Goal: Task Accomplishment & Management: Manage account settings

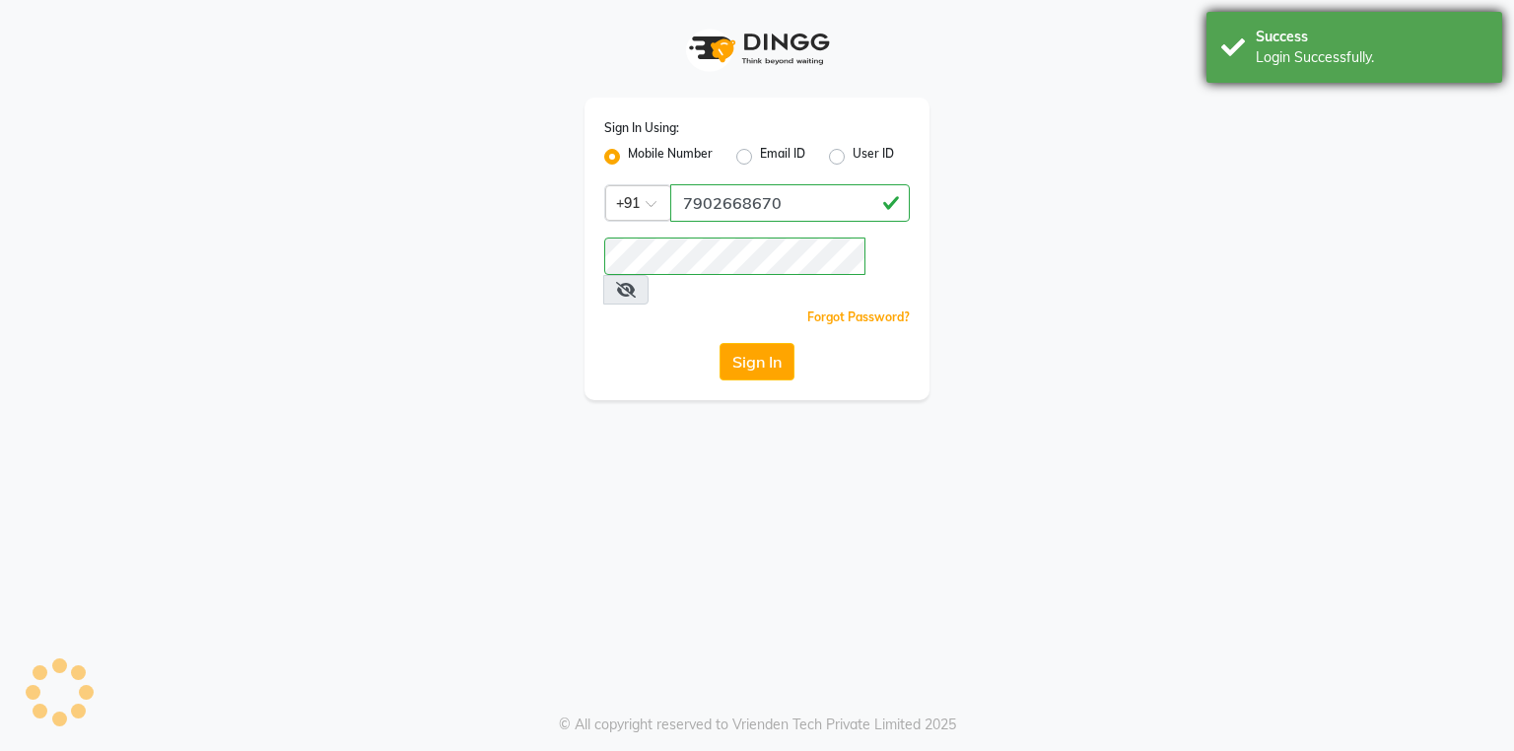
select select "service"
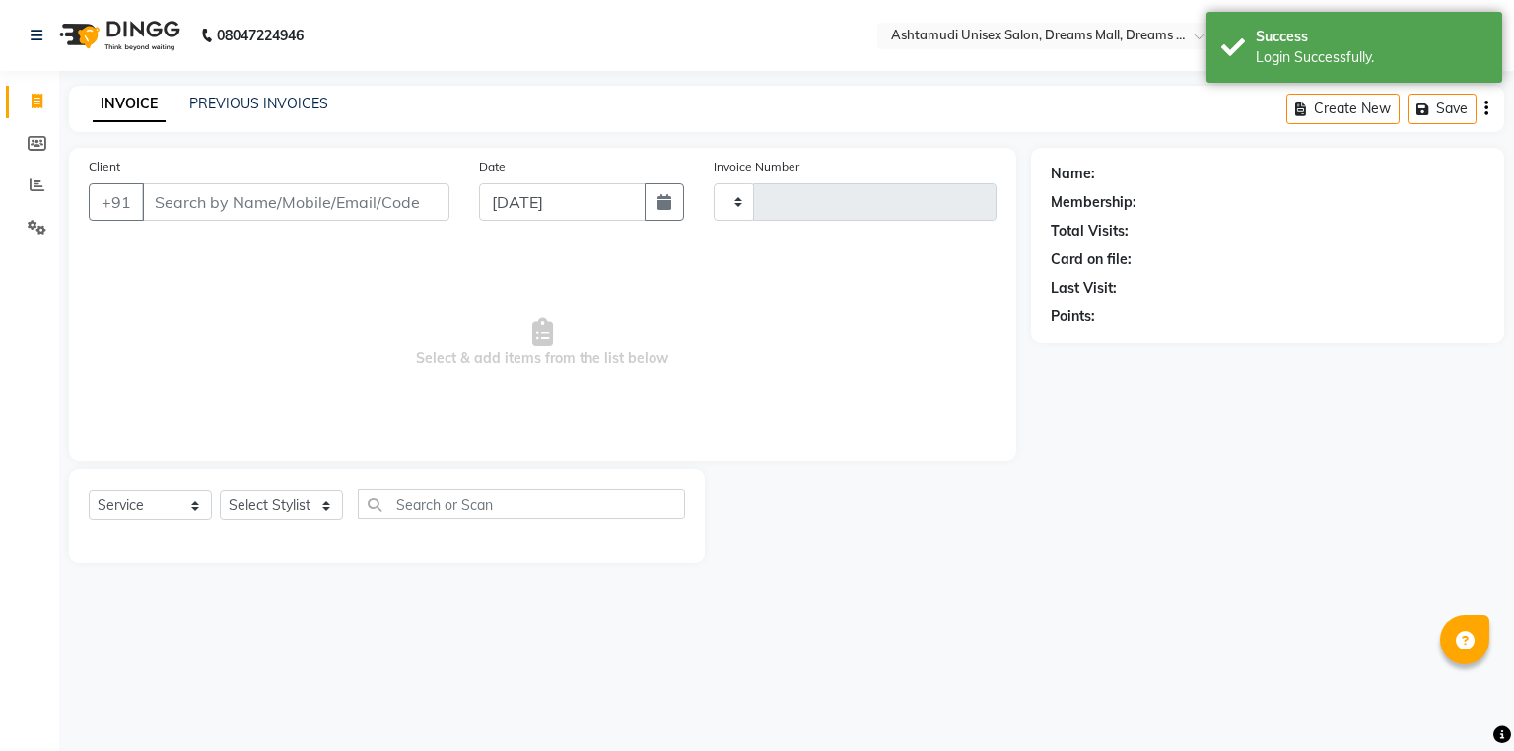
type input "3874"
select select "en"
select select "7264"
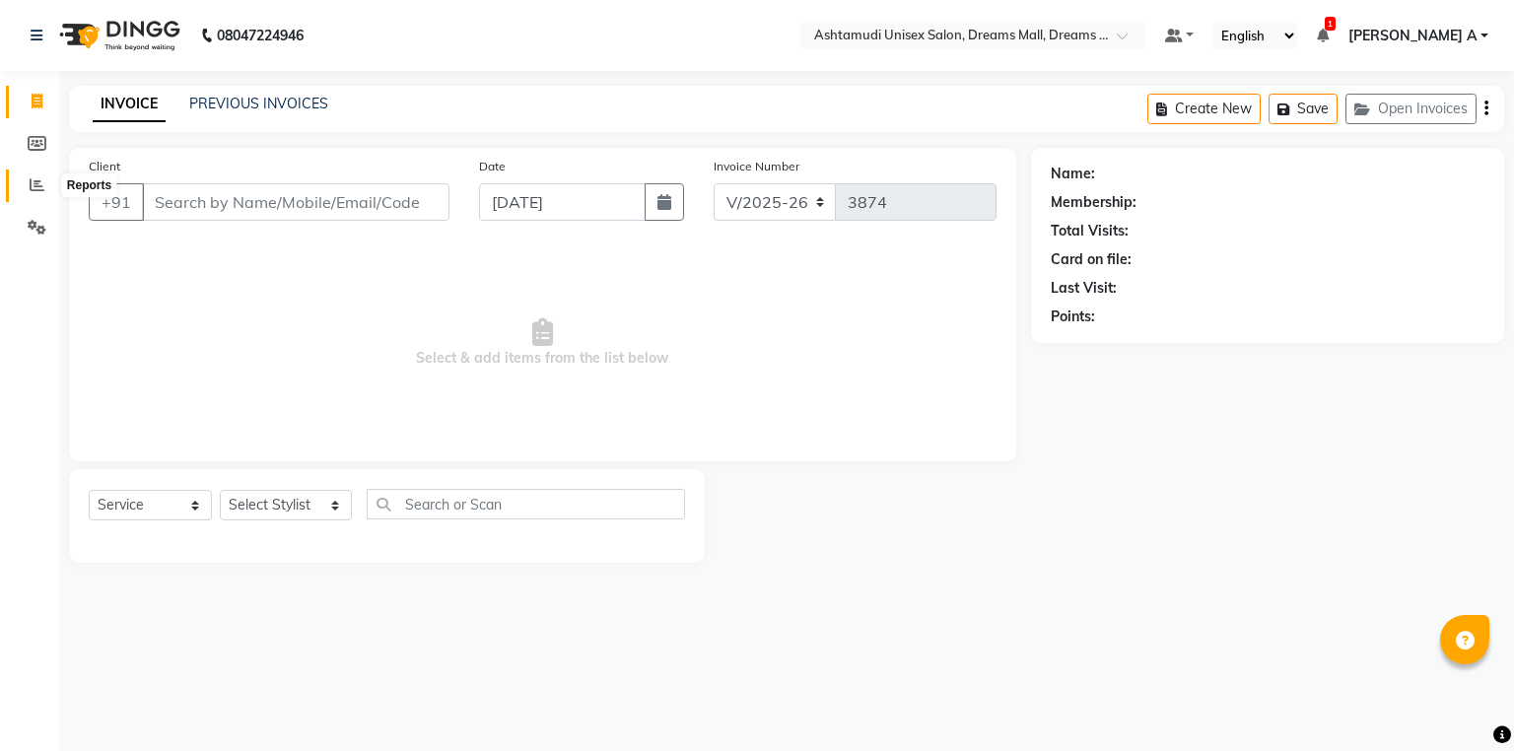
click at [47, 186] on span at bounding box center [37, 186] width 35 height 23
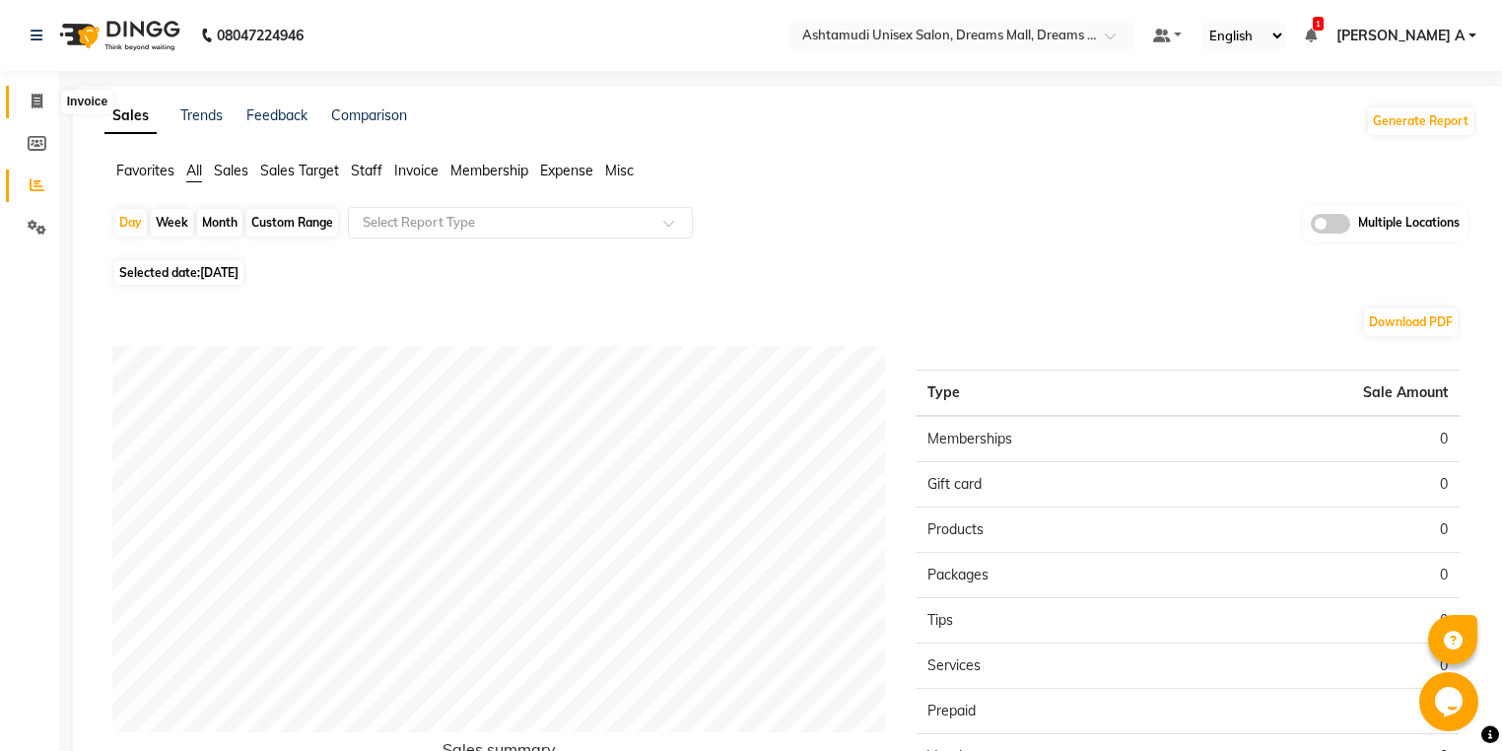
click at [48, 103] on span at bounding box center [37, 102] width 35 height 23
select select "service"
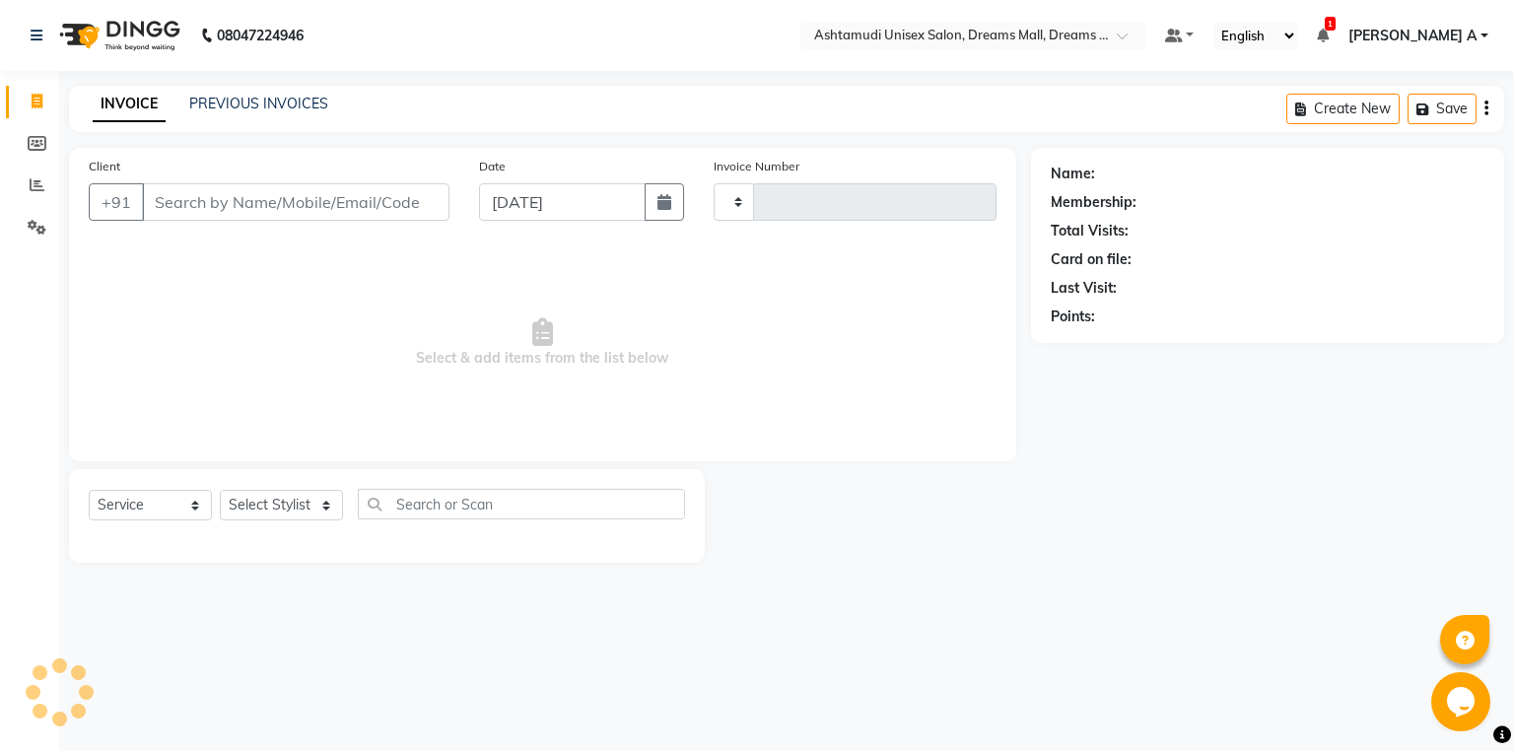
type input "3874"
select select "7264"
click at [163, 492] on select "Select Service Product Membership Package Voucher Prepaid Gift Card" at bounding box center [150, 505] width 123 height 31
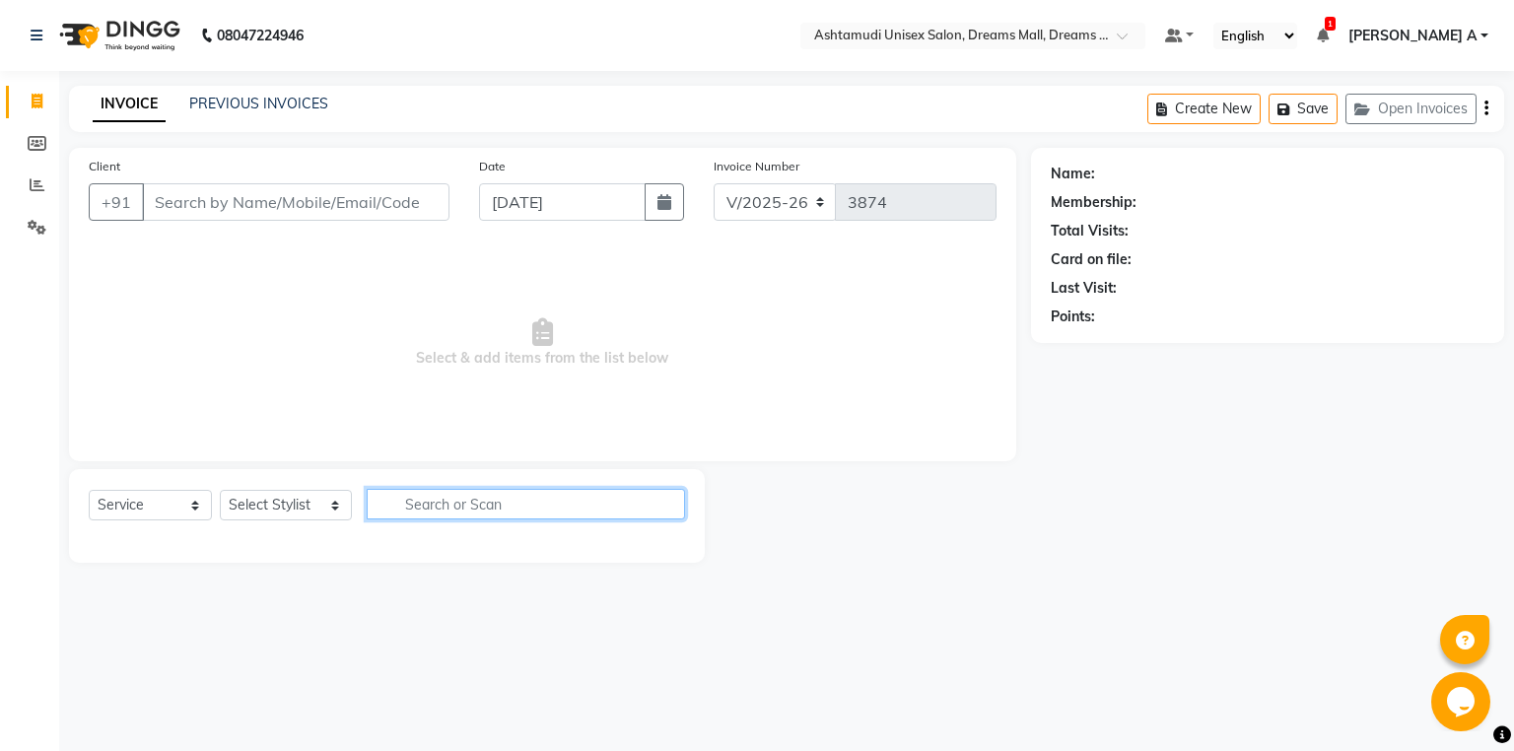
click at [457, 506] on input "text" at bounding box center [526, 504] width 318 height 31
type input "no"
click at [293, 523] on div "Select Service Product Membership Package Voucher Prepaid Gift Card Select Styl…" at bounding box center [387, 512] width 596 height 46
click at [296, 501] on select "Select Stylist ANJANA AOTULA LONGCHAR ARUN VASUDEV BIKI SARKI BINU SHERPA Dream…" at bounding box center [286, 505] width 132 height 31
select select "69660"
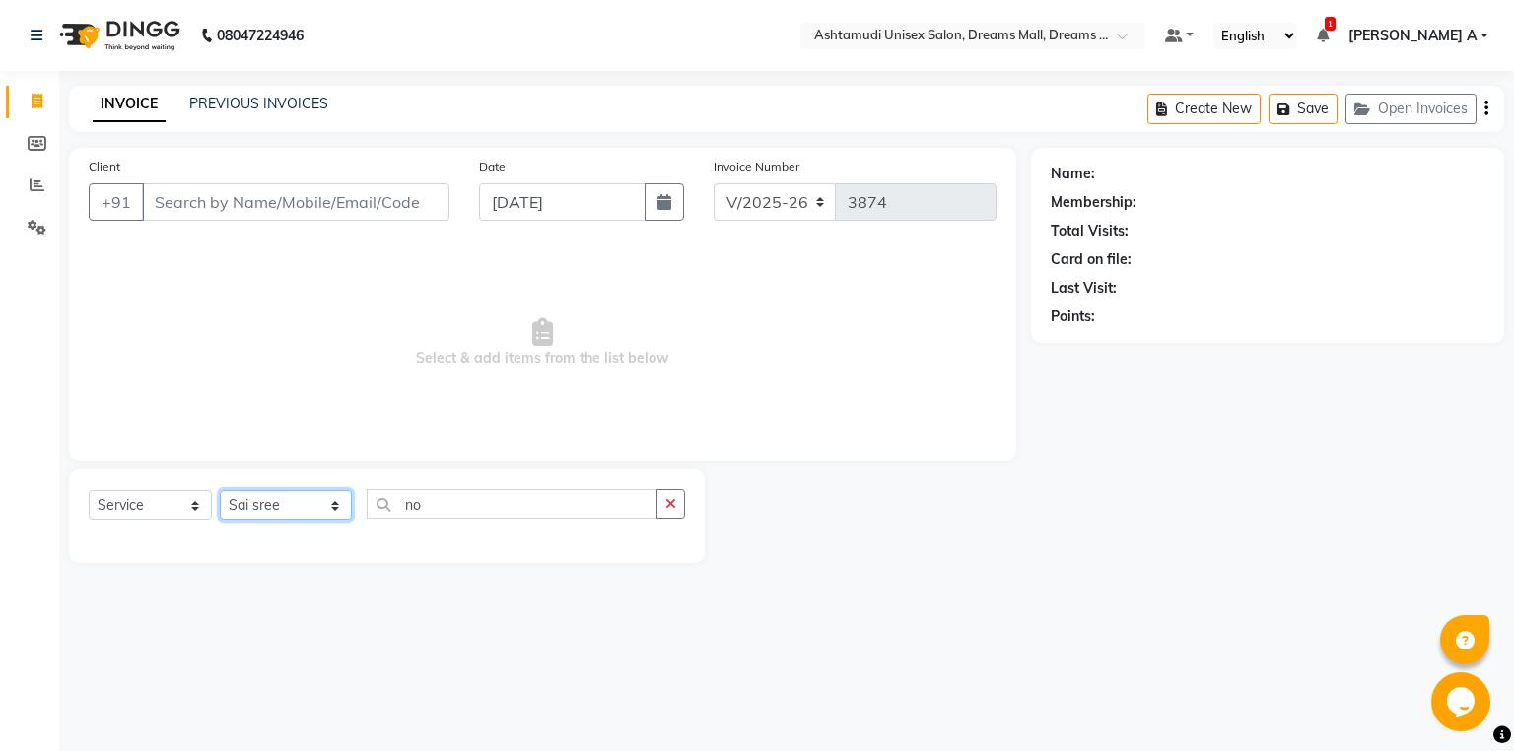
click at [220, 491] on select "Select Stylist ANJANA AOTULA LONGCHAR ARUN VASUDEV BIKI SARKI BINU SHERPA Dream…" at bounding box center [286, 505] width 132 height 31
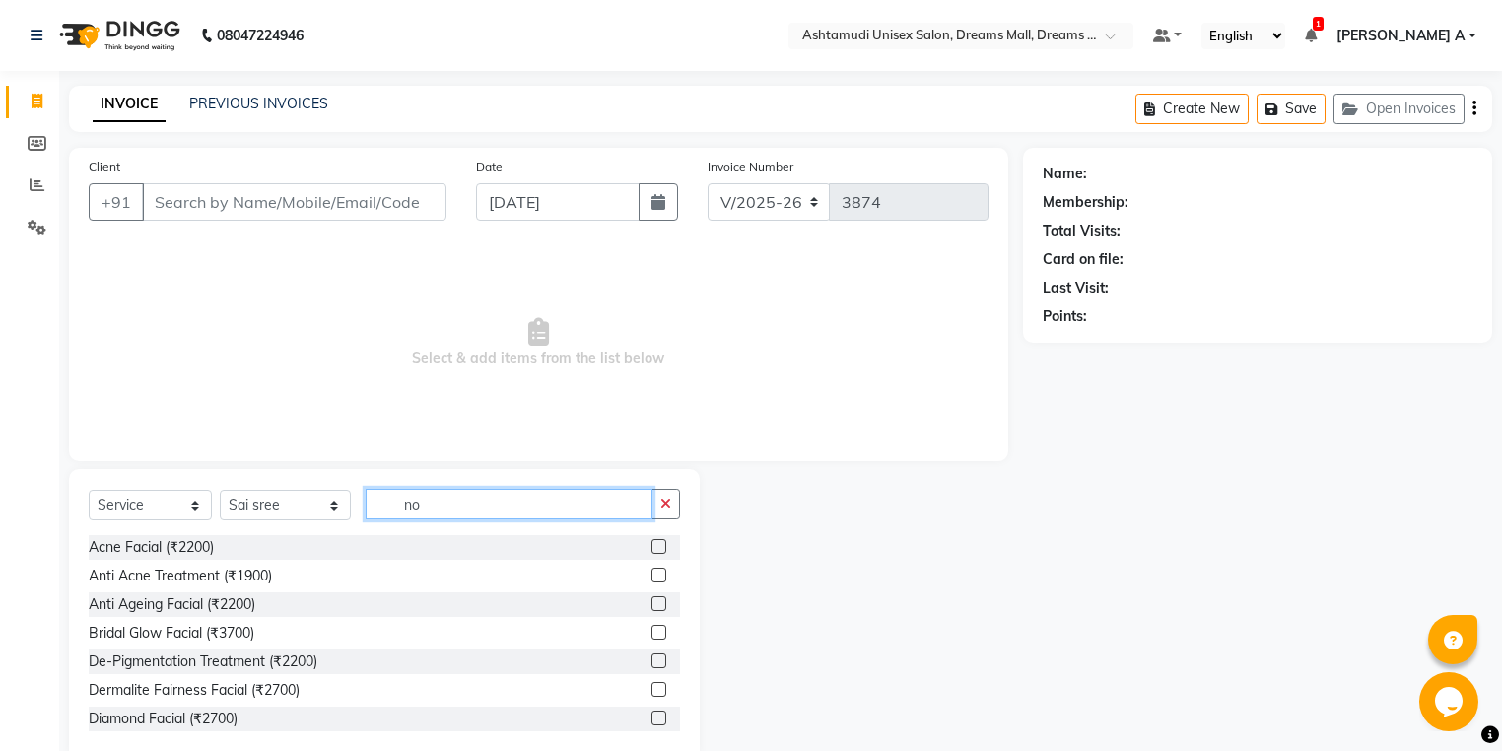
click at [482, 504] on input "no" at bounding box center [509, 504] width 287 height 31
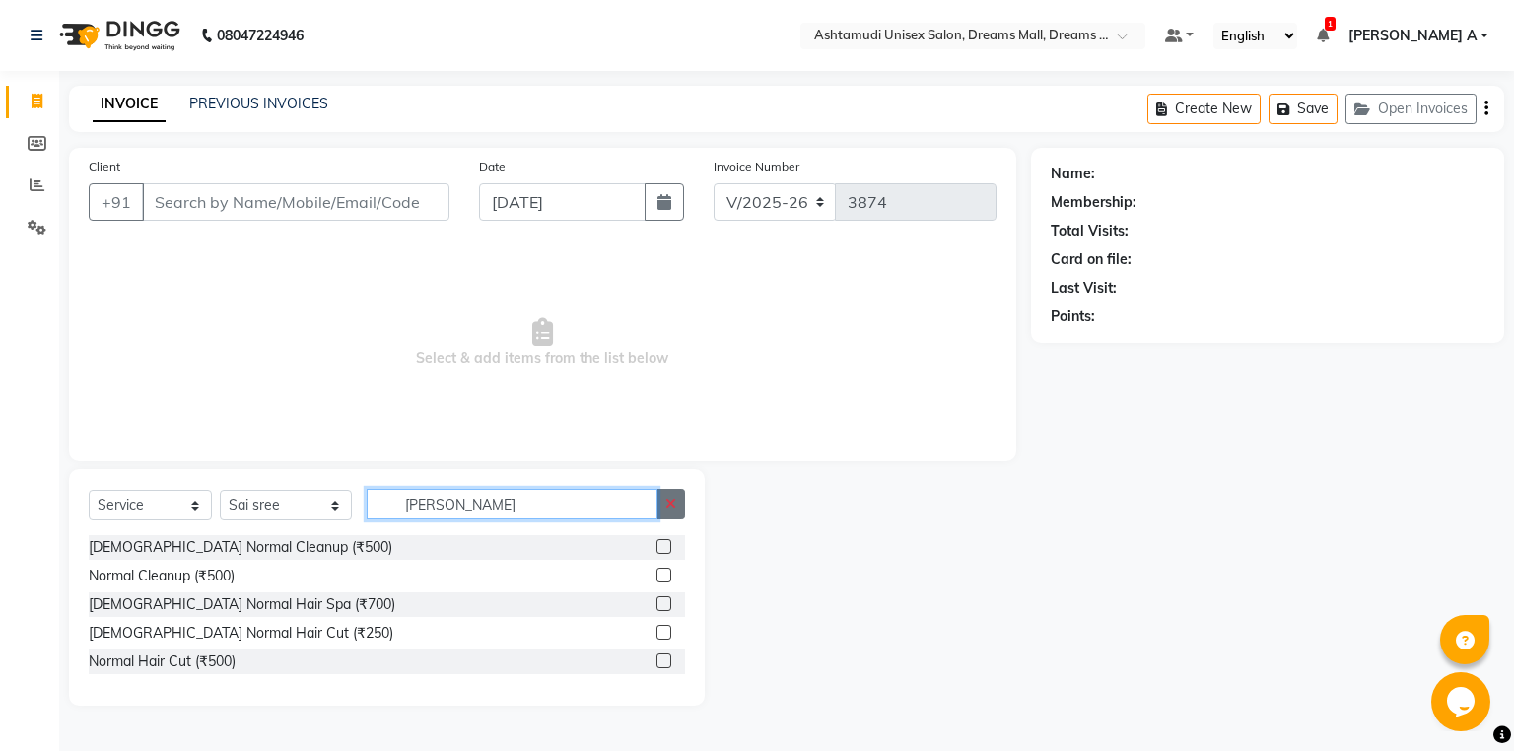
type input "norma"
click at [664, 507] on button "button" at bounding box center [671, 504] width 29 height 31
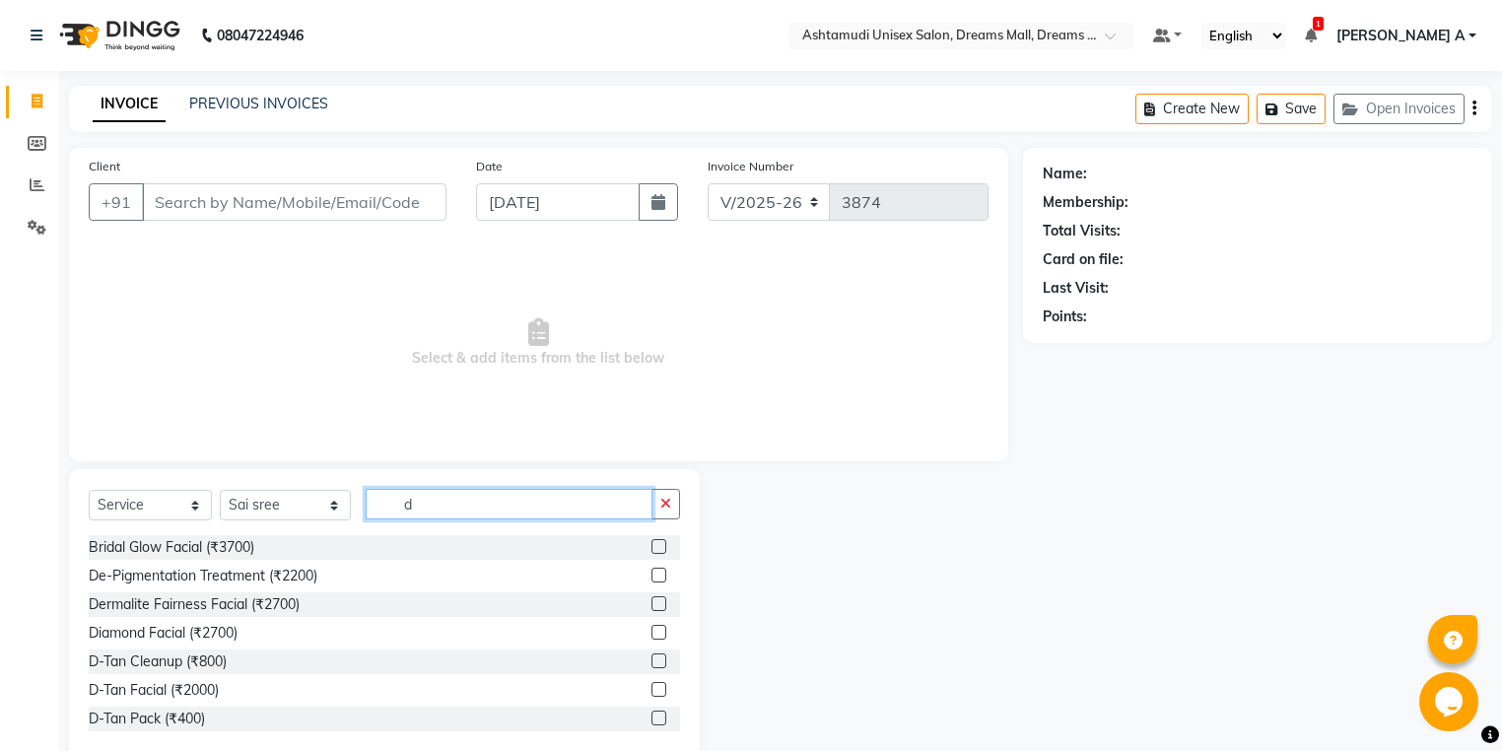
type input "d"
click at [652, 659] on label at bounding box center [659, 661] width 15 height 15
click at [652, 659] on input "checkbox" at bounding box center [658, 662] width 13 height 13
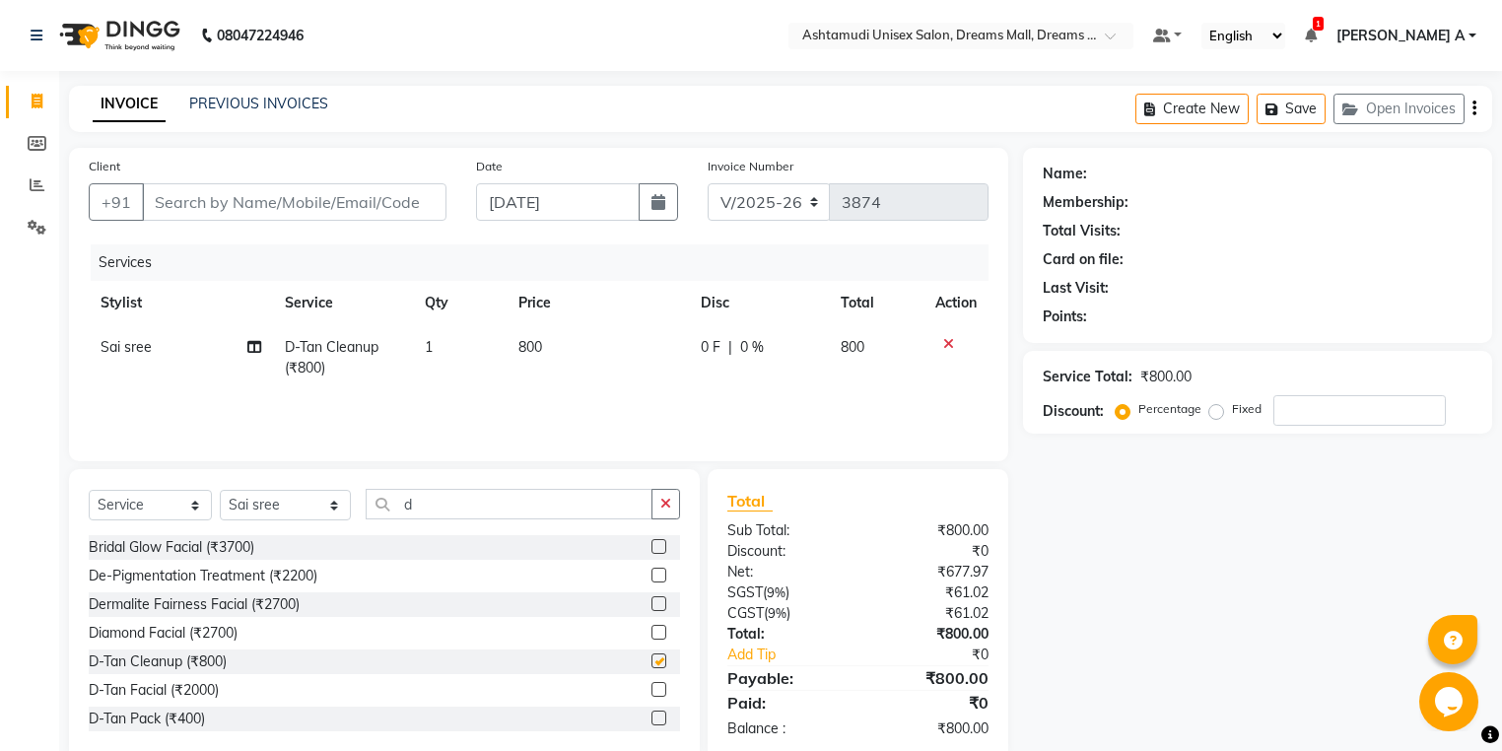
checkbox input "false"
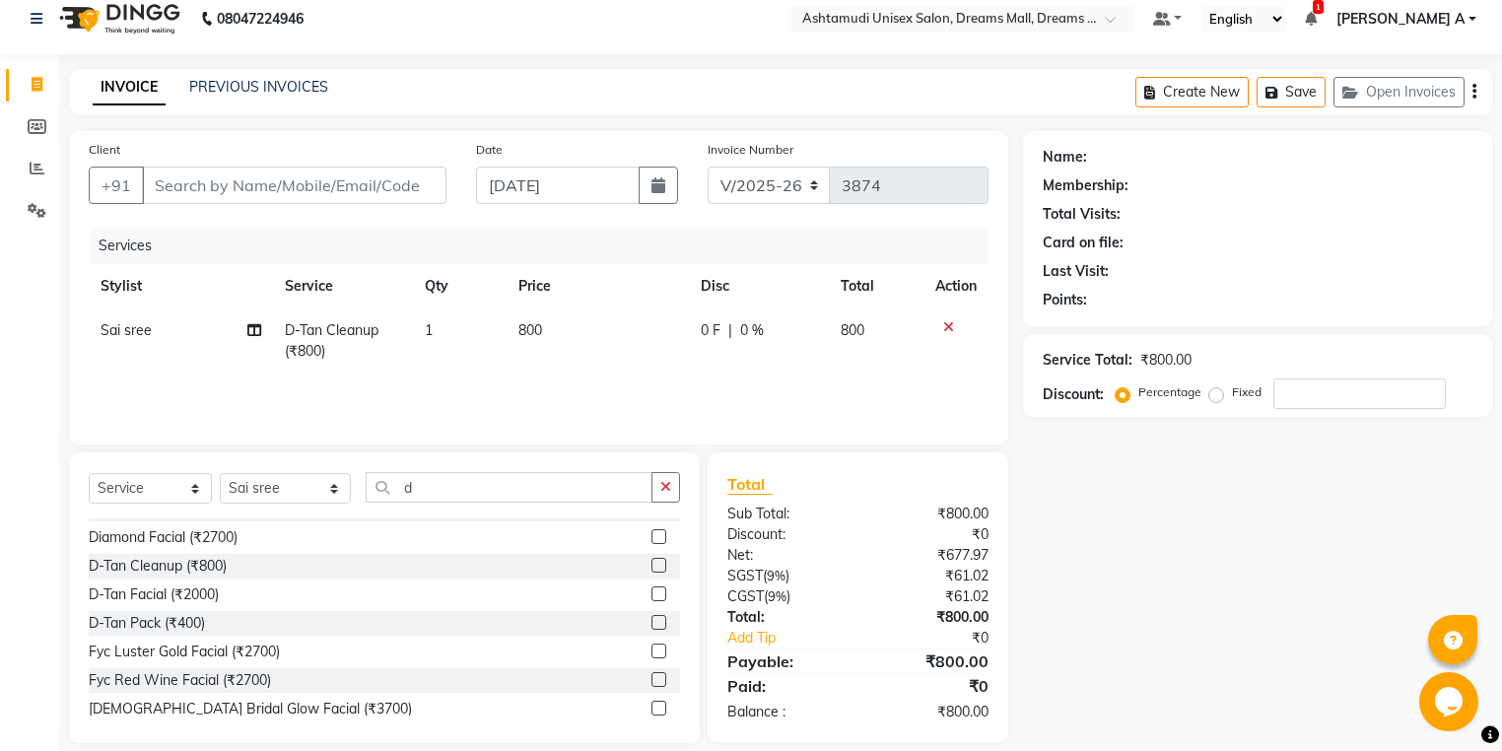
scroll to position [38, 0]
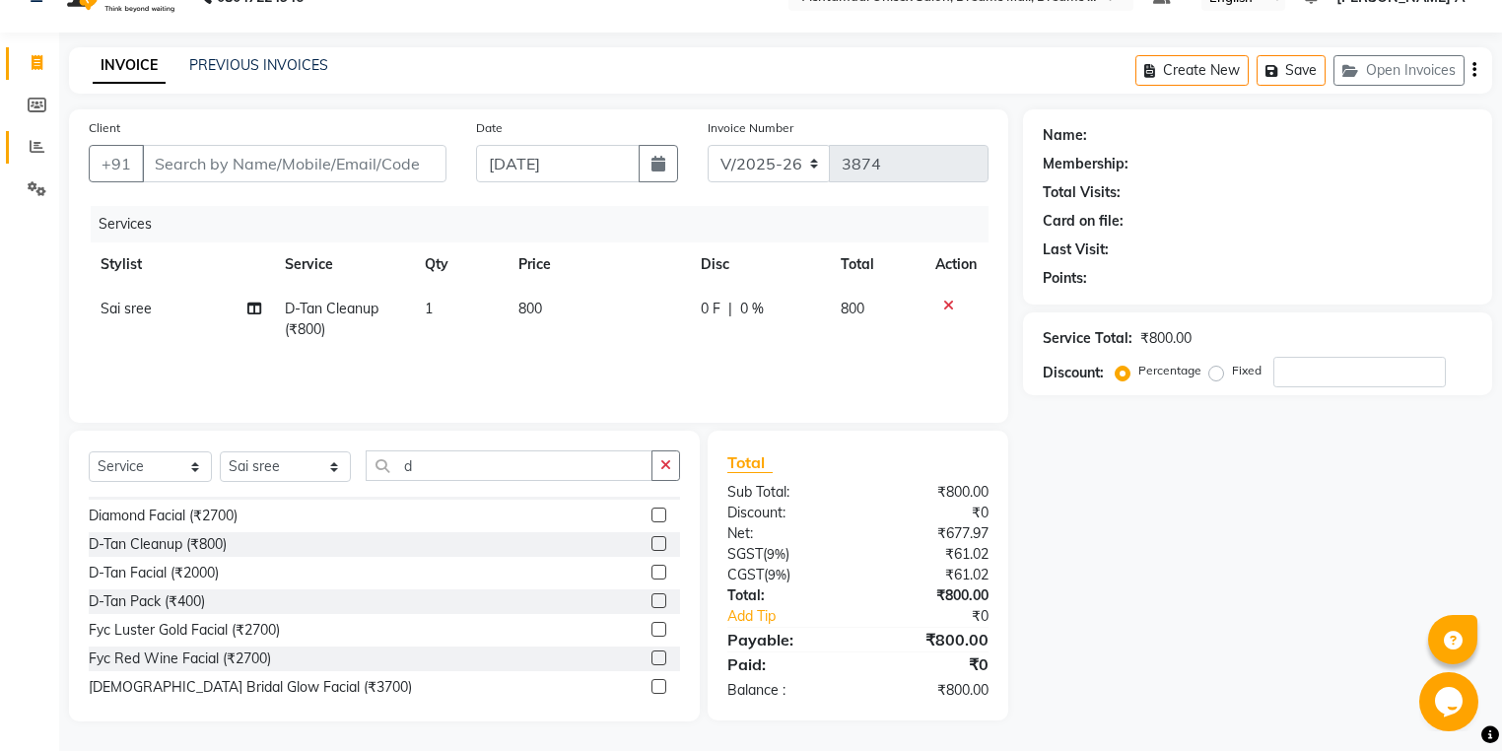
click at [37, 132] on link "Reports" at bounding box center [29, 147] width 47 height 33
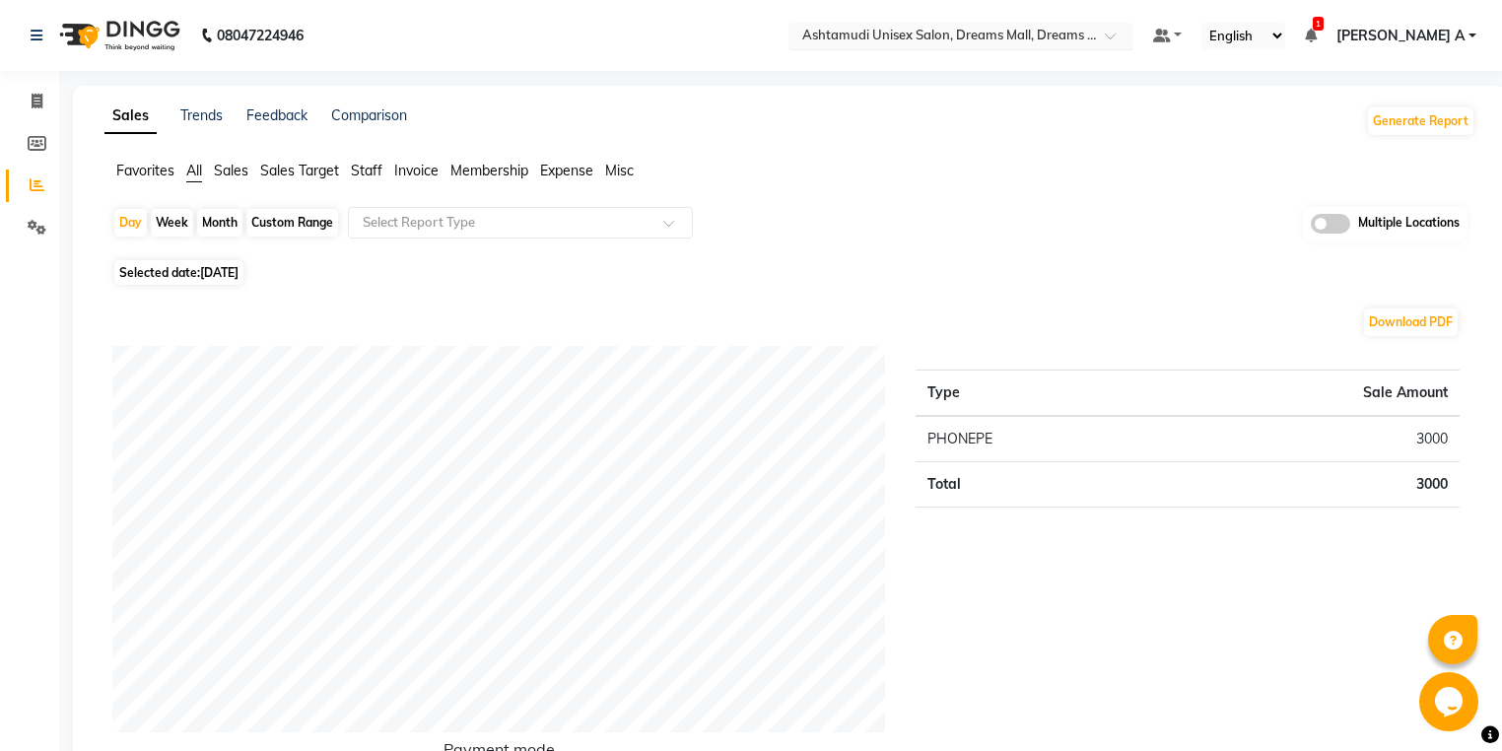
click at [1084, 28] on input "text" at bounding box center [942, 38] width 286 height 20
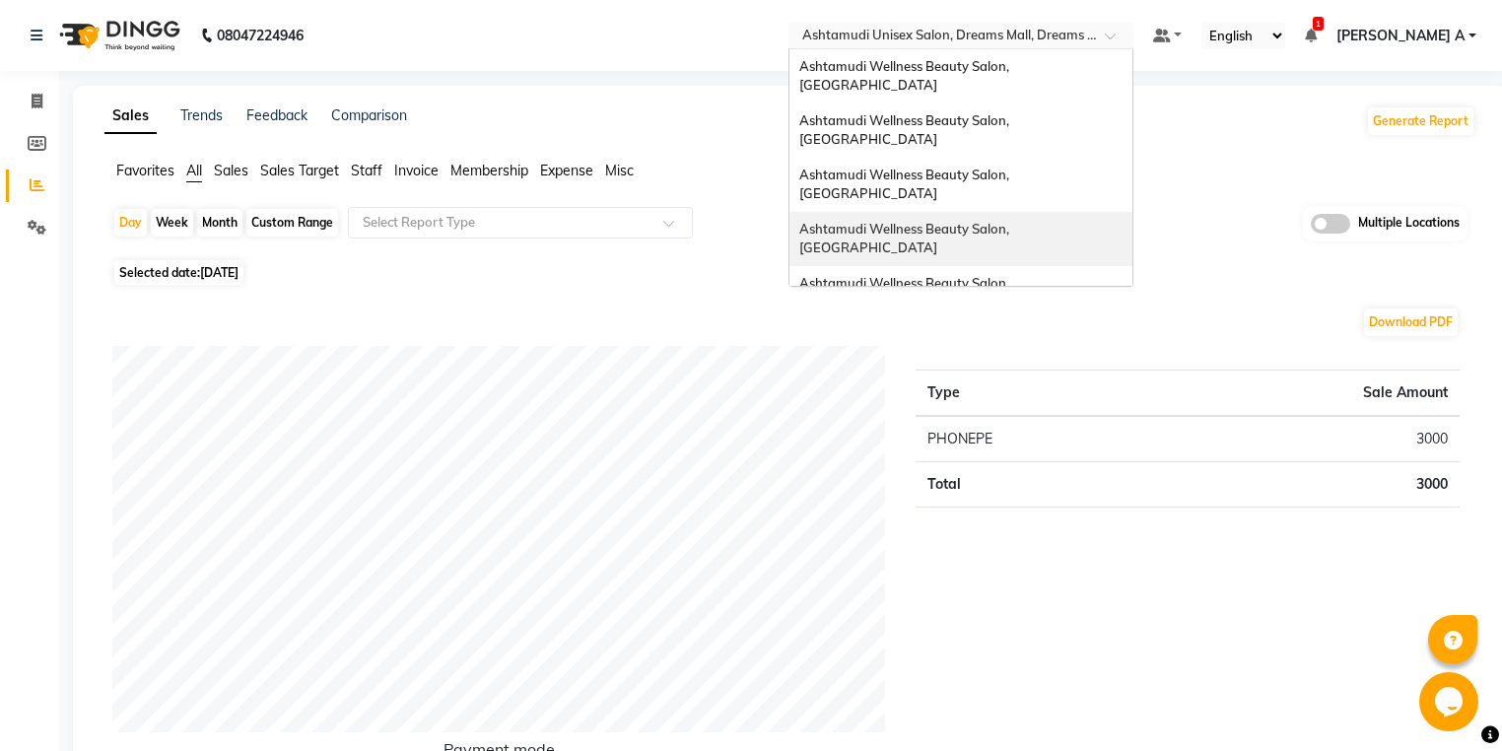
click at [1013, 221] on span "Ashtamudi Wellness Beauty Salon, [GEOGRAPHIC_DATA]" at bounding box center [906, 238] width 213 height 35
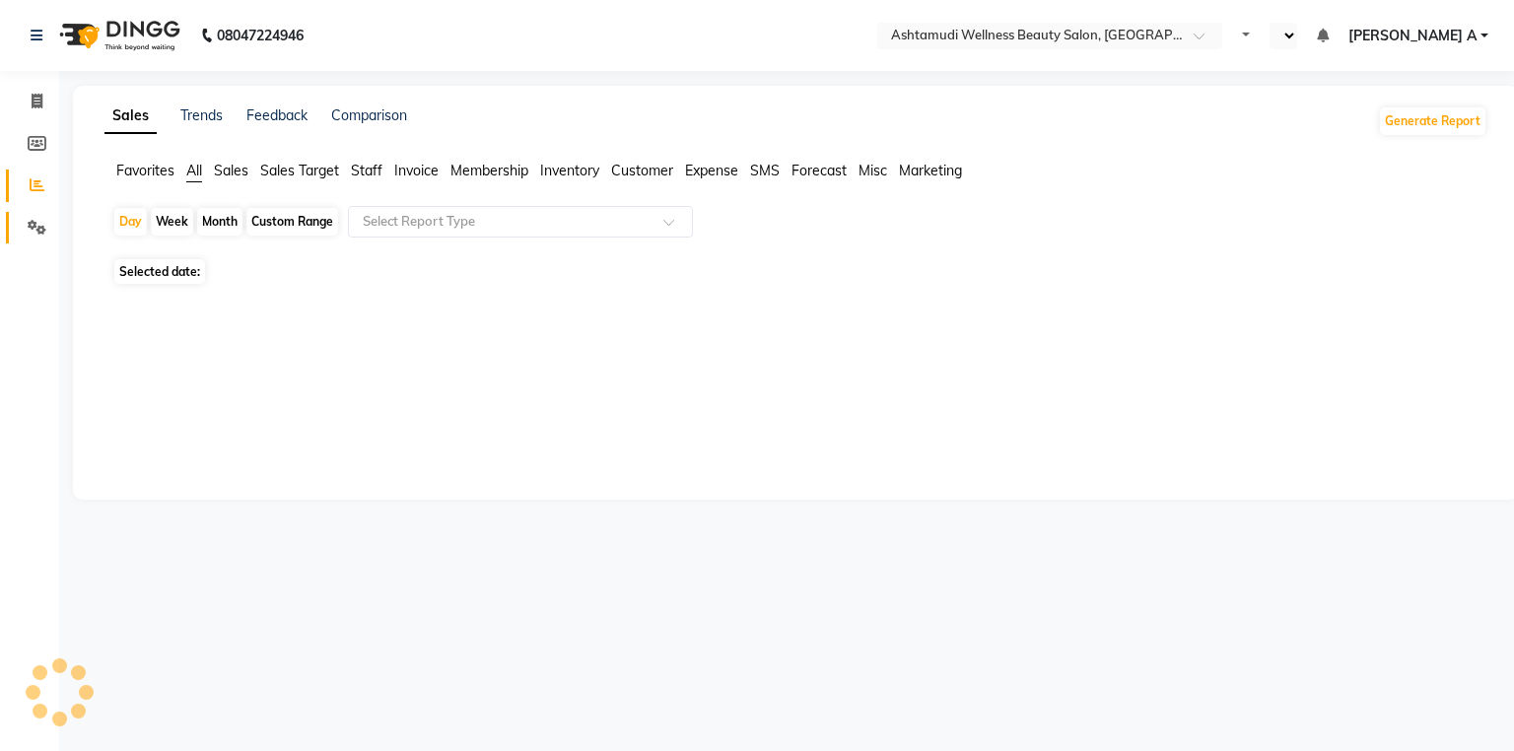
select select "en"
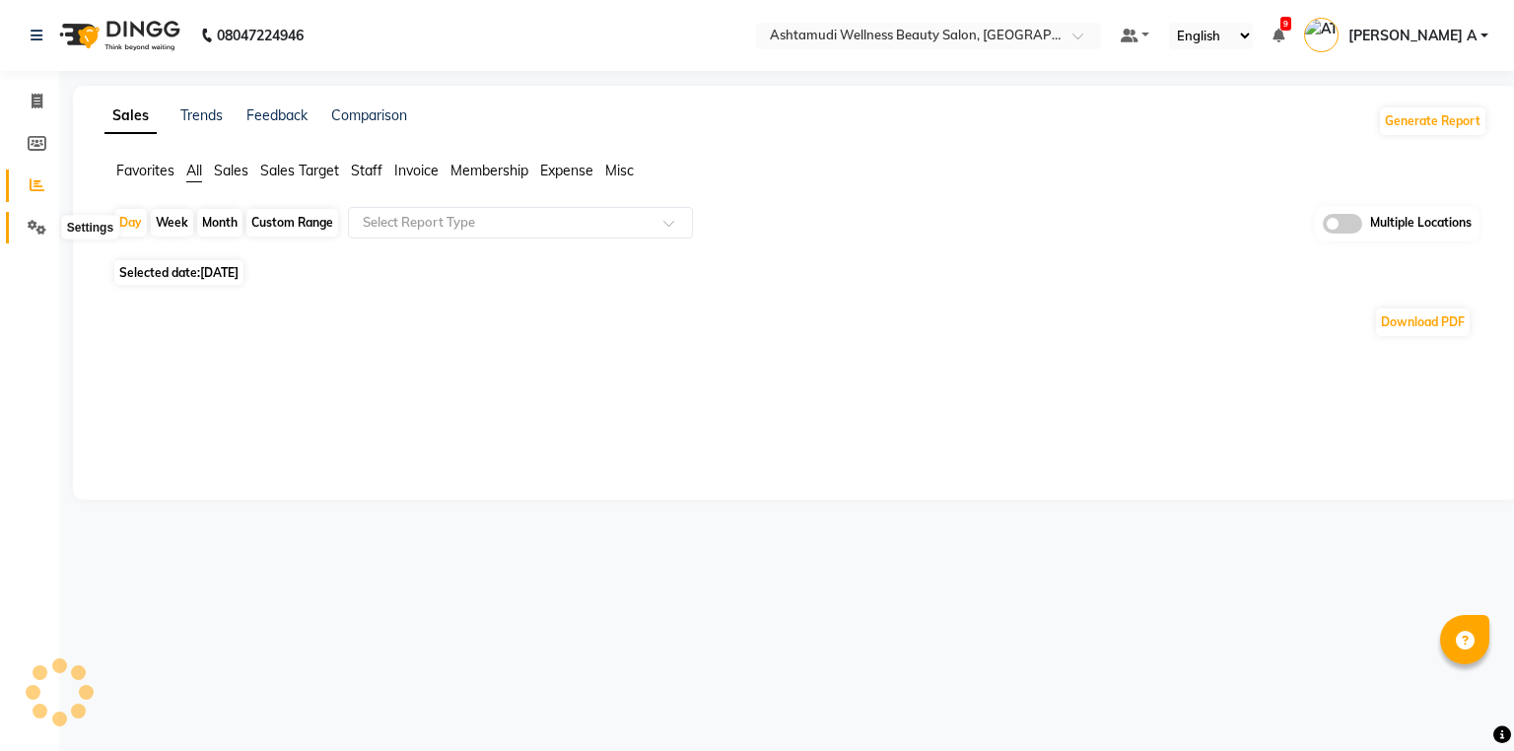
click at [26, 226] on span at bounding box center [37, 228] width 35 height 23
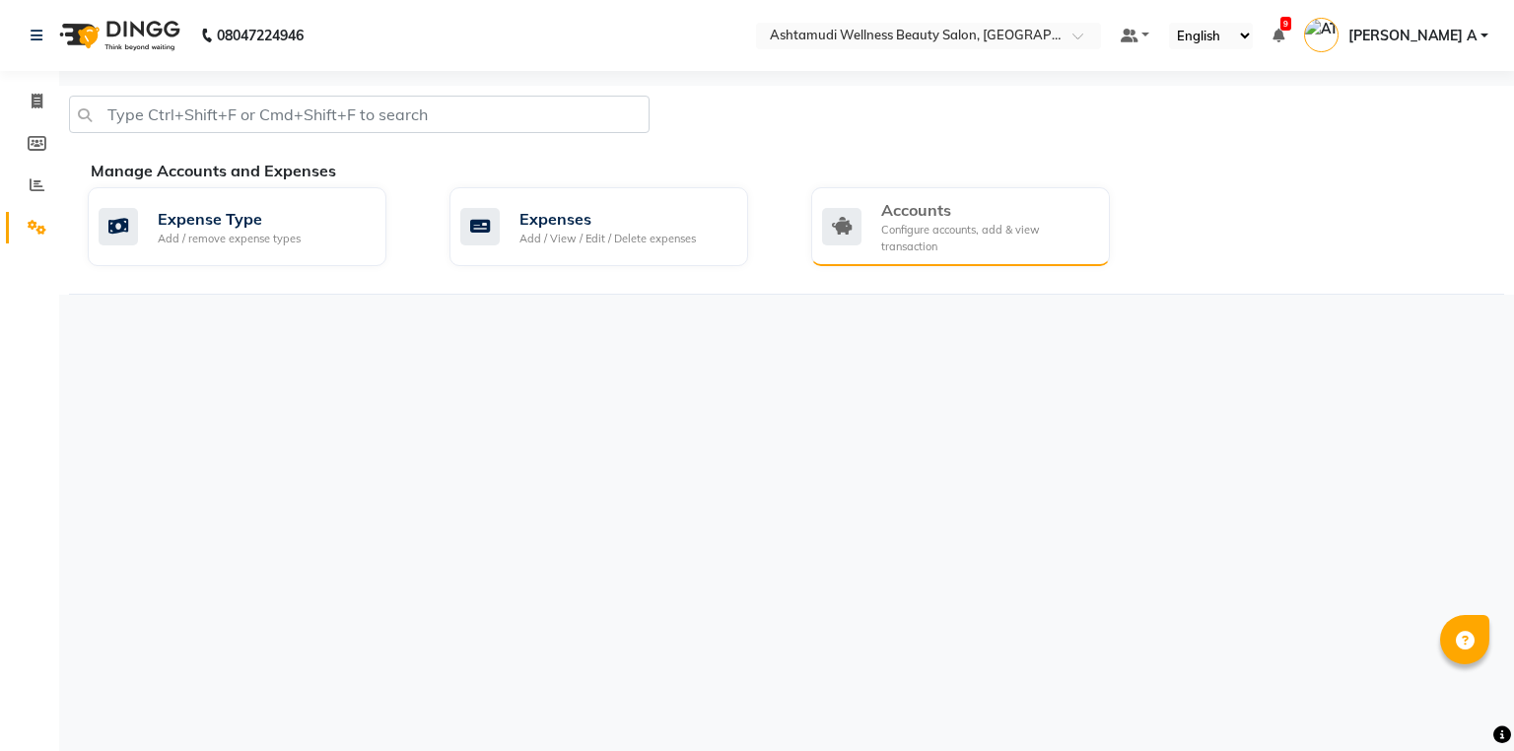
click at [959, 217] on div "Accounts" at bounding box center [987, 210] width 213 height 24
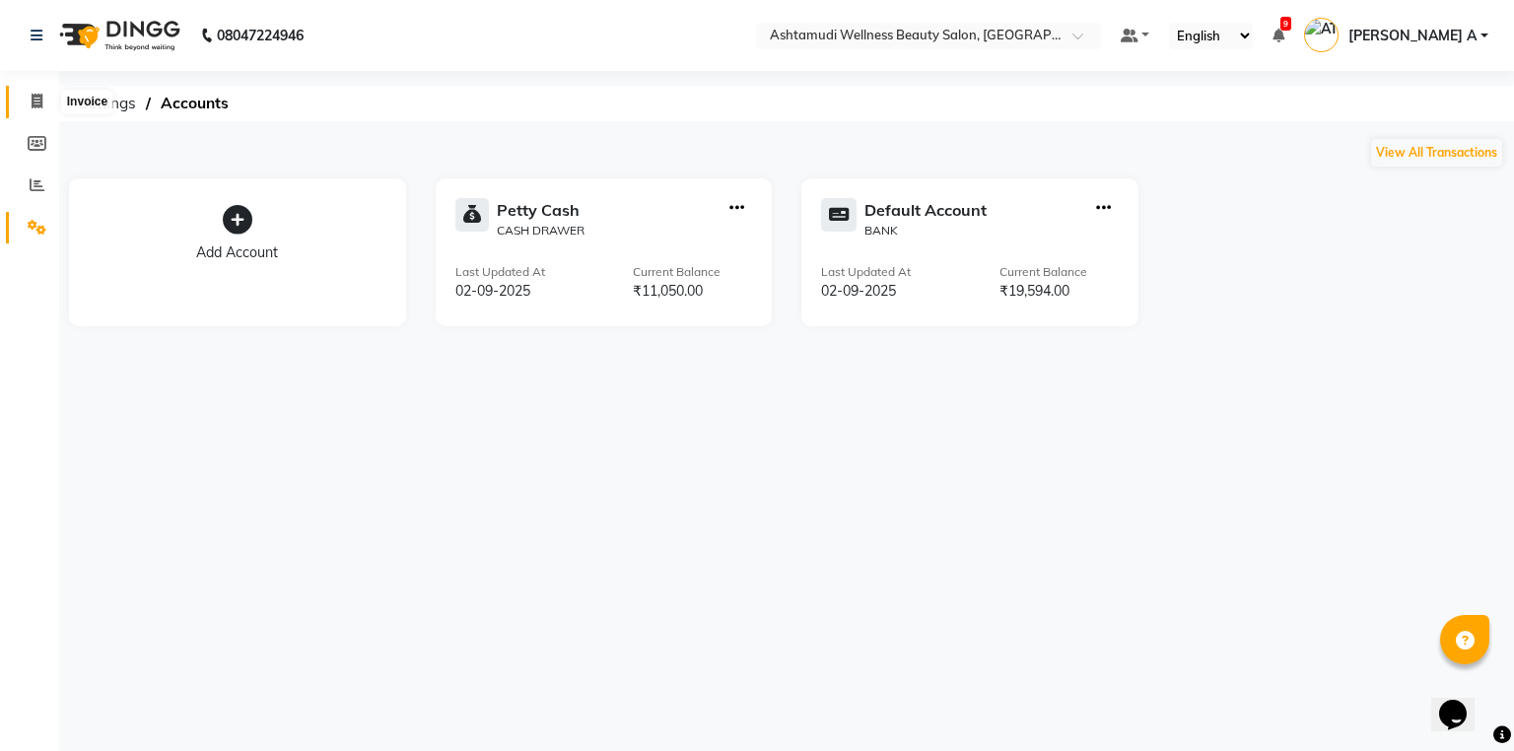
click at [24, 93] on span at bounding box center [37, 102] width 35 height 23
select select "service"
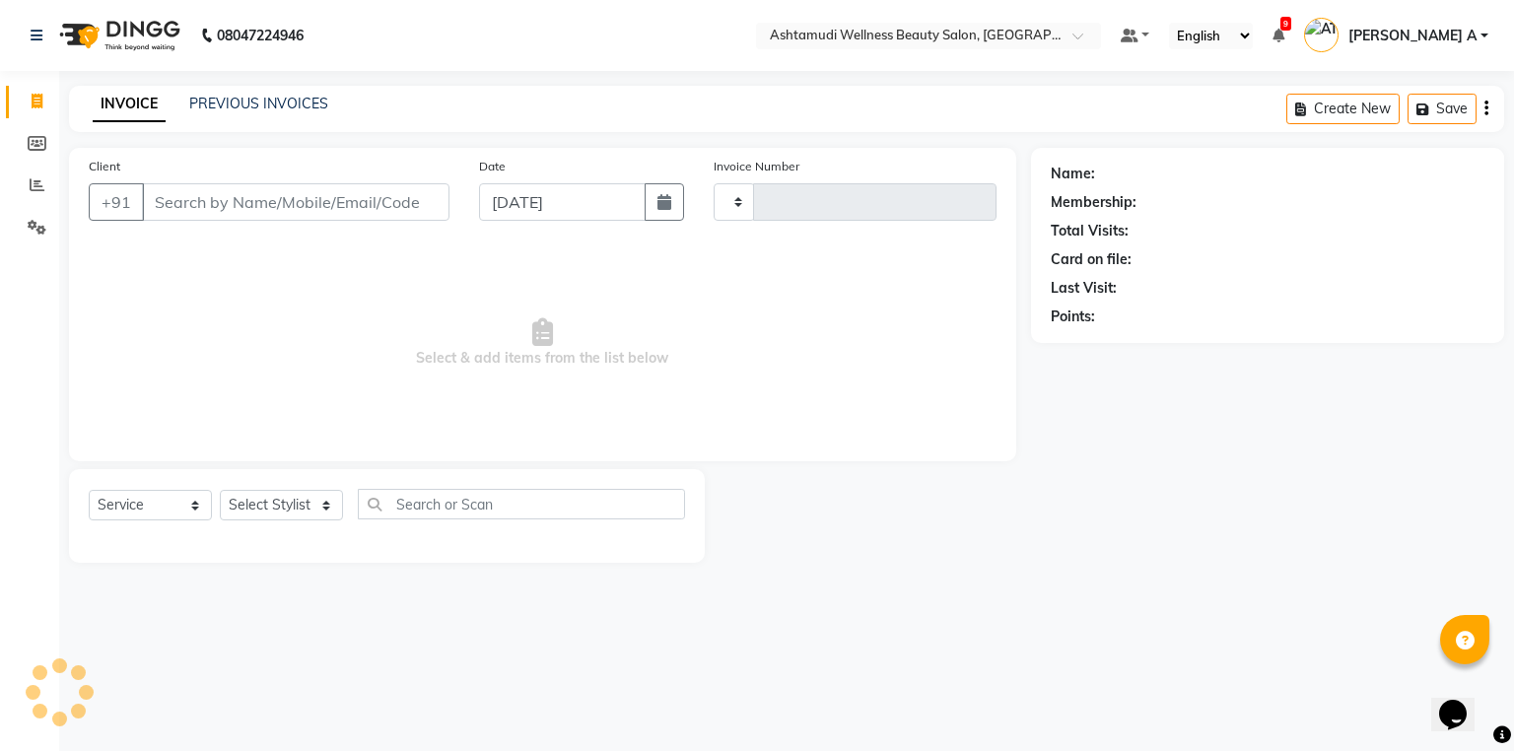
type input "3319"
select select "4674"
click at [278, 106] on link "PREVIOUS INVOICES" at bounding box center [258, 104] width 139 height 18
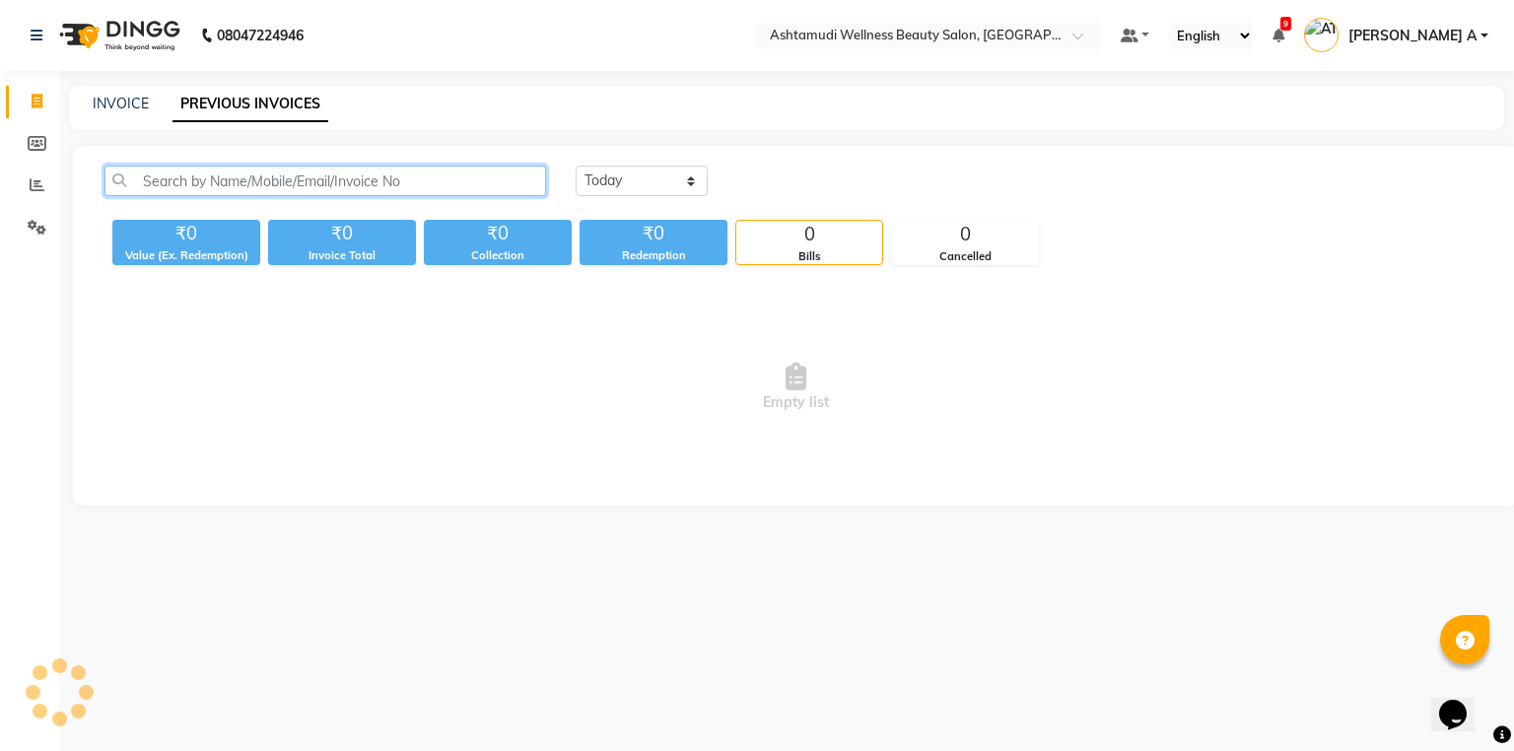
click at [367, 177] on input "text" at bounding box center [326, 181] width 442 height 31
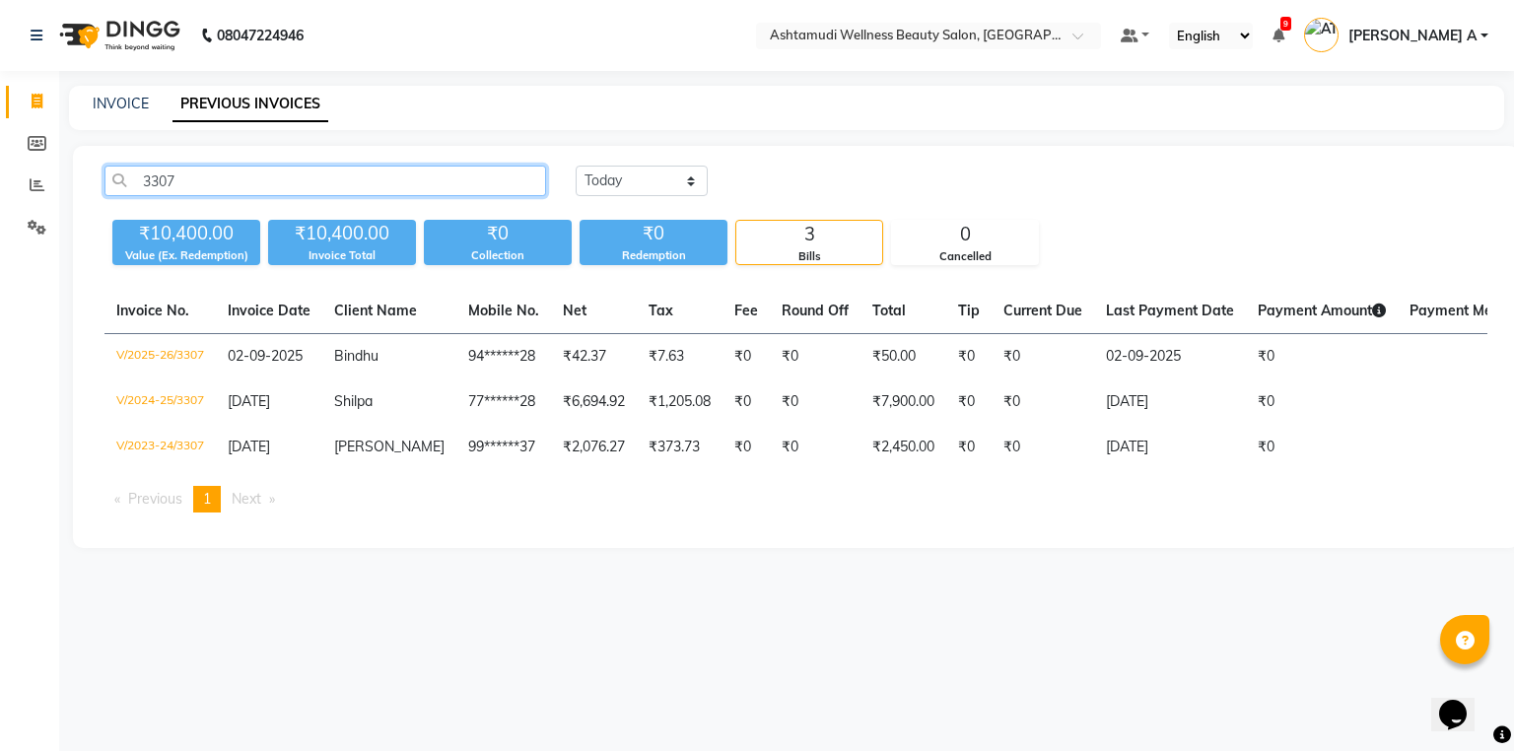
type input "3307"
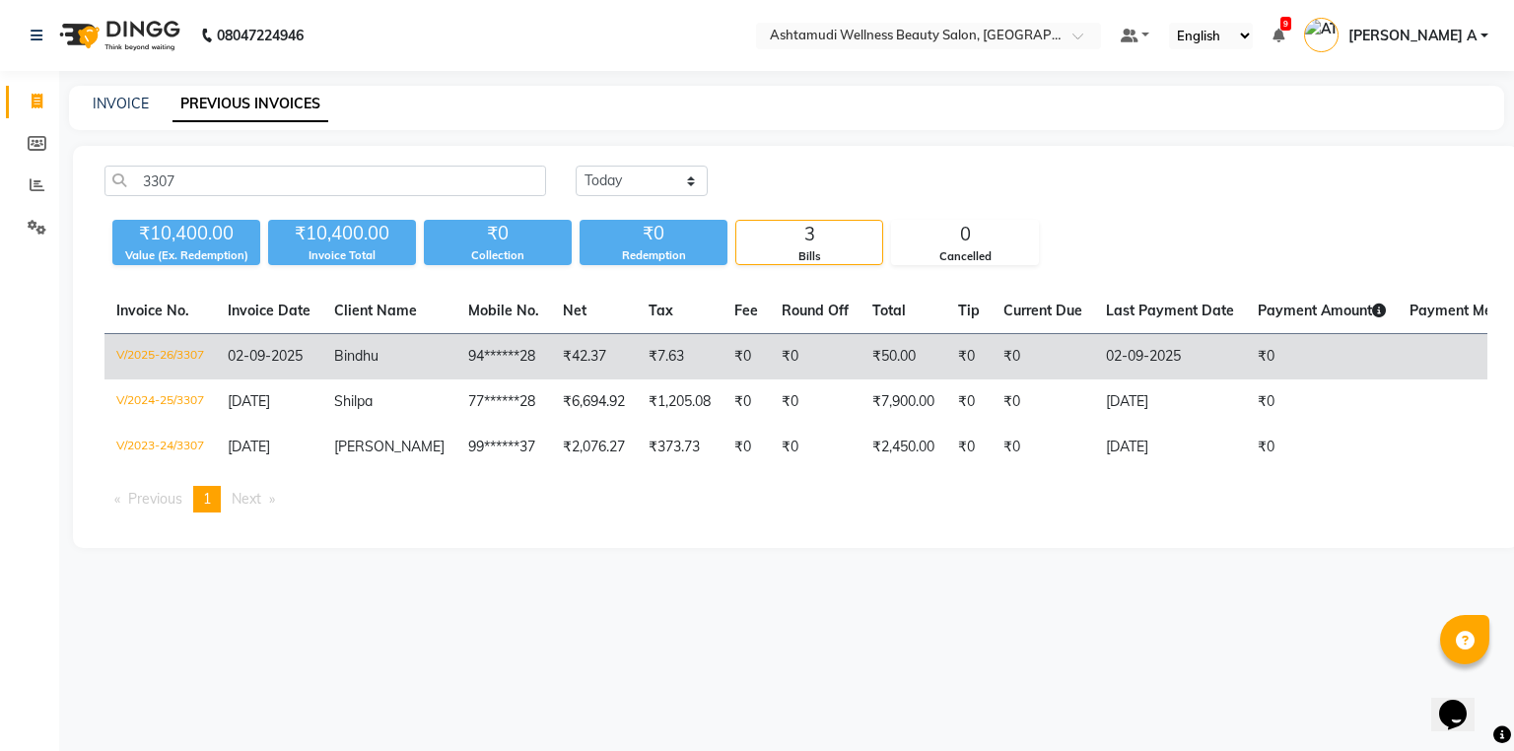
click at [221, 363] on td "02-09-2025" at bounding box center [269, 357] width 106 height 46
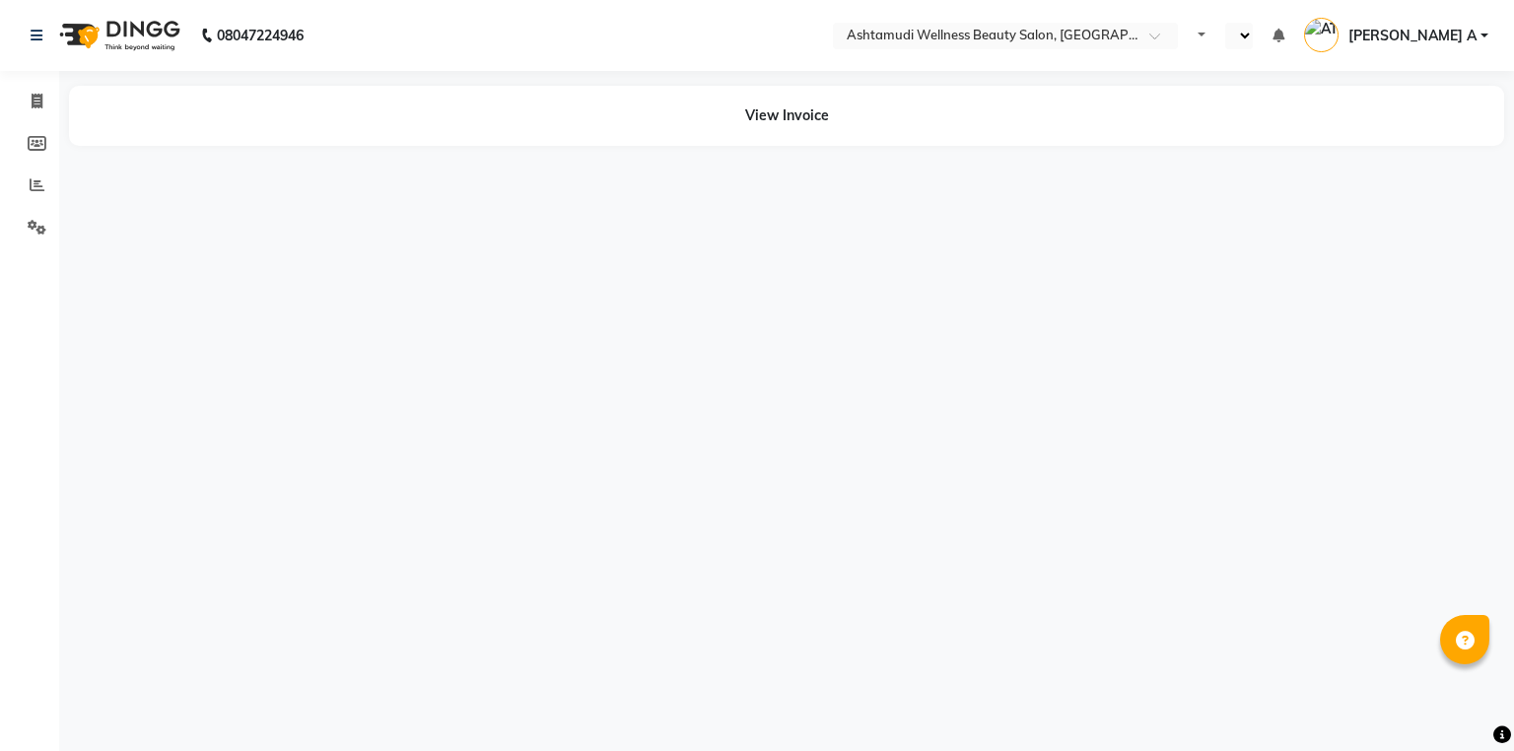
select select "en"
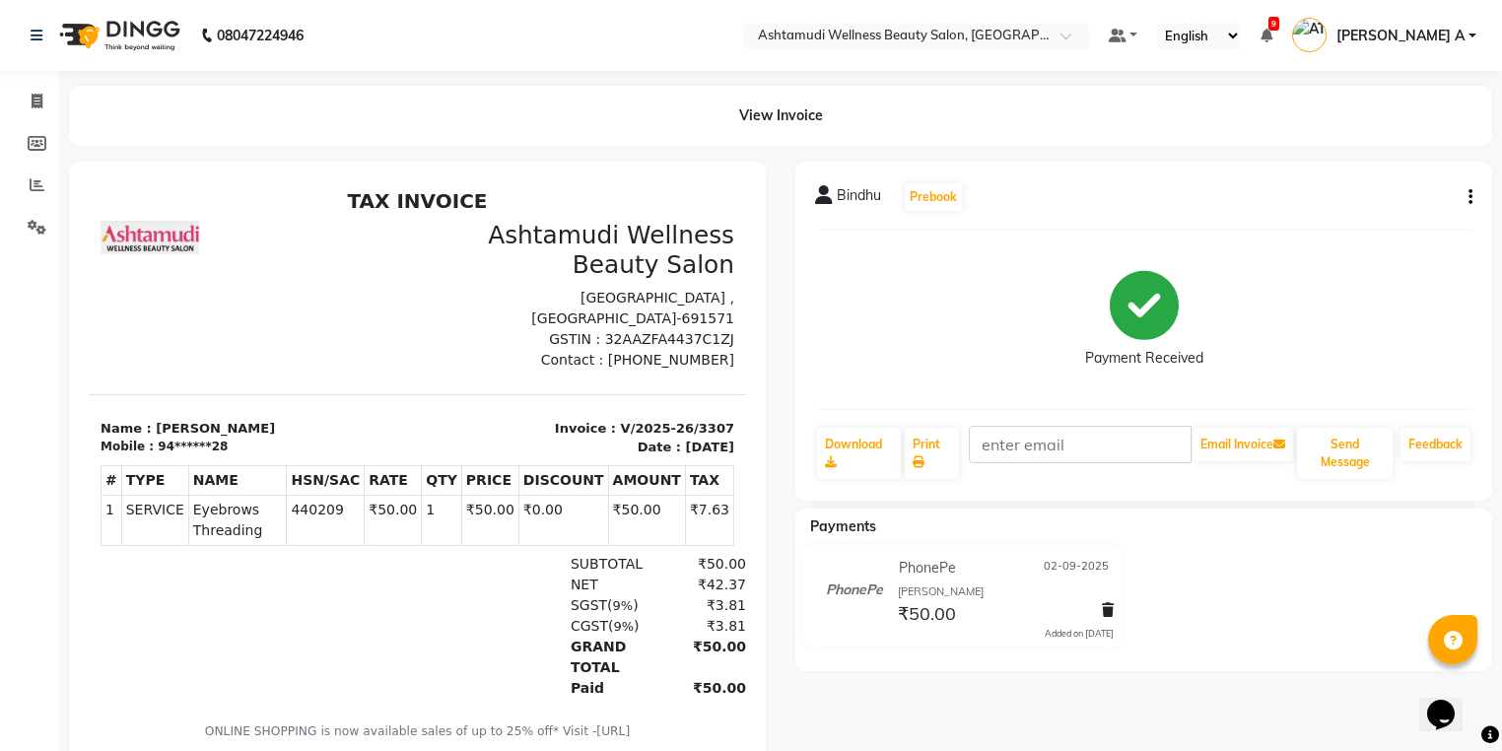
click at [1481, 197] on div "Bindhu Prebook Payment Received Download Print Email Invoice Send Message Feedb…" at bounding box center [1144, 331] width 697 height 339
click at [1463, 196] on button "button" at bounding box center [1467, 197] width 12 height 21
click at [1394, 225] on div "Edit Invoice" at bounding box center [1371, 222] width 135 height 25
select select "service"
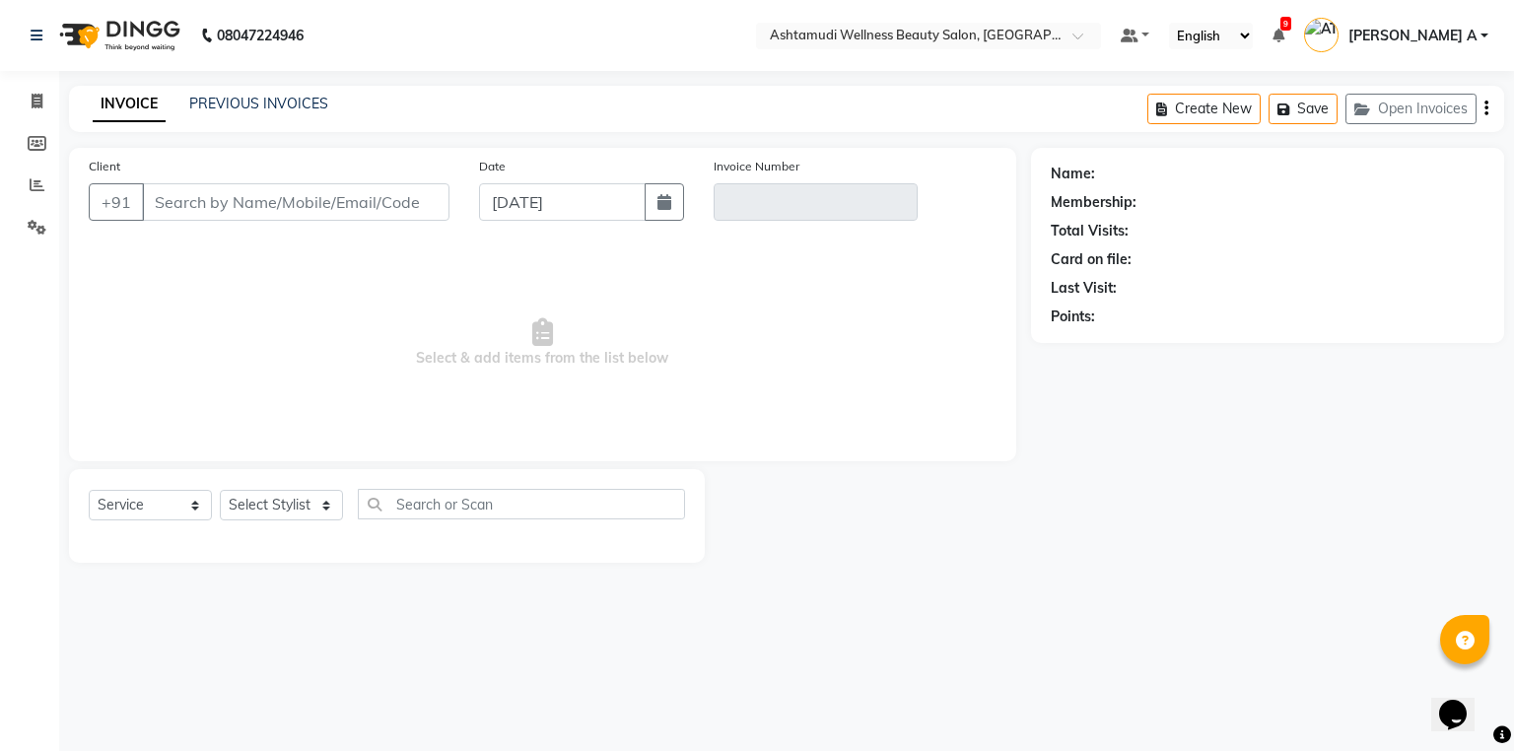
type input "94******28"
type input "V/2025-26/3307"
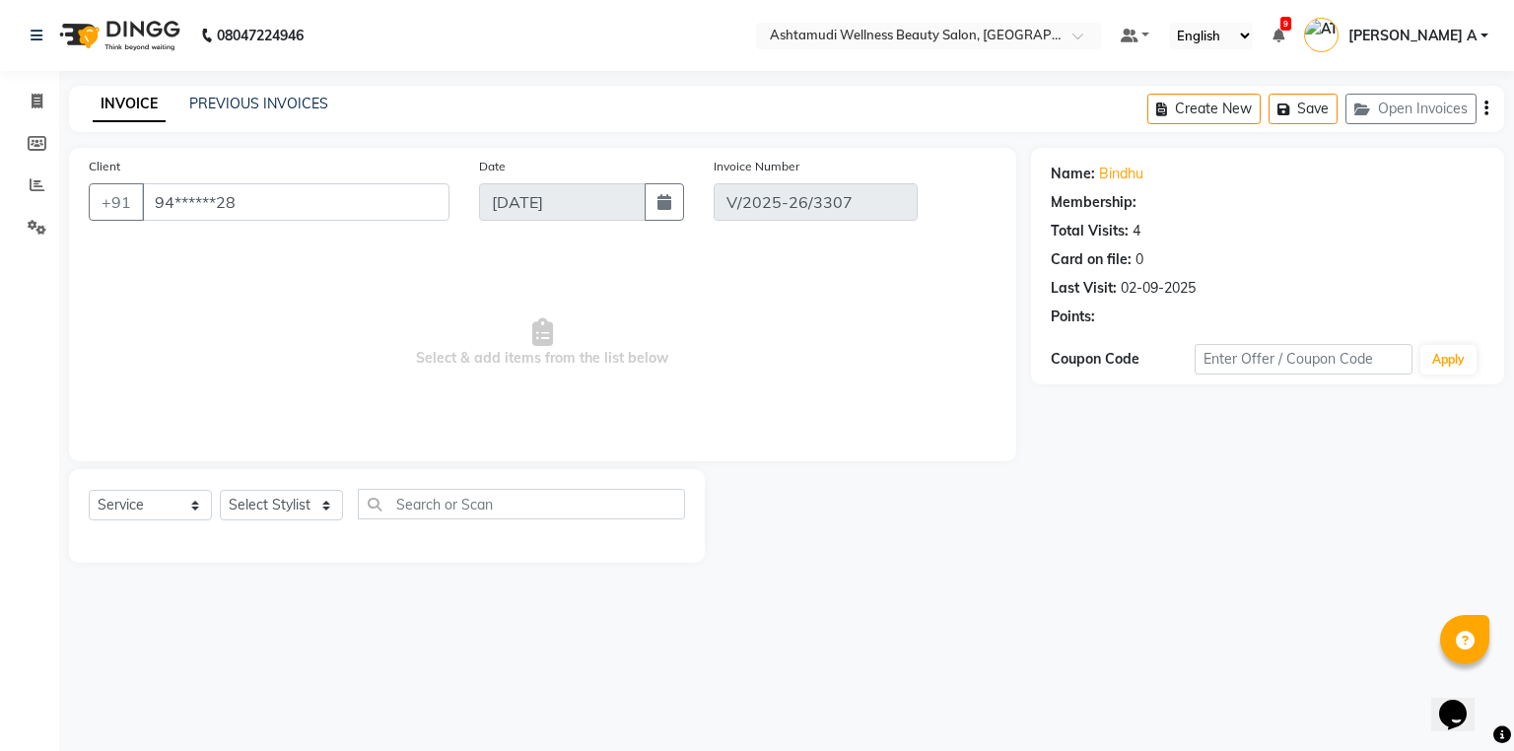
type input "02-09-2025"
select select "select"
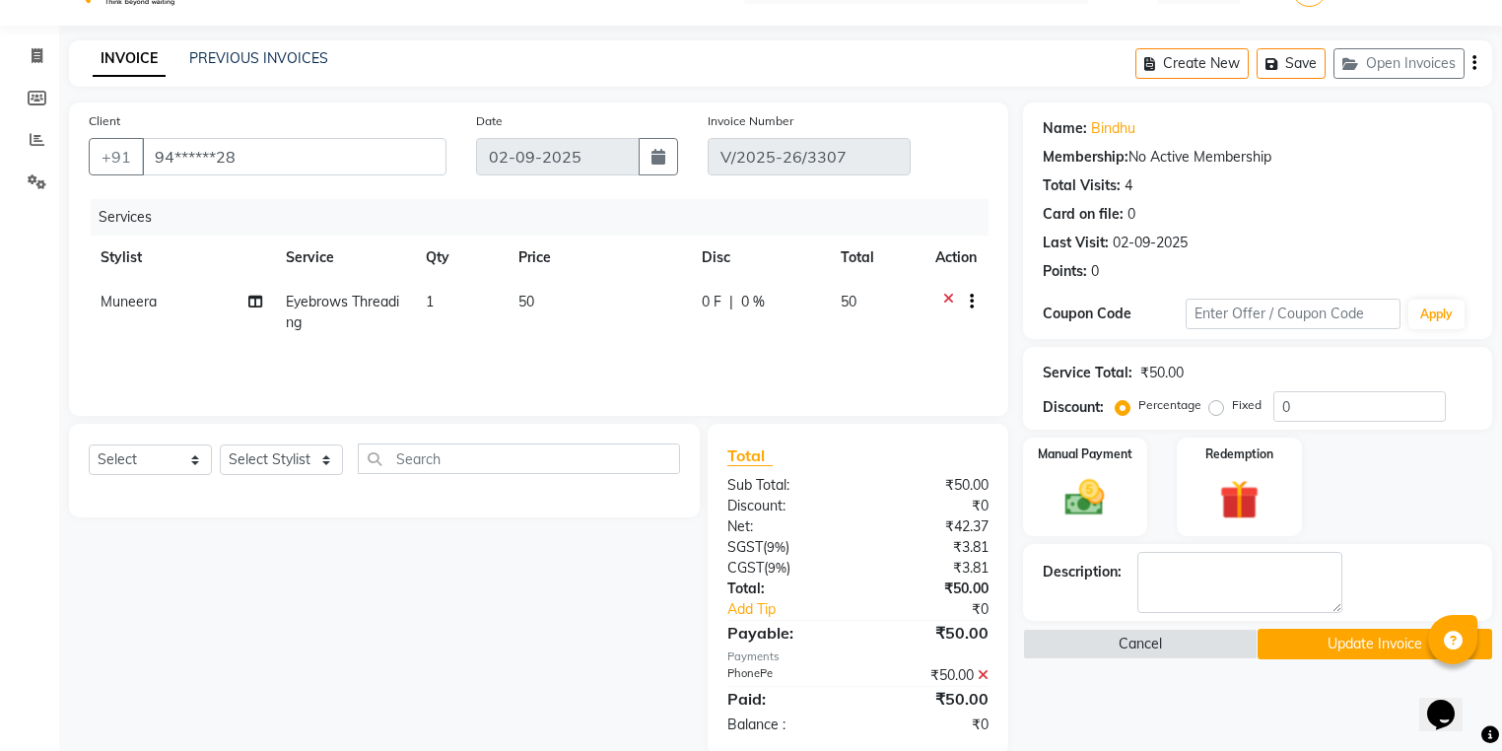
scroll to position [79, 0]
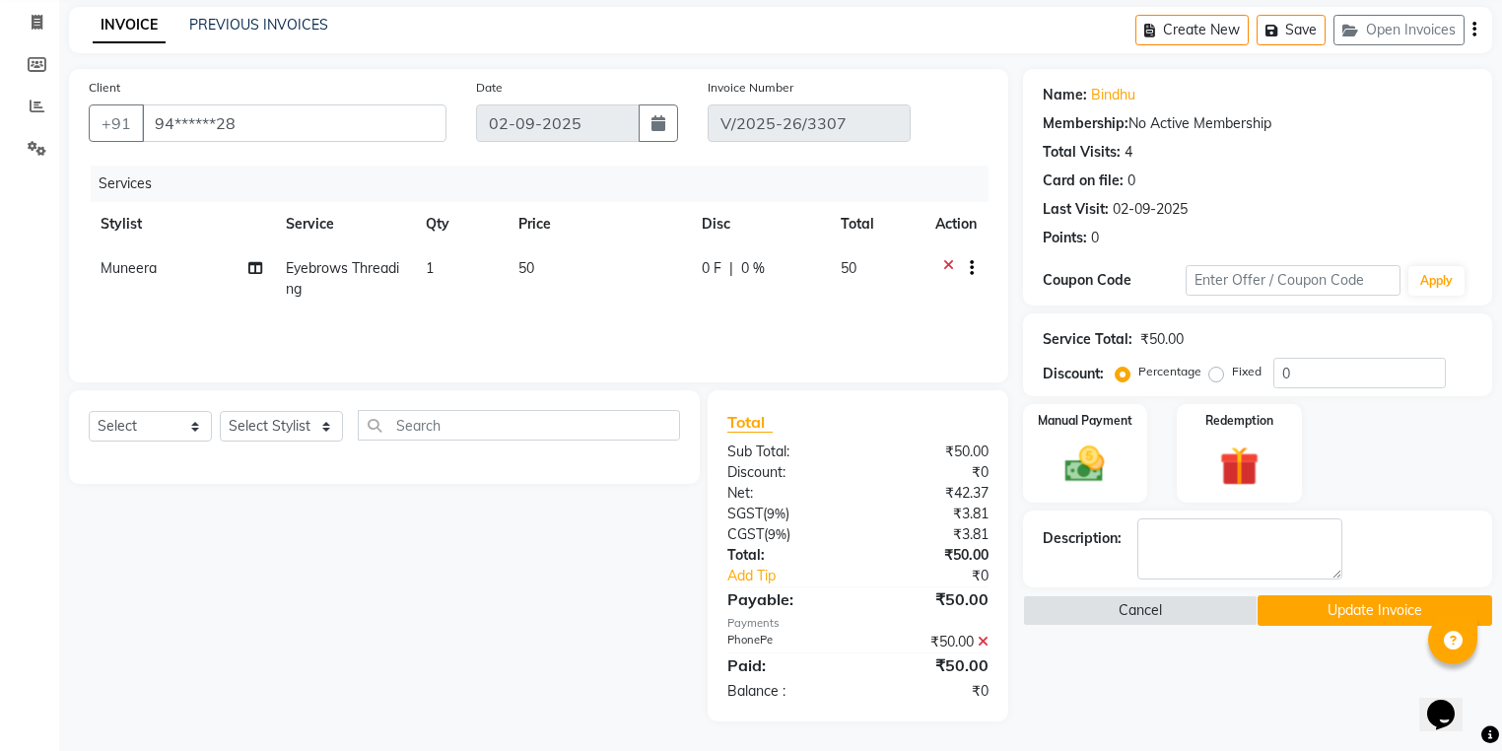
click at [983, 642] on icon at bounding box center [983, 642] width 11 height 14
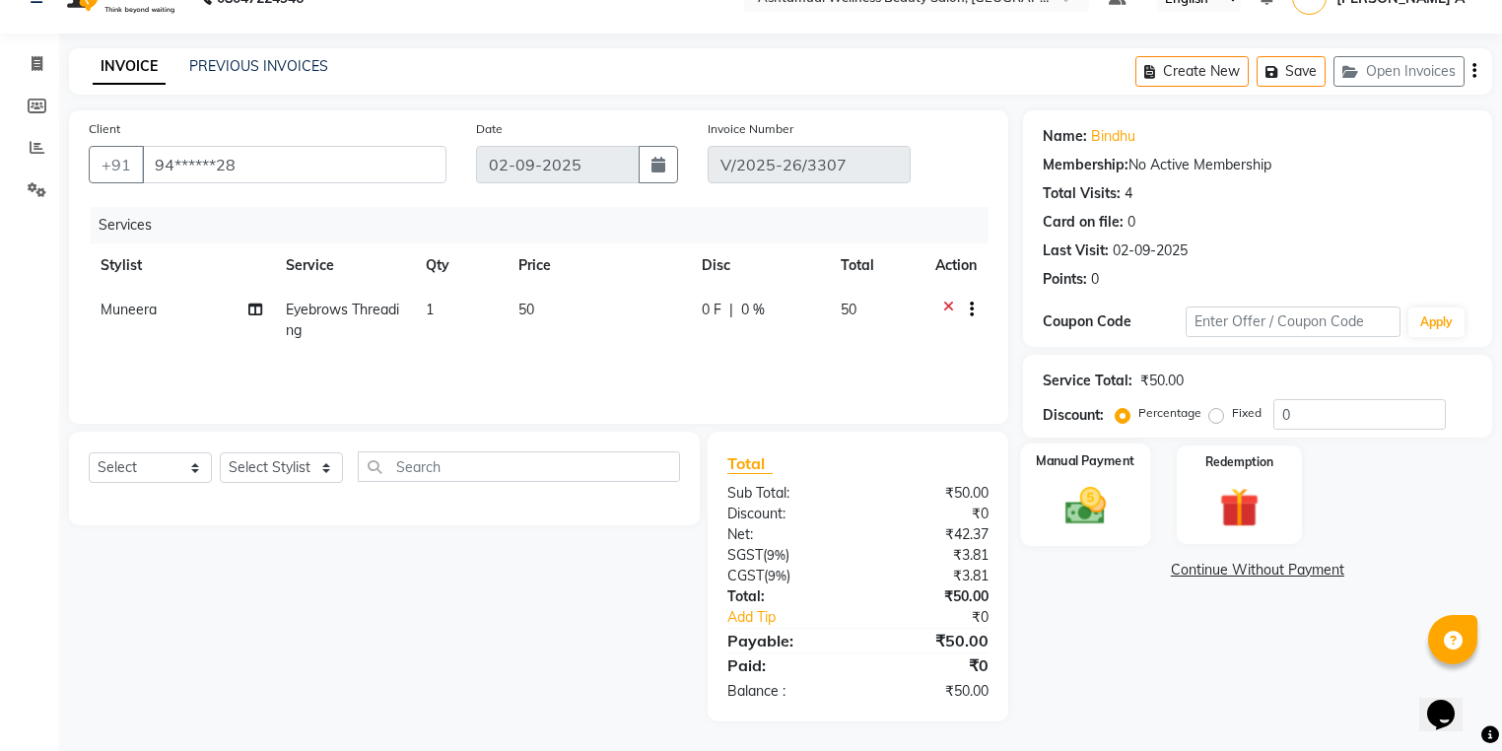
click at [1061, 503] on img at bounding box center [1085, 506] width 67 height 47
click at [1291, 563] on span "CASH" at bounding box center [1283, 571] width 42 height 23
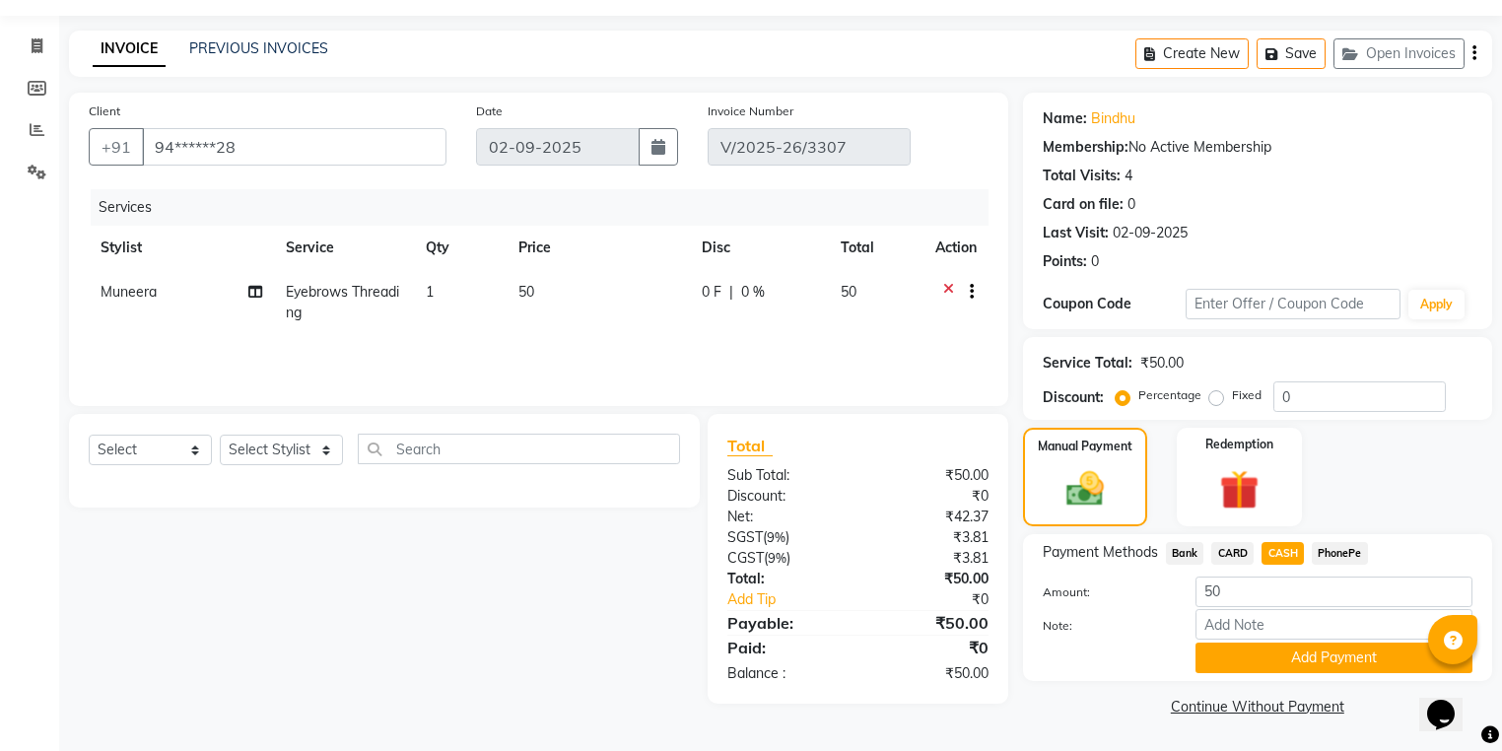
click at [1321, 649] on button "Add Payment" at bounding box center [1334, 658] width 277 height 31
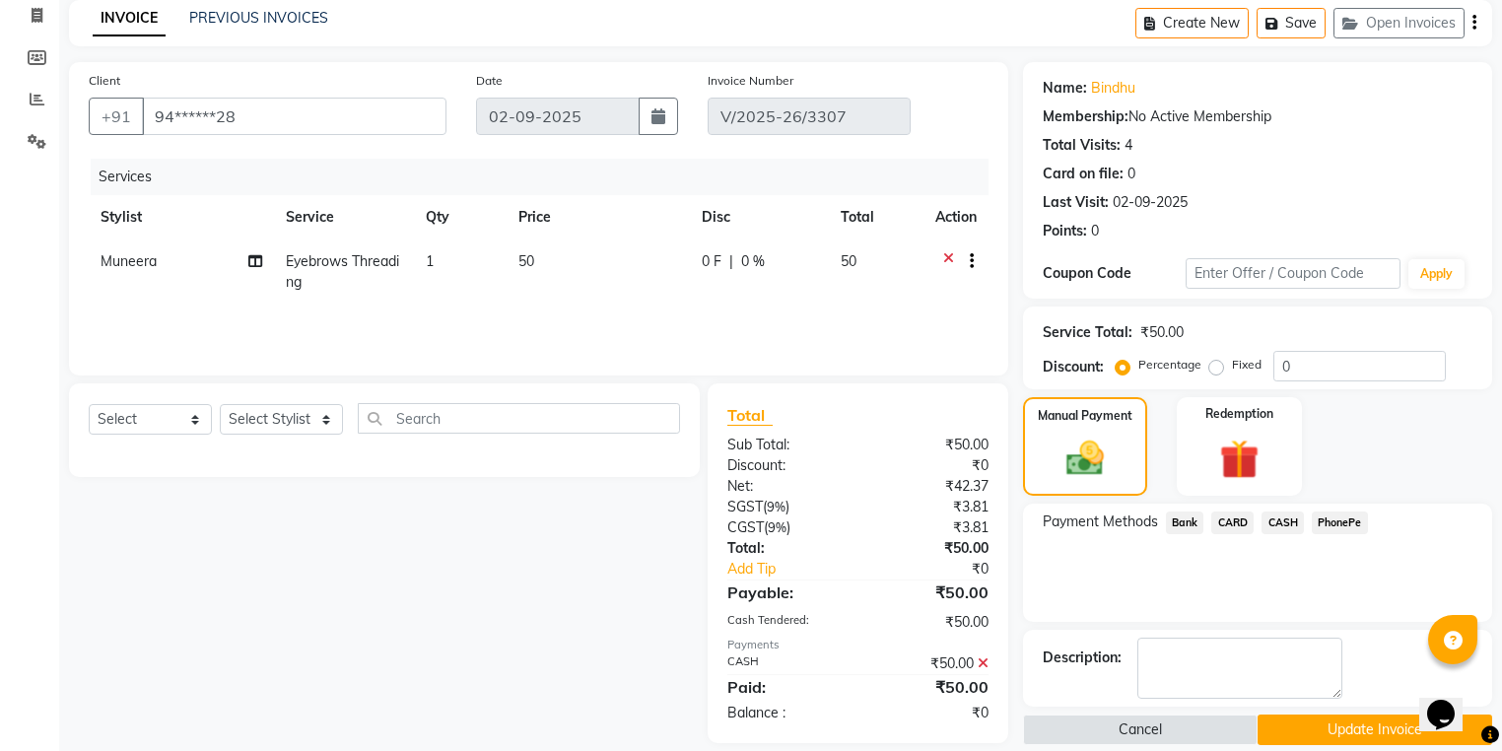
scroll to position [107, 0]
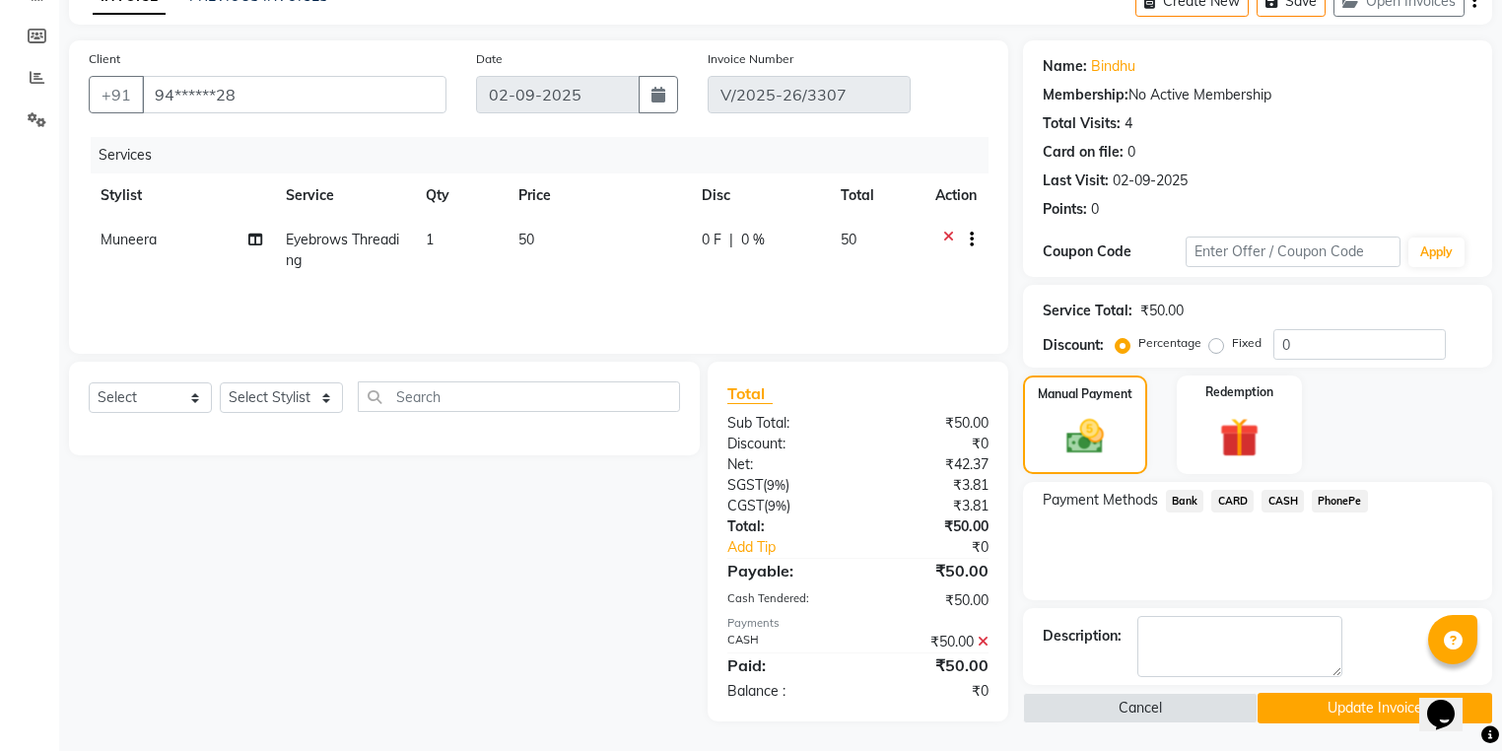
click at [1310, 699] on button "Update Invoice" at bounding box center [1375, 708] width 235 height 31
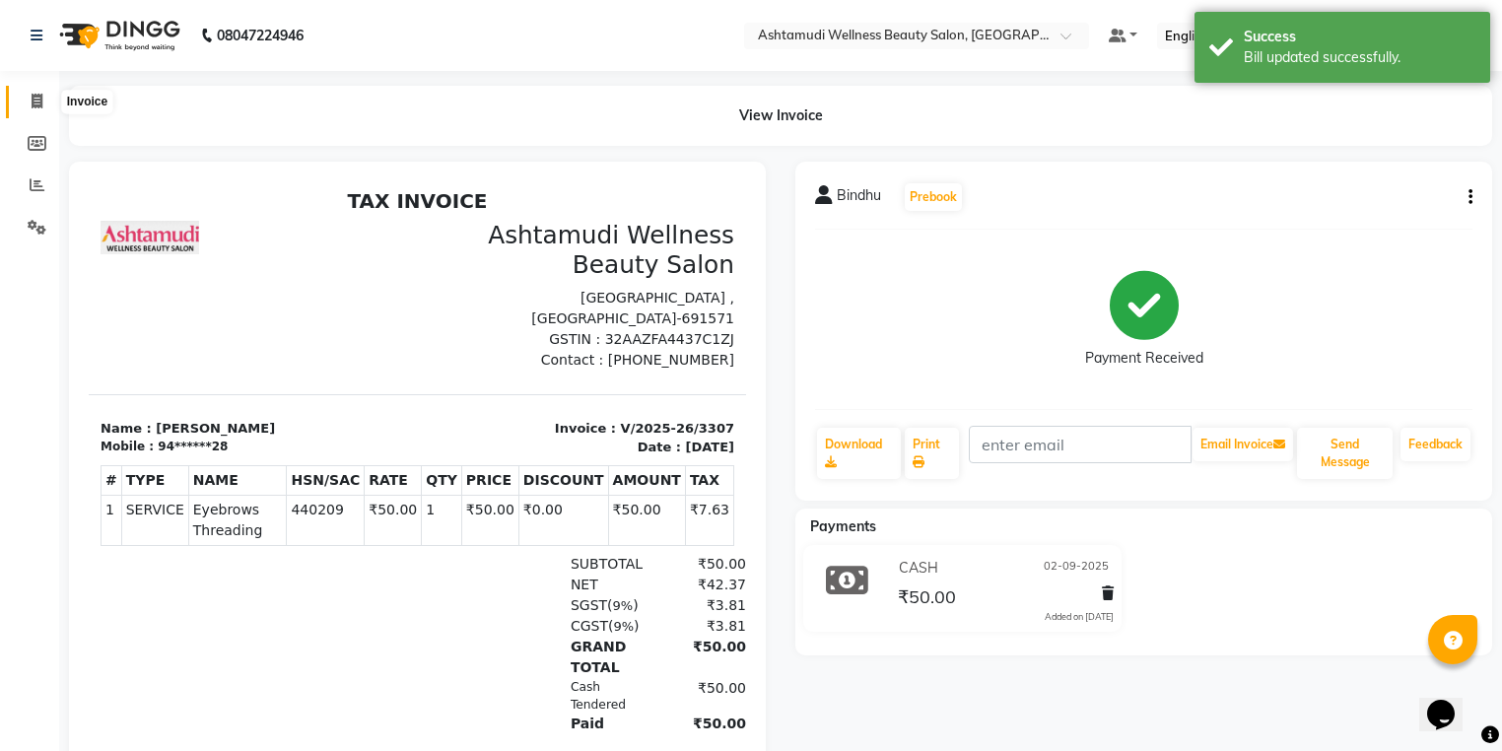
click at [24, 102] on span at bounding box center [37, 102] width 35 height 23
select select "service"
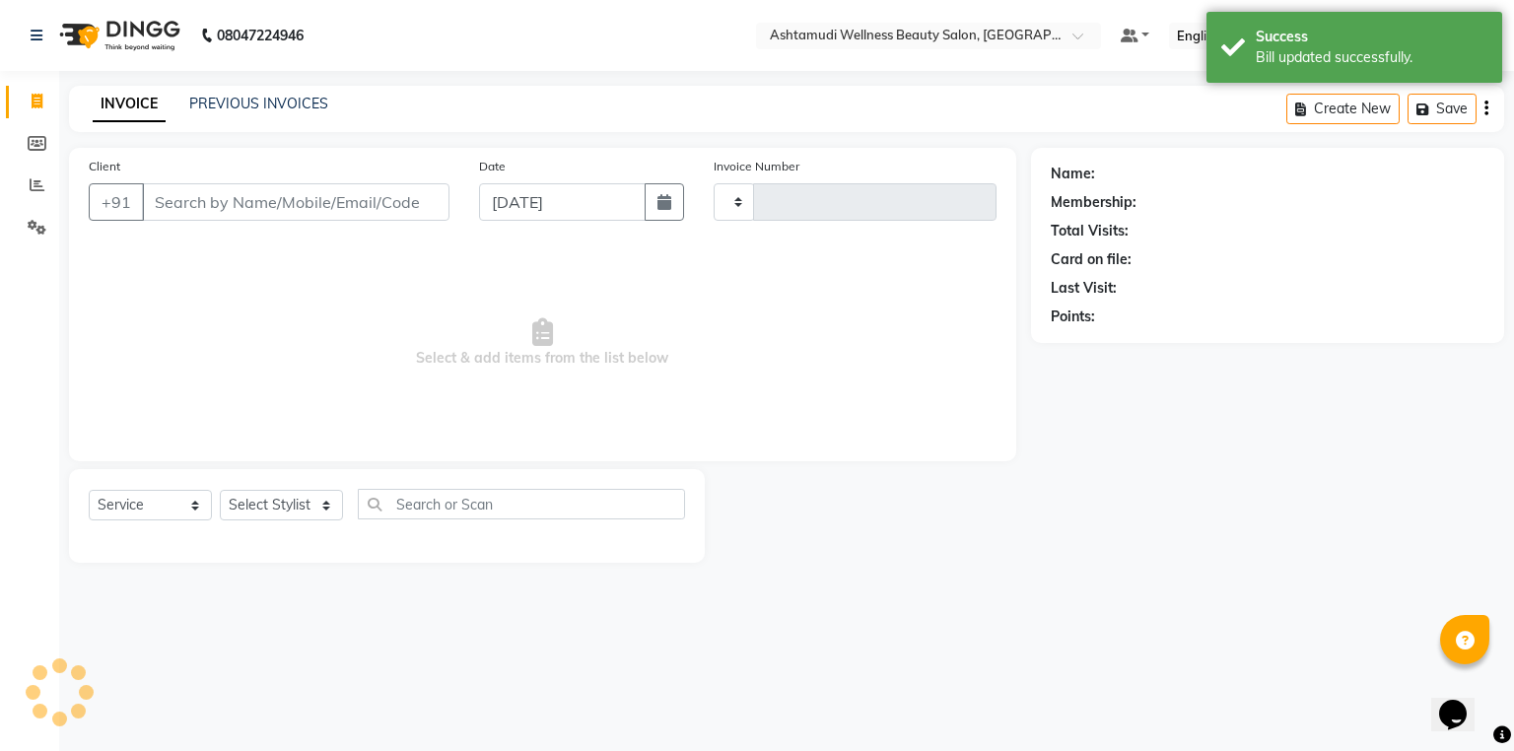
type input "3319"
select select "4674"
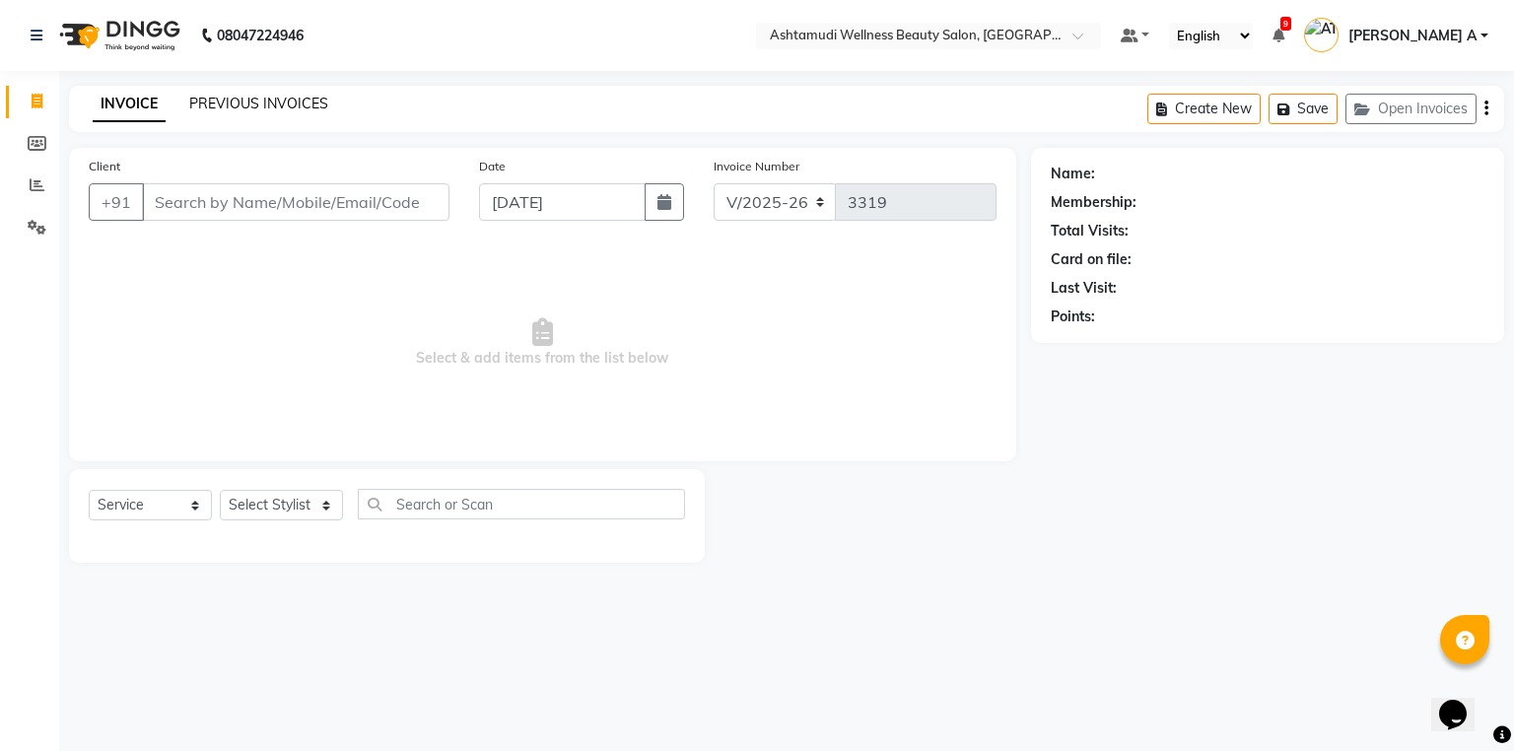
click at [207, 109] on link "PREVIOUS INVOICES" at bounding box center [258, 104] width 139 height 18
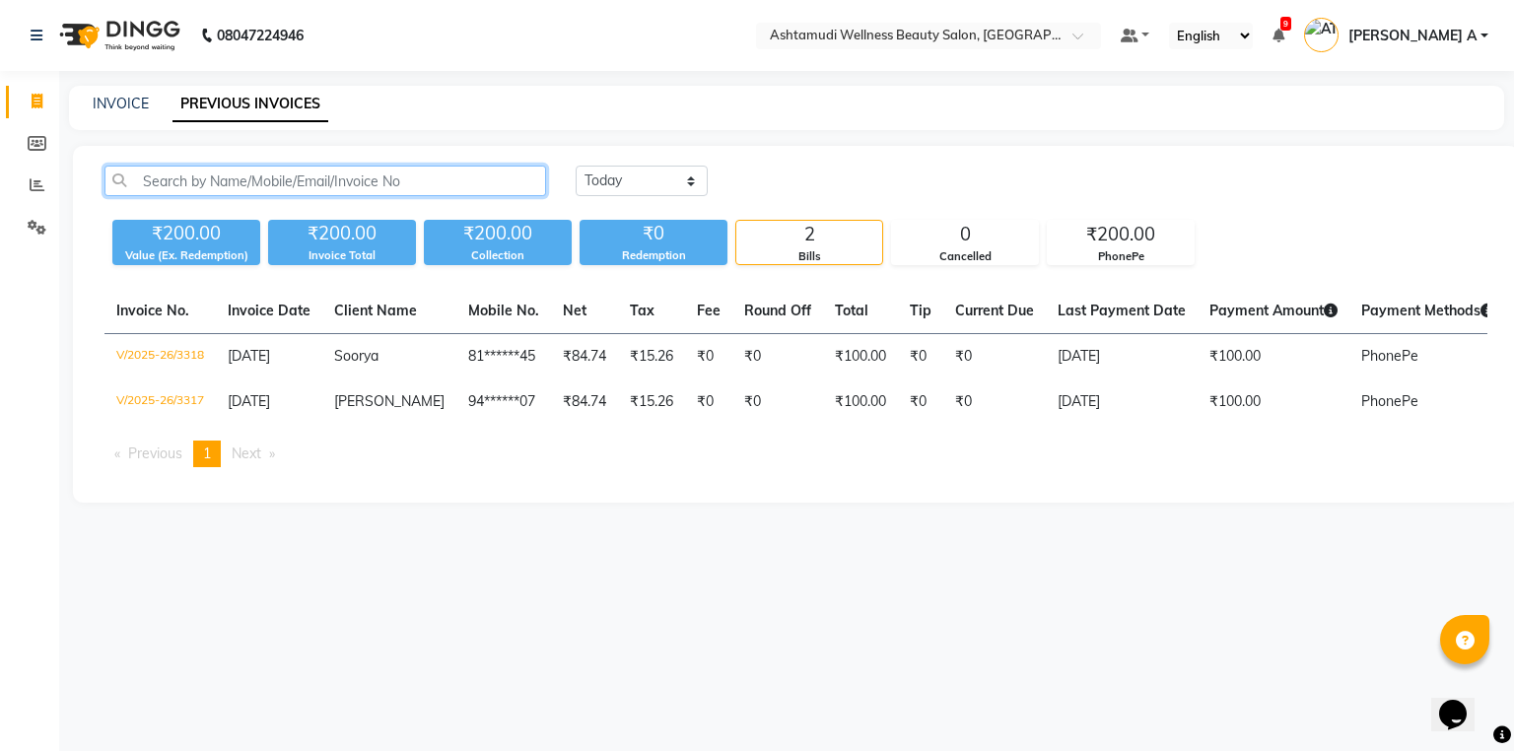
drag, startPoint x: 231, startPoint y: 192, endPoint x: 235, endPoint y: 182, distance: 10.6
click at [233, 189] on input "text" at bounding box center [326, 181] width 442 height 31
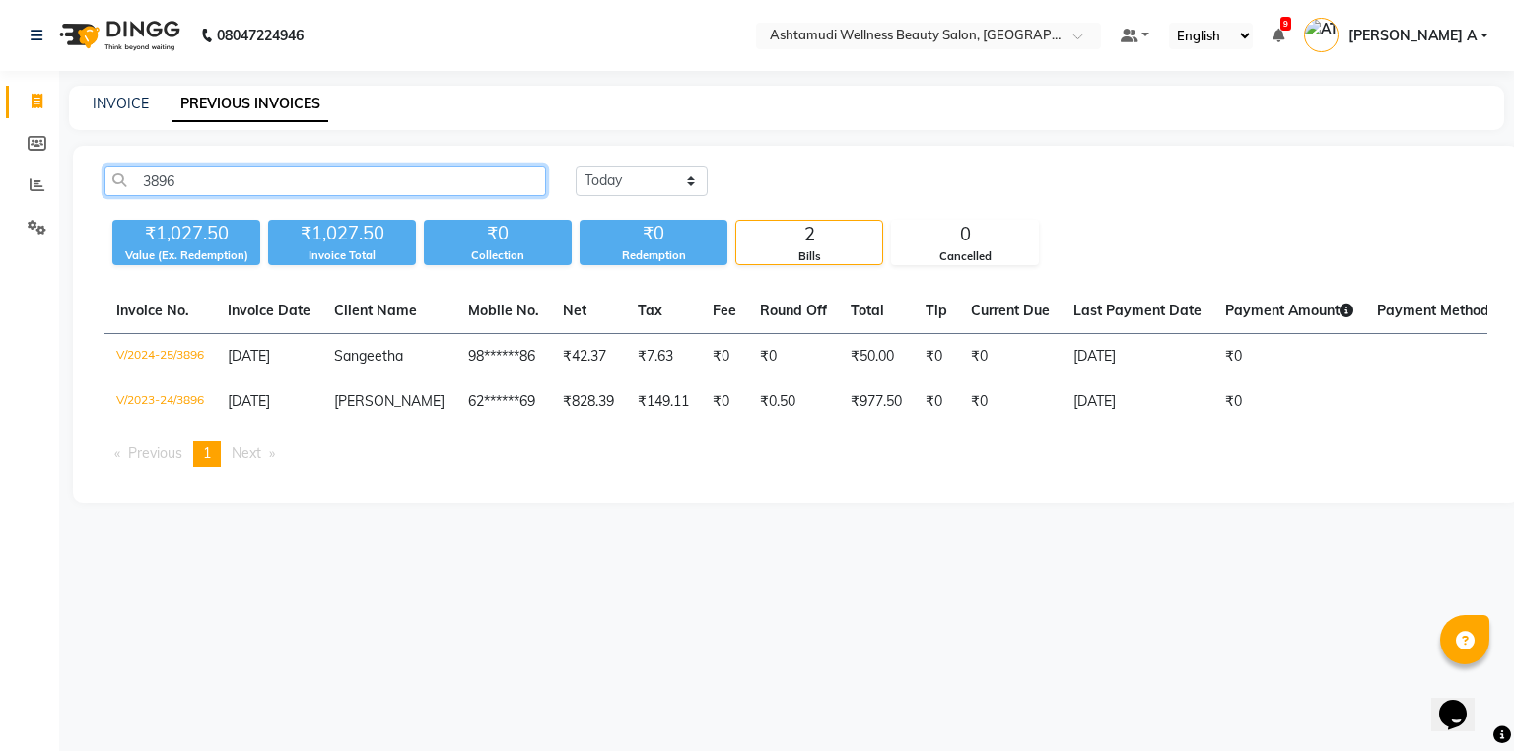
type input "3896"
click at [261, 358] on span "02-09-2024" at bounding box center [249, 356] width 42 height 18
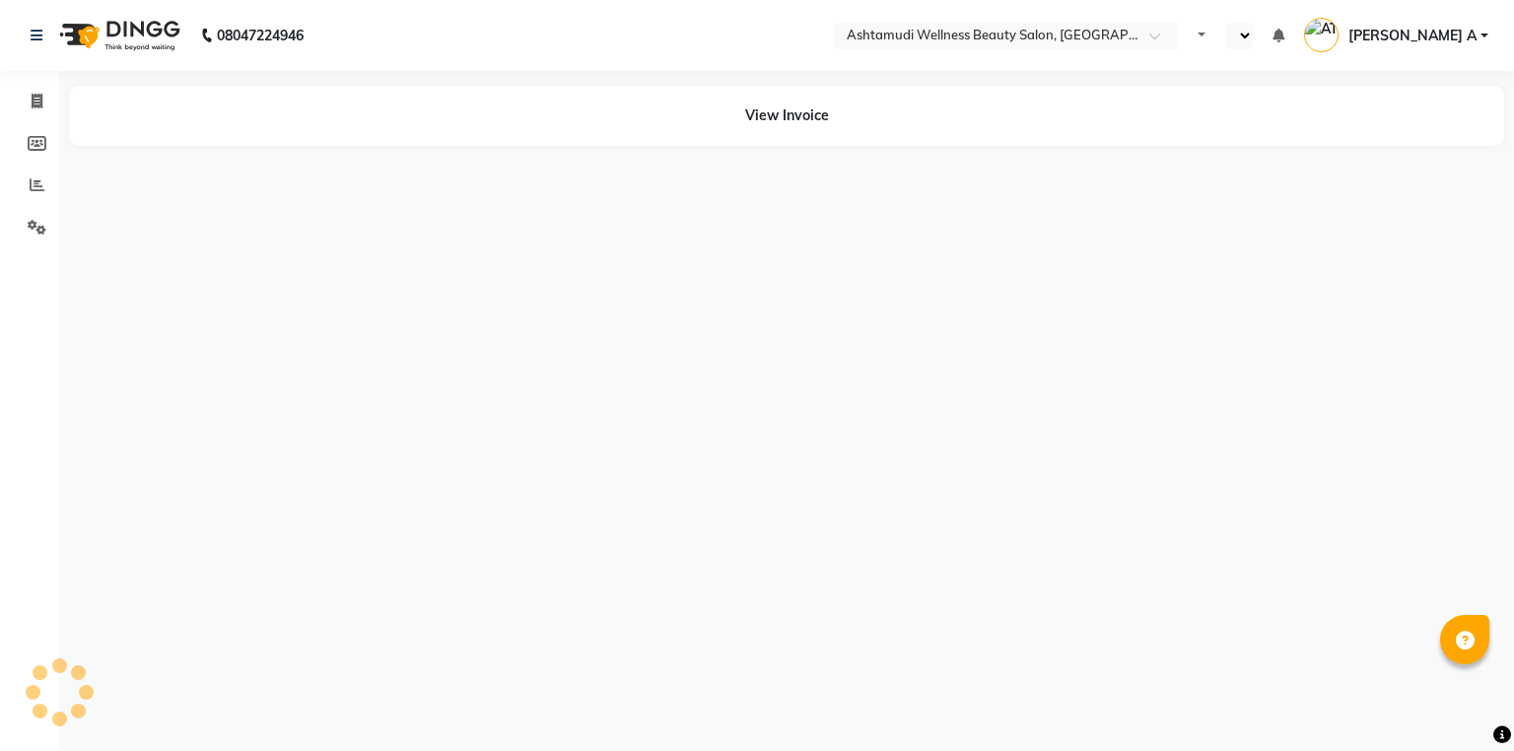
select select "en"
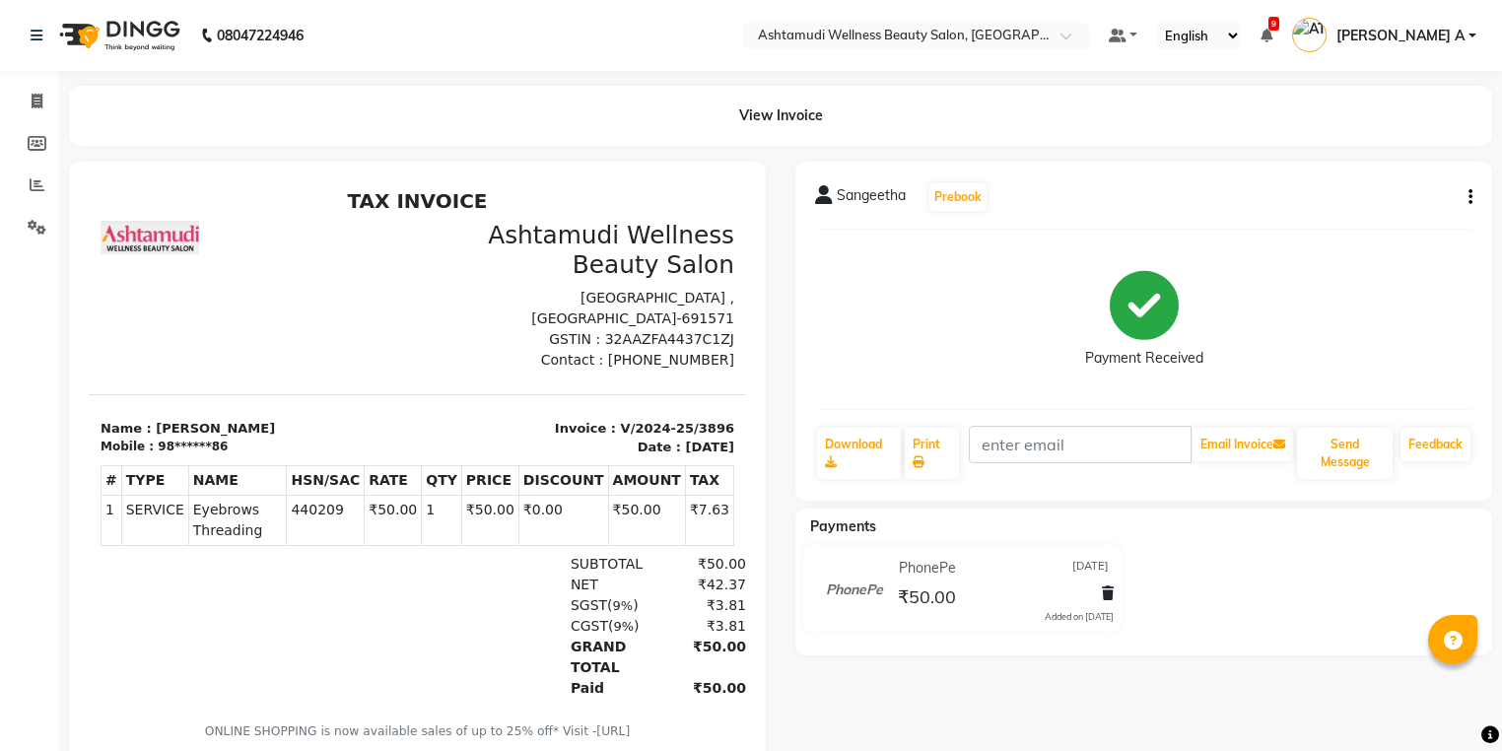
click at [1463, 197] on button "button" at bounding box center [1467, 197] width 12 height 21
click at [1353, 230] on div "Edit Invoice" at bounding box center [1371, 222] width 135 height 25
select select "service"
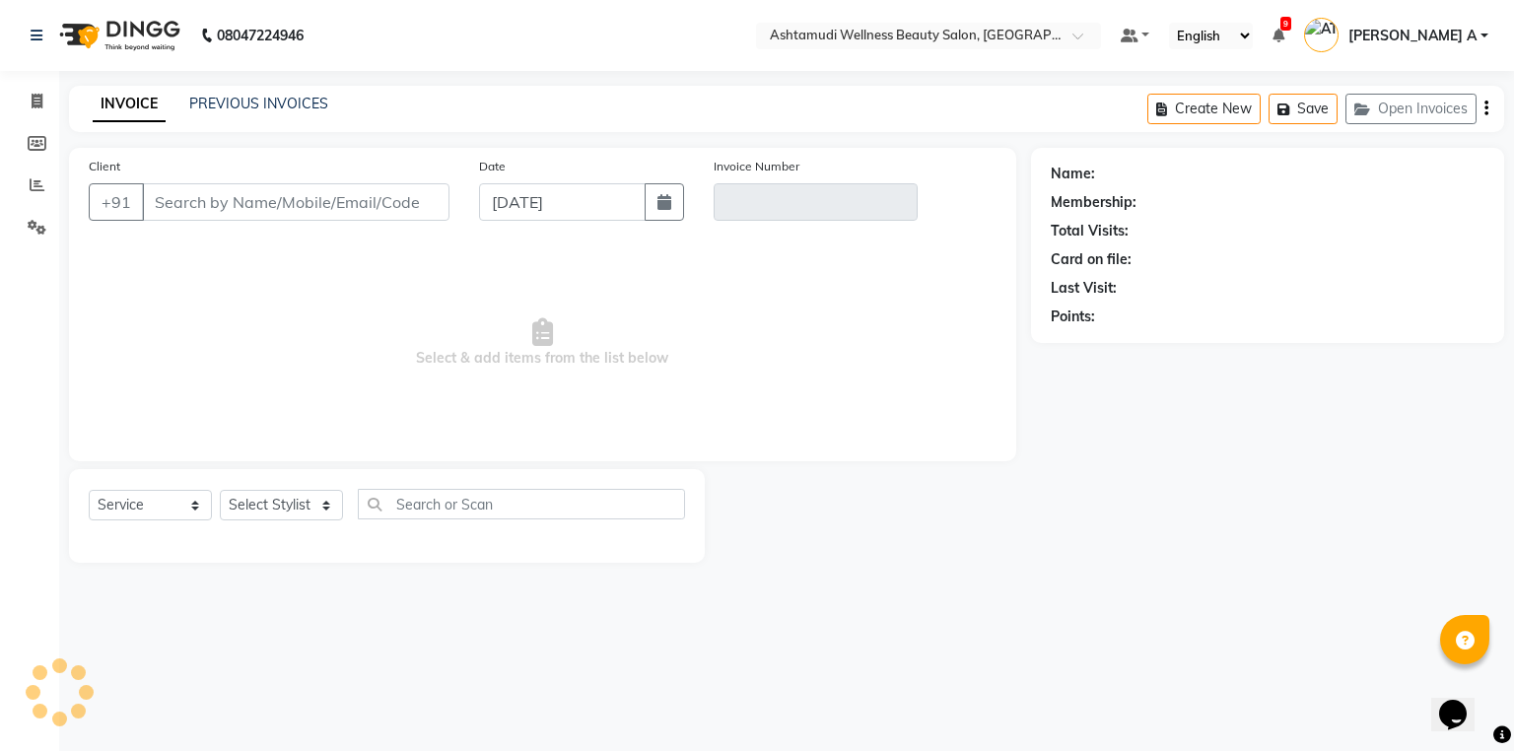
type input "98******86"
type input "V/2024-25/3896"
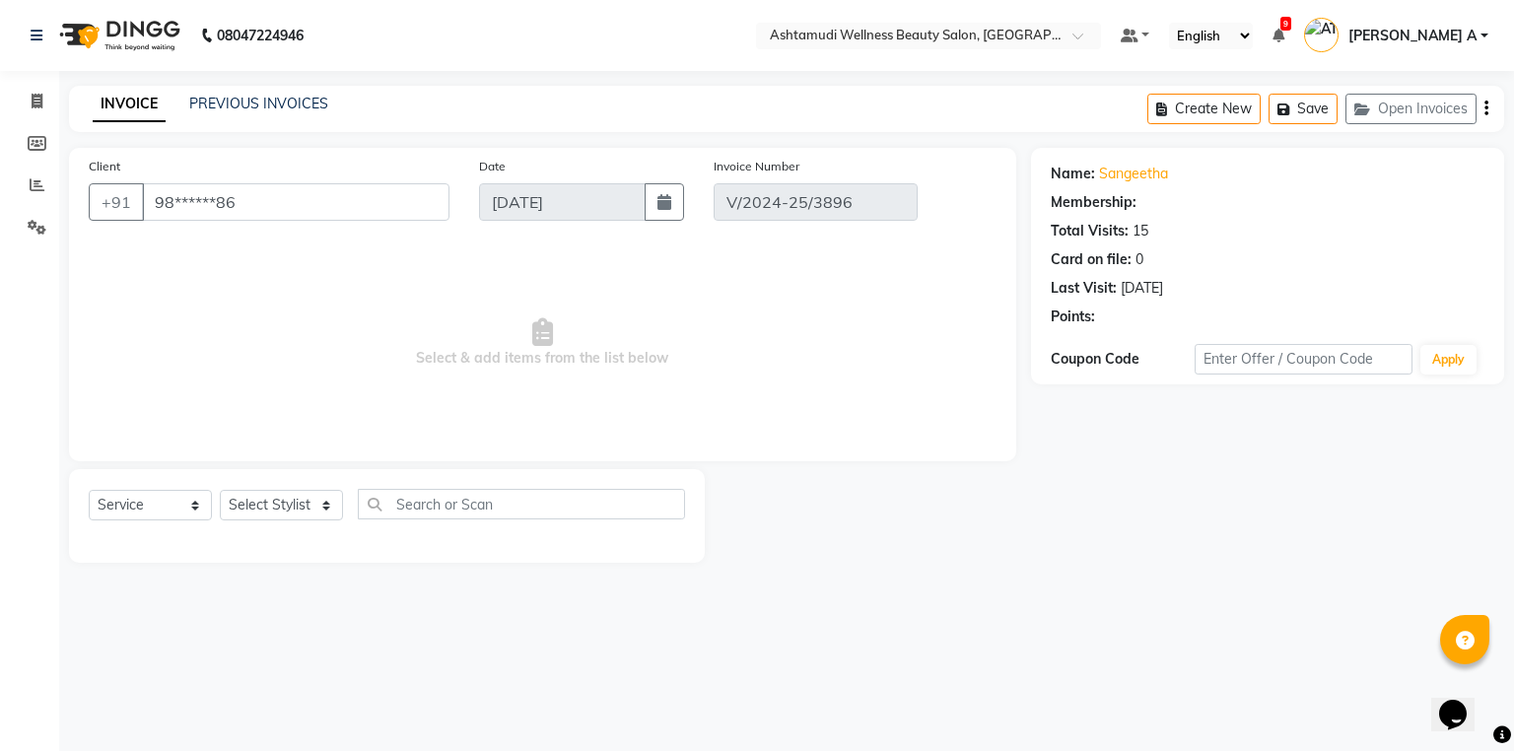
select select "1: Object"
type input "[DATE]"
select select "select"
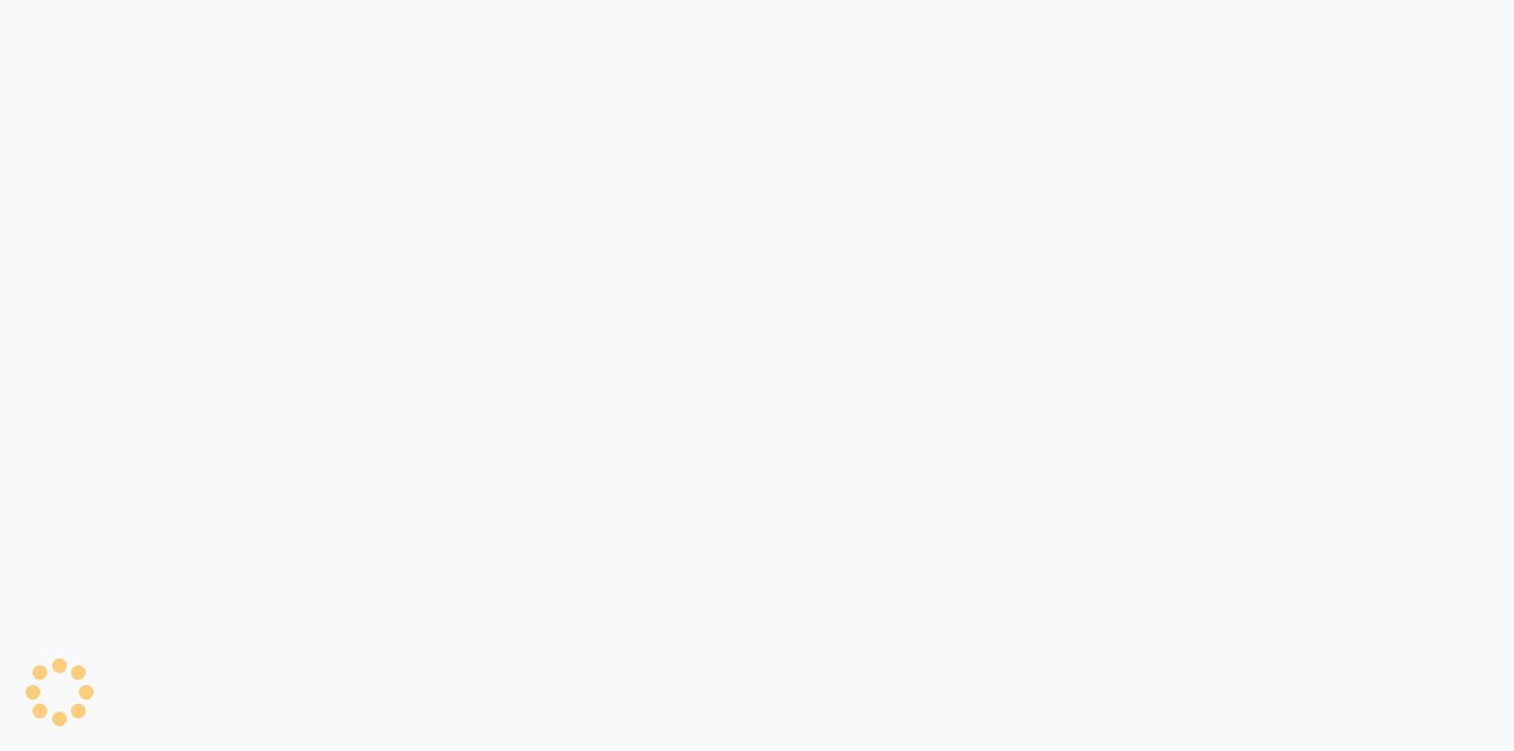
select select "service"
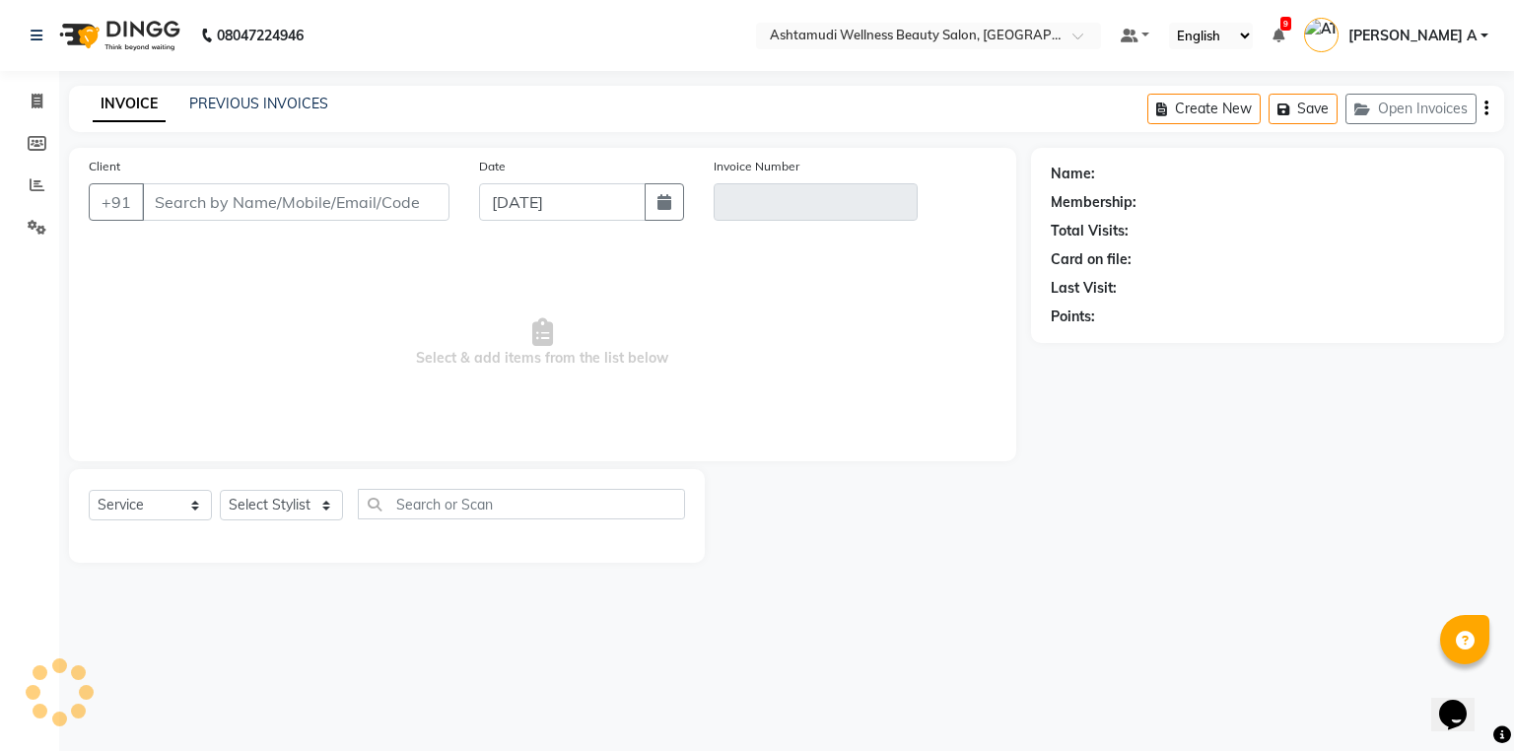
type input "98******86"
type input "V/2024-25/3896"
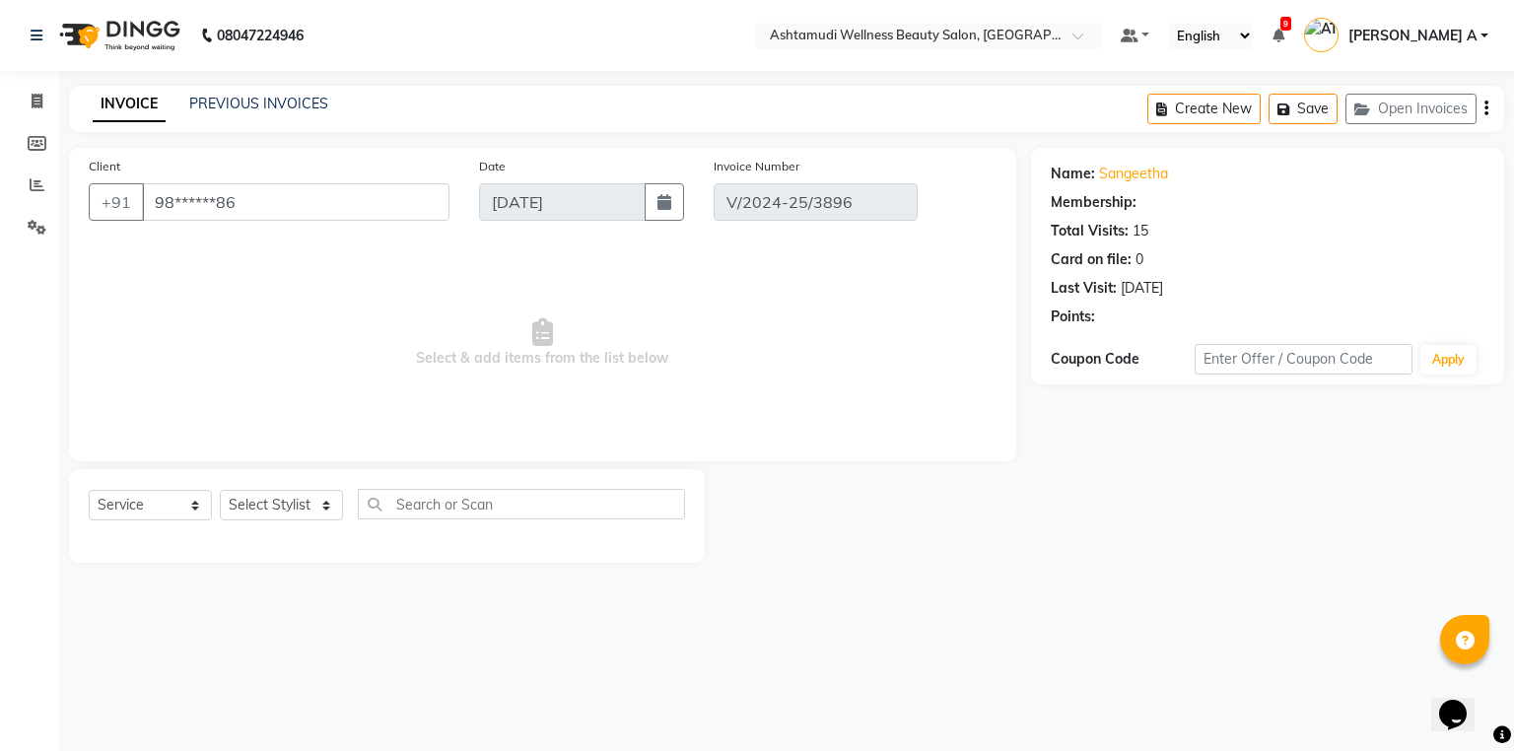
select select "1: Object"
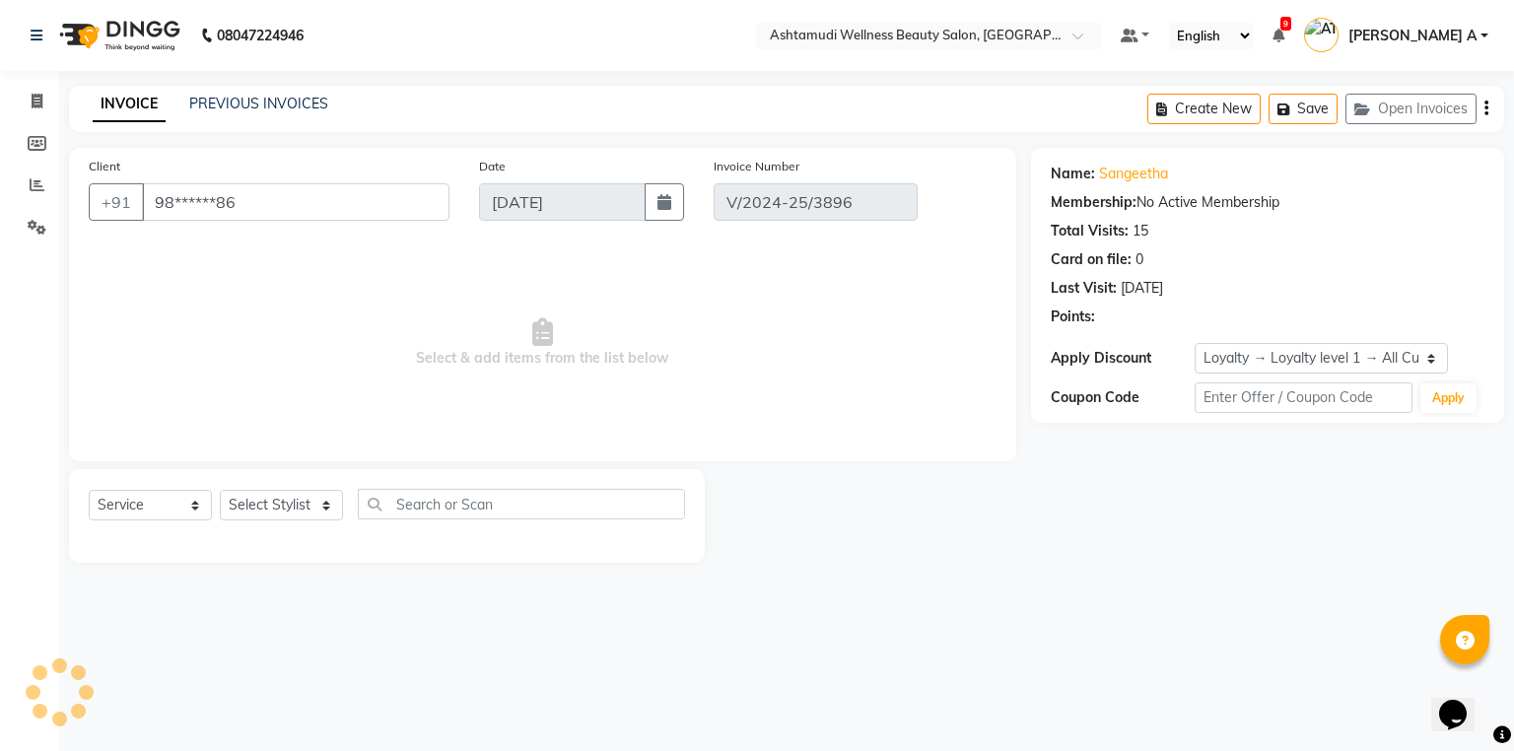
type input "[DATE]"
select select "select"
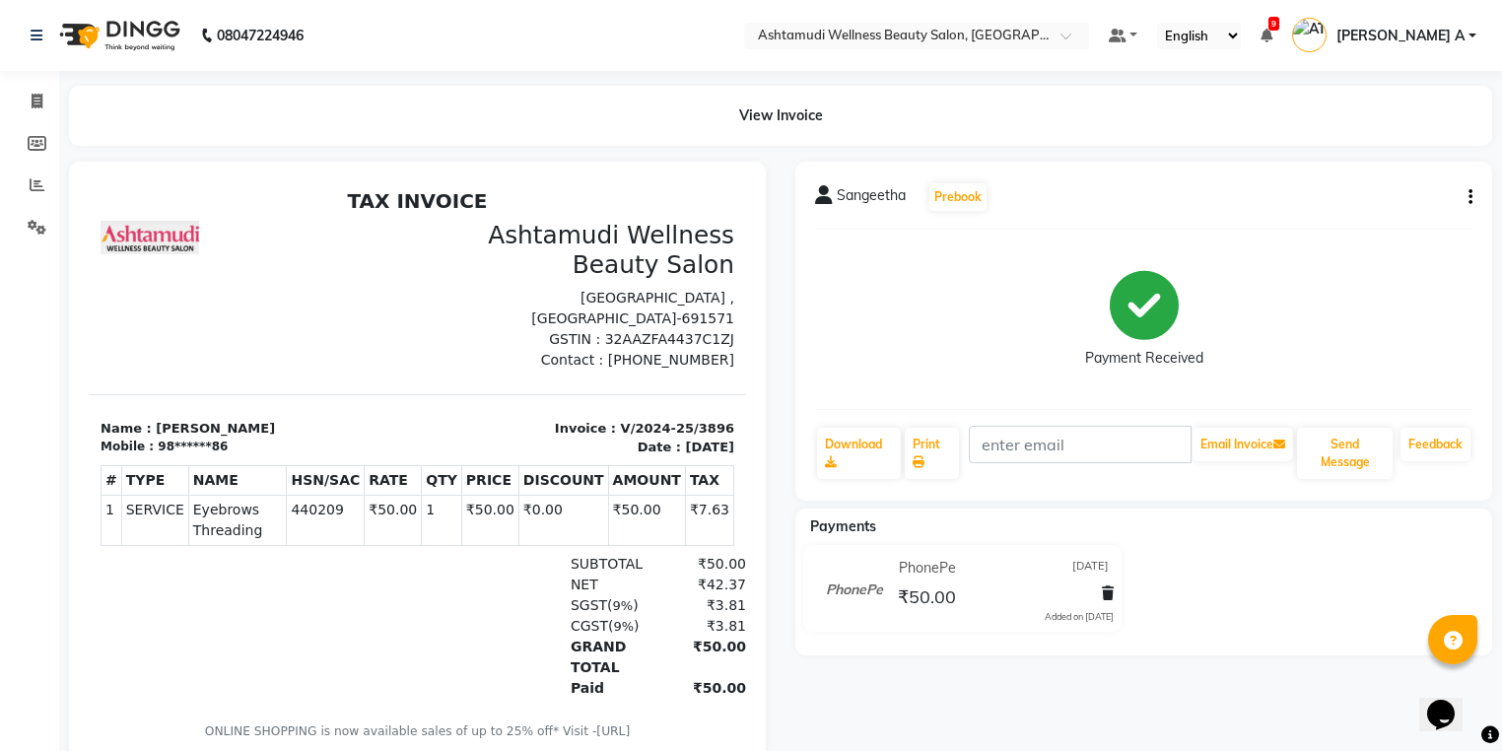
click at [1474, 190] on div "Sangeetha Prebook Payment Received Download Print Email Invoice Send Message Fe…" at bounding box center [1144, 331] width 697 height 339
click at [1471, 197] on icon "button" at bounding box center [1471, 197] width 4 height 1
click at [1348, 225] on div "Edit Invoice" at bounding box center [1371, 222] width 135 height 25
select select "service"
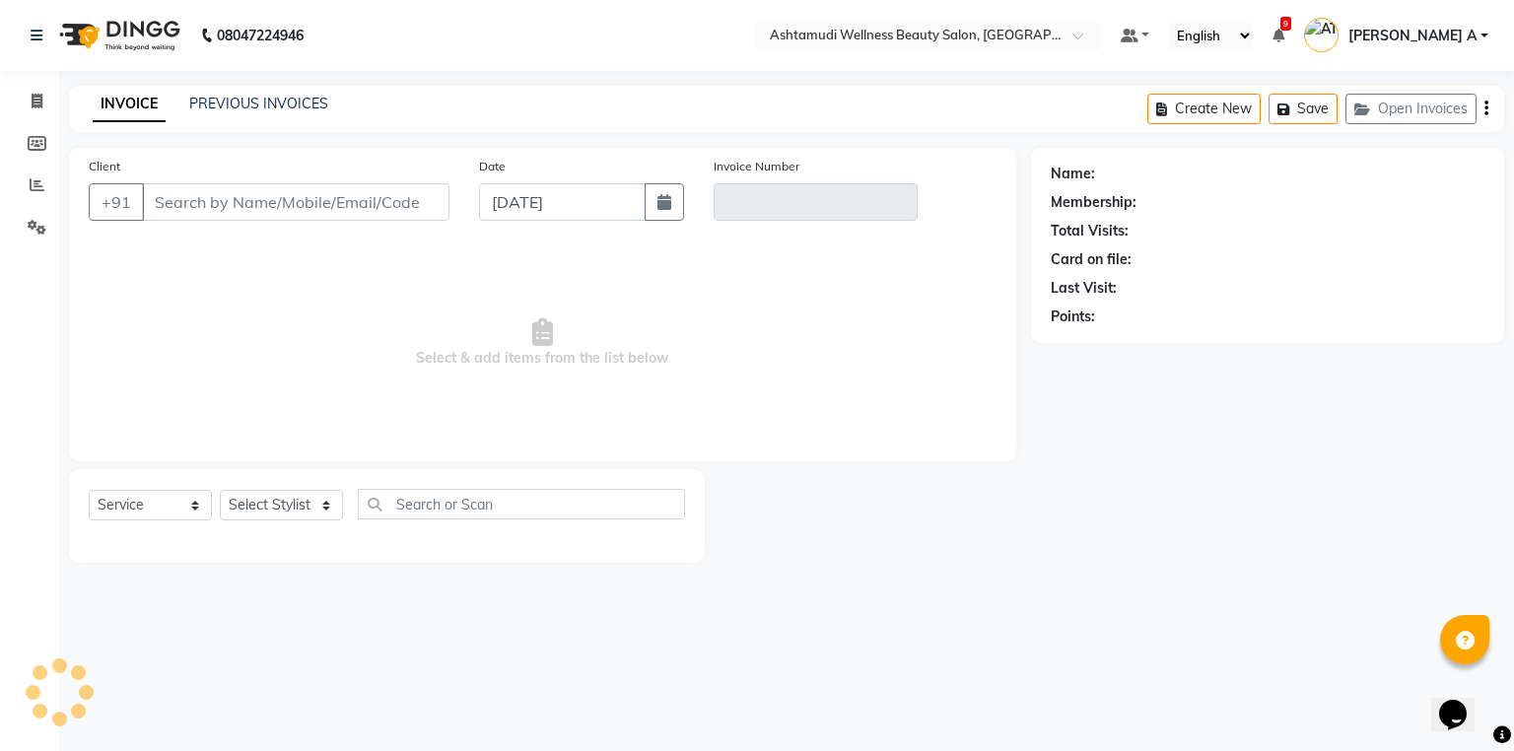
type input "98******86"
type input "V/2024-25/3896"
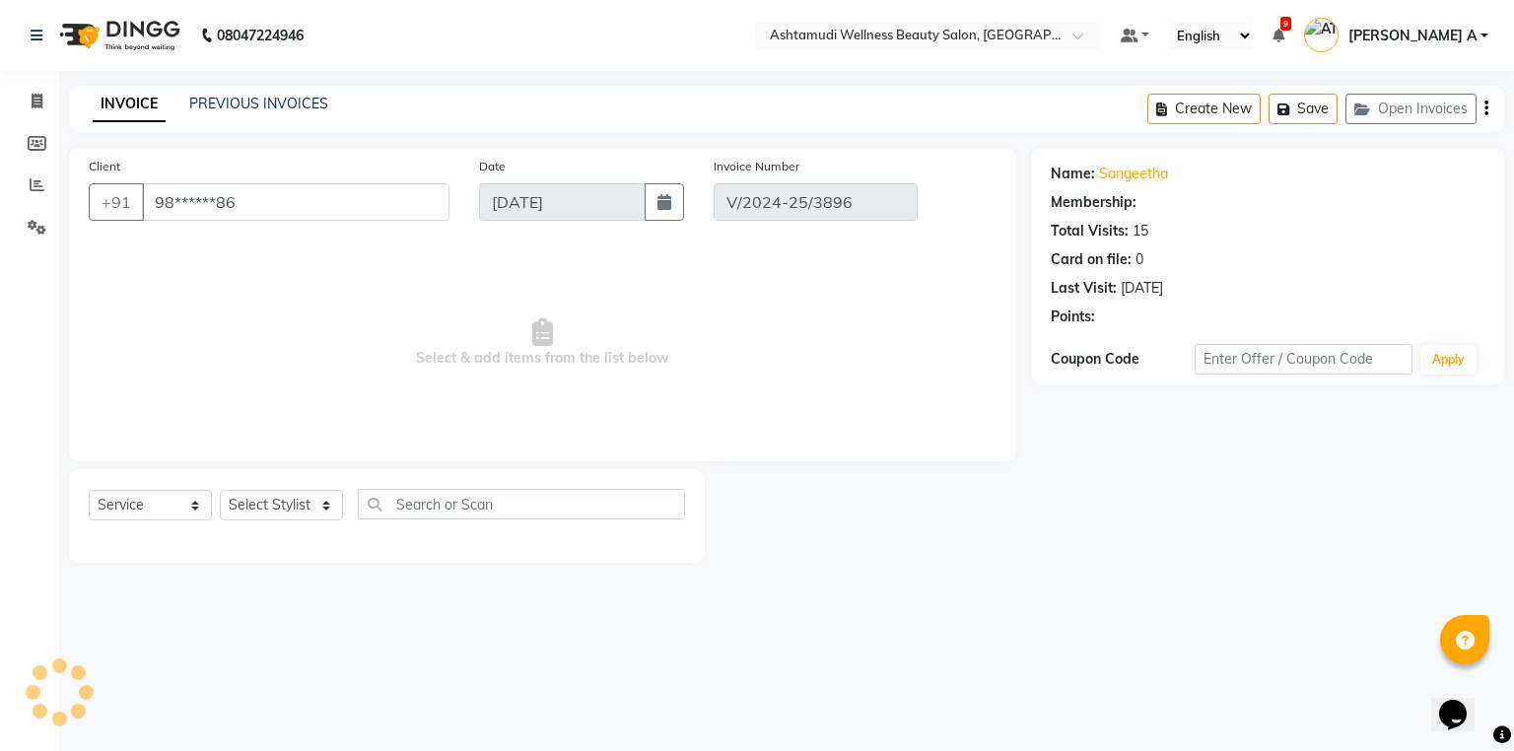
type input "02-09-2024"
select select "select"
select select "1: Object"
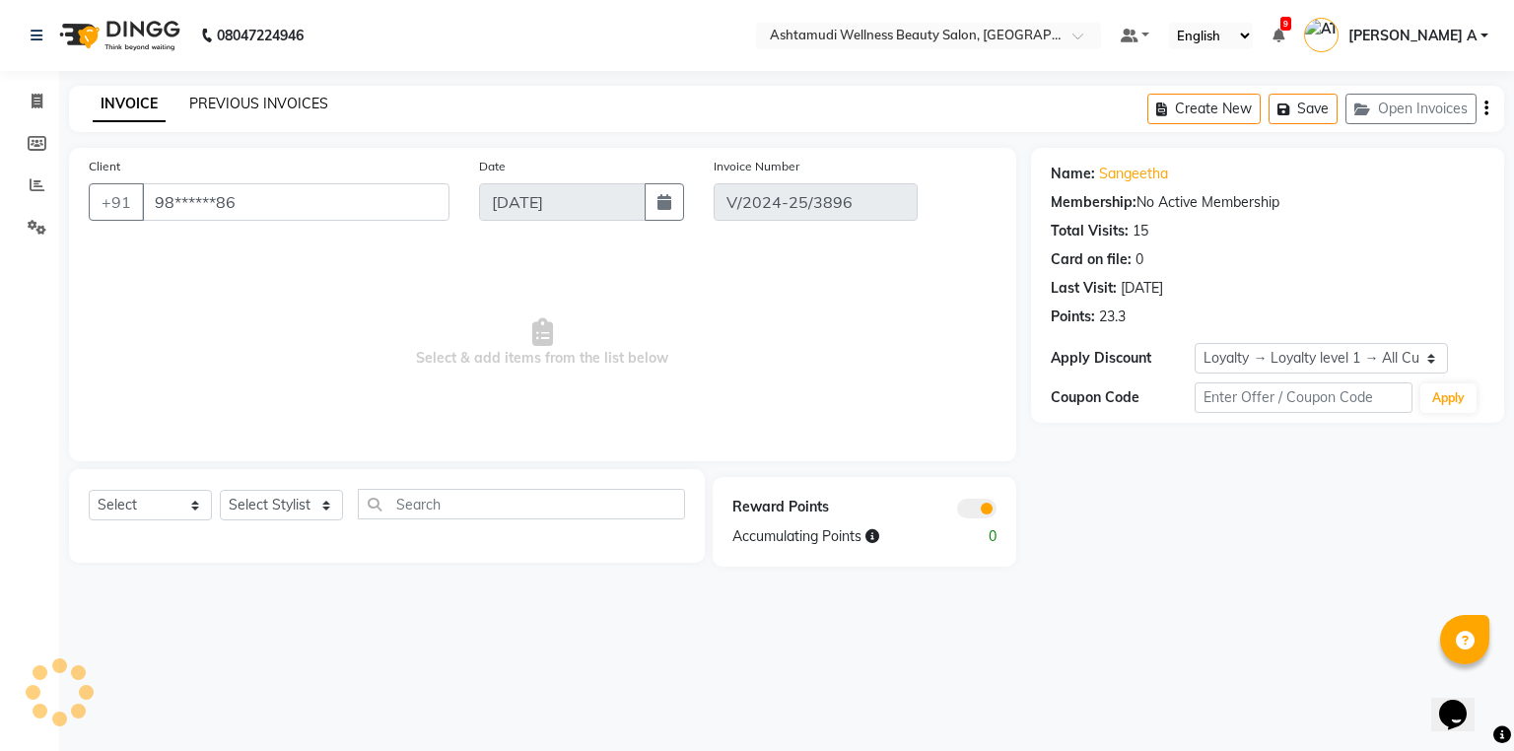
click at [229, 104] on link "PREVIOUS INVOICES" at bounding box center [258, 104] width 139 height 18
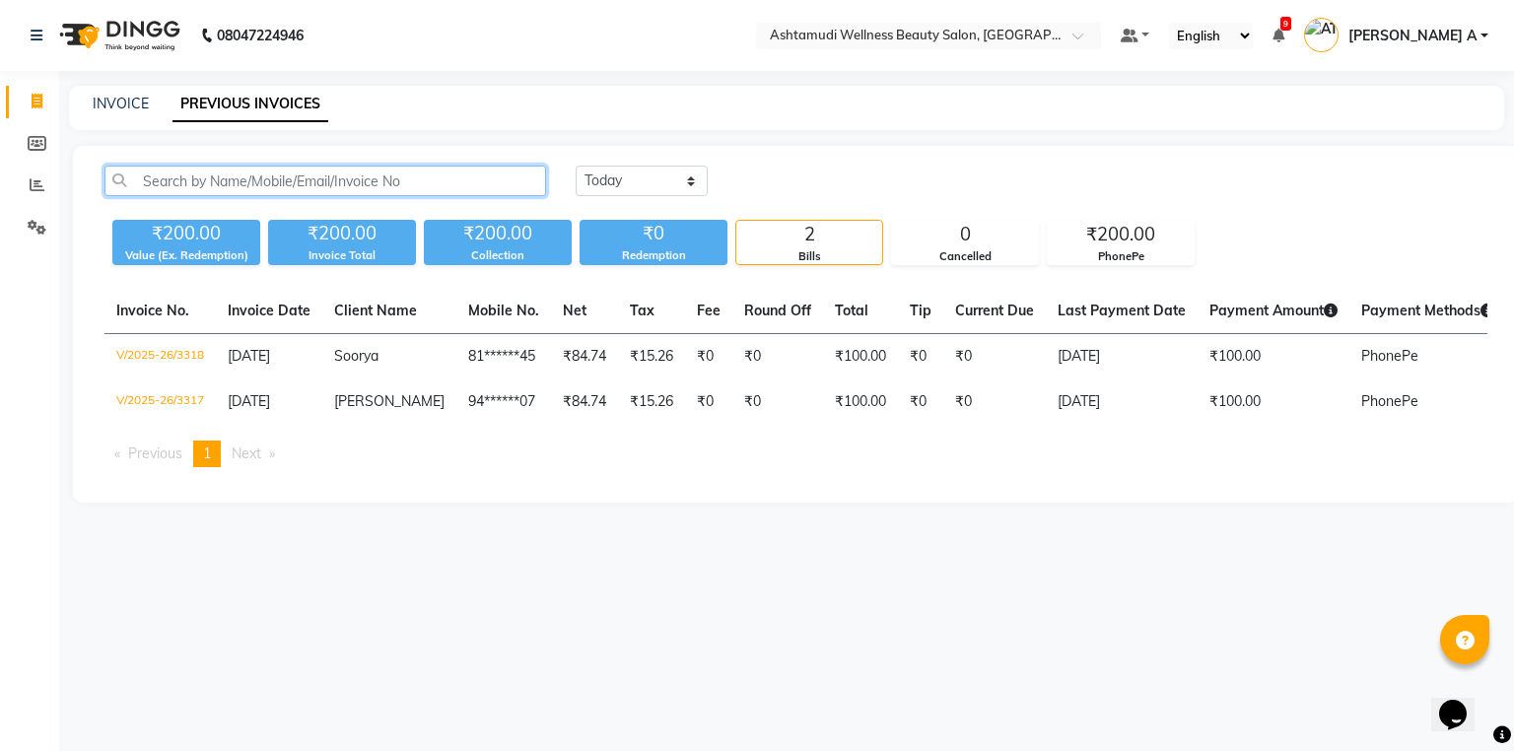
click at [277, 169] on input "text" at bounding box center [326, 181] width 442 height 31
type input "6"
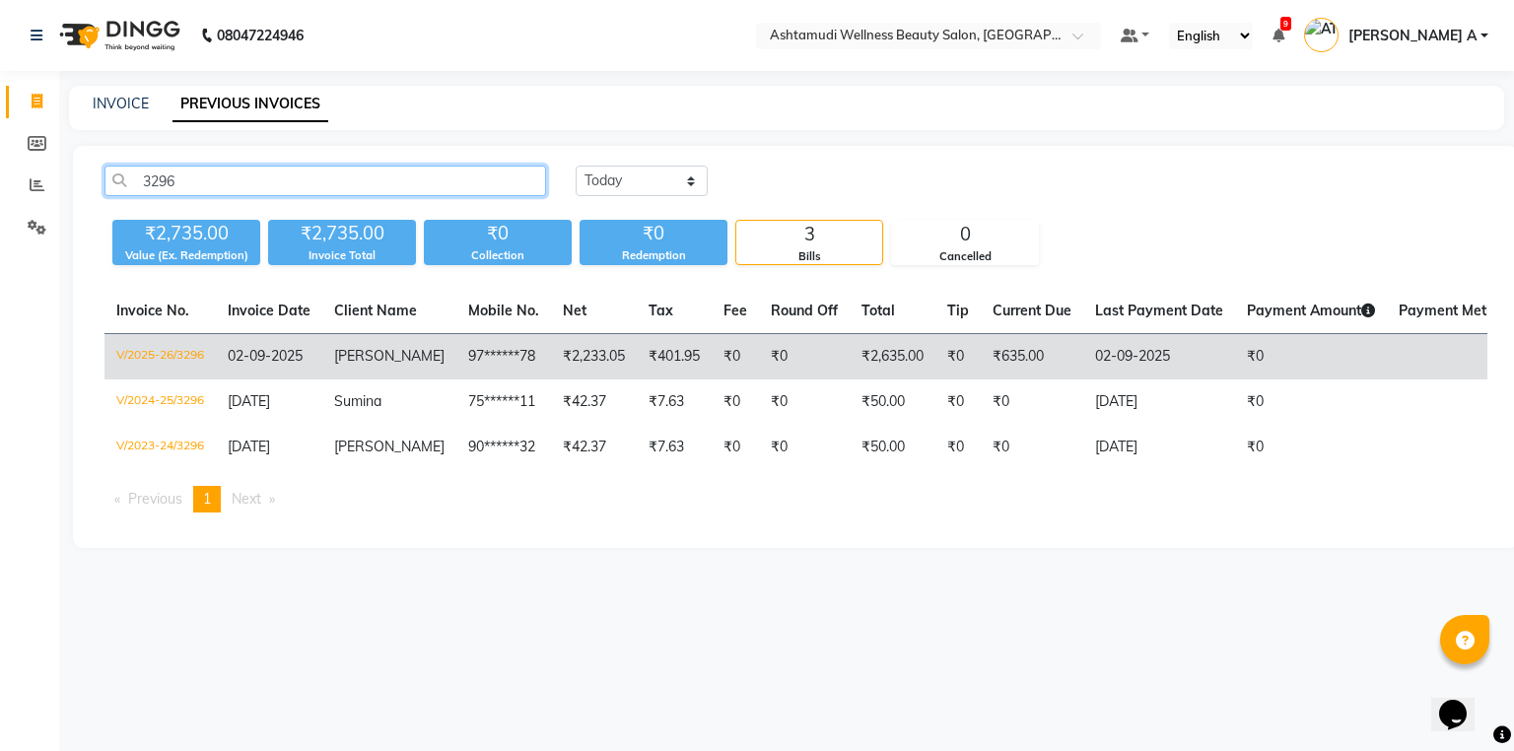
type input "3296"
click at [340, 346] on td "Revathy" at bounding box center [389, 357] width 134 height 46
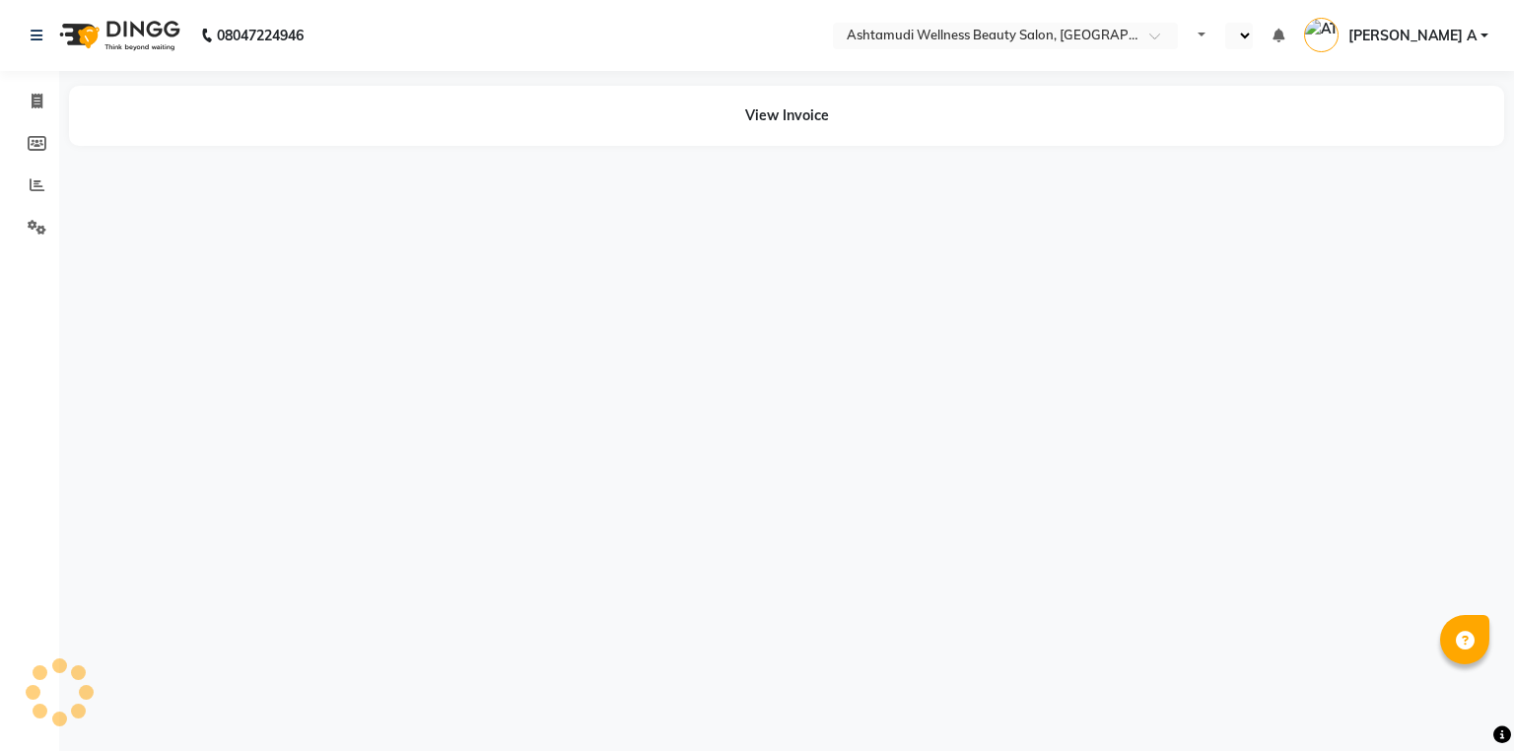
select select "en"
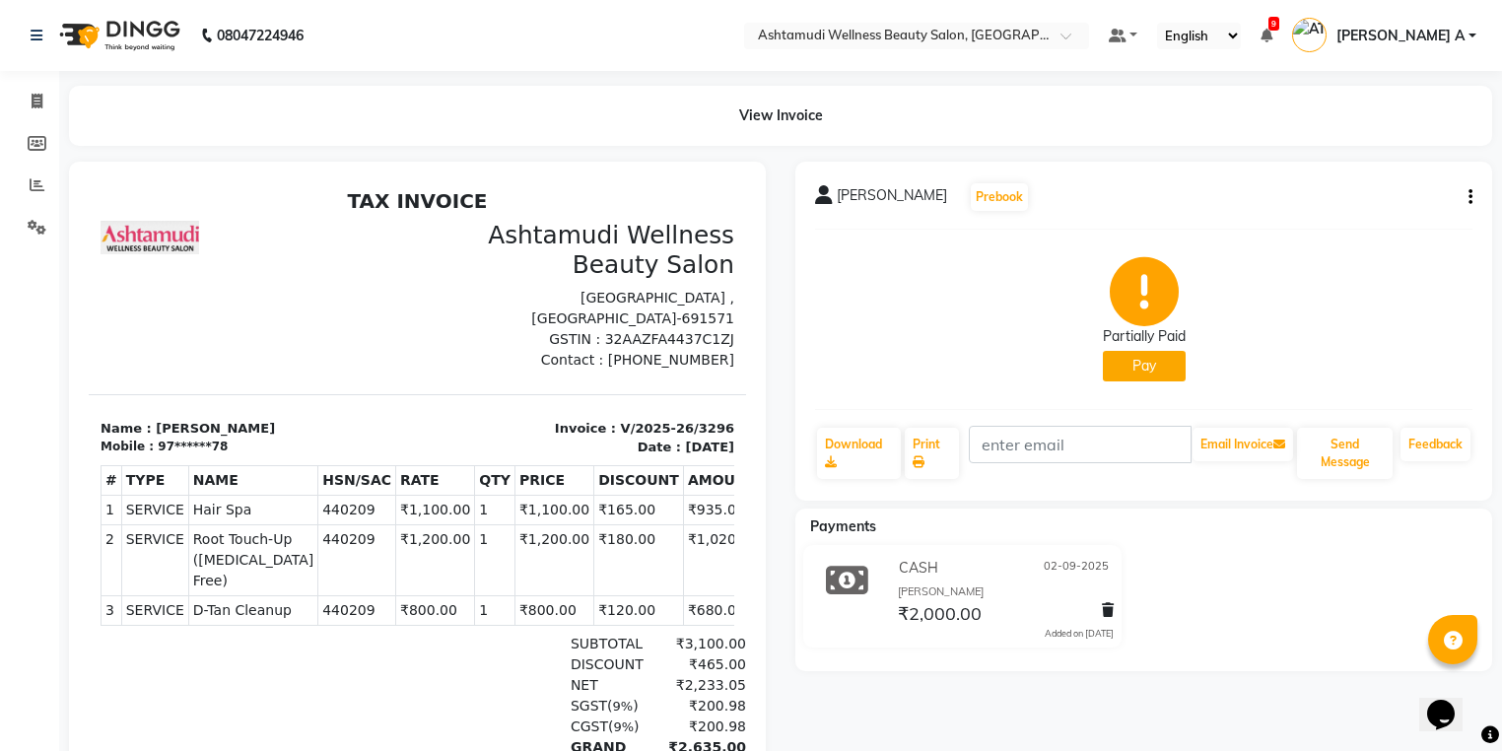
drag, startPoint x: 1471, startPoint y: 202, endPoint x: 1461, endPoint y: 205, distance: 10.3
click at [1470, 198] on icon "button" at bounding box center [1471, 197] width 4 height 1
click at [1331, 224] on div "Edit Invoice" at bounding box center [1371, 222] width 135 height 25
select select "service"
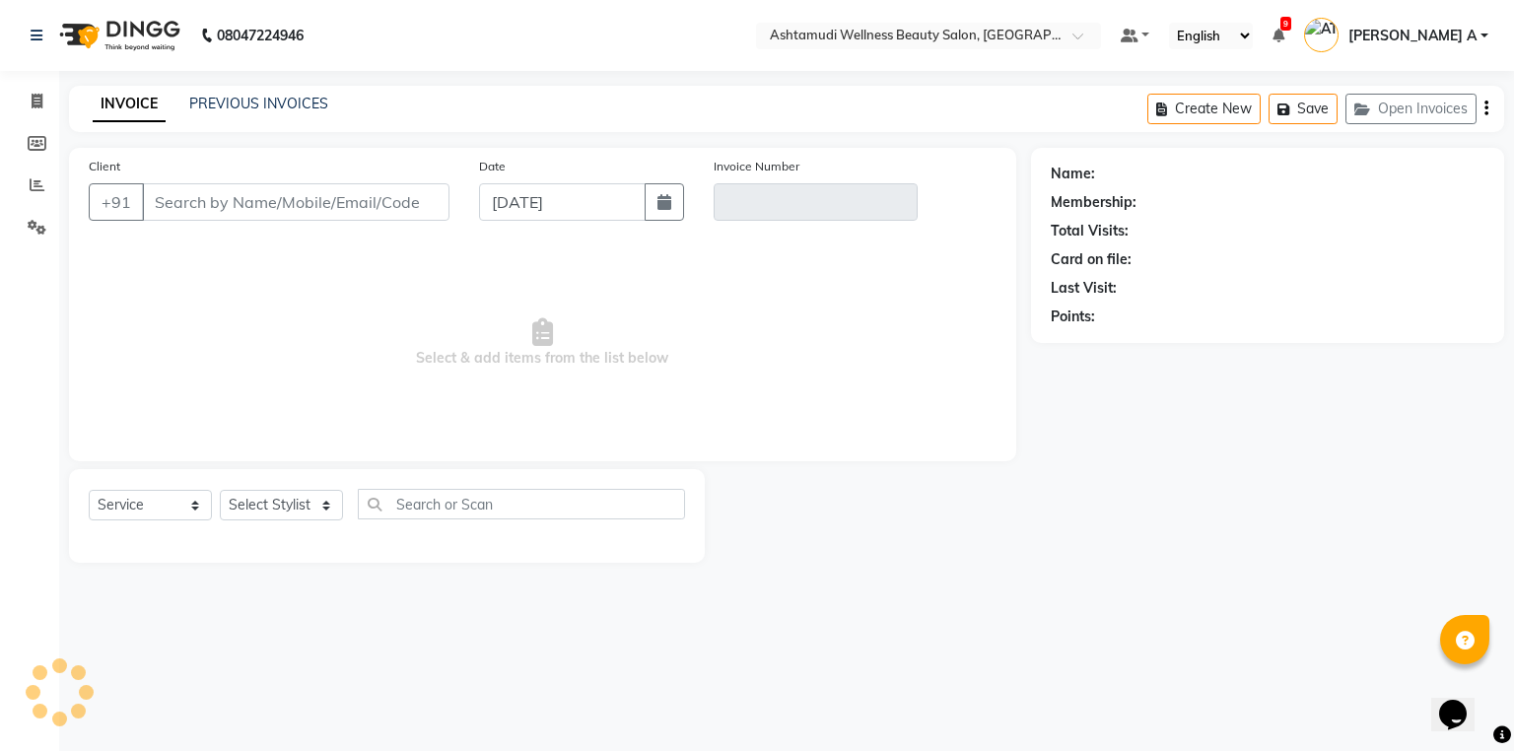
type input "97******78"
type input "V/2025-26/3296"
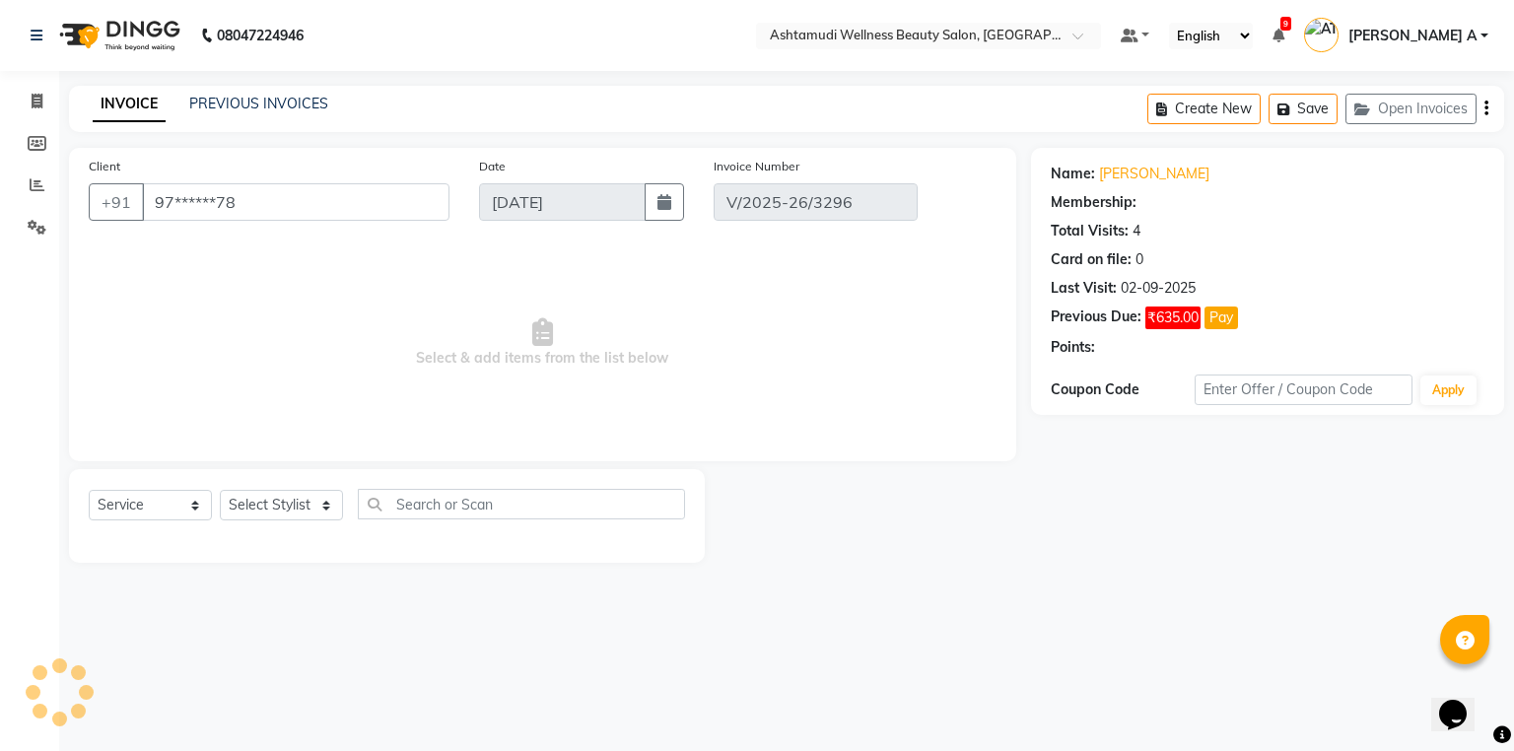
select select "2: Object"
type input "02-09-2025"
select select "select"
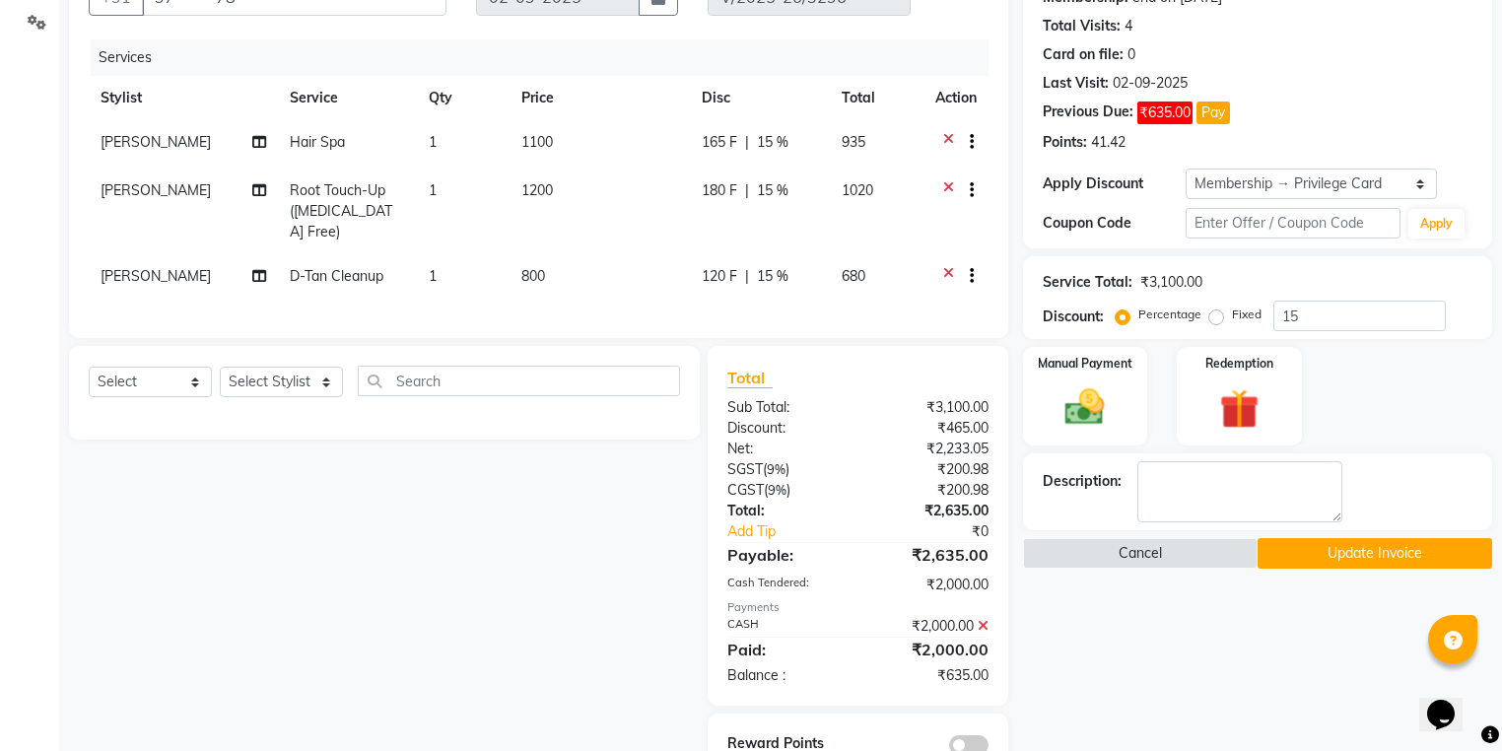
scroll to position [172, 0]
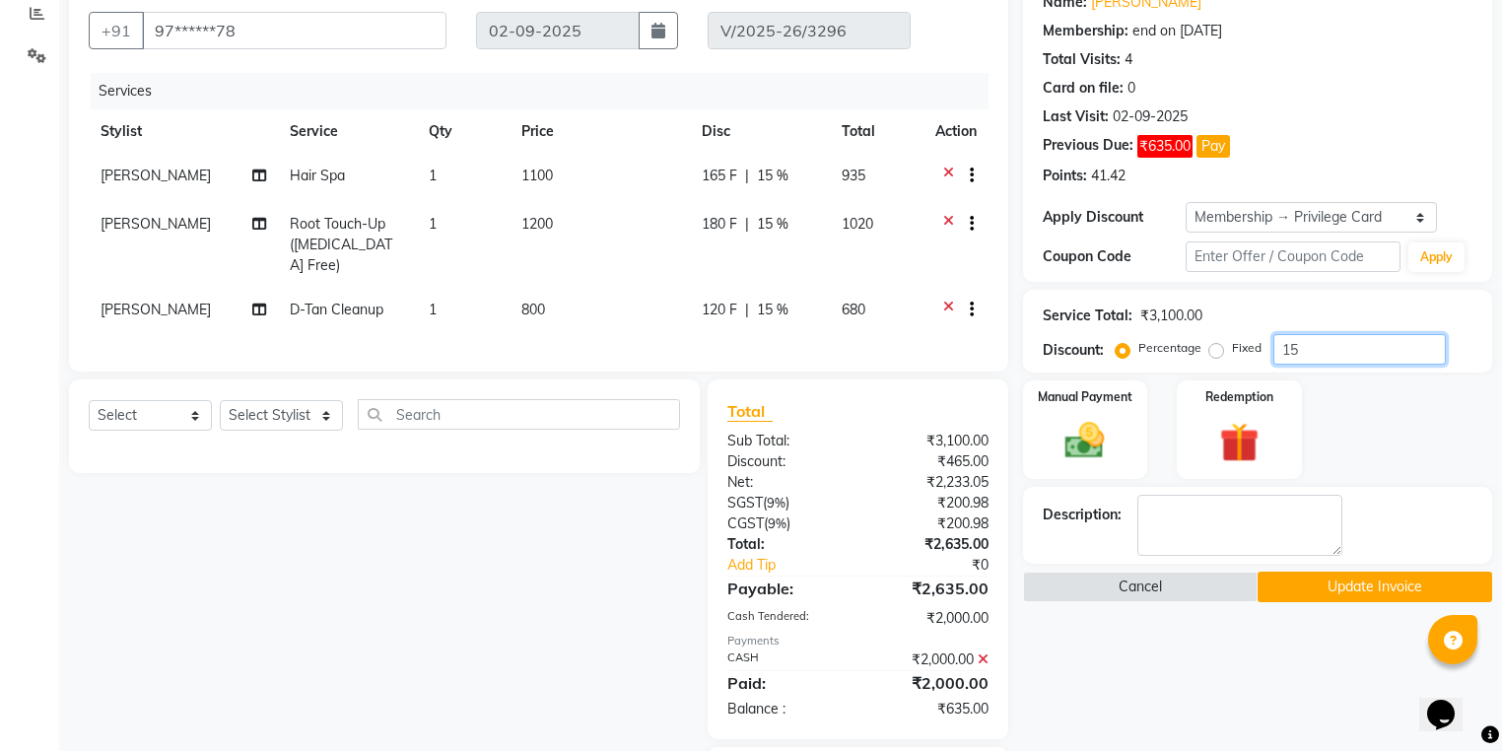
click at [1348, 352] on input "15" at bounding box center [1360, 349] width 173 height 31
type input "1"
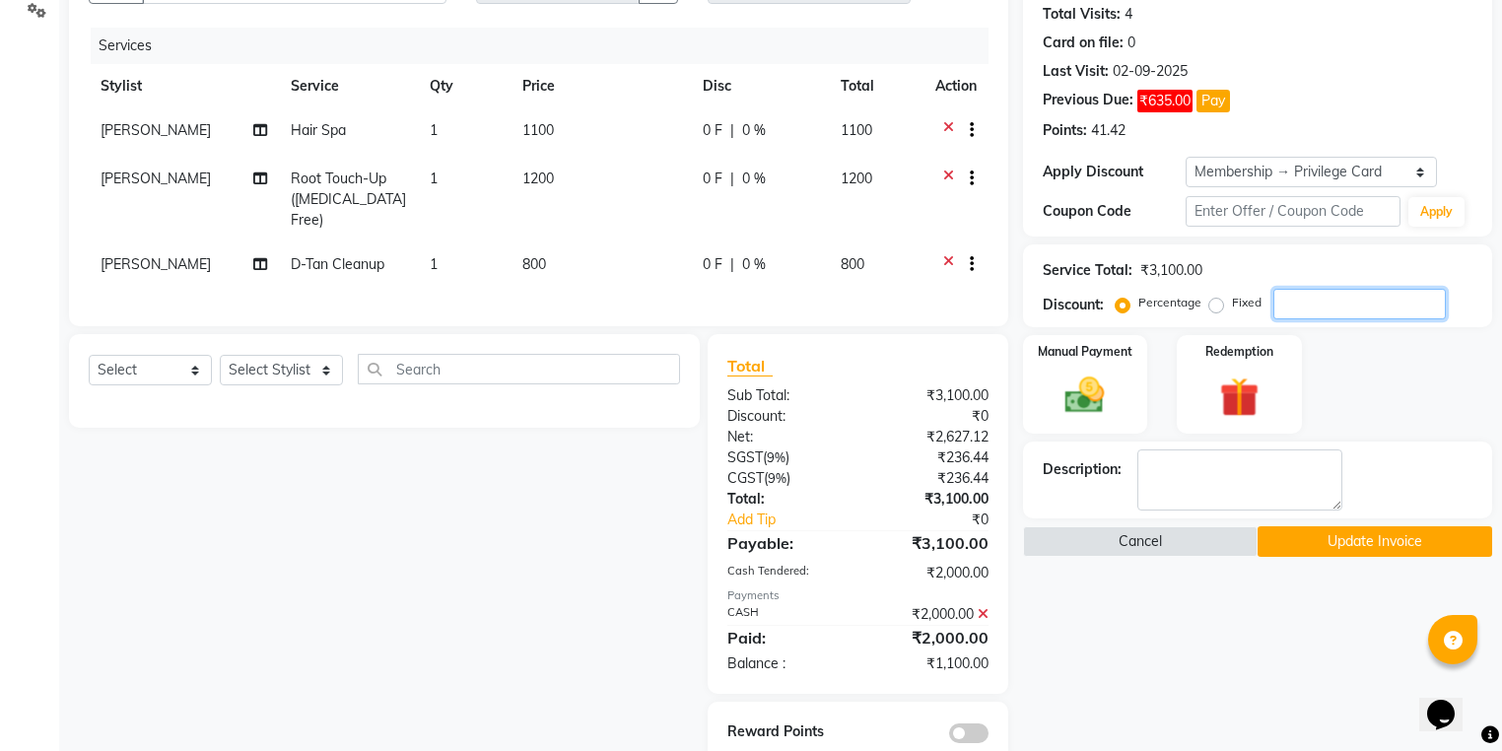
scroll to position [250, 0]
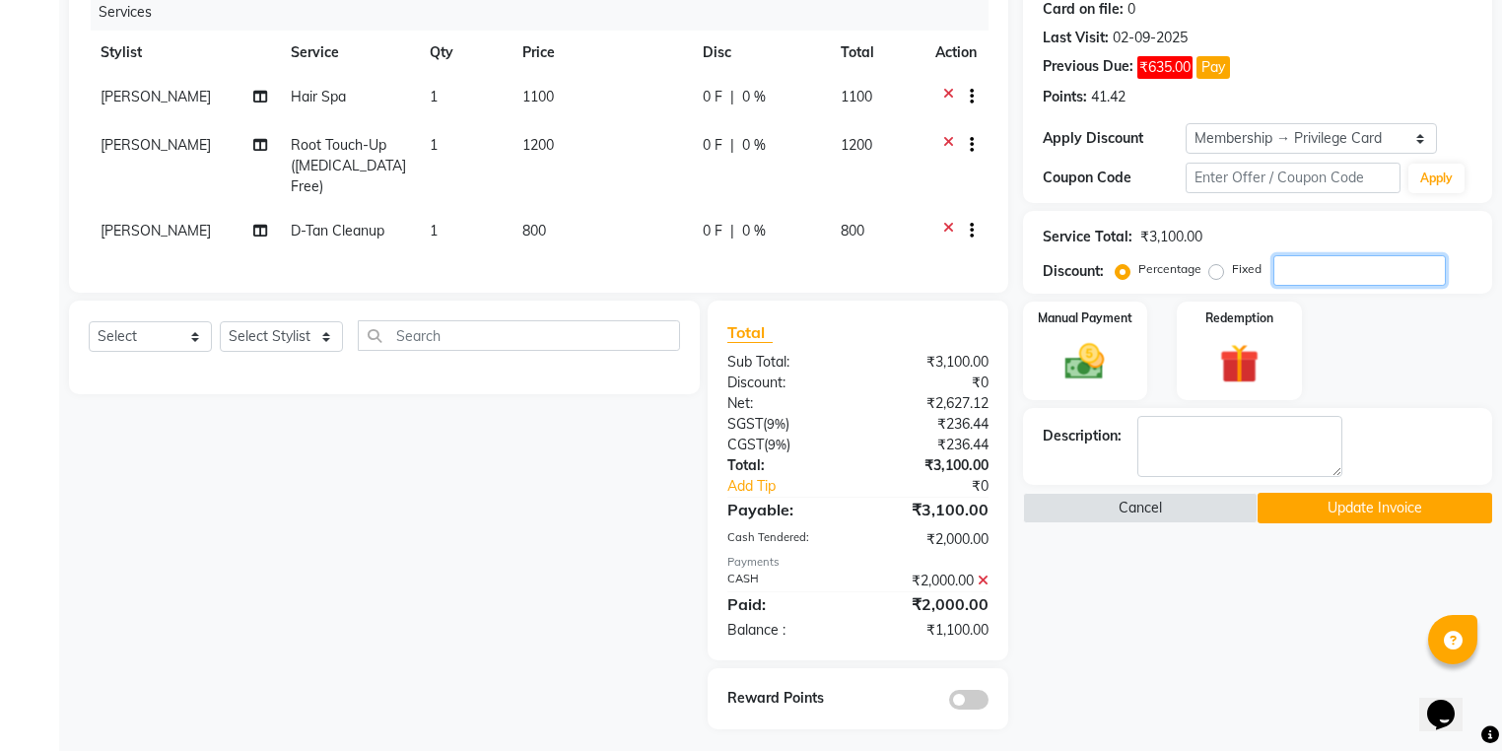
click at [1309, 261] on input "number" at bounding box center [1360, 270] width 173 height 31
type input "15"
click at [1070, 356] on img at bounding box center [1085, 362] width 67 height 47
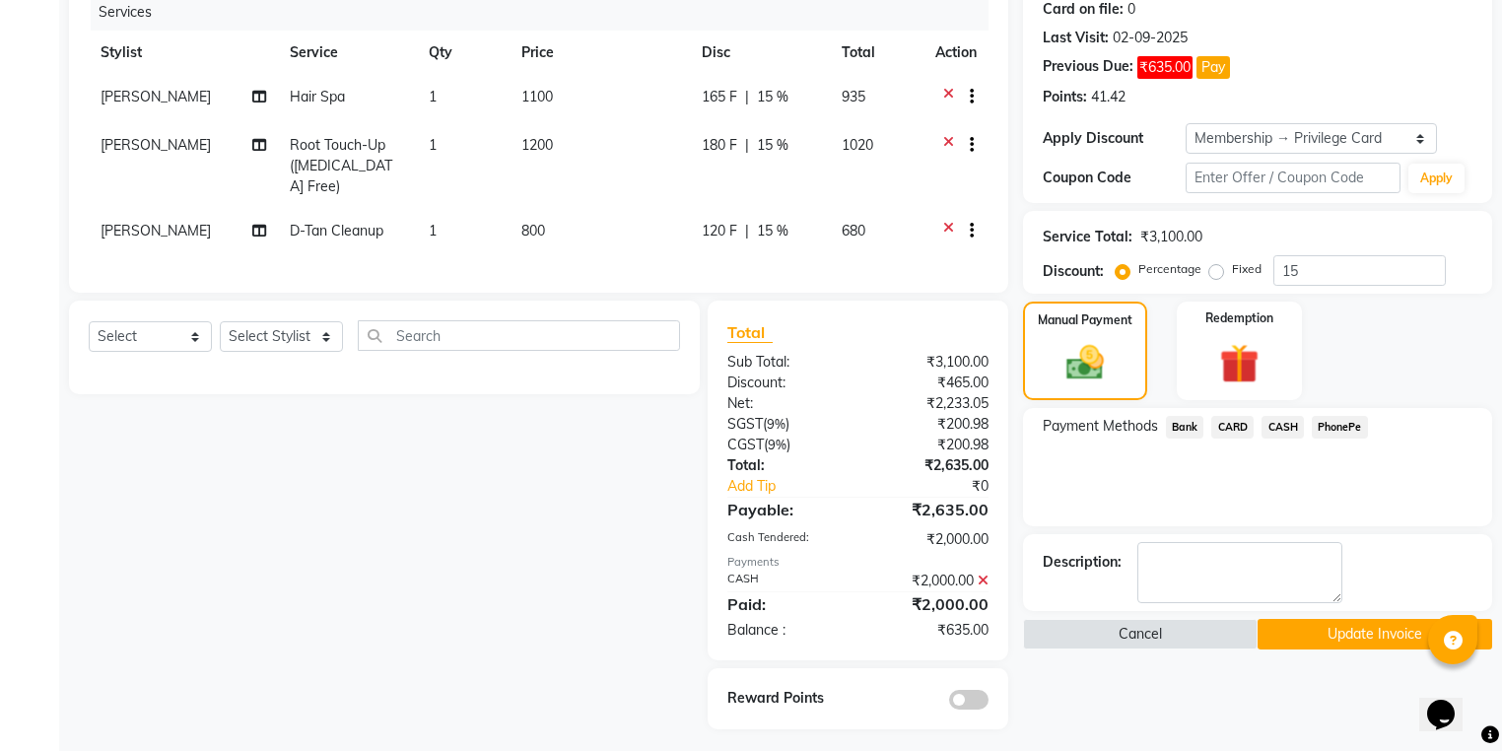
click at [1353, 436] on span "PhonePe" at bounding box center [1340, 427] width 56 height 23
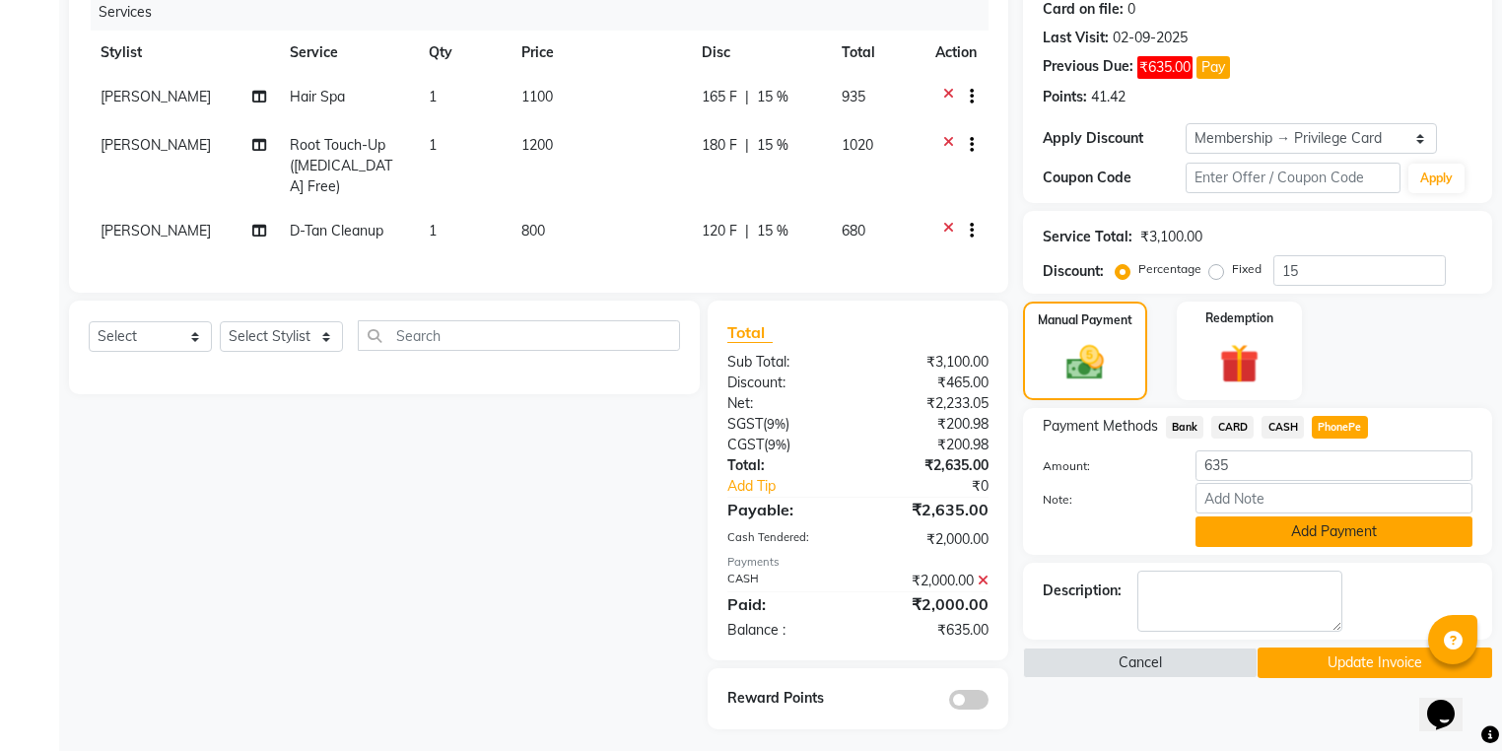
click at [1327, 525] on button "Add Payment" at bounding box center [1334, 532] width 277 height 31
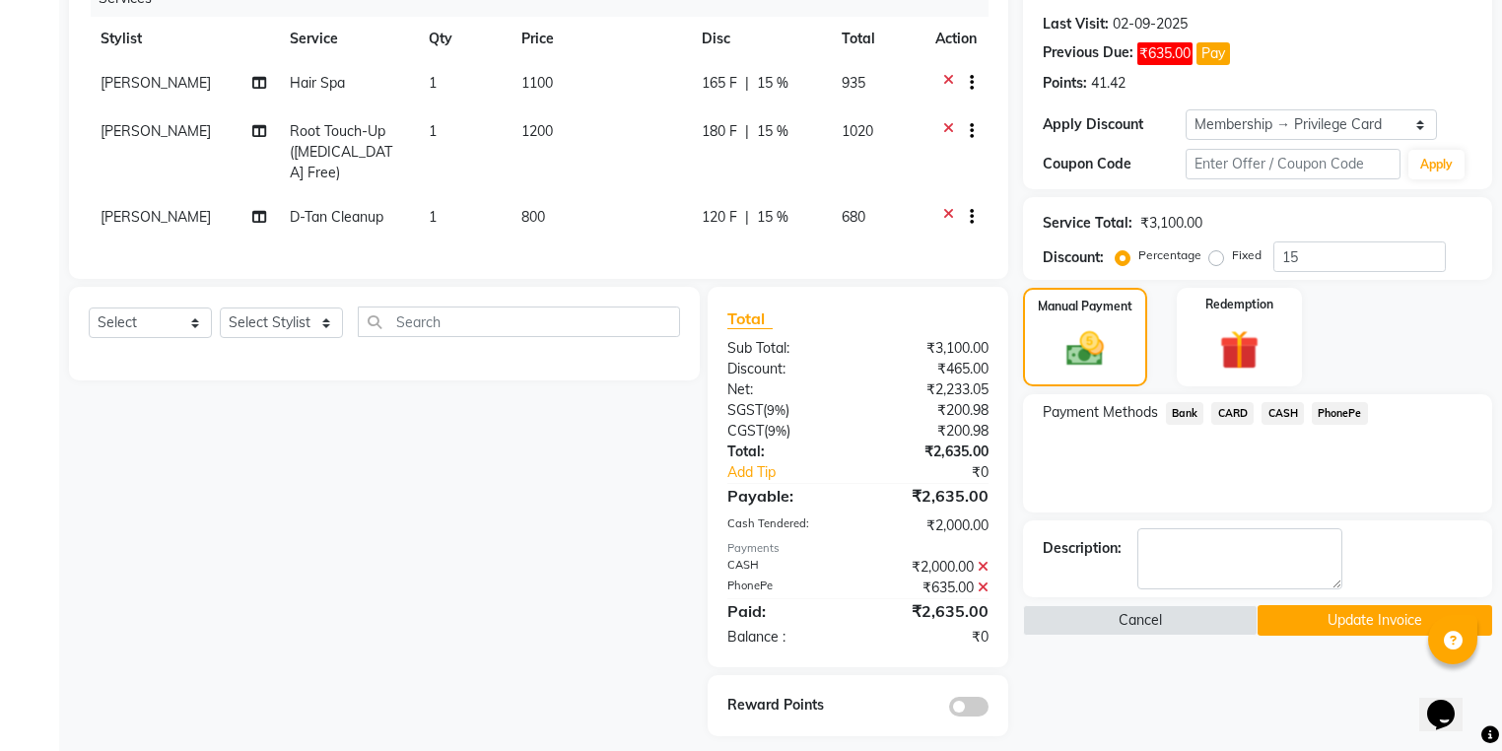
scroll to position [271, 0]
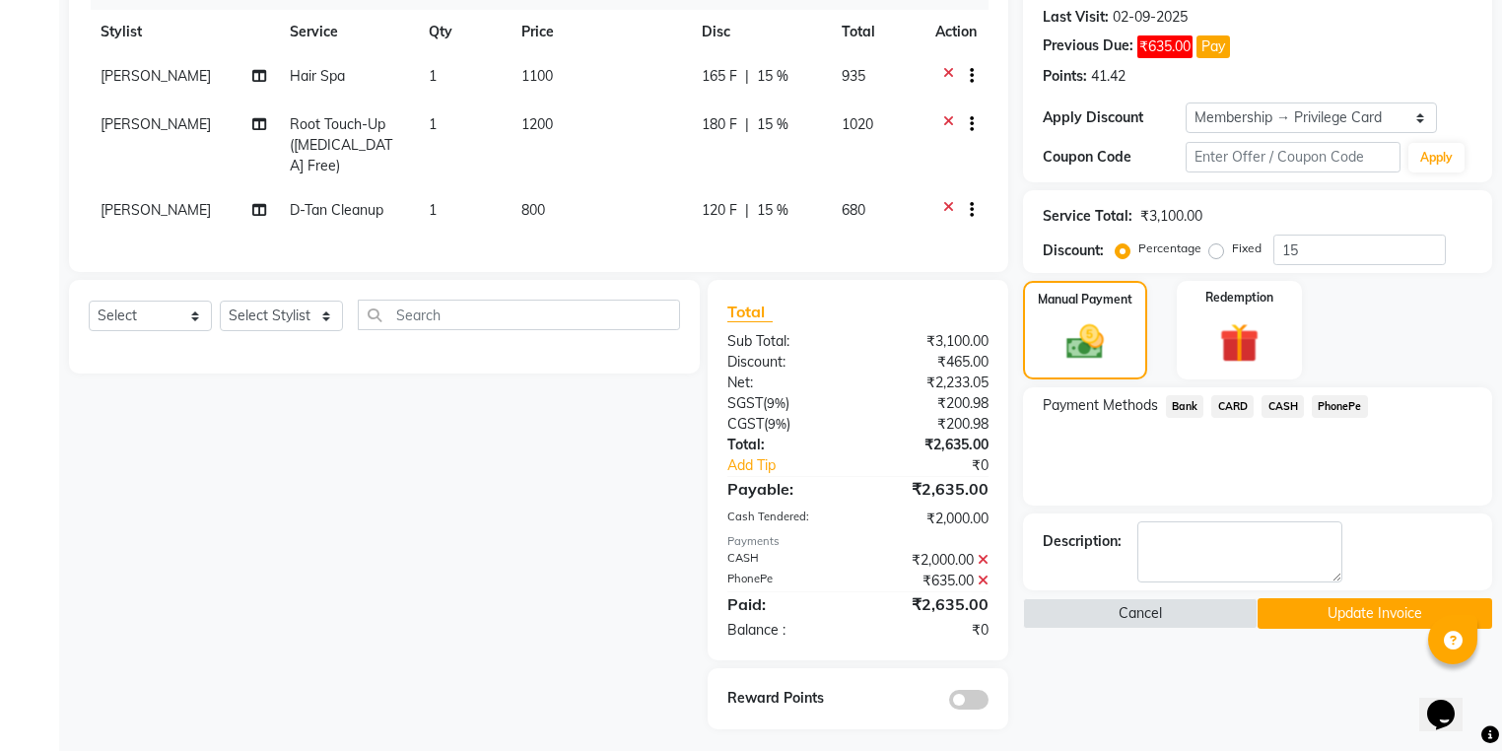
click at [1345, 604] on button "Update Invoice" at bounding box center [1375, 613] width 235 height 31
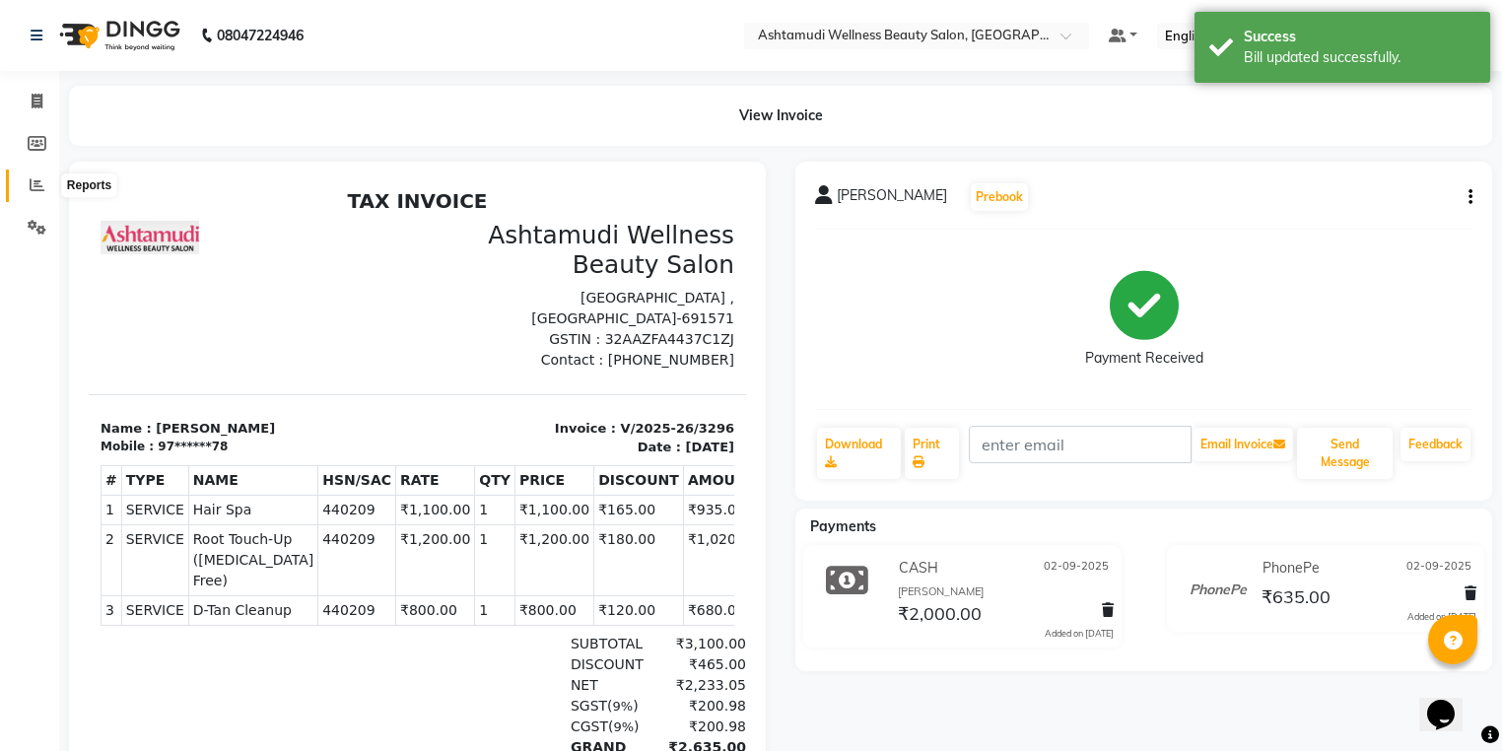
click at [44, 182] on span at bounding box center [37, 186] width 35 height 23
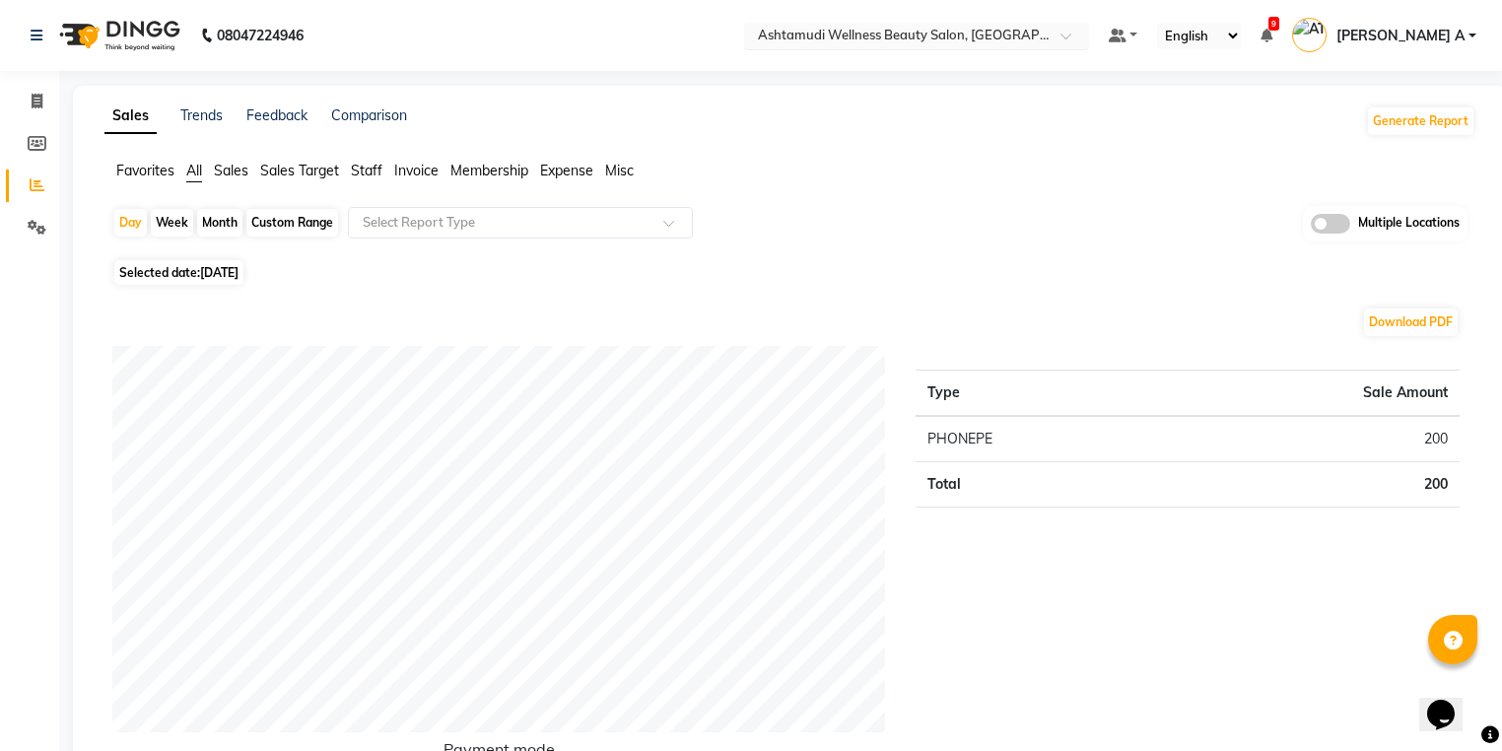
click at [1089, 45] on div at bounding box center [916, 38] width 345 height 20
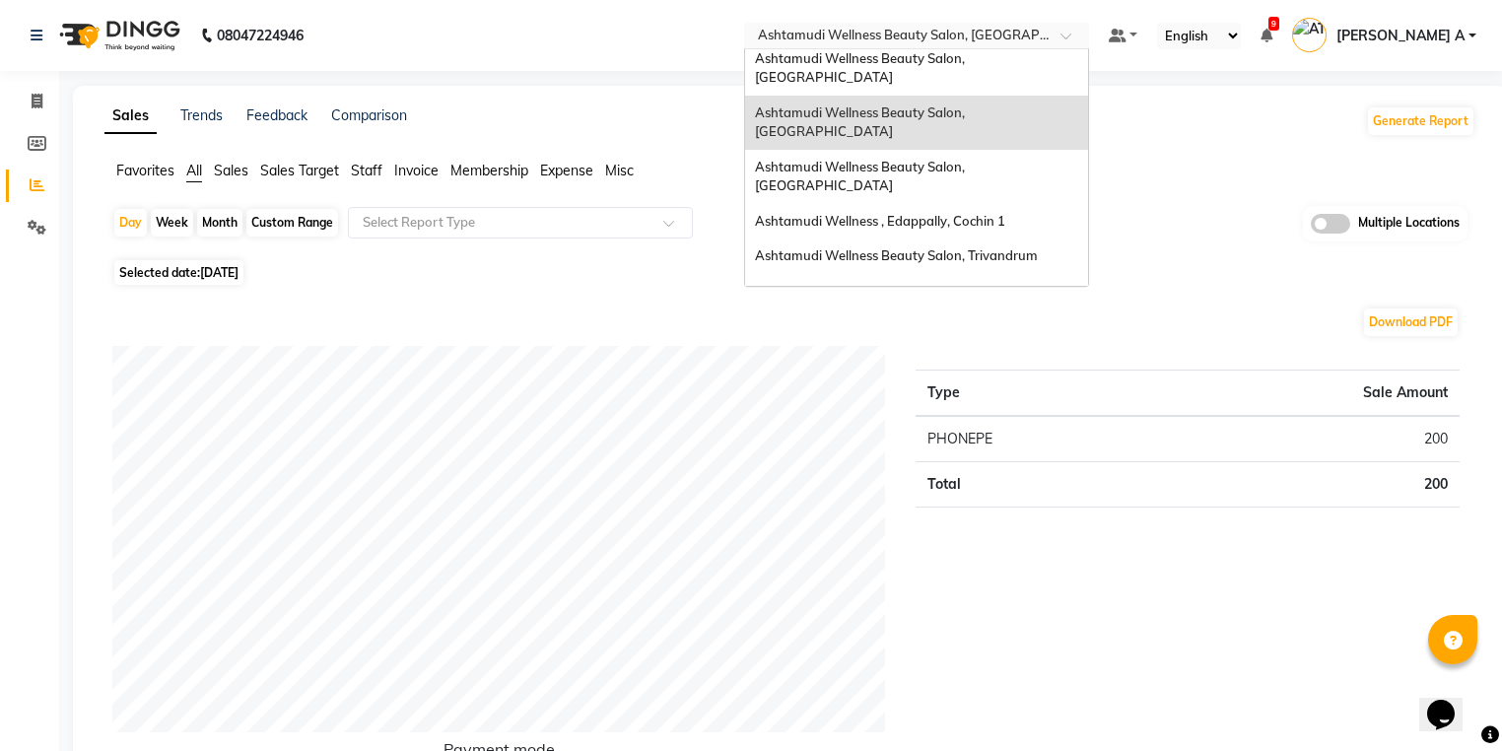
scroll to position [308, 0]
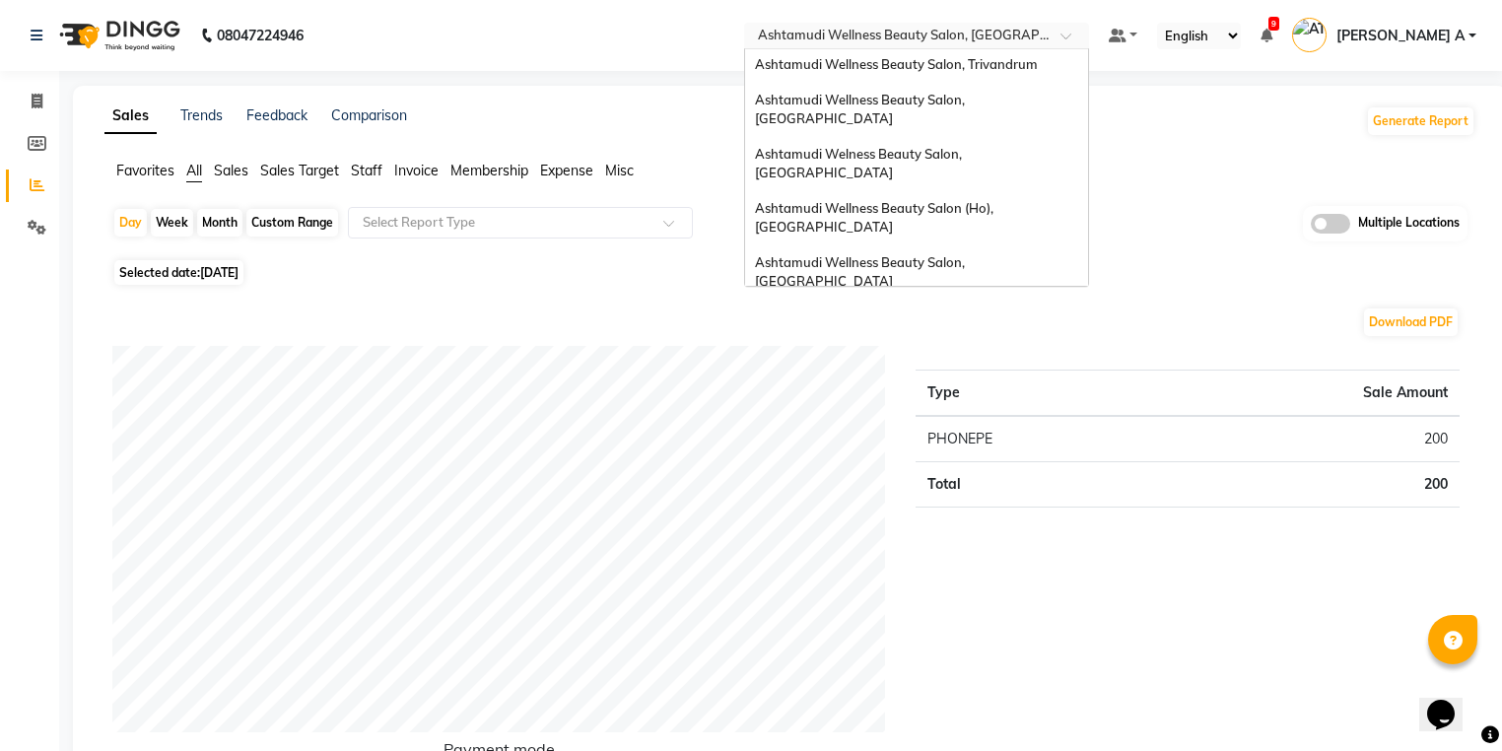
click at [1079, 388] on div "Ashtamudi Wellness Beauty Salon, [GEOGRAPHIC_DATA]" at bounding box center [916, 415] width 343 height 54
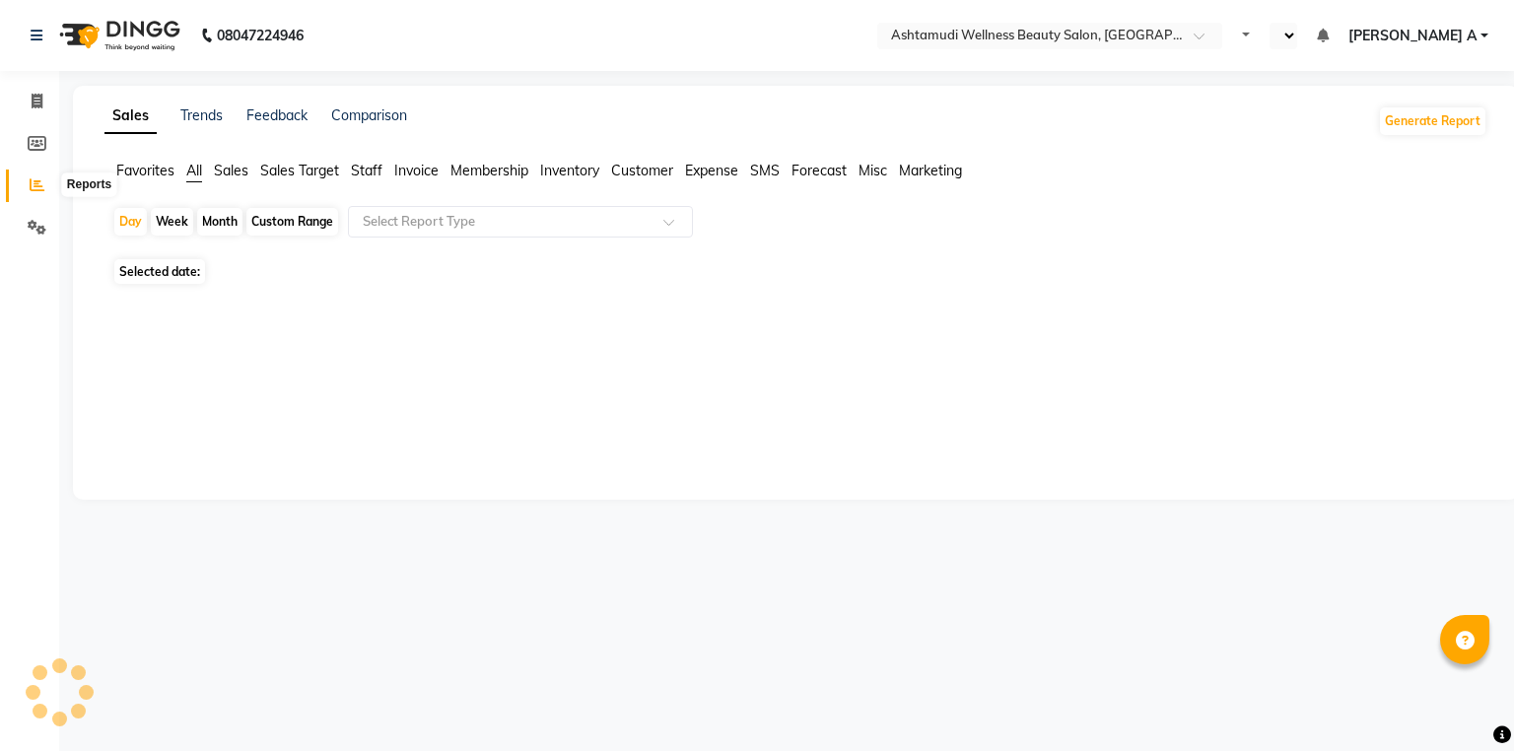
select select "en"
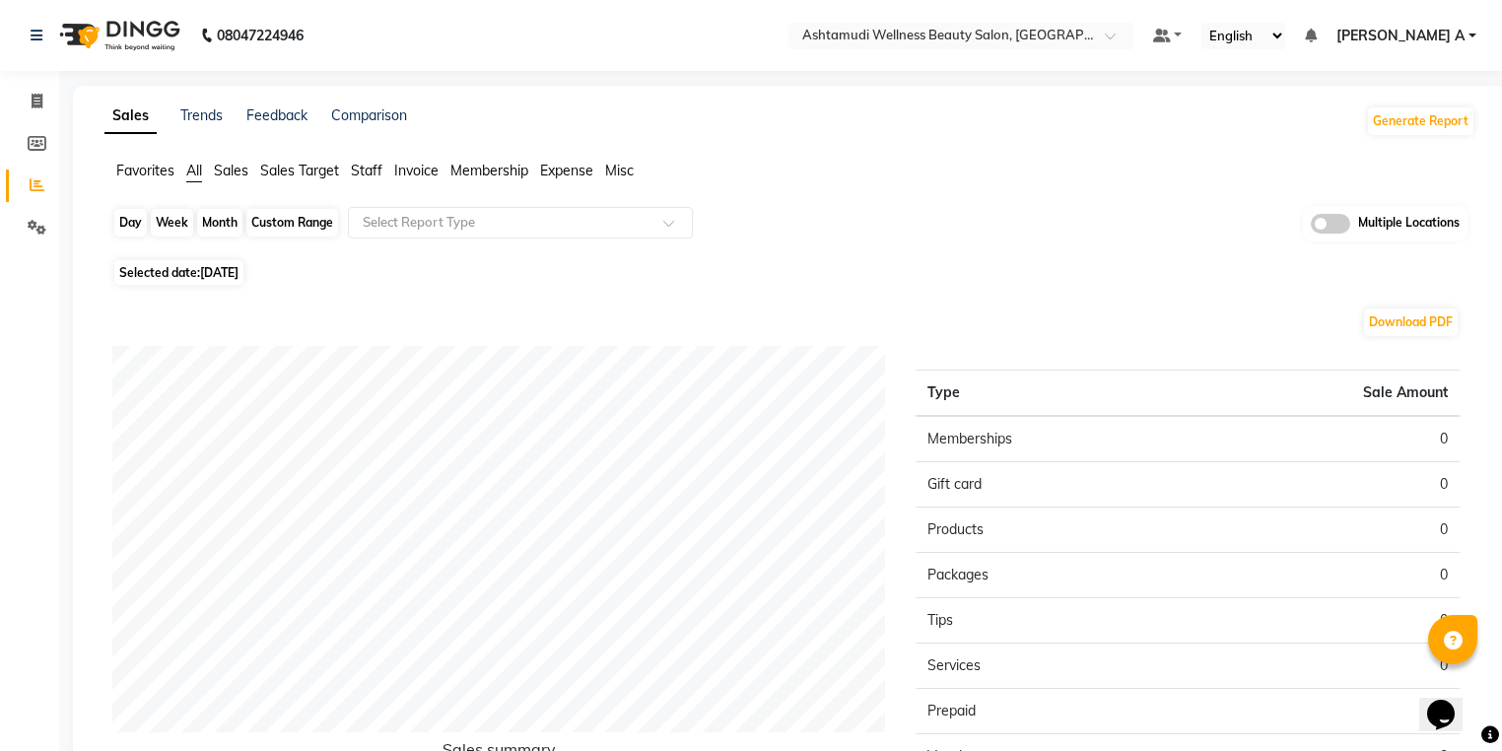
click at [130, 223] on div "Day" at bounding box center [130, 223] width 33 height 28
select select "9"
select select "2025"
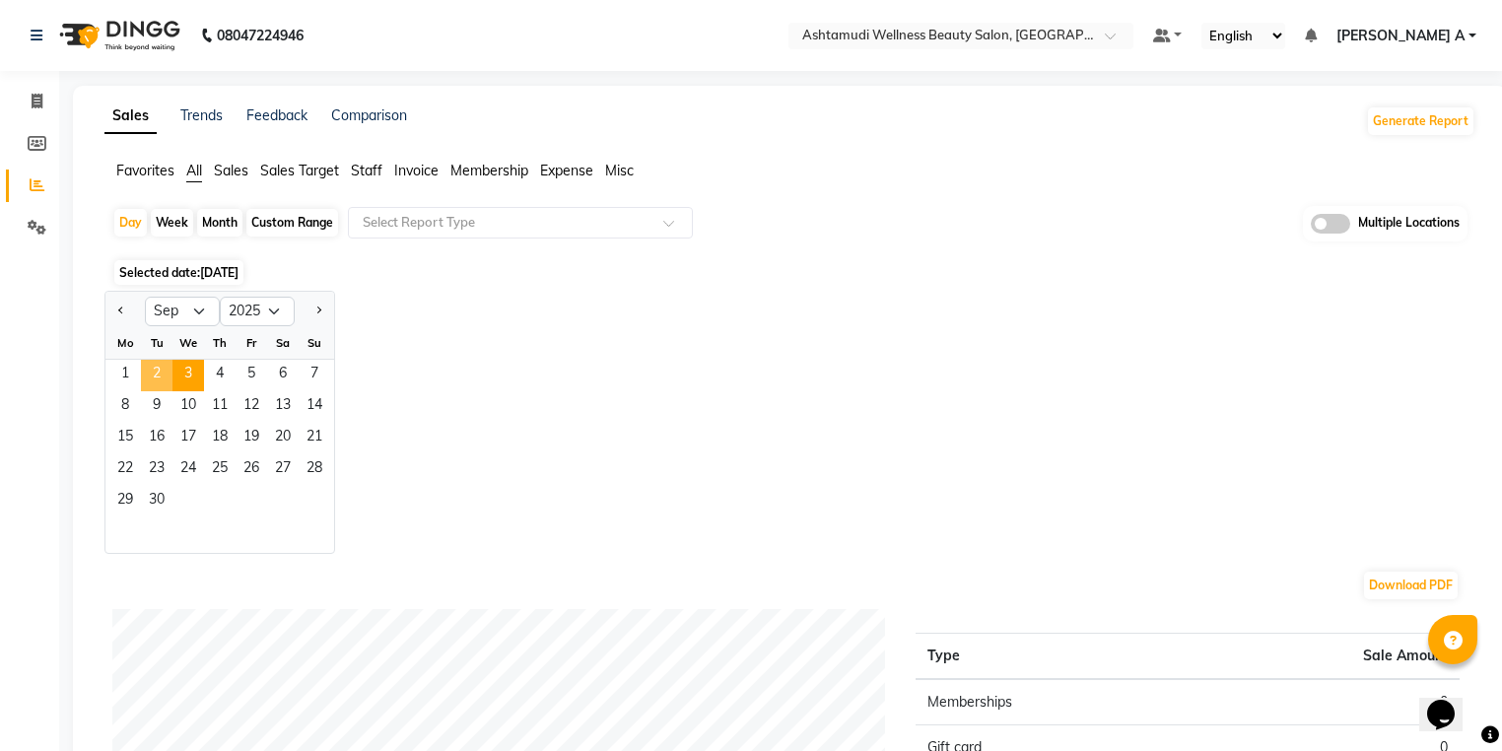
click at [160, 383] on span "2" at bounding box center [157, 376] width 32 height 32
click at [1322, 219] on span at bounding box center [1330, 224] width 39 height 20
click at [1311, 227] on input "checkbox" at bounding box center [1311, 227] width 0 height 0
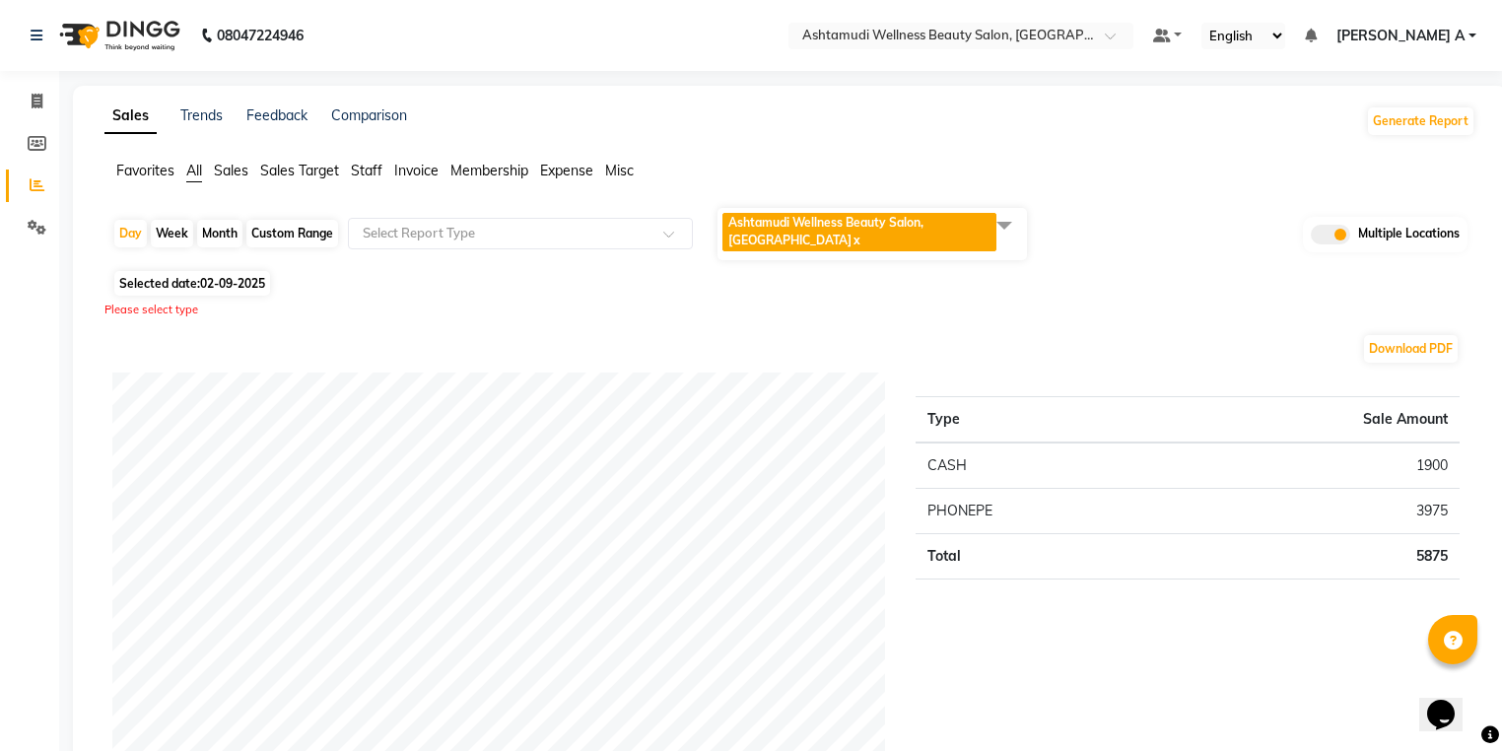
drag, startPoint x: 987, startPoint y: 236, endPoint x: 943, endPoint y: 246, distance: 45.7
click at [986, 236] on span at bounding box center [1004, 224] width 39 height 37
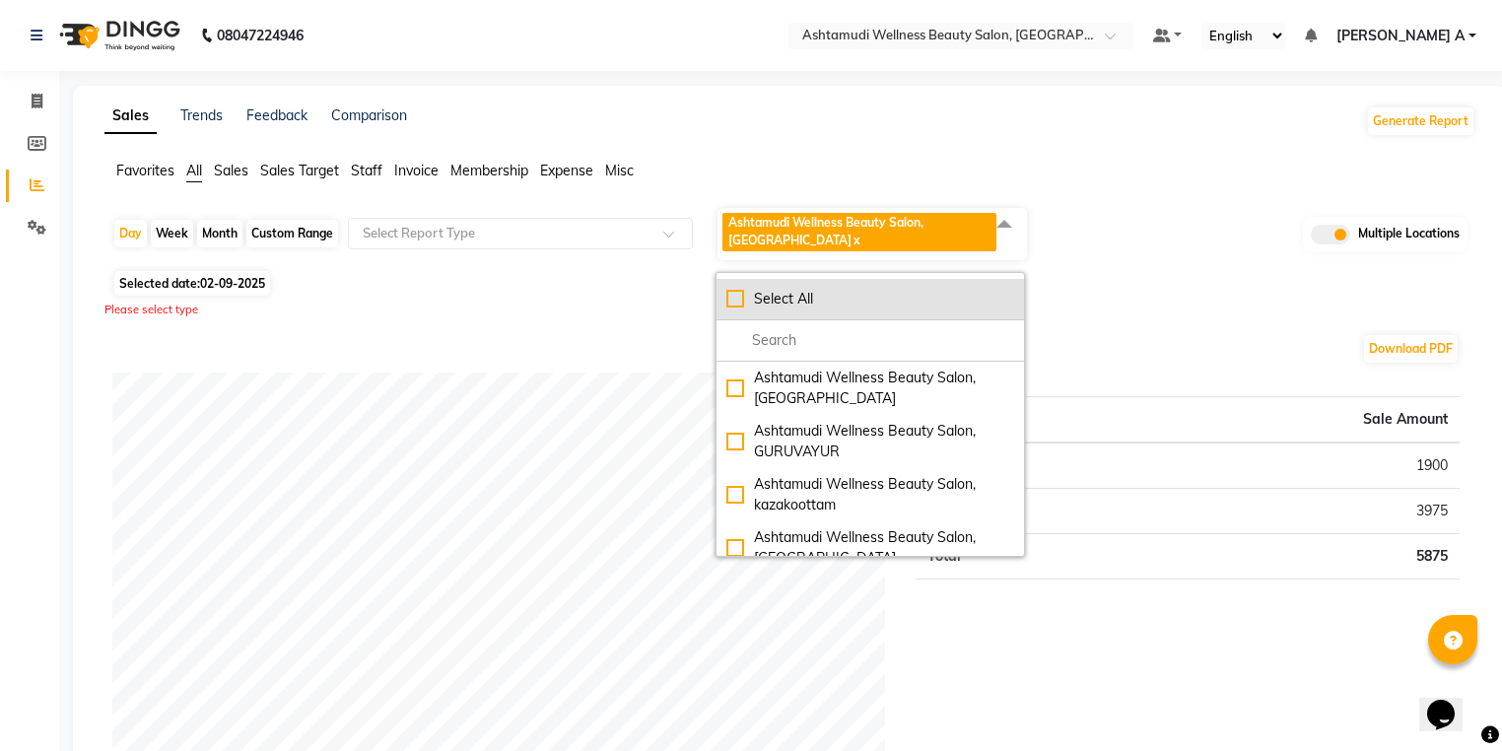
drag, startPoint x: 735, startPoint y: 302, endPoint x: 739, endPoint y: 312, distance: 10.6
click at [737, 308] on div "Select All" at bounding box center [871, 299] width 288 height 21
checkbox input "true"
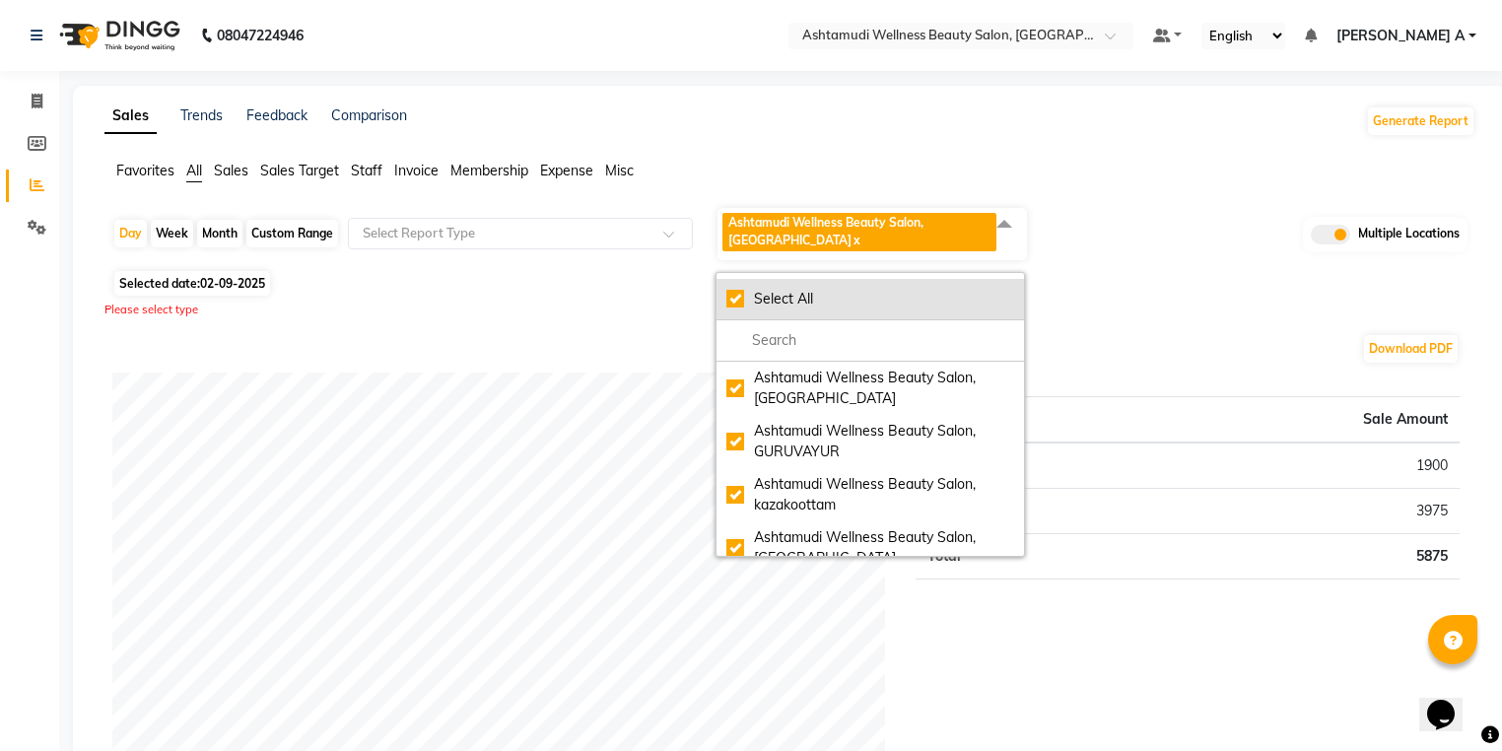
checkbox input "true"
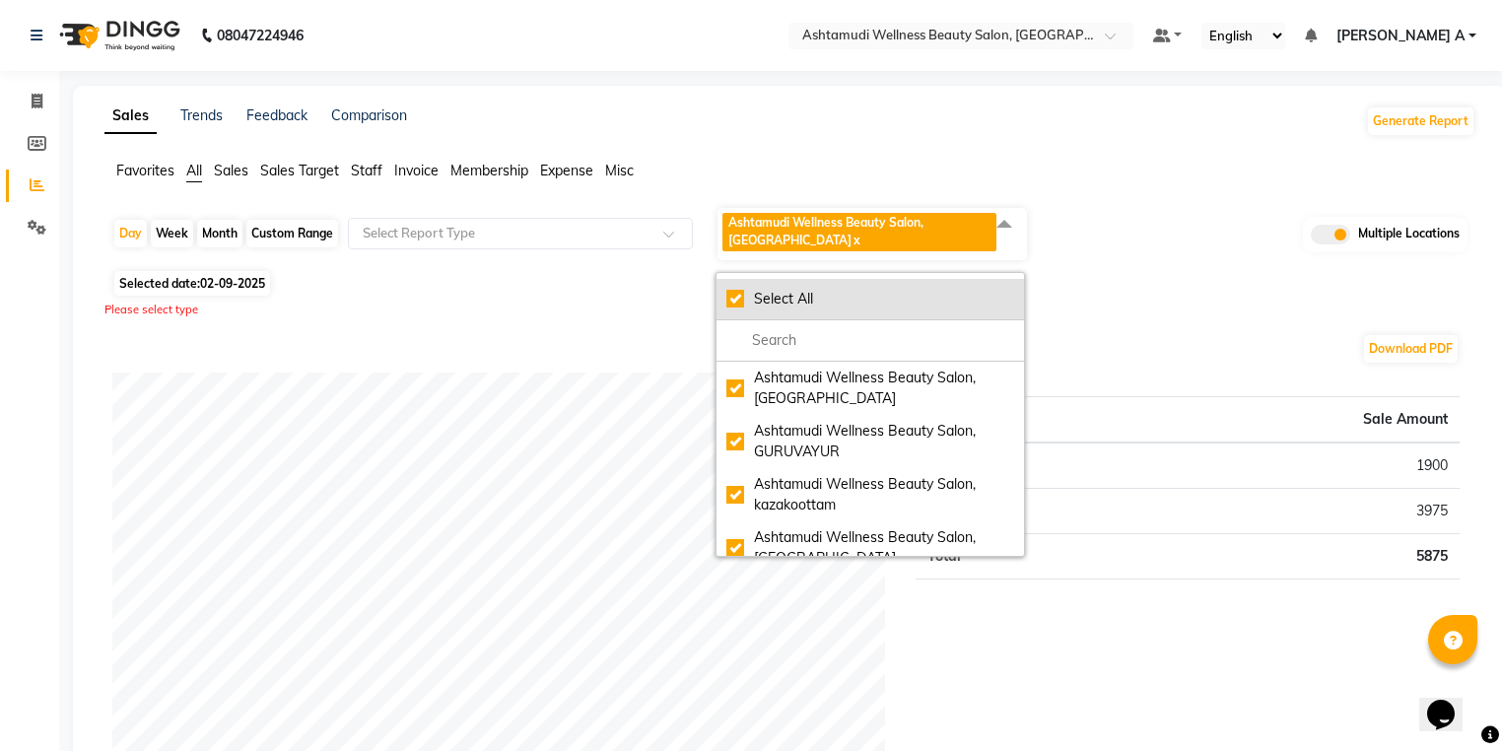
checkbox input "true"
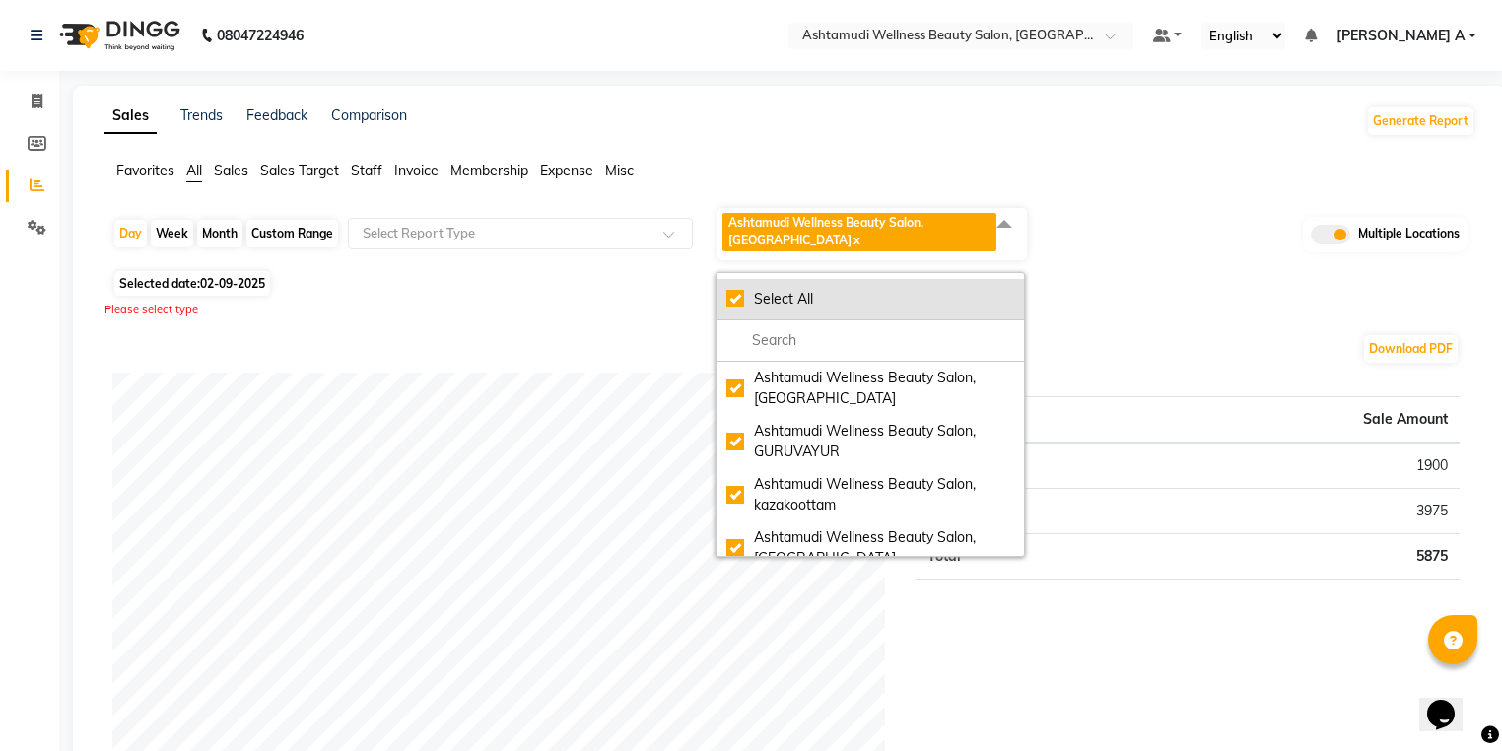
checkbox input "true"
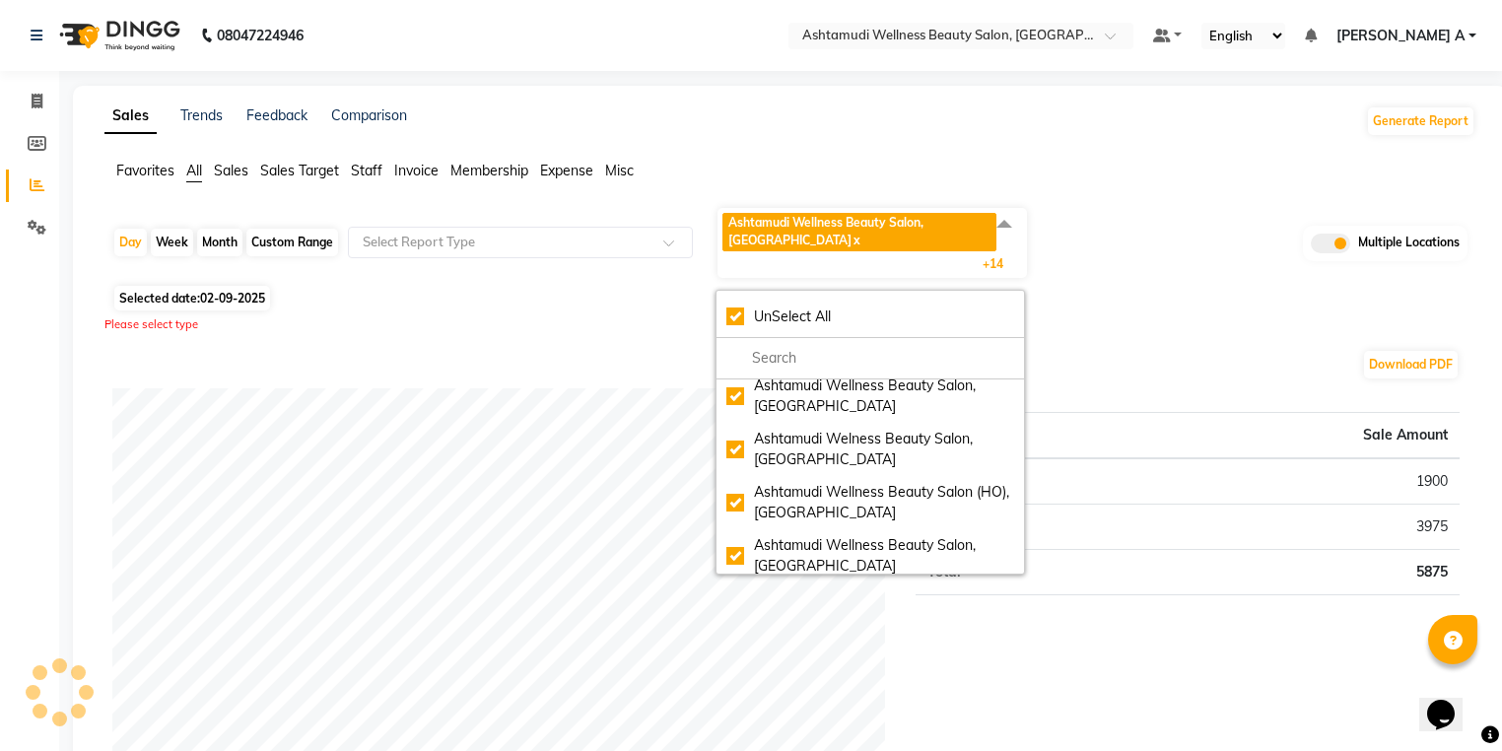
scroll to position [394, 0]
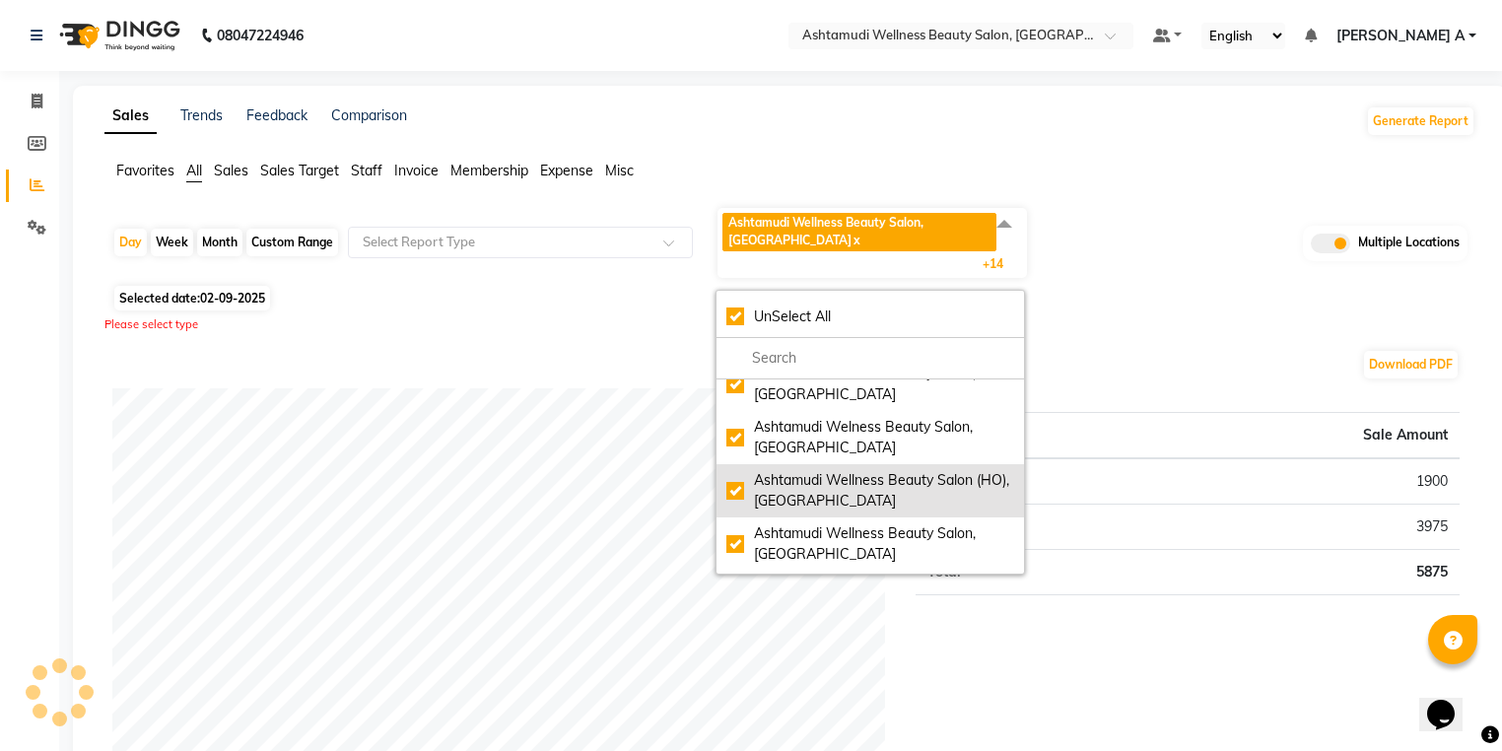
click at [751, 470] on div "Ashtamudi Wellness Beauty Salon (HO), [GEOGRAPHIC_DATA]" at bounding box center [871, 490] width 288 height 41
checkbox input "false"
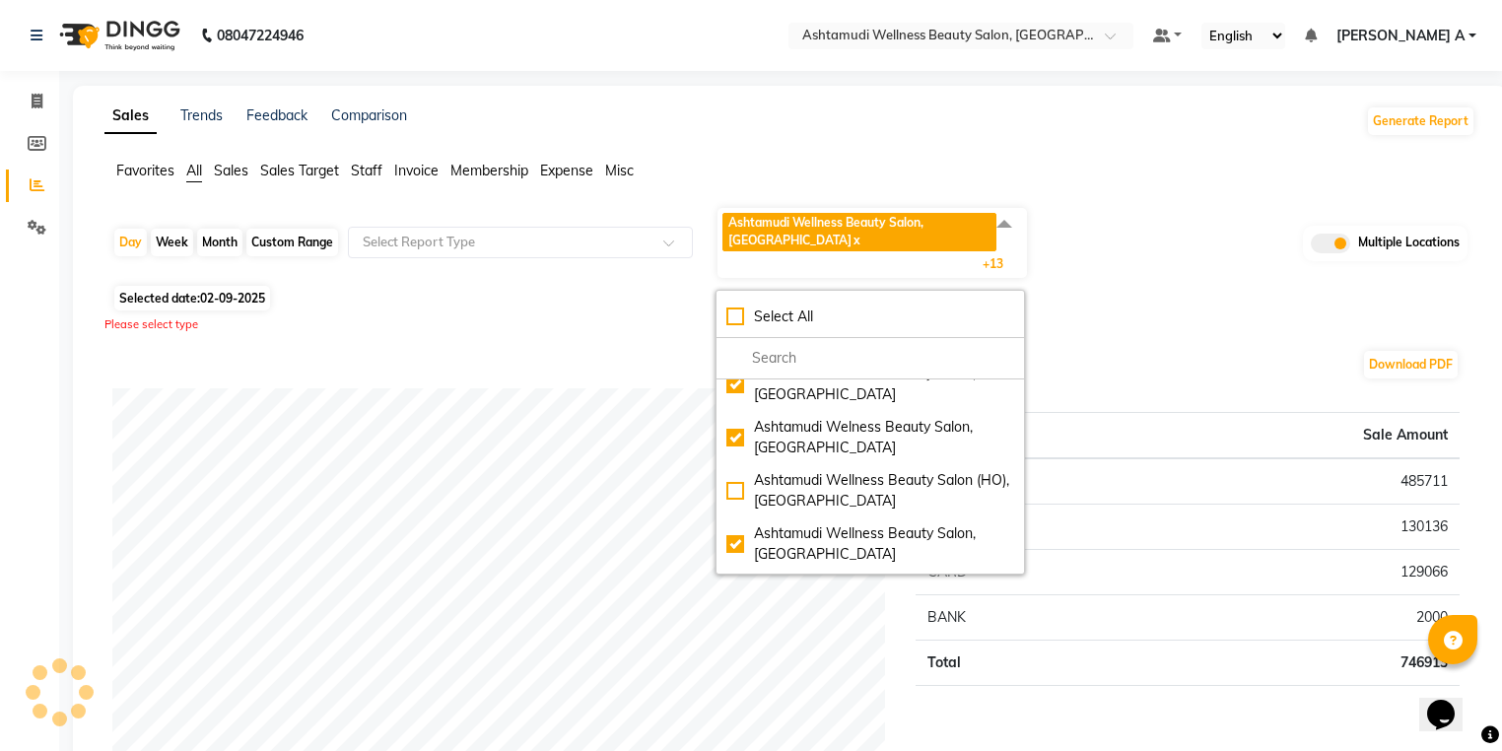
click at [418, 174] on span "Invoice" at bounding box center [416, 171] width 44 height 18
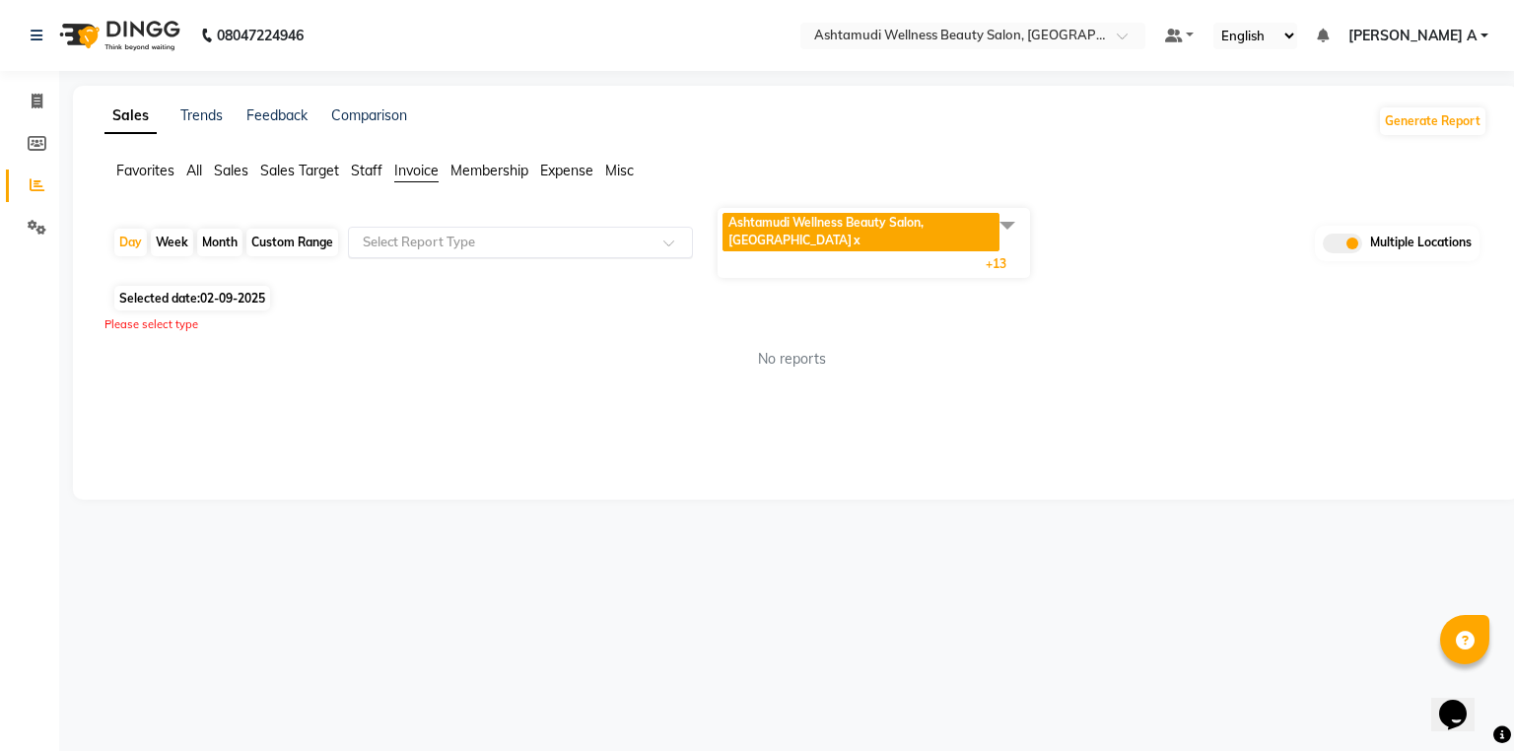
drag, startPoint x: 429, startPoint y: 228, endPoint x: 435, endPoint y: 239, distance: 12.4
click at [433, 233] on input "text" at bounding box center [501, 243] width 284 height 20
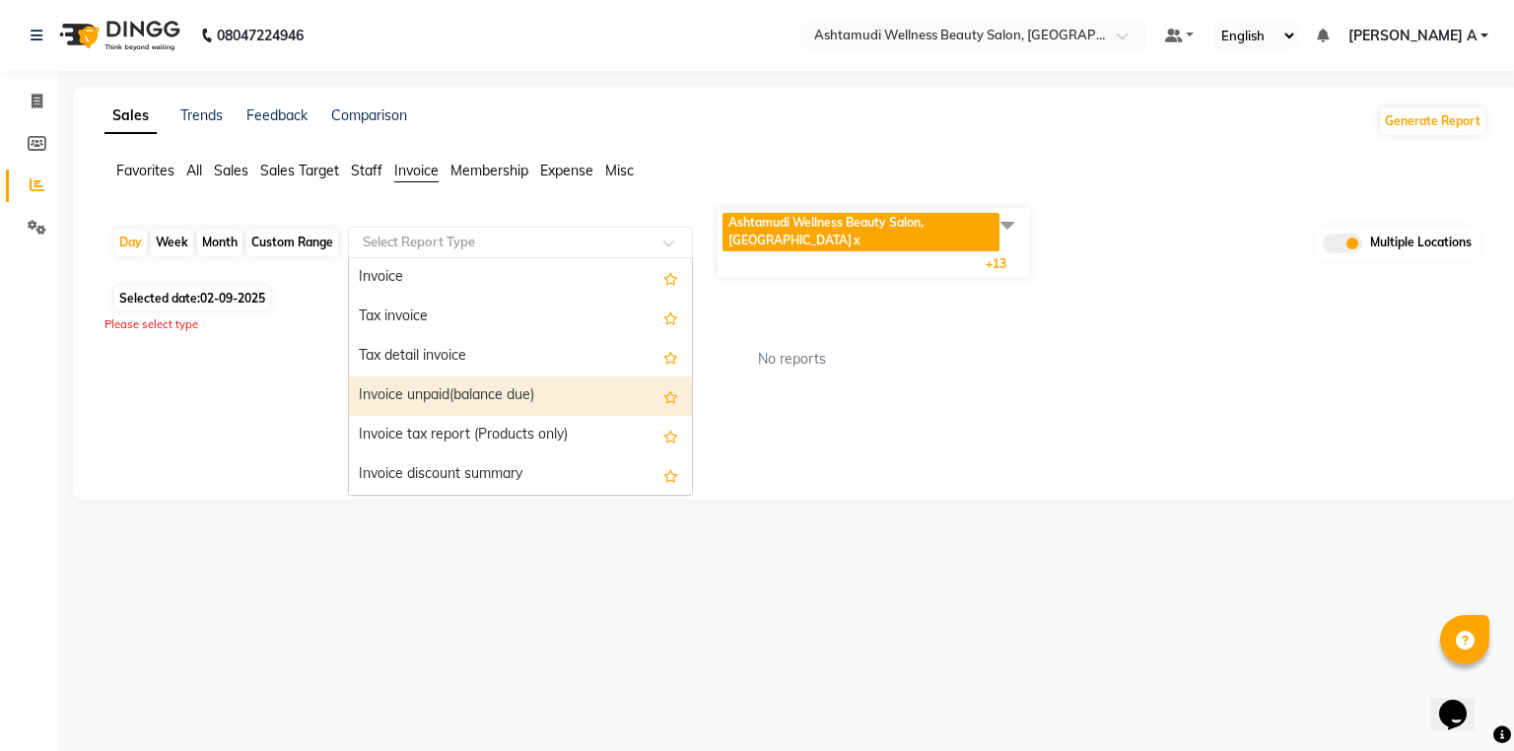
click at [461, 382] on div "Invoice unpaid(balance due)" at bounding box center [520, 396] width 343 height 39
select select "full_report"
select select "csv"
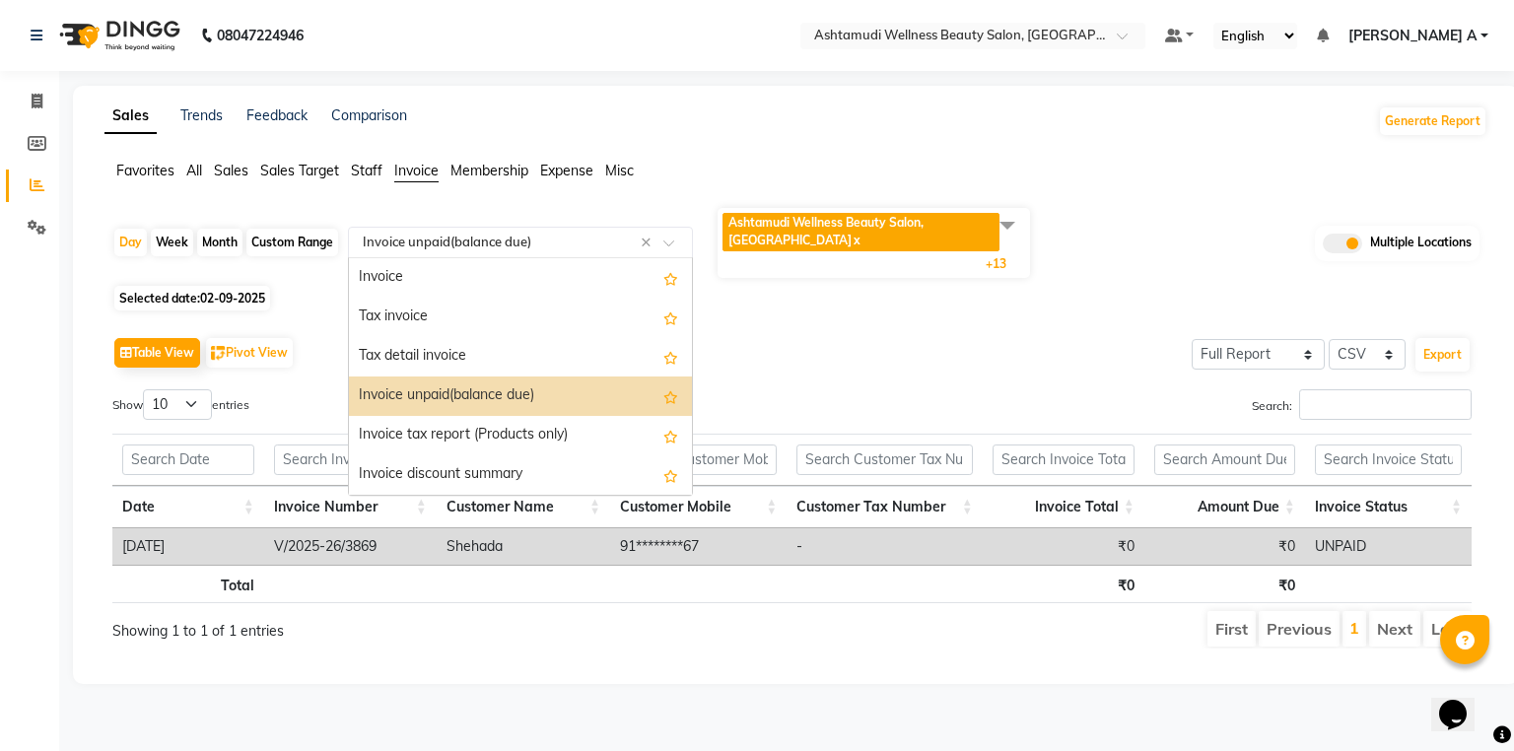
click at [478, 227] on div "Select Report Type × Invoice unpaid(balance due) ×" at bounding box center [520, 243] width 345 height 32
click at [481, 465] on div "Invoice discount summary" at bounding box center [520, 474] width 343 height 39
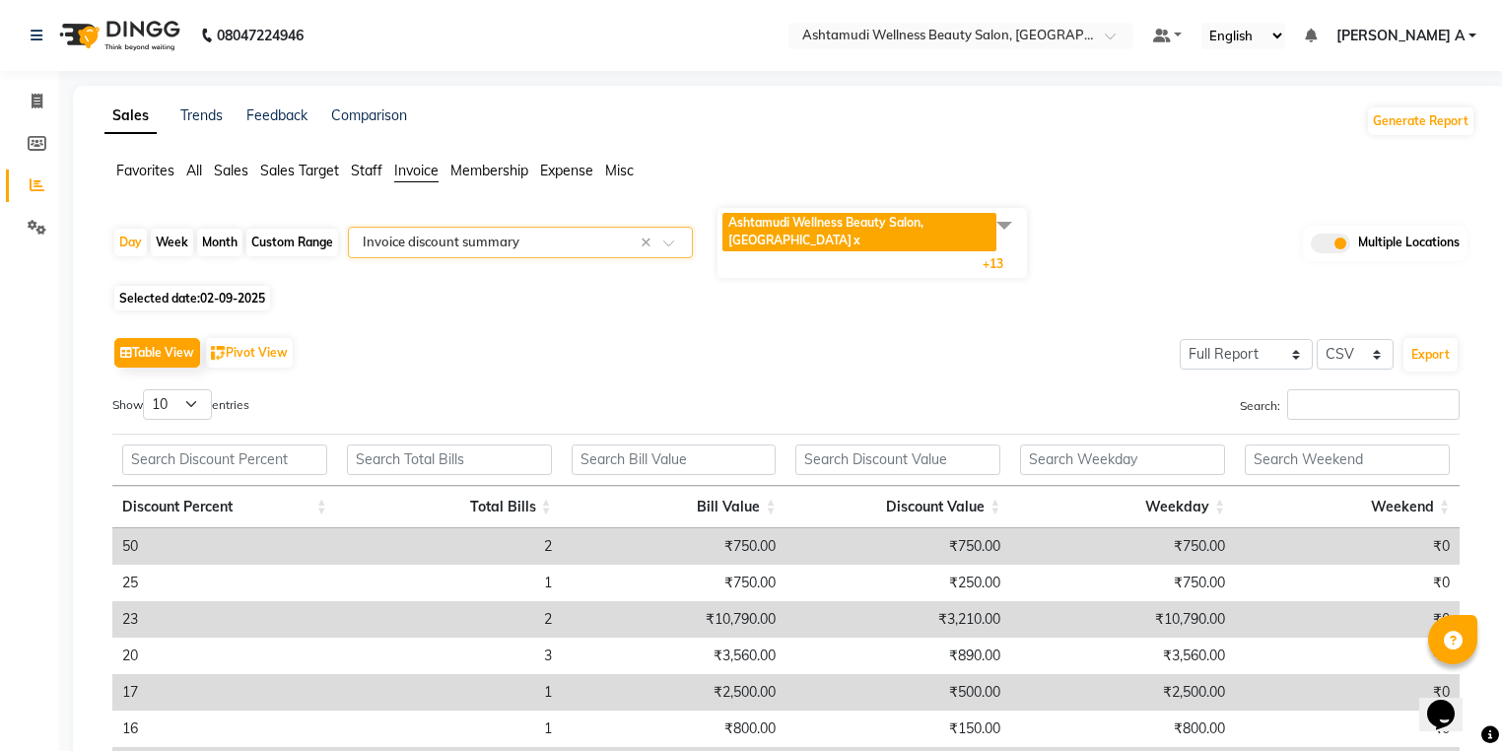
drag, startPoint x: 217, startPoint y: 174, endPoint x: 420, endPoint y: 235, distance: 212.1
click at [220, 175] on span "Sales" at bounding box center [231, 171] width 35 height 18
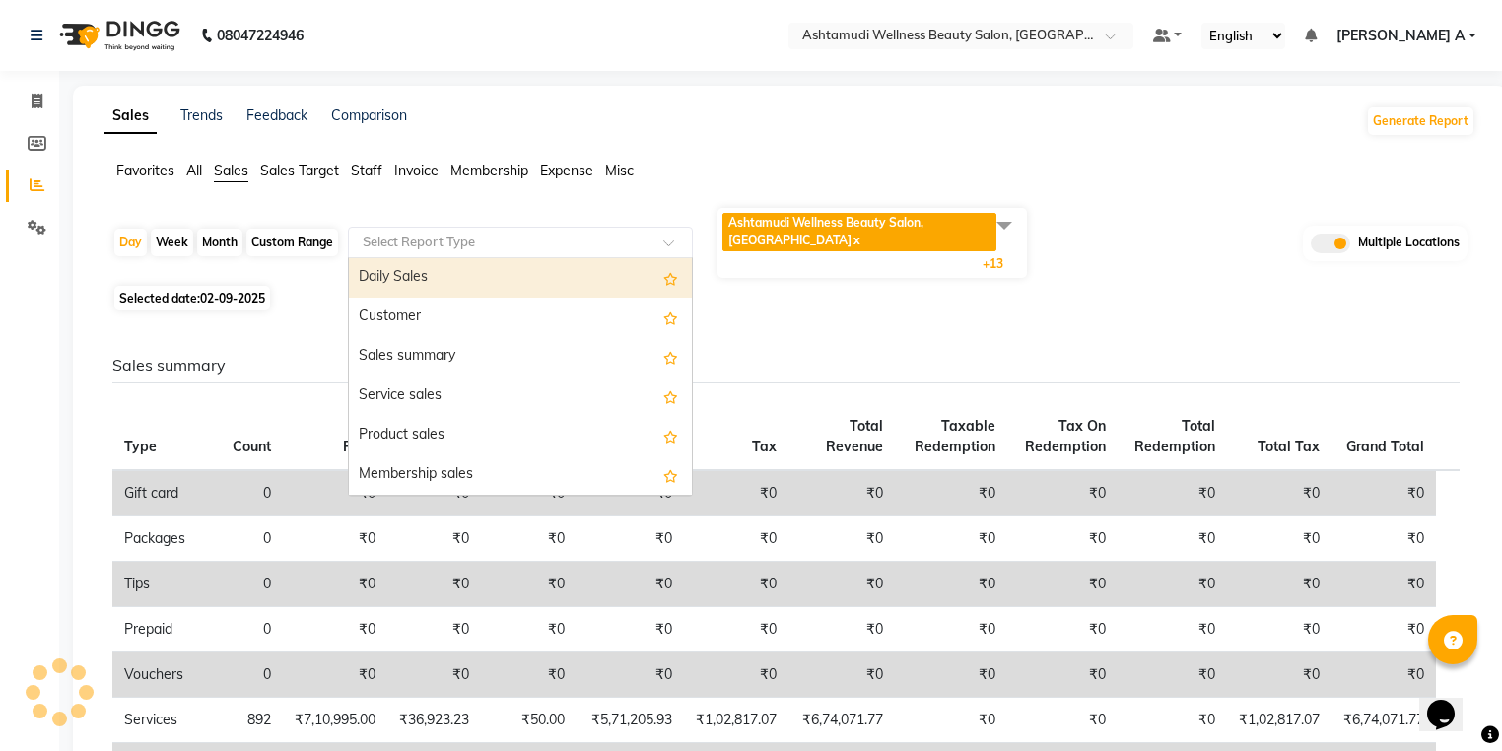
click at [480, 237] on input "text" at bounding box center [501, 243] width 284 height 20
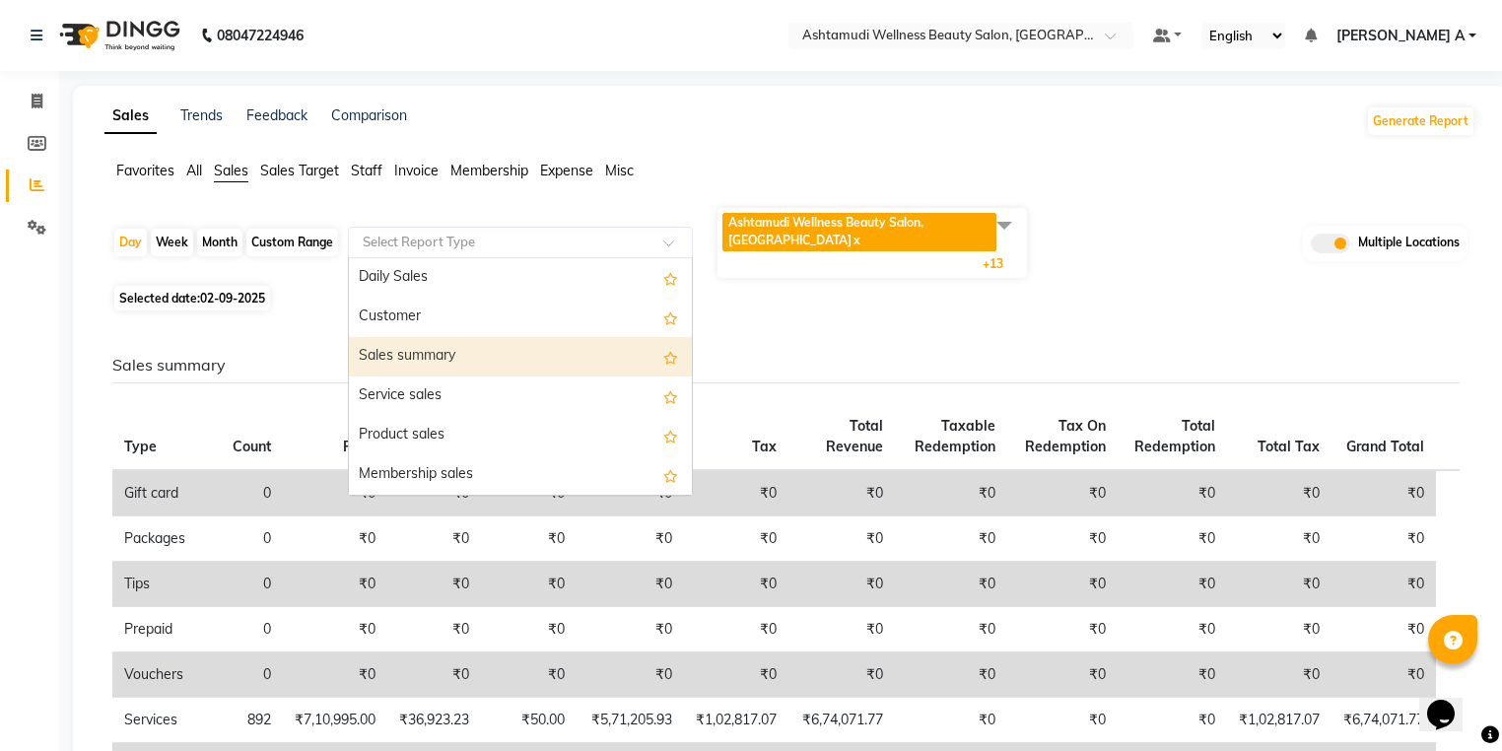
click at [484, 355] on div "Sales summary" at bounding box center [520, 356] width 343 height 39
select select "full_report"
select select "csv"
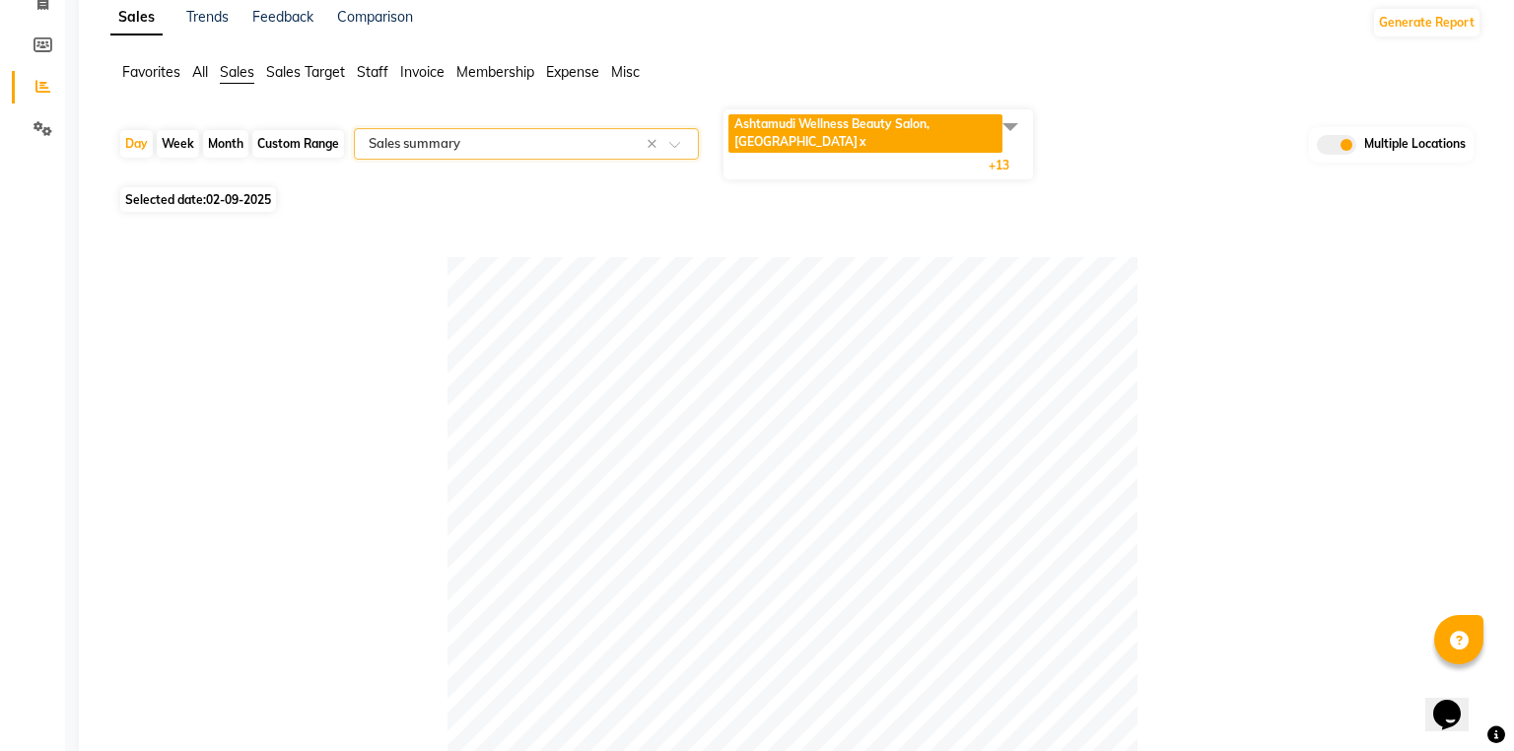
scroll to position [0, 0]
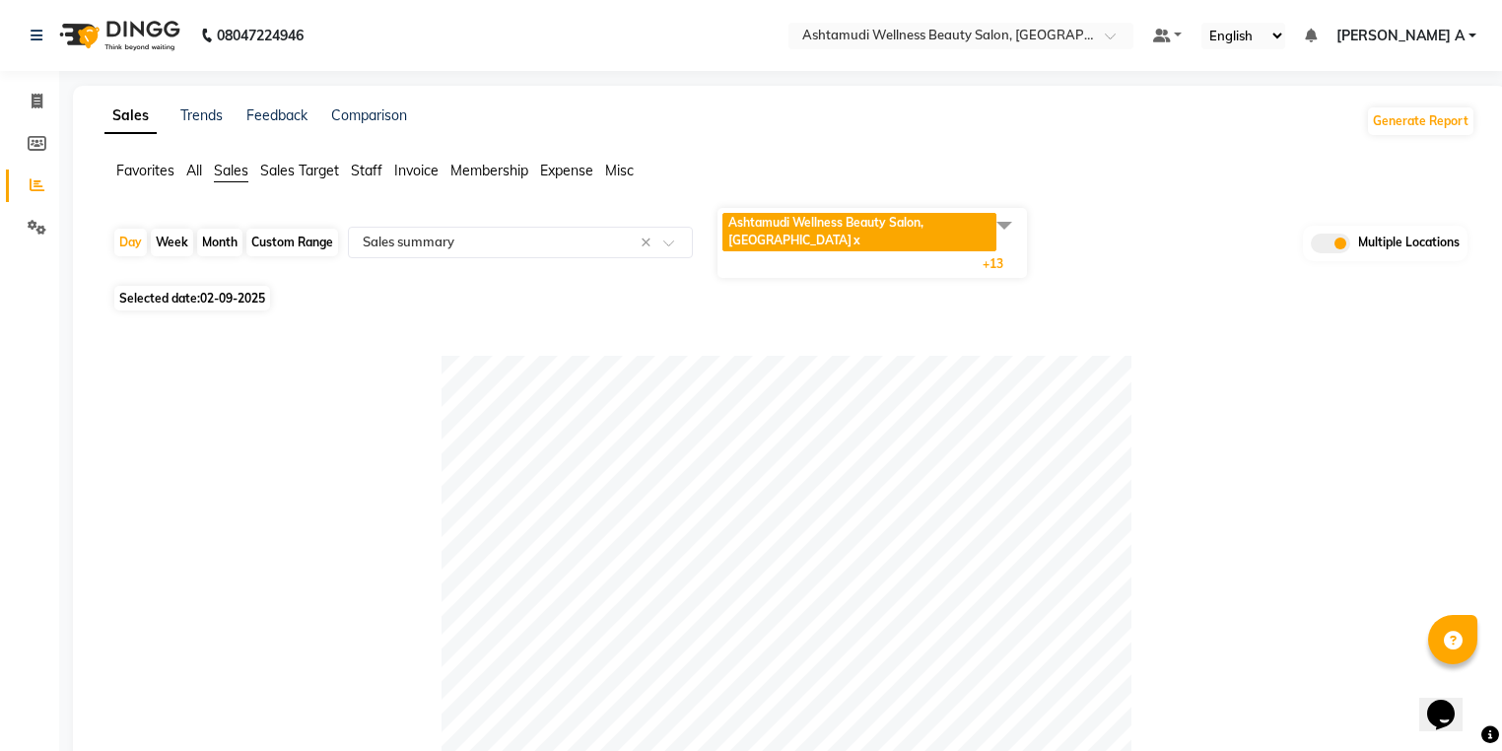
click at [1335, 234] on span at bounding box center [1330, 244] width 39 height 20
click at [1311, 246] on input "checkbox" at bounding box center [1311, 246] width 0 height 0
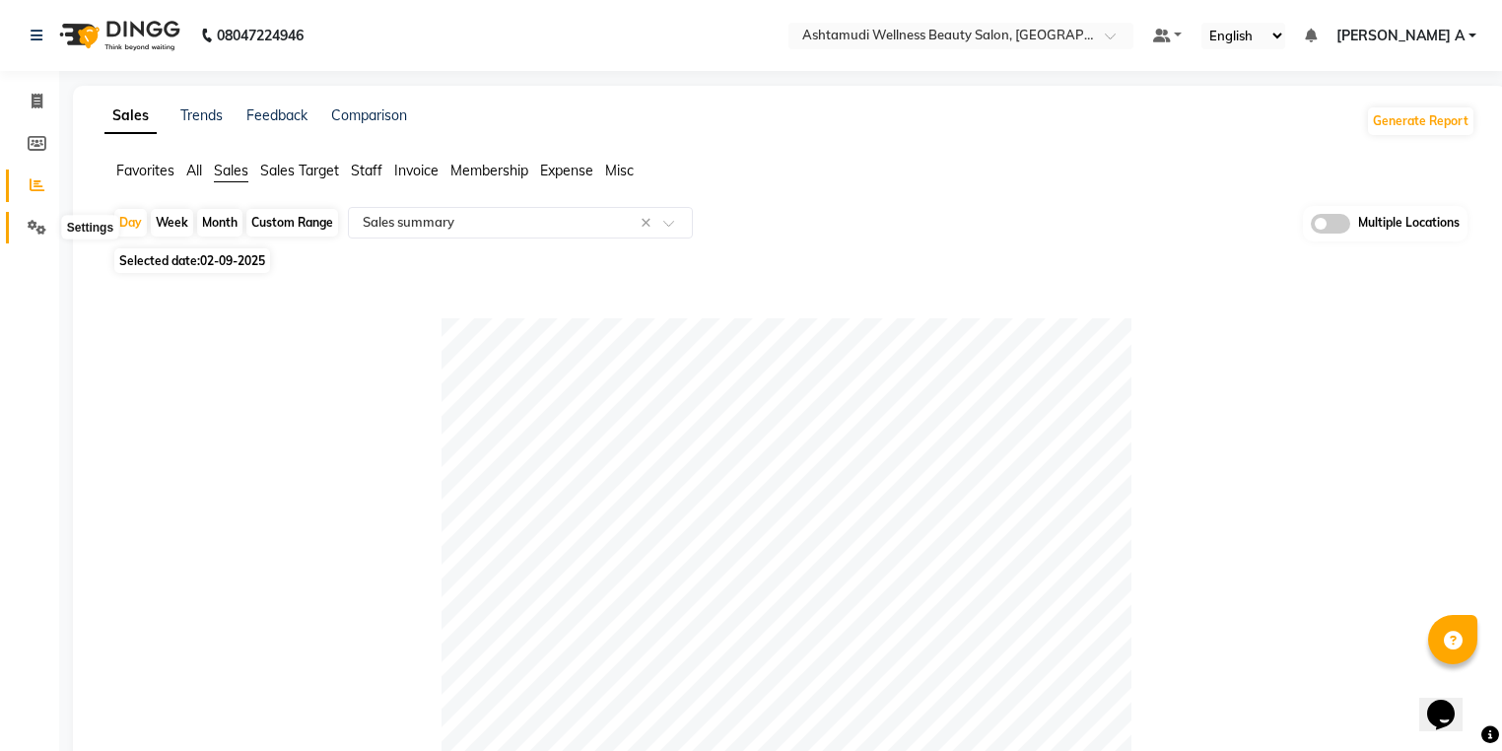
click at [40, 231] on icon at bounding box center [37, 227] width 19 height 15
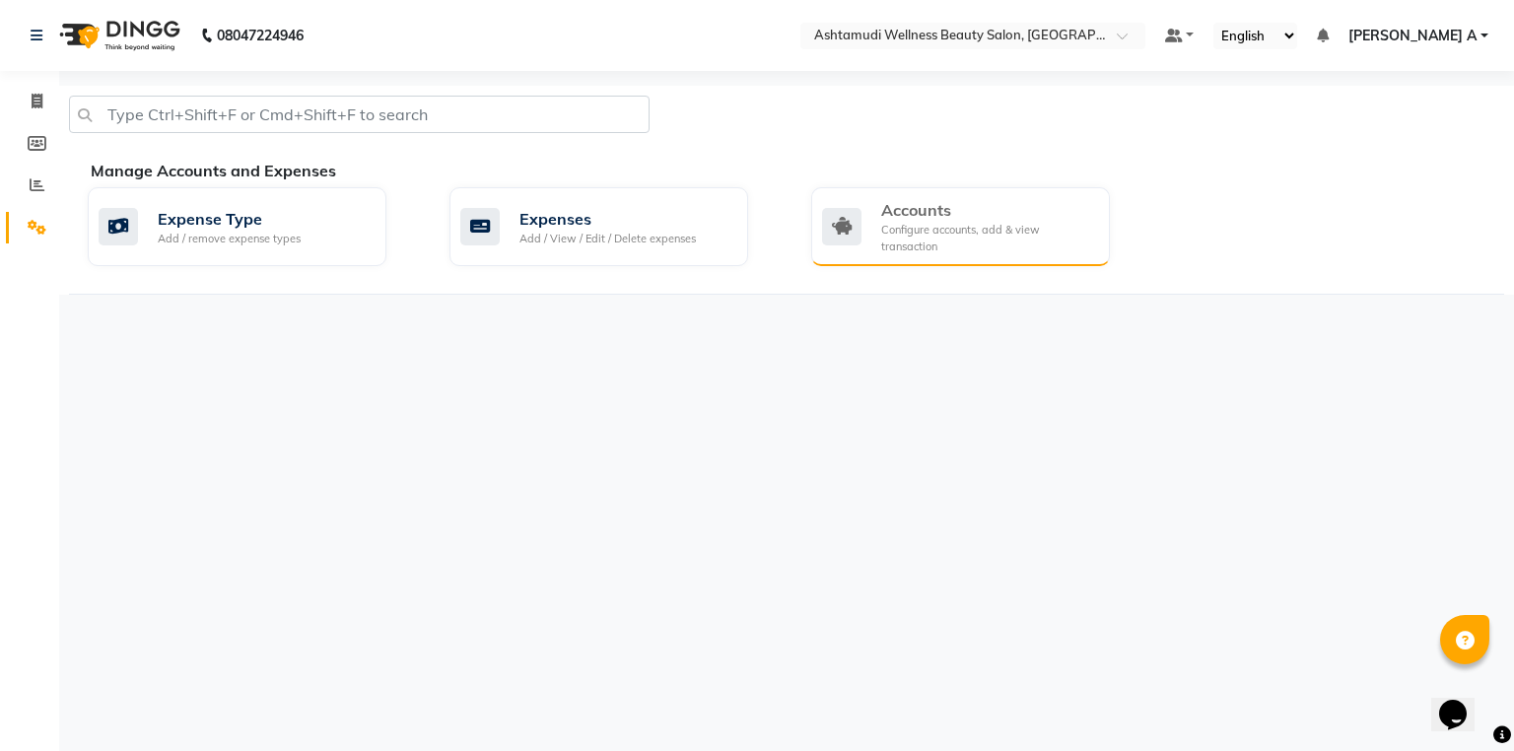
click at [915, 211] on div "Accounts" at bounding box center [987, 210] width 213 height 24
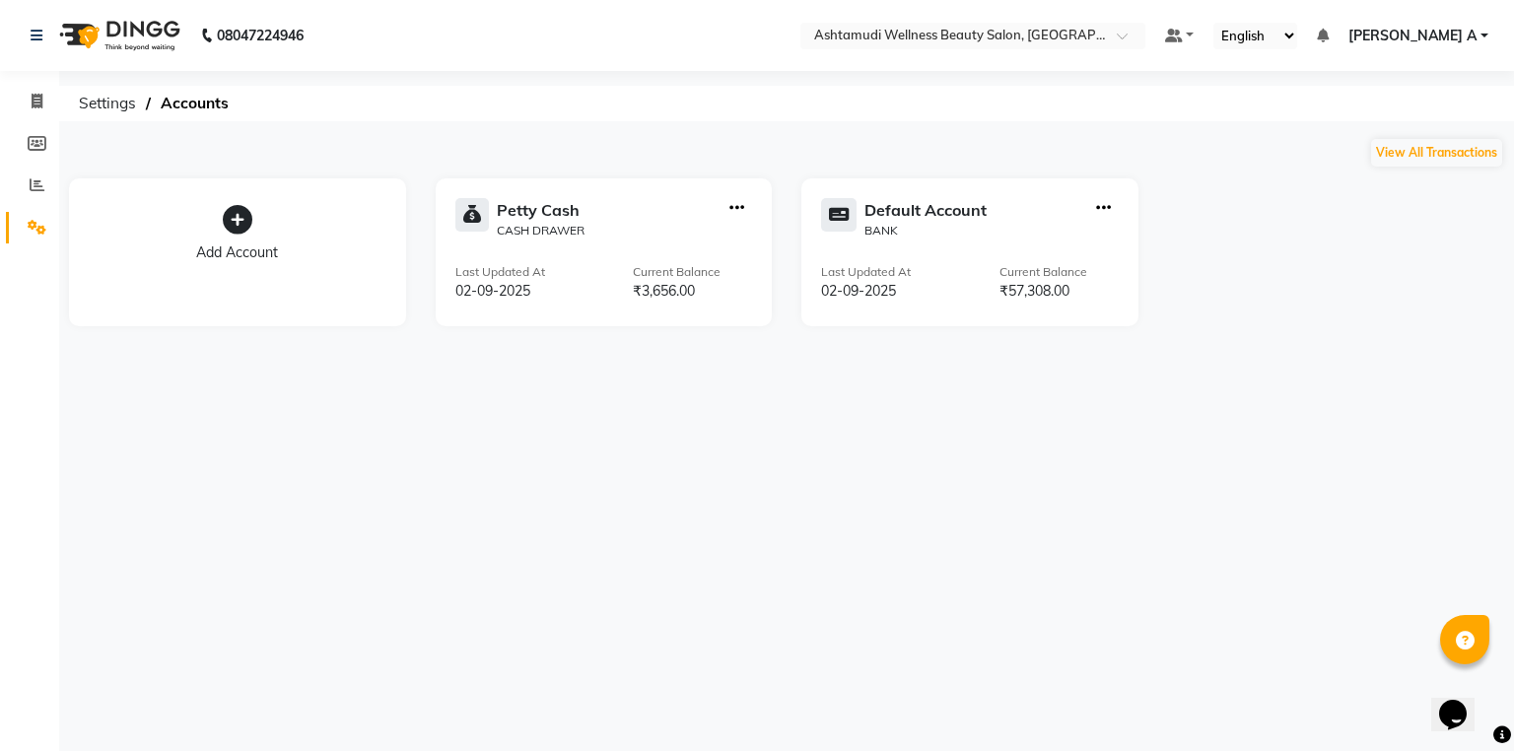
click at [729, 207] on div at bounding box center [737, 218] width 31 height 41
click at [741, 218] on button "button" at bounding box center [737, 208] width 15 height 21
click at [735, 146] on div "Create Transfer" at bounding box center [738, 142] width 105 height 21
select select "internal transfer"
select select "3457"
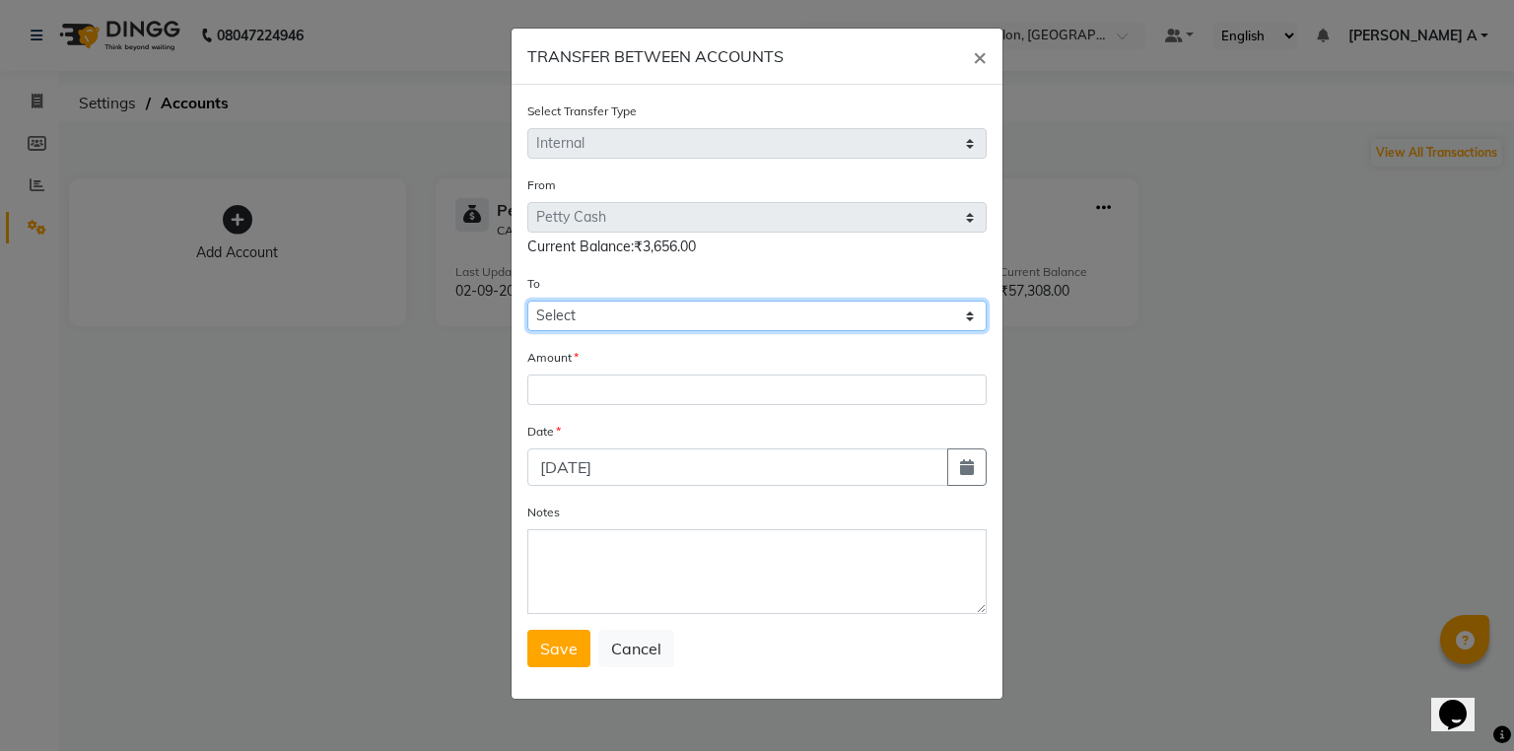
click at [647, 312] on select "Select [PERSON_NAME] Cash Default Account" at bounding box center [756, 316] width 459 height 31
select select "3458"
click at [527, 304] on select "Select [PERSON_NAME] Cash Default Account" at bounding box center [756, 316] width 459 height 31
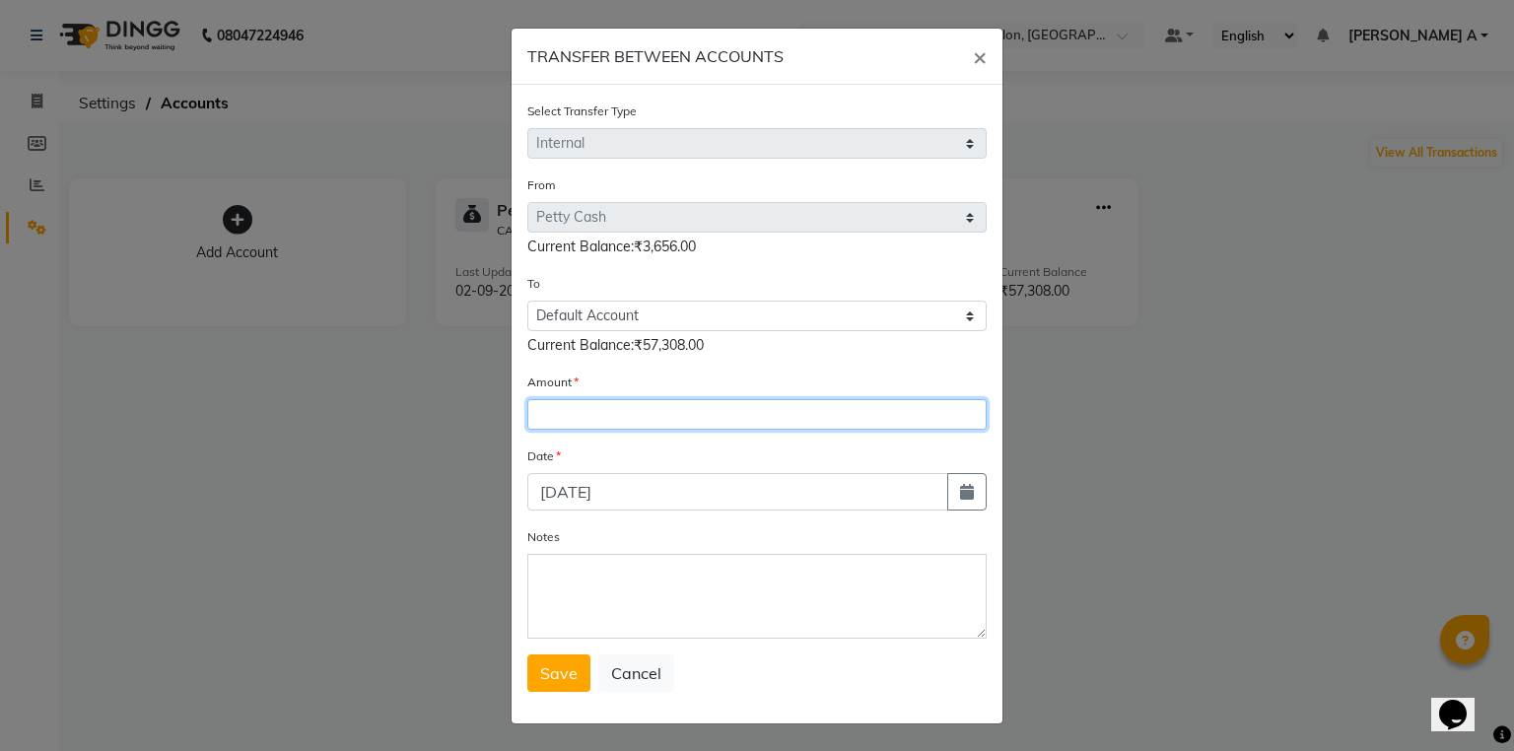
click at [624, 424] on input "number" at bounding box center [756, 414] width 459 height 31
type input "656"
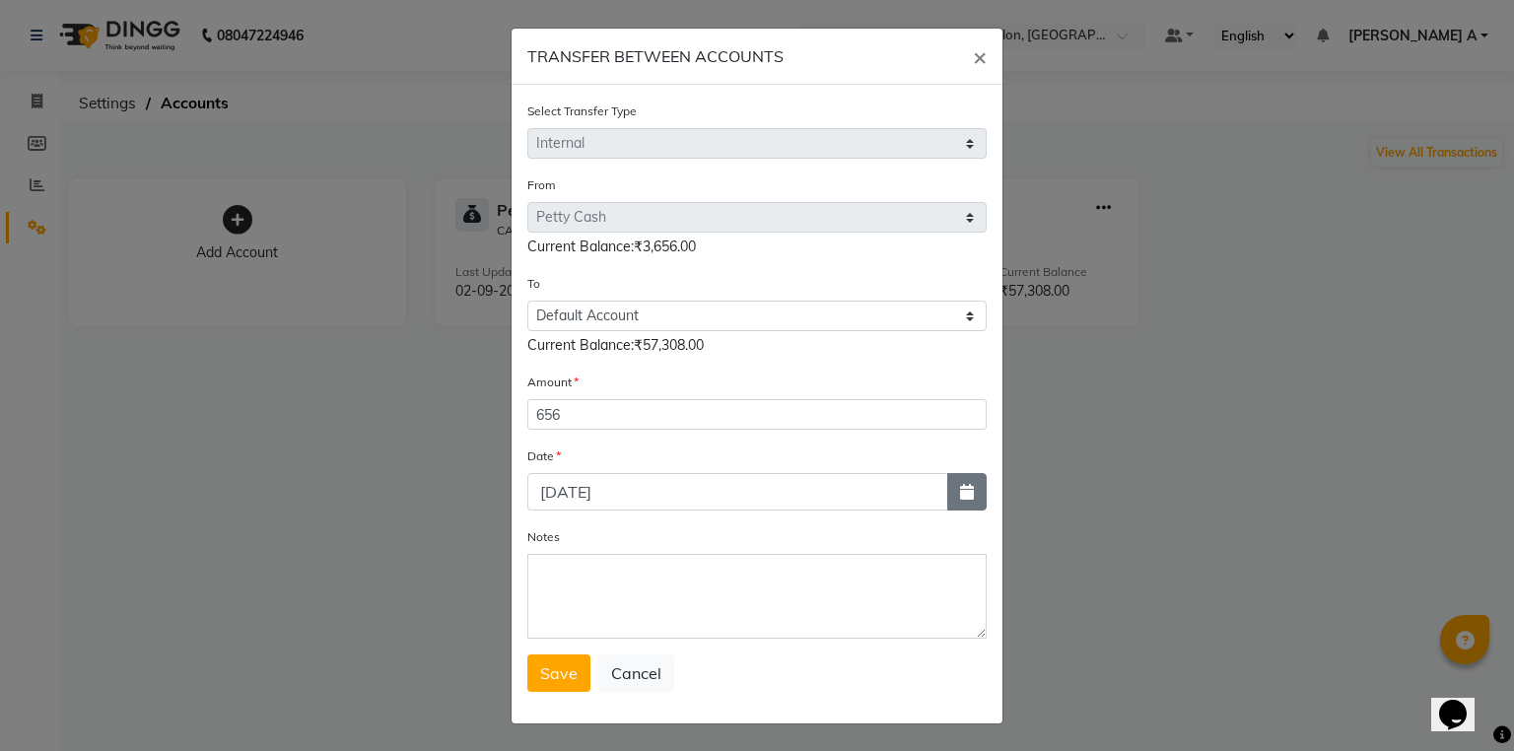
click at [960, 495] on icon "button" at bounding box center [967, 492] width 14 height 16
select select "9"
select select "2025"
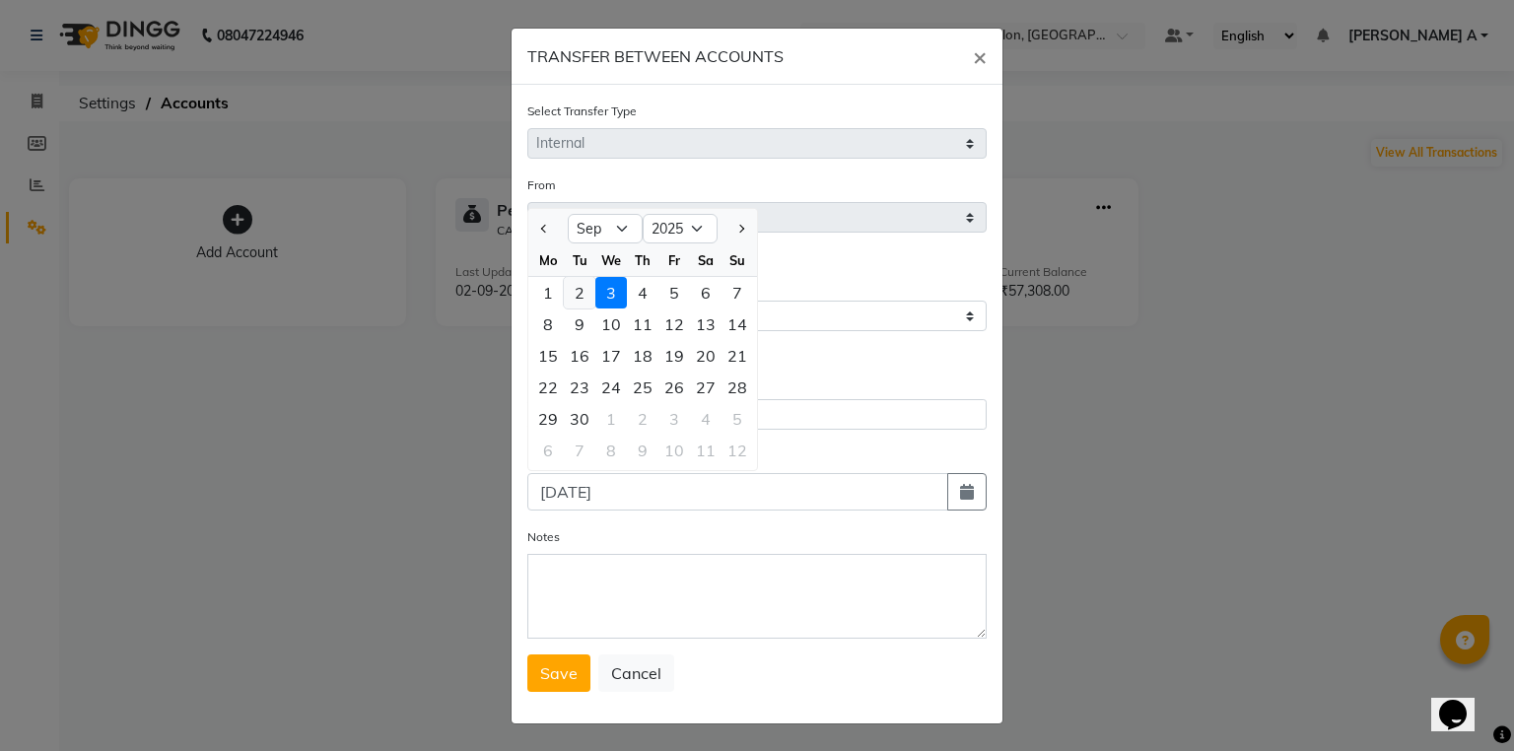
drag, startPoint x: 576, startPoint y: 305, endPoint x: 595, endPoint y: 405, distance: 102.5
click at [576, 305] on div "2" at bounding box center [580, 293] width 32 height 32
type input "02-09-2025"
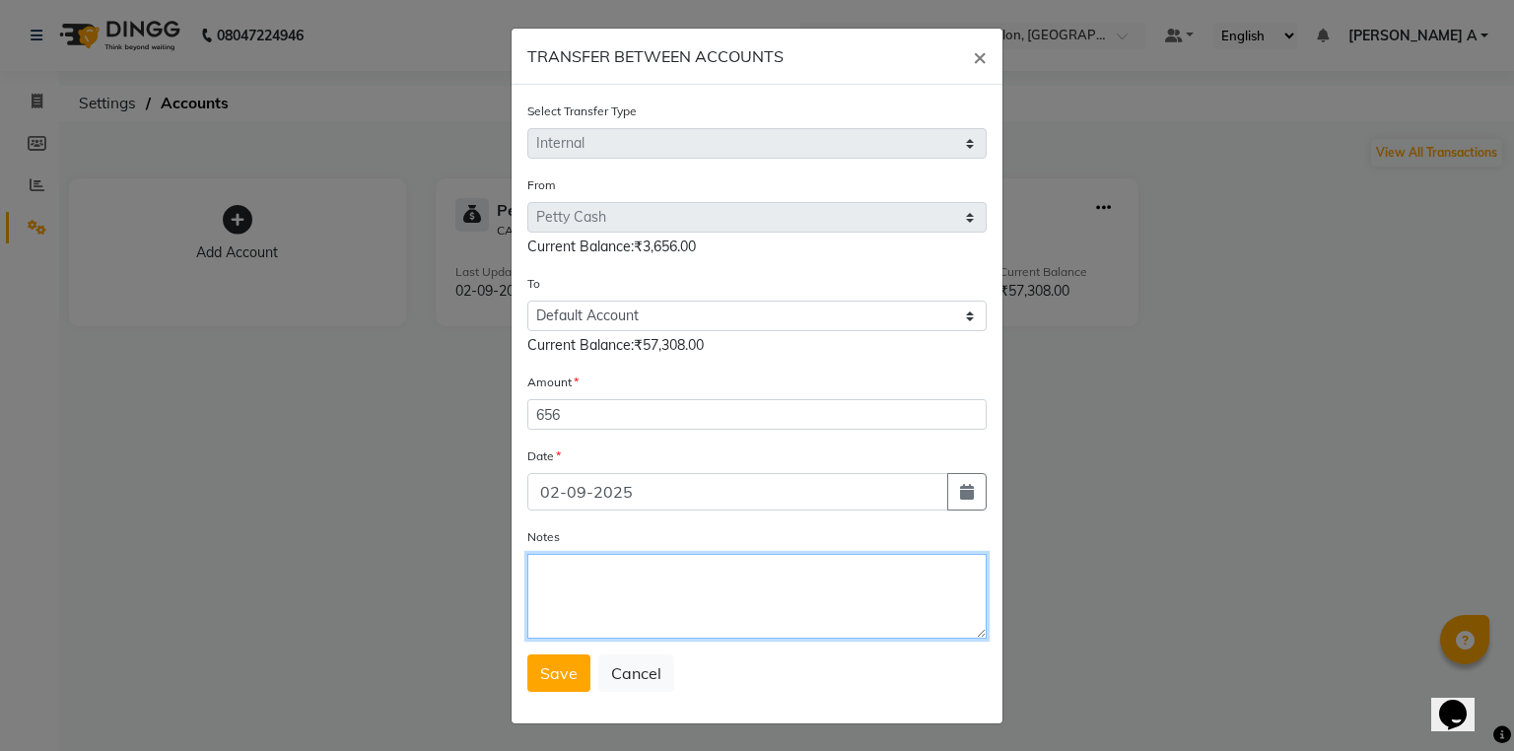
click at [597, 601] on textarea "Notes" at bounding box center [756, 596] width 459 height 85
type textarea "transfer to stlmnt"
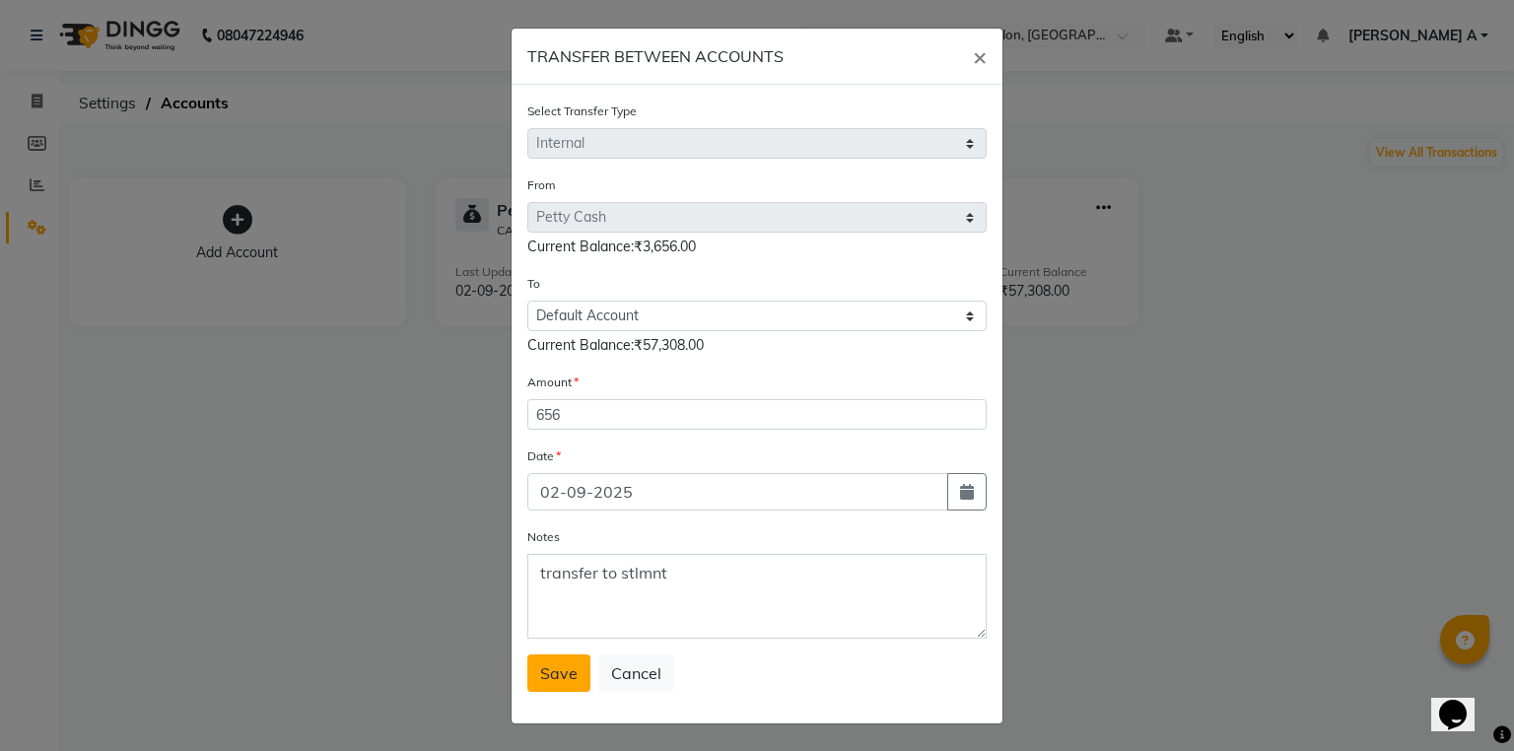
click at [550, 673] on span "Save" at bounding box center [558, 674] width 37 height 20
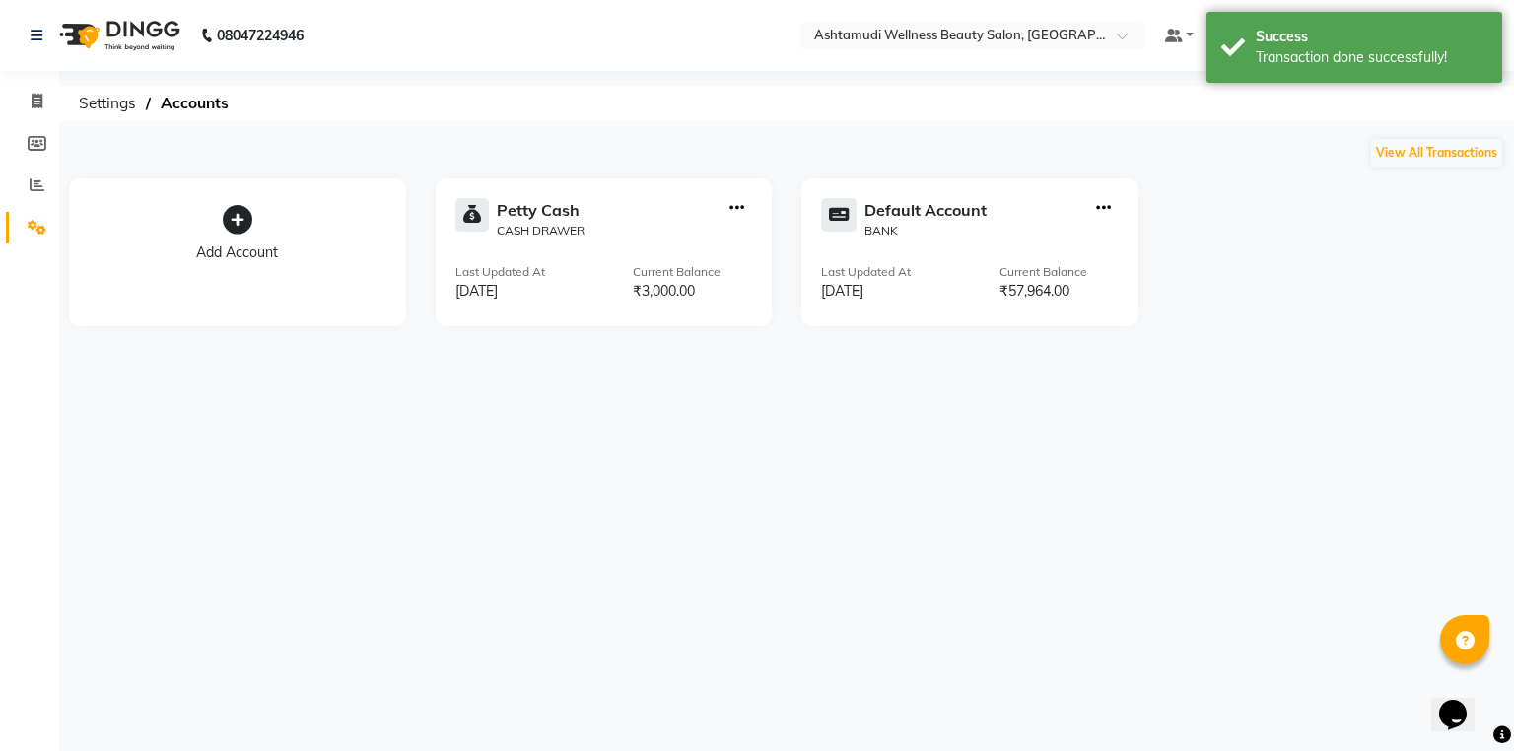
click at [1110, 208] on div at bounding box center [1103, 218] width 31 height 41
click at [1100, 209] on icon "button" at bounding box center [1103, 208] width 15 height 1
click at [1103, 112] on div "Add Transaction" at bounding box center [1104, 117] width 105 height 21
select select "direct"
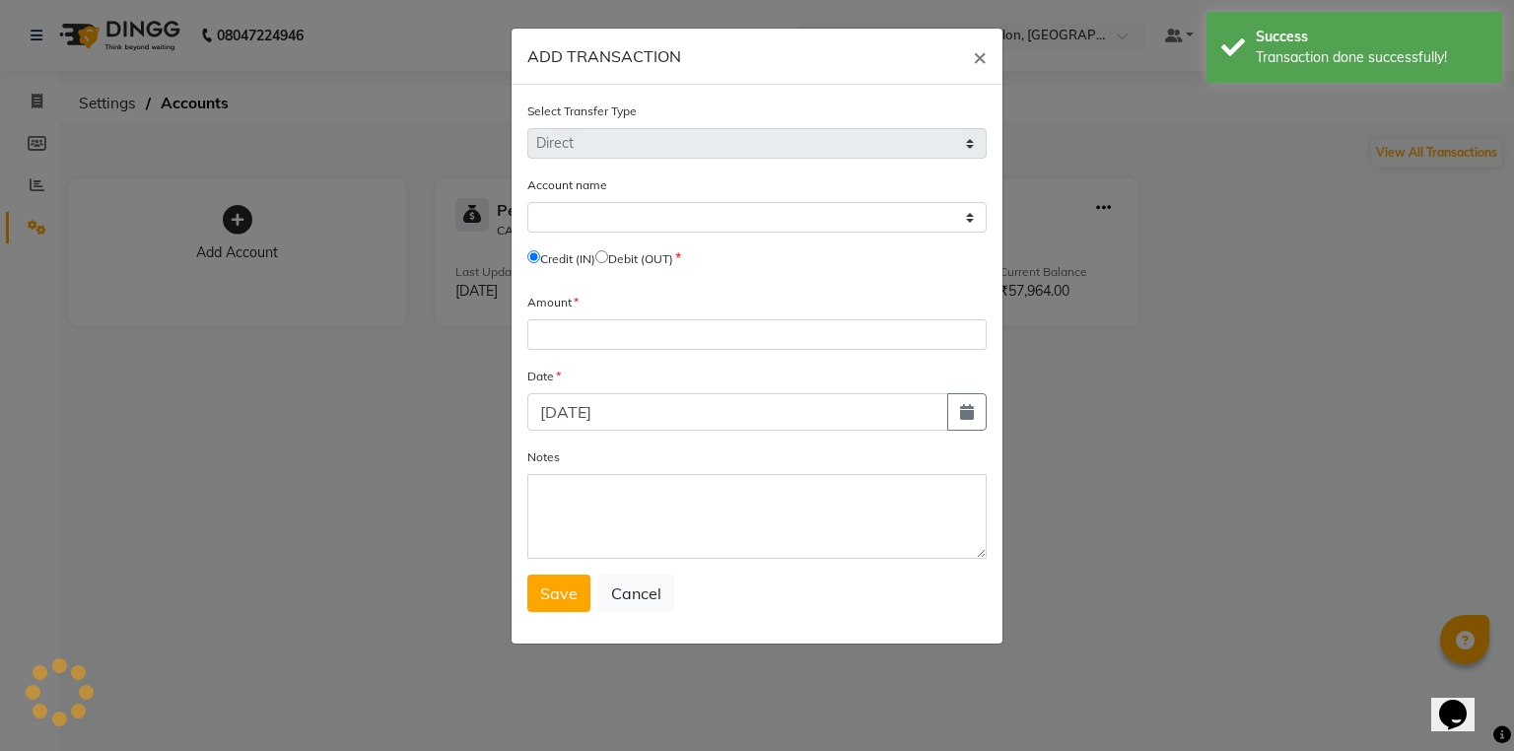
select select "3458"
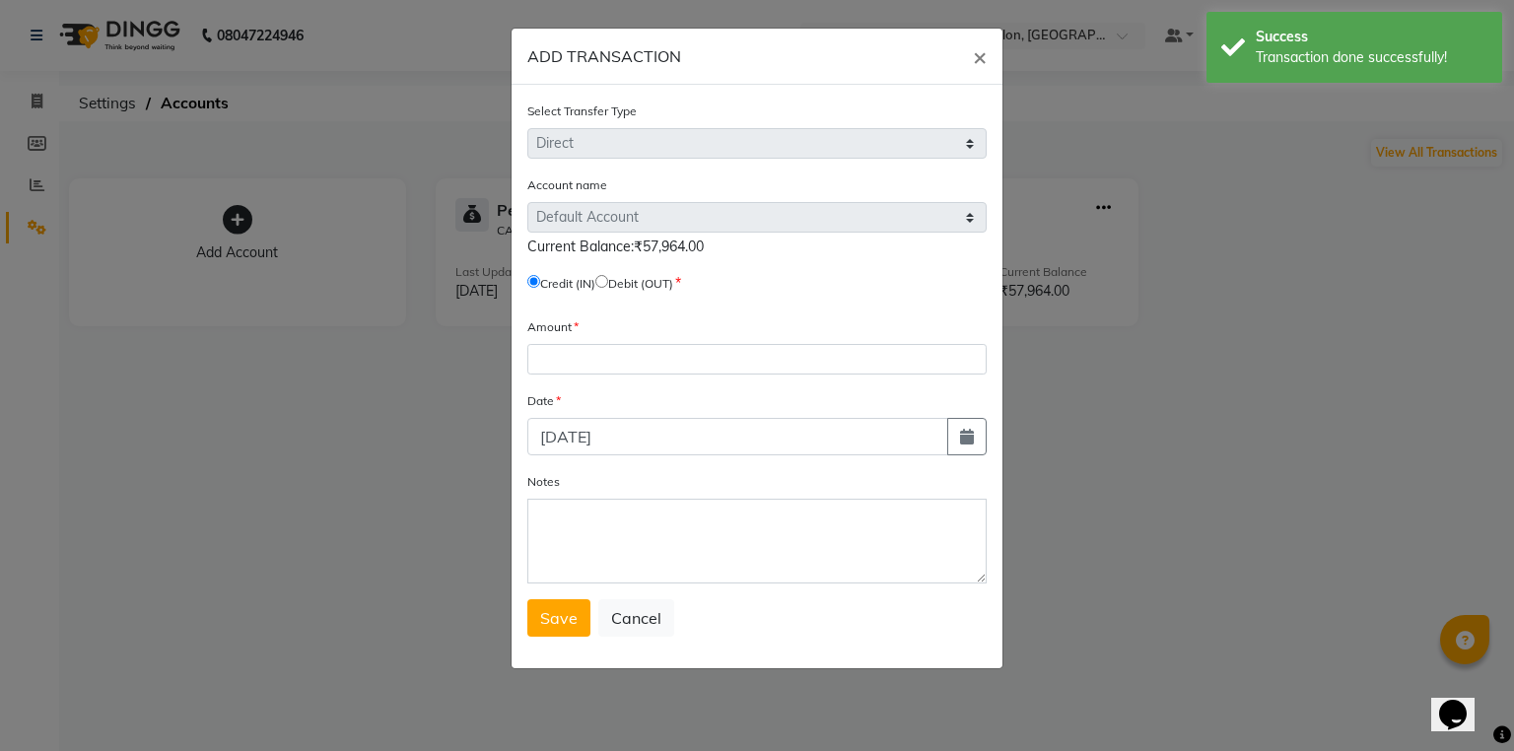
click at [608, 288] on input "radio" at bounding box center [601, 281] width 13 height 13
radio input "true"
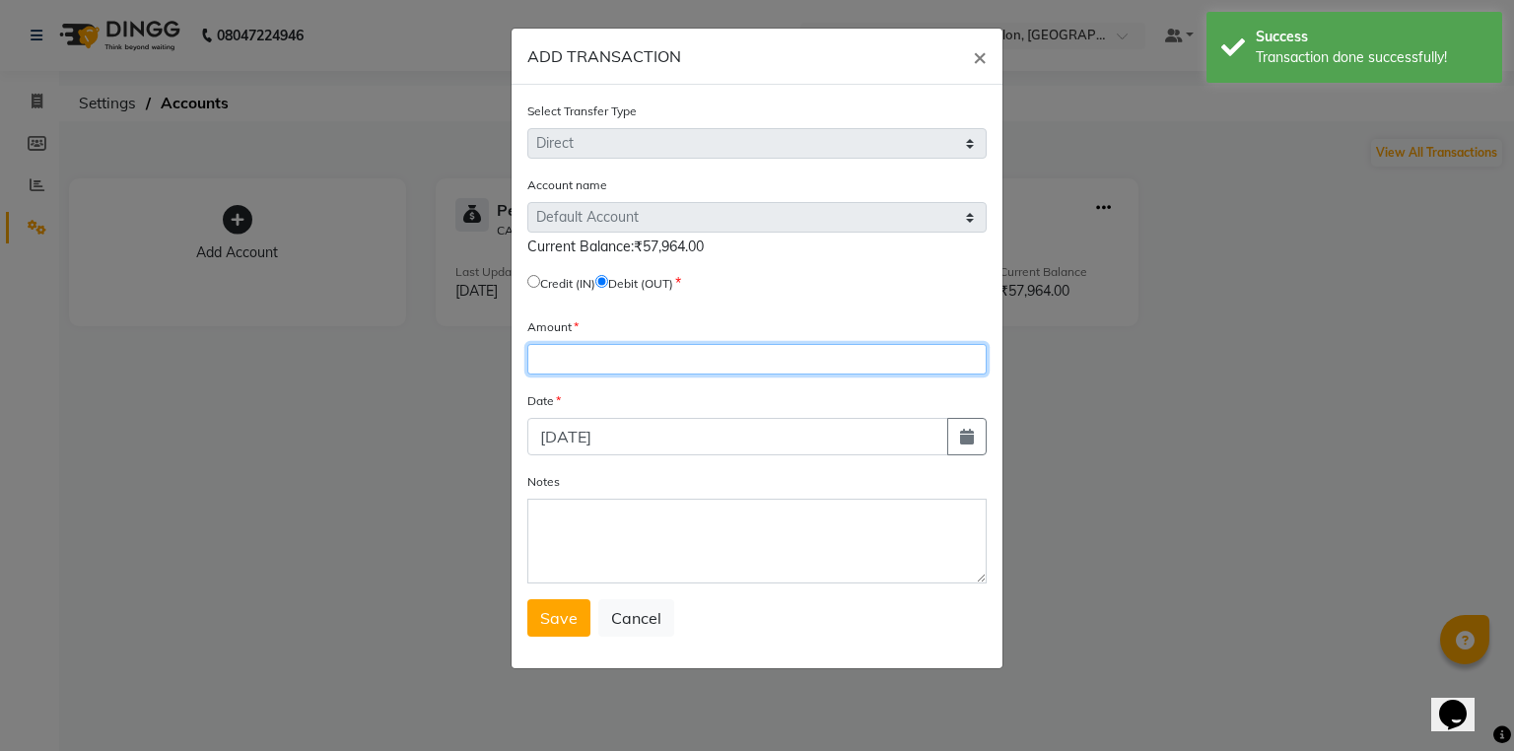
click at [619, 375] on input "number" at bounding box center [756, 359] width 459 height 31
type input "50000"
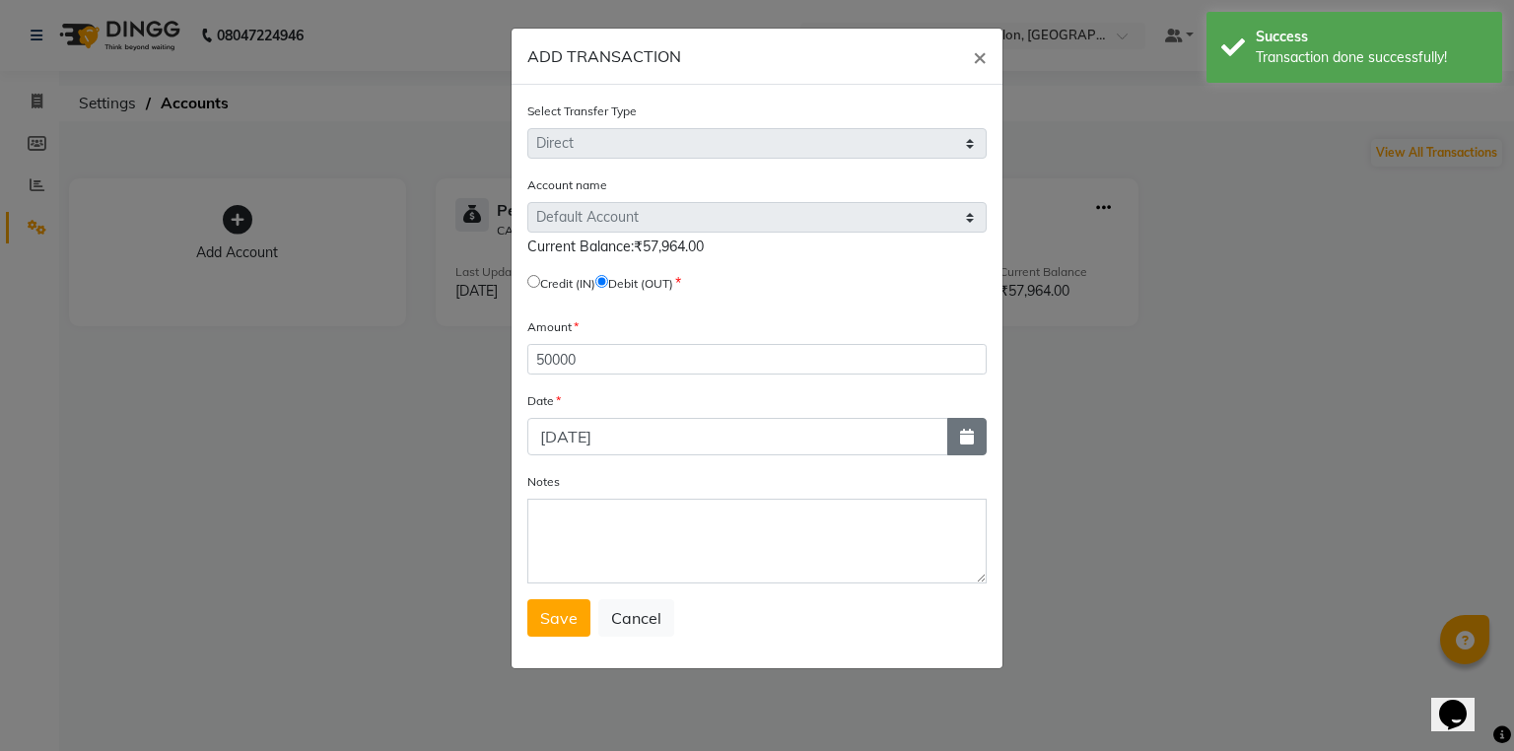
click at [960, 431] on button "button" at bounding box center [966, 436] width 39 height 37
select select "9"
select select "2025"
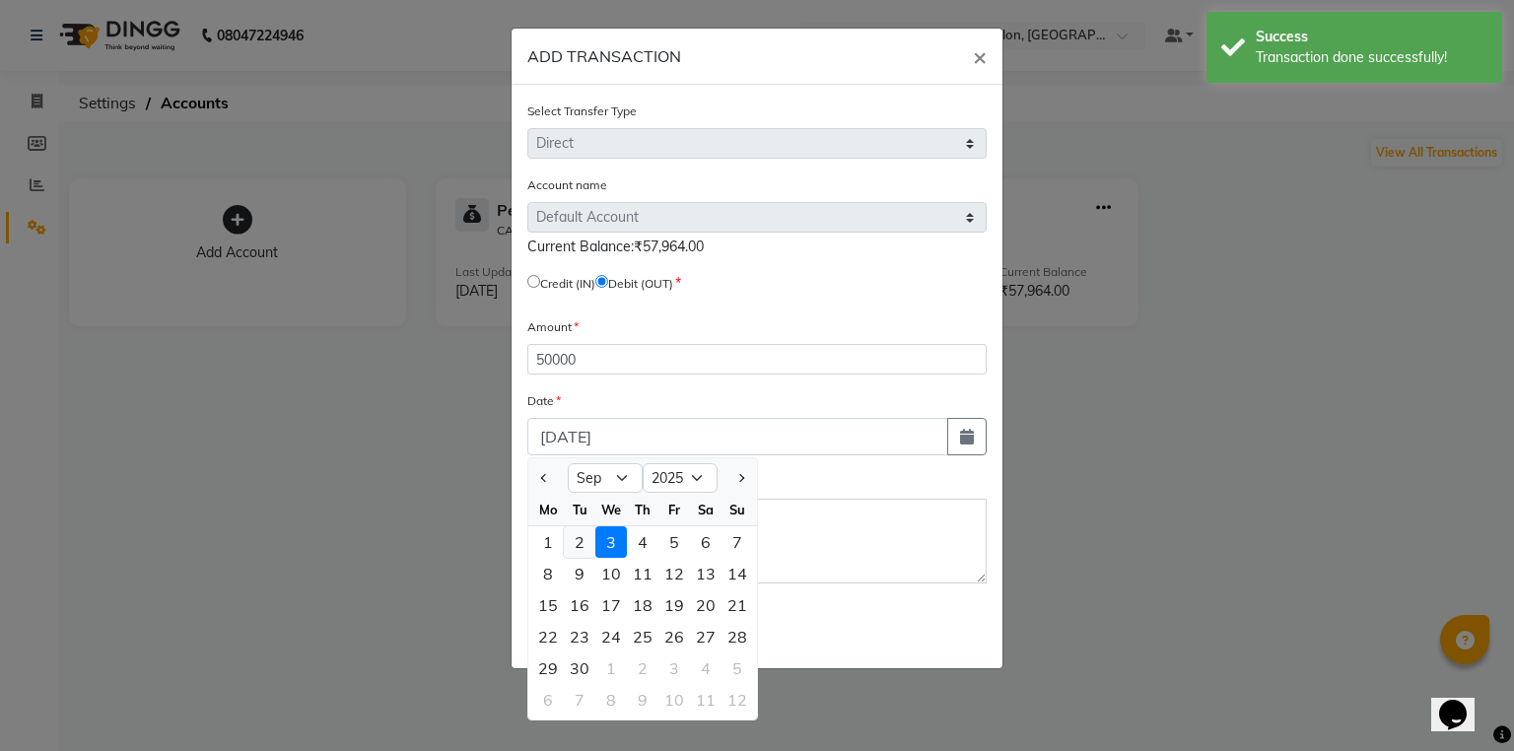
click at [576, 546] on div "2" at bounding box center [580, 542] width 32 height 32
type input "02-09-2025"
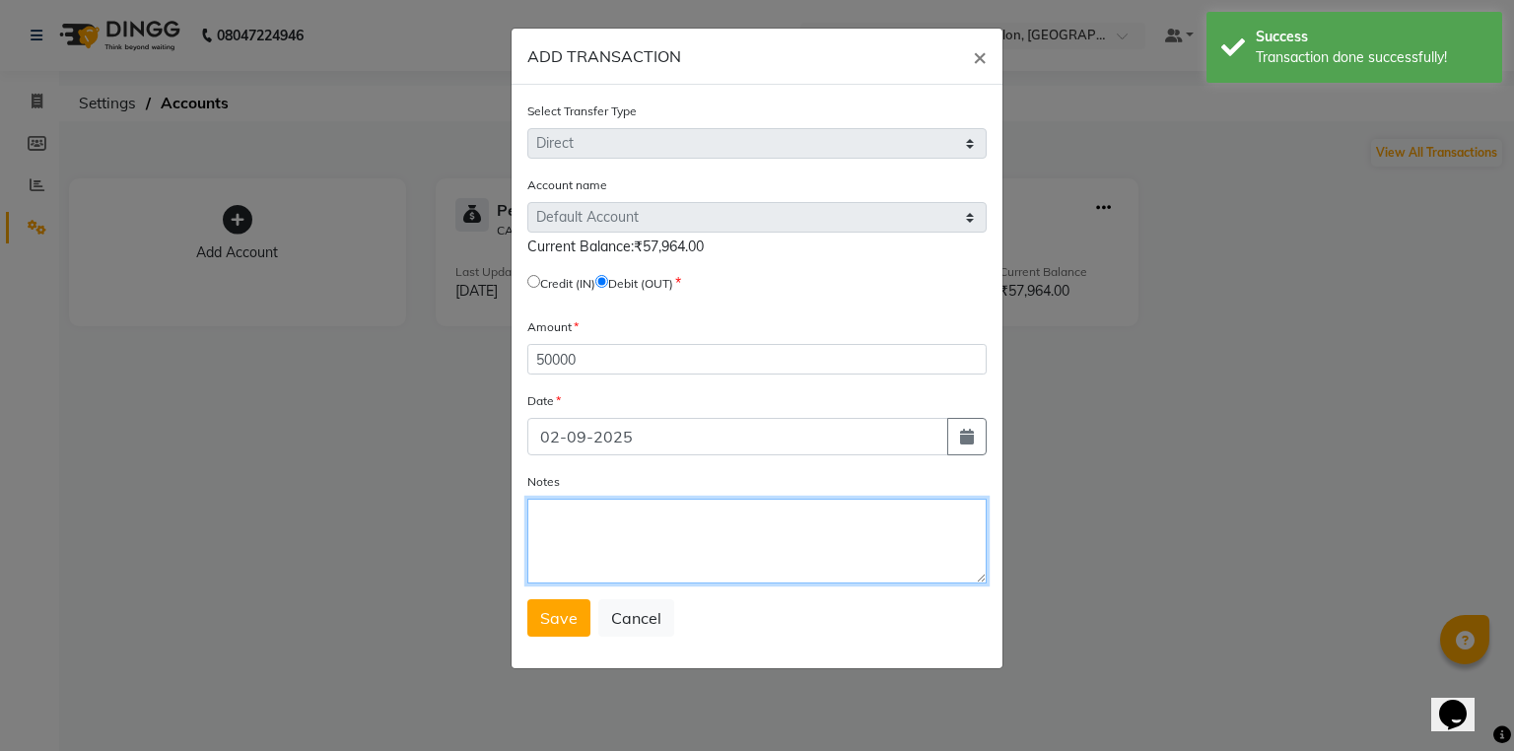
click at [631, 563] on textarea "Notes" at bounding box center [756, 541] width 459 height 85
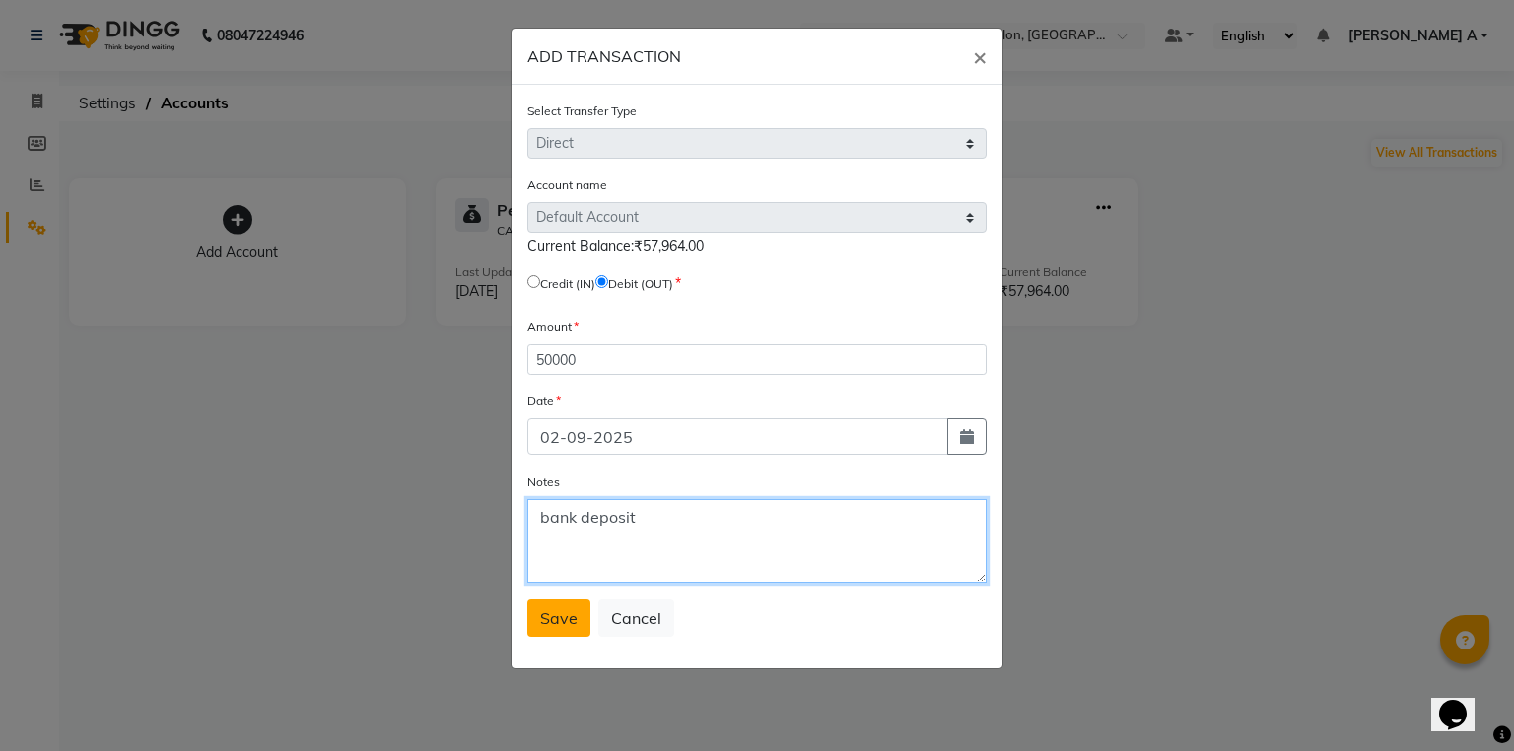
type textarea "bank deposit"
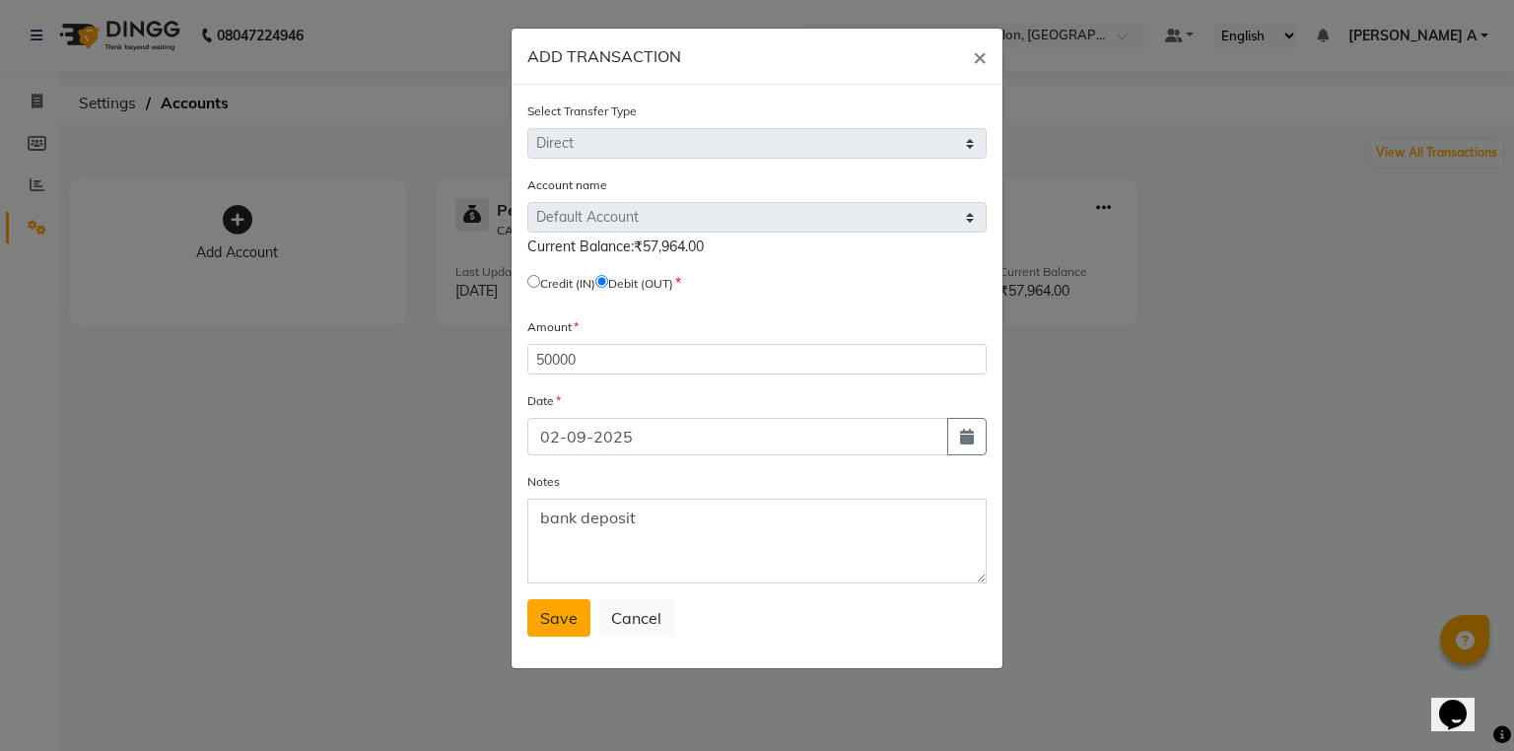
click at [559, 624] on span "Save" at bounding box center [558, 618] width 37 height 20
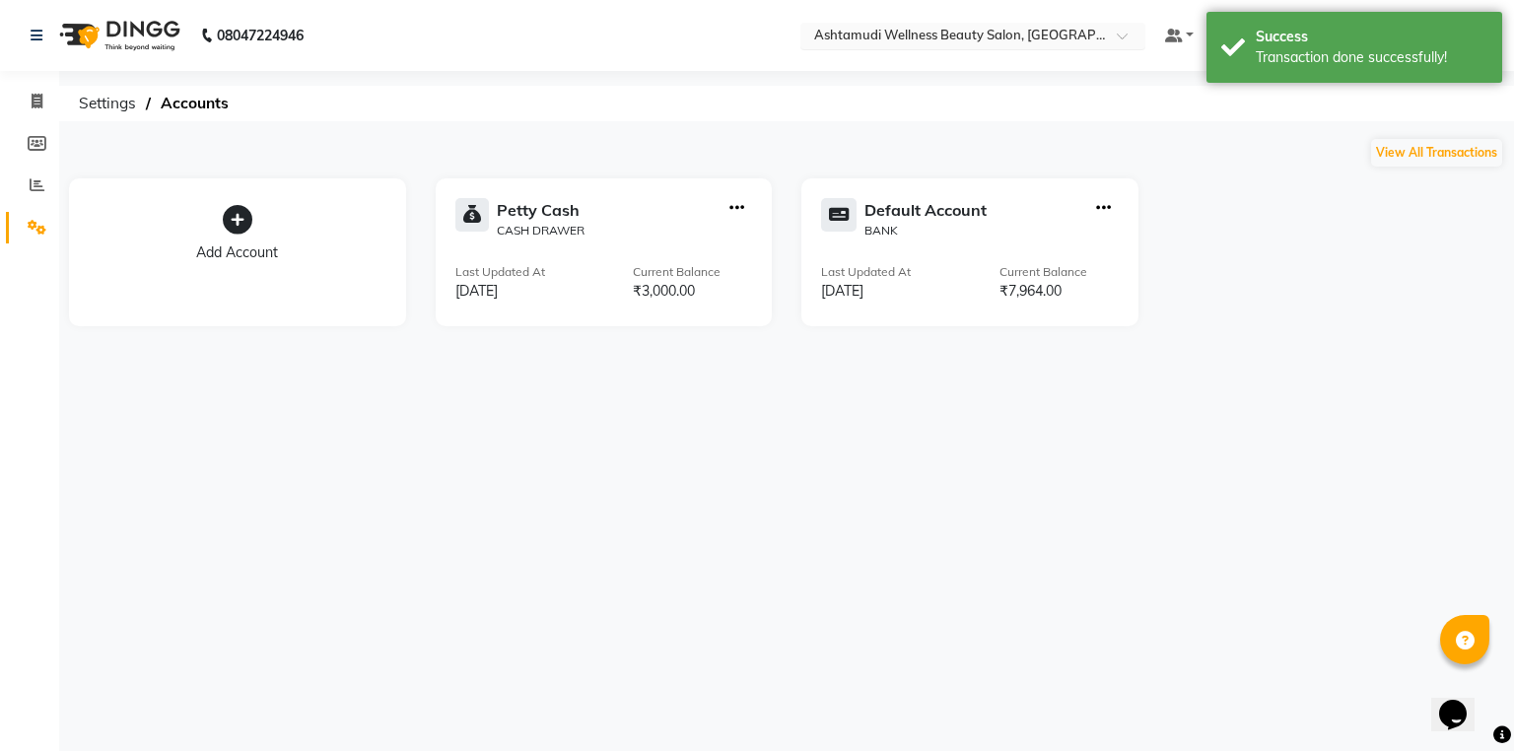
click at [1096, 34] on input "text" at bounding box center [953, 38] width 286 height 20
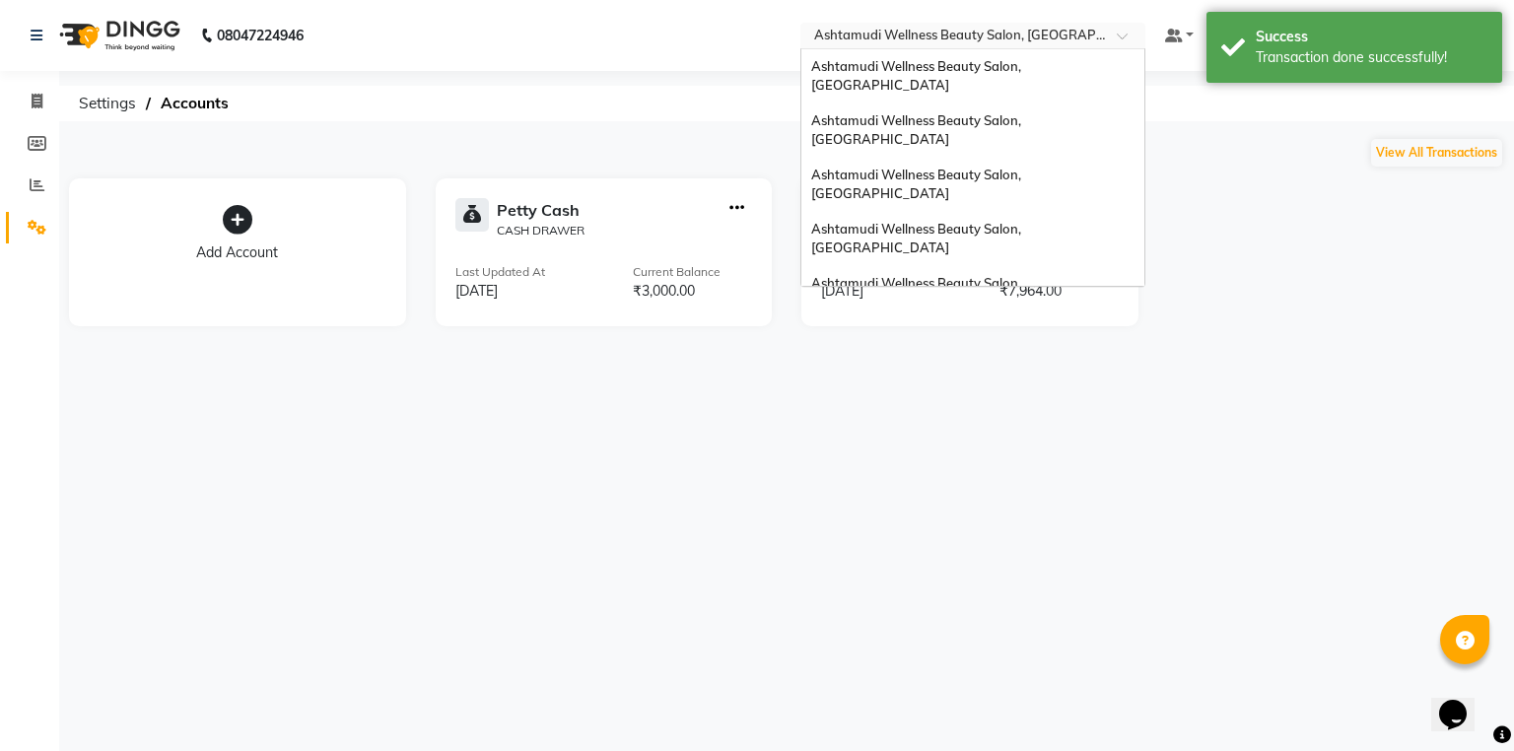
scroll to position [308, 0]
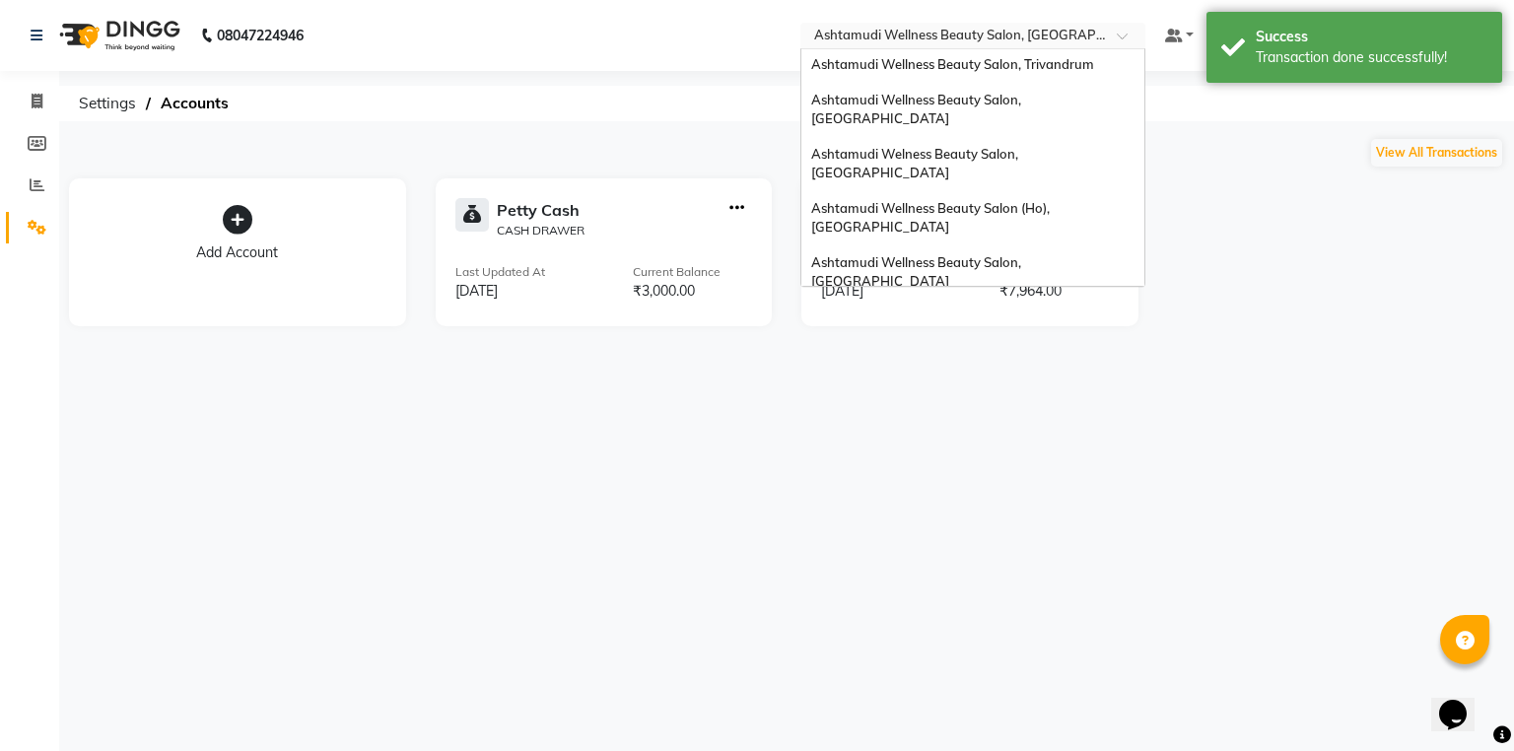
click at [1143, 354] on div "Ashtamudi Beauty Lounge, [GEOGRAPHIC_DATA]" at bounding box center [973, 371] width 343 height 35
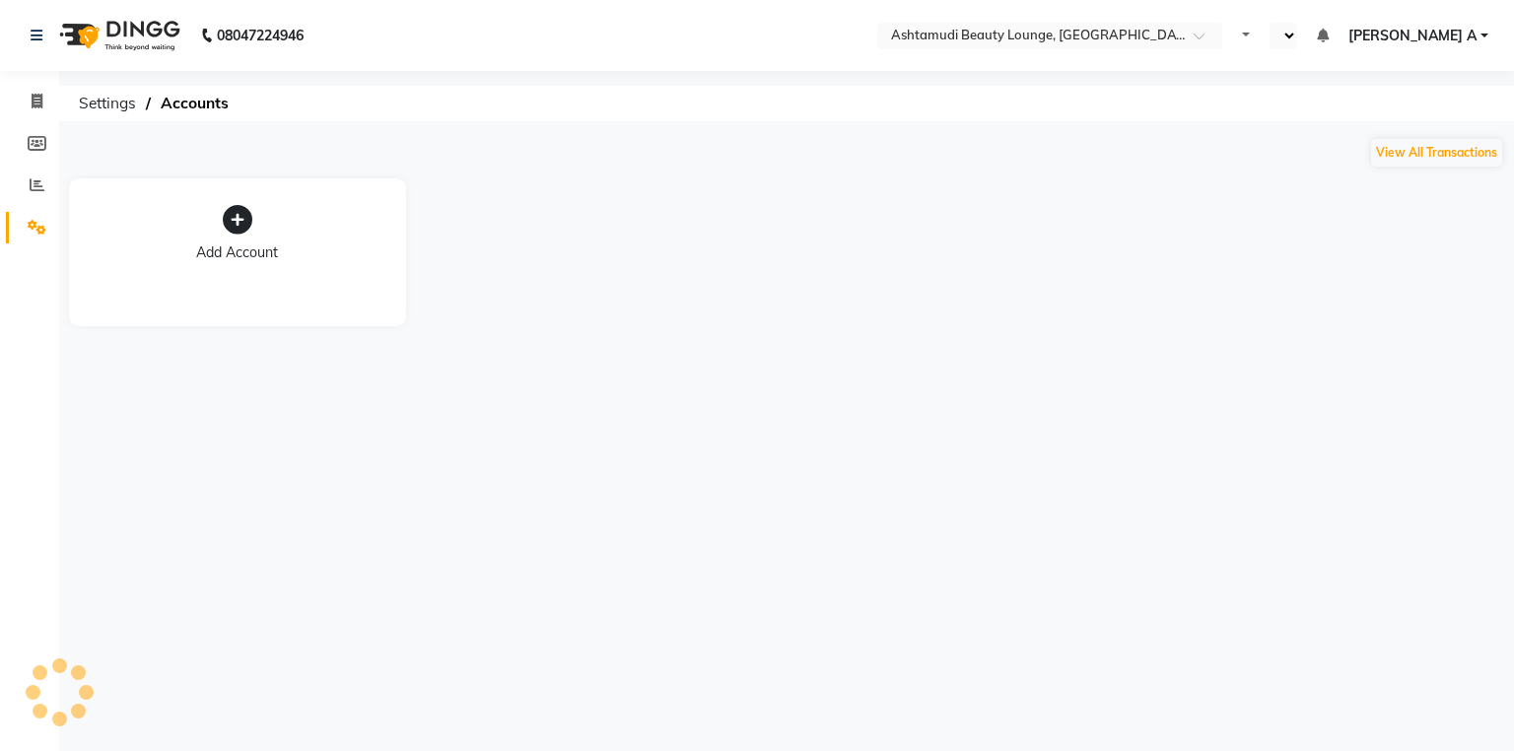
select select "en"
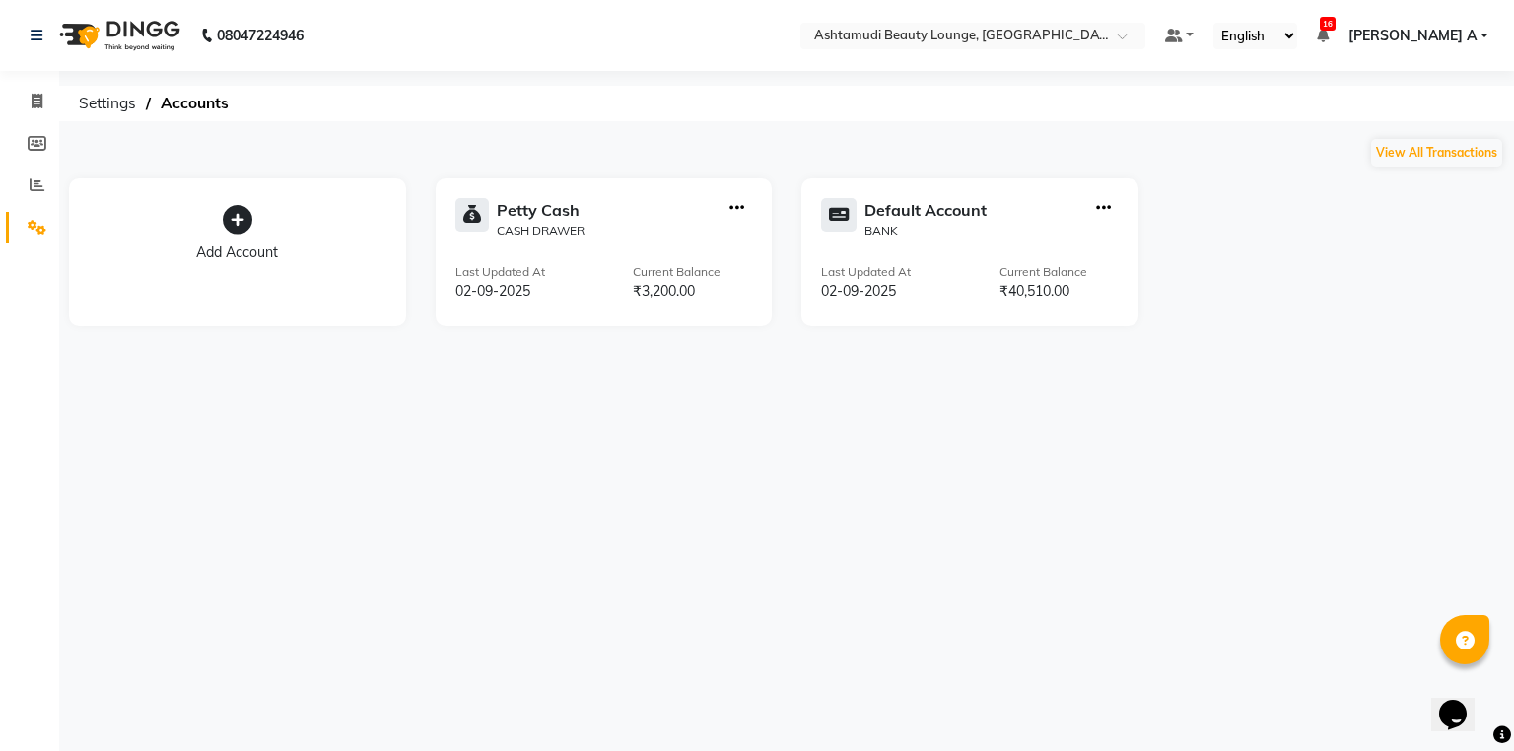
click at [734, 209] on icon "button" at bounding box center [737, 208] width 15 height 1
click at [747, 143] on div "Create Transfer" at bounding box center [738, 142] width 105 height 21
select select "internal transfer"
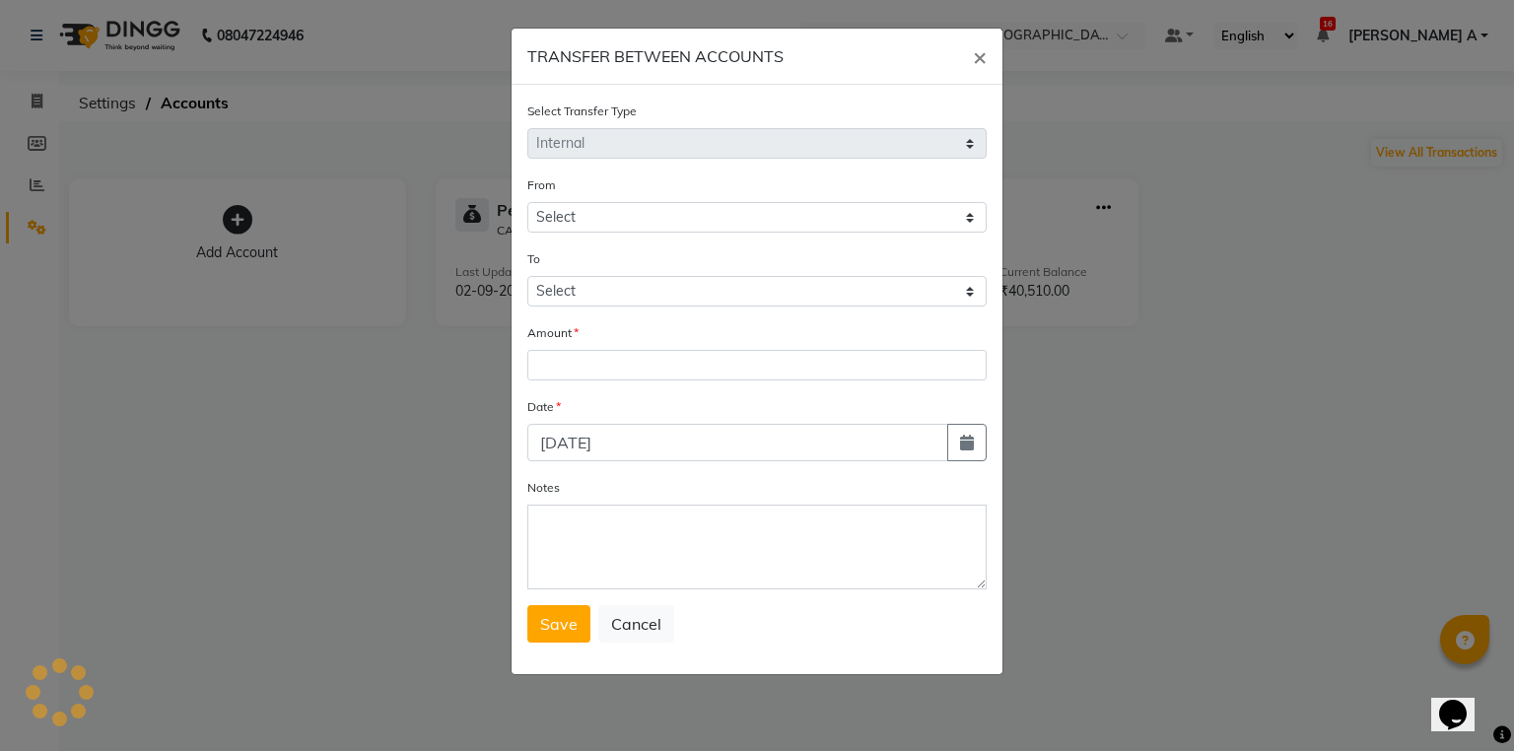
select select "3459"
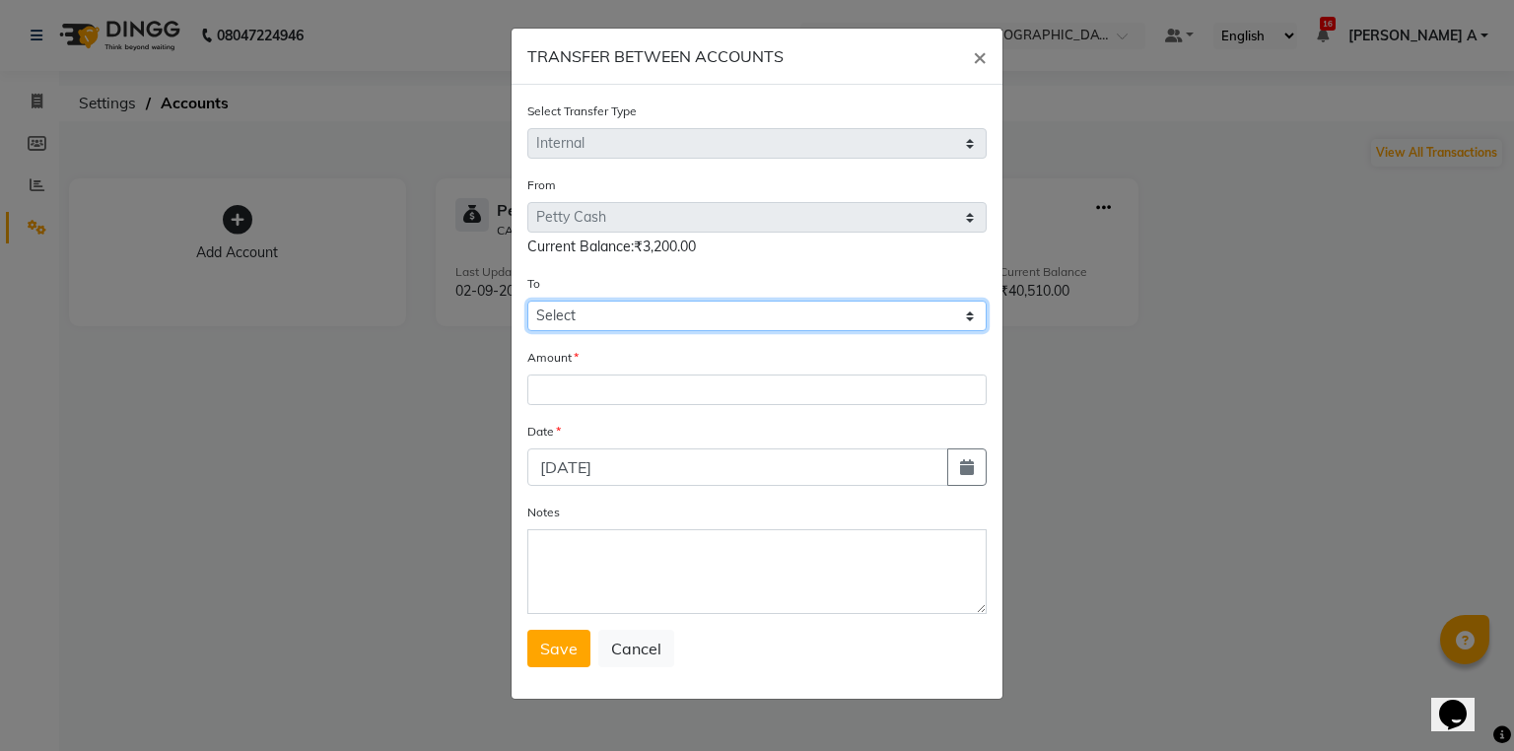
click at [630, 322] on select "Select [PERSON_NAME] Cash Default Account" at bounding box center [756, 316] width 459 height 31
click at [599, 438] on div "Date" at bounding box center [756, 435] width 459 height 28
drag, startPoint x: 637, startPoint y: 308, endPoint x: 637, endPoint y: 333, distance: 25.6
click at [637, 317] on select "Select [PERSON_NAME] Cash Default Account" at bounding box center [756, 316] width 459 height 31
select select "3460"
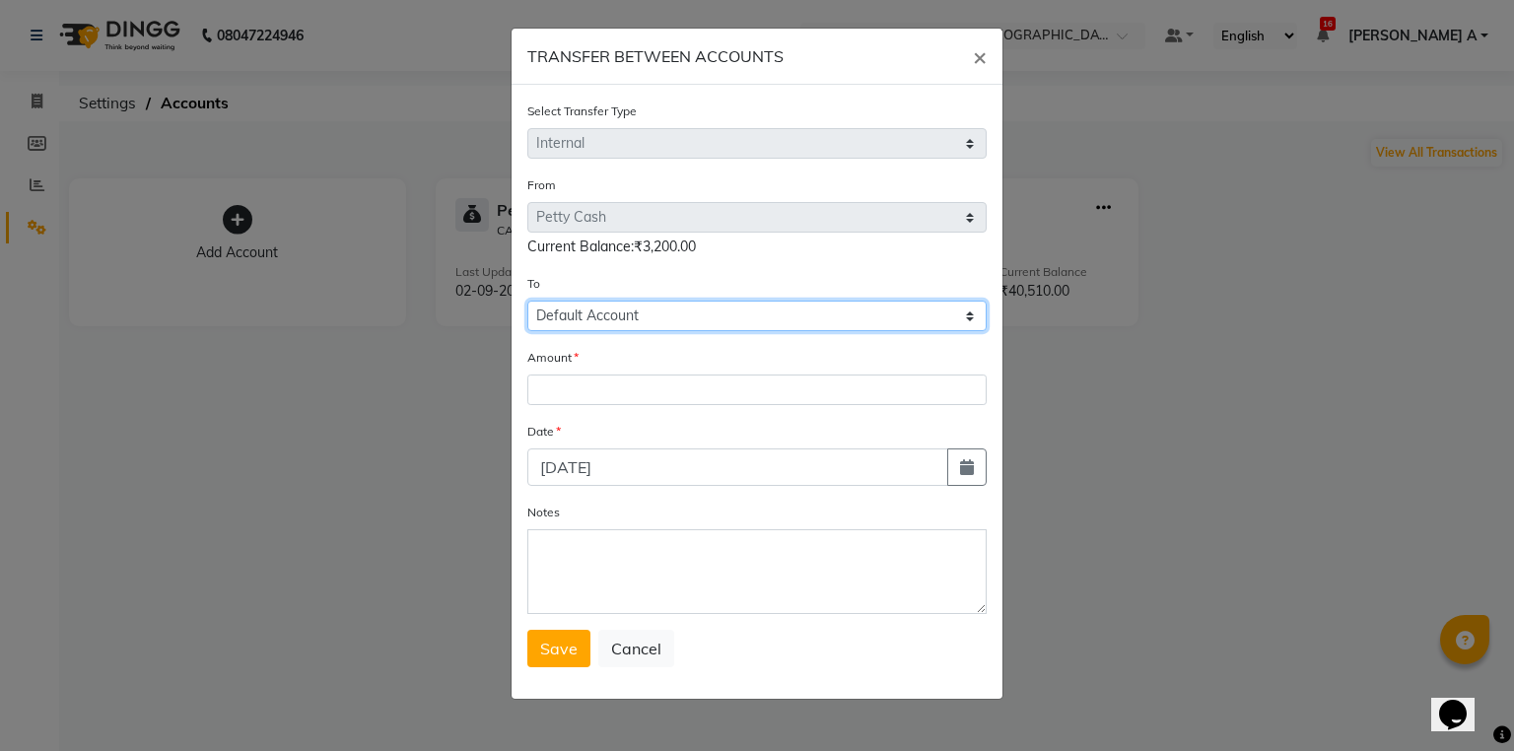
click at [527, 304] on select "Select [PERSON_NAME] Cash Default Account" at bounding box center [756, 316] width 459 height 31
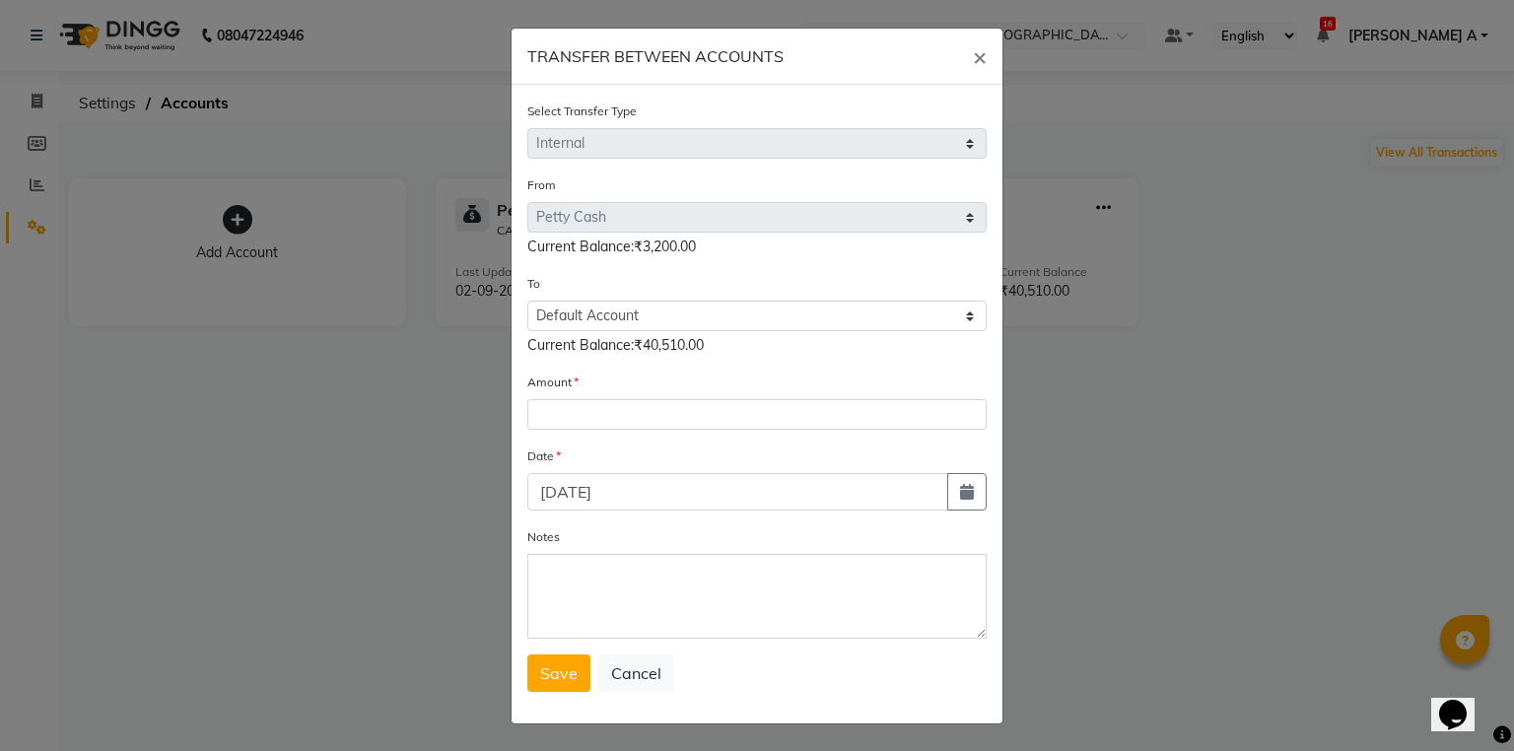
click at [630, 398] on div "Amount" at bounding box center [756, 401] width 459 height 58
click at [816, 430] on input "number" at bounding box center [756, 414] width 459 height 31
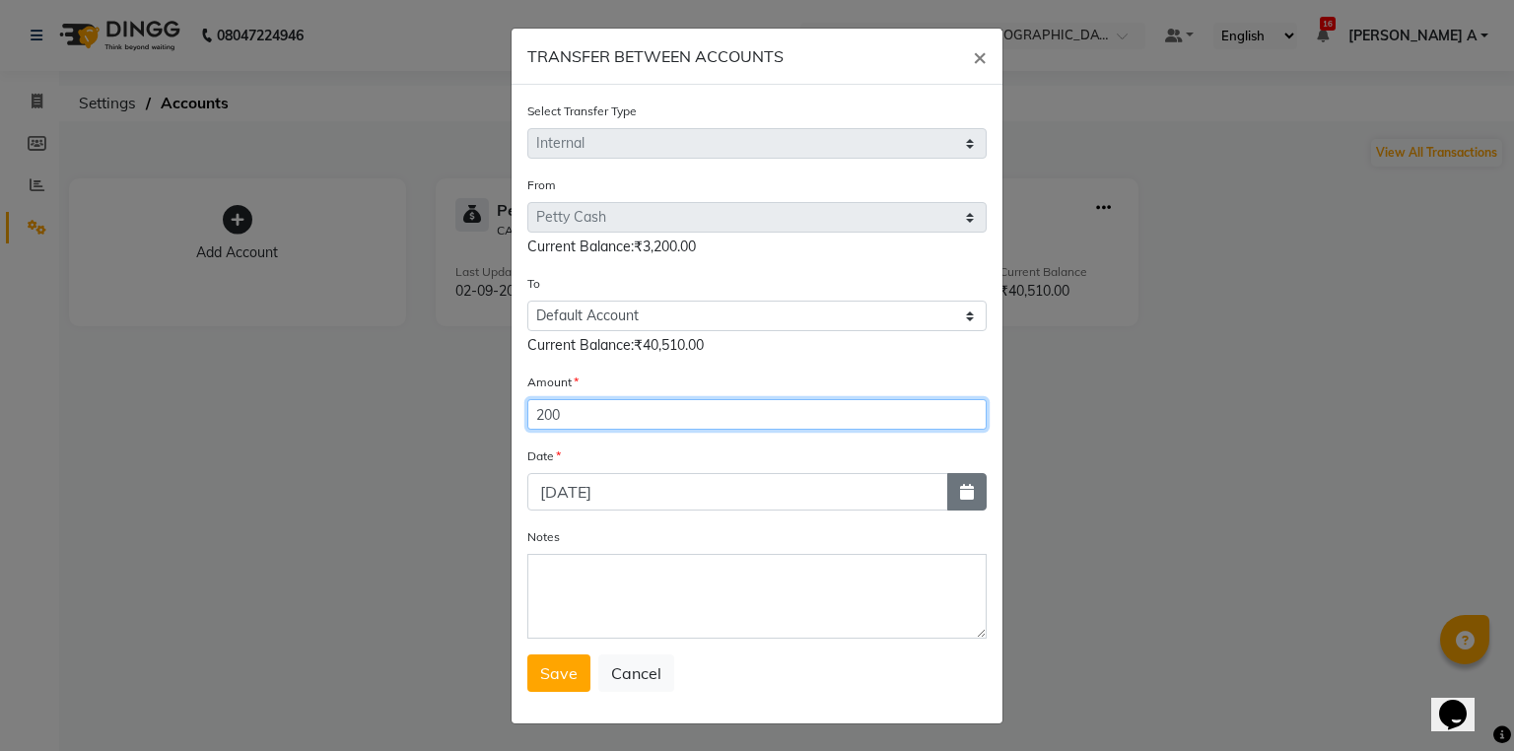
type input "200"
drag, startPoint x: 959, startPoint y: 491, endPoint x: 967, endPoint y: 507, distance: 17.6
click at [961, 500] on icon "button" at bounding box center [967, 492] width 14 height 16
select select "9"
select select "2025"
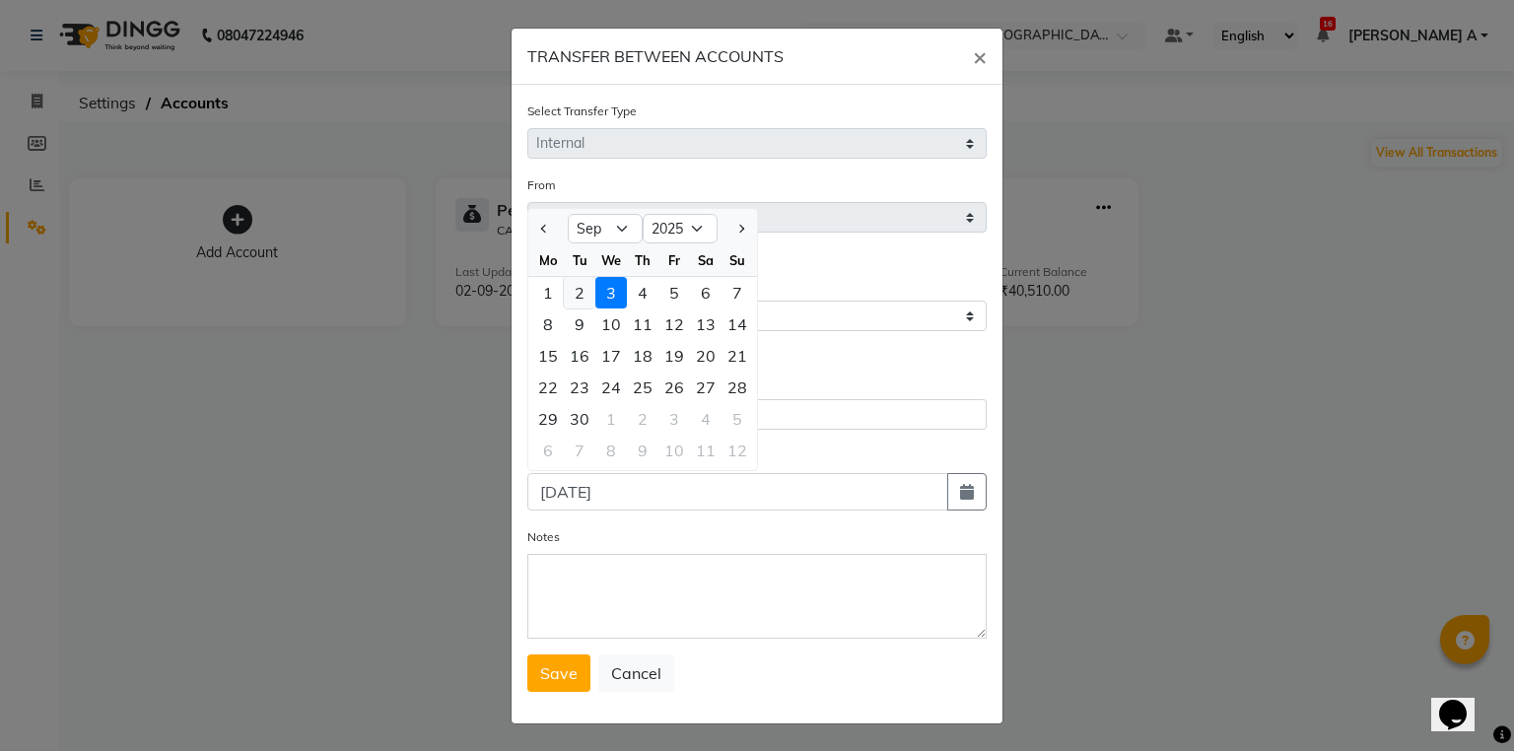
click at [577, 298] on div "2" at bounding box center [580, 293] width 32 height 32
type input "02-09-2025"
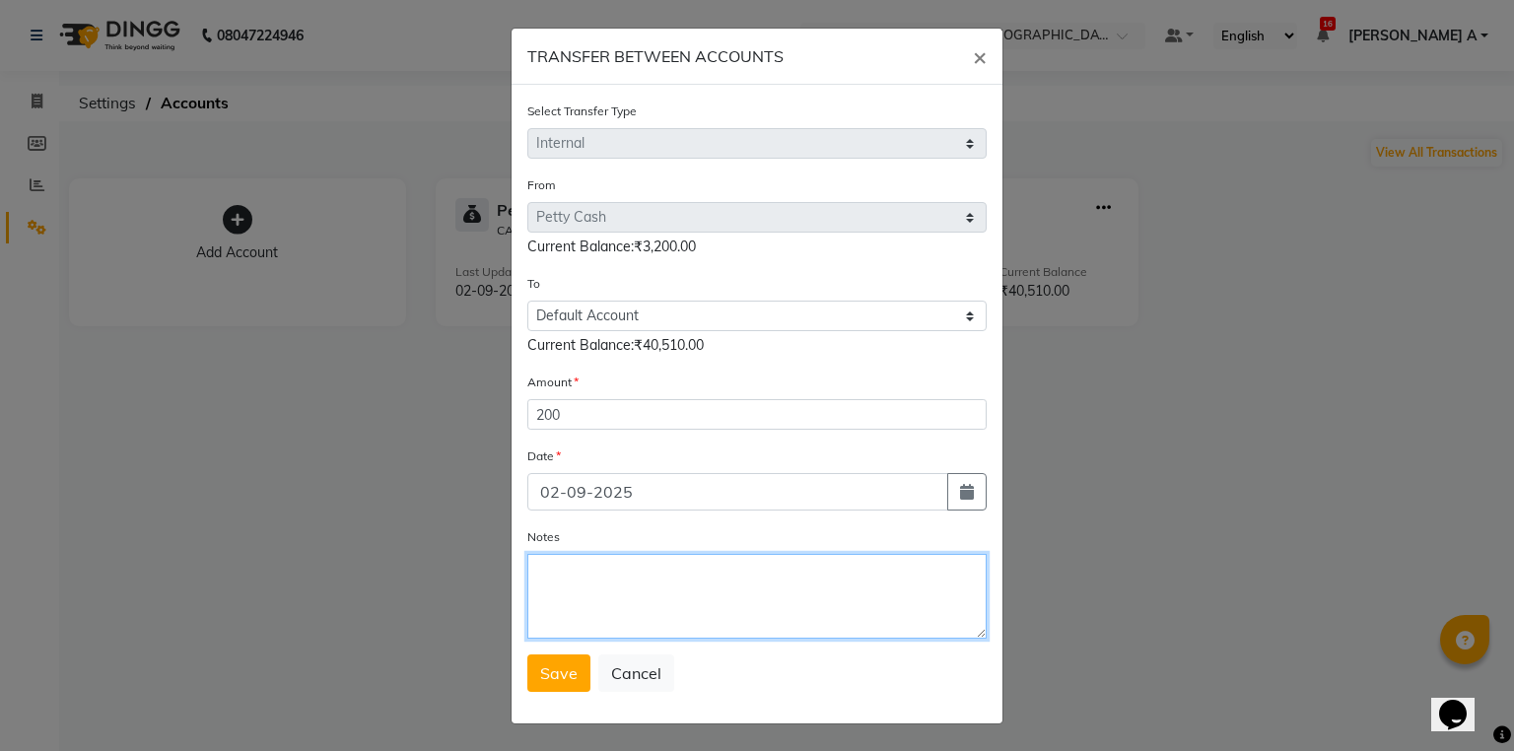
click at [611, 610] on textarea "Notes" at bounding box center [756, 596] width 459 height 85
type textarea "transfer to stlmnt"
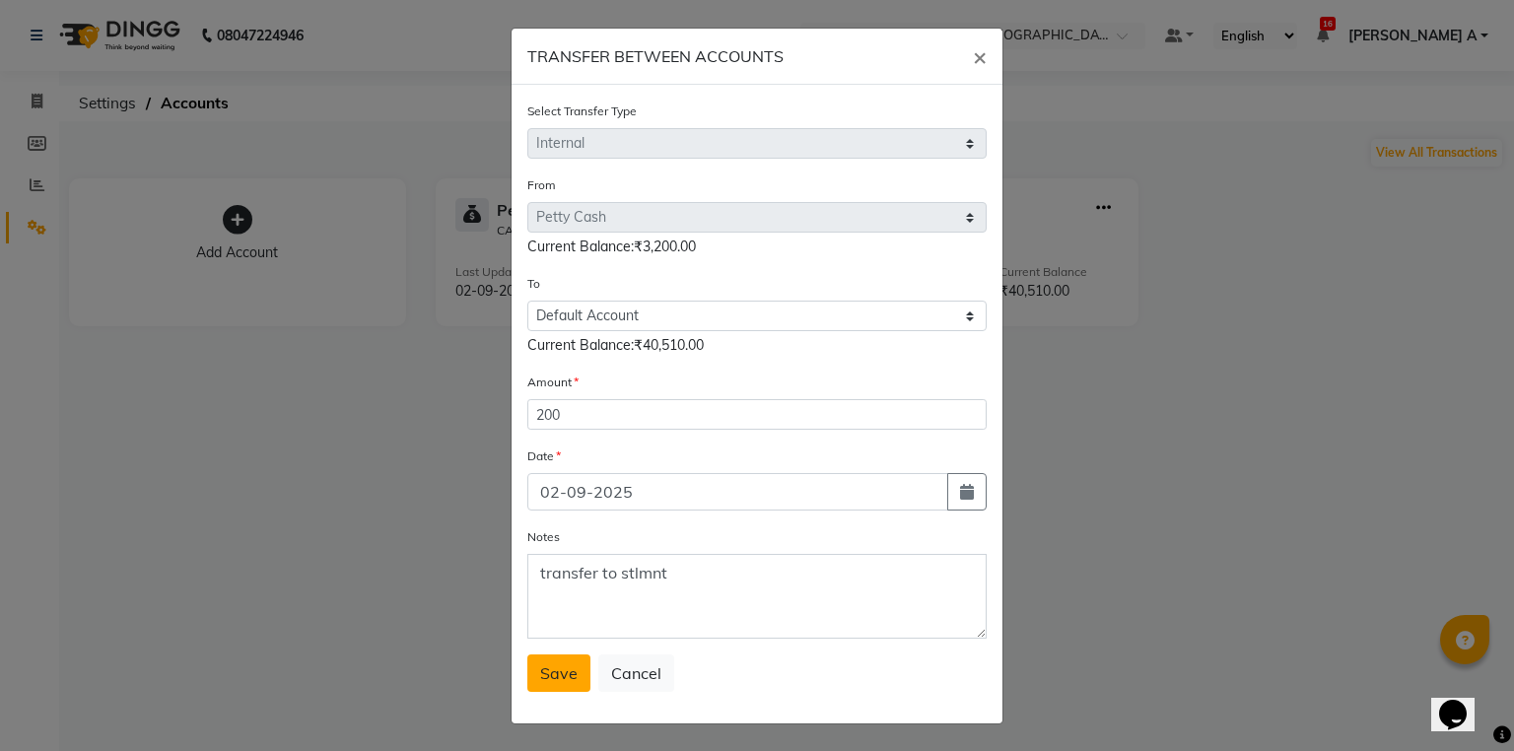
click at [532, 675] on button "Save" at bounding box center [558, 673] width 63 height 37
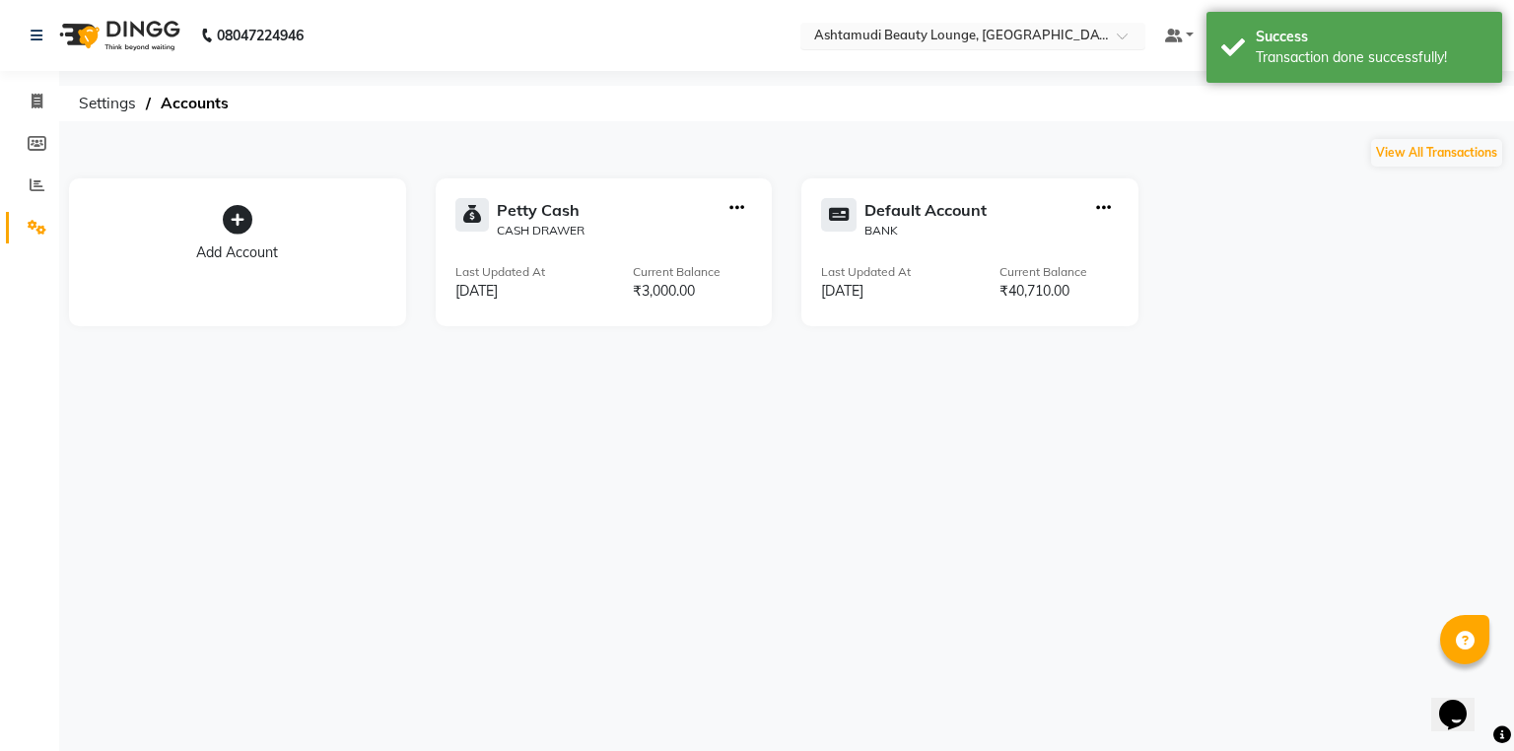
click at [1065, 43] on input "text" at bounding box center [953, 38] width 286 height 20
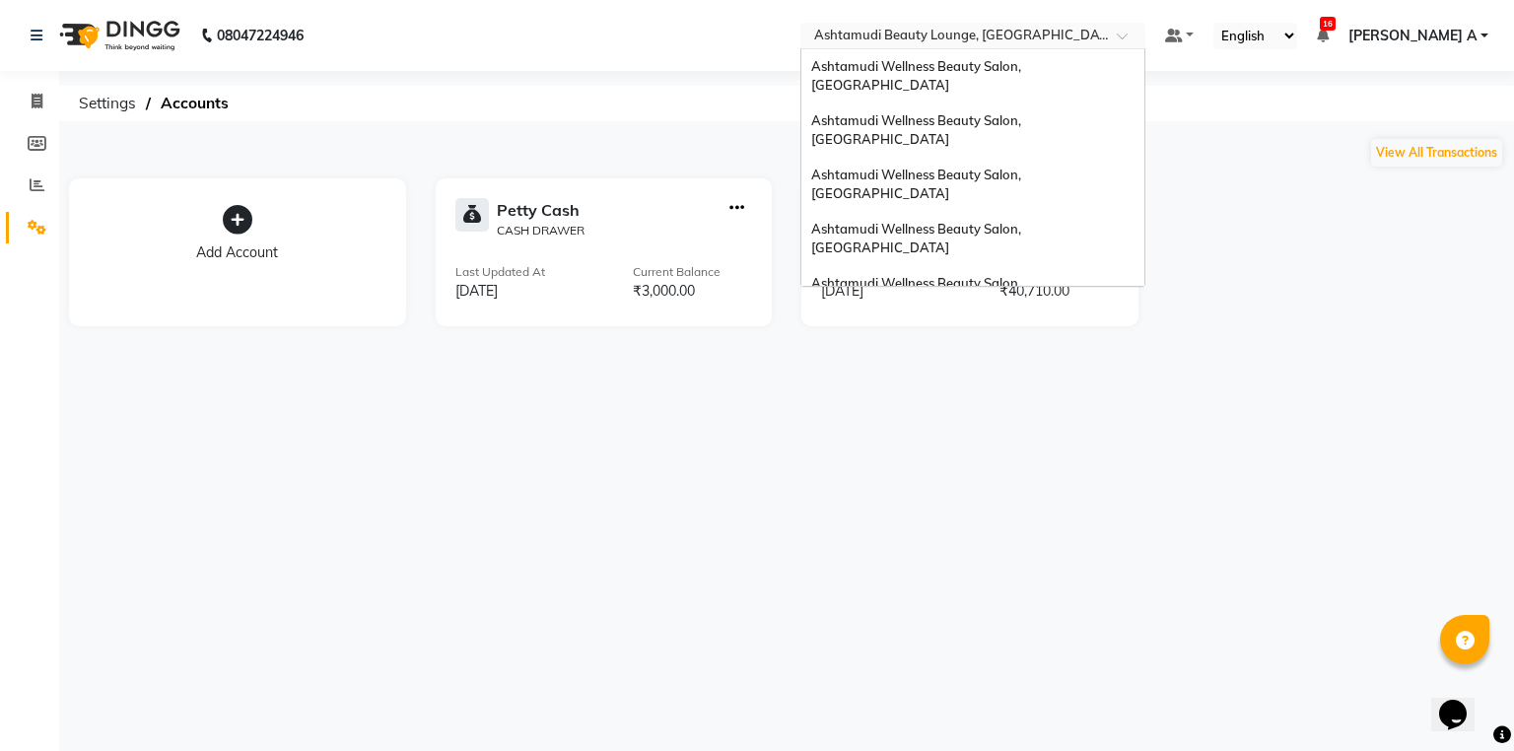
scroll to position [308, 0]
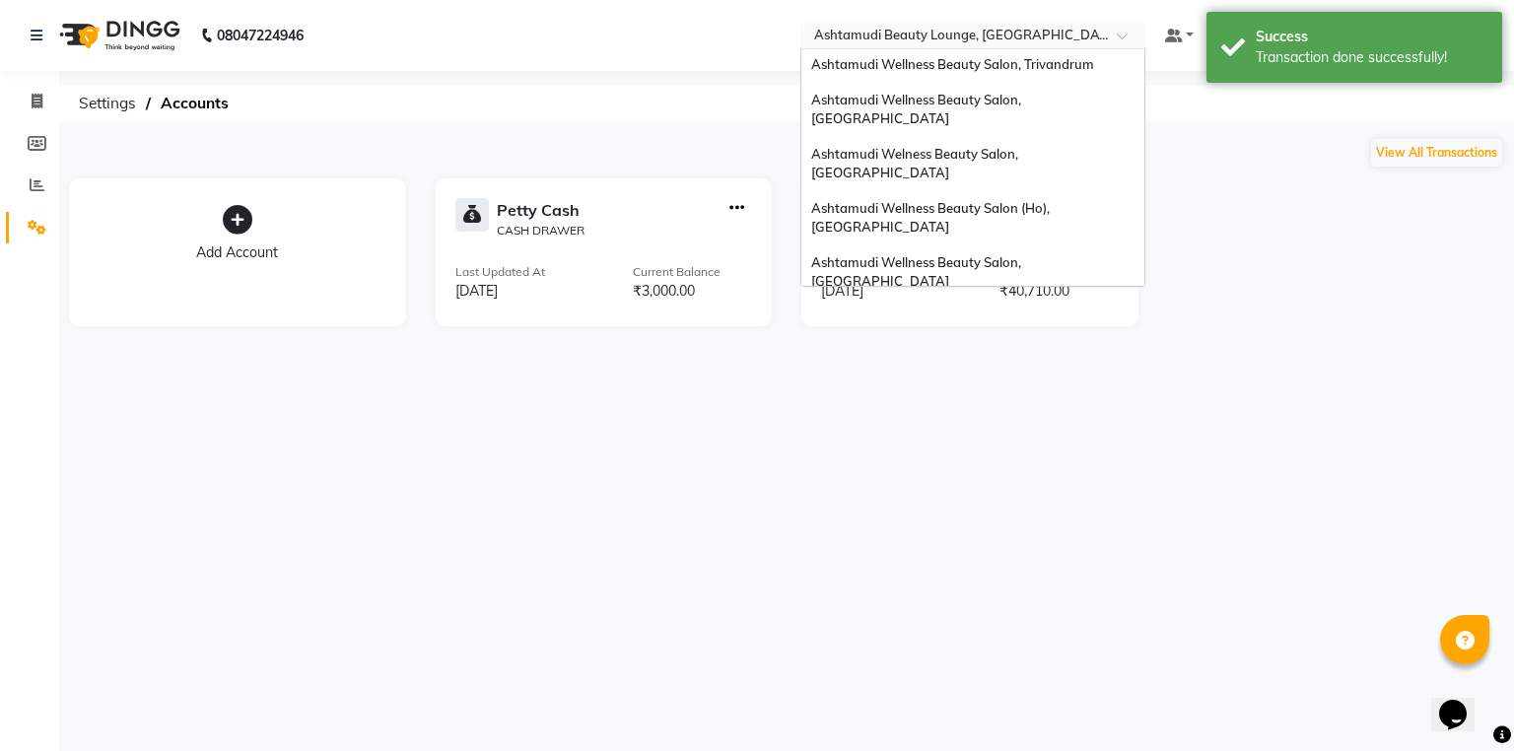
click at [1024, 309] on span "Ashtamudi Wellness Beauty Salon, [GEOGRAPHIC_DATA]" at bounding box center [917, 326] width 213 height 35
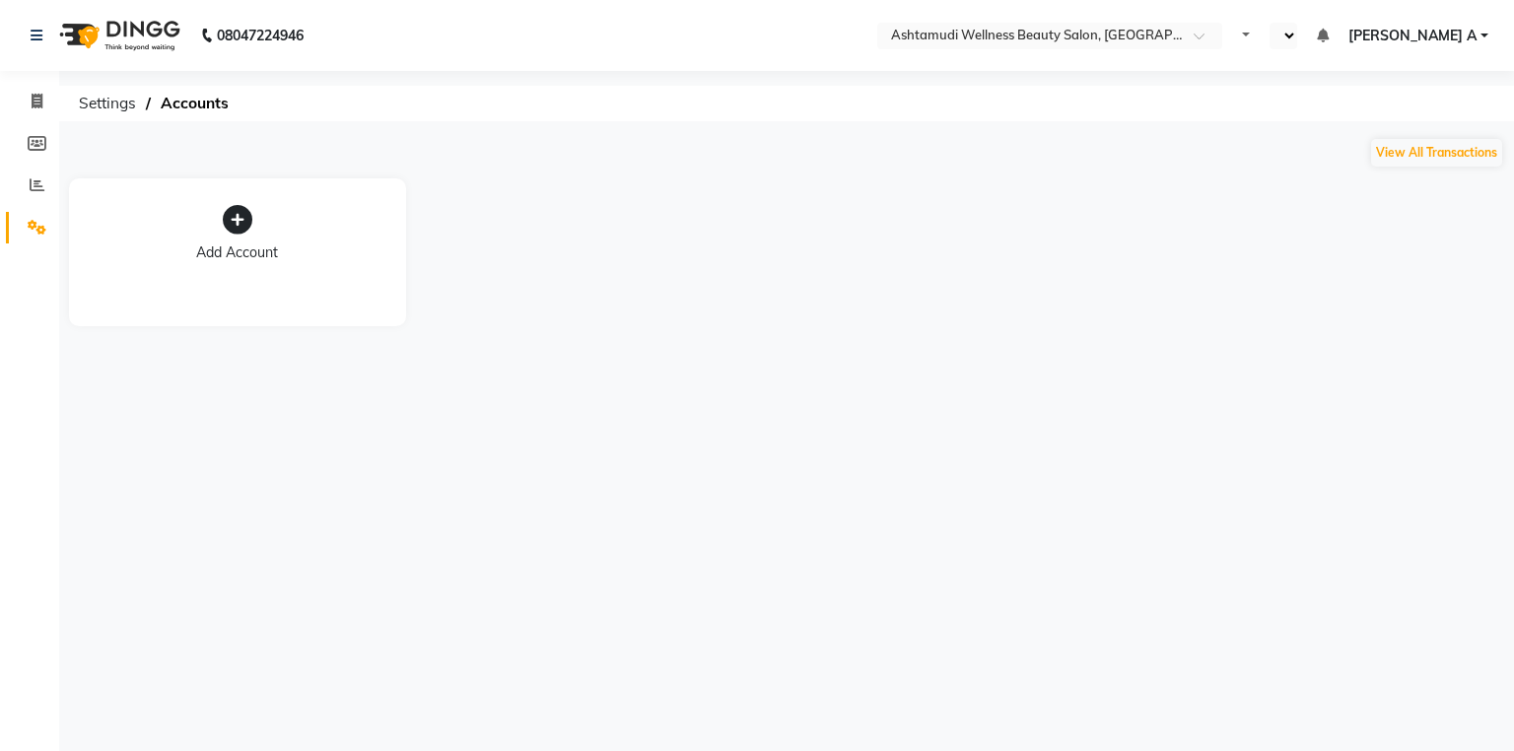
select select "en"
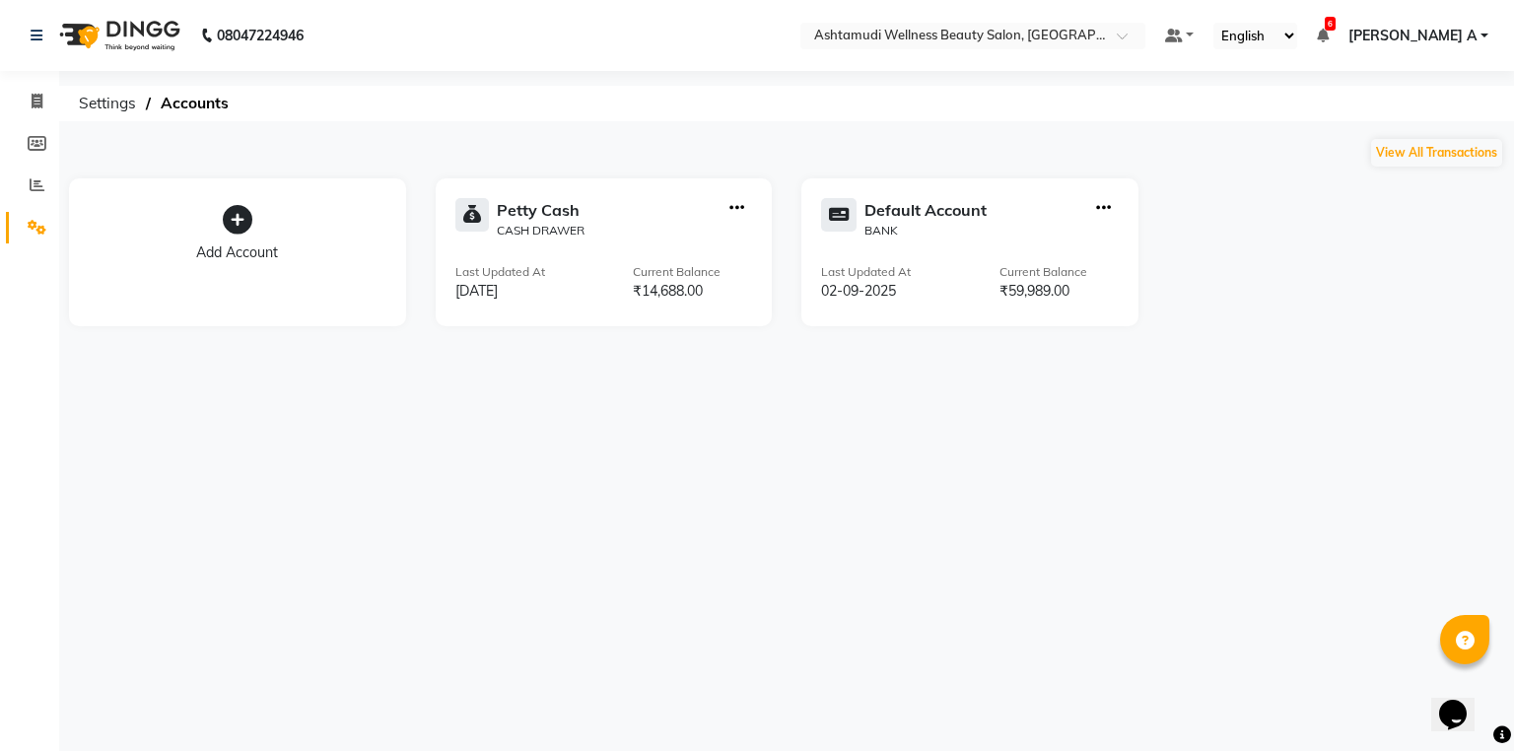
click at [734, 208] on icon "button" at bounding box center [737, 208] width 15 height 1
click at [734, 141] on div "Create Transfer" at bounding box center [738, 142] width 105 height 21
select select "internal transfer"
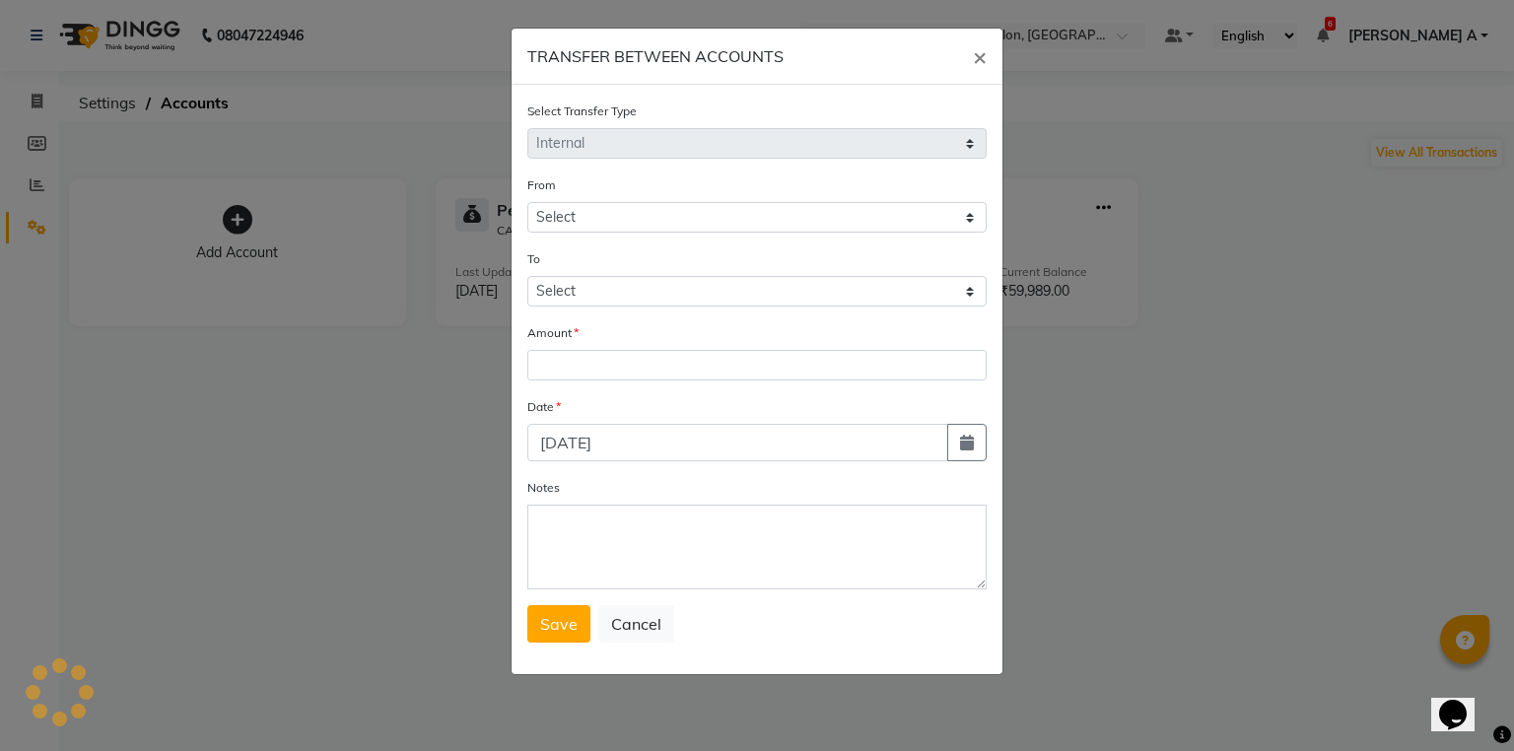
select select "3461"
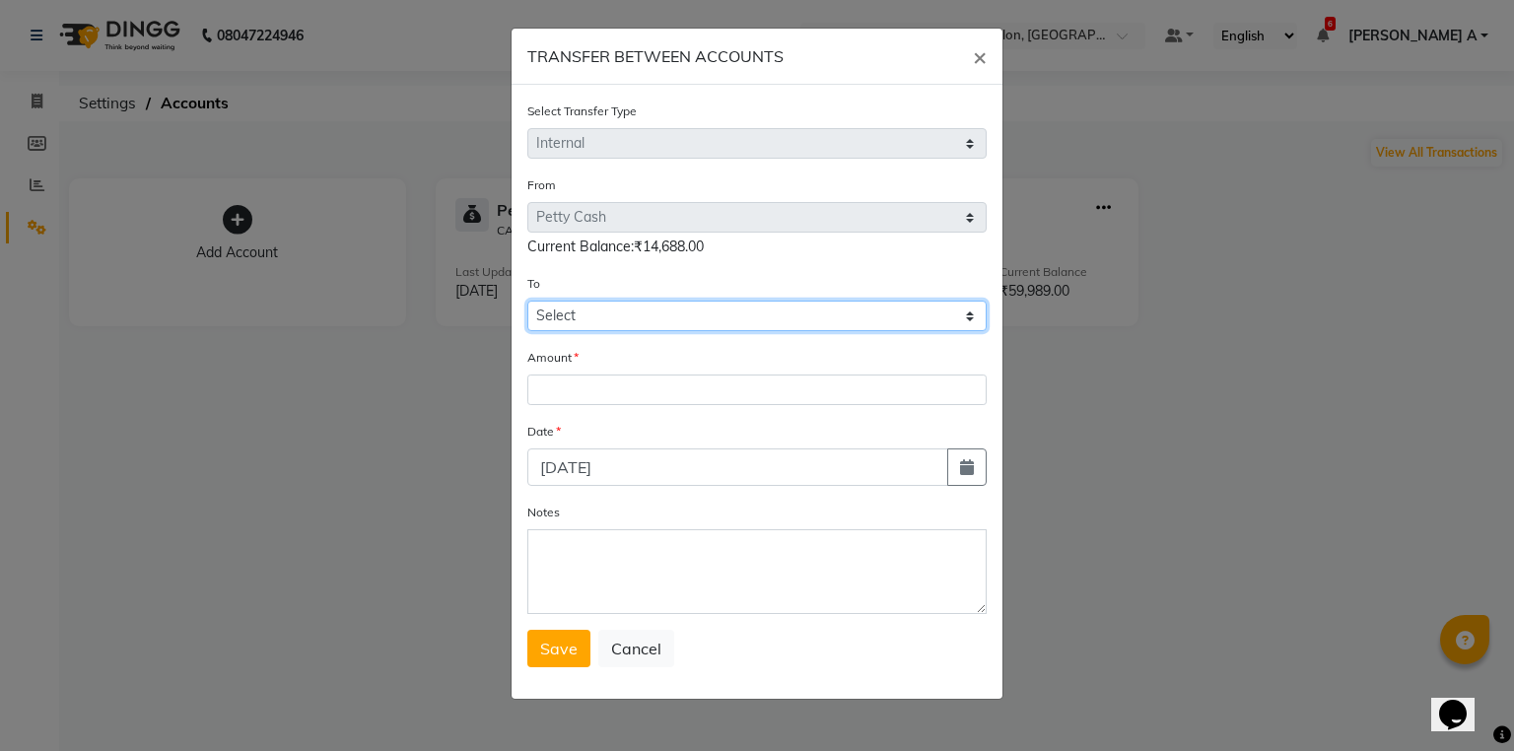
click at [618, 335] on form "Select Transfer Type Select Direct Internal From Select Petty Cash Default Acco…" at bounding box center [756, 384] width 459 height 567
select select "3462"
click at [527, 304] on select "Select Petty Cash Default Account" at bounding box center [756, 316] width 459 height 31
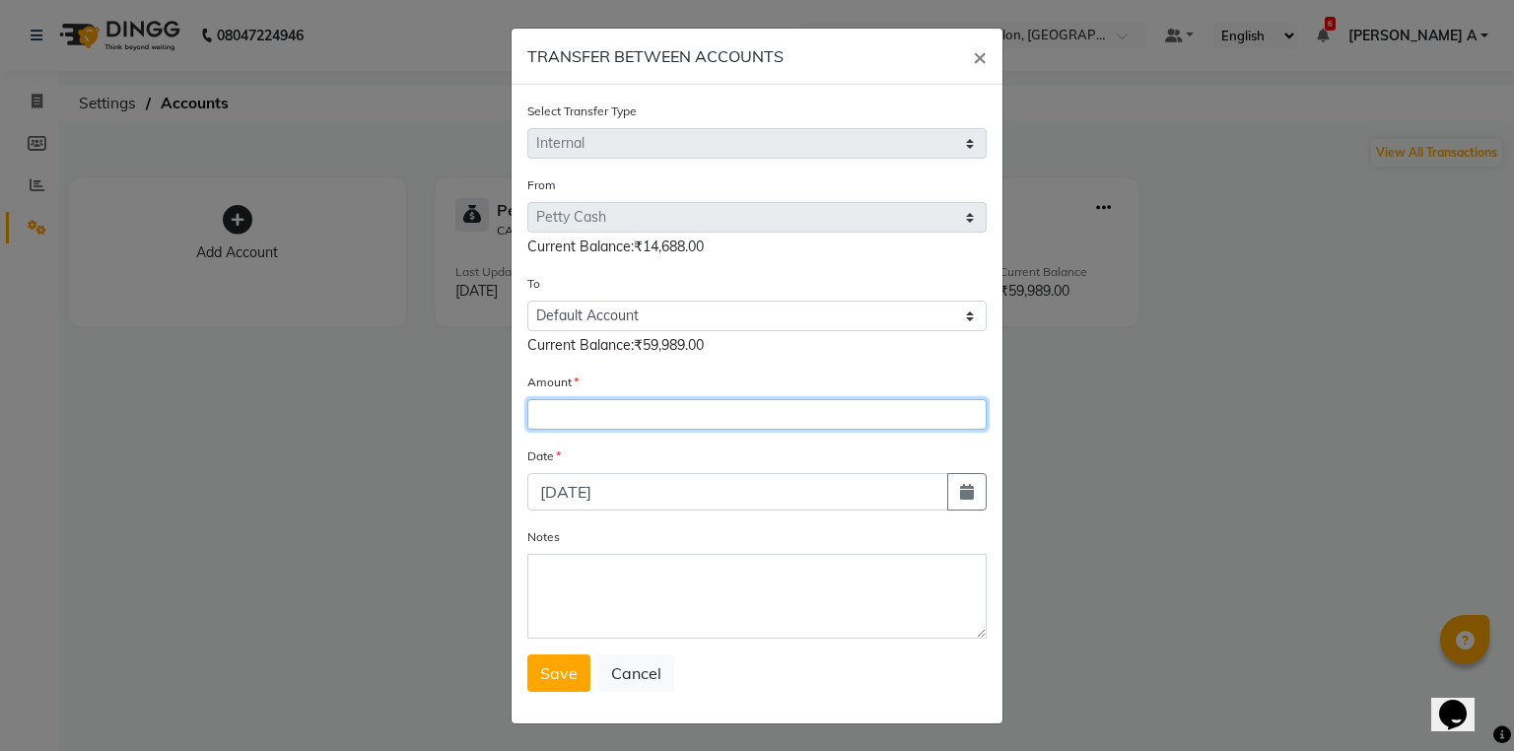
click at [602, 417] on input "number" at bounding box center [756, 414] width 459 height 31
type input "9464"
drag, startPoint x: 960, startPoint y: 503, endPoint x: 919, endPoint y: 486, distance: 44.7
click at [960, 500] on icon "button" at bounding box center [967, 492] width 14 height 16
select select "9"
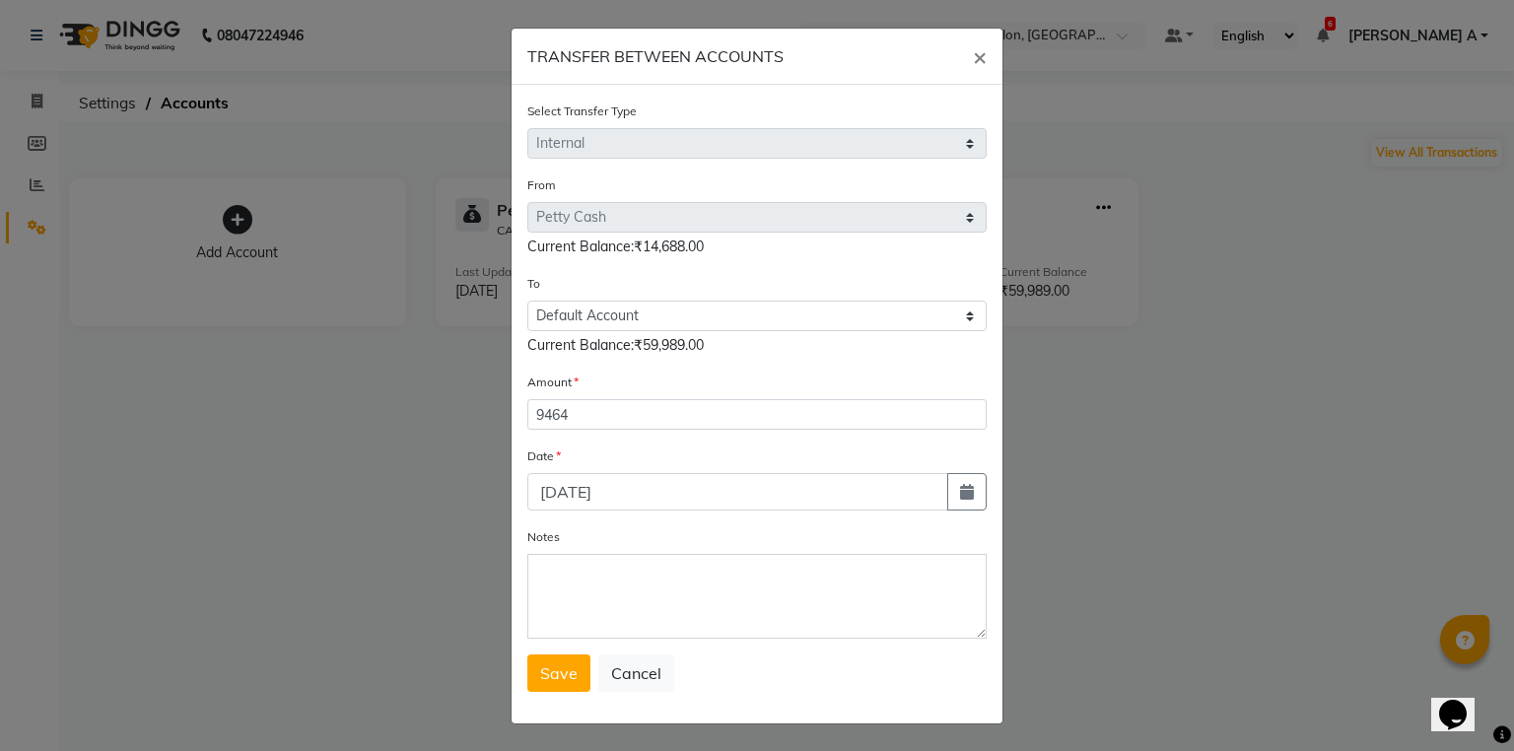
select select "2025"
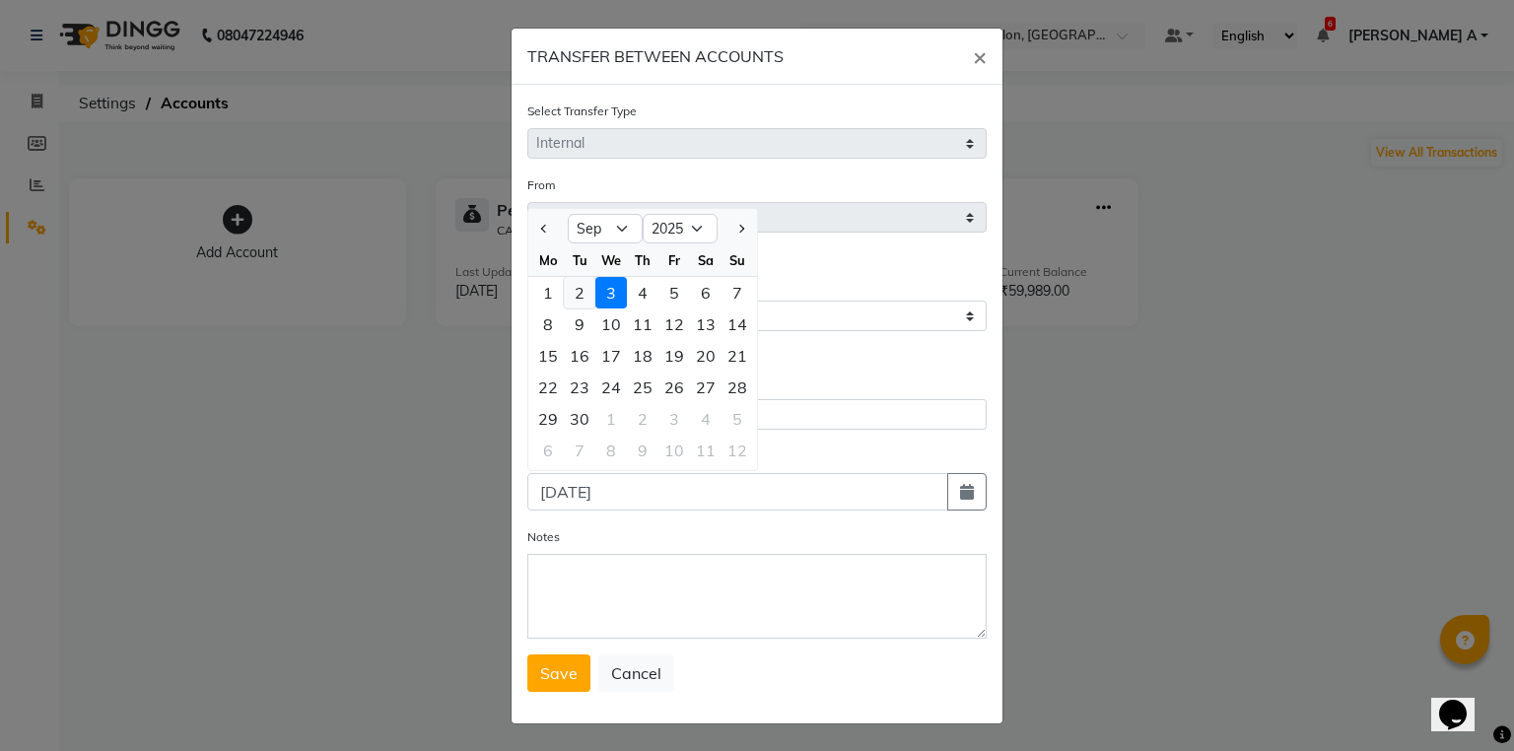
click at [571, 303] on div "2" at bounding box center [580, 293] width 32 height 32
type input "02-09-2025"
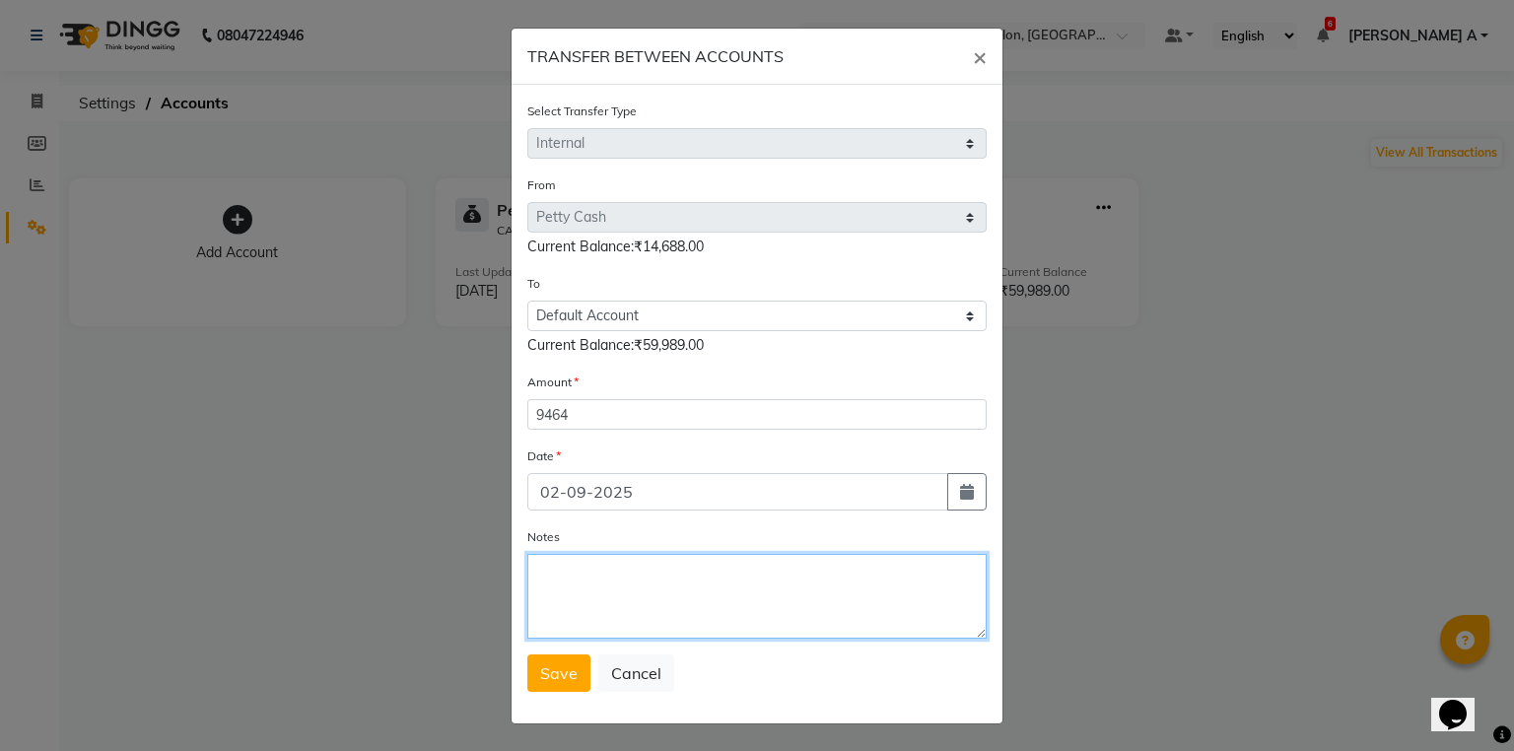
click at [639, 598] on textarea "Notes" at bounding box center [756, 596] width 459 height 85
type textarea "transfer to stlmnt"
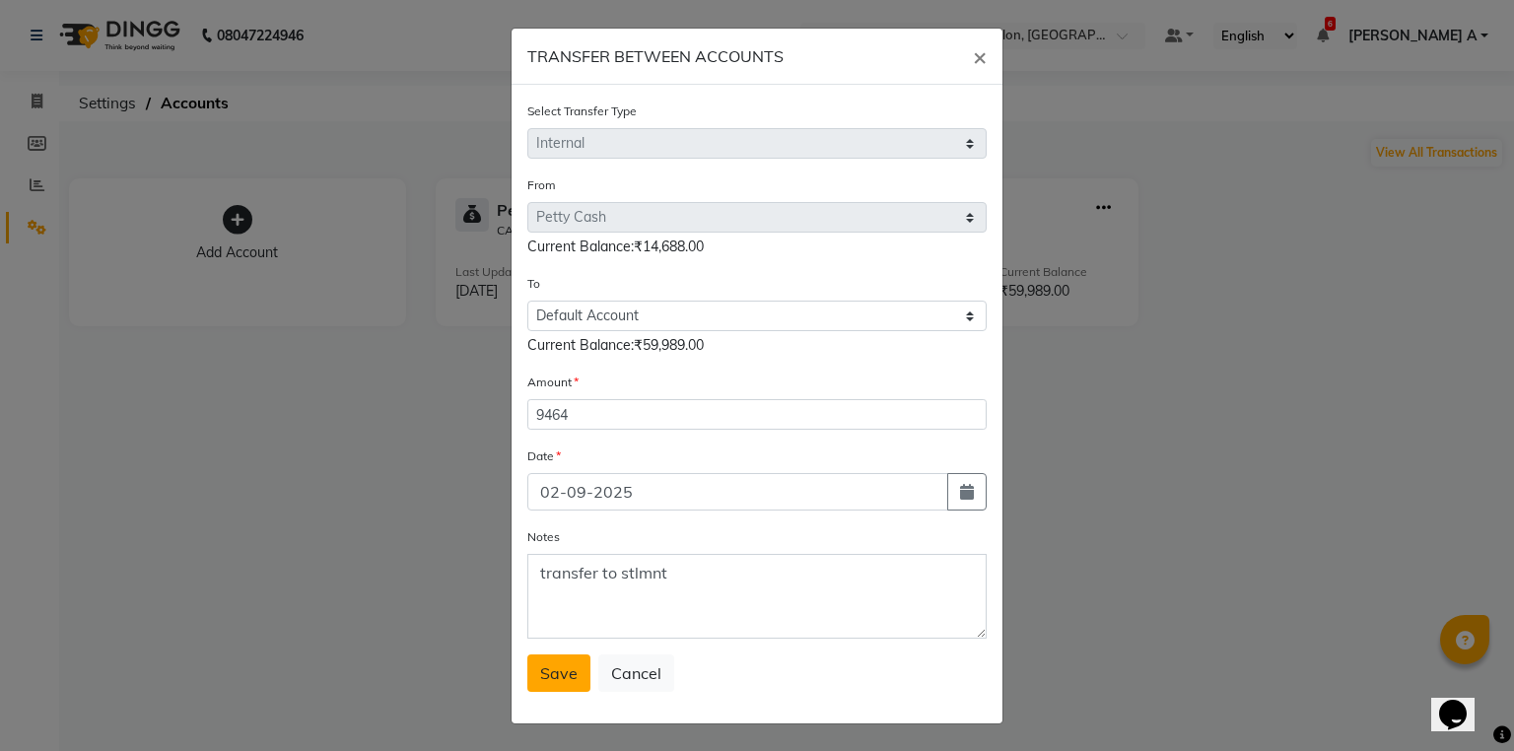
click at [548, 674] on span "Save" at bounding box center [558, 674] width 37 height 20
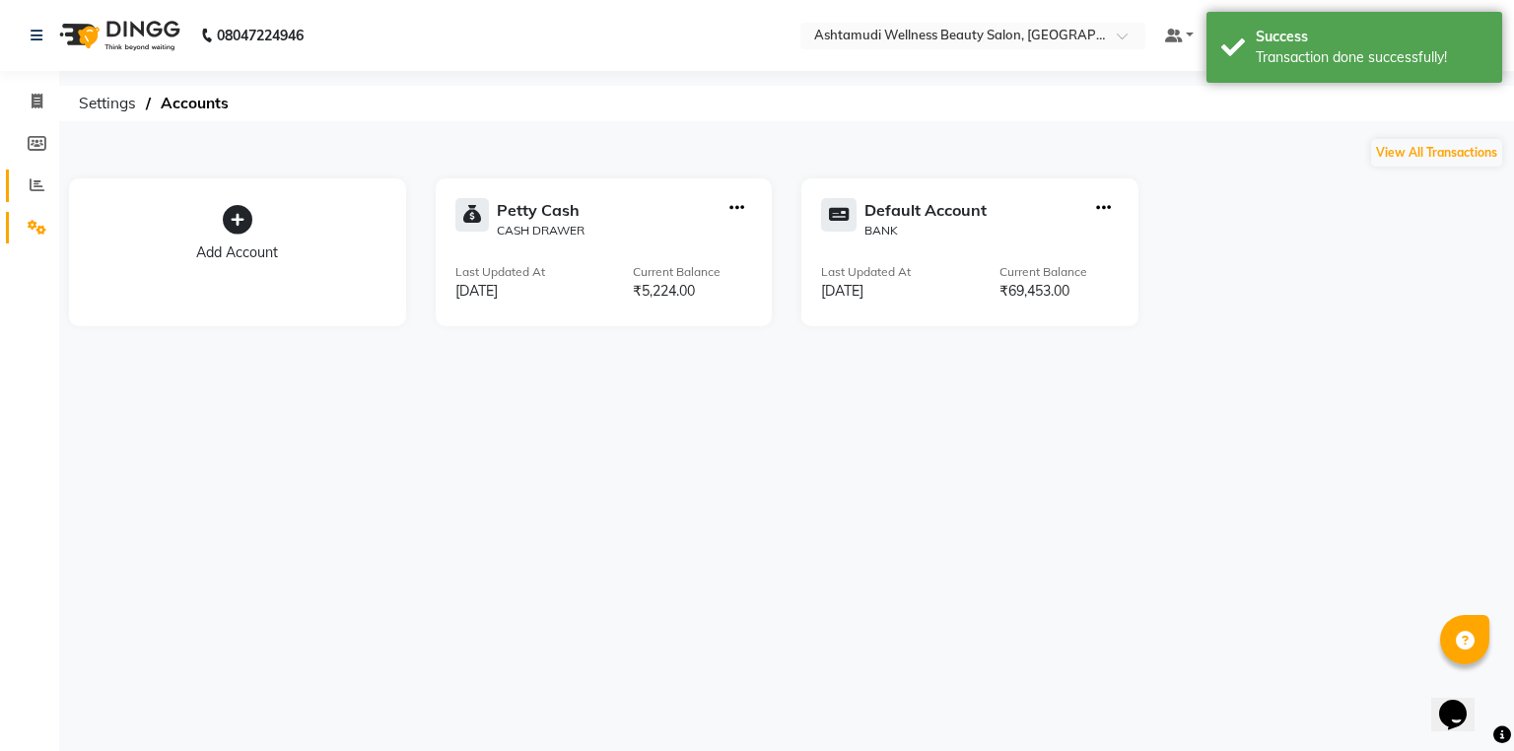
click at [35, 193] on span at bounding box center [37, 186] width 35 height 23
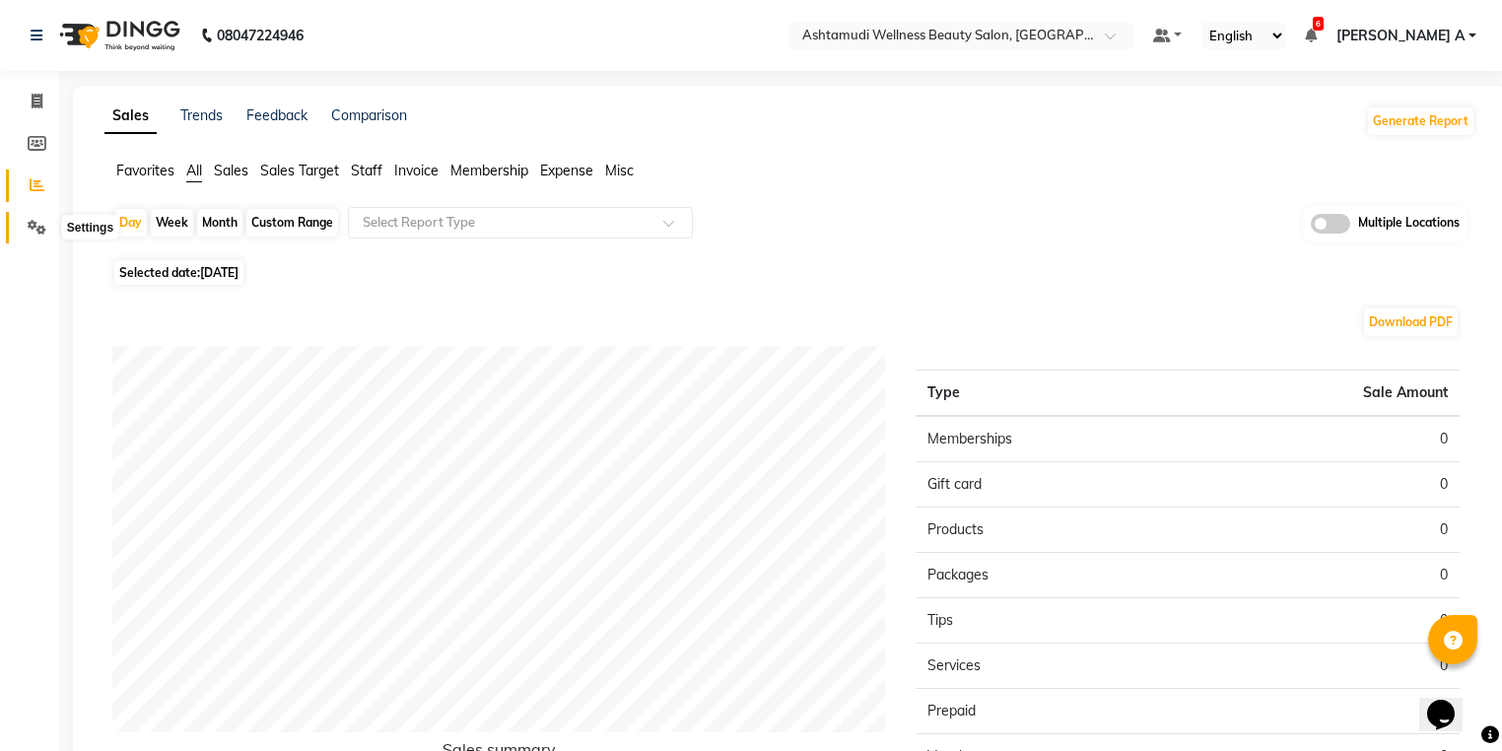
click at [36, 224] on icon at bounding box center [37, 227] width 19 height 15
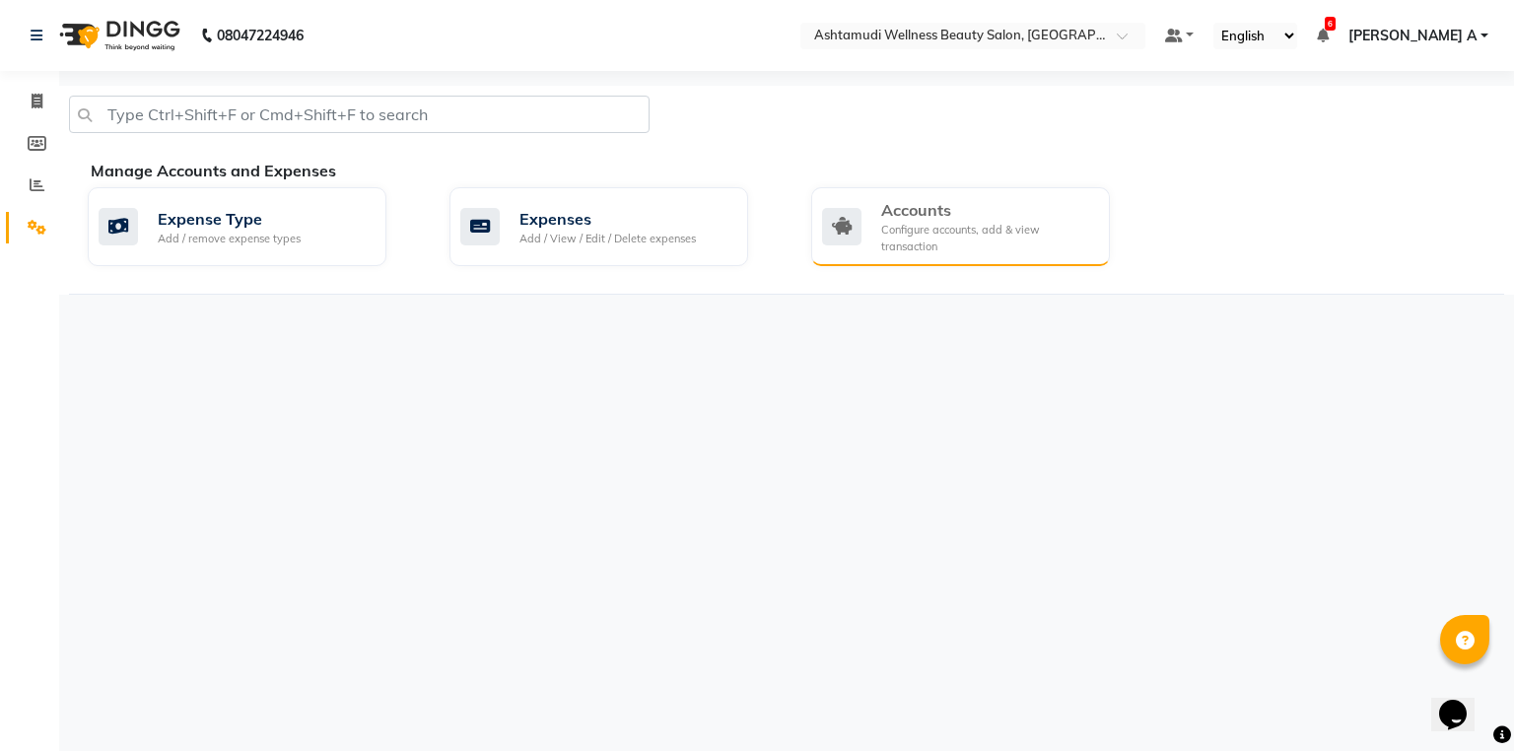
click at [970, 222] on div "Configure accounts, add & view transaction" at bounding box center [987, 238] width 213 height 33
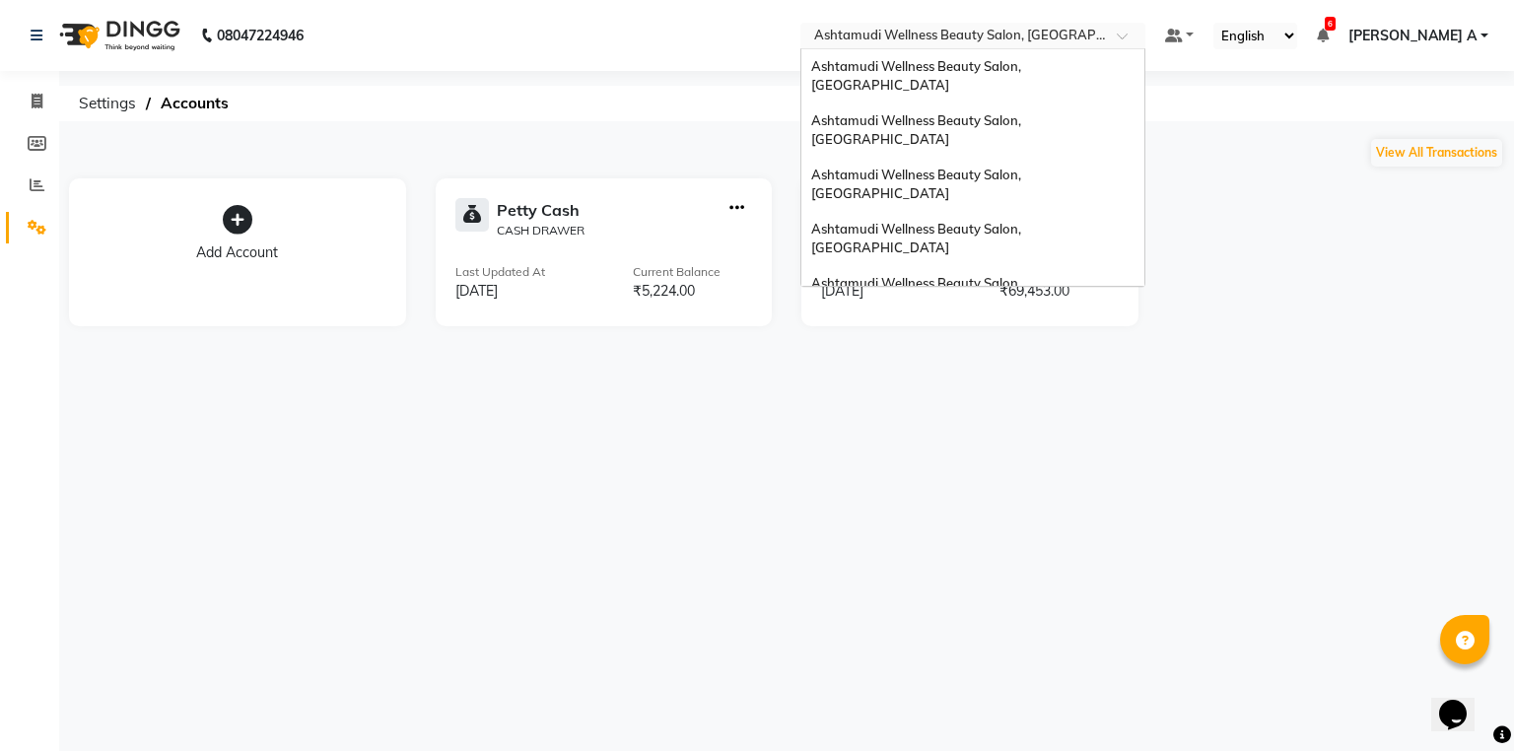
click at [1096, 28] on input "text" at bounding box center [953, 38] width 286 height 20
click at [1141, 59] on div "Ashtamudi Wellness Beauty Salon, [GEOGRAPHIC_DATA]" at bounding box center [973, 76] width 343 height 54
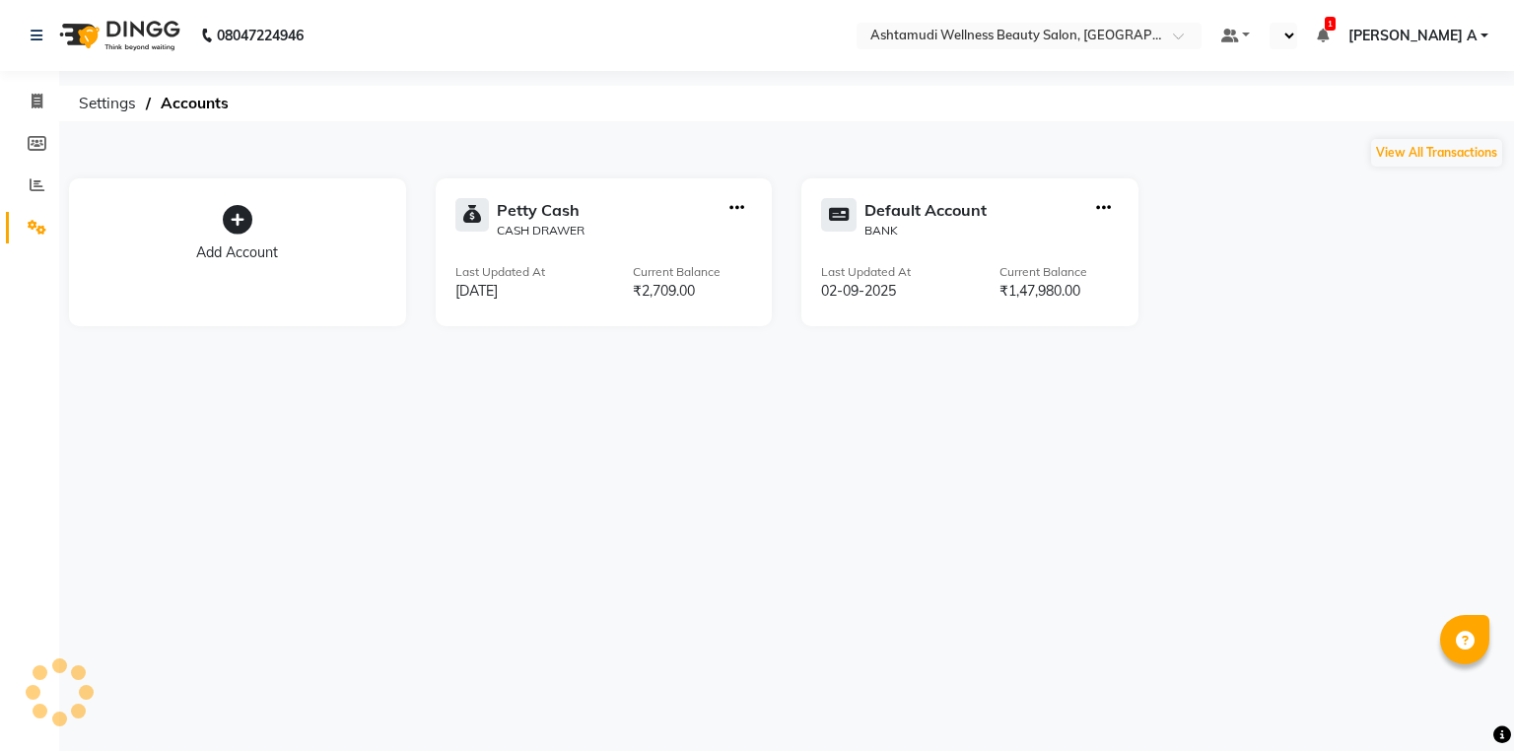
select select "en"
click at [1096, 37] on input "text" at bounding box center [953, 38] width 286 height 20
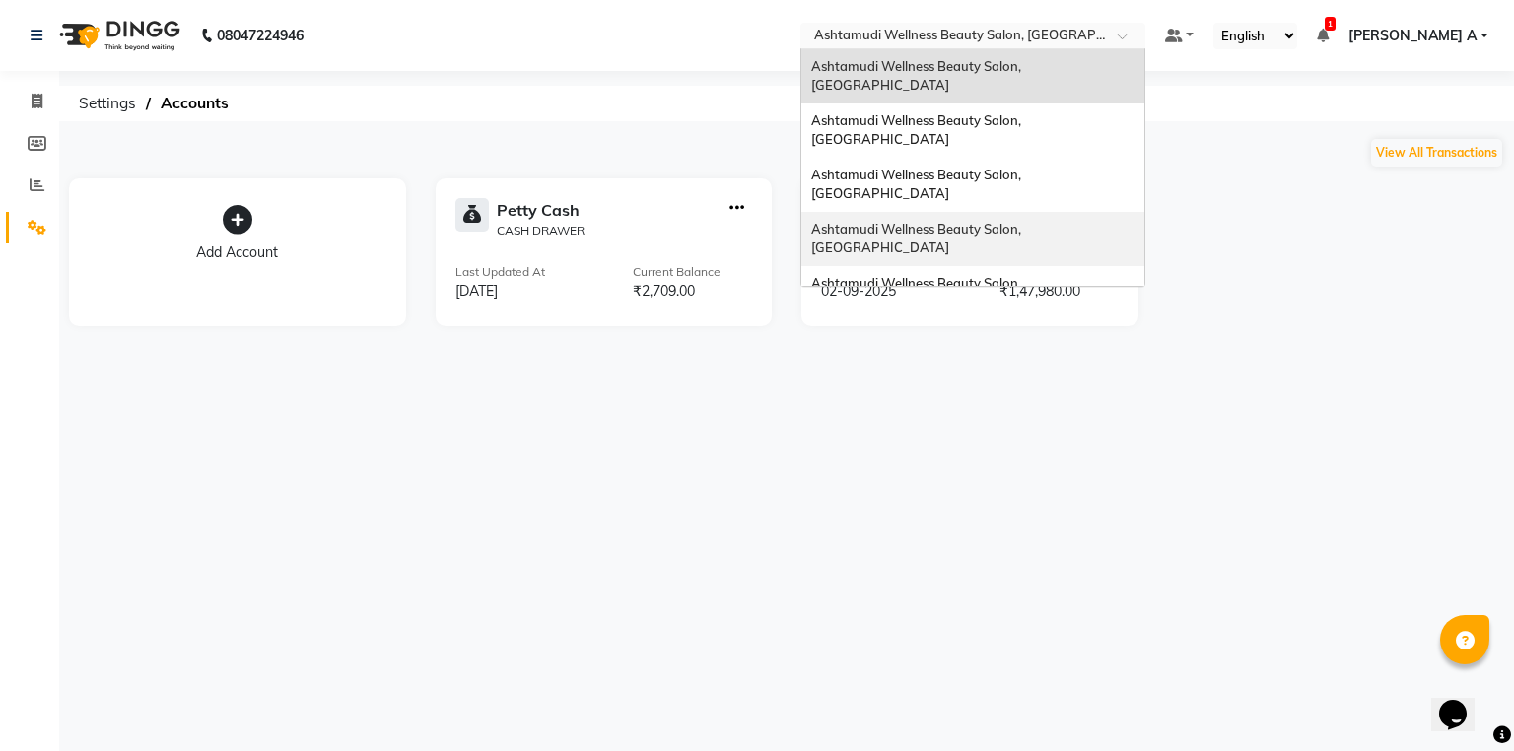
scroll to position [308, 0]
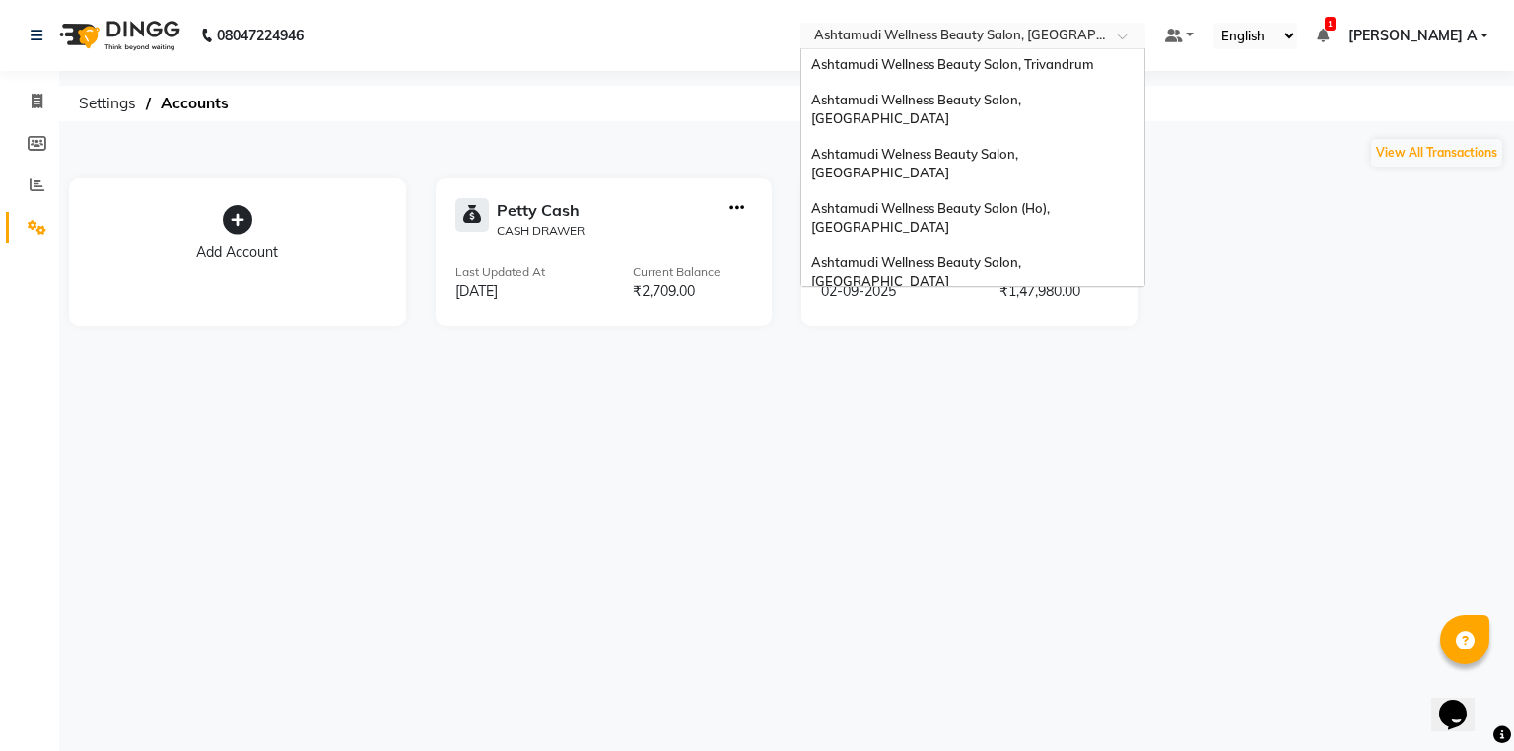
click at [1126, 300] on div "Ashtamudi Wellness Beauty Salon, [GEOGRAPHIC_DATA]" at bounding box center [973, 327] width 343 height 54
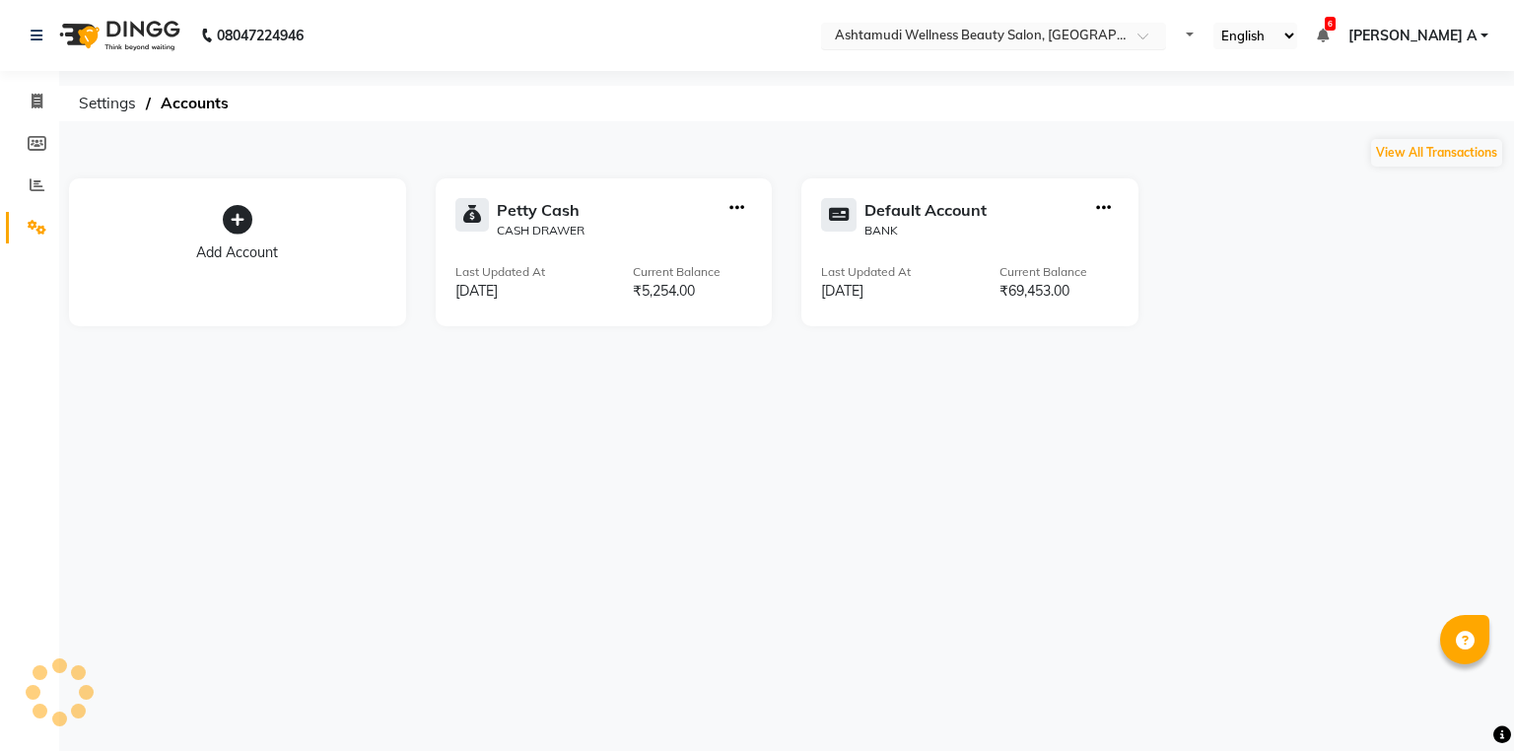
select select "en"
click at [1106, 197] on div "Default Account BANK Last Updated At [DATE] Current Balance ₹69,453.00" at bounding box center [970, 252] width 337 height 148
drag, startPoint x: 1101, startPoint y: 217, endPoint x: 1111, endPoint y: 190, distance: 28.4
click at [1108, 203] on button "button" at bounding box center [1103, 208] width 15 height 21
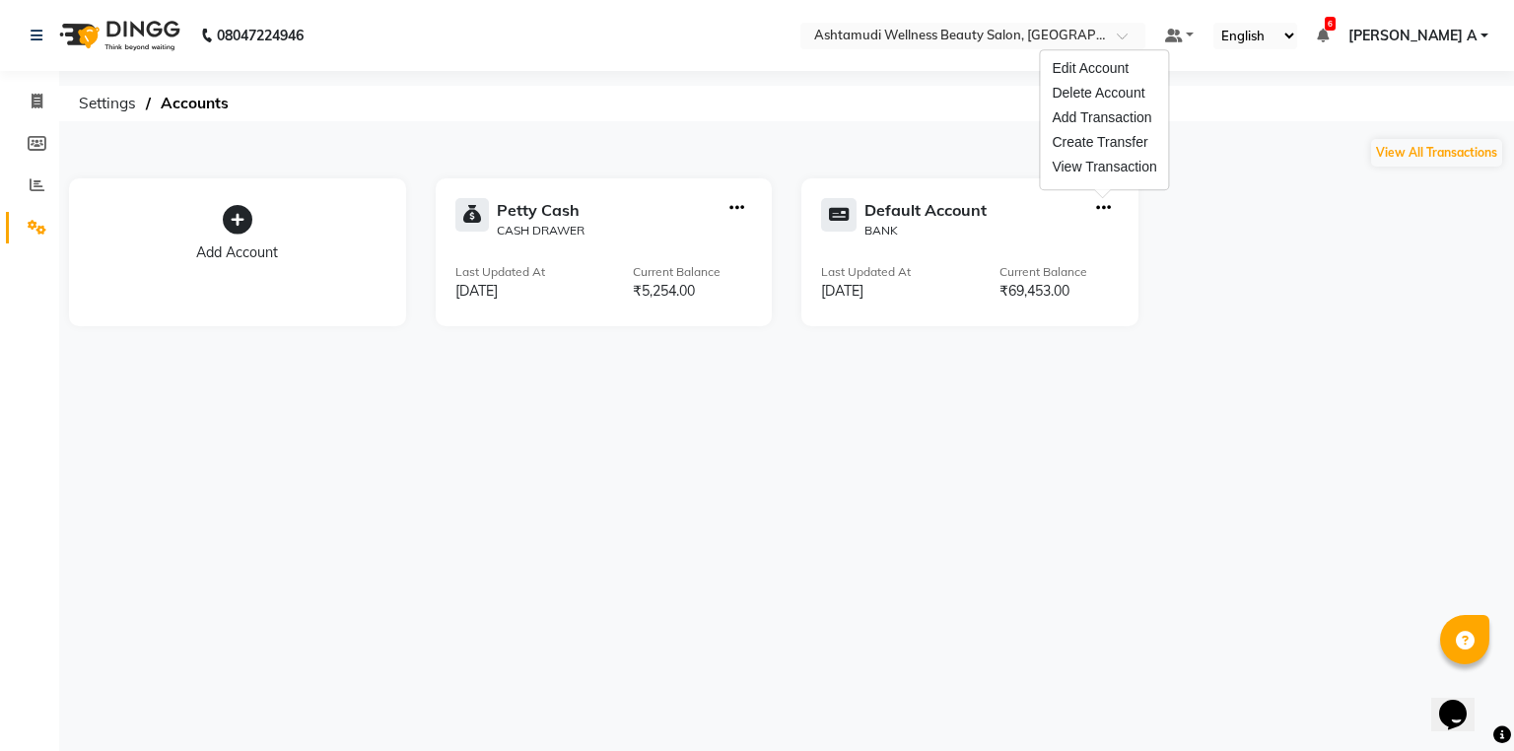
click at [1111, 190] on div "Default Account BANK Last Updated At 03-09-2025 Current Balance ₹69,453.00" at bounding box center [970, 252] width 337 height 148
click at [1081, 211] on div "Default Account BANK" at bounding box center [970, 218] width 298 height 41
click at [1099, 208] on icon "button" at bounding box center [1103, 208] width 15 height 1
click at [1111, 112] on div "Add Transaction" at bounding box center [1104, 117] width 105 height 21
select select "direct"
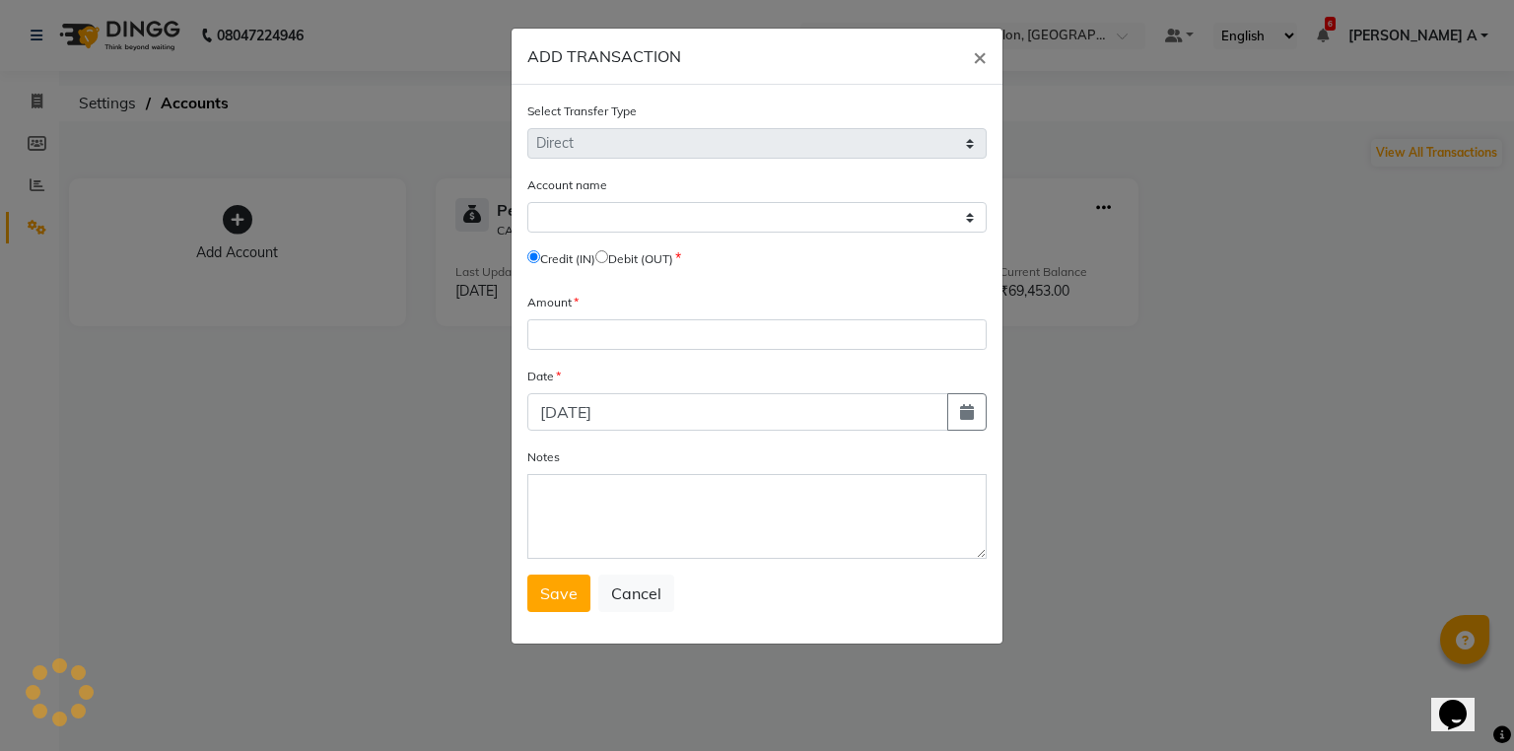
select select "3462"
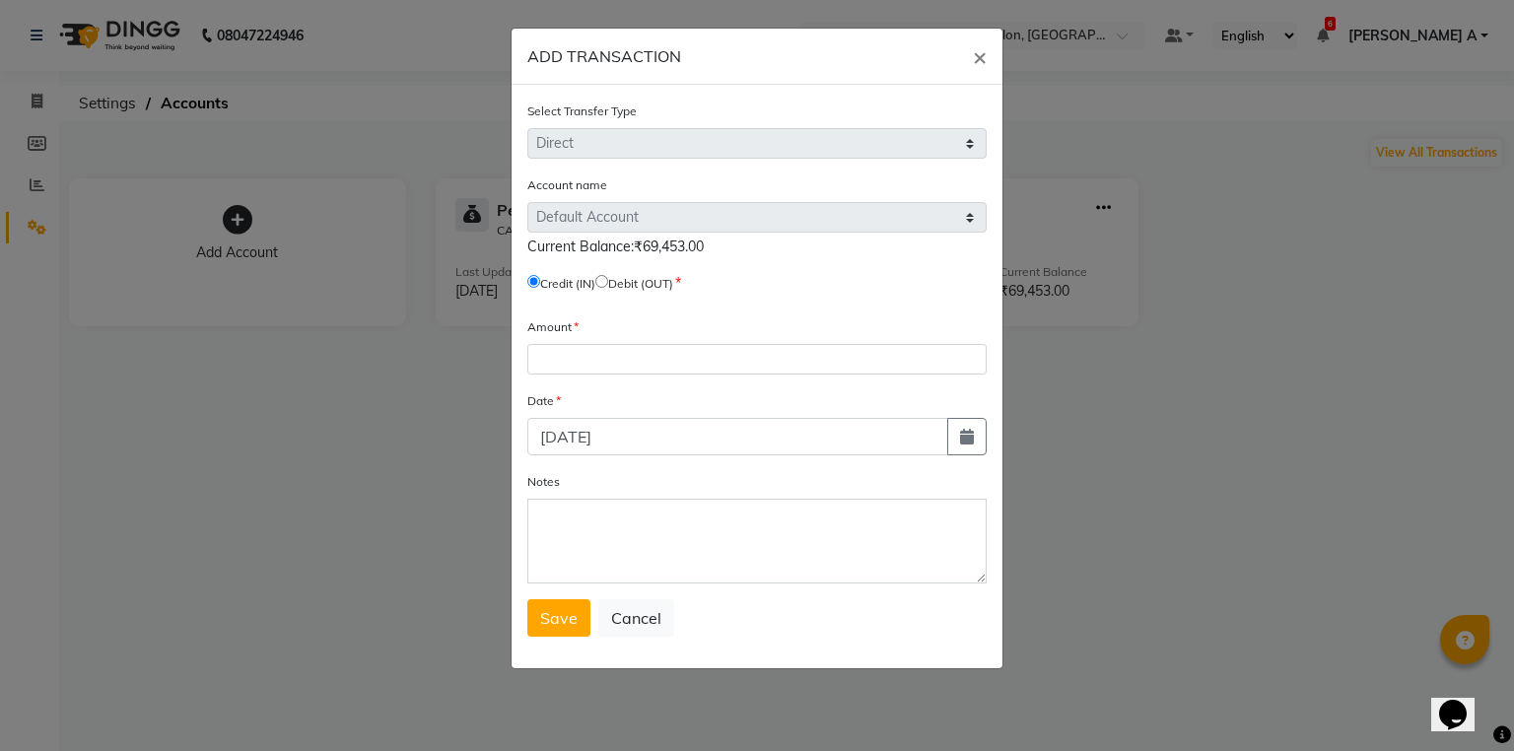
click at [608, 283] on input "radio" at bounding box center [601, 281] width 13 height 13
radio input "true"
click at [626, 336] on div "Amount" at bounding box center [756, 345] width 459 height 58
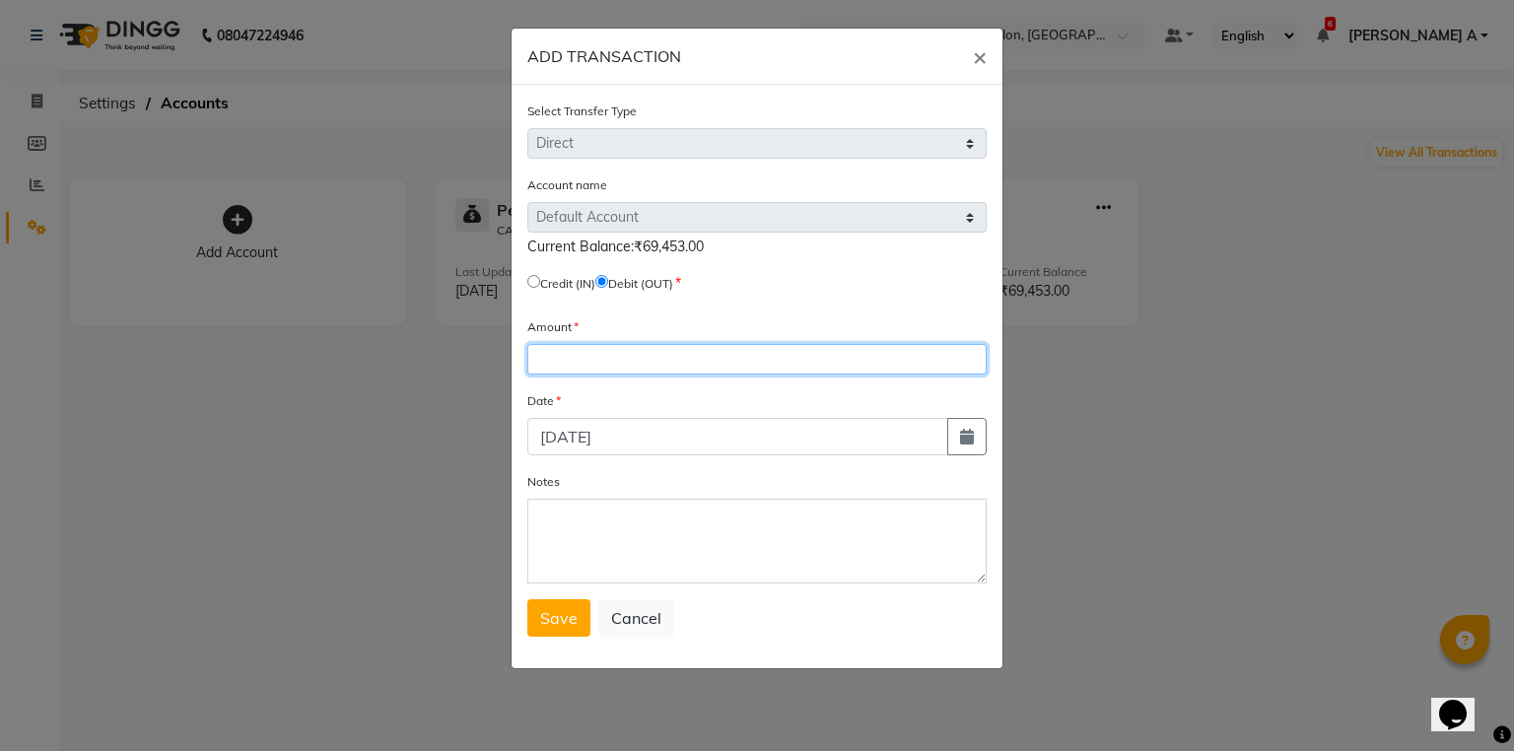
click at [637, 353] on input "number" at bounding box center [756, 359] width 459 height 31
type input "50000"
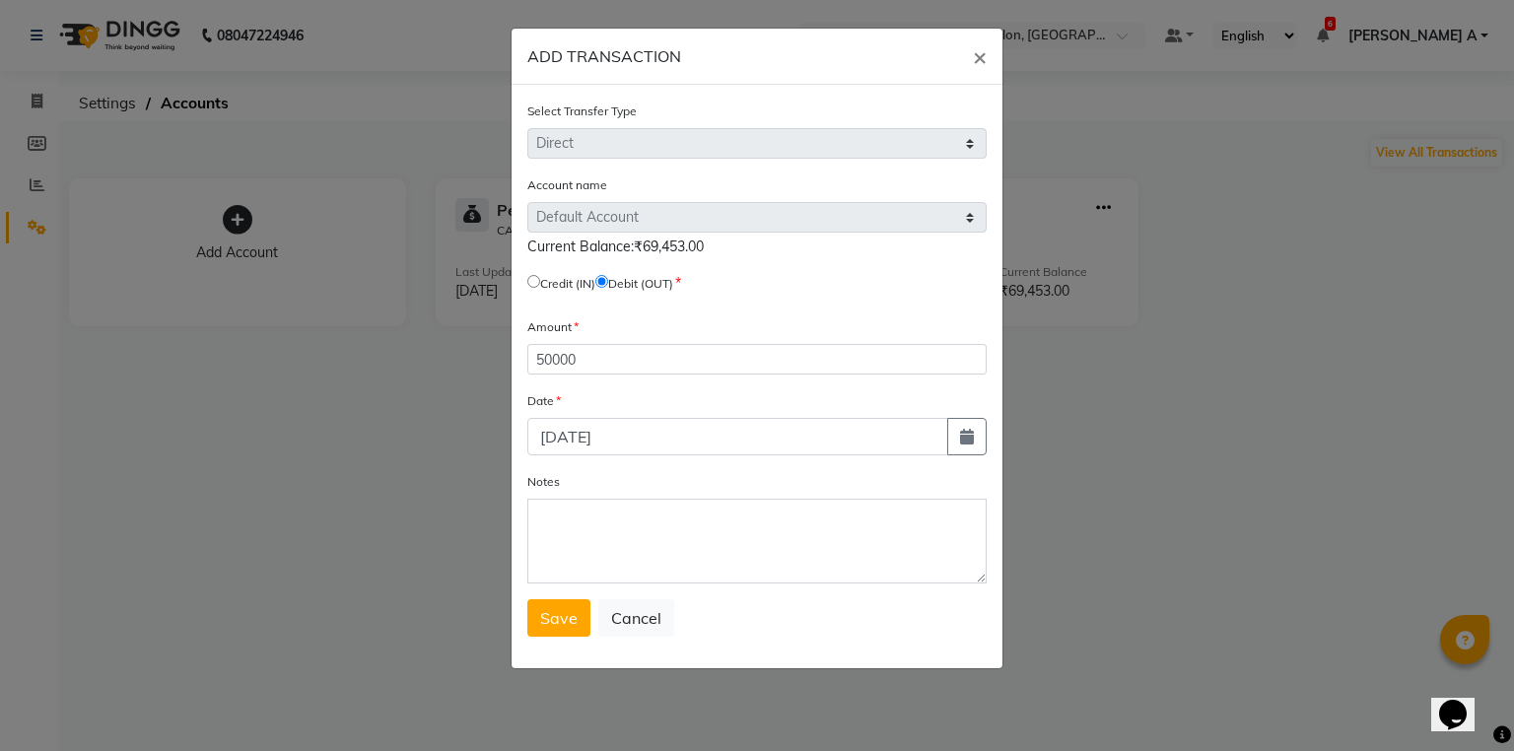
click at [994, 439] on div "Select Transfer Type Select Direct Internal Account name Select Default Account…" at bounding box center [757, 377] width 491 height 584
click at [958, 434] on button "button" at bounding box center [966, 436] width 39 height 37
select select "9"
select select "2025"
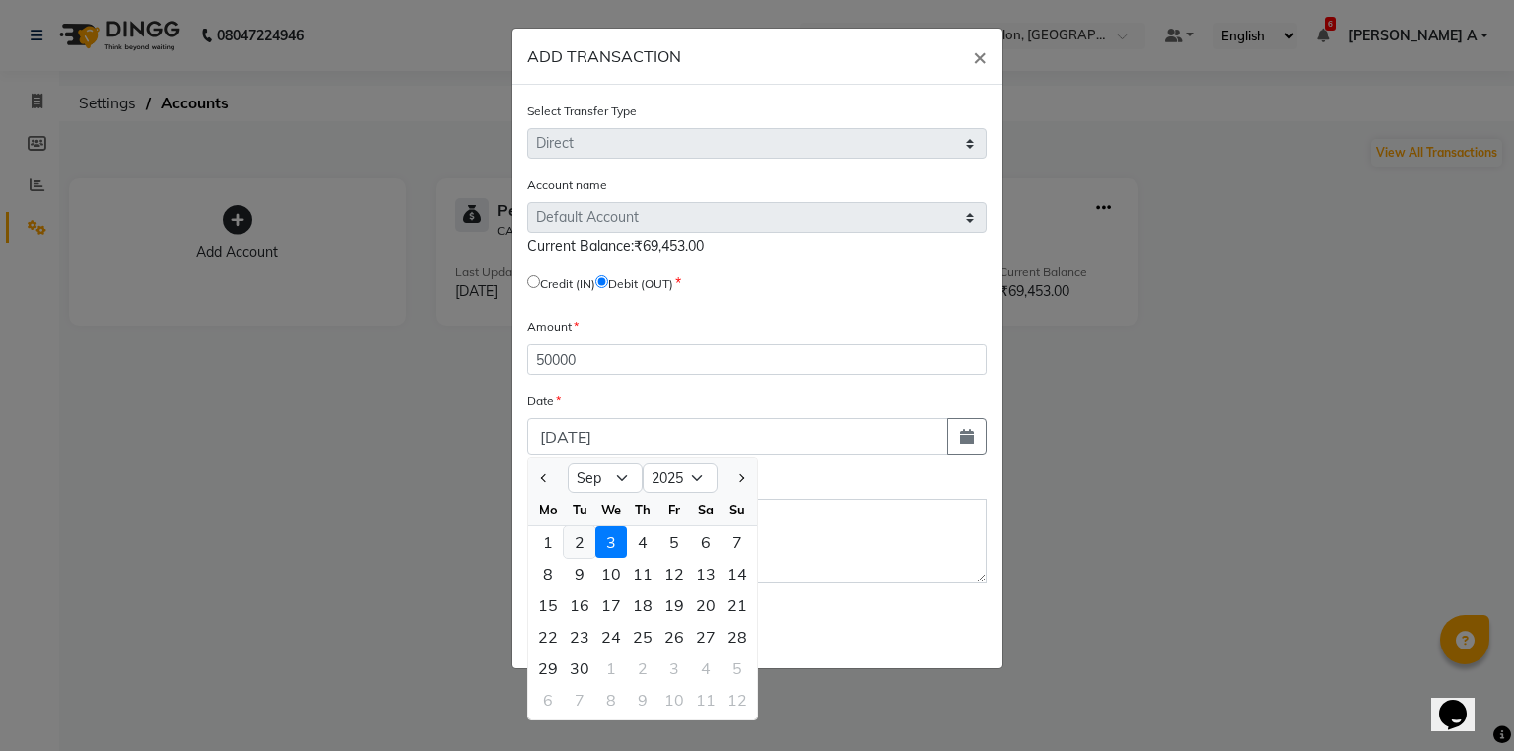
click at [579, 544] on div "2" at bounding box center [580, 542] width 32 height 32
type input "02-09-2025"
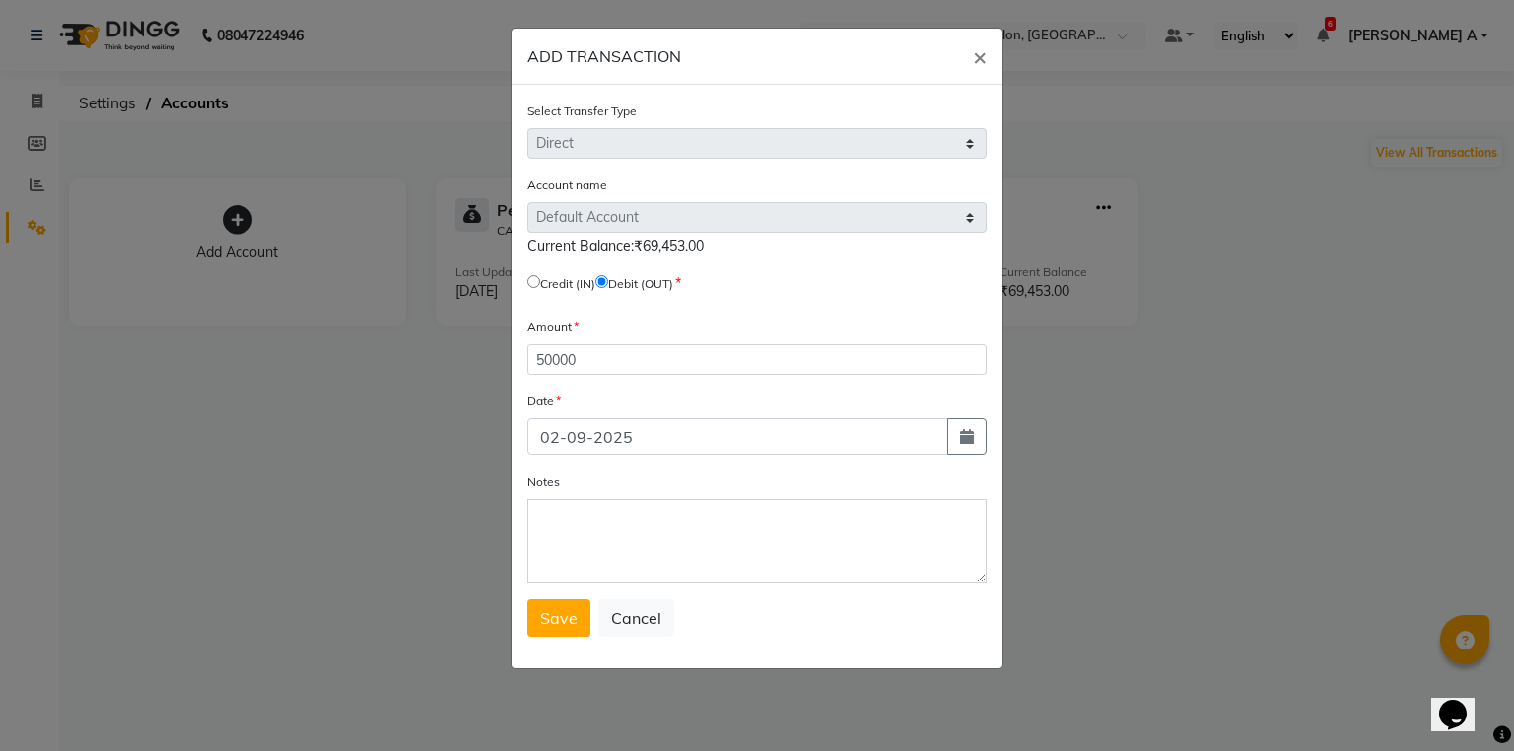
click at [696, 496] on div "Notes" at bounding box center [756, 527] width 459 height 112
click at [524, 489] on div "Select Transfer Type Select Direct Internal Account name Select Default Account…" at bounding box center [757, 377] width 491 height 584
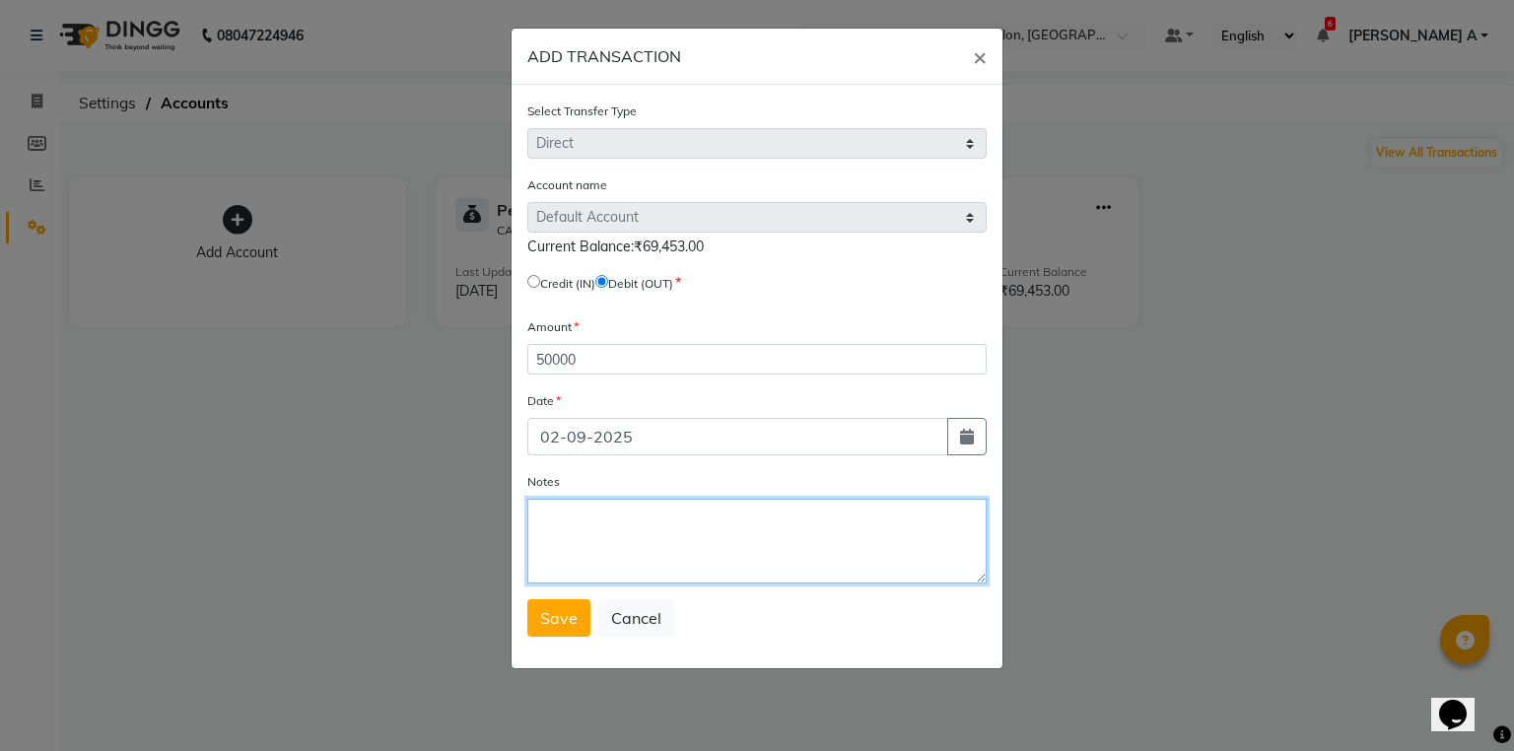
click at [643, 563] on textarea "Notes" at bounding box center [756, 541] width 459 height 85
type textarea "stld to HO"
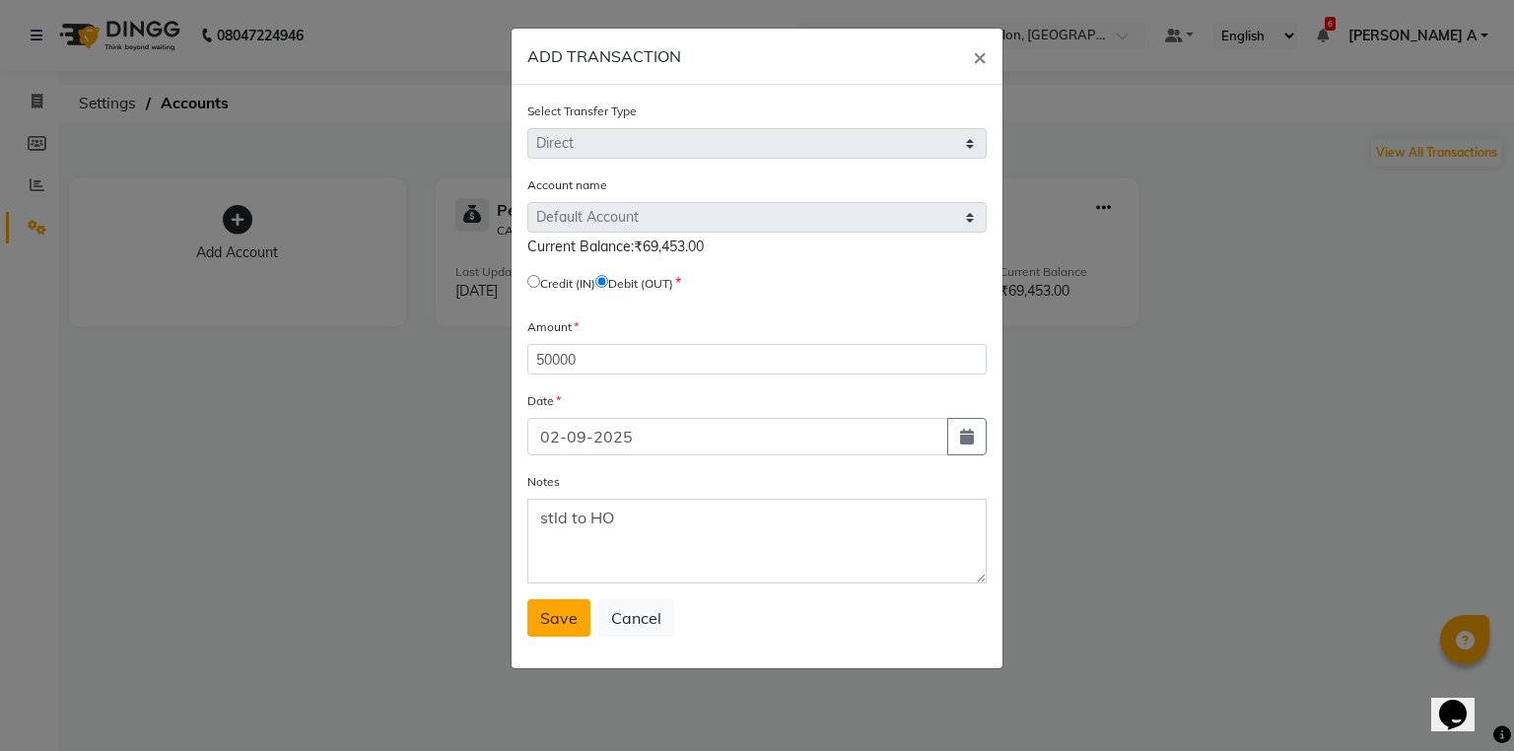
click at [548, 626] on span "Save" at bounding box center [558, 618] width 37 height 20
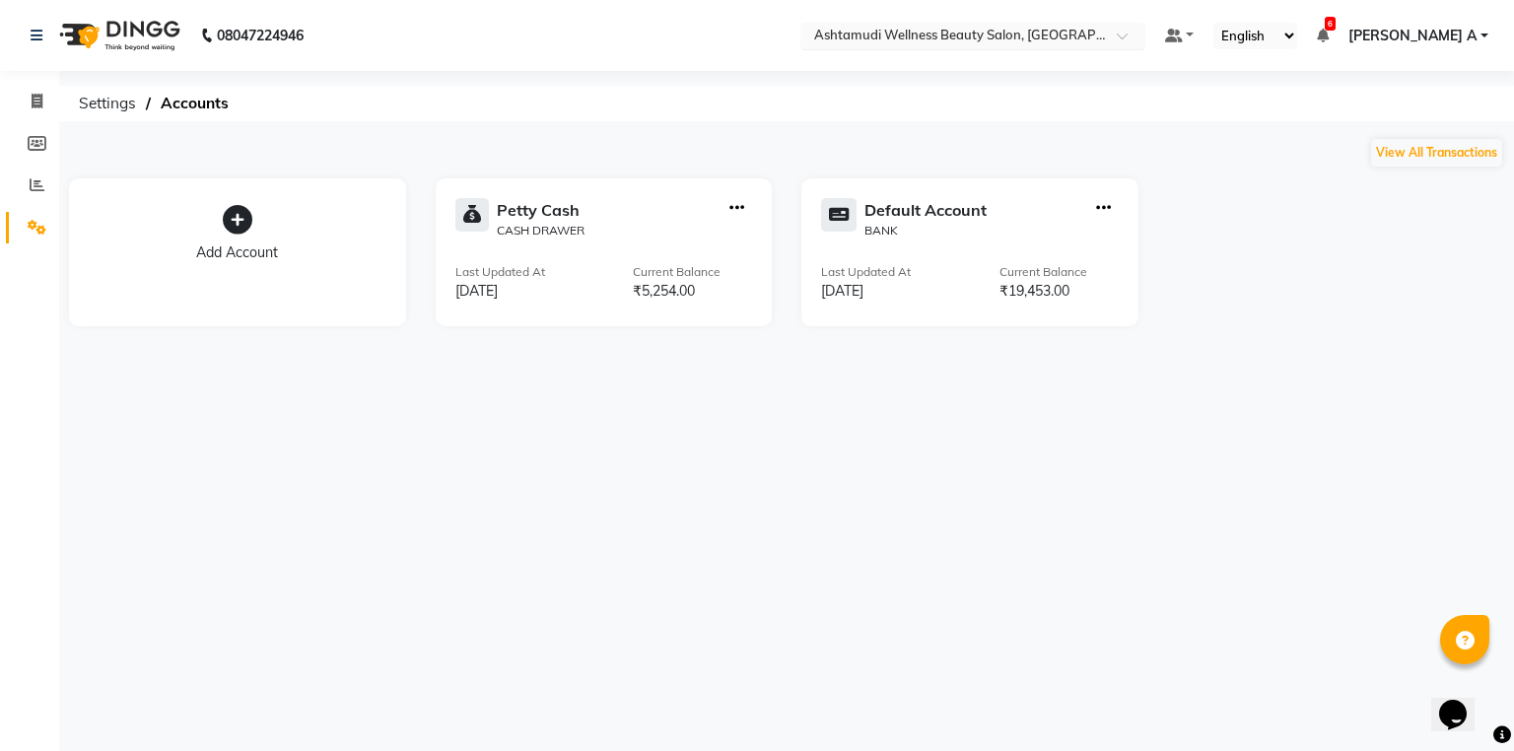
click at [1096, 34] on input "text" at bounding box center [953, 38] width 286 height 20
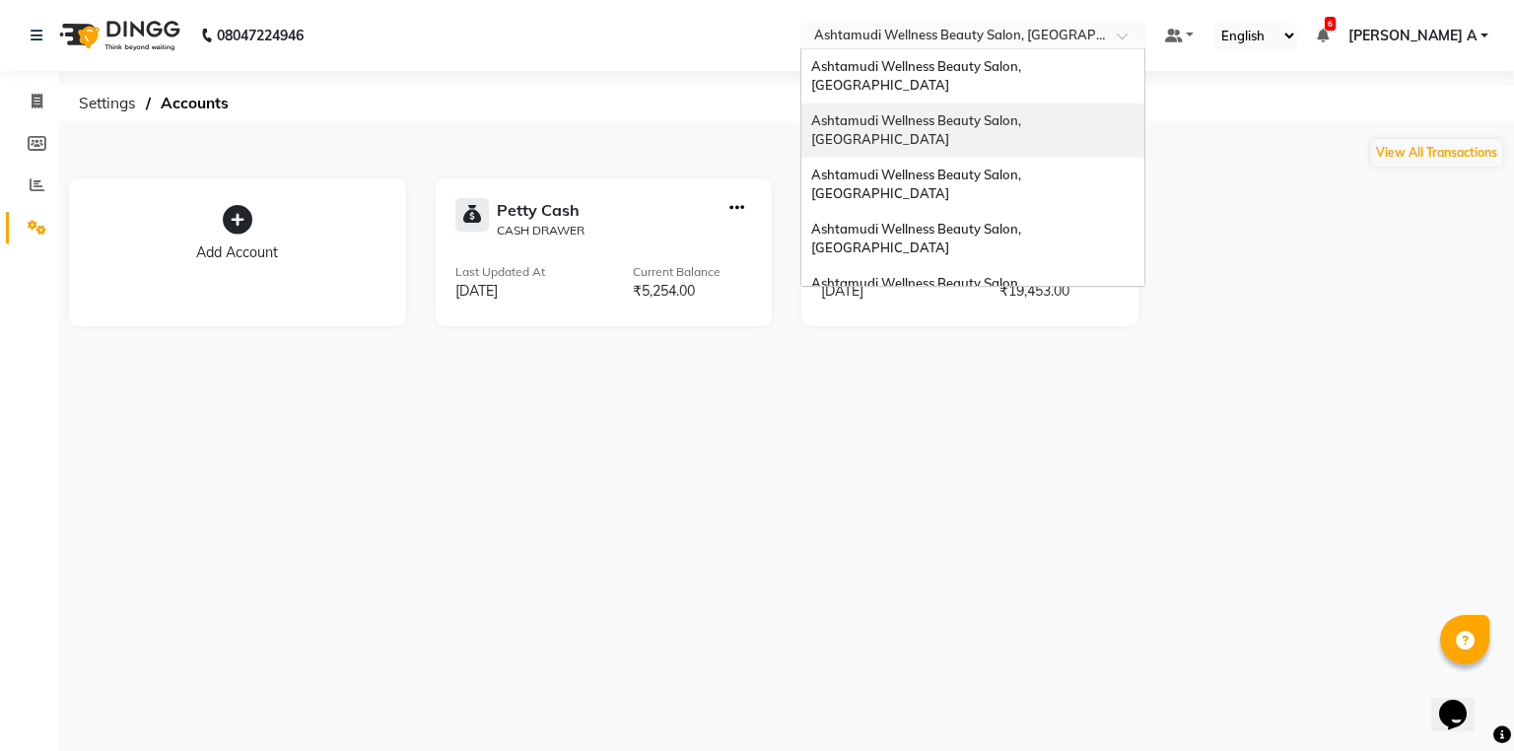
click at [1145, 111] on div "Ashtamudi Wellness Beauty Salon, Guruvayur" at bounding box center [973, 131] width 343 height 54
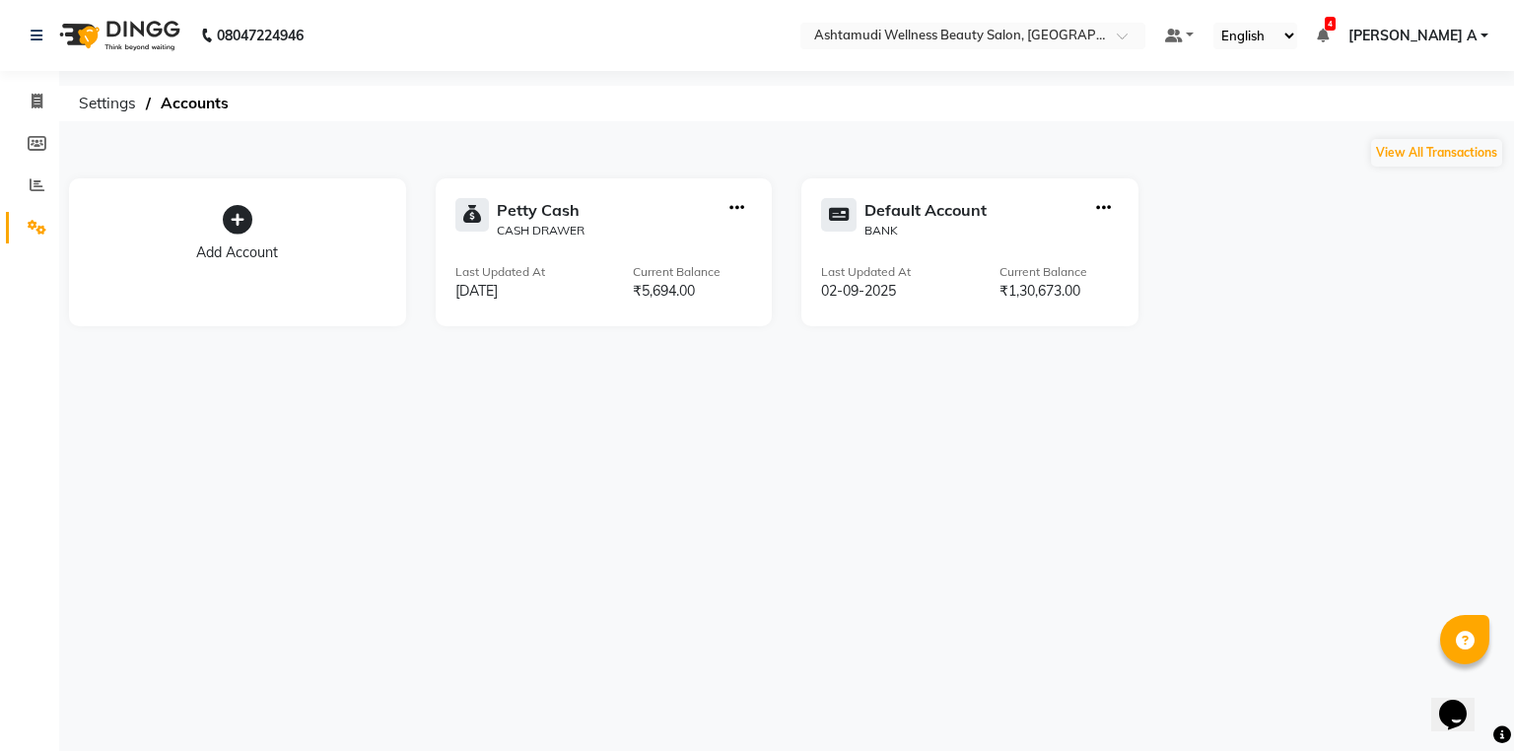
click at [734, 208] on icon "button" at bounding box center [737, 208] width 15 height 1
click at [753, 133] on div "Create Transfer" at bounding box center [738, 142] width 105 height 21
select select "internal transfer"
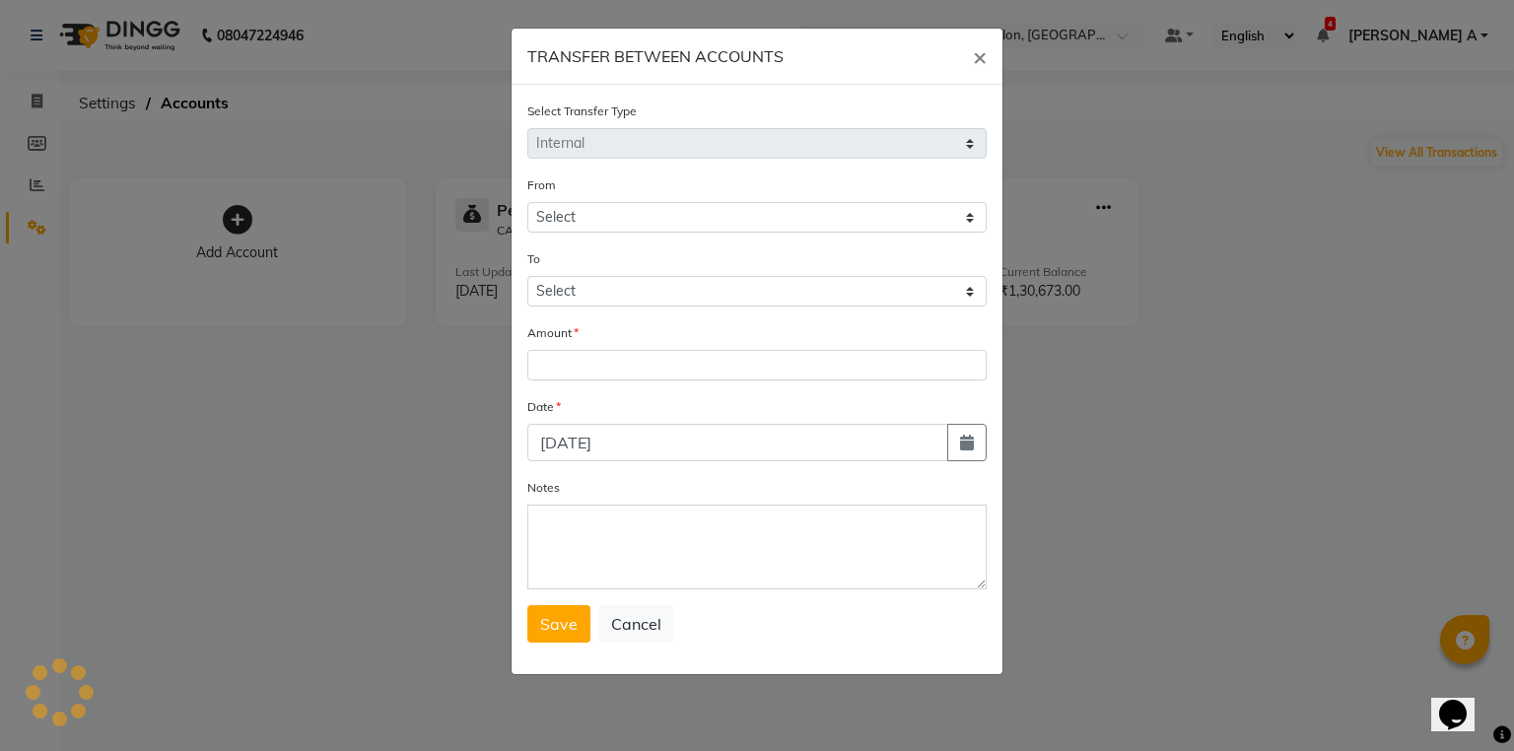
select select "3492"
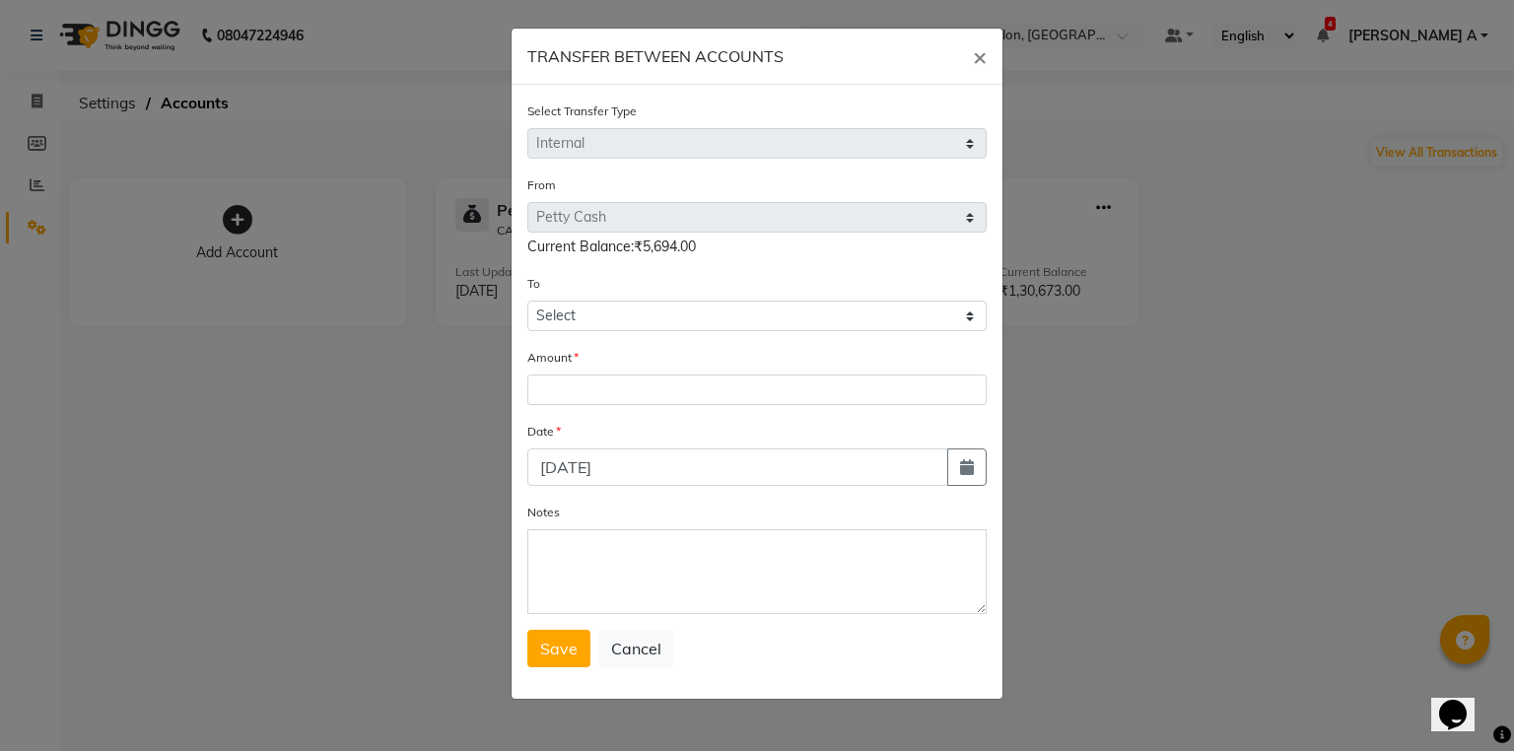
click at [644, 295] on div "To Select Petty Cash Default Account" at bounding box center [756, 302] width 459 height 58
click at [640, 331] on select "Select Petty Cash Default Account" at bounding box center [756, 316] width 459 height 31
select select "3493"
click at [527, 304] on select "Select Petty Cash Default Account" at bounding box center [756, 316] width 459 height 31
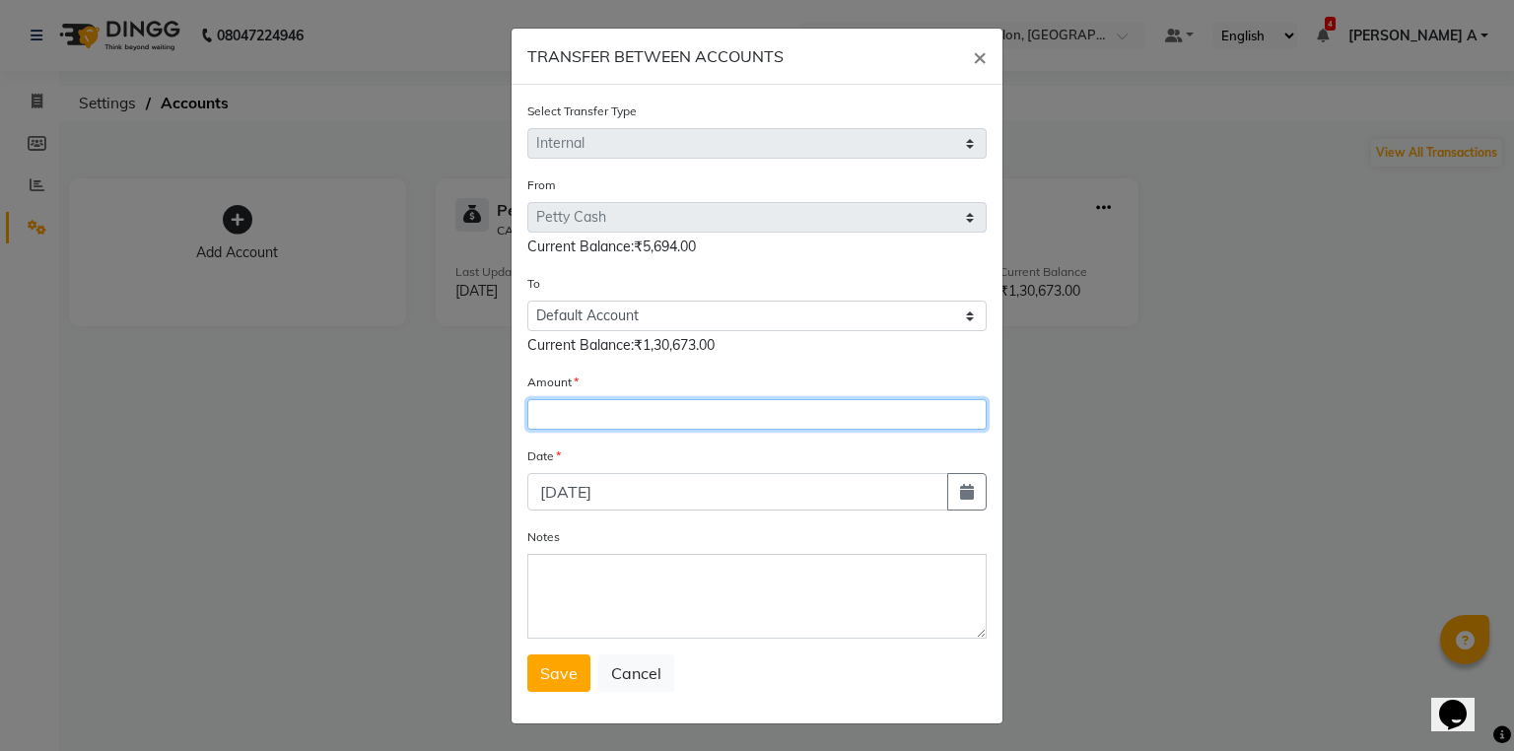
click at [629, 406] on input "number" at bounding box center [756, 414] width 459 height 31
type input "494"
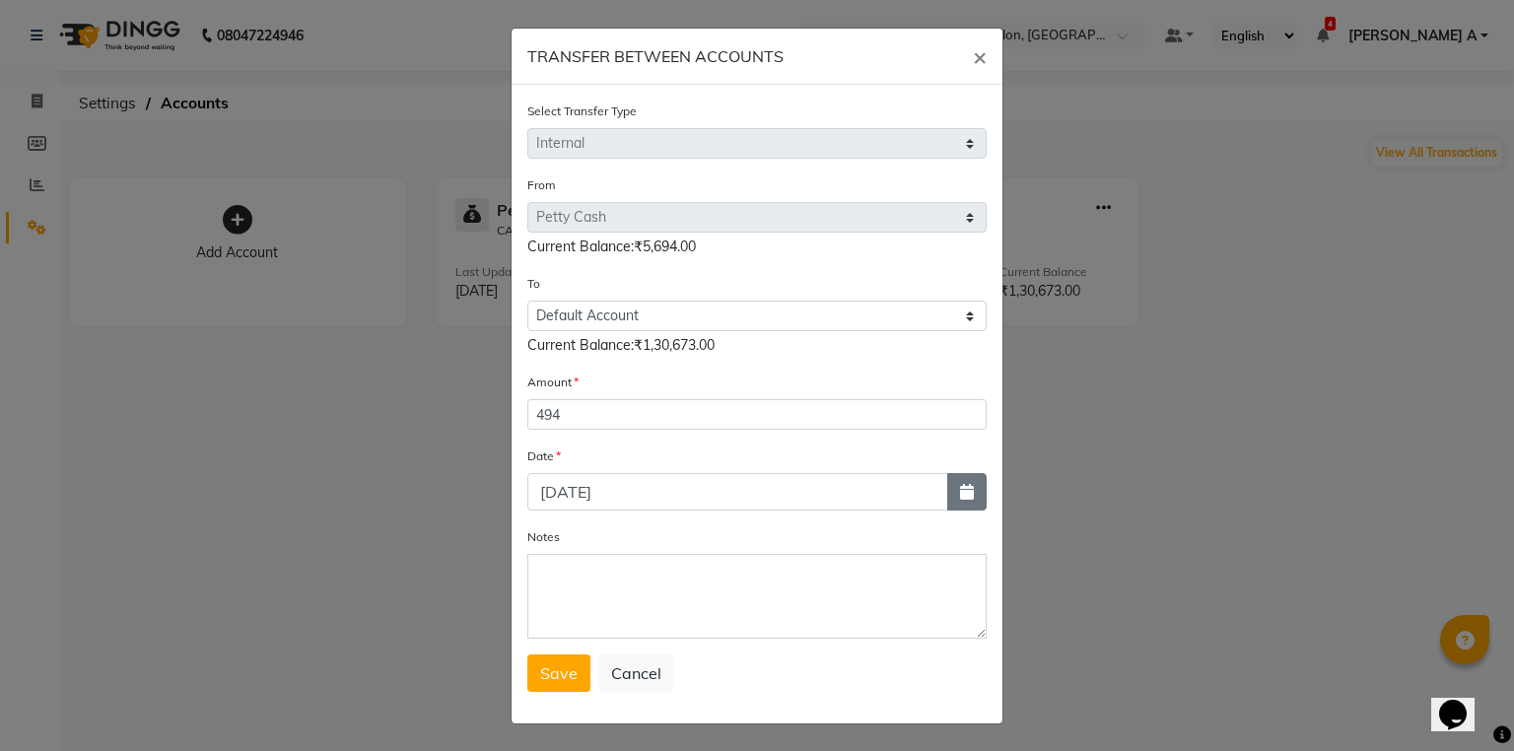
click at [965, 490] on icon "button" at bounding box center [967, 492] width 14 height 16
select select "9"
select select "2025"
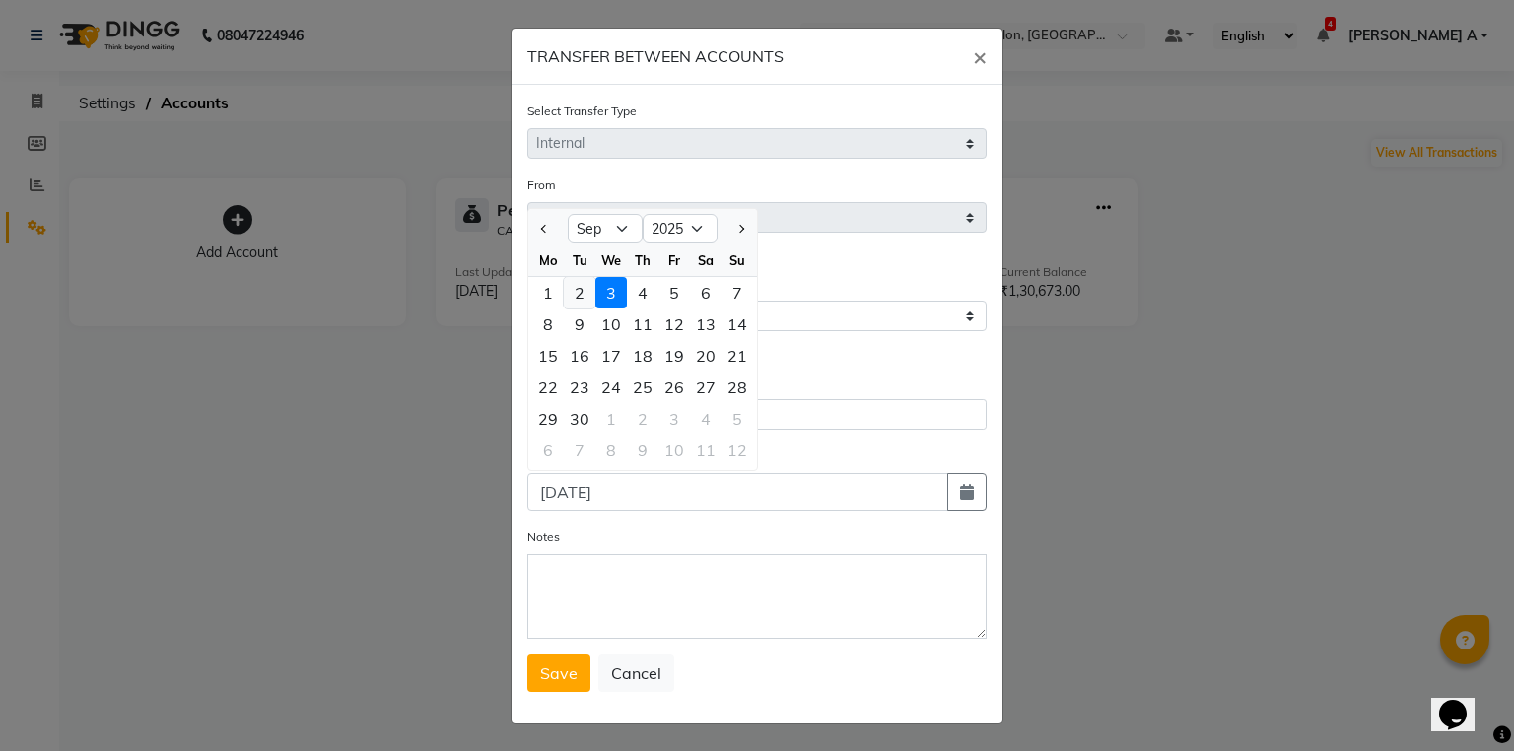
click at [568, 298] on div "2" at bounding box center [580, 293] width 32 height 32
type input "02-09-2025"
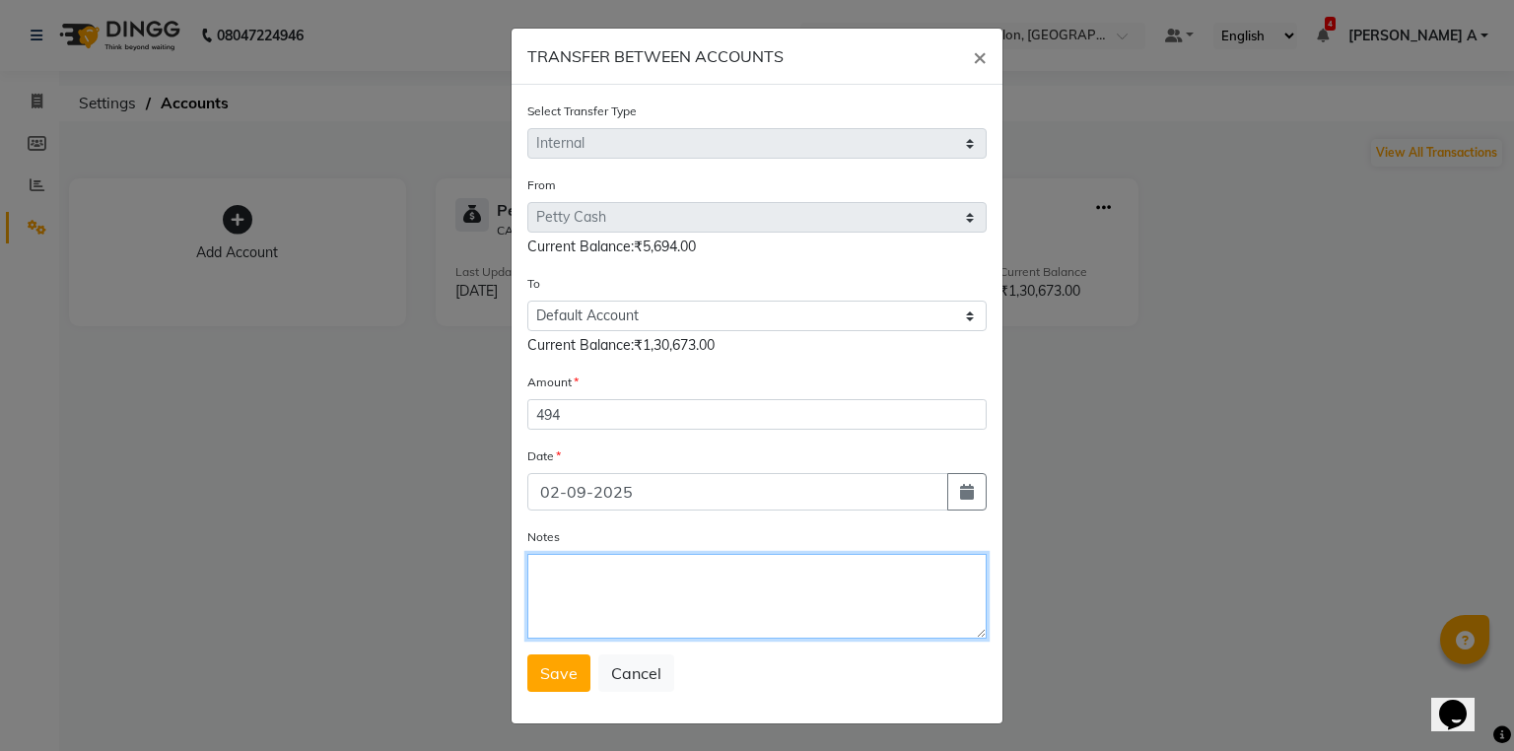
click at [561, 567] on textarea "Notes" at bounding box center [756, 596] width 459 height 85
type textarea "TRANSFER TO STLMNT"
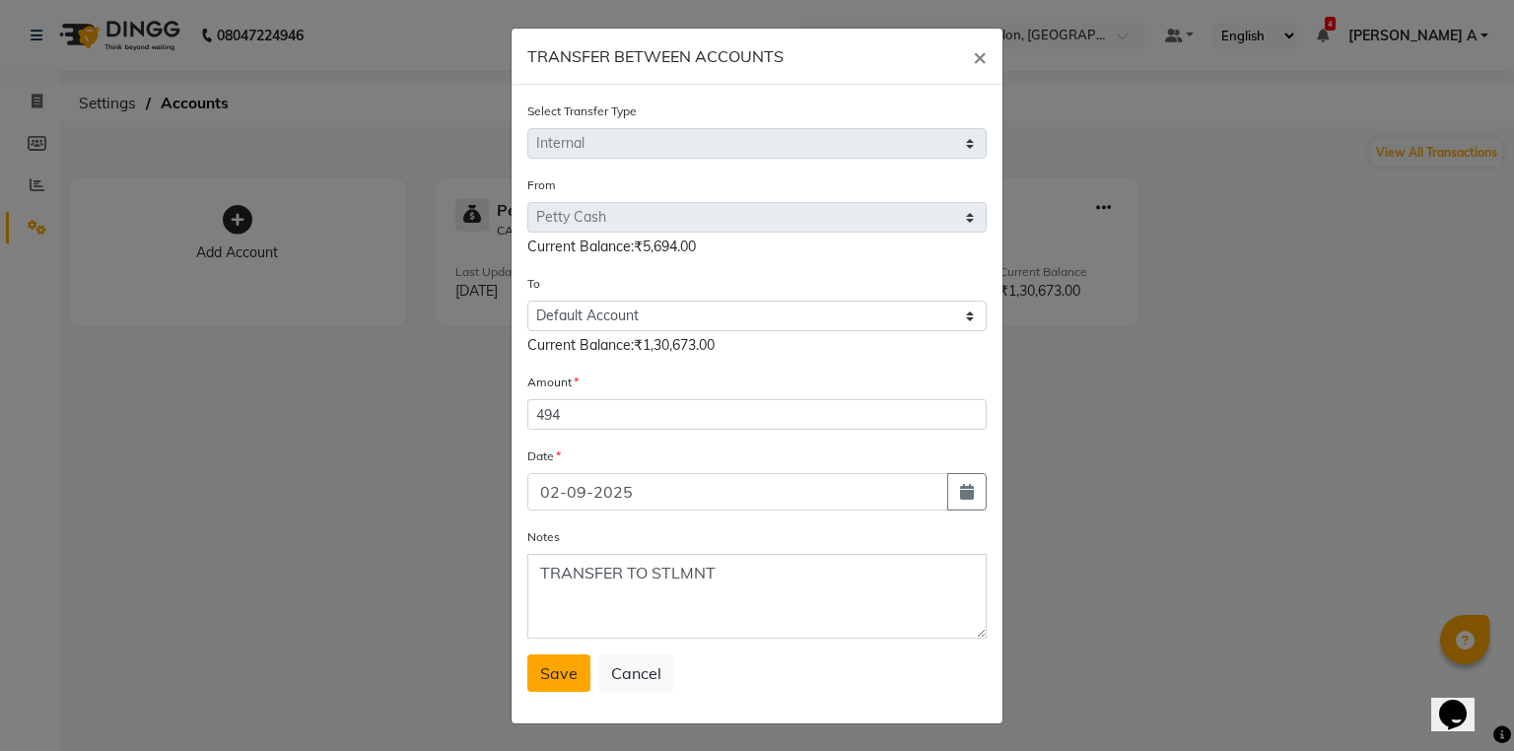
click at [551, 667] on button "Save" at bounding box center [558, 673] width 63 height 37
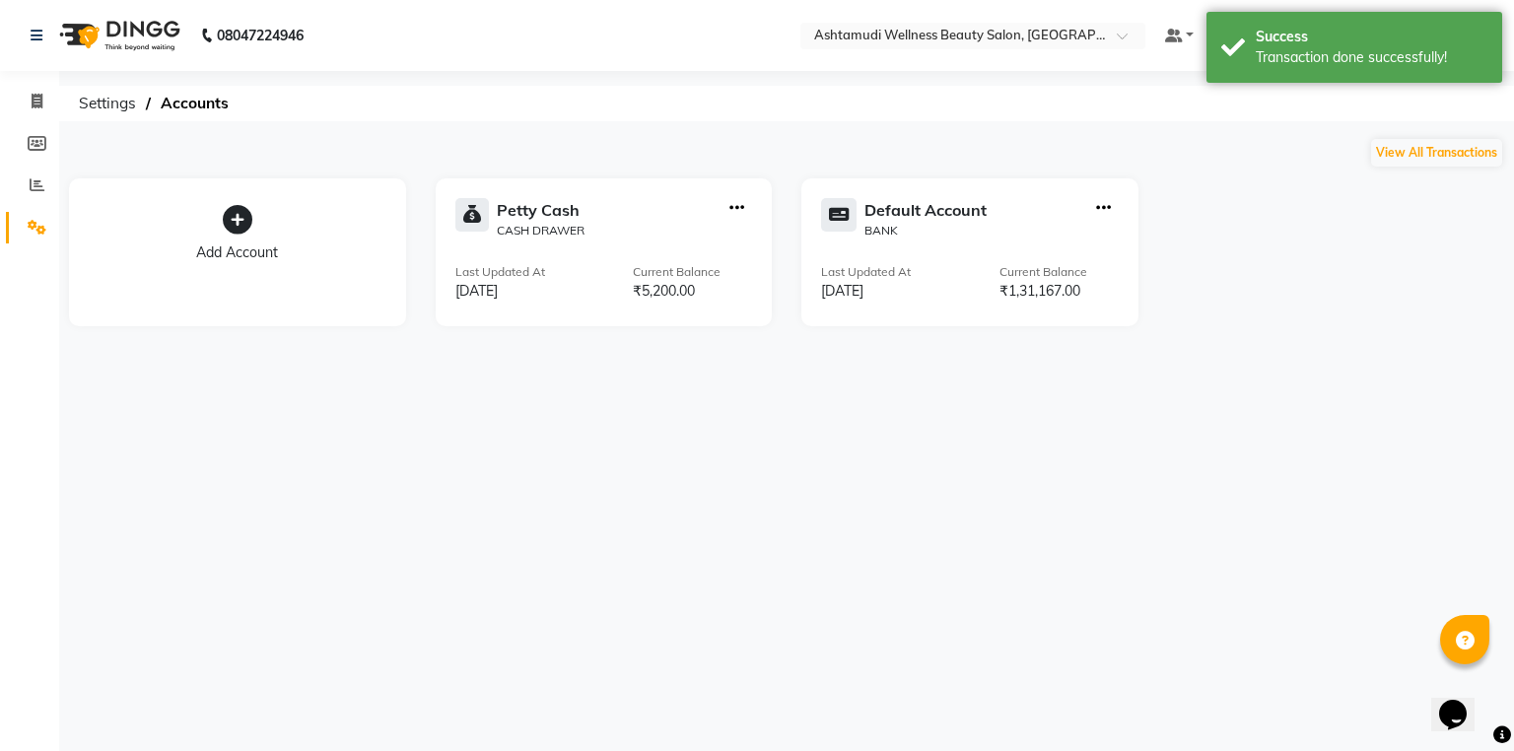
click at [1100, 208] on icon "button" at bounding box center [1103, 208] width 15 height 1
click at [1108, 122] on div "Add Transaction" at bounding box center [1104, 117] width 105 height 21
select select "direct"
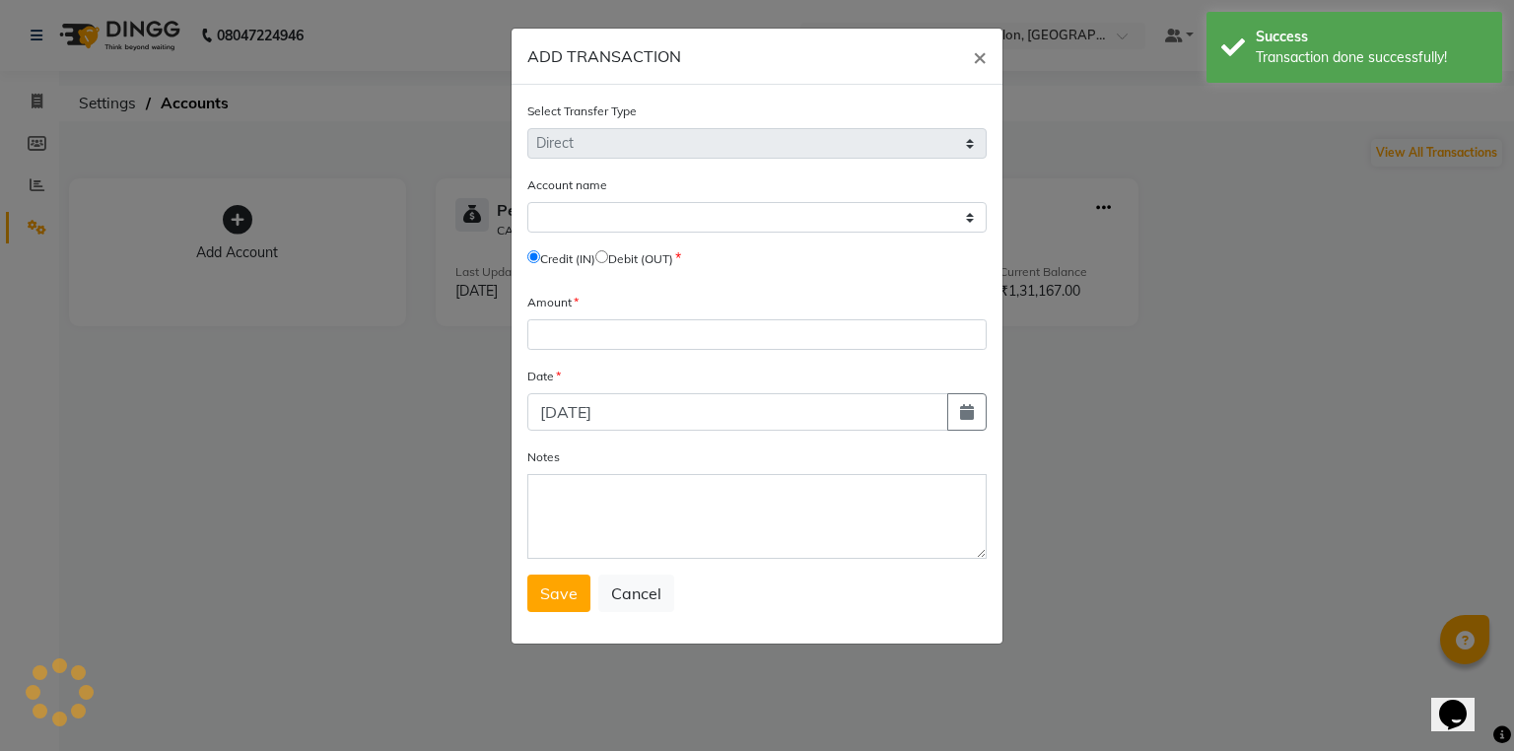
select select "3493"
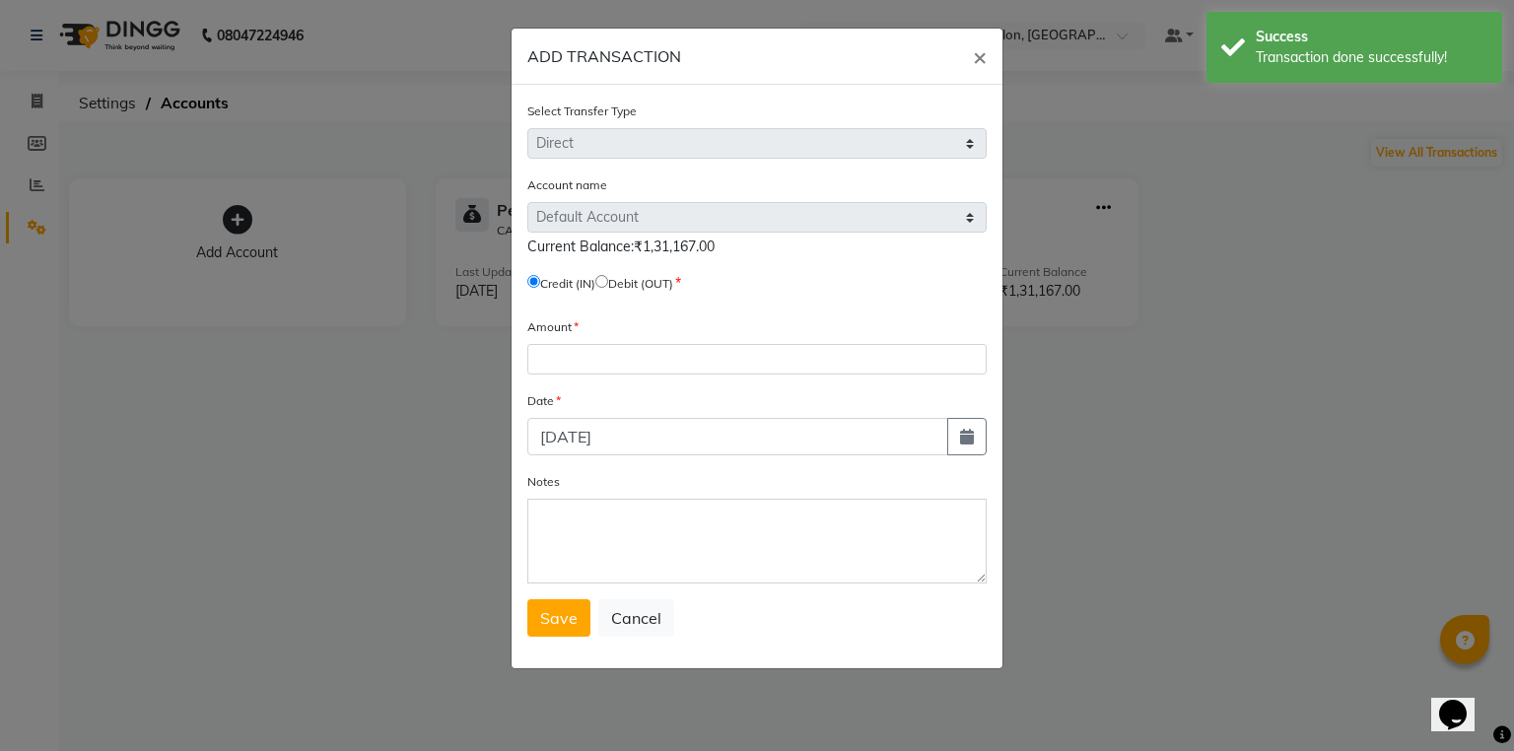
click at [608, 282] on input "radio" at bounding box center [601, 281] width 13 height 13
radio input "true"
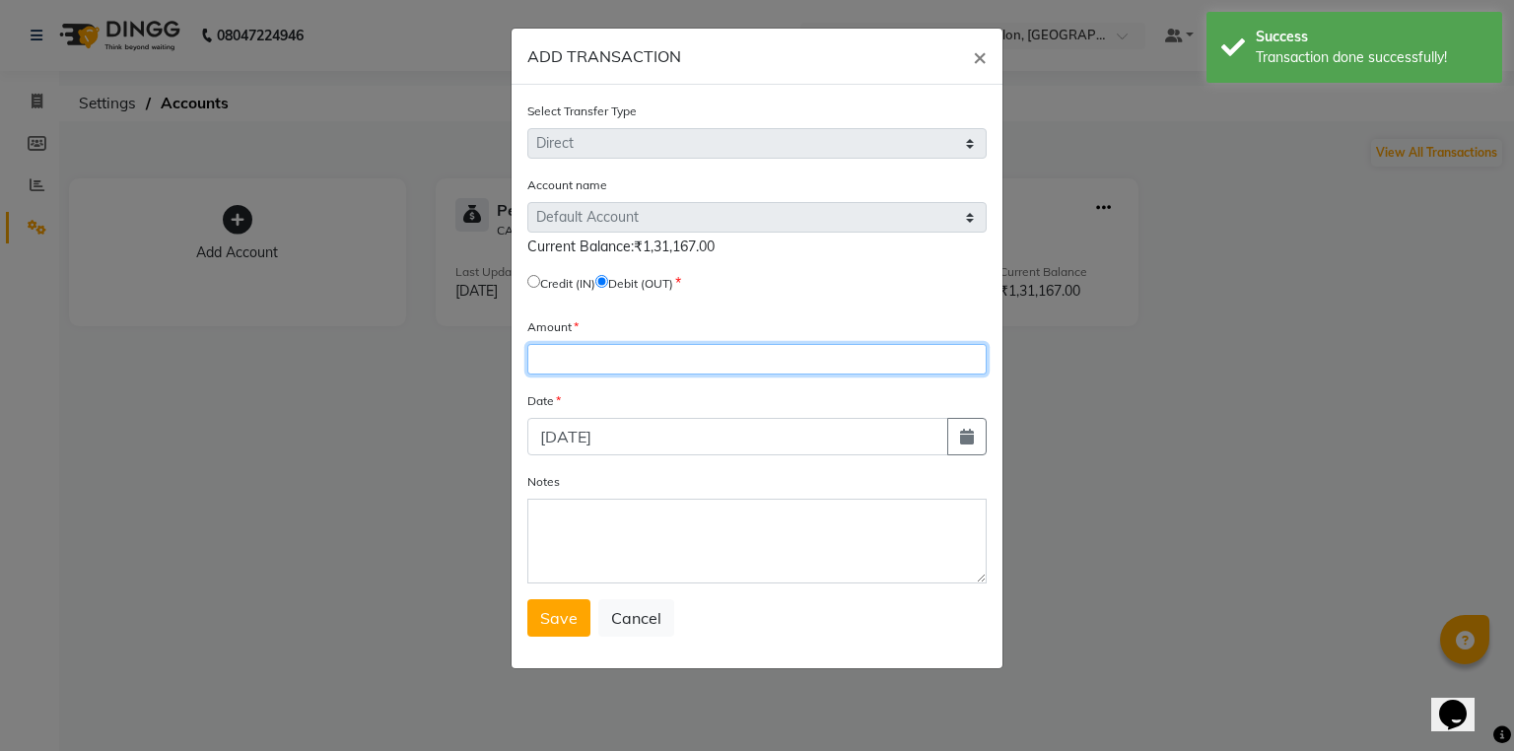
click at [626, 363] on input "number" at bounding box center [756, 359] width 459 height 31
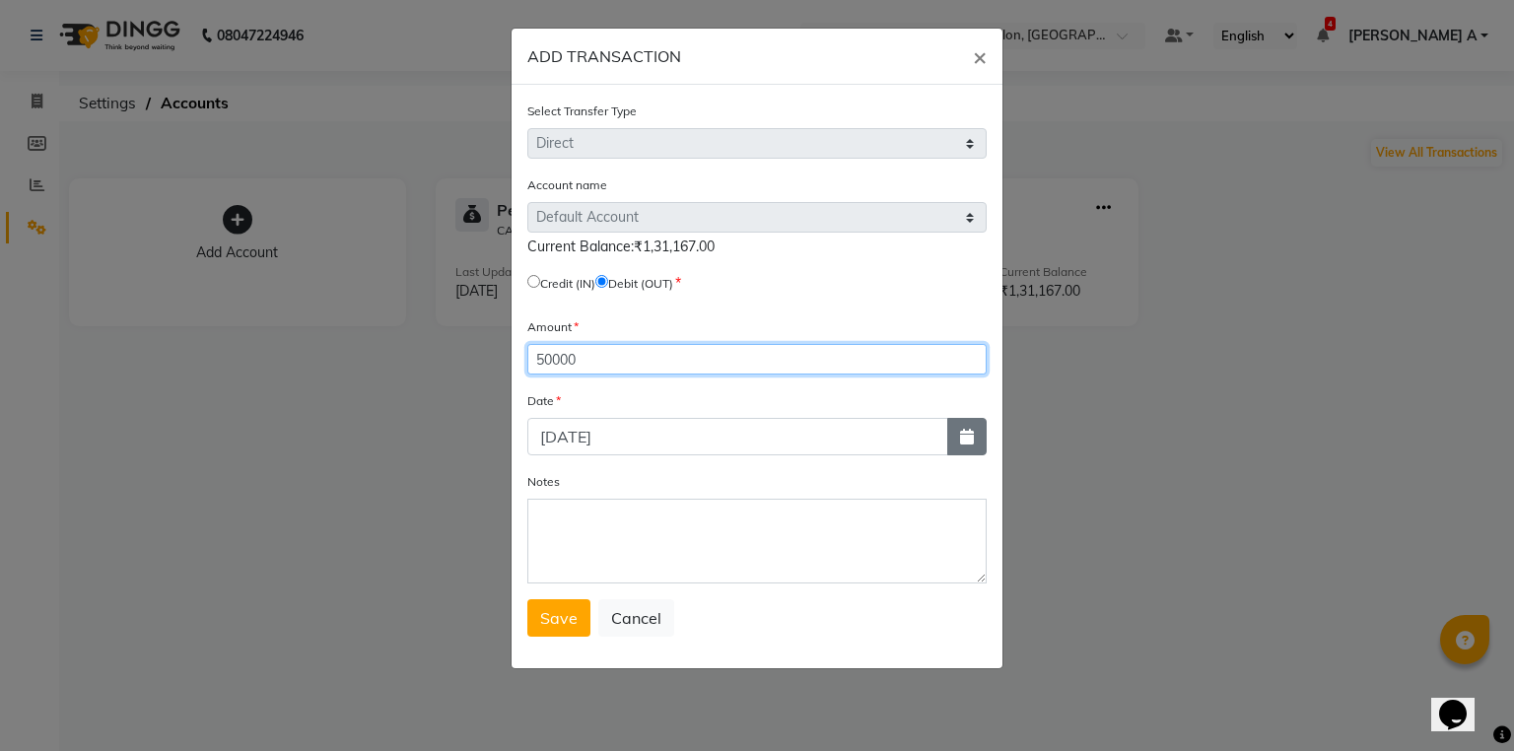
type input "50000"
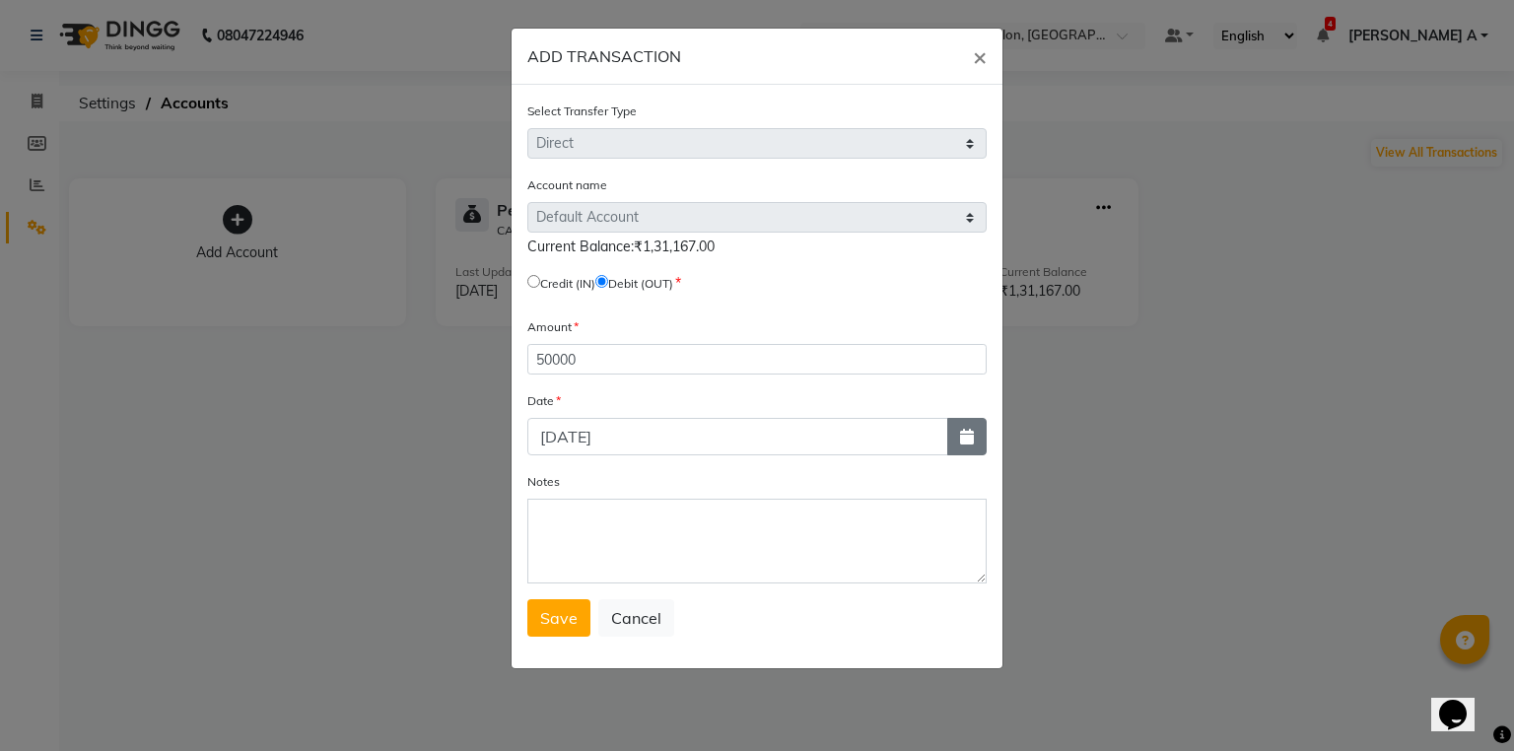
click at [958, 454] on button "button" at bounding box center [966, 436] width 39 height 37
select select "9"
select select "2025"
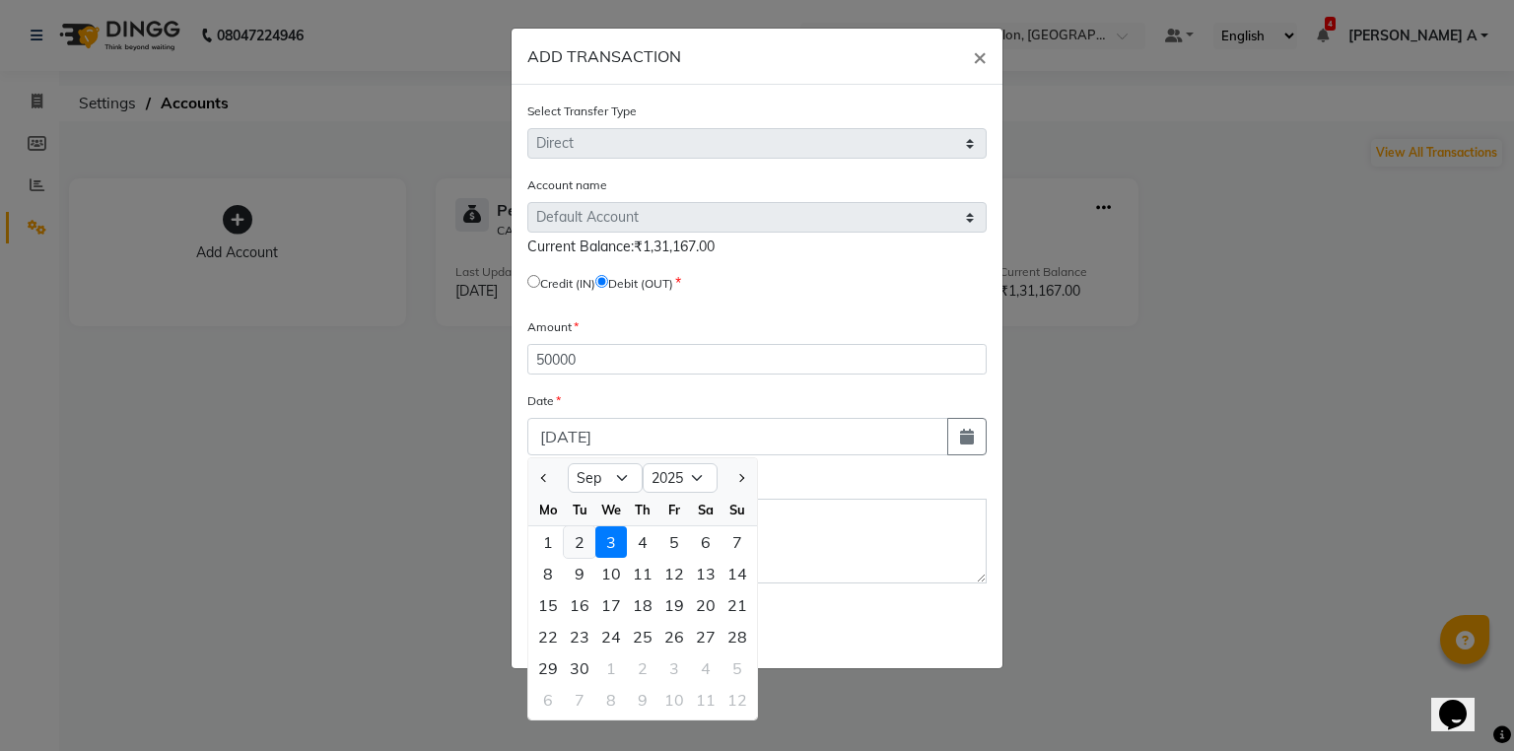
click at [590, 552] on div "2" at bounding box center [580, 542] width 32 height 32
type input "02-09-2025"
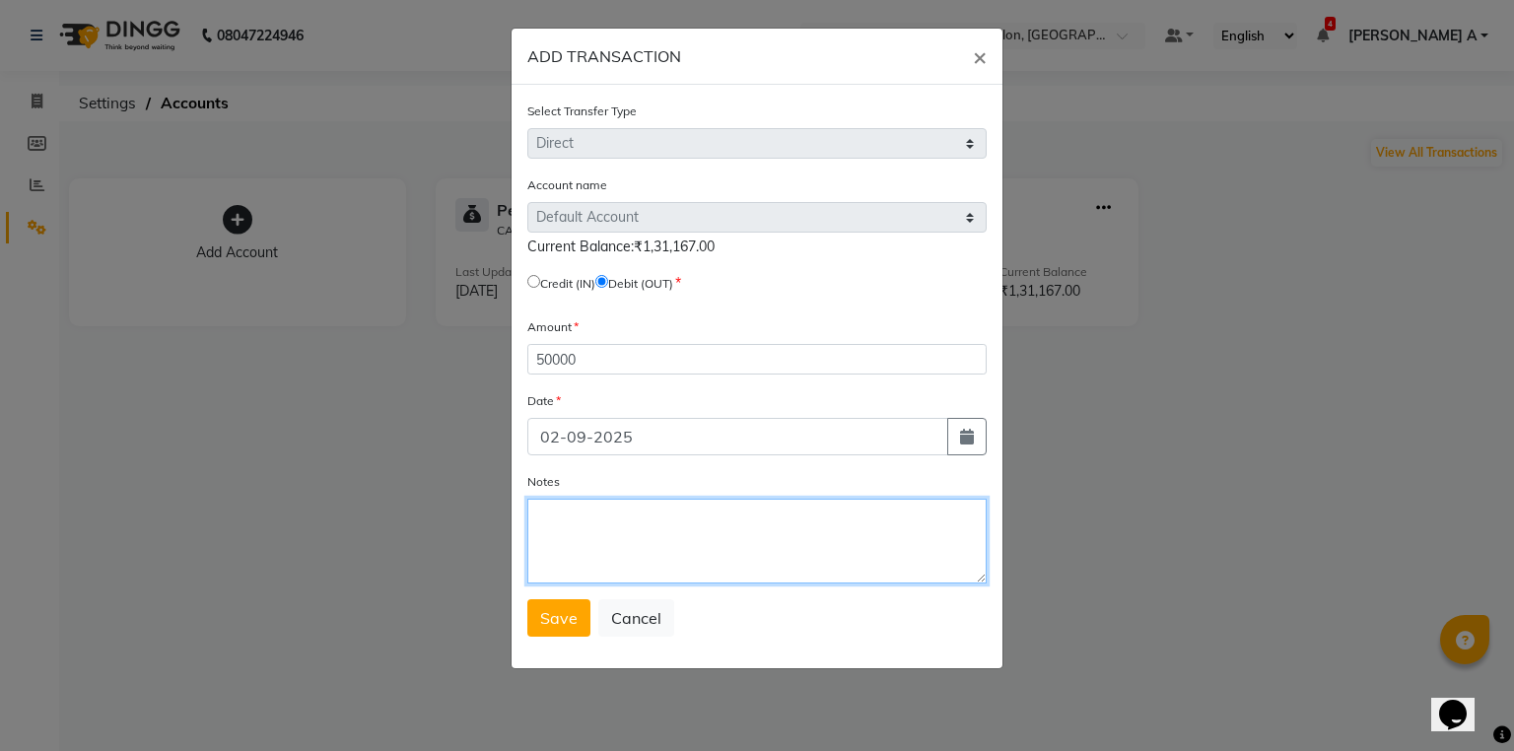
click at [681, 552] on textarea "Notes" at bounding box center [756, 541] width 459 height 85
click at [581, 521] on textarea "stld toHO" at bounding box center [756, 541] width 459 height 85
type textarea "stld to HO"
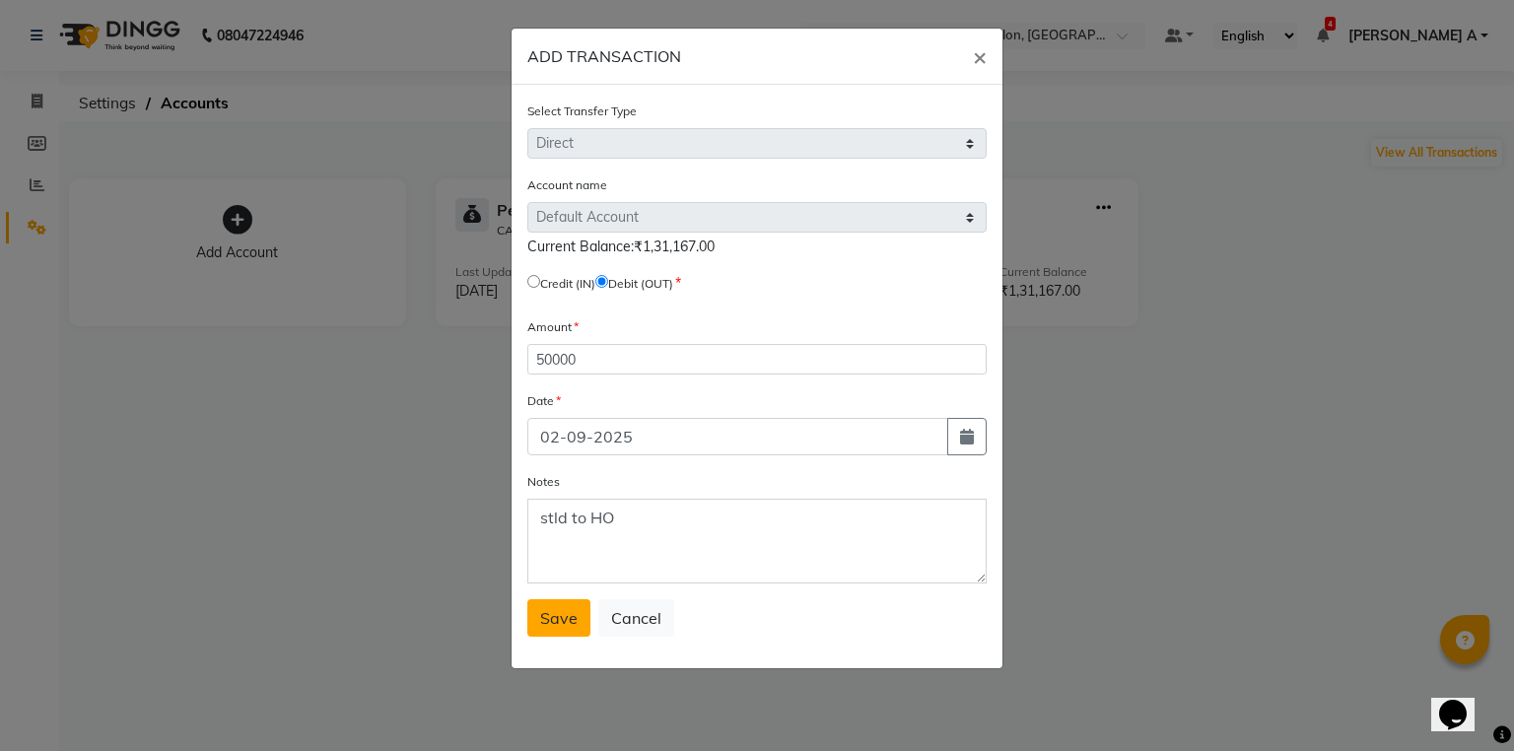
click at [583, 637] on button "Save" at bounding box center [558, 617] width 63 height 37
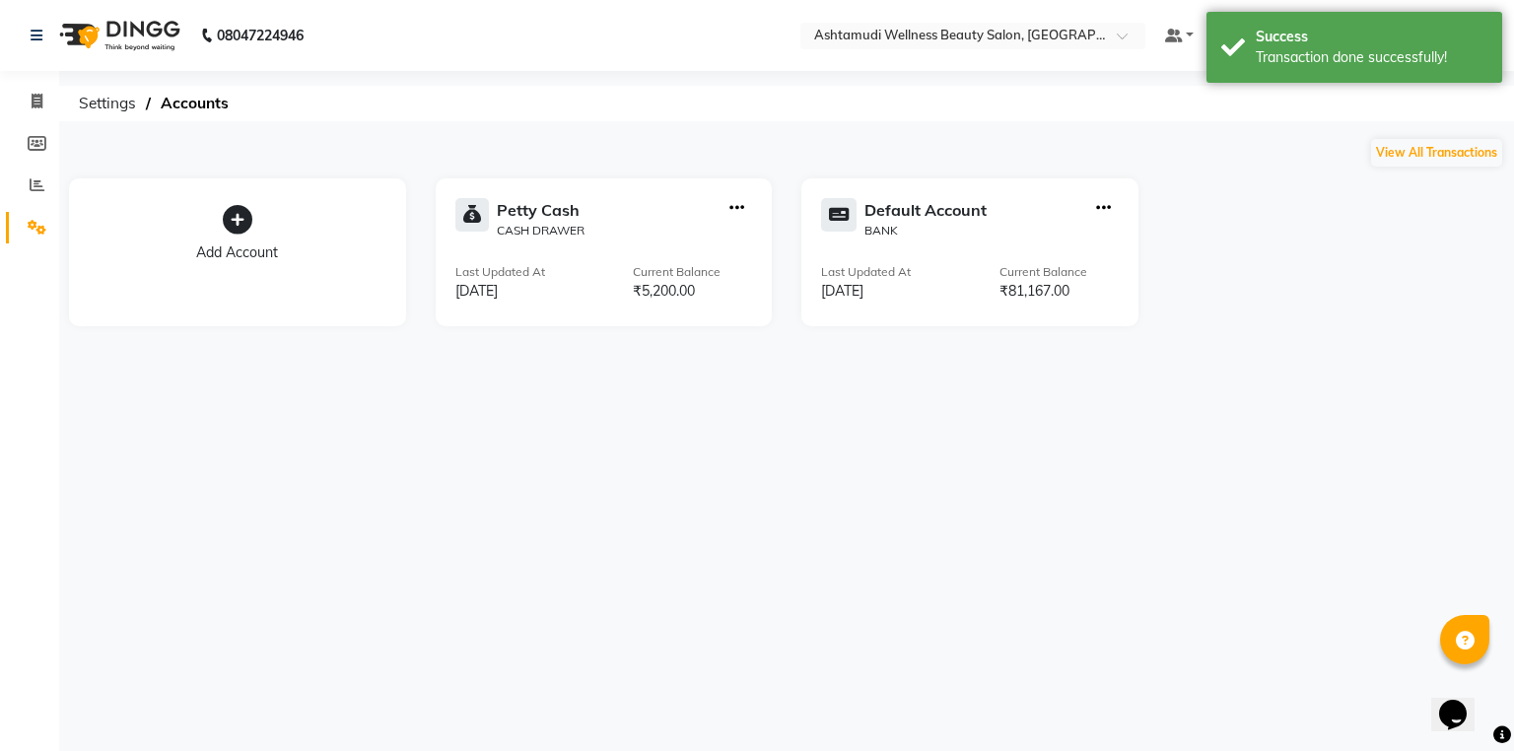
click at [1112, 20] on nav "08047224946 Select Location × Ashtamudi Wellness Beauty Salon, Guruvayur Defaul…" at bounding box center [757, 35] width 1514 height 71
click at [1096, 33] on input "text" at bounding box center [953, 38] width 286 height 20
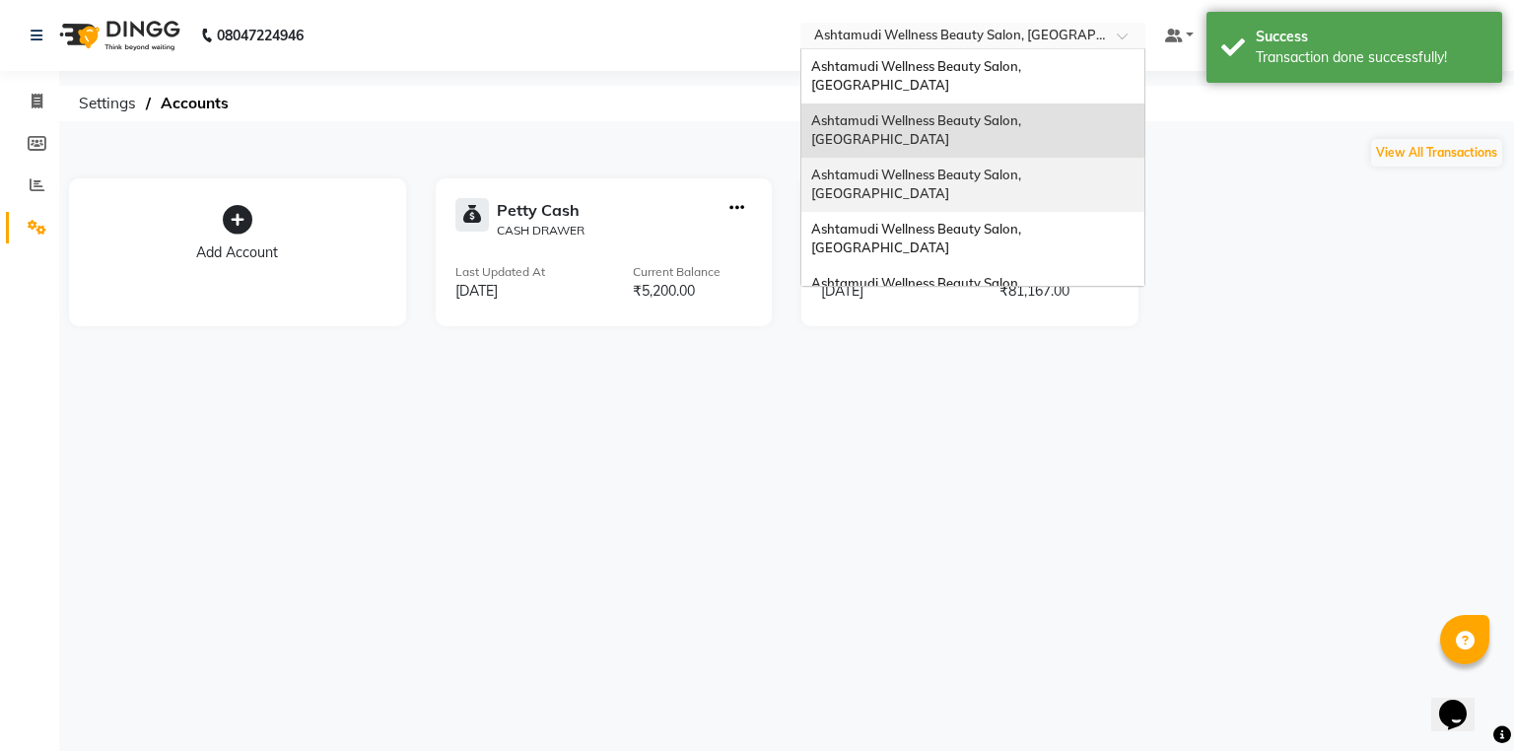
click at [1024, 167] on span "Ashtamudi Wellness Beauty Salon, [GEOGRAPHIC_DATA]" at bounding box center [917, 184] width 213 height 35
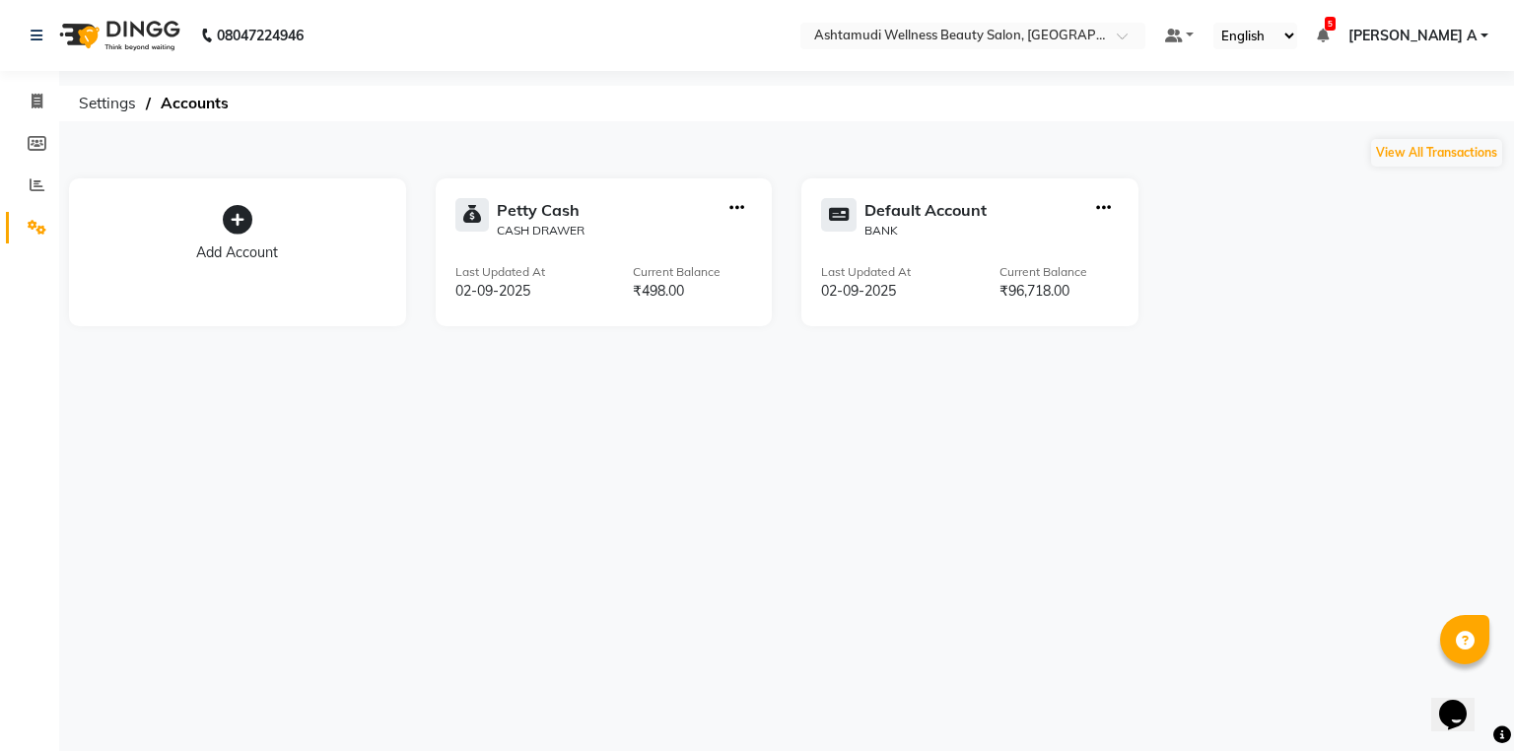
click at [1102, 208] on icon "button" at bounding box center [1103, 208] width 15 height 1
click at [1098, 134] on div "Create Transfer" at bounding box center [1104, 142] width 105 height 21
select select "internal transfer"
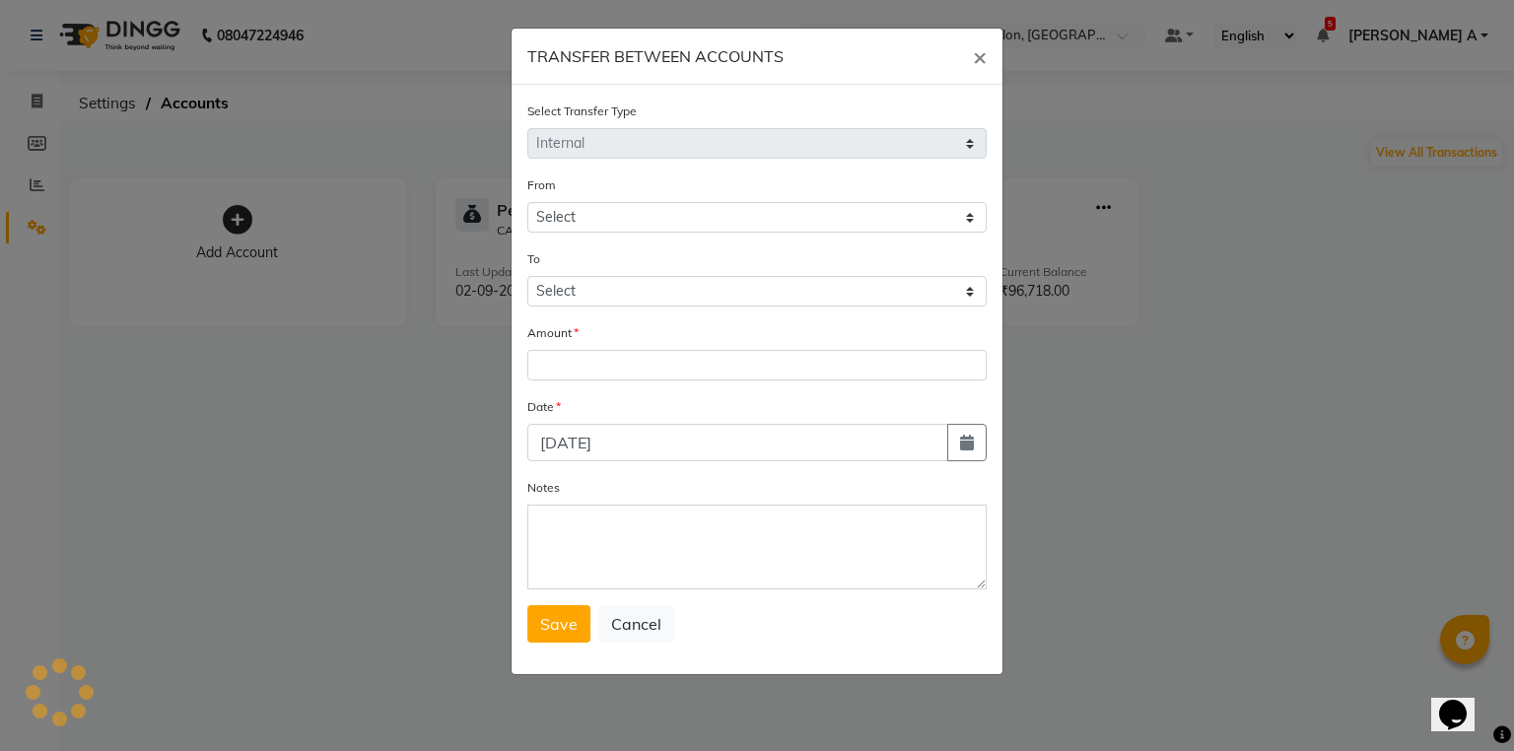
select select "3495"
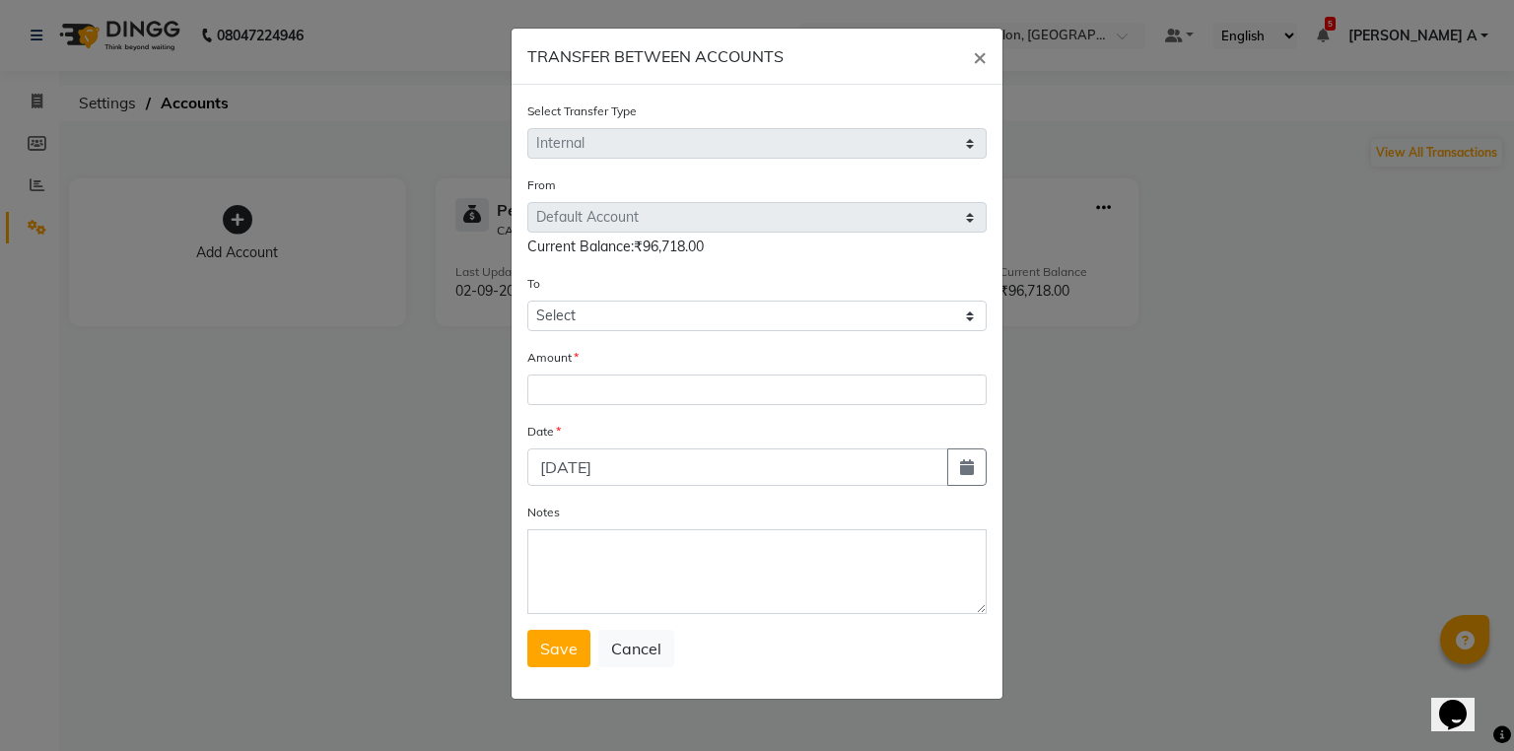
drag, startPoint x: 591, startPoint y: 300, endPoint x: 574, endPoint y: 346, distance: 49.3
click at [591, 303] on div "To Select Petty Cash Default Account" at bounding box center [756, 302] width 459 height 58
click at [574, 346] on form "Select Transfer Type Select Direct Internal From Select Petty Cash Default Acco…" at bounding box center [756, 384] width 459 height 567
click at [595, 329] on select "Select [PERSON_NAME] Cash Default Account" at bounding box center [756, 316] width 459 height 31
select select "3494"
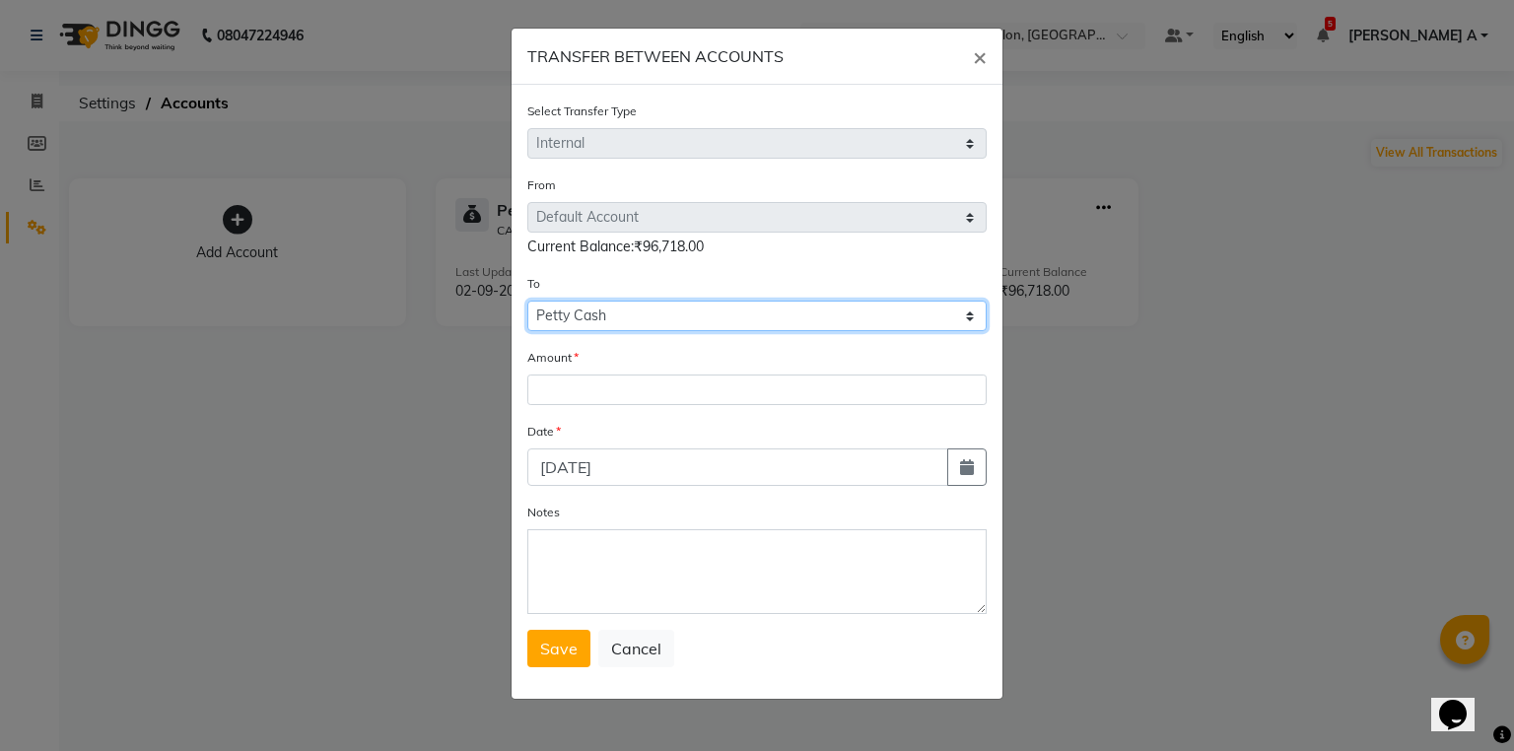
click at [527, 304] on select "Select [PERSON_NAME] Cash Default Account" at bounding box center [756, 316] width 459 height 31
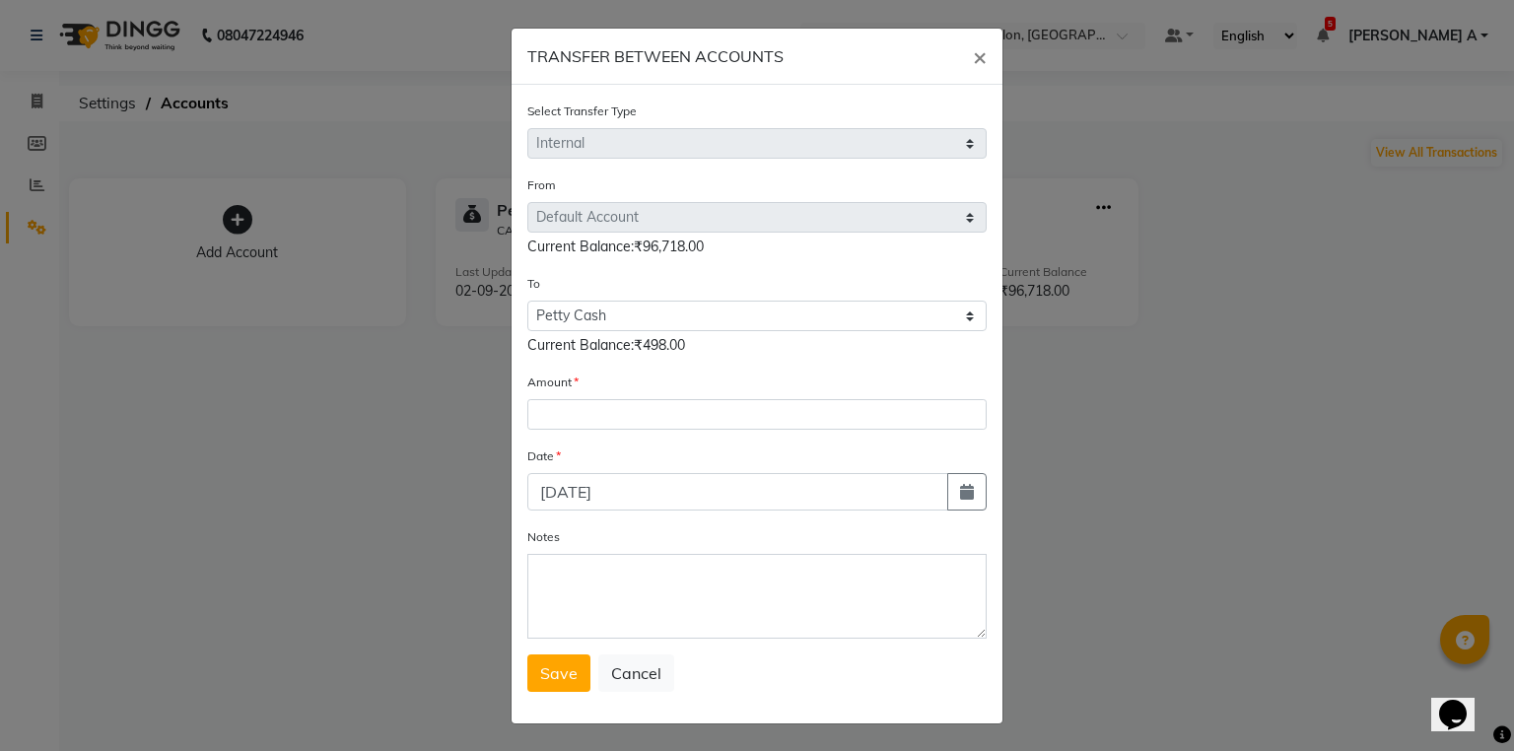
click at [576, 398] on div "Amount" at bounding box center [756, 401] width 459 height 58
click at [613, 402] on div "Amount" at bounding box center [756, 401] width 459 height 58
click at [604, 430] on input "number" at bounding box center [756, 414] width 459 height 31
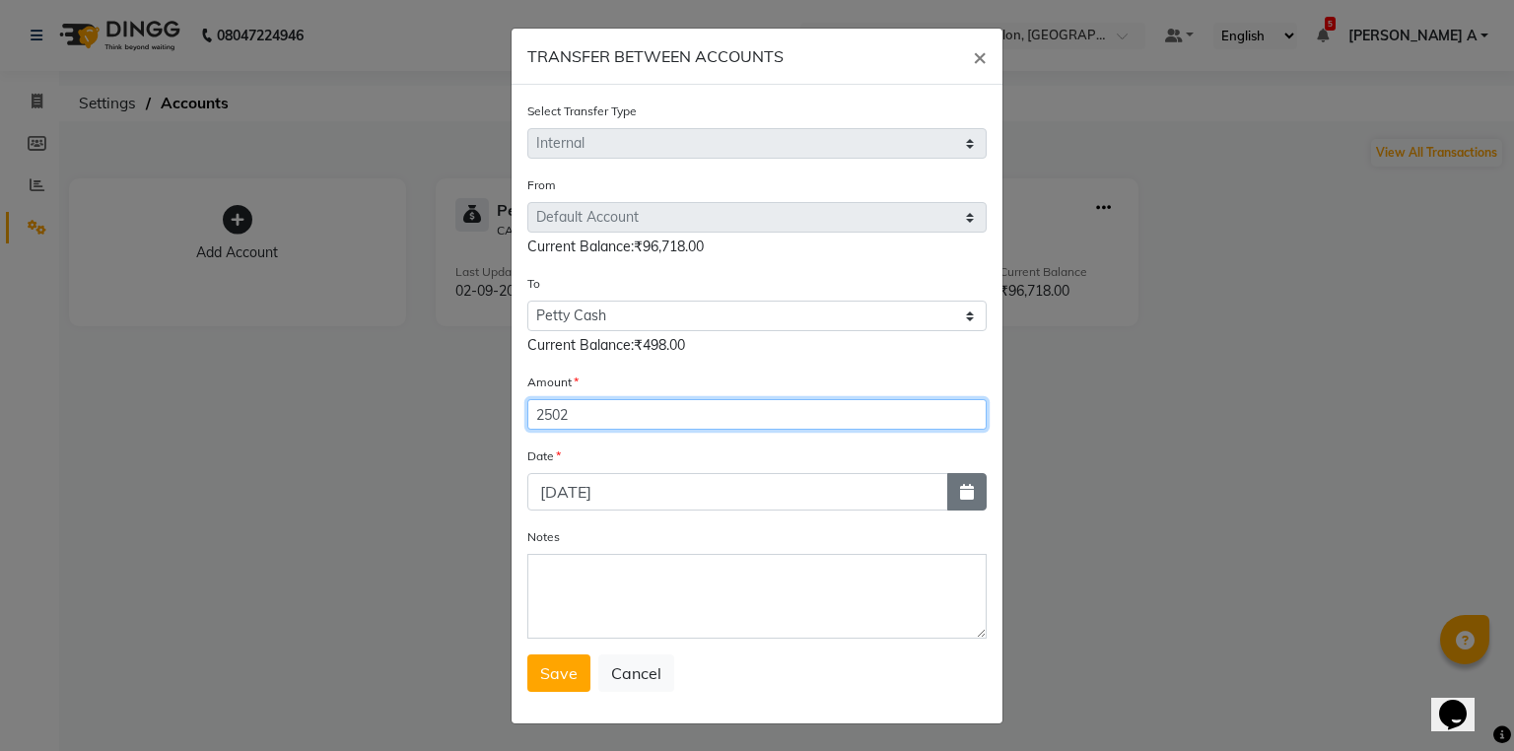
type input "2502"
click at [962, 495] on icon "button" at bounding box center [967, 492] width 14 height 16
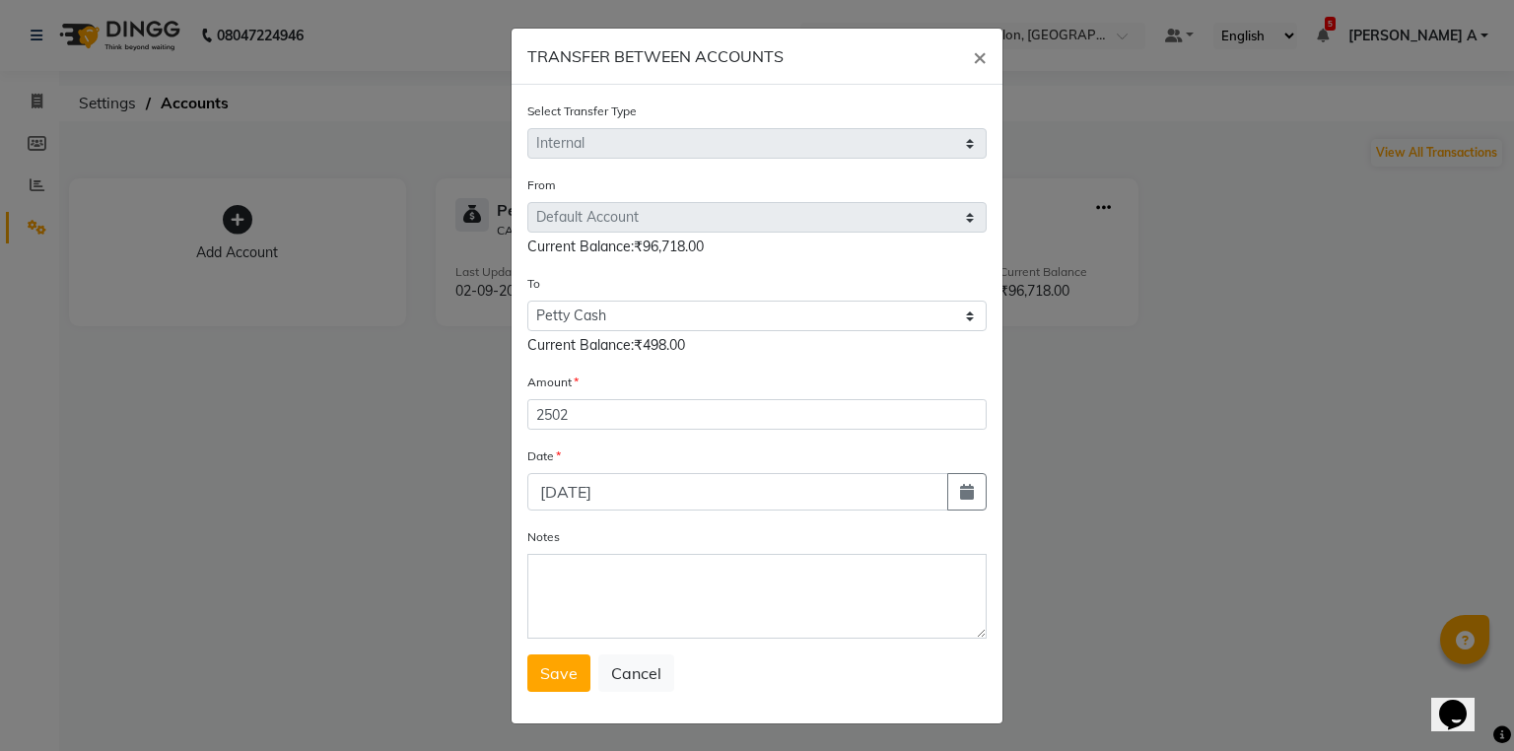
select select "9"
select select "2025"
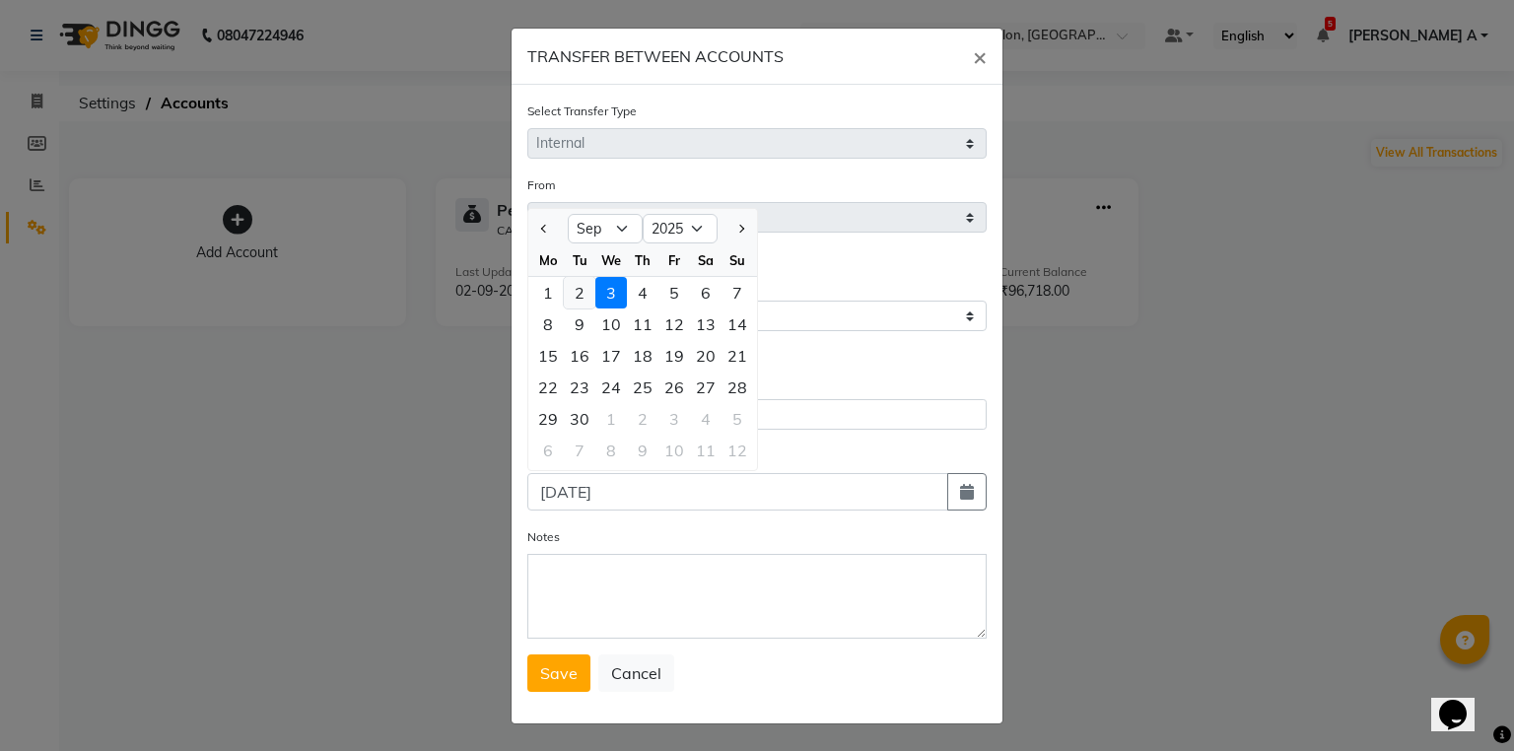
click at [564, 295] on div "2" at bounding box center [580, 293] width 32 height 32
type input "02-09-2025"
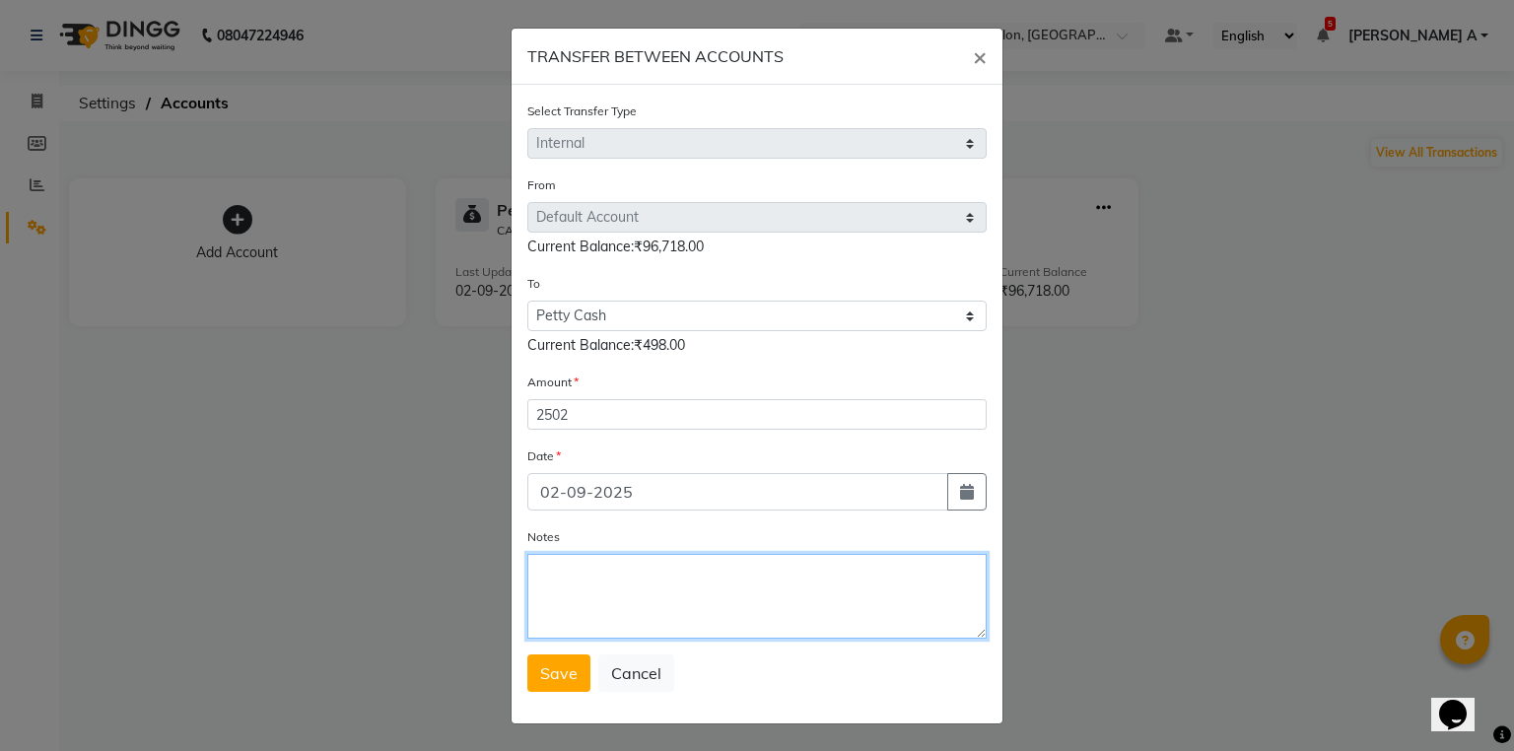
click at [600, 599] on textarea "Notes" at bounding box center [756, 596] width 459 height 85
type textarea "TRANSFER TO PETTYCASH TO MEETEXPNS"
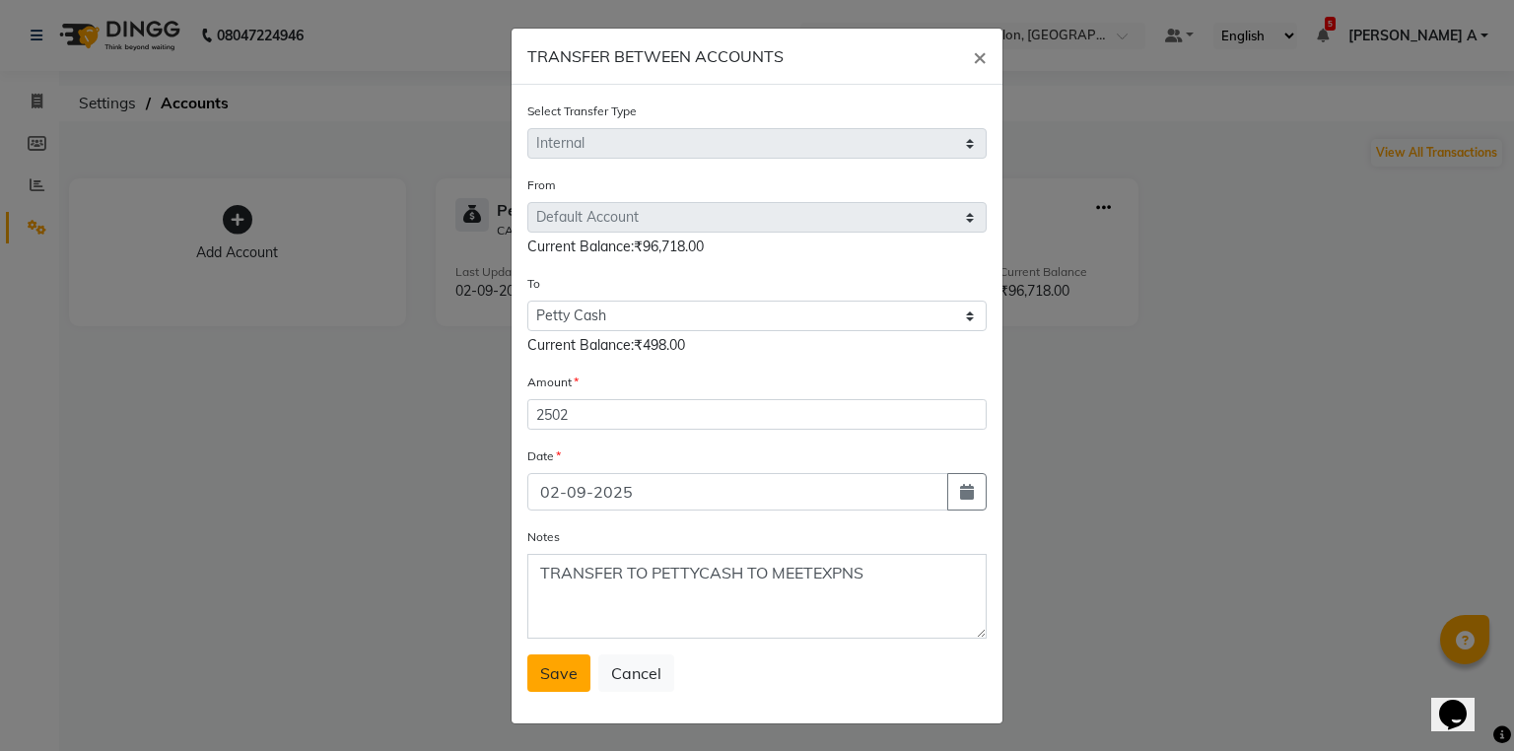
click at [527, 690] on button "Save" at bounding box center [558, 673] width 63 height 37
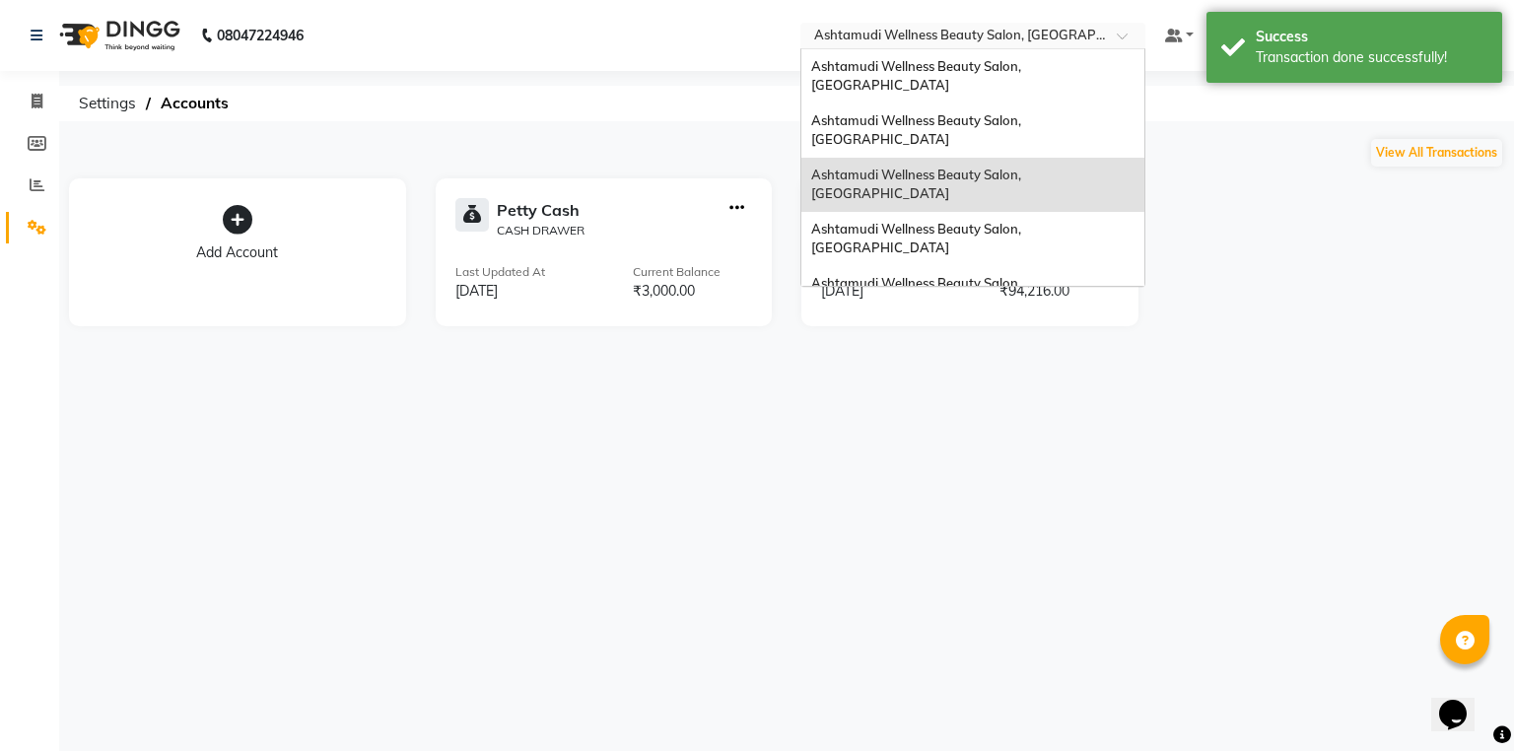
click at [1096, 39] on input "text" at bounding box center [953, 38] width 286 height 20
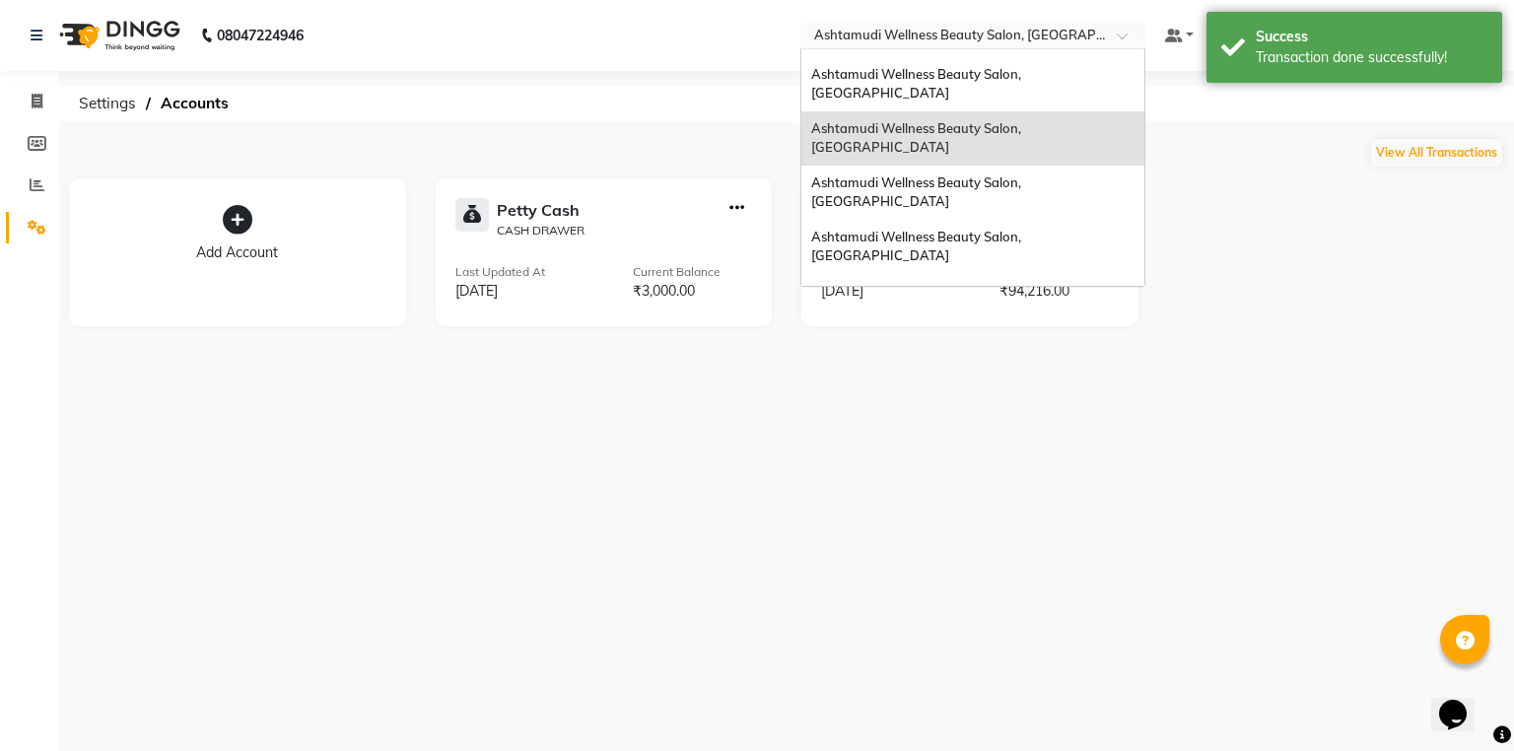
scroll to position [79, 0]
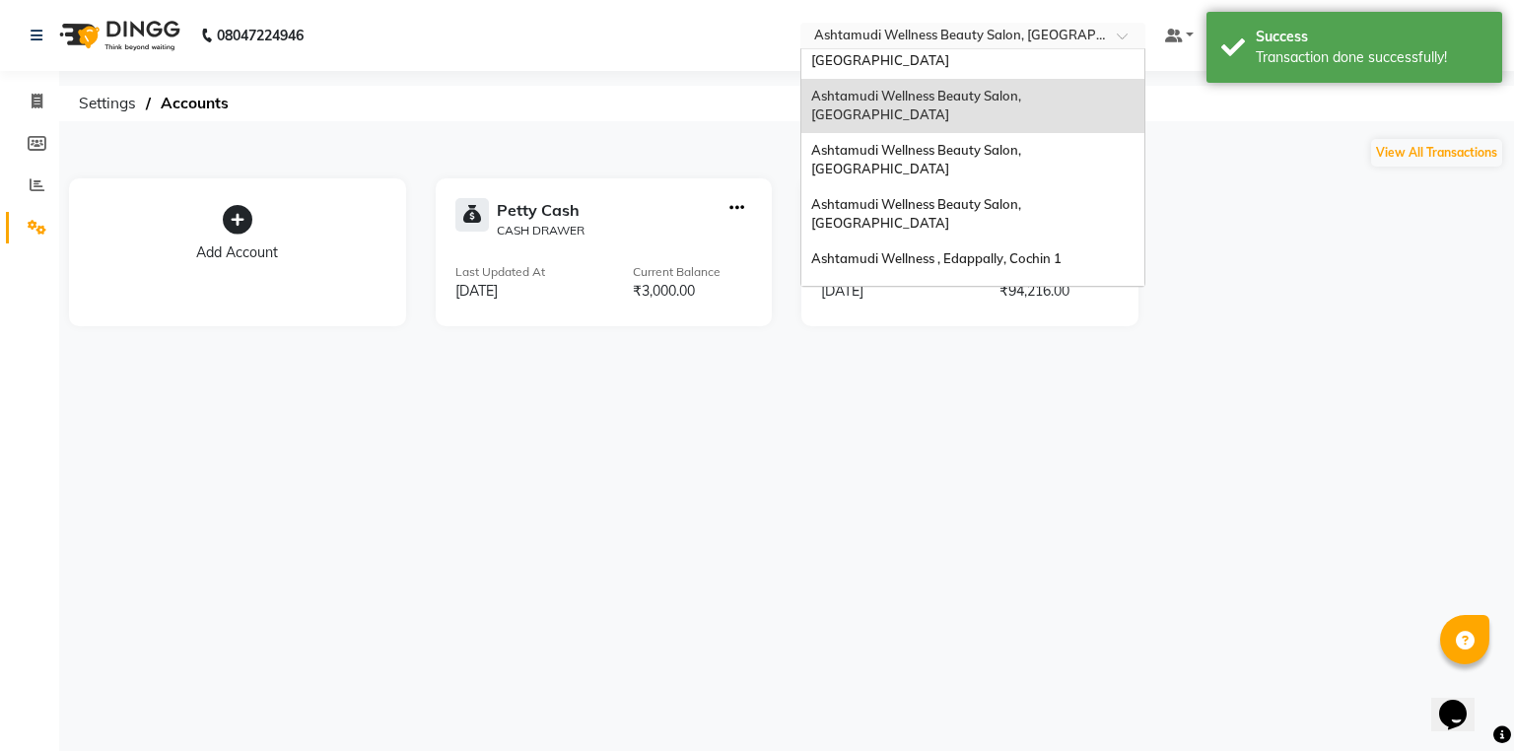
click at [1145, 366] on div "Ashtamudi Welness Beauty Salon, [GEOGRAPHIC_DATA]" at bounding box center [973, 393] width 343 height 54
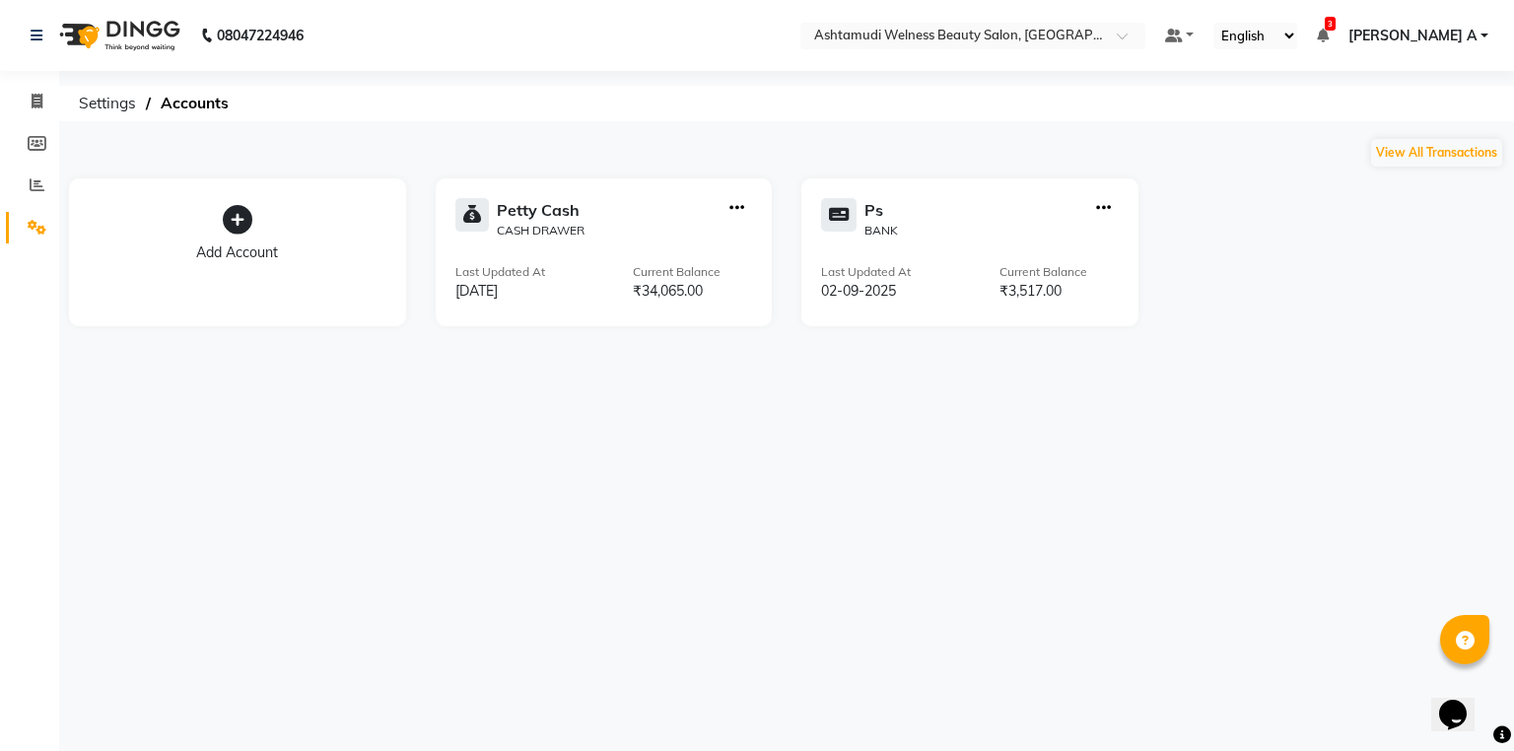
click at [737, 209] on icon "button" at bounding box center [737, 208] width 15 height 1
click at [741, 151] on div "Create Transfer" at bounding box center [738, 142] width 105 height 21
select select "internal transfer"
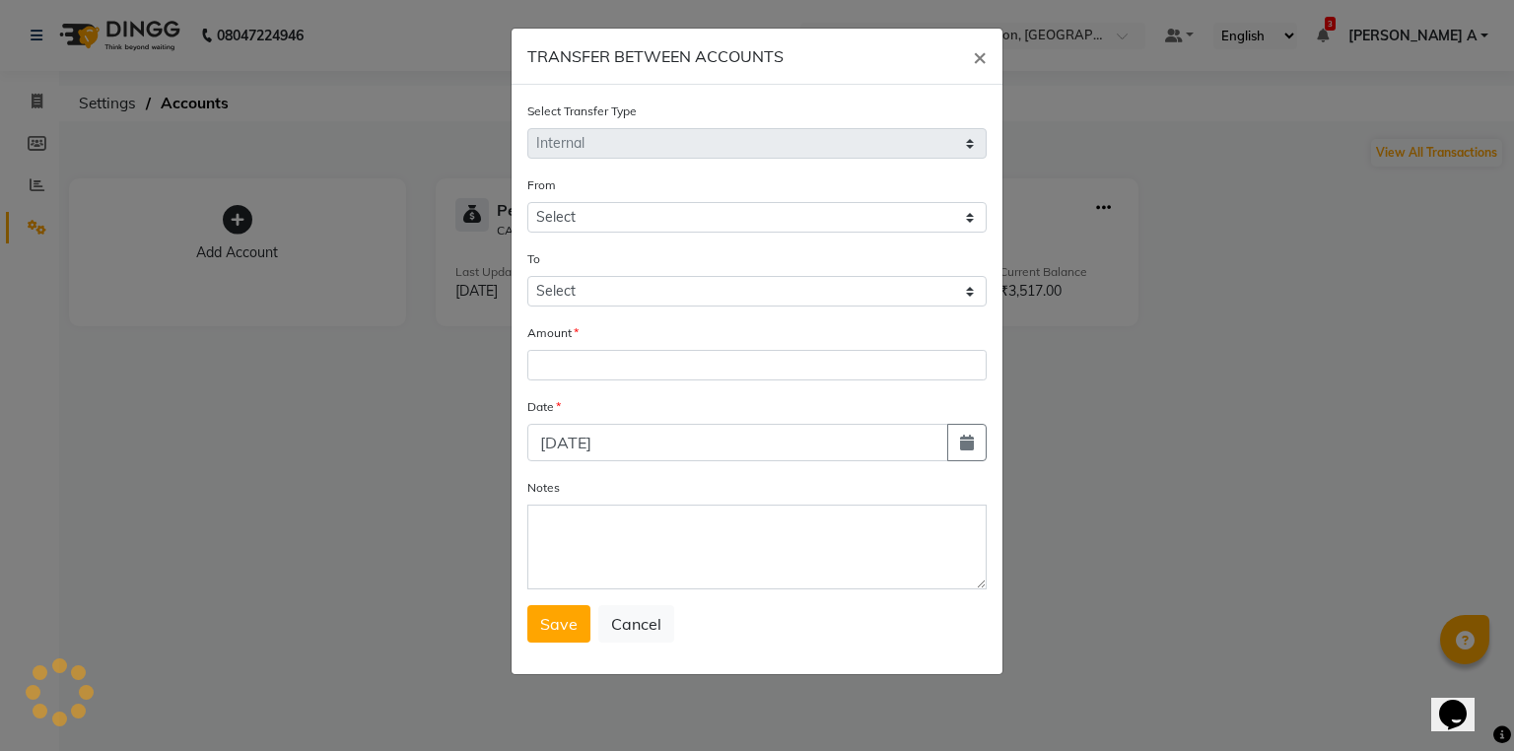
select select "3351"
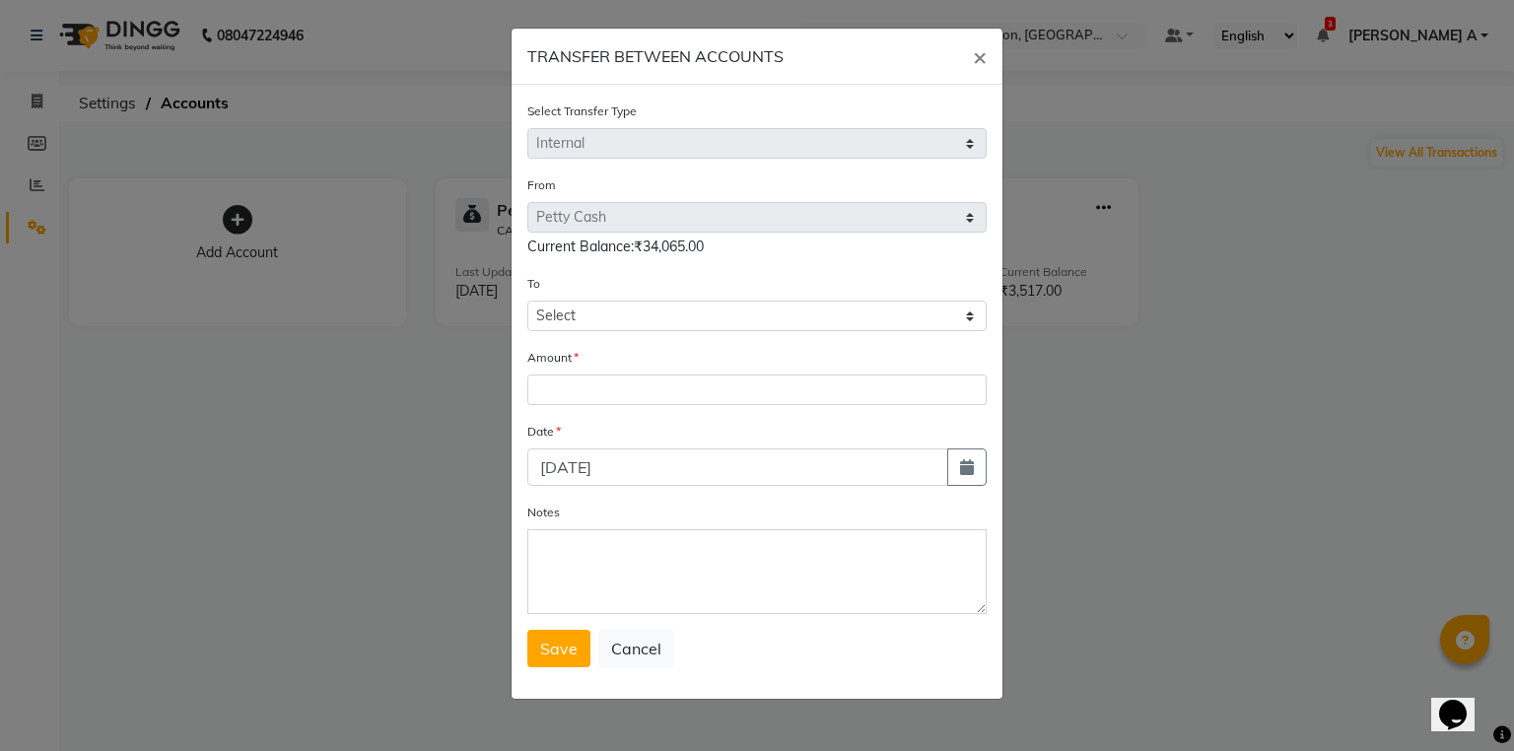
click at [629, 335] on form "Select Transfer Type Select Direct Internal From Select [PERSON_NAME] Cash Ps C…" at bounding box center [756, 384] width 459 height 567
drag, startPoint x: 641, startPoint y: 307, endPoint x: 643, endPoint y: 327, distance: 20.8
click at [643, 327] on select "Select [PERSON_NAME] Cash Ps" at bounding box center [756, 316] width 459 height 31
select select "3352"
click at [527, 304] on select "Select [PERSON_NAME] Cash Ps" at bounding box center [756, 316] width 459 height 31
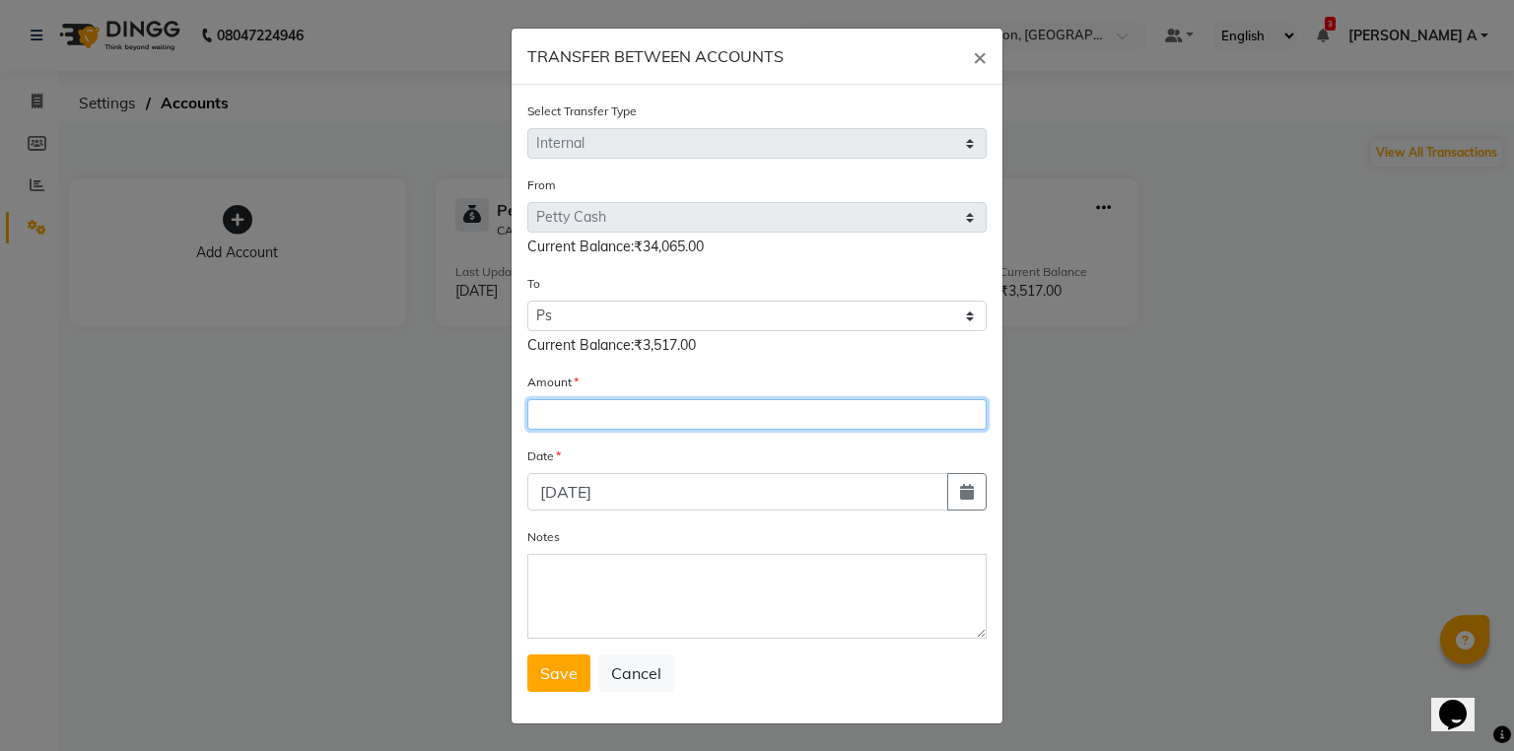
click at [635, 424] on input "number" at bounding box center [756, 414] width 459 height 31
type input "5"
type input "9"
type input "29737"
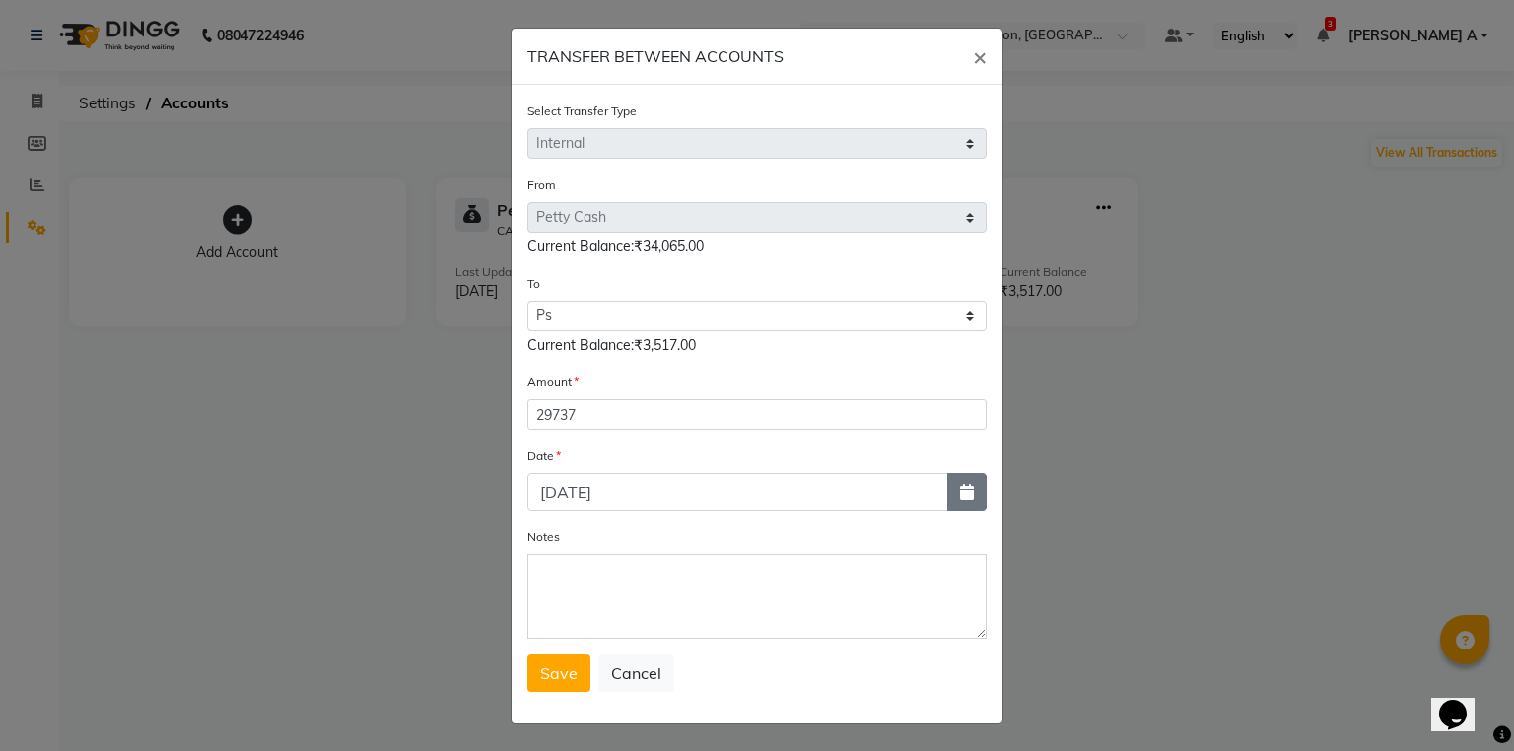
drag, startPoint x: 991, startPoint y: 489, endPoint x: 975, endPoint y: 496, distance: 17.2
click at [985, 490] on div "Select Transfer Type Select Direct Internal From Select [PERSON_NAME] Cash Ps C…" at bounding box center [757, 404] width 491 height 639
click at [975, 496] on button "button" at bounding box center [966, 491] width 39 height 37
select select "9"
select select "2025"
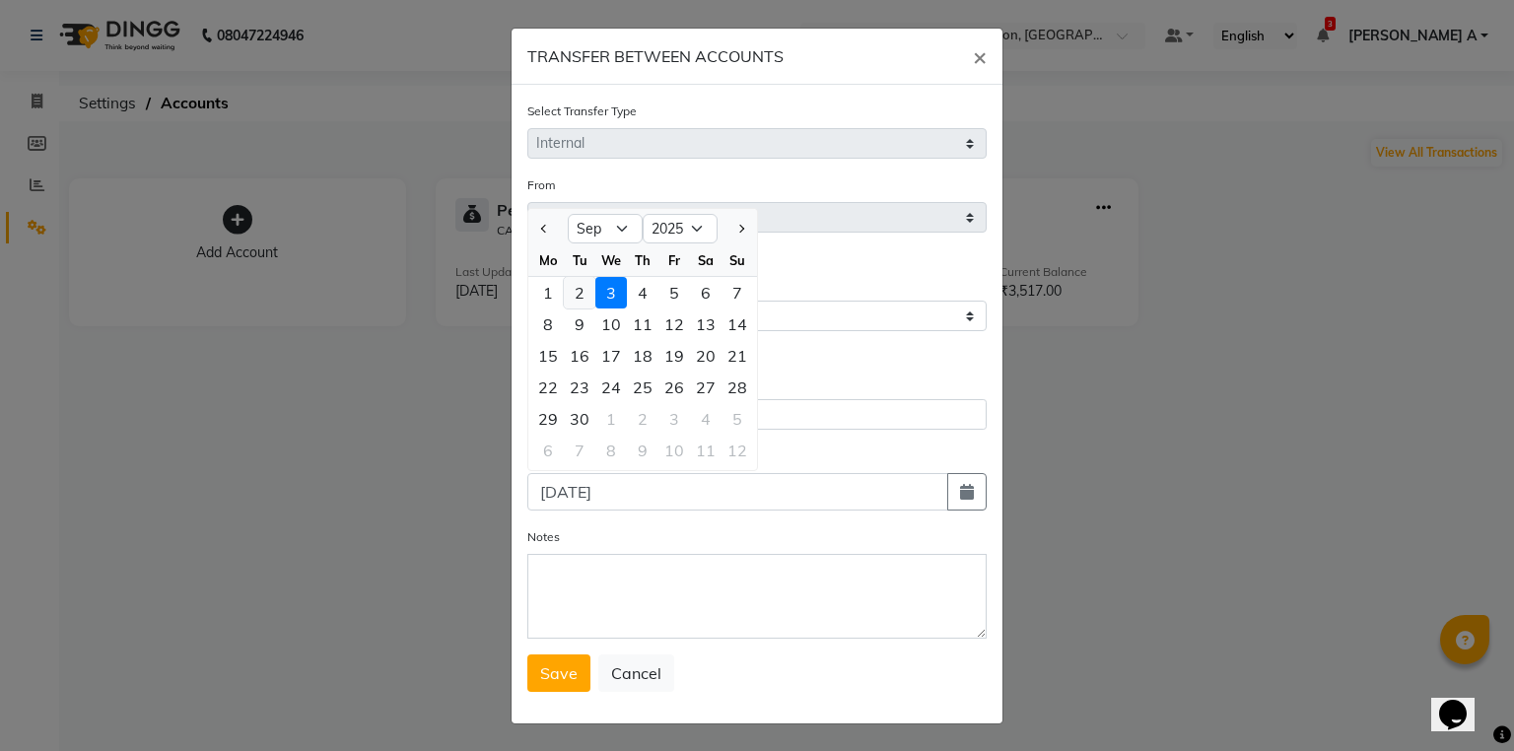
click at [566, 304] on div "2" at bounding box center [580, 293] width 32 height 32
type input "02-09-2025"
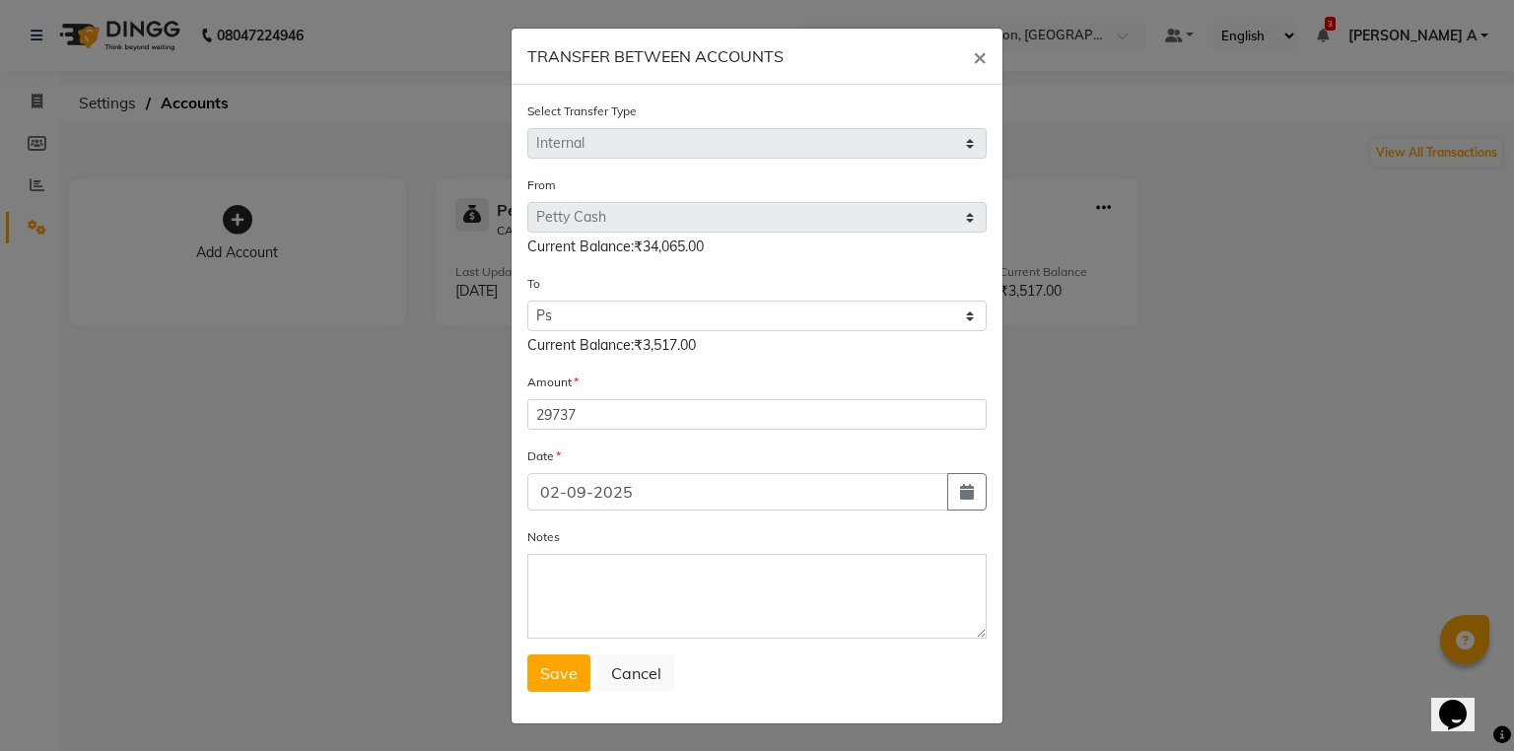
click at [607, 648] on form "Select Transfer Type Select Direct Internal From Select [PERSON_NAME] Cash Ps C…" at bounding box center [756, 397] width 459 height 592
click at [615, 623] on textarea "Notes" at bounding box center [756, 596] width 459 height 85
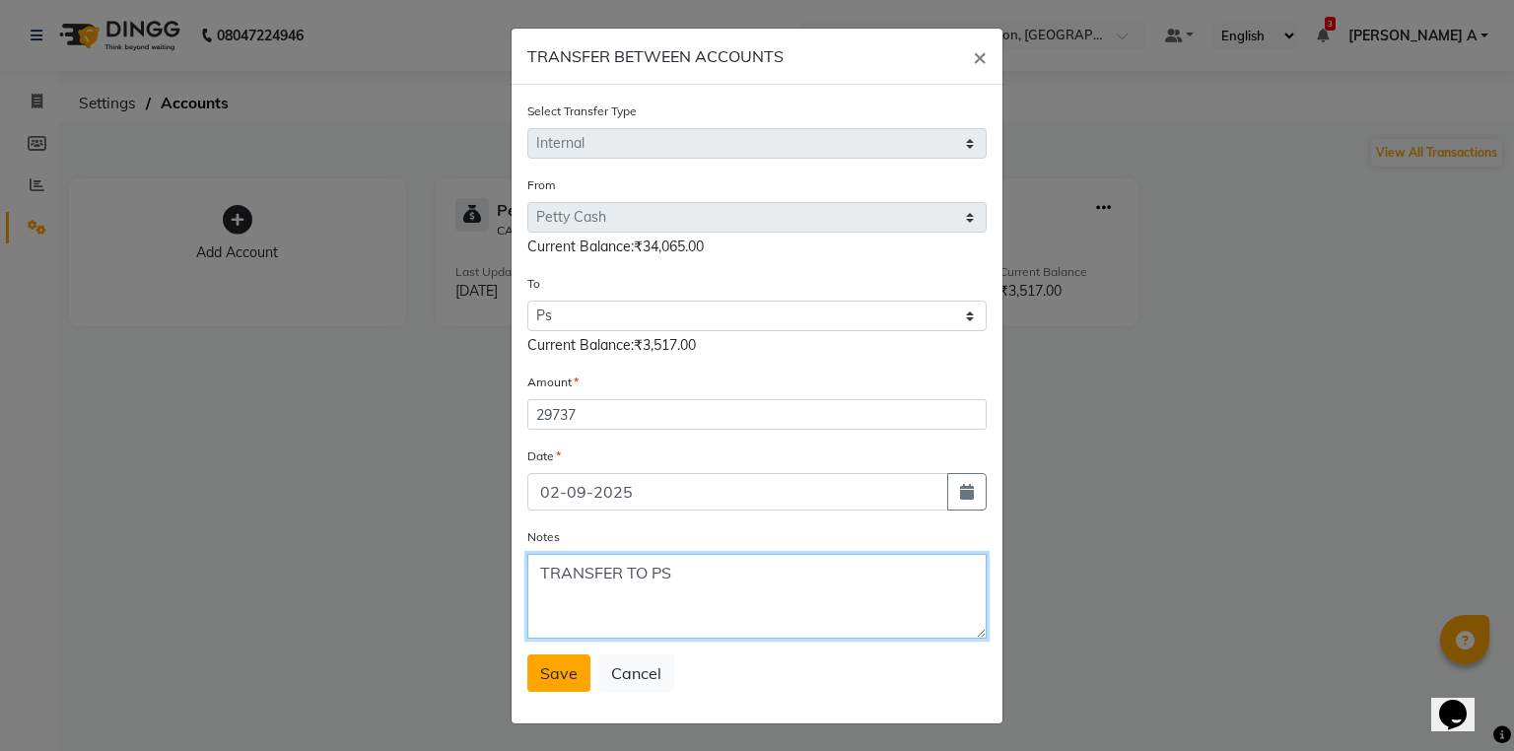
type textarea "TRANSFER TO PS"
click at [527, 682] on button "Save" at bounding box center [558, 673] width 63 height 37
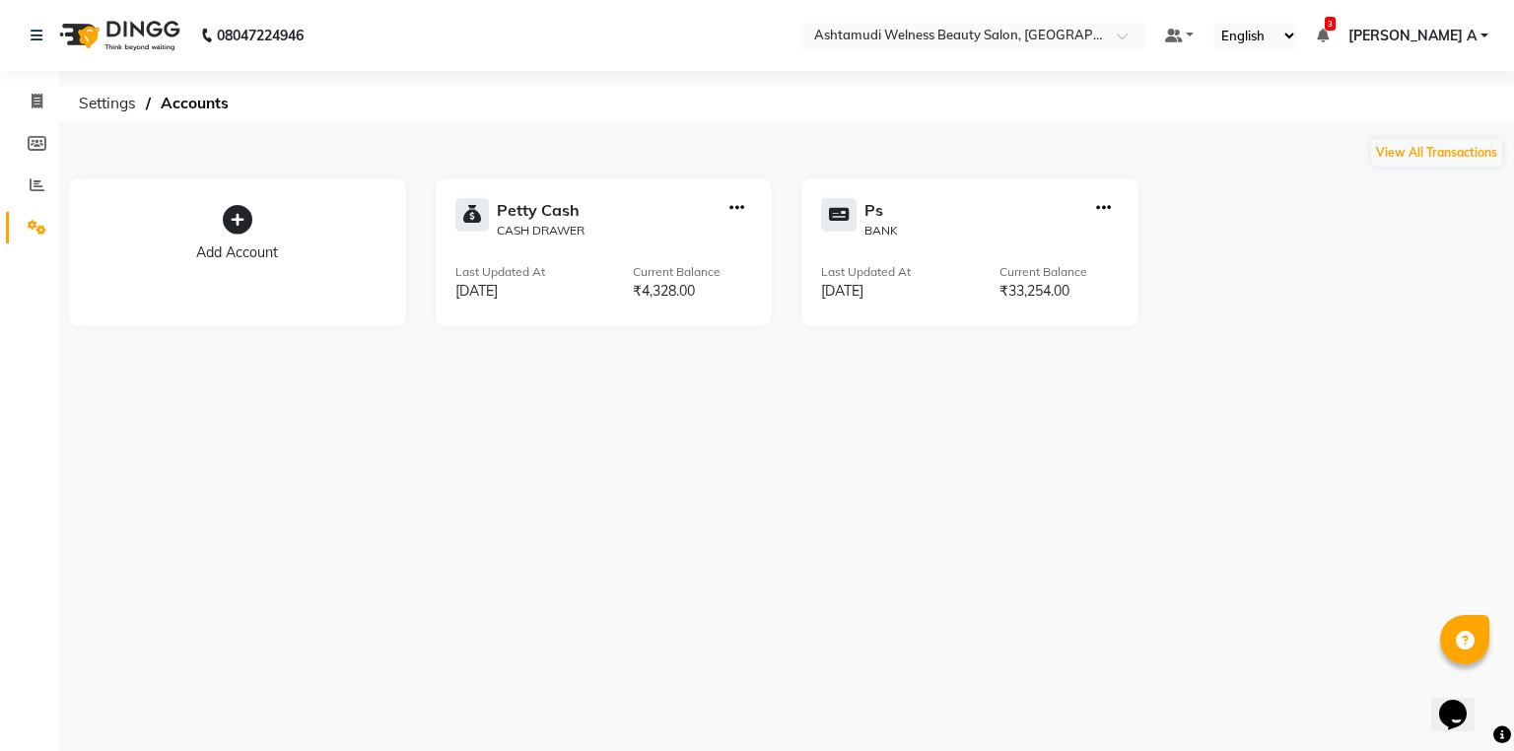
click at [1098, 208] on icon "button" at bounding box center [1103, 208] width 15 height 1
click at [1122, 130] on div "Edit Account Delete Account Add Transaction Create Transfer View Transaction" at bounding box center [1104, 119] width 128 height 139
click at [966, 128] on div "08047224946 Select Location × Ashtamudi Welness Beauty Salon, [GEOGRAPHIC_DATA]…" at bounding box center [757, 375] width 1514 height 751
click at [36, 231] on icon at bounding box center [37, 227] width 19 height 15
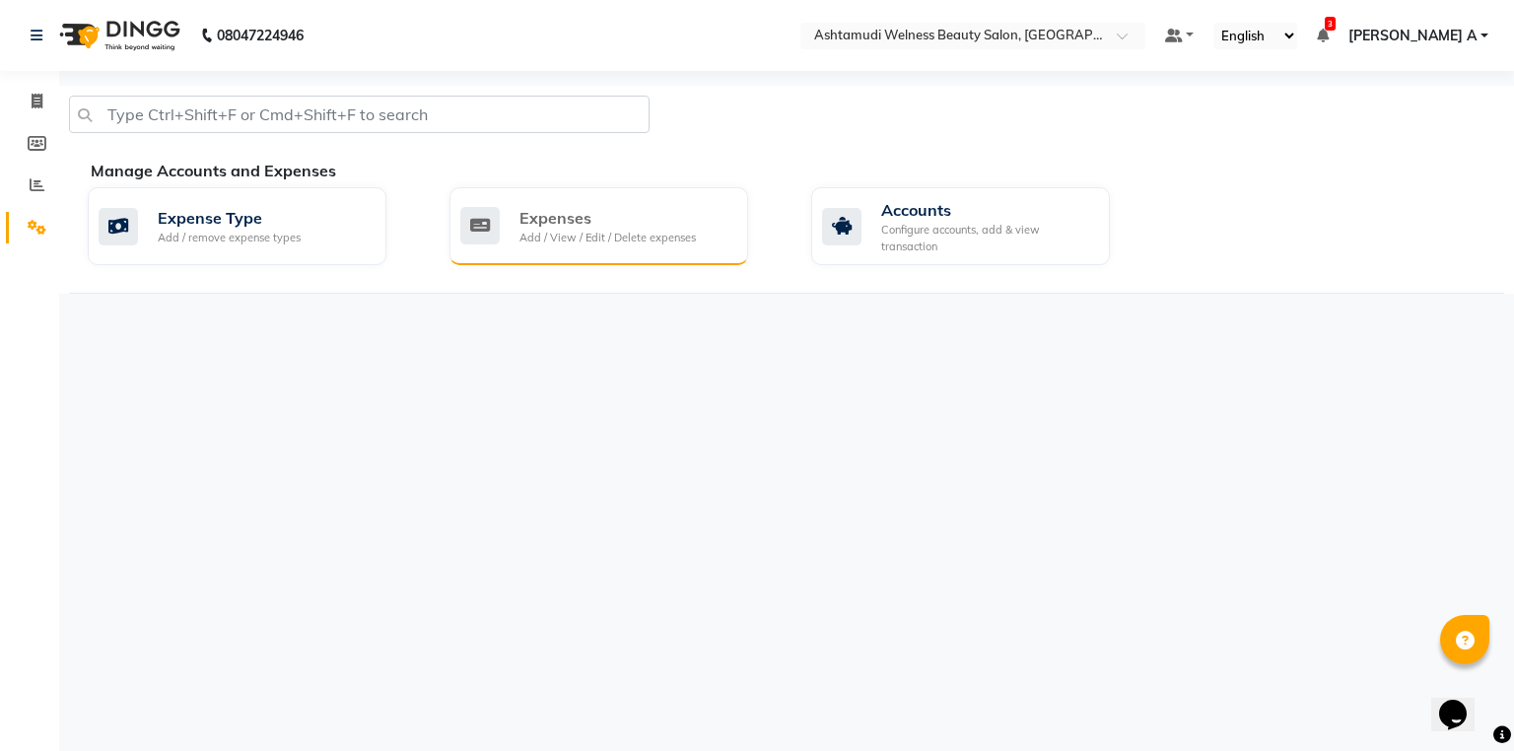
click at [557, 221] on div "Expenses" at bounding box center [608, 218] width 176 height 24
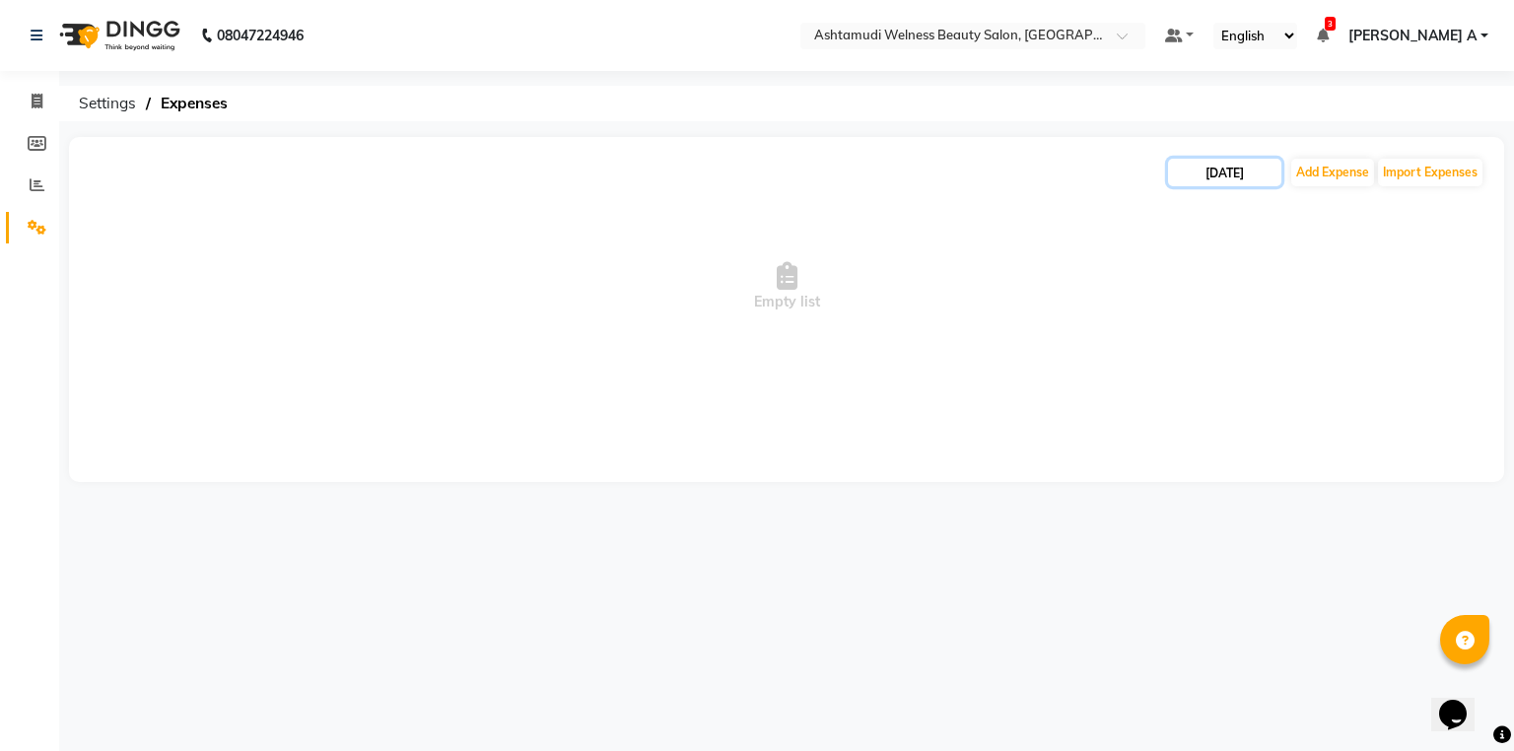
click at [1225, 170] on input "[DATE]" at bounding box center [1224, 173] width 113 height 28
select select "9"
select select "2025"
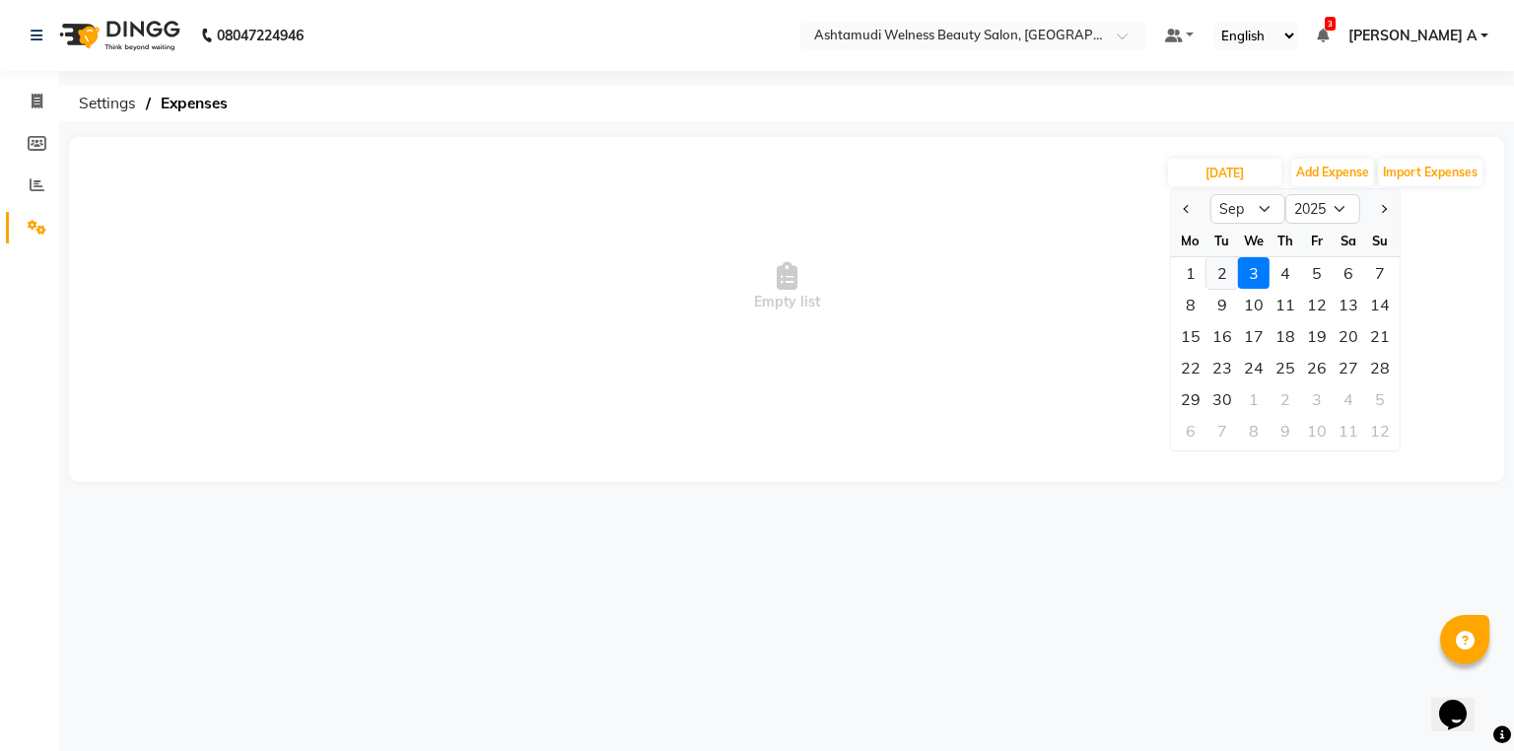
click at [1228, 264] on div "2" at bounding box center [1223, 273] width 32 height 32
type input "02-09-2025"
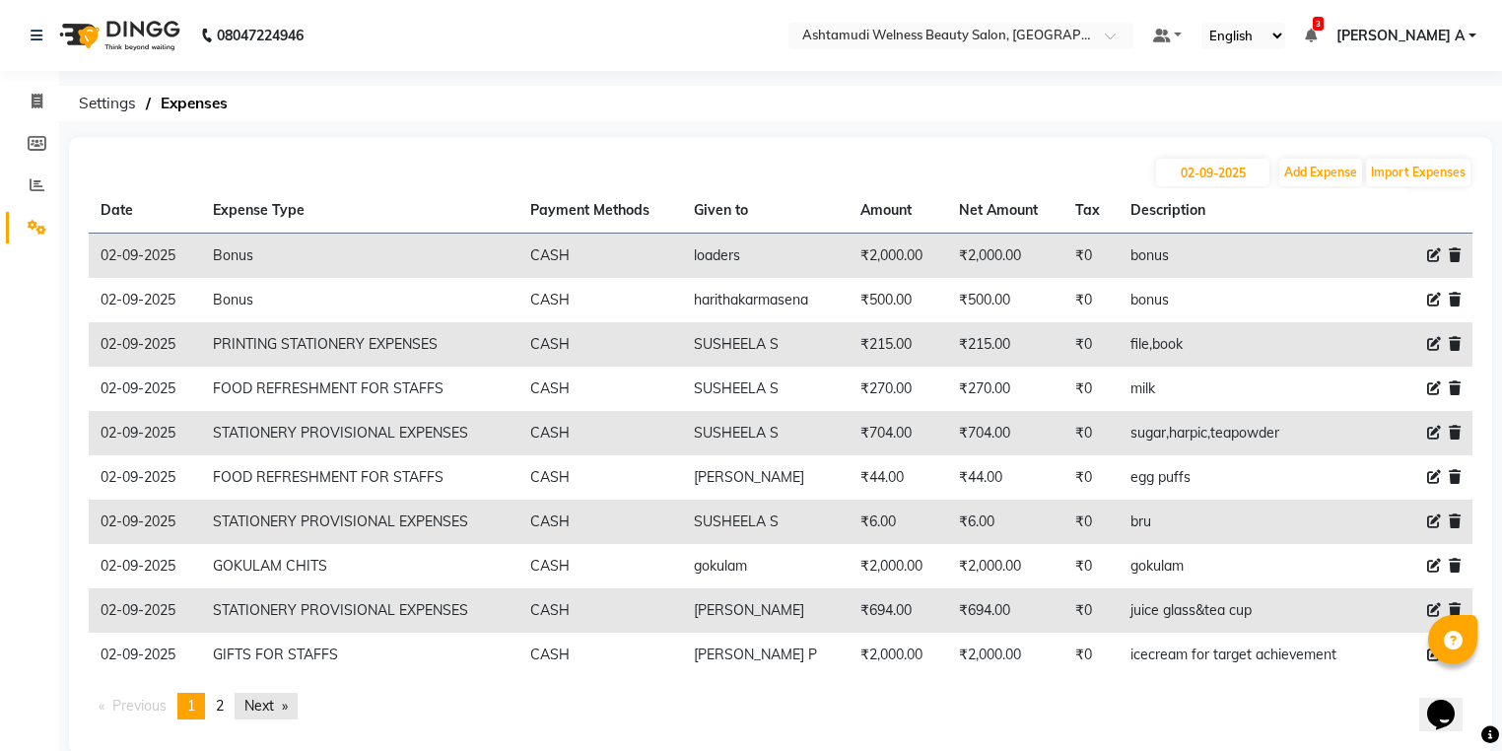
click at [297, 695] on link "Next page" at bounding box center [266, 706] width 63 height 27
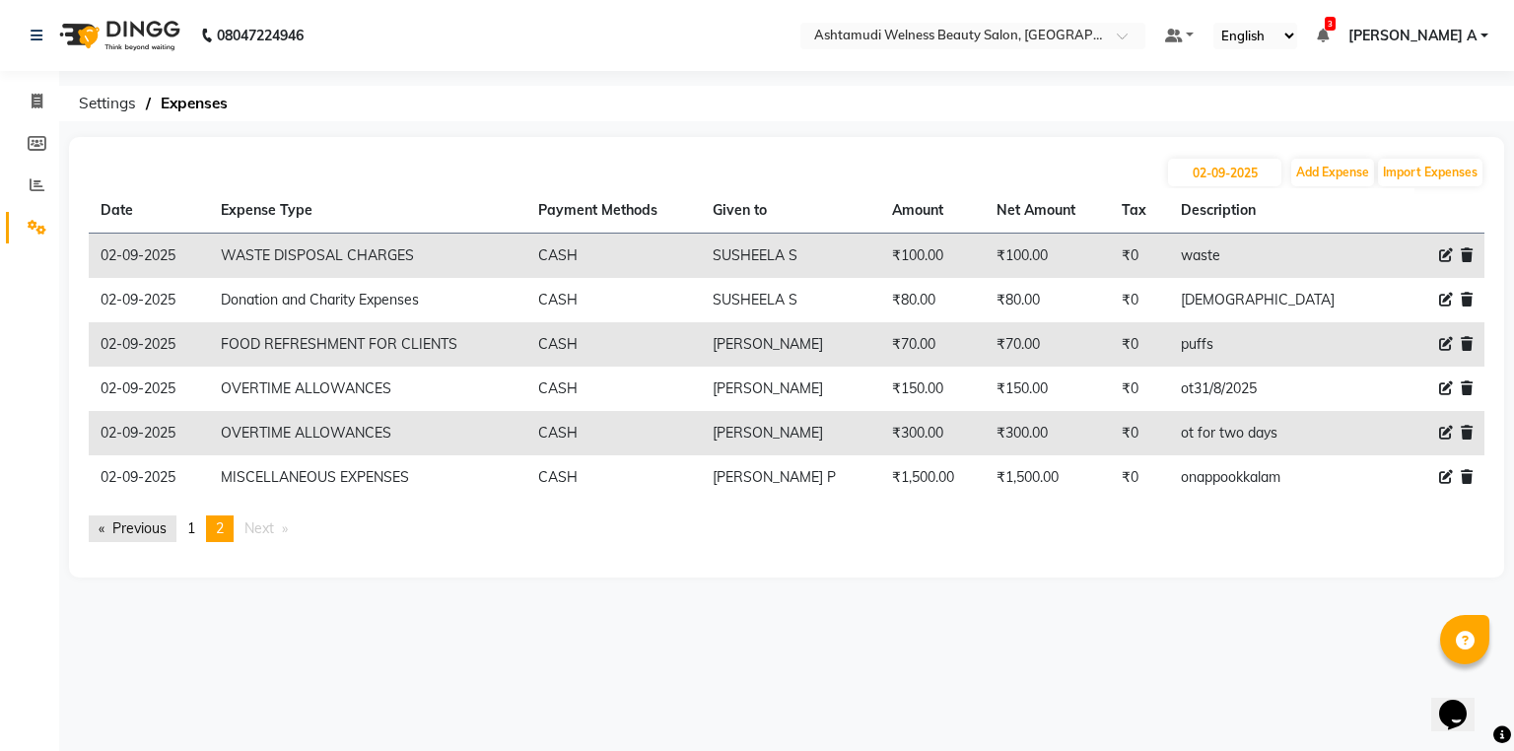
click at [154, 536] on link "Previous page" at bounding box center [133, 529] width 88 height 27
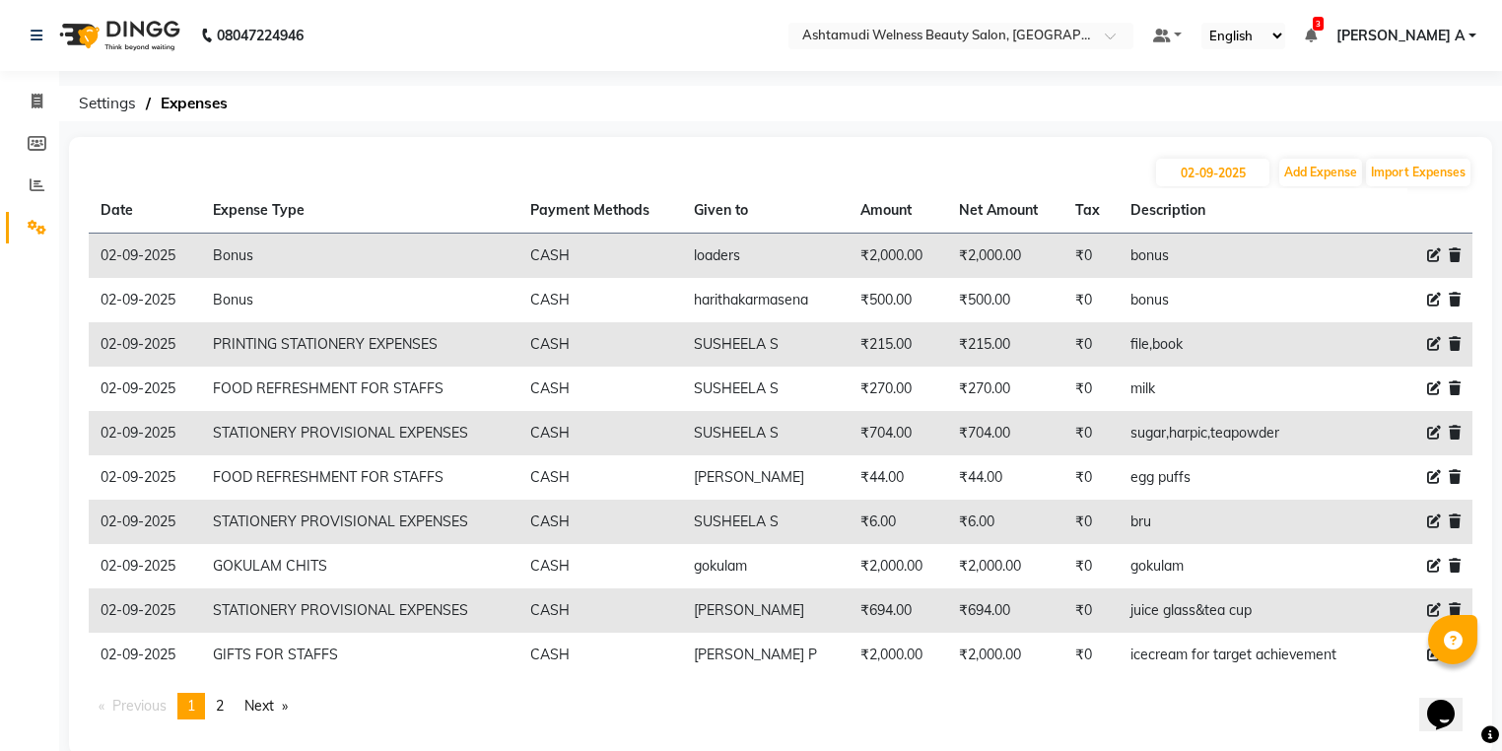
click at [1435, 260] on icon at bounding box center [1435, 255] width 14 height 14
select select "7491"
select select "1"
select select "3351"
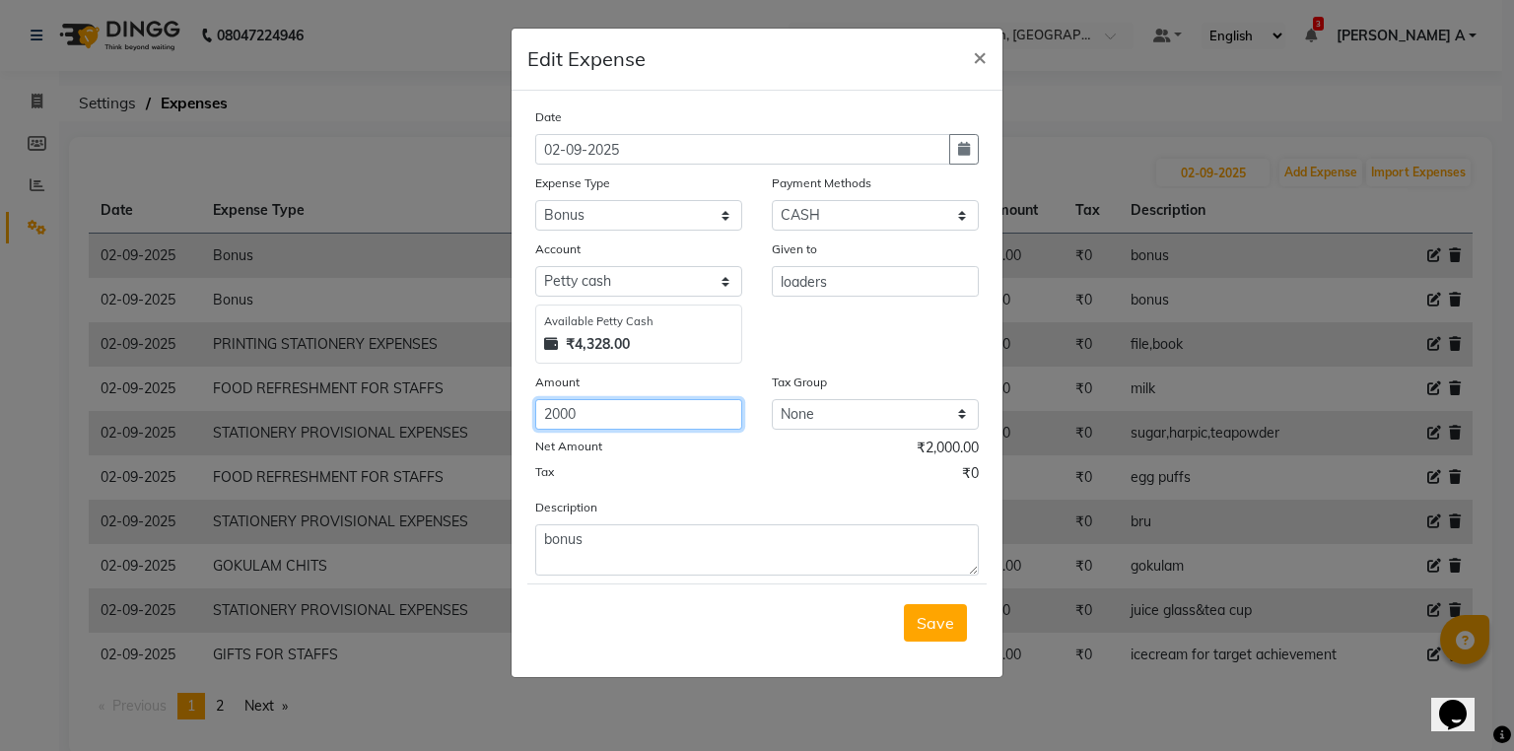
click at [611, 419] on input "2000" at bounding box center [638, 414] width 207 height 31
click at [977, 49] on span "×" at bounding box center [980, 56] width 14 height 30
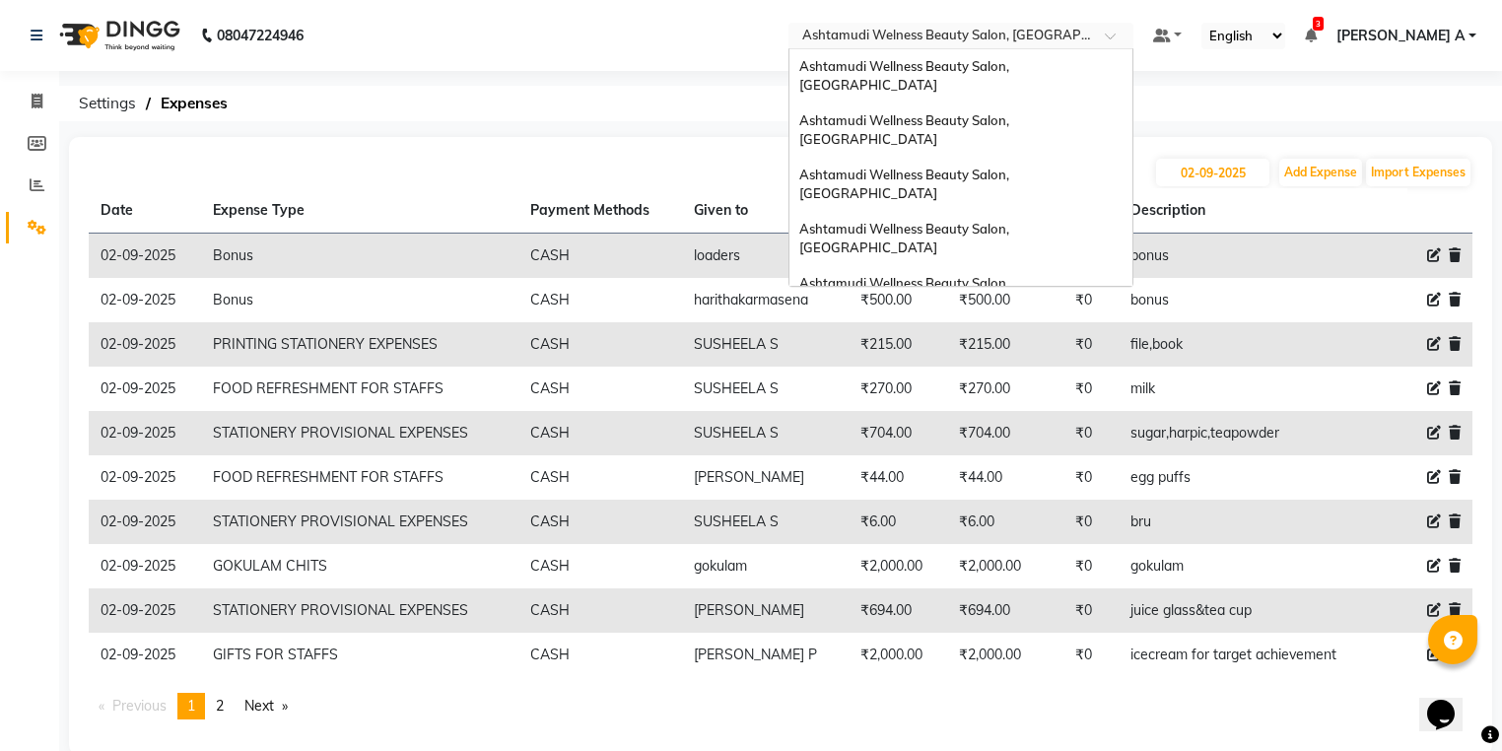
click at [1069, 24] on div "Select Location × Ashtamudi Welness Beauty Salon, [GEOGRAPHIC_DATA]" at bounding box center [961, 36] width 345 height 27
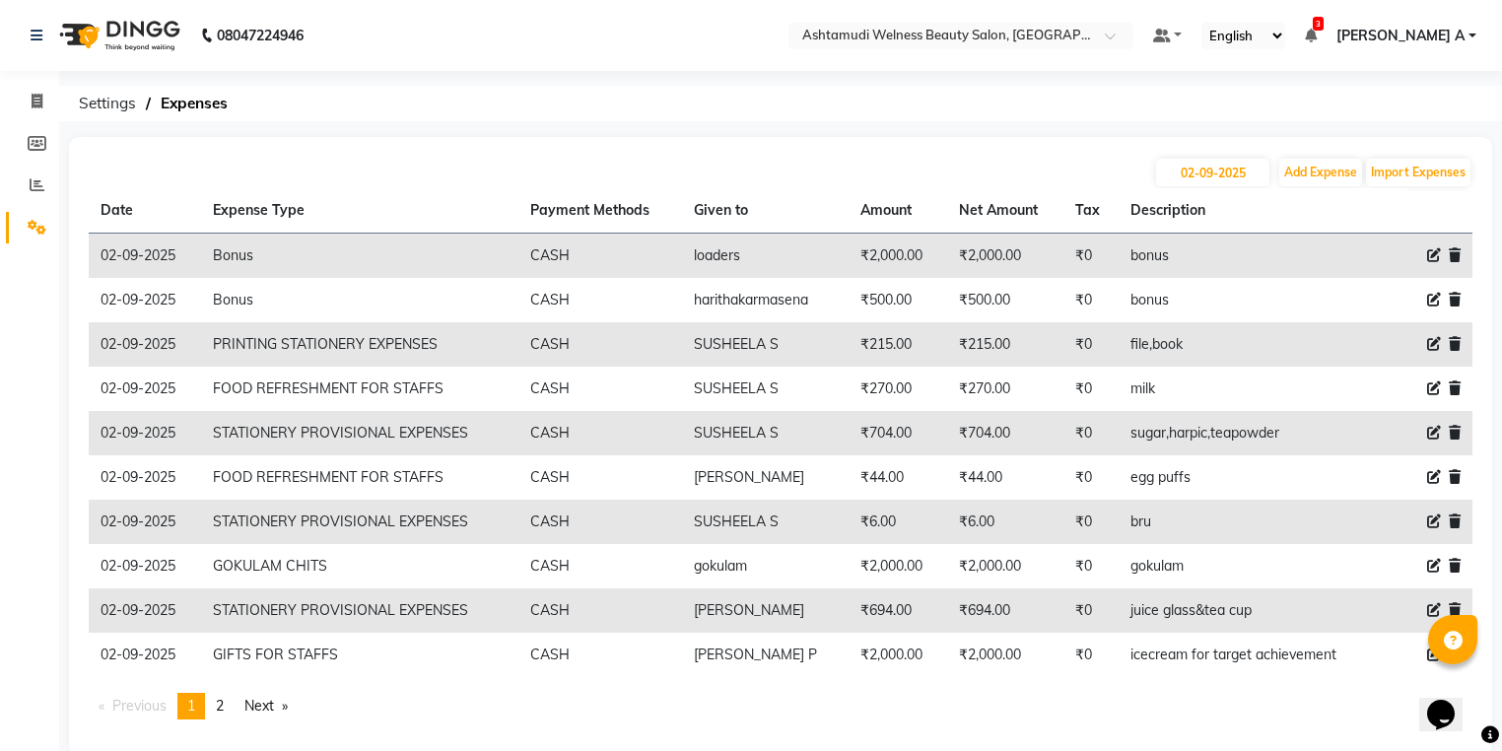
click at [750, 64] on nav "08047224946 Select Location × Ashtamudi Welness Beauty Salon, Chinnakkada Defau…" at bounding box center [751, 35] width 1502 height 71
click at [1429, 251] on icon at bounding box center [1435, 255] width 14 height 14
select select "7491"
select select "1"
select select "3351"
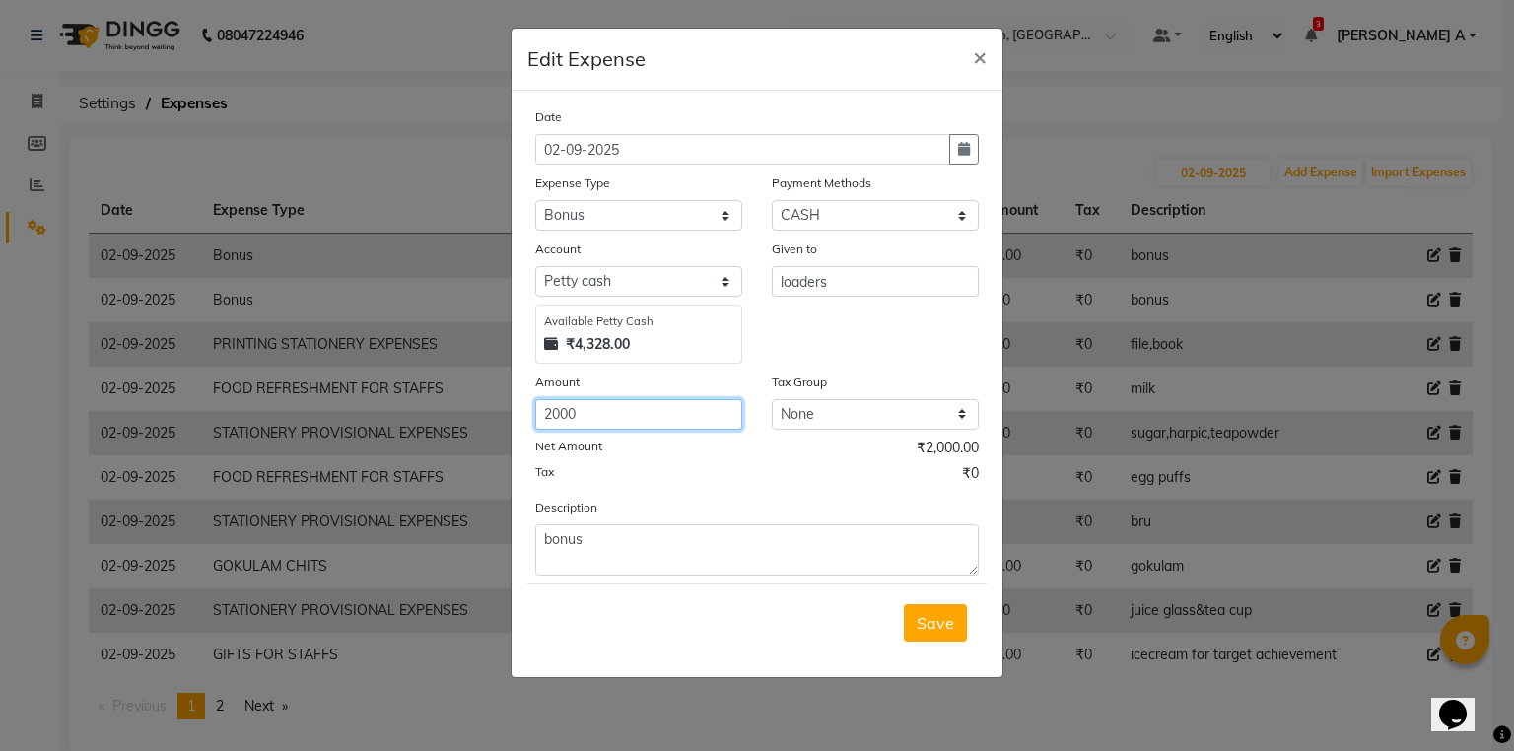
click at [628, 405] on input "2000" at bounding box center [638, 414] width 207 height 31
type input "2"
type input "1500"
click at [970, 631] on div "Save" at bounding box center [756, 623] width 459 height 78
click at [968, 633] on div "Save" at bounding box center [756, 623] width 459 height 78
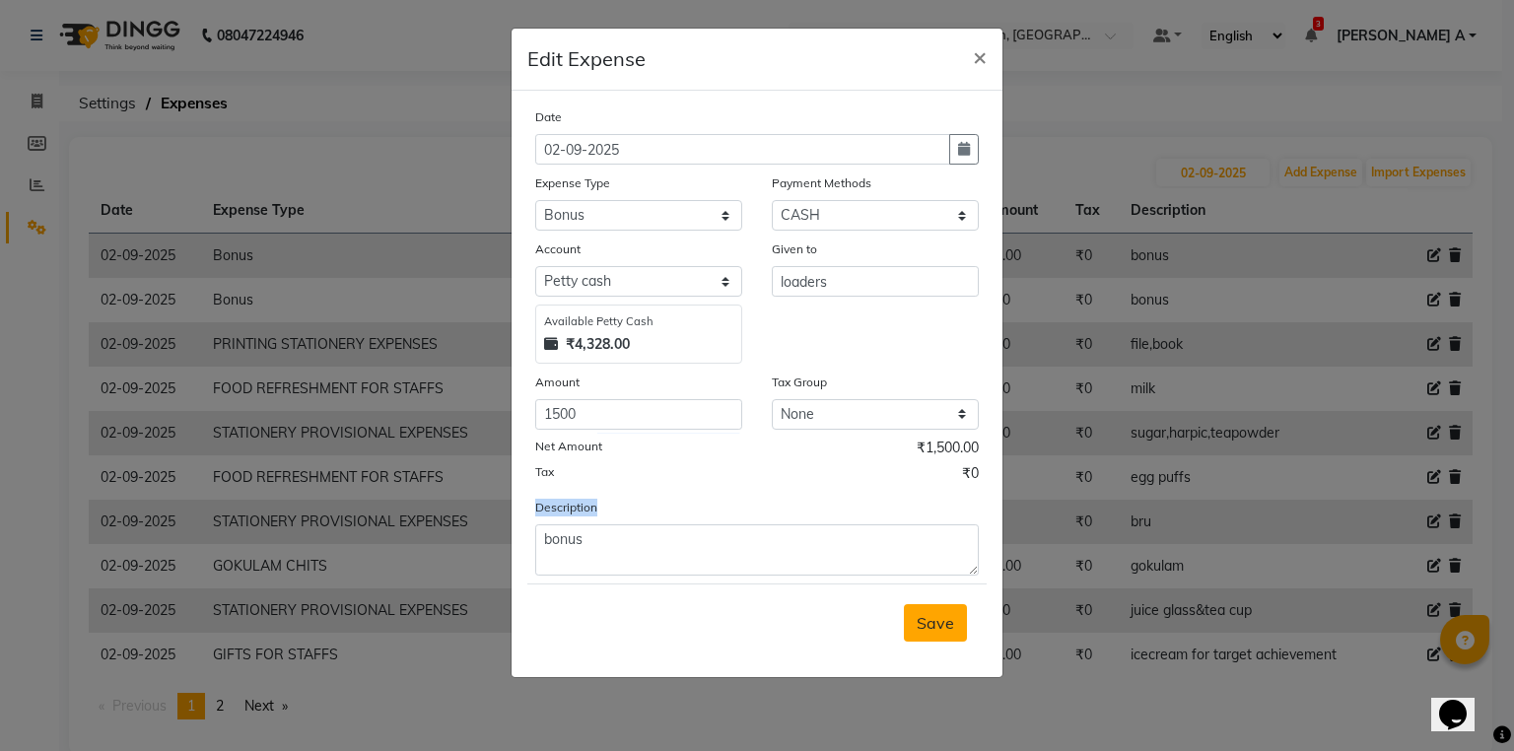
click at [937, 633] on span "Save" at bounding box center [935, 623] width 37 height 20
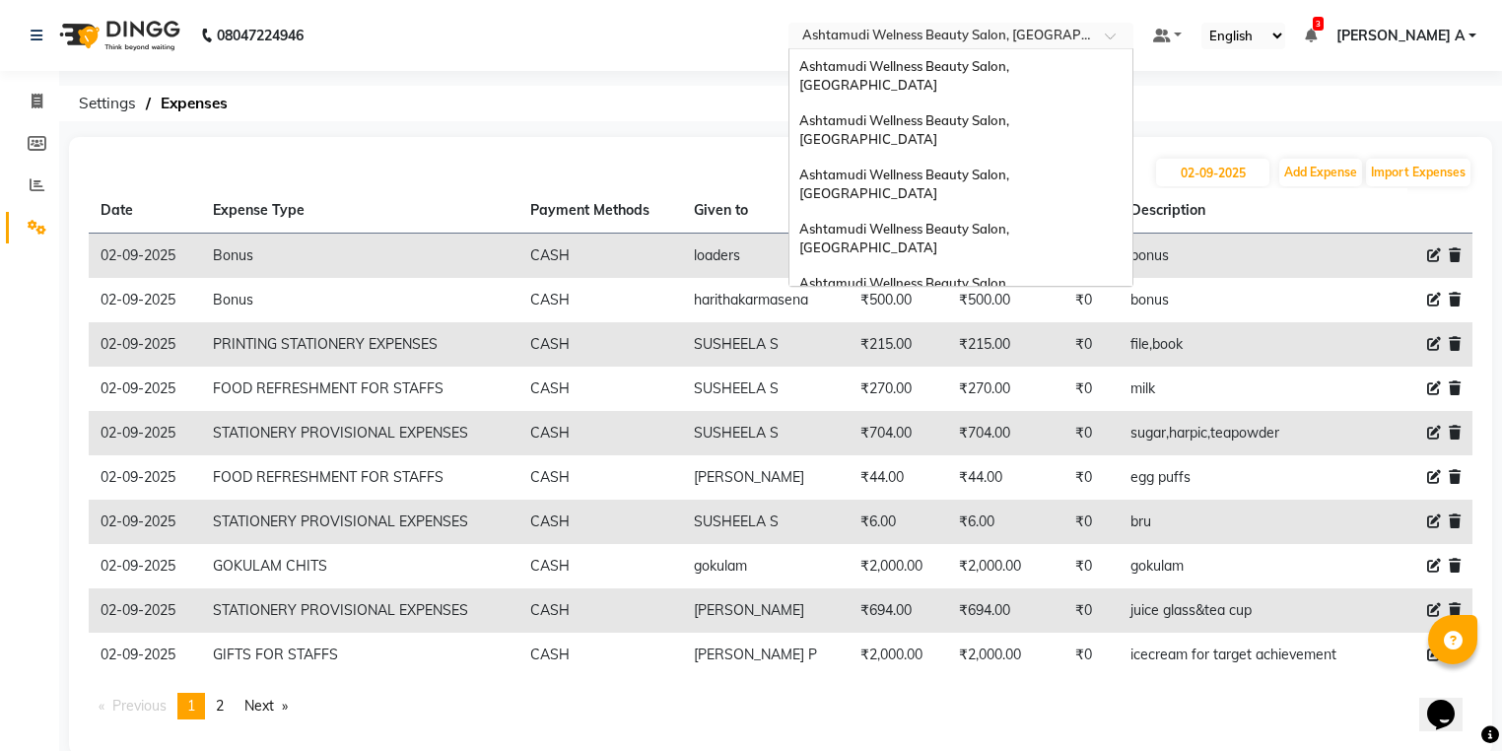
click at [1084, 31] on input "text" at bounding box center [942, 38] width 286 height 20
click at [1108, 266] on div "Ashtamudi Wellness Beauty Salon, [GEOGRAPHIC_DATA]" at bounding box center [961, 293] width 343 height 54
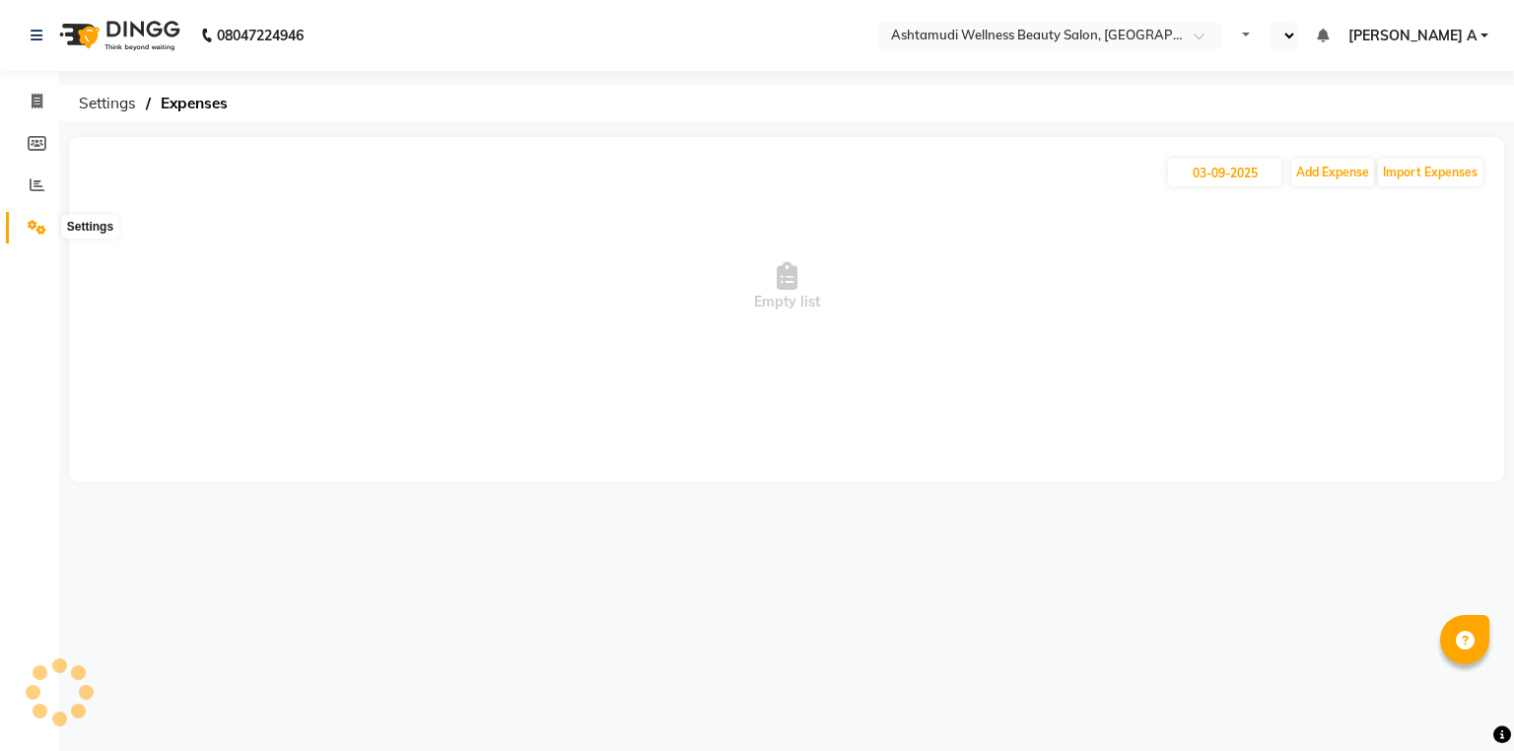
select select "en"
click at [35, 231] on icon at bounding box center [37, 227] width 19 height 15
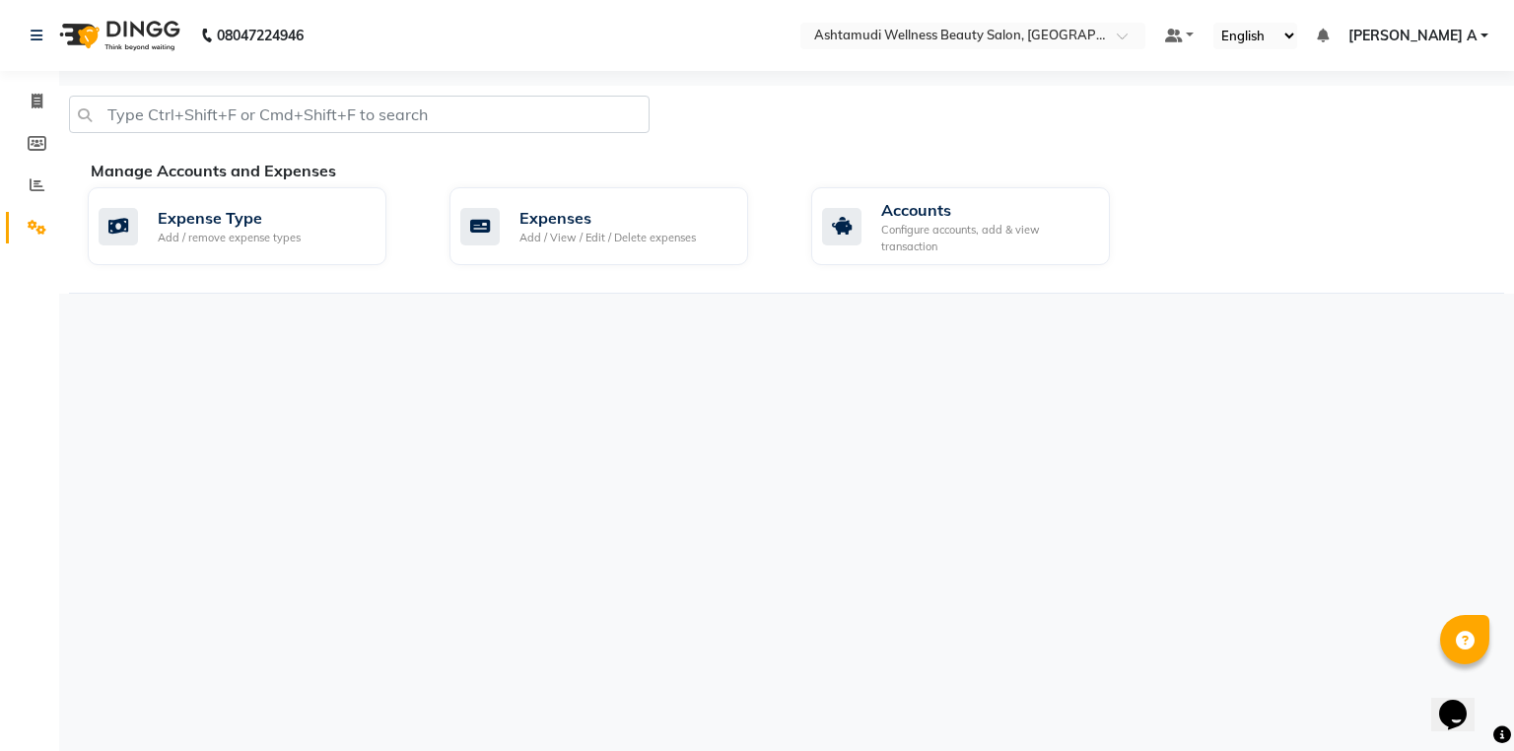
click at [1002, 266] on div "Expense Type Add / remove expense types Expenses Add / View / Edit / Delete exp…" at bounding box center [796, 230] width 1446 height 86
click at [973, 229] on div "Configure accounts, add & view transaction" at bounding box center [987, 238] width 213 height 33
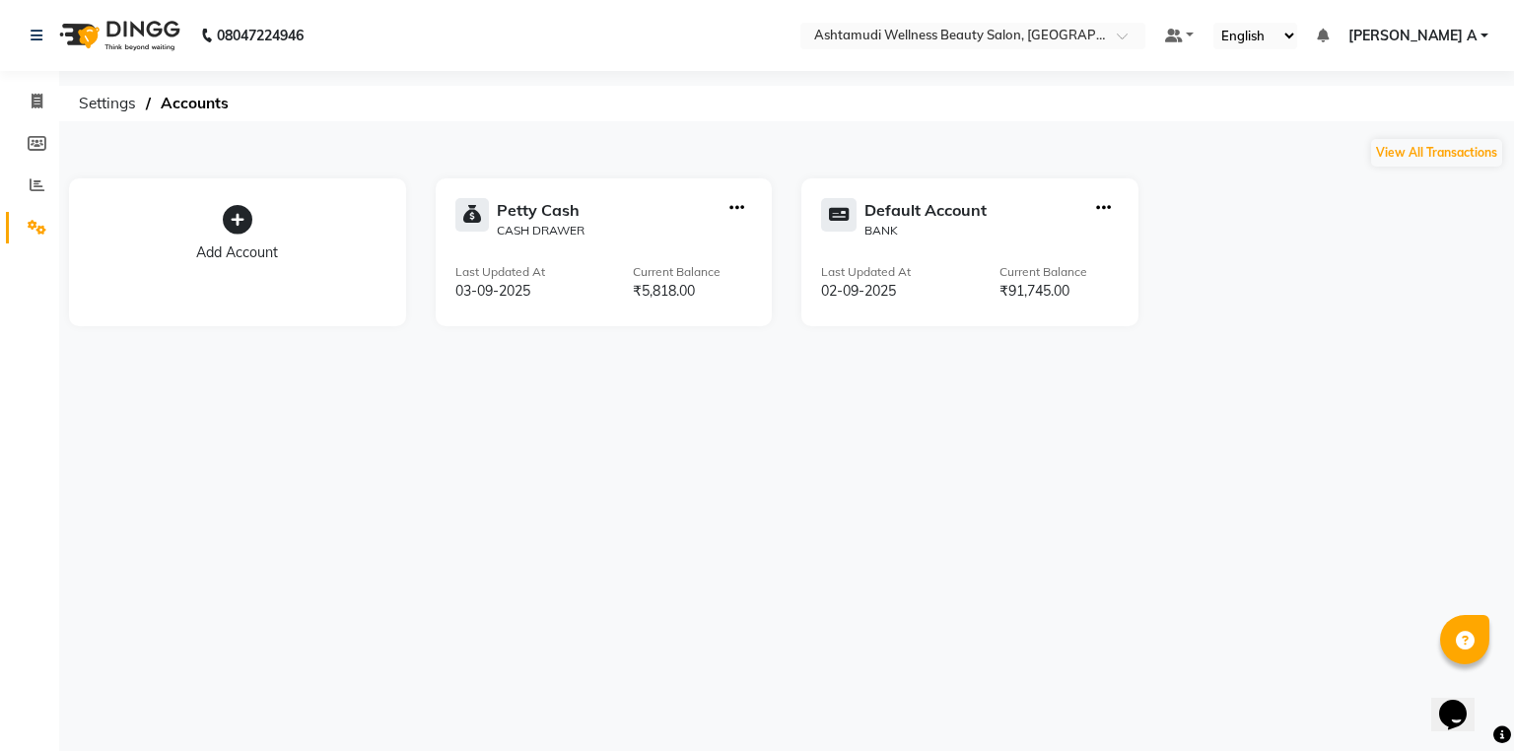
click at [738, 208] on icon "button" at bounding box center [737, 208] width 15 height 1
click at [741, 147] on div "Create Transfer" at bounding box center [738, 142] width 105 height 21
select select "internal transfer"
select select "3496"
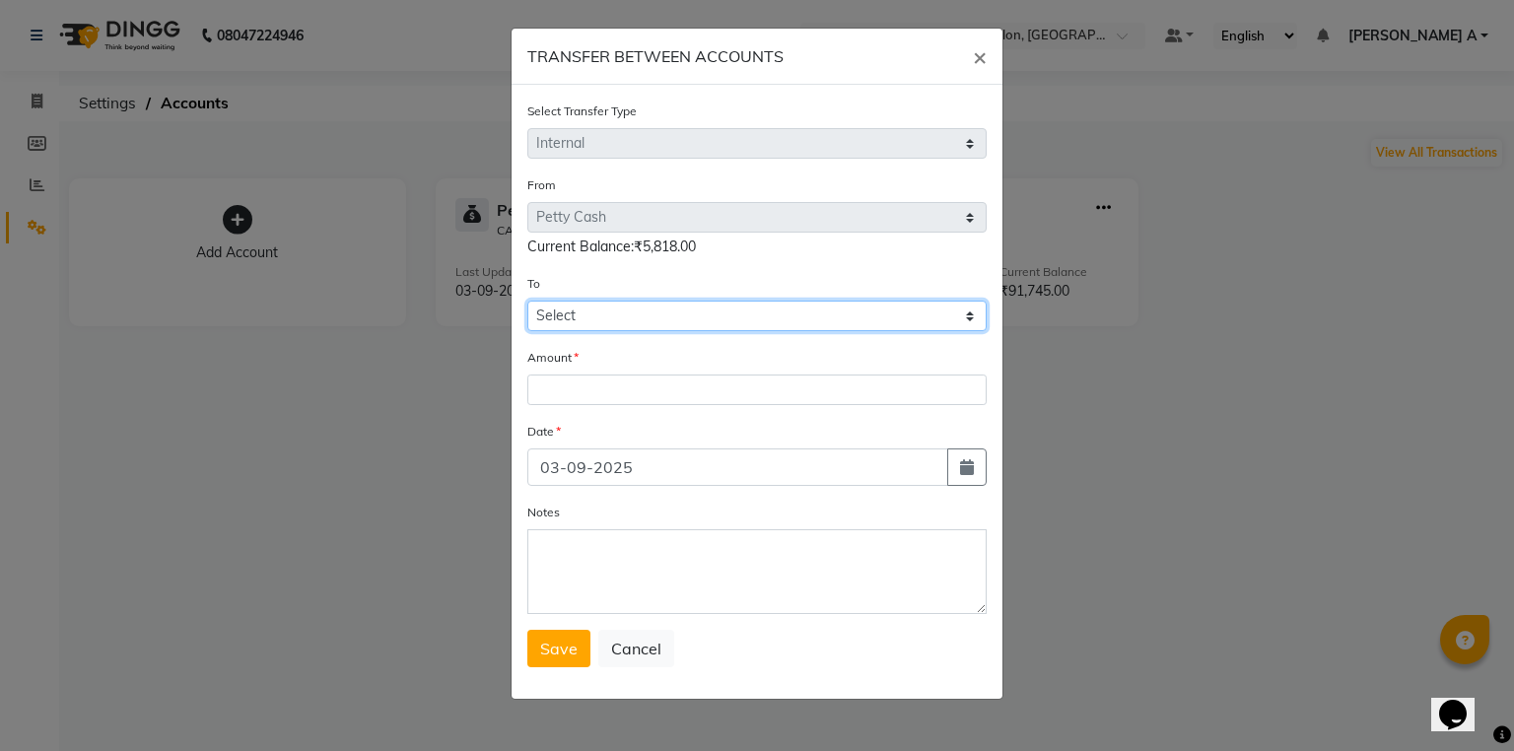
click at [617, 327] on select "Select [PERSON_NAME] Cash Default Account" at bounding box center [756, 316] width 459 height 31
select select "3497"
click at [527, 304] on select "Select [PERSON_NAME] Cash Default Account" at bounding box center [756, 316] width 459 height 31
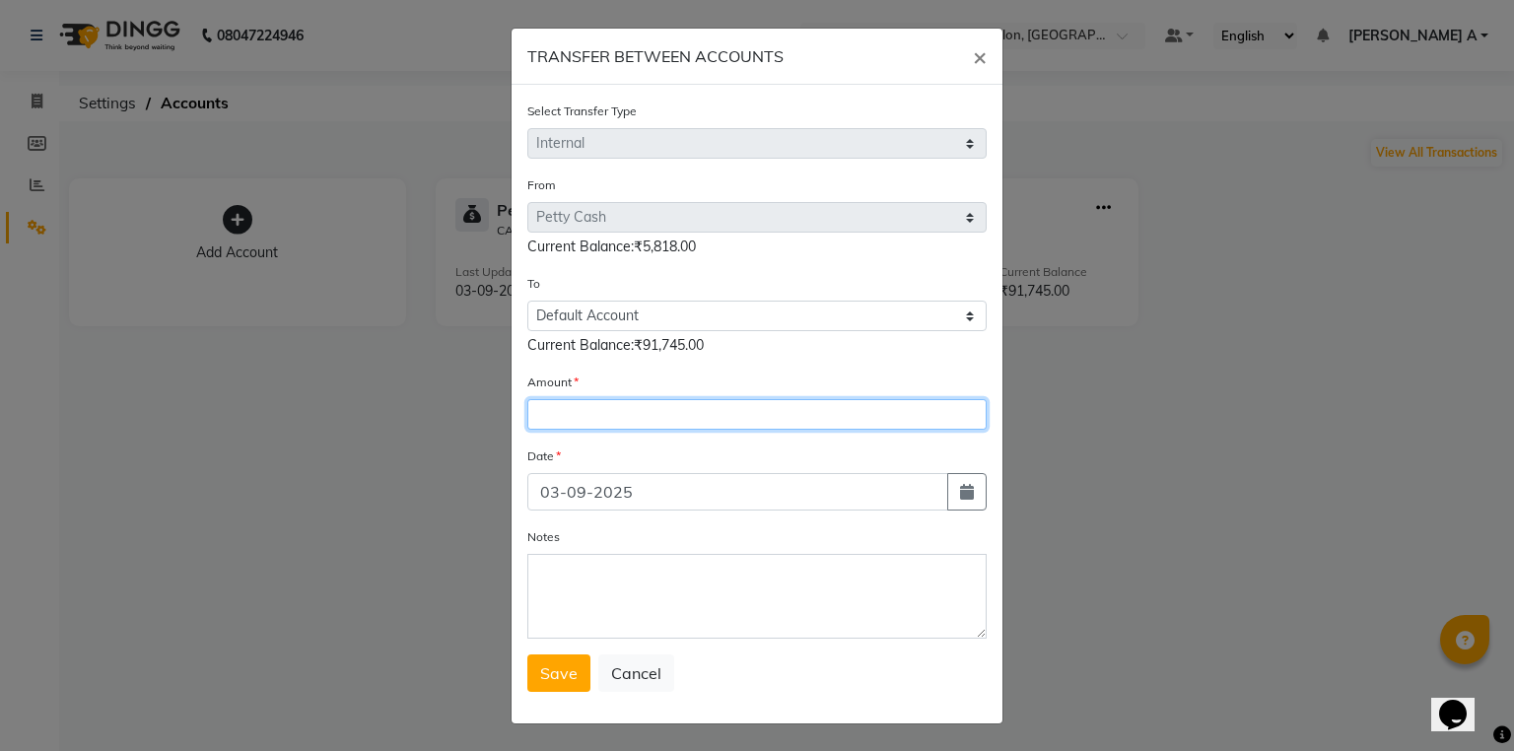
click at [594, 430] on input "number" at bounding box center [756, 414] width 459 height 31
type input "2768"
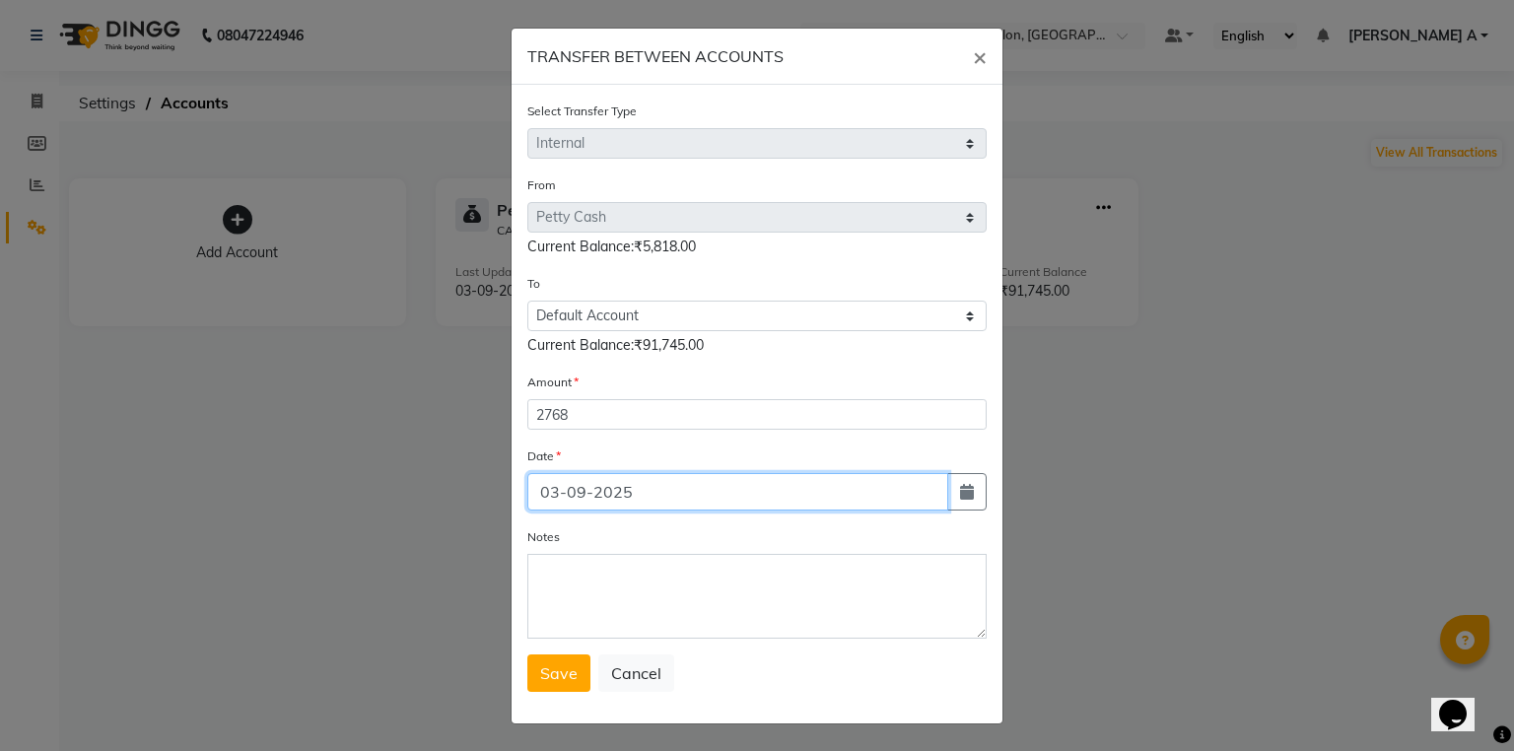
click at [915, 481] on input "03-09-2025" at bounding box center [737, 491] width 421 height 37
click at [966, 506] on button "button" at bounding box center [966, 491] width 39 height 37
select select "9"
select select "2025"
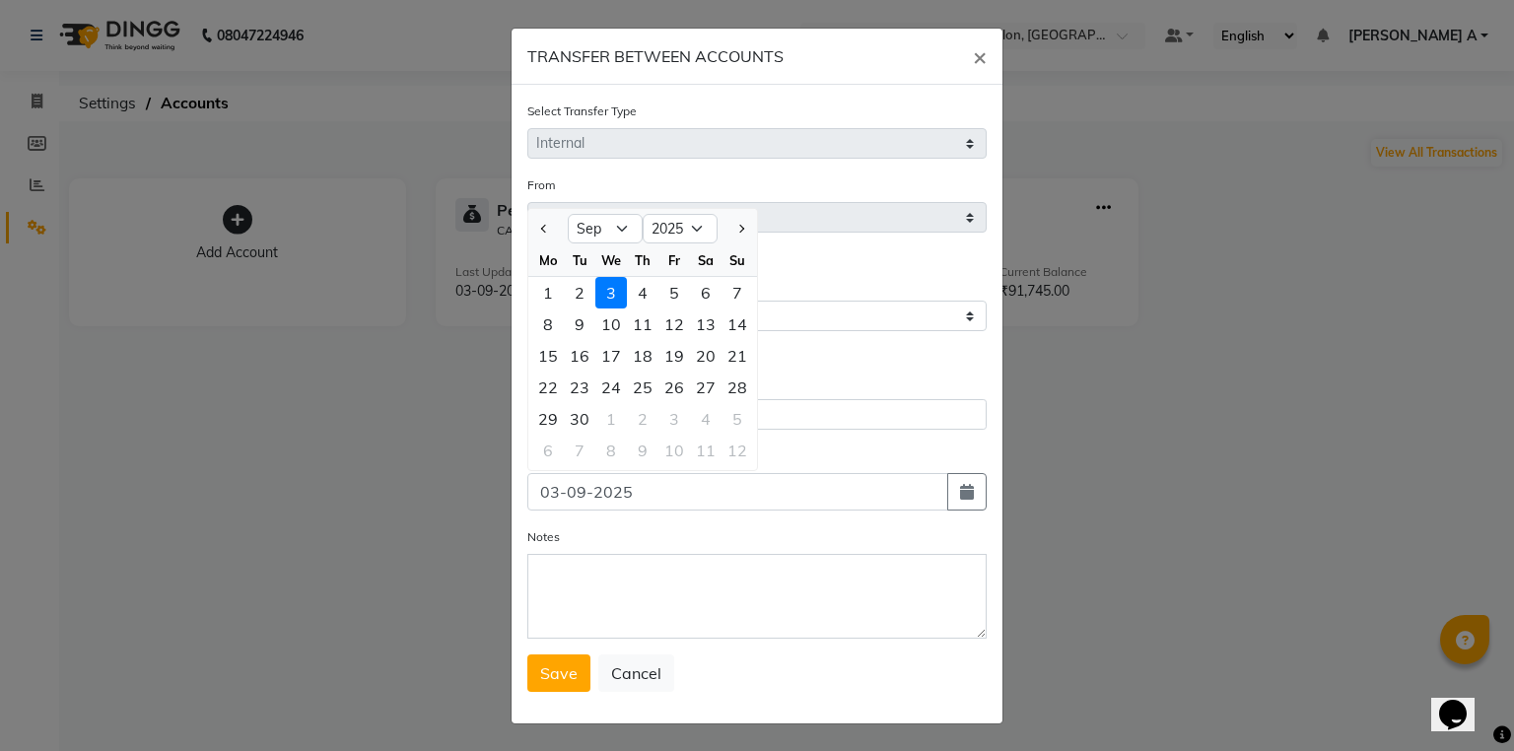
click at [576, 294] on div "2" at bounding box center [580, 293] width 32 height 32
type input "02-09-2025"
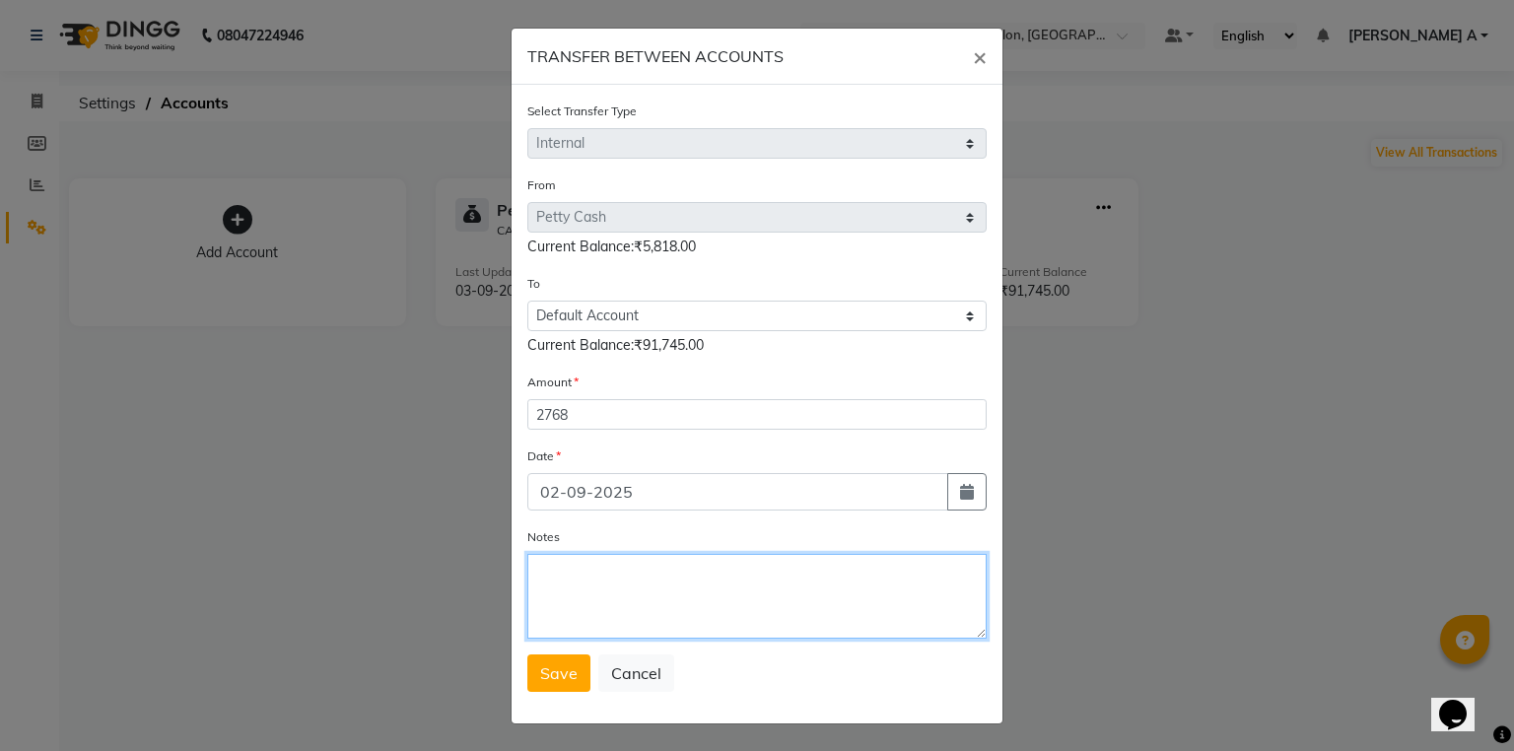
click at [590, 573] on textarea "Notes" at bounding box center [756, 596] width 459 height 85
type textarea "transfer to stlmnt"
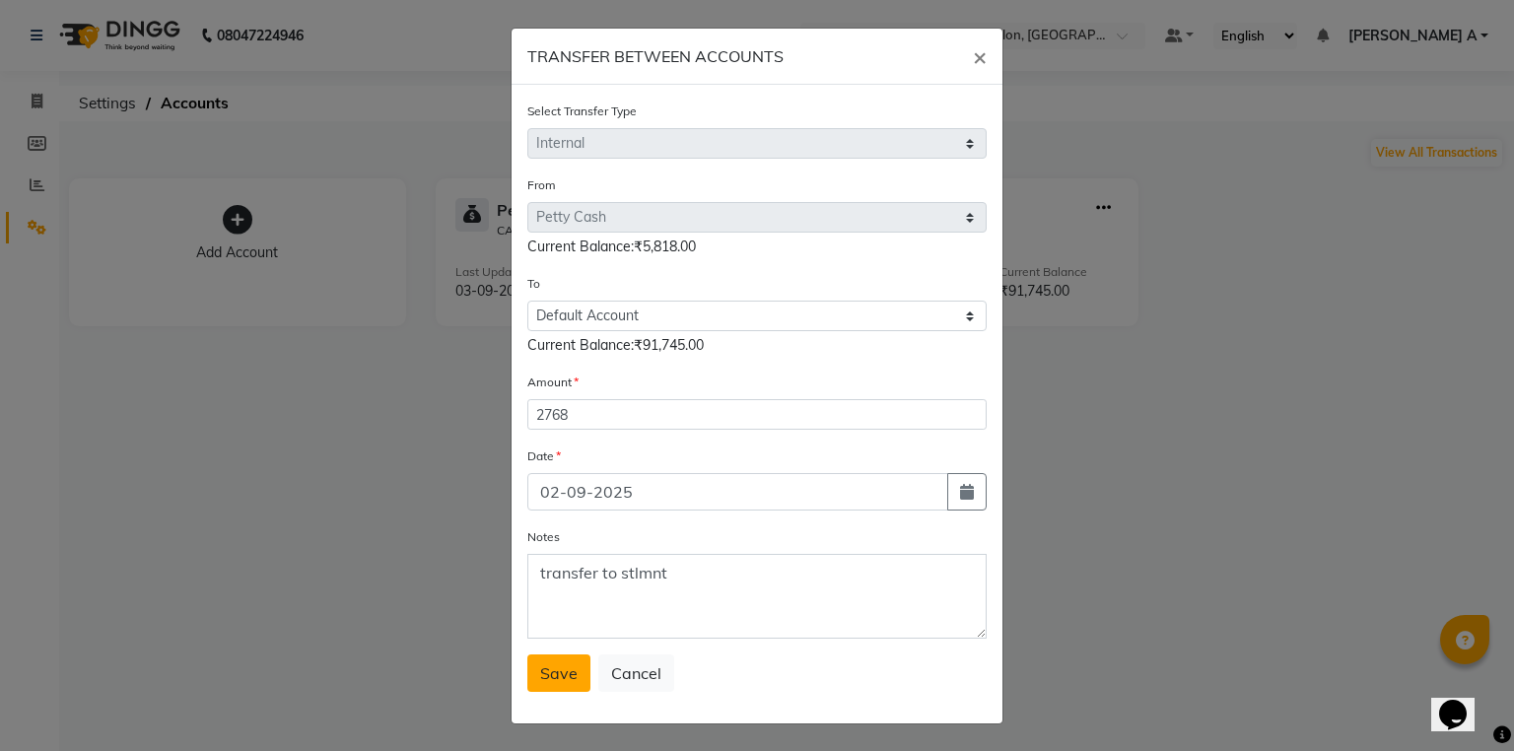
click at [544, 671] on span "Save" at bounding box center [558, 674] width 37 height 20
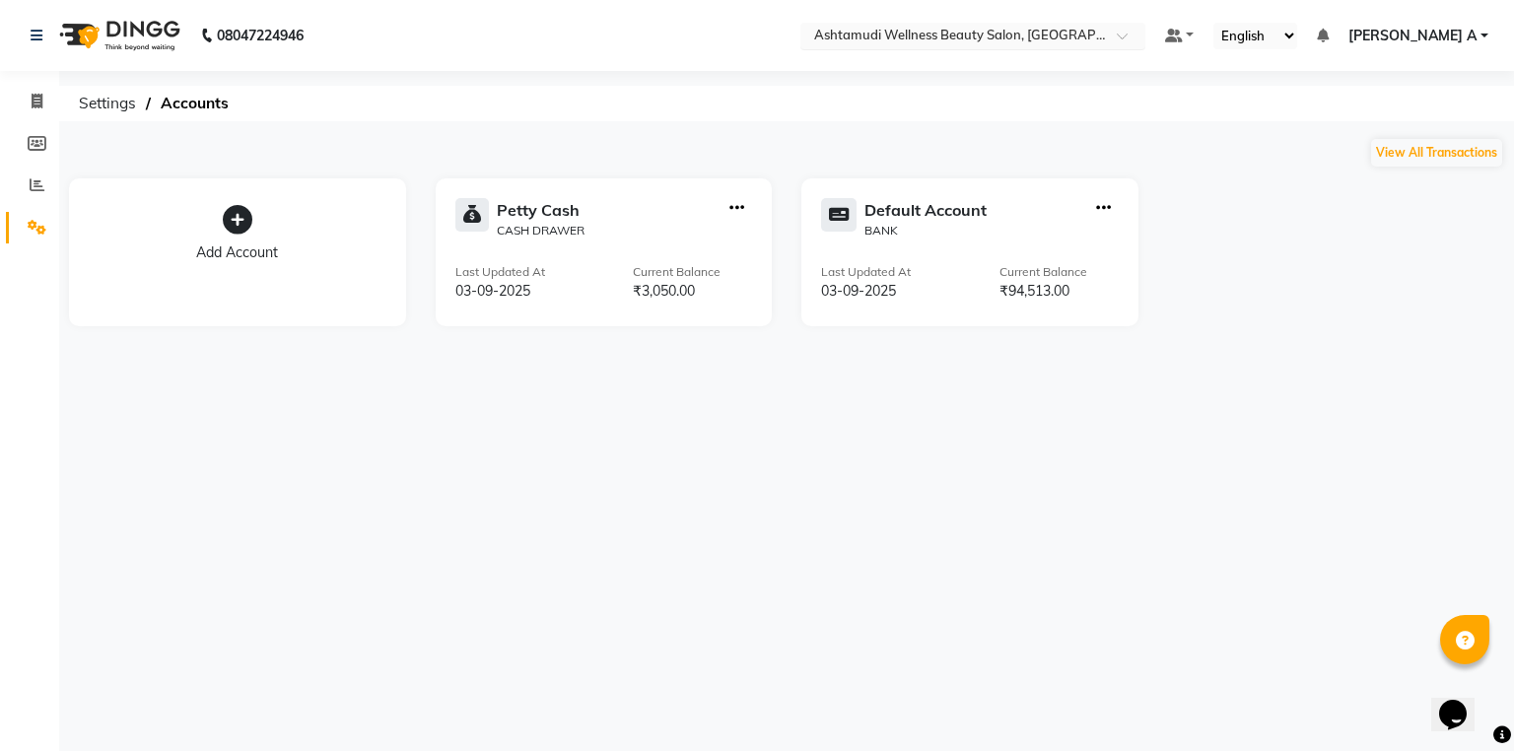
click at [1096, 38] on input "text" at bounding box center [953, 38] width 286 height 20
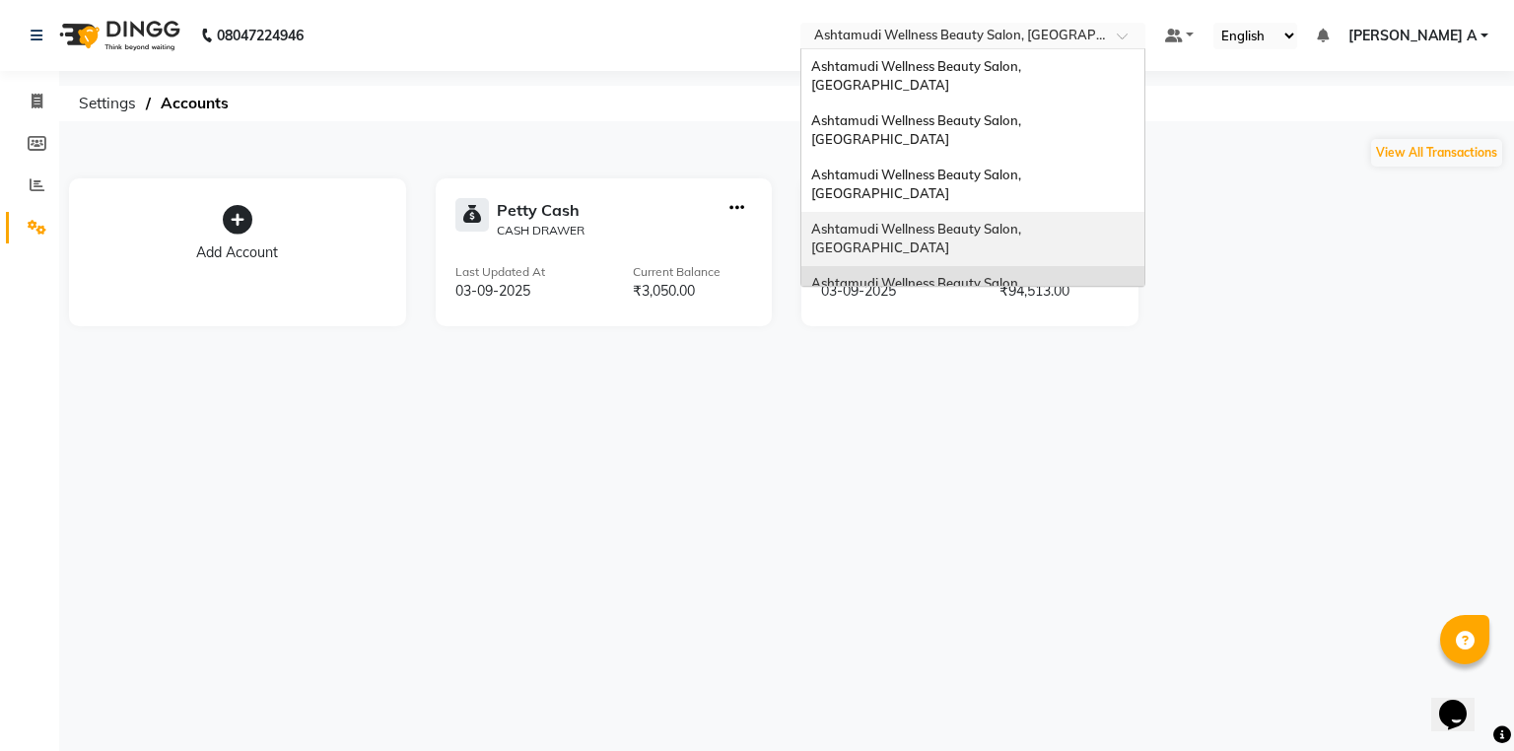
click at [1024, 221] on span "Ashtamudi Wellness Beauty Salon, [GEOGRAPHIC_DATA]" at bounding box center [917, 238] width 213 height 35
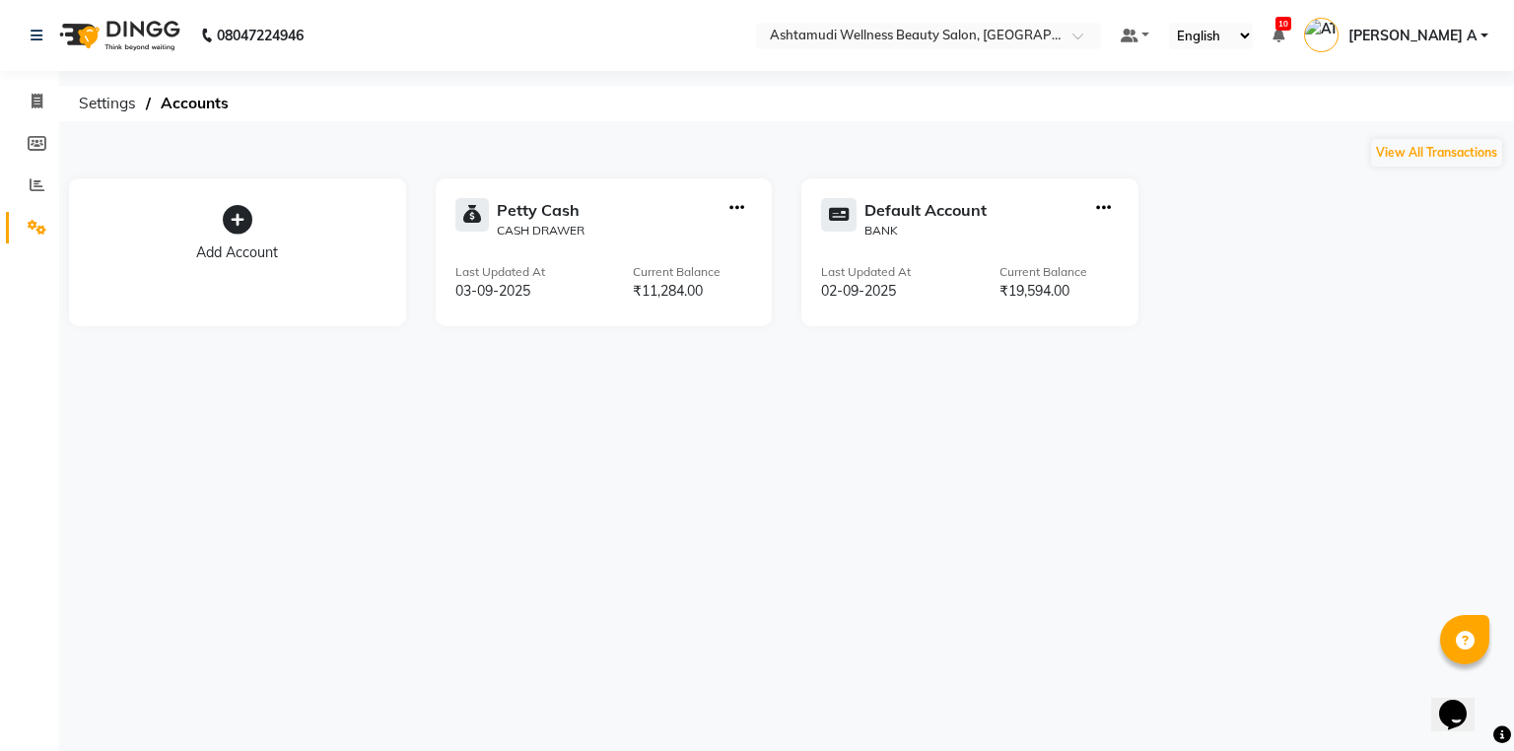
click at [734, 209] on icon "button" at bounding box center [737, 208] width 15 height 1
click at [743, 139] on div "Create Transfer" at bounding box center [738, 142] width 105 height 21
select select "internal transfer"
select select "3508"
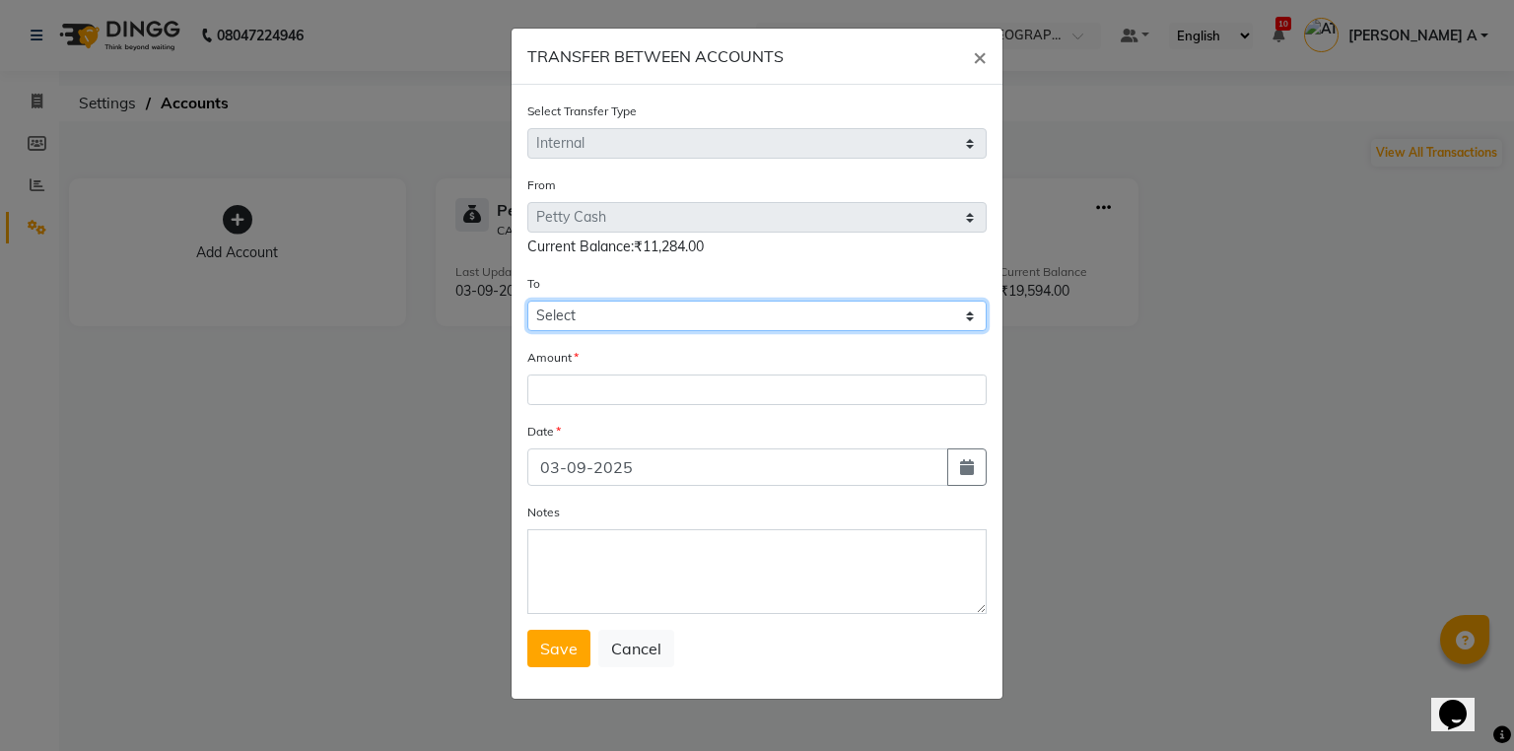
click at [630, 327] on select "Select [PERSON_NAME] Cash Default Account" at bounding box center [756, 316] width 459 height 31
select select "3509"
click at [527, 304] on select "Select [PERSON_NAME] Cash Default Account" at bounding box center [756, 316] width 459 height 31
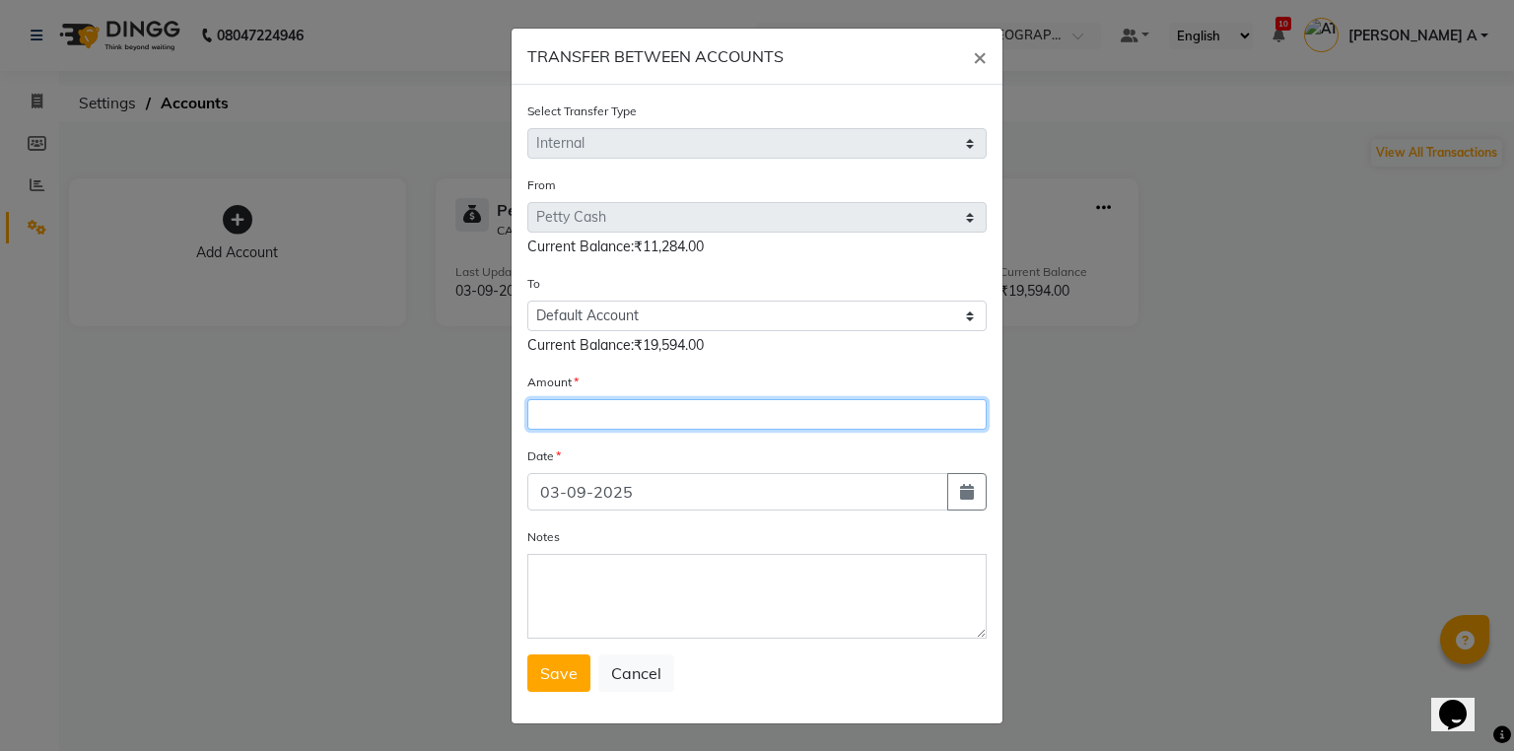
click at [618, 411] on input "number" at bounding box center [756, 414] width 459 height 31
type input "8023"
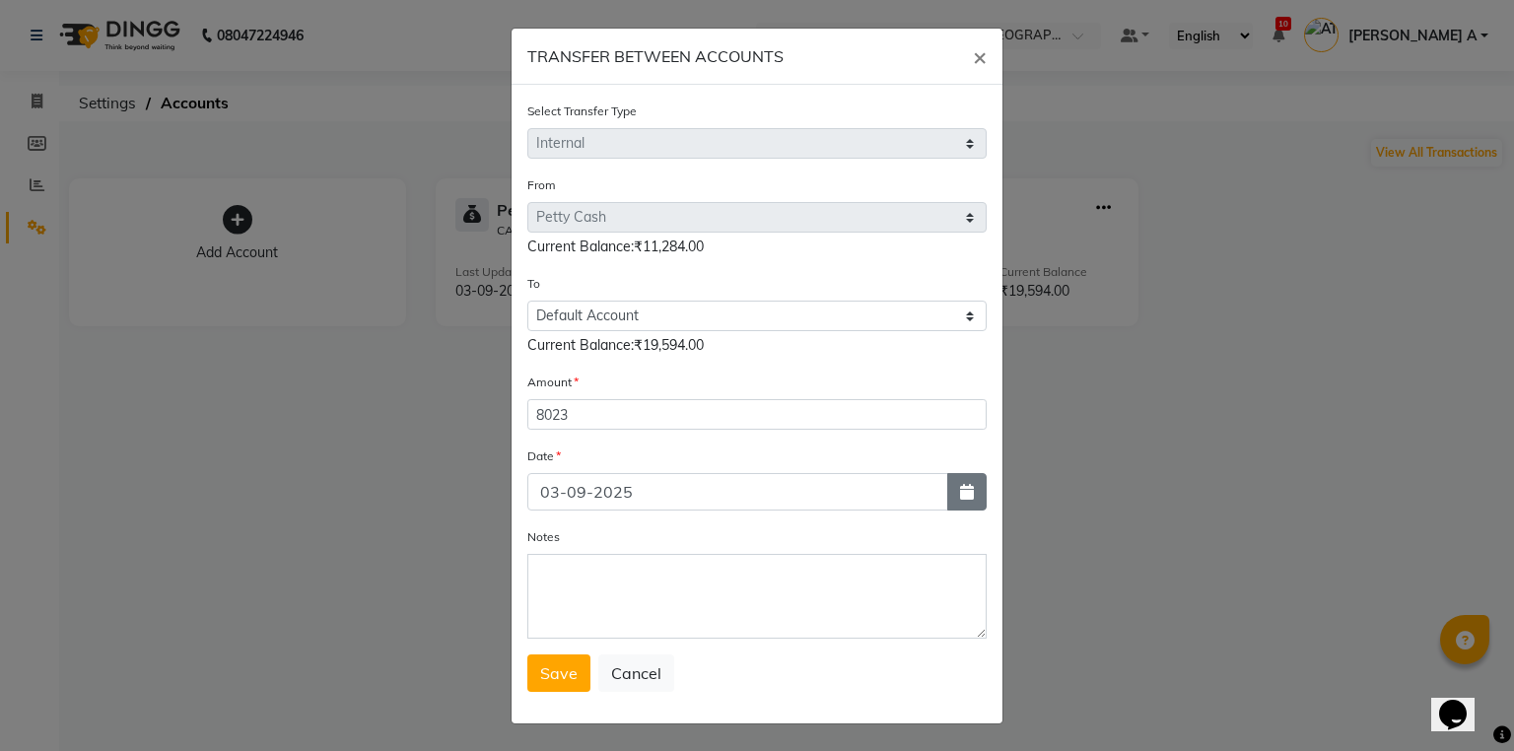
click at [970, 497] on button "button" at bounding box center [966, 491] width 39 height 37
select select "9"
select select "2025"
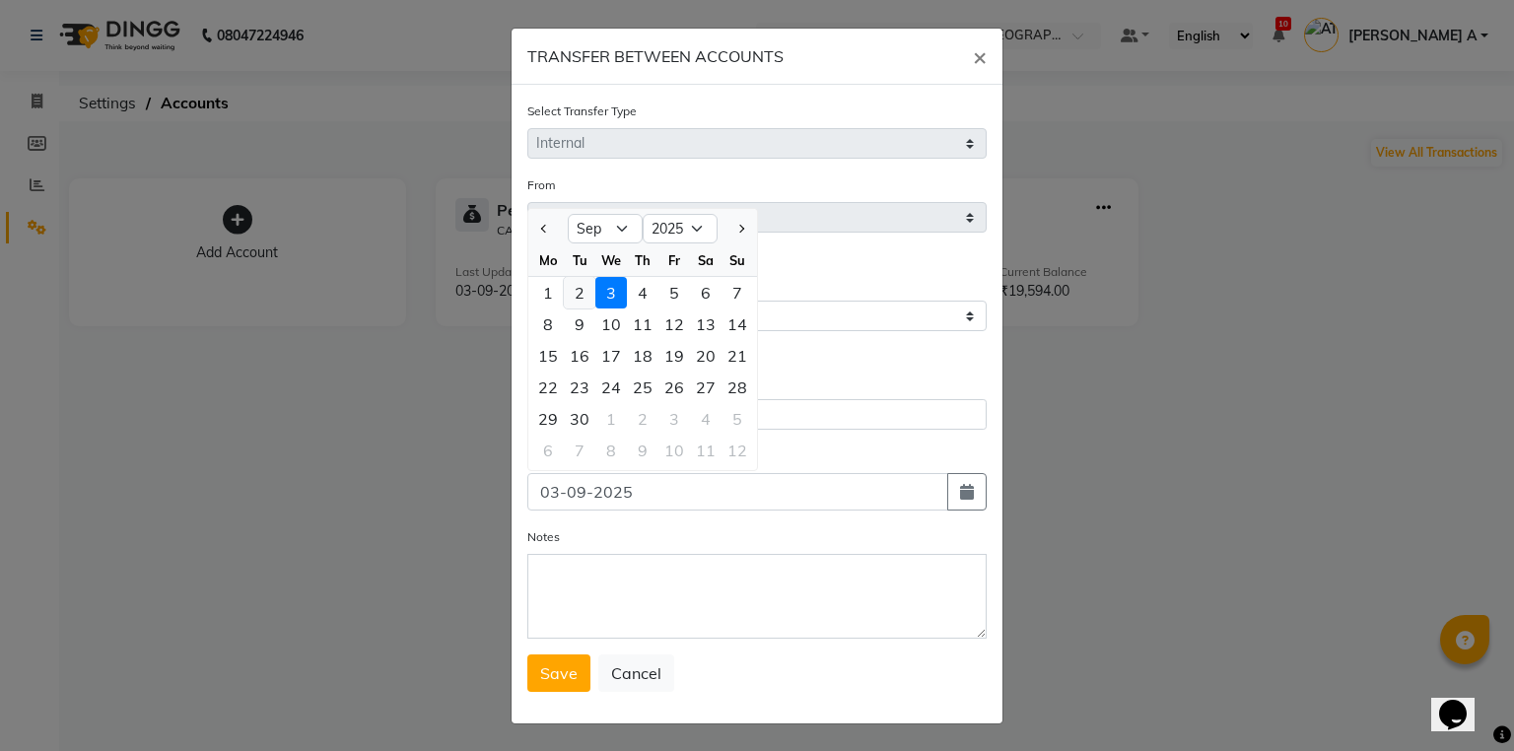
click at [564, 309] on div "2" at bounding box center [580, 293] width 32 height 32
type input "02-09-2025"
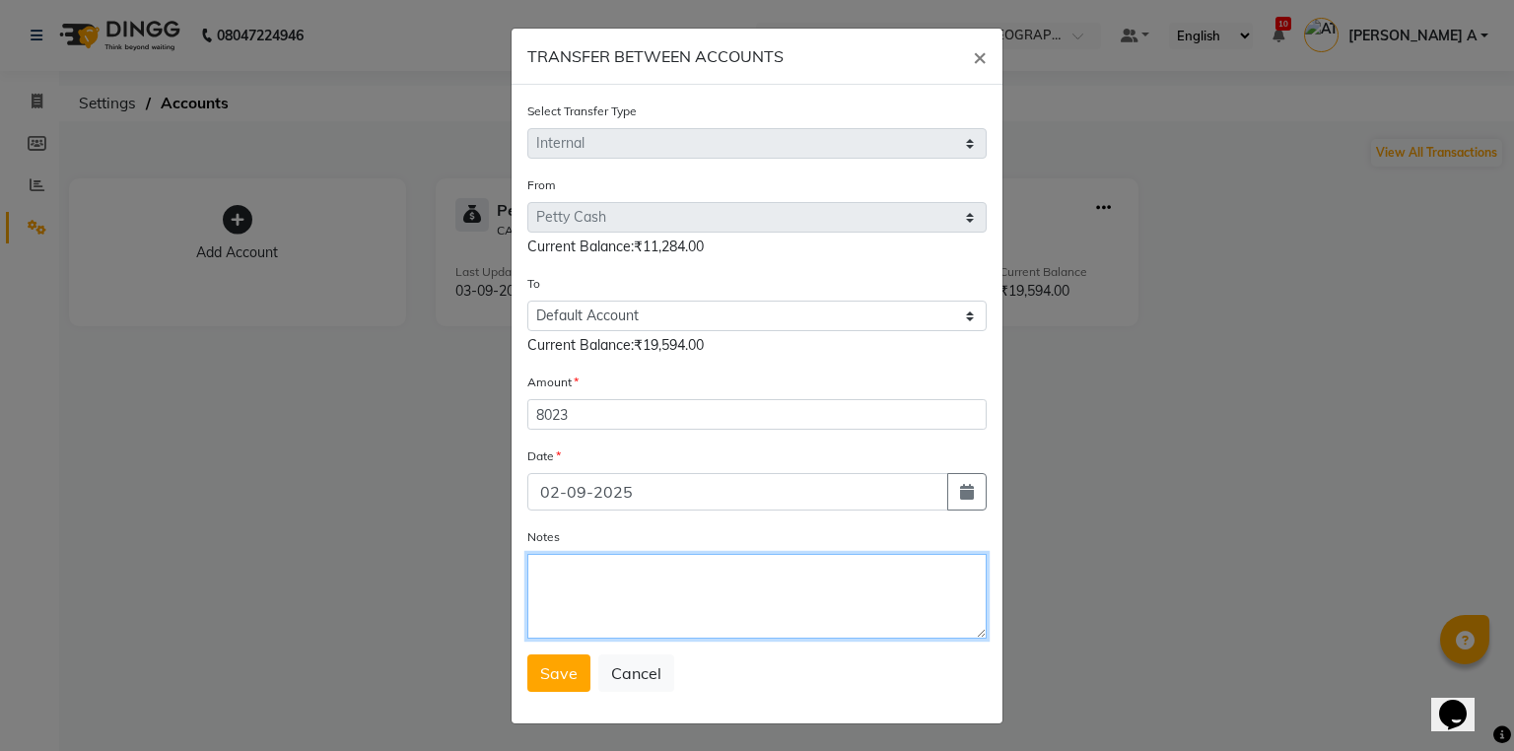
click at [690, 588] on textarea "Notes" at bounding box center [756, 596] width 459 height 85
type textarea "transfer to stlmnt"
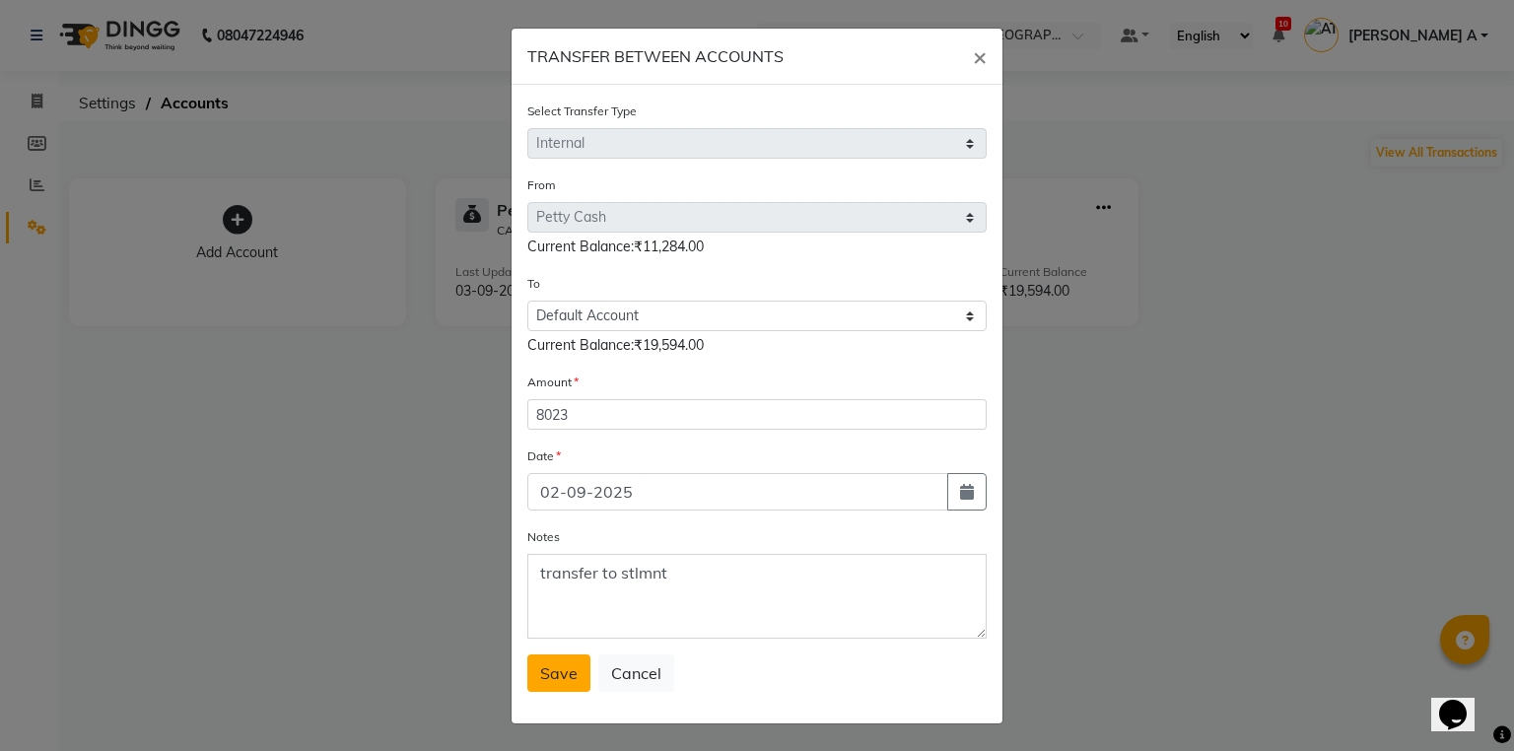
click at [559, 674] on span "Save" at bounding box center [558, 674] width 37 height 20
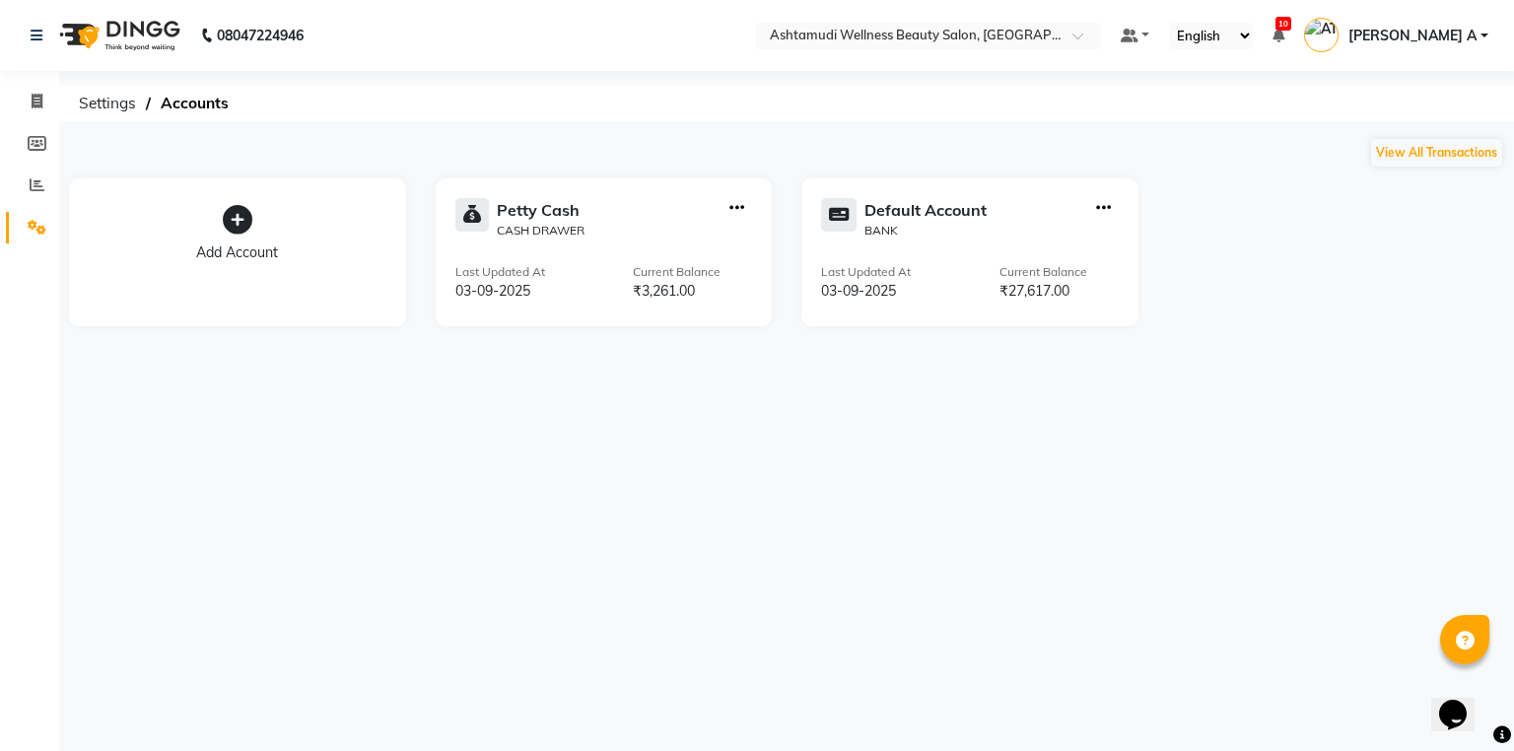
click at [1099, 208] on icon "button" at bounding box center [1103, 208] width 15 height 1
click at [1100, 128] on div "Add Transaction" at bounding box center [1104, 117] width 105 height 21
select select "direct"
select select "3509"
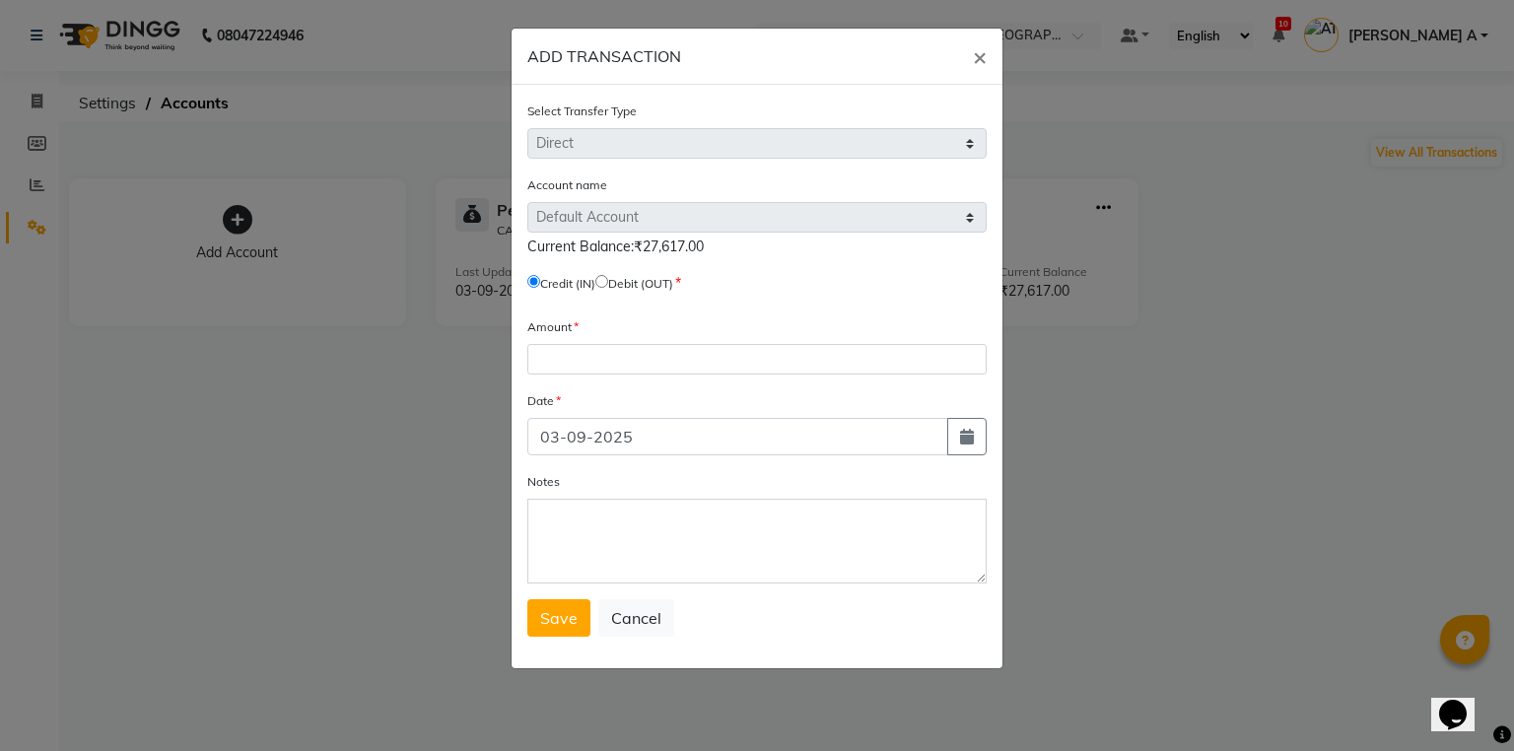
click at [608, 284] on input "radio" at bounding box center [601, 281] width 13 height 13
radio input "true"
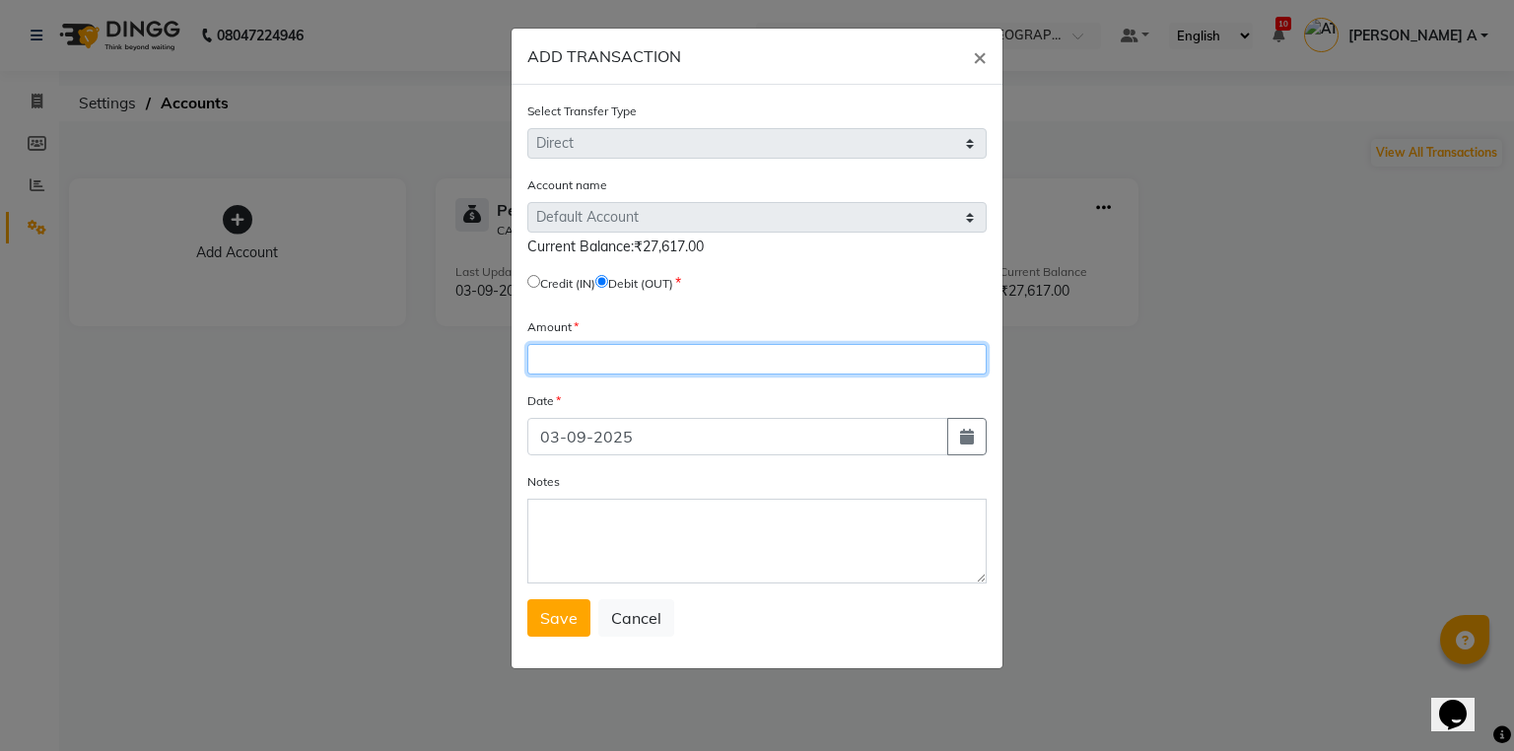
click at [601, 363] on input "number" at bounding box center [756, 359] width 459 height 31
type input "17000"
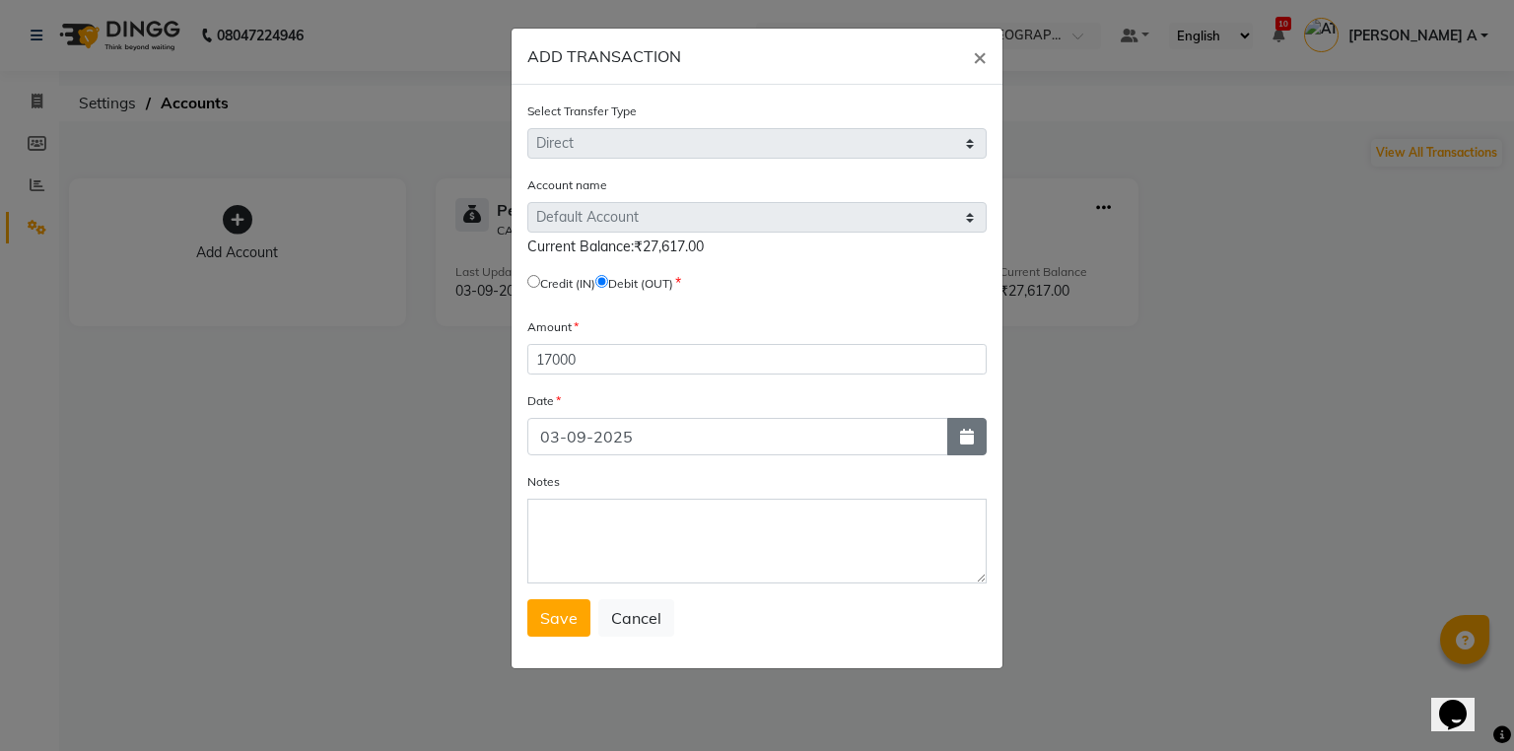
click at [970, 427] on button "button" at bounding box center [966, 436] width 39 height 37
select select "9"
select select "2025"
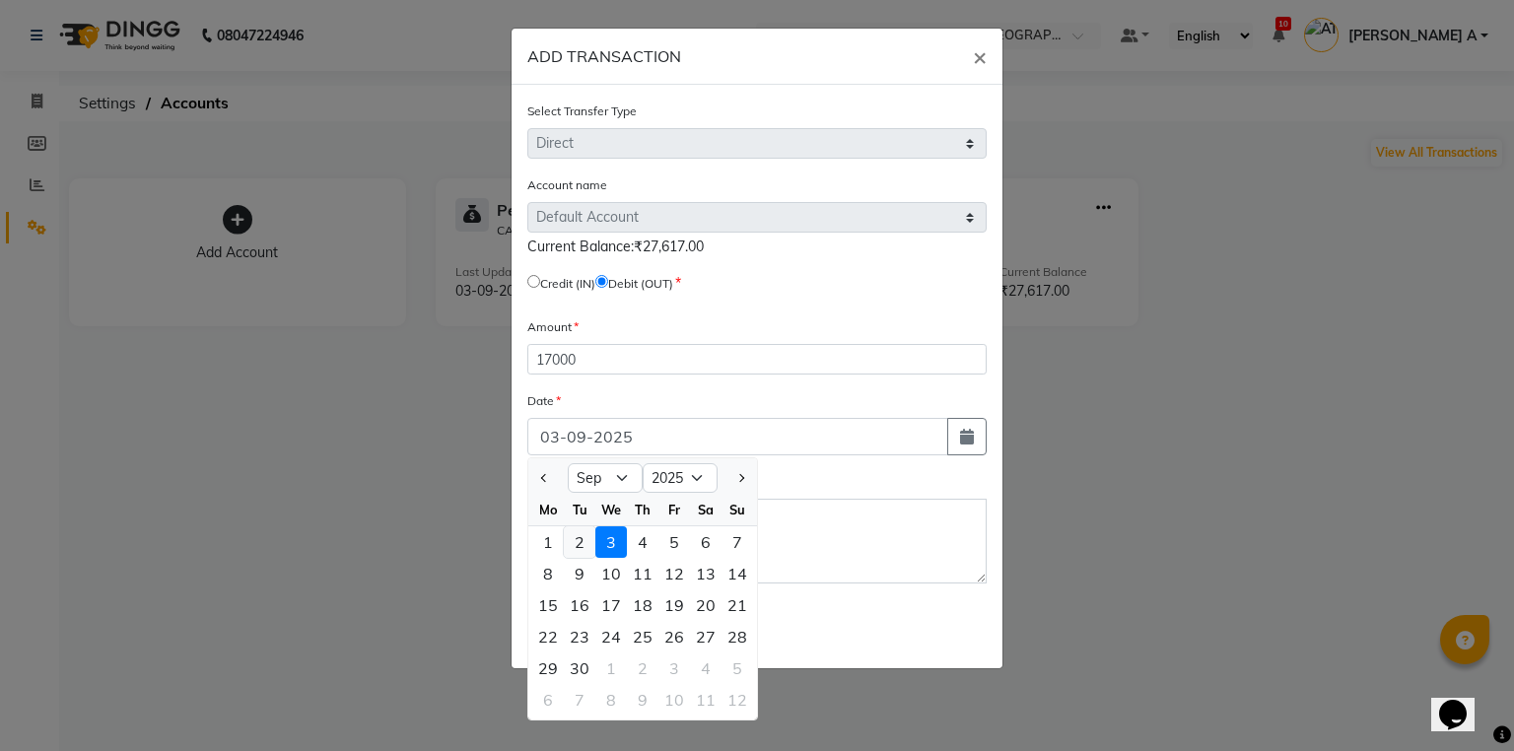
click at [581, 541] on div "2" at bounding box center [580, 542] width 32 height 32
type input "02-09-2025"
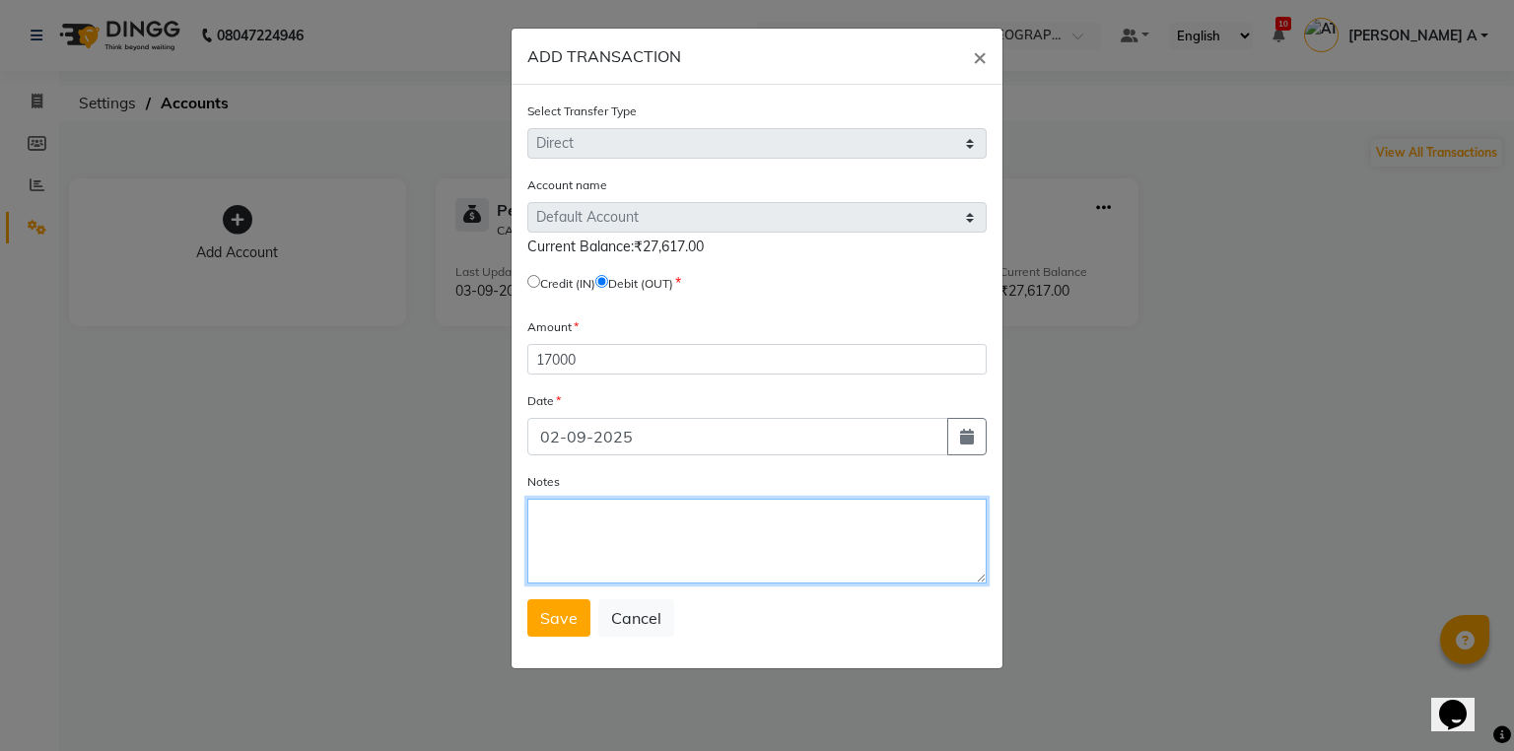
click at [595, 520] on textarea "Notes" at bounding box center [756, 541] width 459 height 85
type textarea "stld to HO"
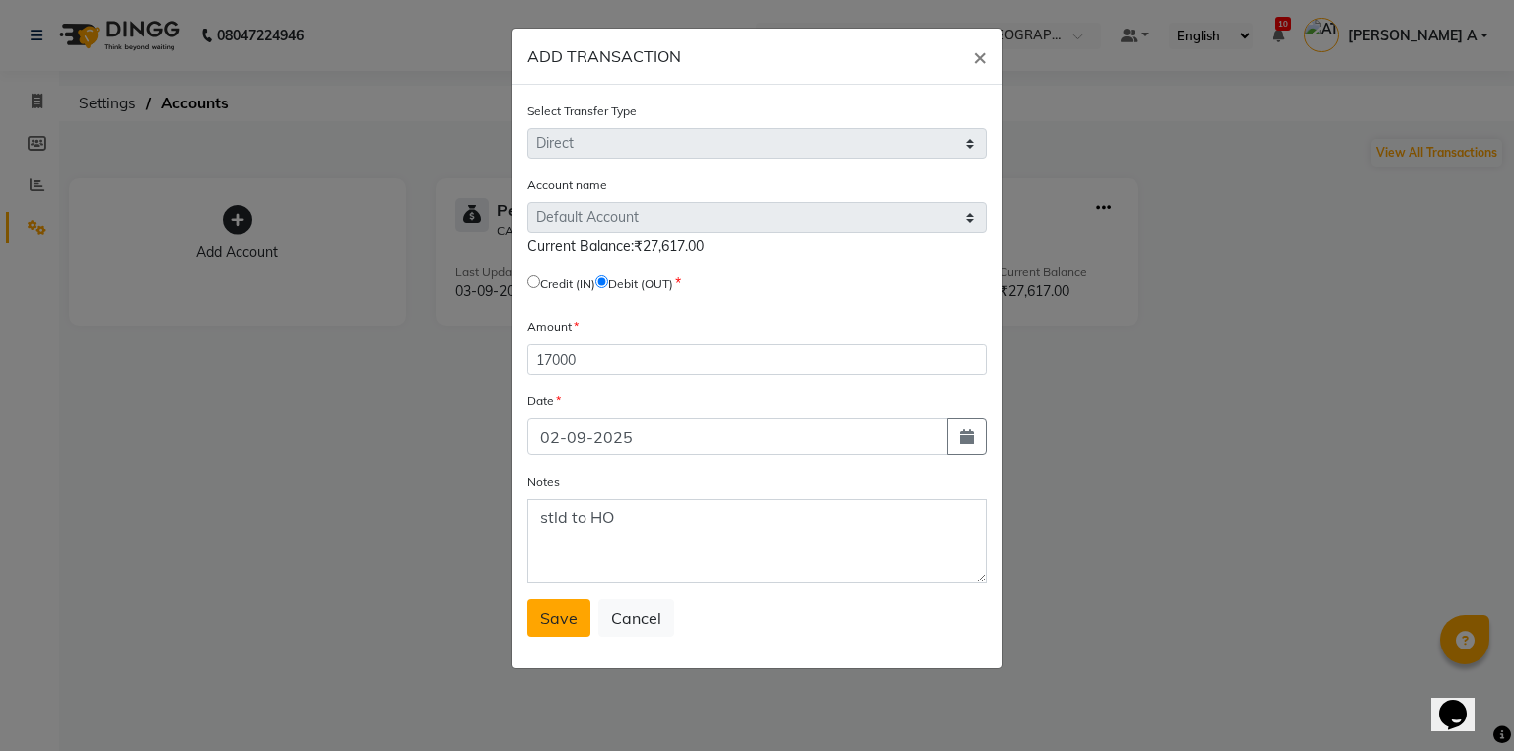
click at [560, 623] on span "Save" at bounding box center [558, 618] width 37 height 20
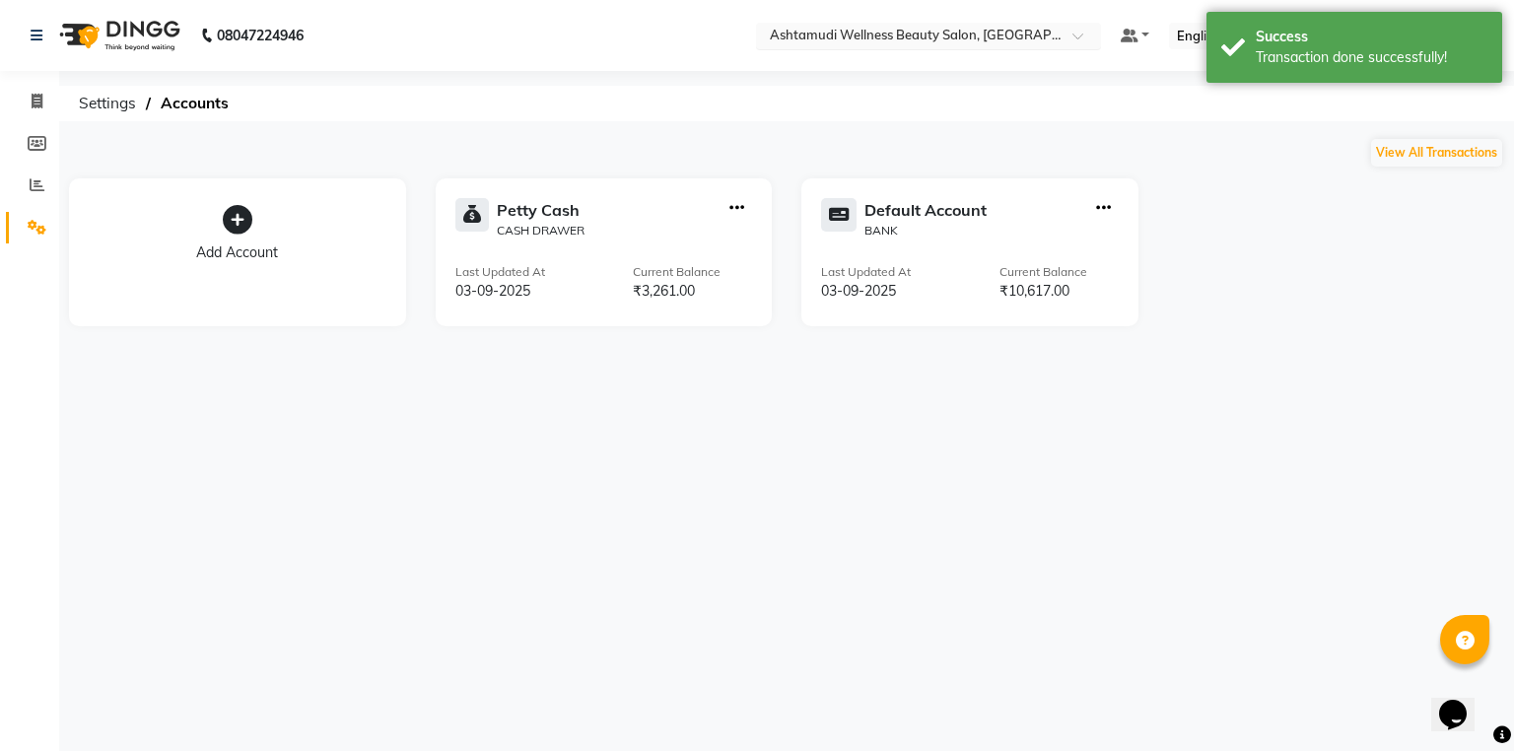
click at [1052, 34] on input "text" at bounding box center [909, 38] width 286 height 20
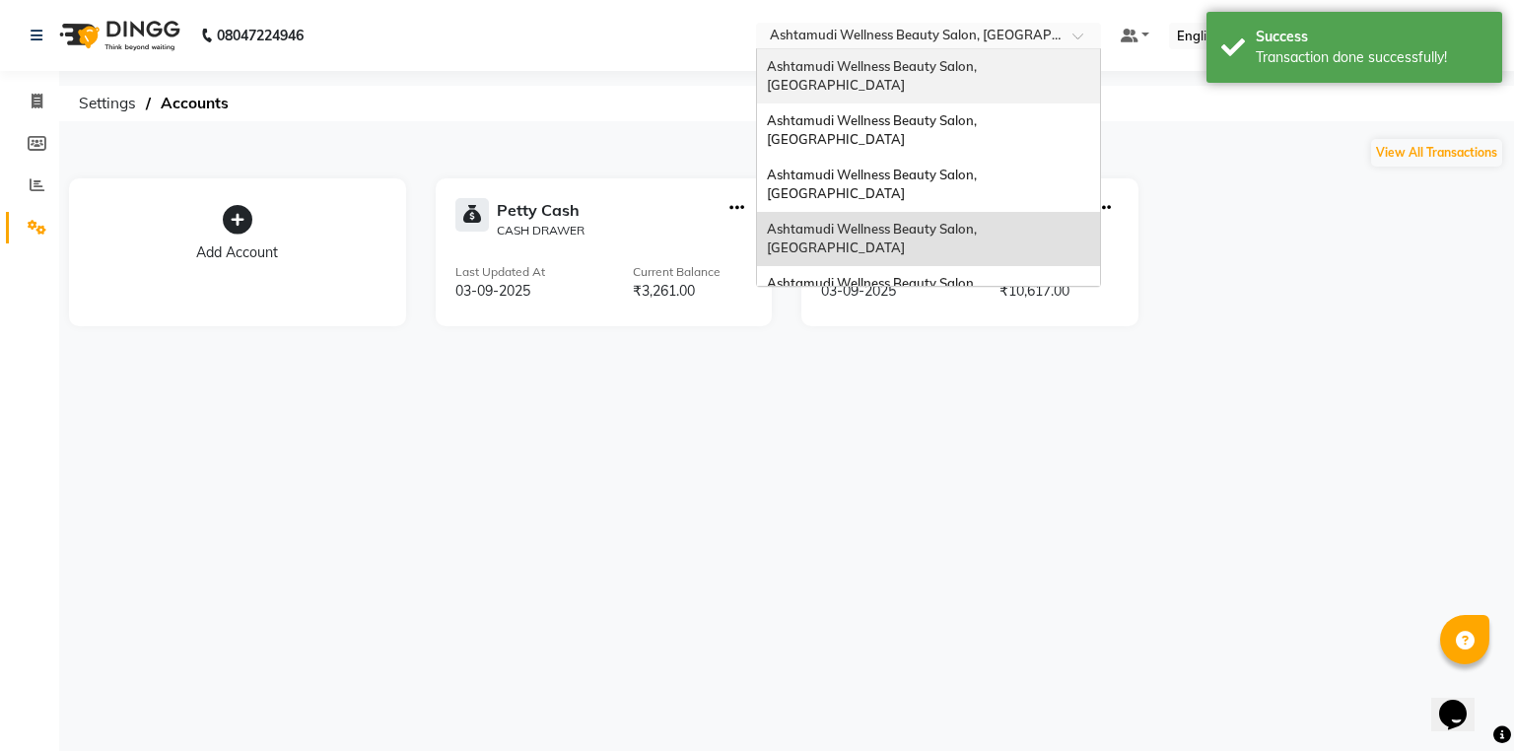
click at [1084, 54] on div "Ashtamudi Wellness Beauty Salon, [GEOGRAPHIC_DATA]" at bounding box center [928, 76] width 343 height 54
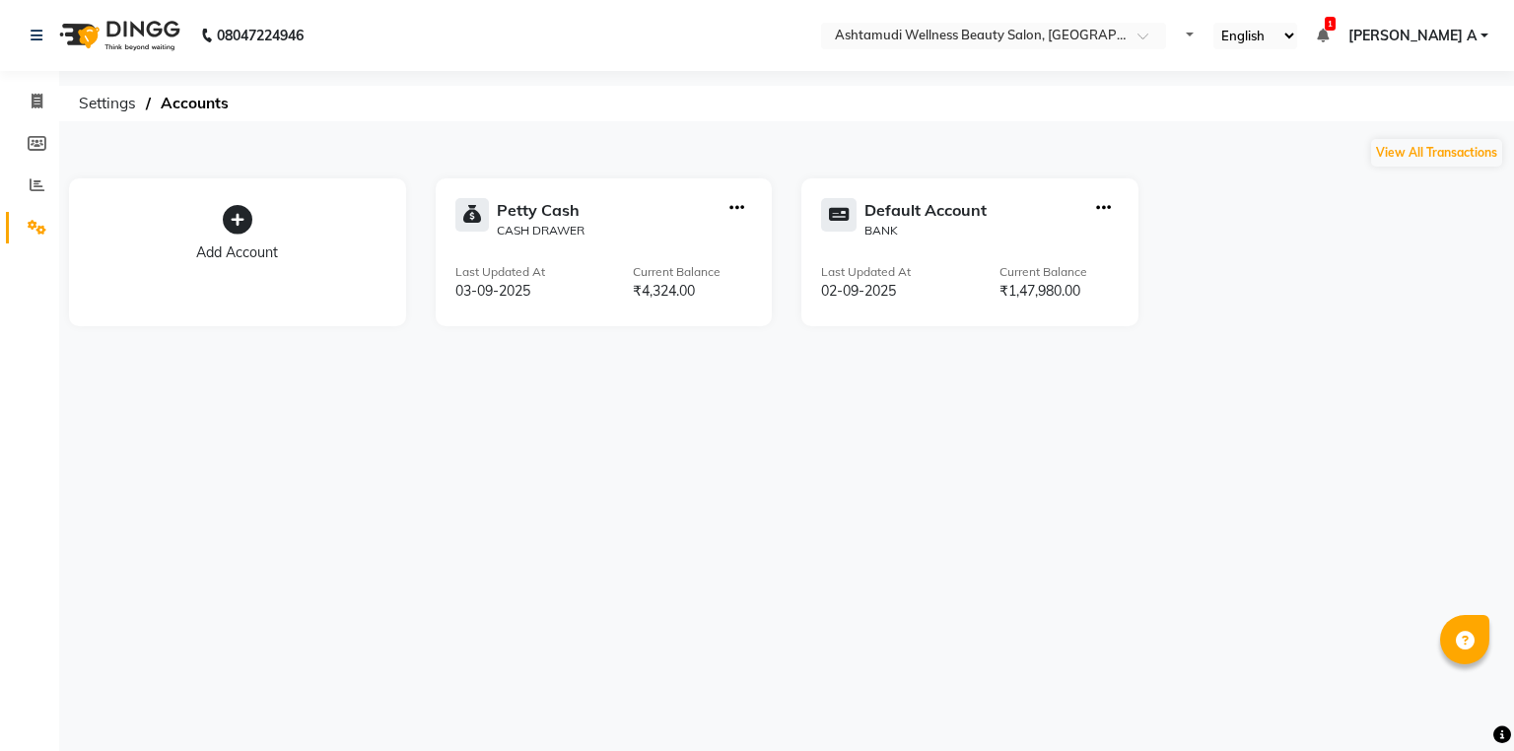
select select "en"
click at [1105, 222] on div at bounding box center [1103, 218] width 31 height 41
click at [1098, 197] on div "Default Account BANK Last Updated At 02-09-2025 Current Balance ₹1,47,980.00" at bounding box center [970, 252] width 337 height 148
click at [1100, 209] on icon "button" at bounding box center [1103, 208] width 15 height 1
click at [1119, 139] on div "Create Transfer" at bounding box center [1104, 142] width 105 height 21
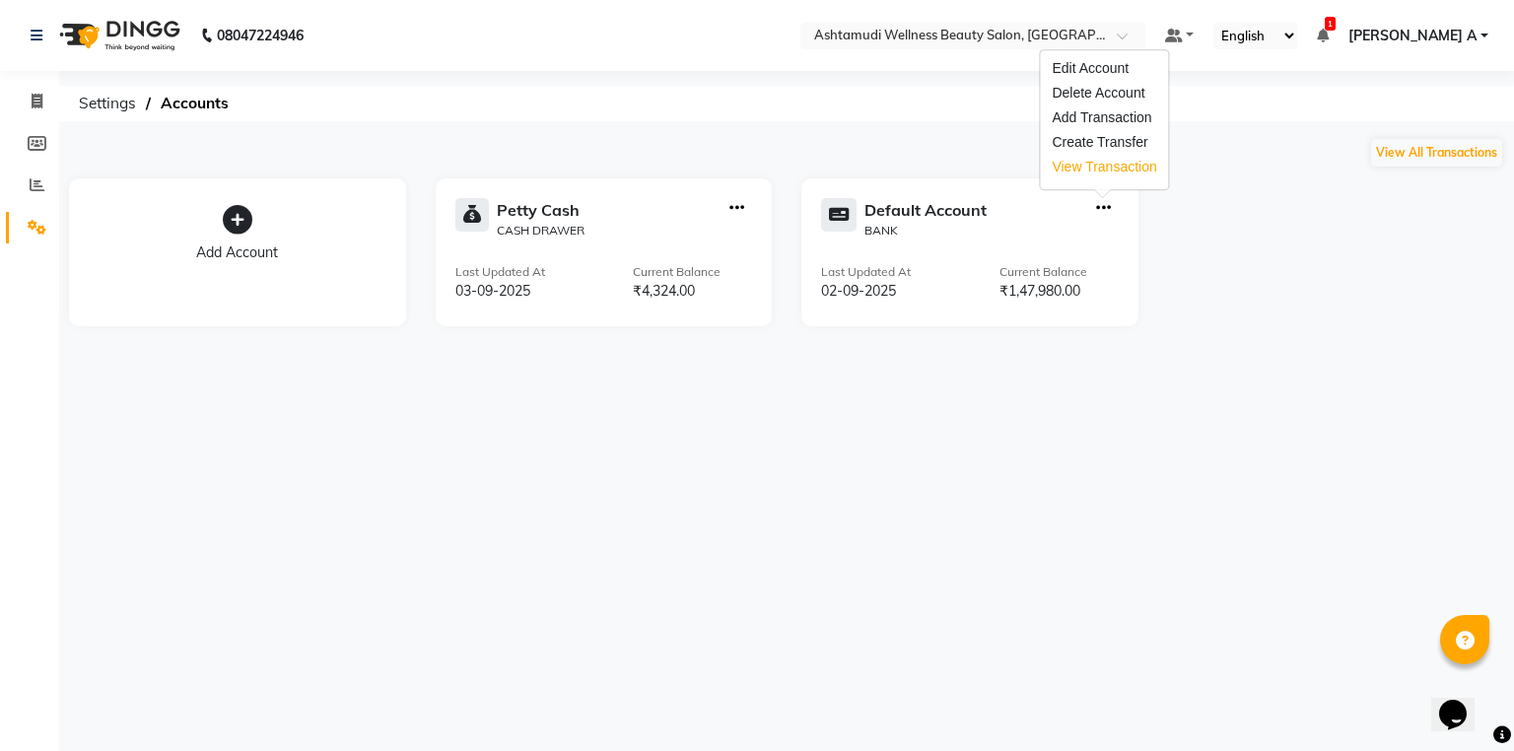
select select "internal transfer"
select select "3501"
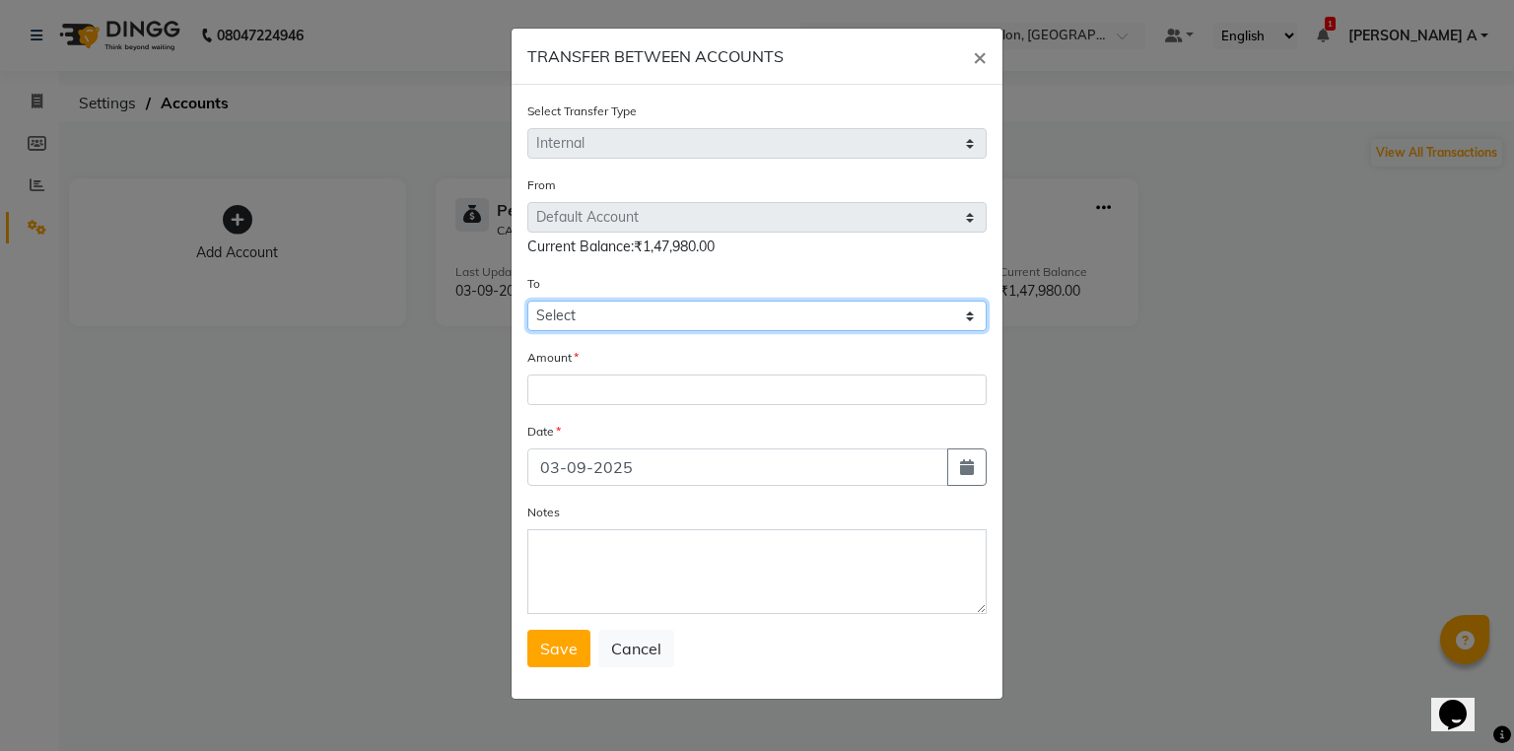
drag, startPoint x: 599, startPoint y: 314, endPoint x: 595, endPoint y: 329, distance: 15.3
click at [599, 318] on select "Select Petty Cash Default Account" at bounding box center [756, 316] width 459 height 31
click at [527, 304] on select "Select Petty Cash Default Account" at bounding box center [756, 316] width 459 height 31
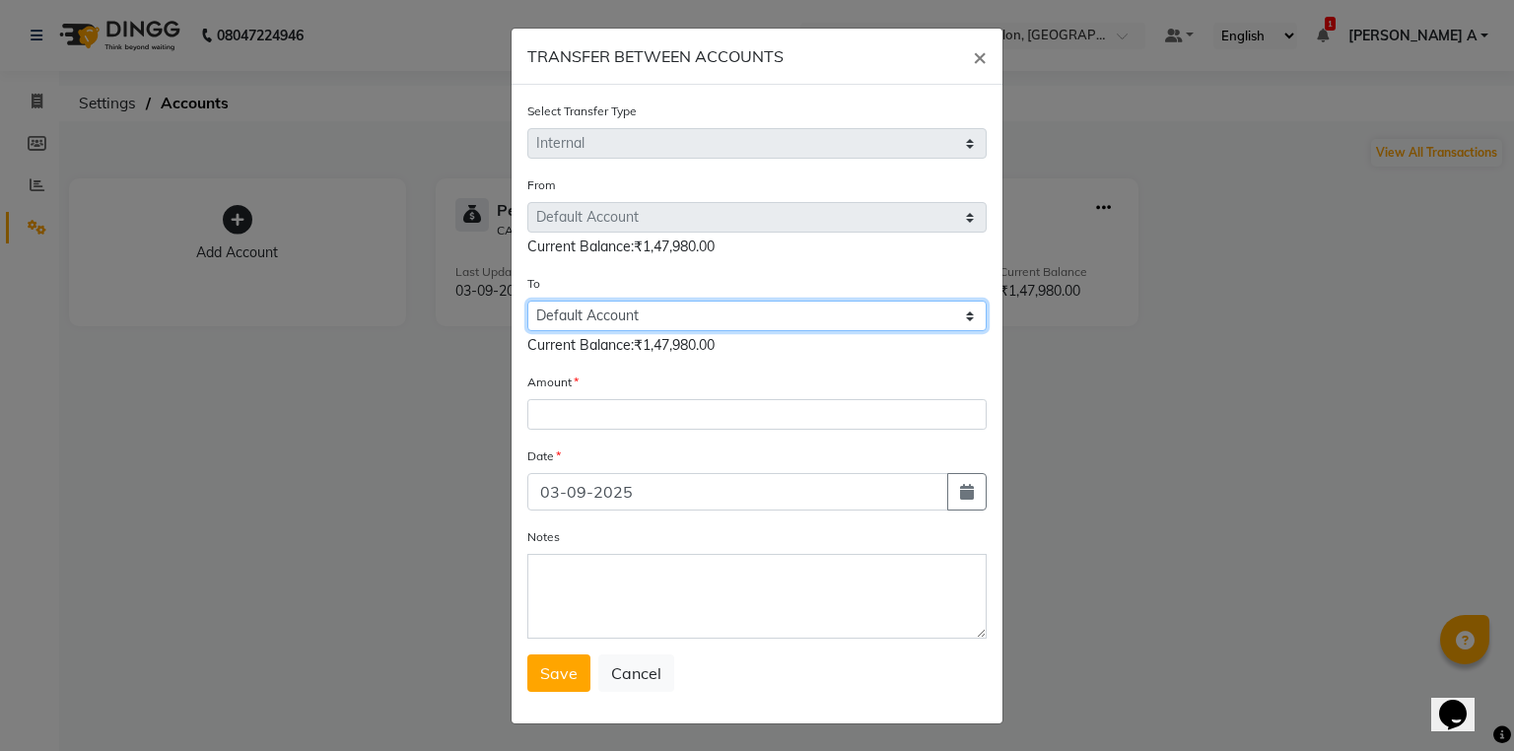
click at [623, 325] on select "Select Petty Cash Default Account" at bounding box center [756, 316] width 459 height 31
select select "3500"
click at [527, 304] on select "Select Petty Cash Default Account" at bounding box center [756, 316] width 459 height 31
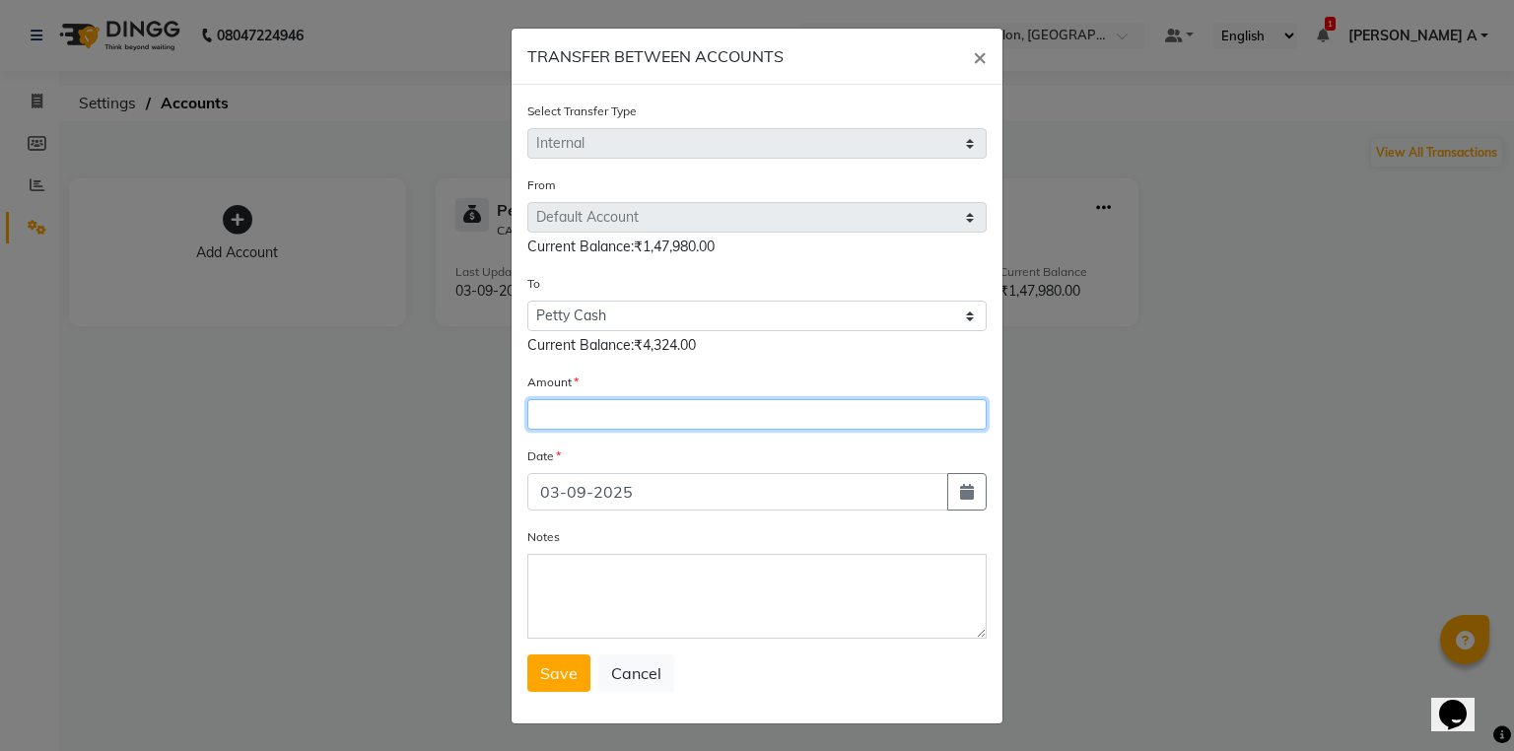
click at [609, 406] on input "number" at bounding box center [756, 414] width 459 height 31
type input "6"
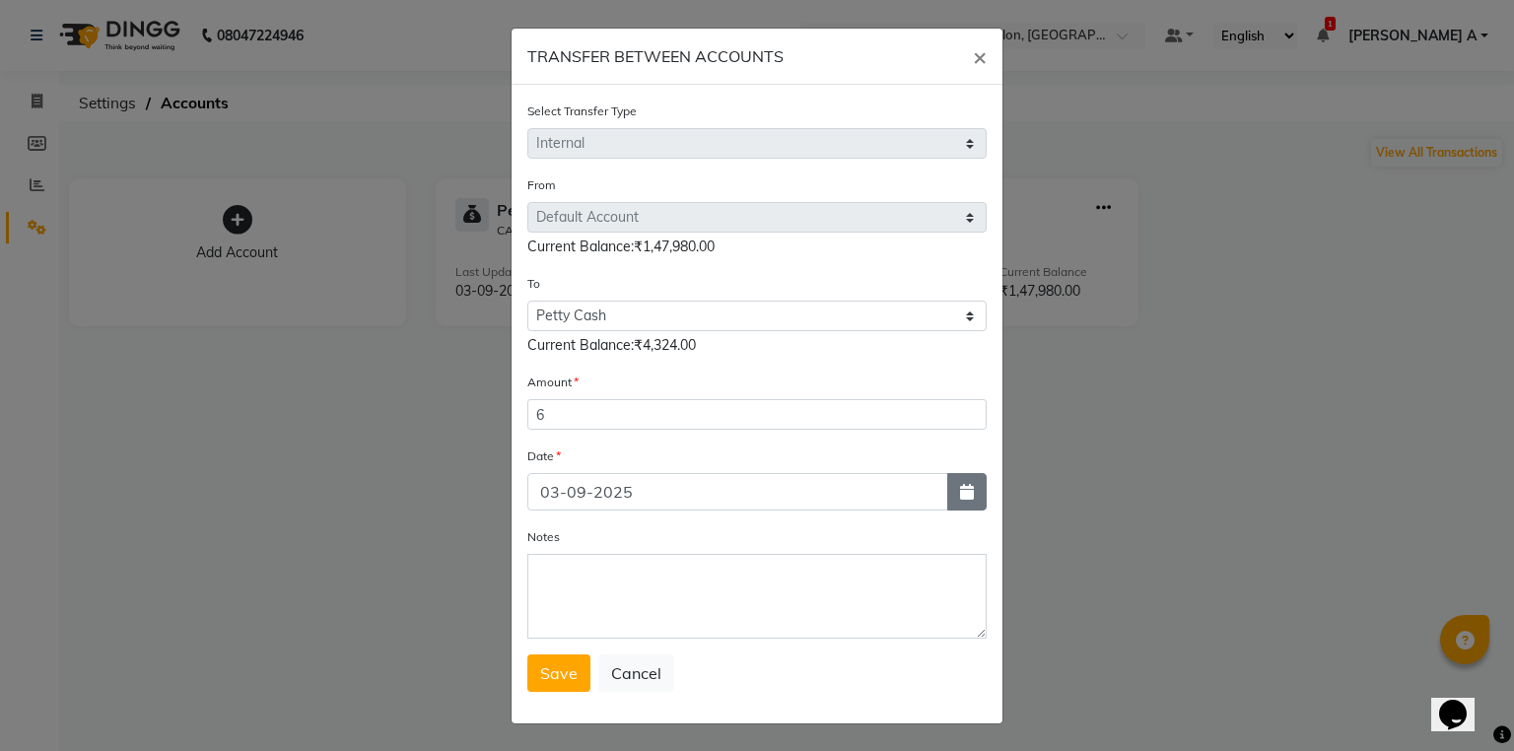
click at [974, 490] on button "button" at bounding box center [966, 491] width 39 height 37
select select "9"
select select "2025"
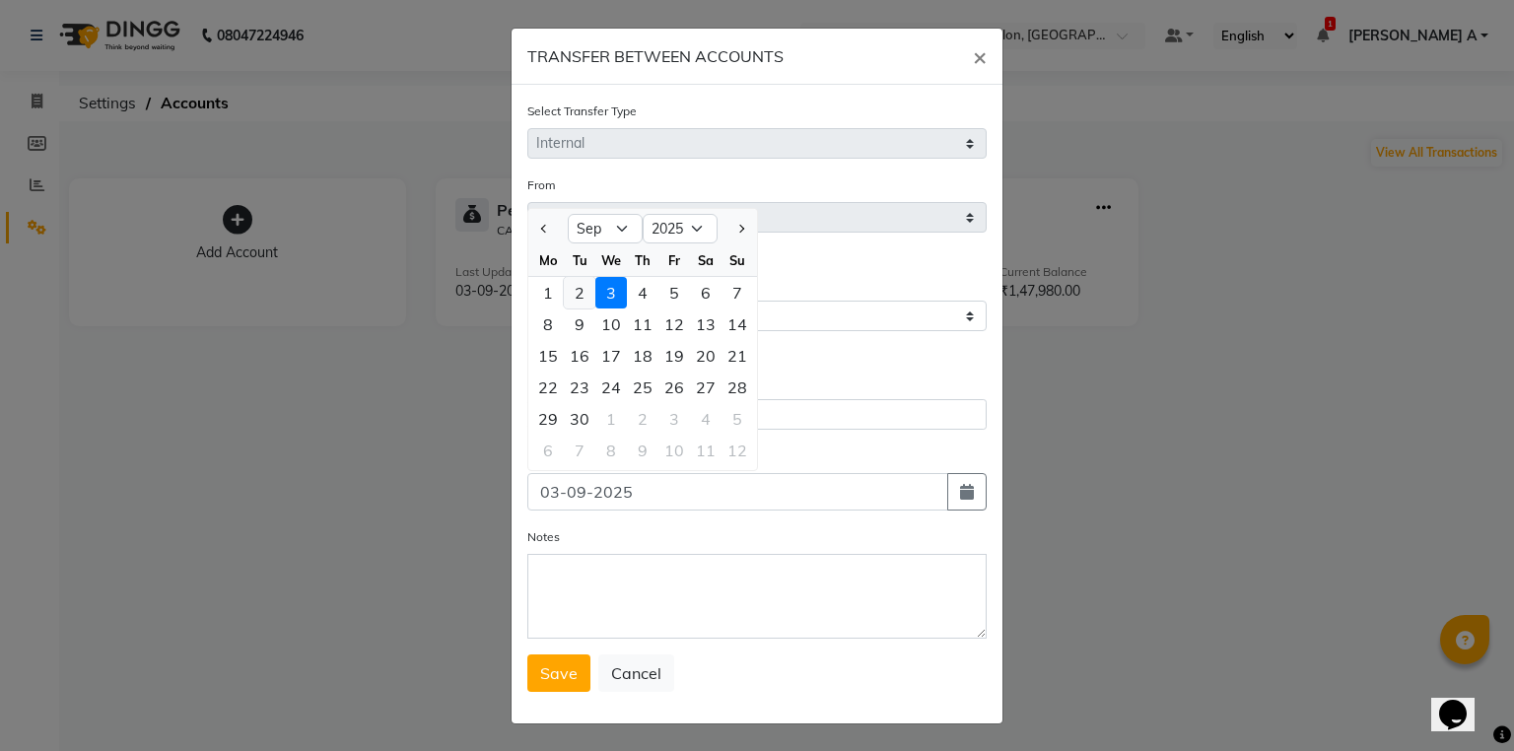
click at [568, 296] on div "2" at bounding box center [580, 293] width 32 height 32
type input "02-09-2025"
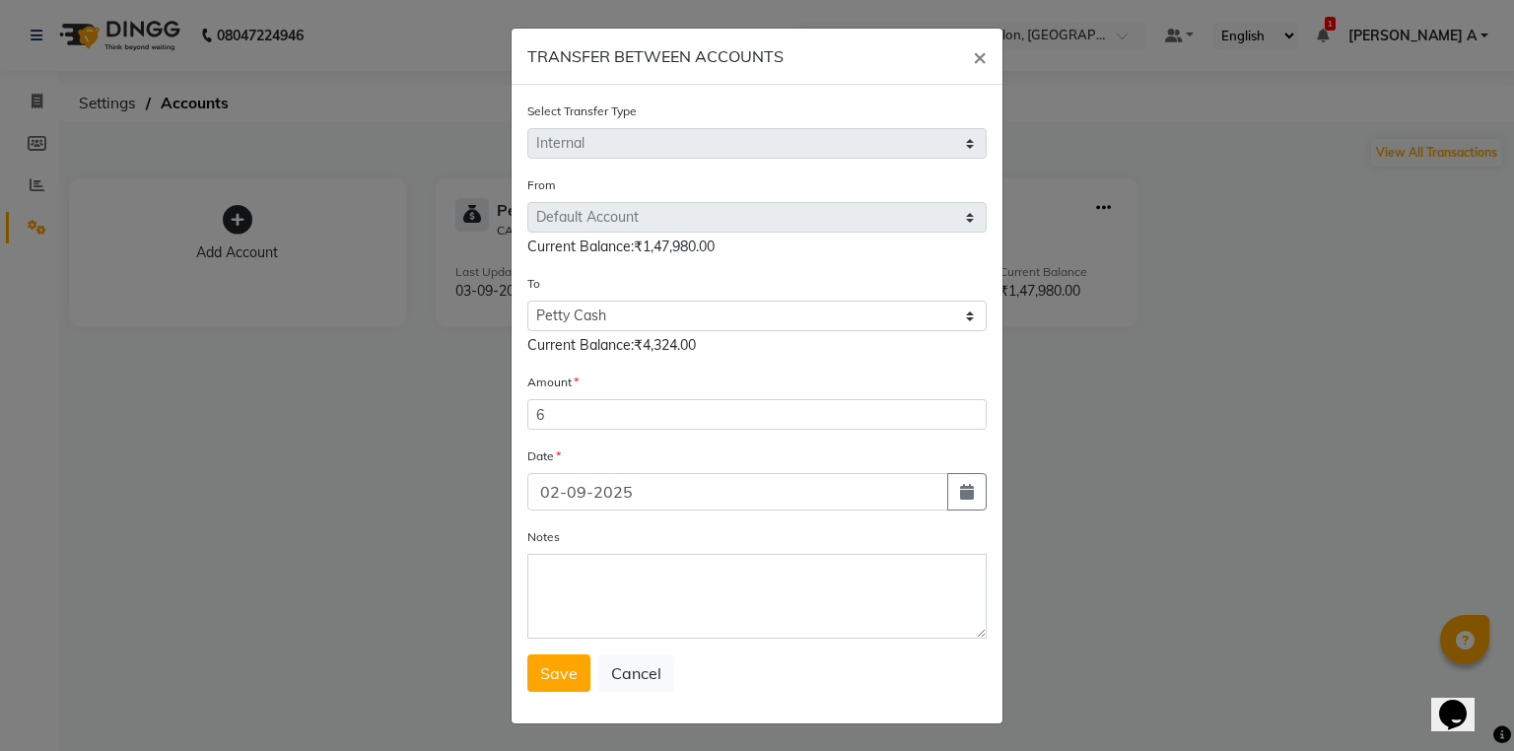
click at [611, 655] on form "Select Transfer Type Select Direct Internal From Select Petty Cash Default Acco…" at bounding box center [756, 397] width 459 height 592
click at [627, 595] on textarea "Notes" at bounding box center [756, 596] width 459 height 85
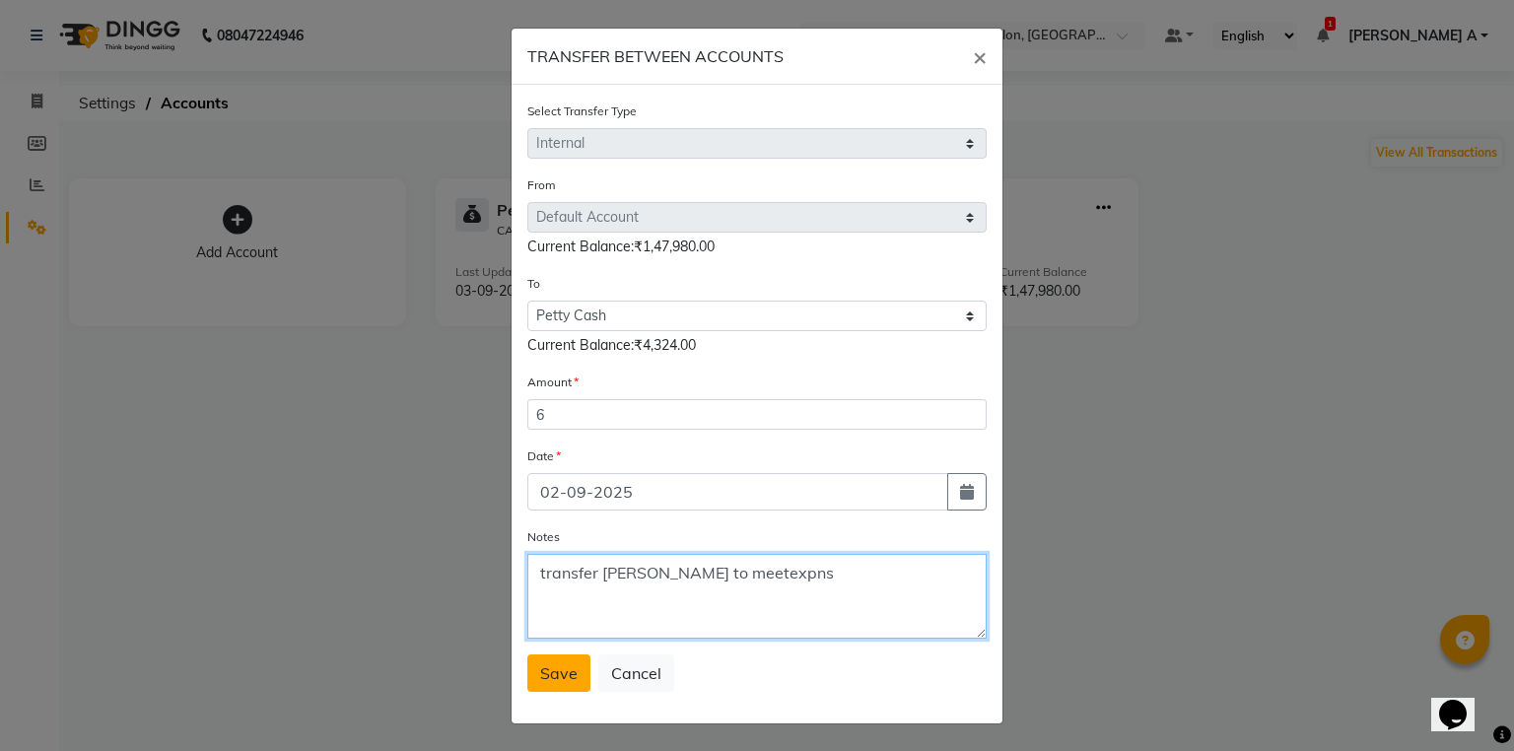
type textarea "transfer t pettycash to meetexpns"
click at [552, 690] on button "Save" at bounding box center [558, 673] width 63 height 37
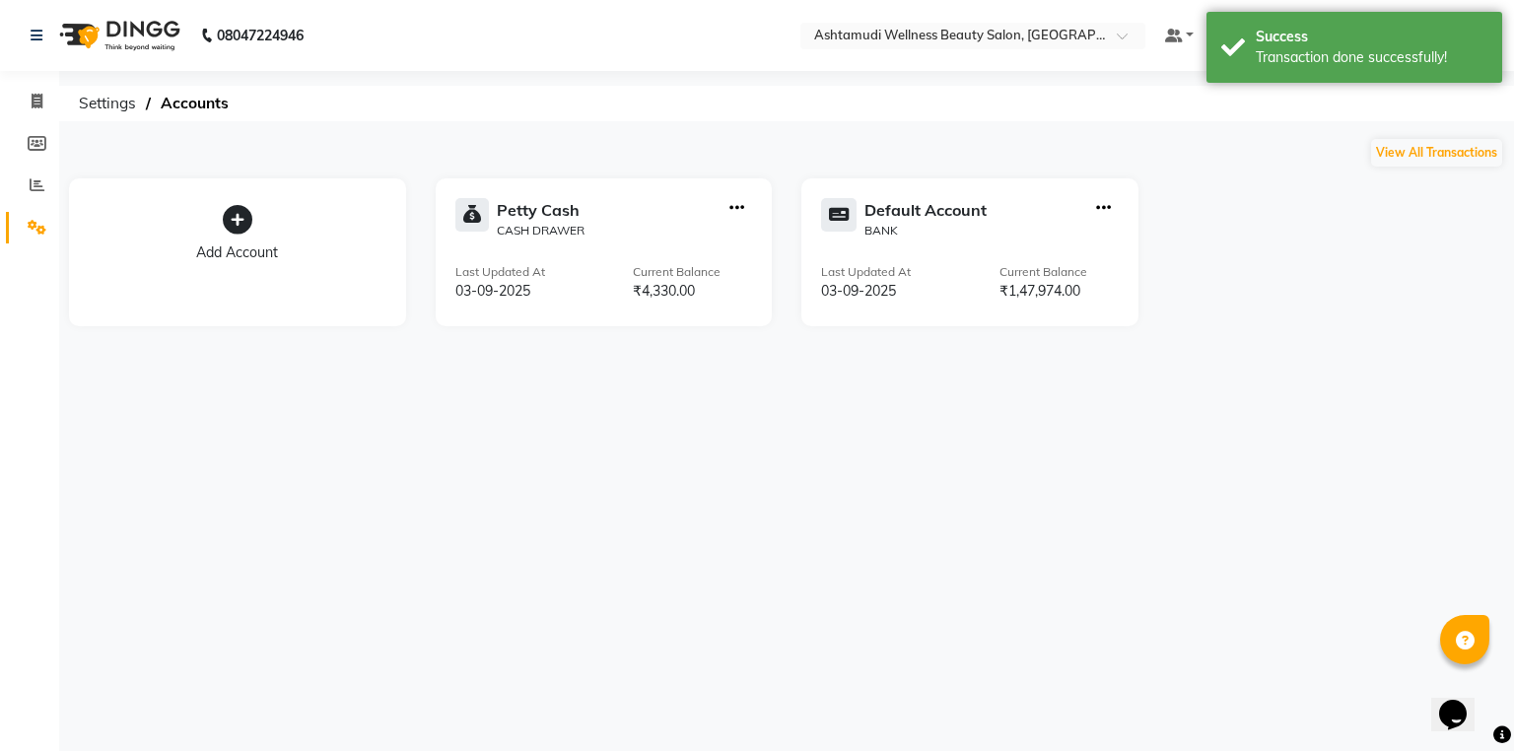
click at [1103, 208] on icon "button" at bounding box center [1103, 208] width 15 height 1
click at [1117, 116] on div "Add Transaction" at bounding box center [1104, 117] width 105 height 21
select select "direct"
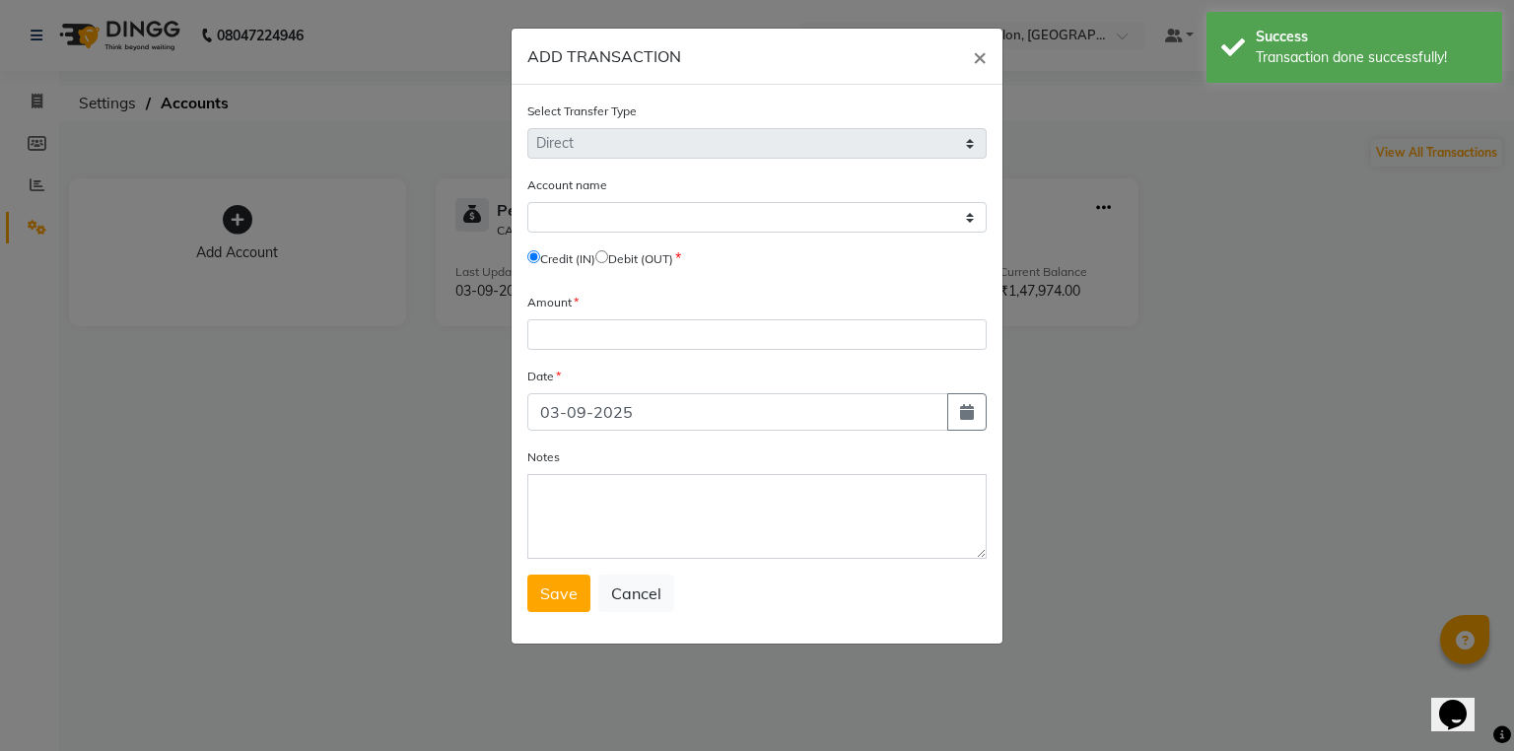
select select "3501"
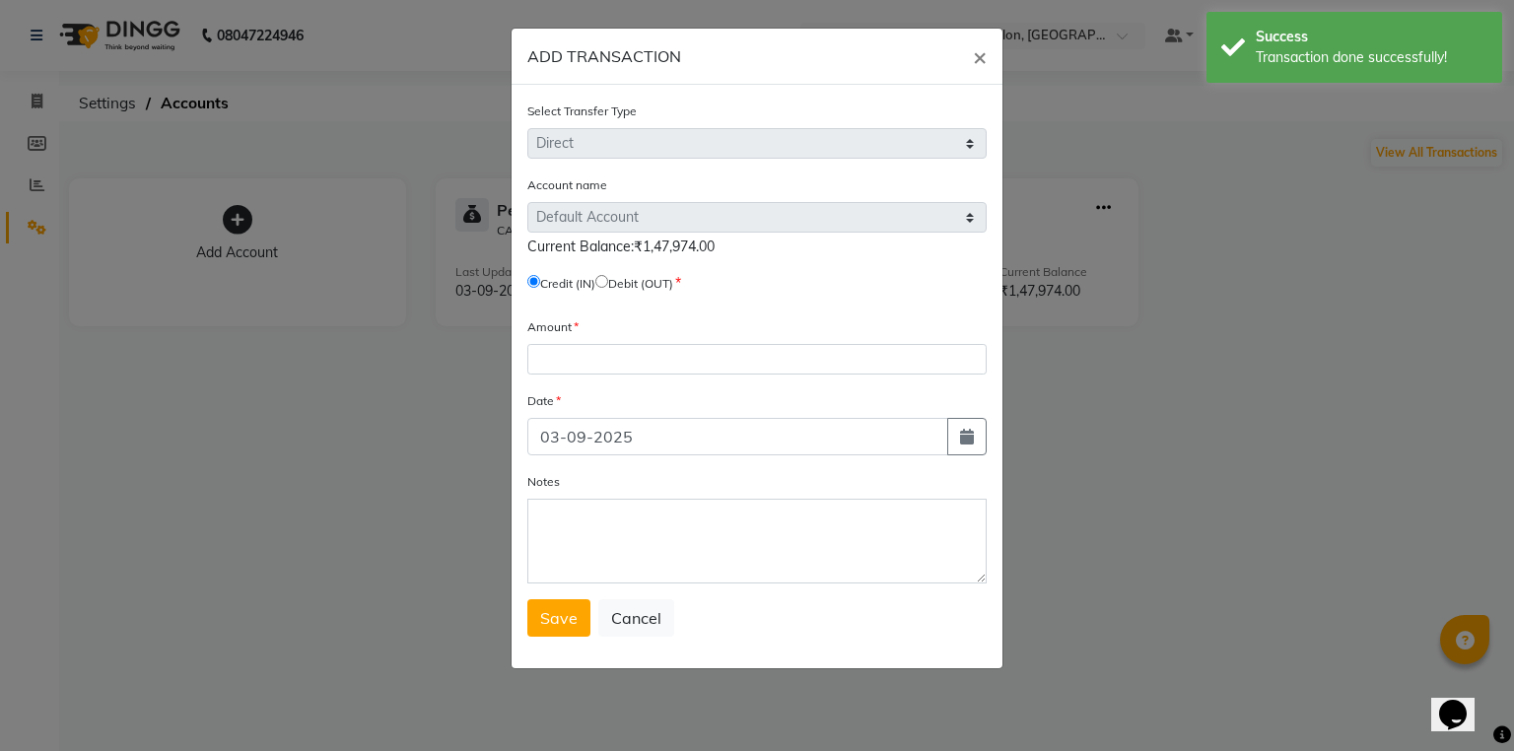
click at [595, 283] on label "Credit (IN)" at bounding box center [567, 284] width 55 height 18
click at [608, 285] on input "radio" at bounding box center [601, 281] width 13 height 13
radio input "true"
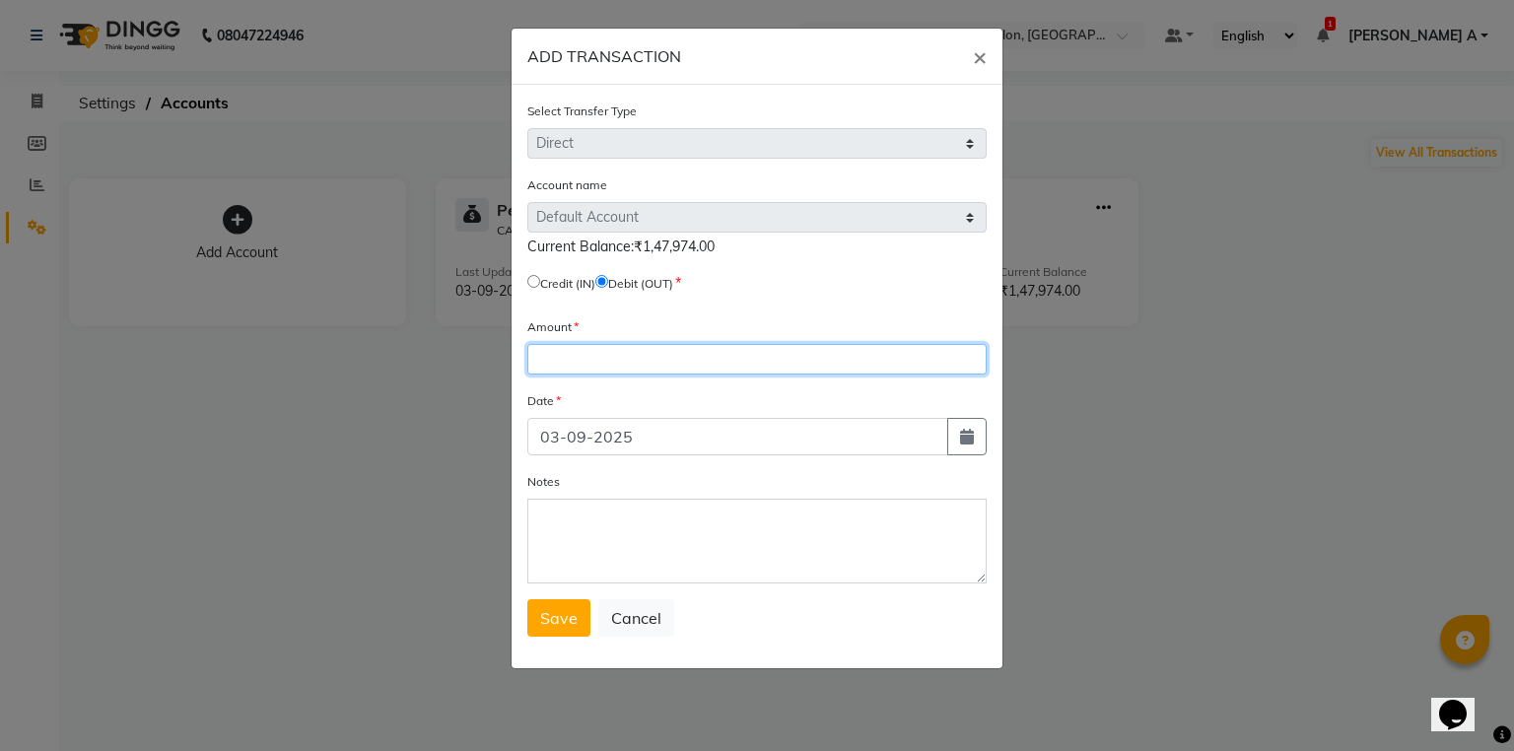
click at [614, 355] on input "number" at bounding box center [756, 359] width 459 height 31
type input "72000"
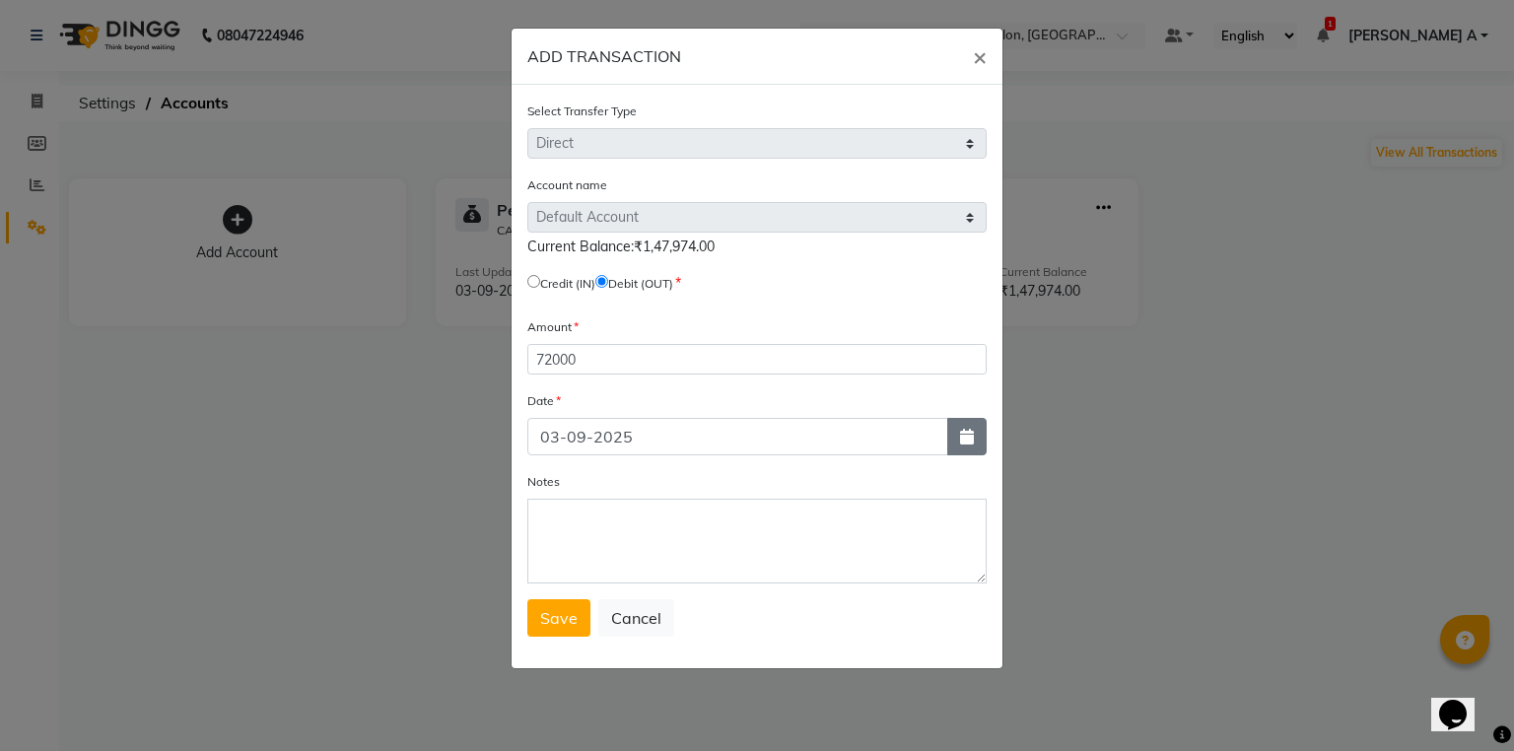
drag, startPoint x: 977, startPoint y: 430, endPoint x: 647, endPoint y: 352, distance: 339.3
click at [970, 429] on button "button" at bounding box center [966, 436] width 39 height 37
select select "9"
select select "2025"
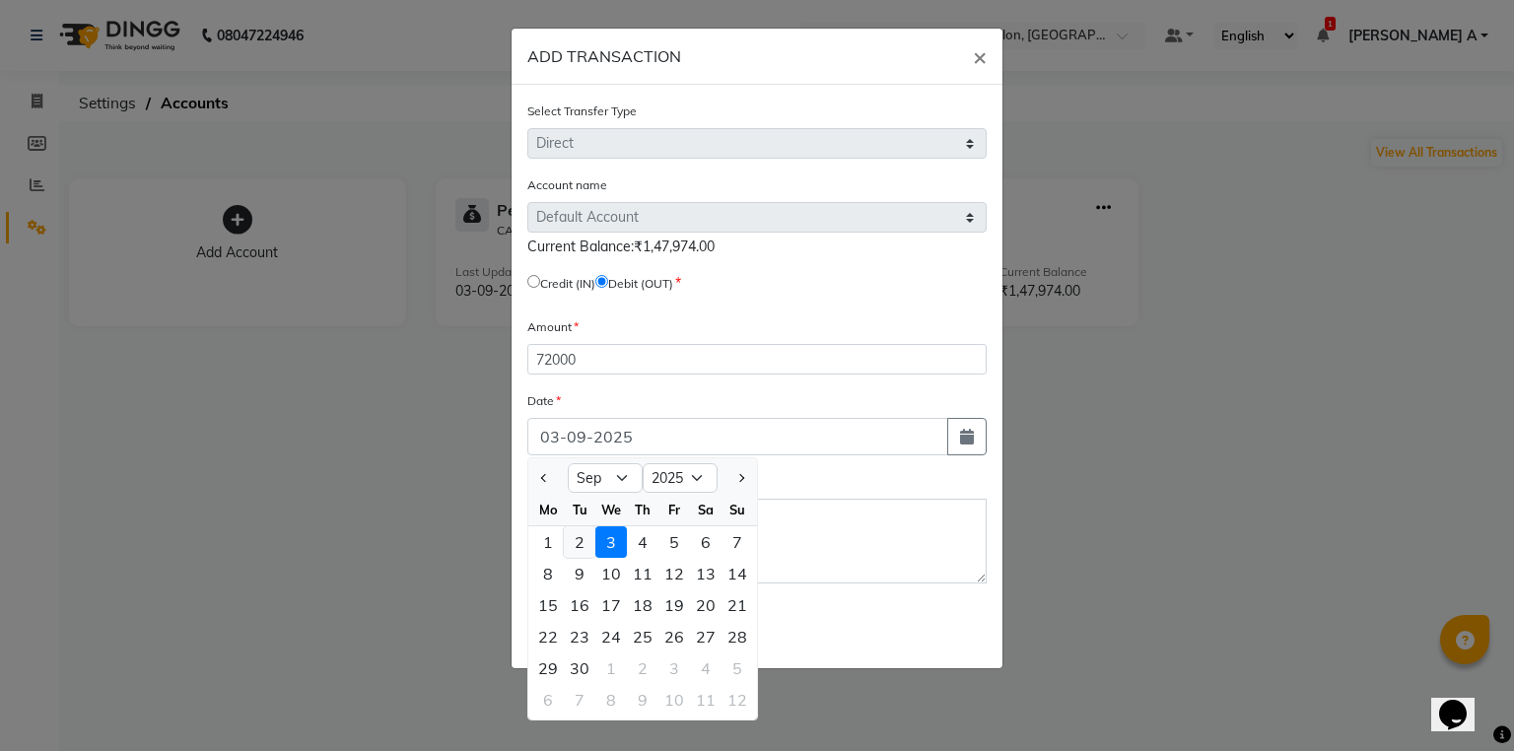
click at [572, 540] on div "2" at bounding box center [580, 542] width 32 height 32
type input "02-09-2025"
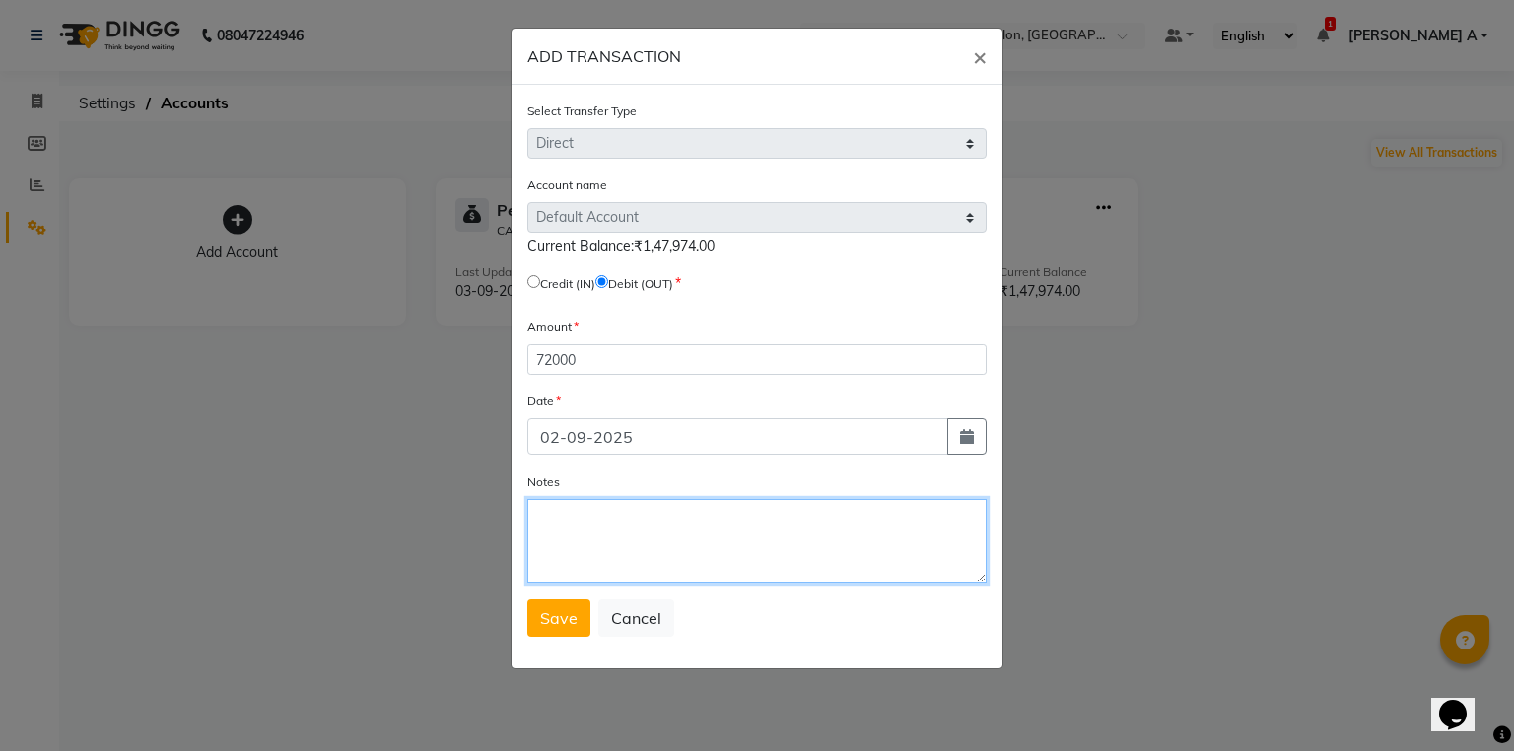
click at [655, 521] on textarea "Notes" at bounding box center [756, 541] width 459 height 85
type textarea "stld to Mr.Prakash C/o Preethesh sir"
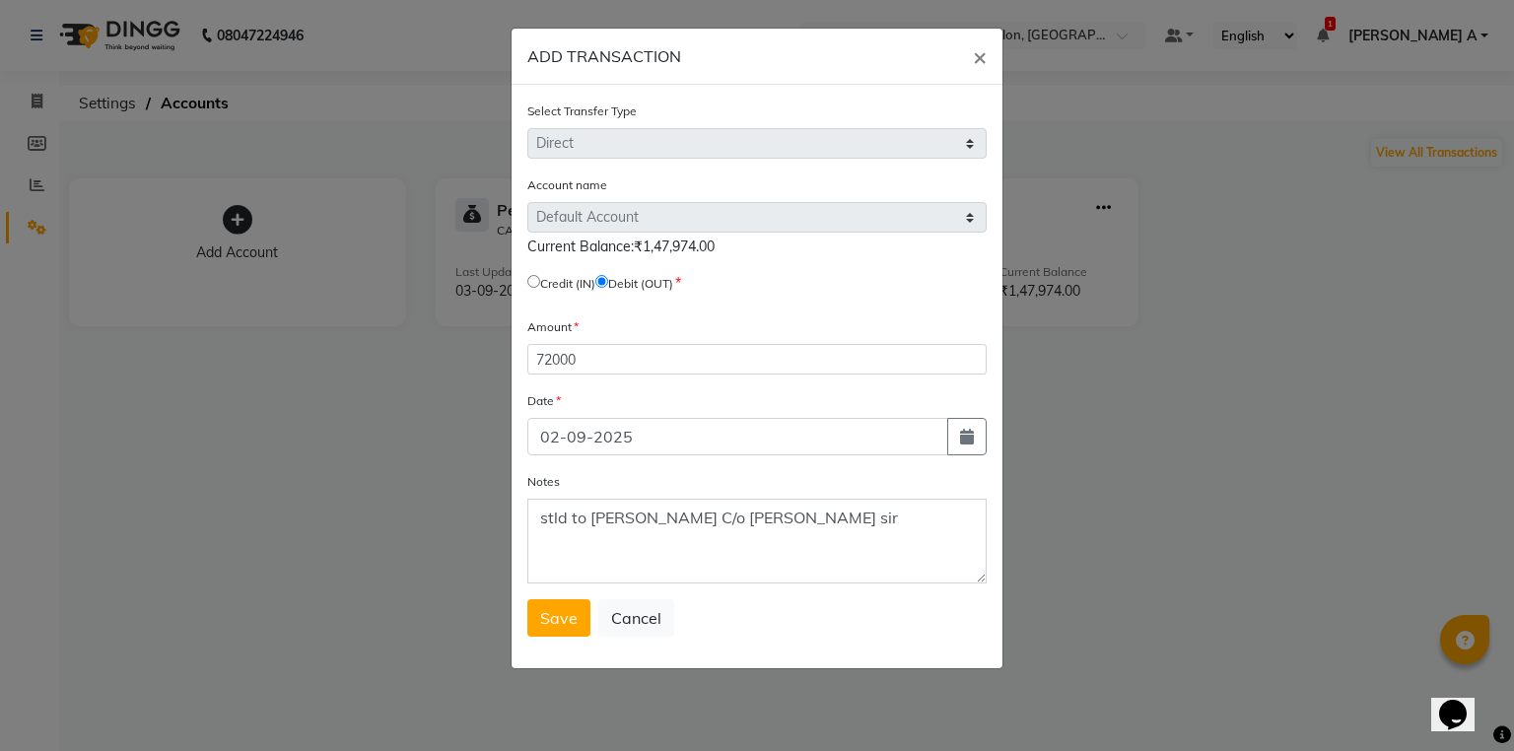
click at [524, 619] on div "Select Transfer Type Select Direct Internal Account name Select Default Account…" at bounding box center [757, 377] width 491 height 584
click at [538, 619] on button "Save" at bounding box center [558, 617] width 63 height 37
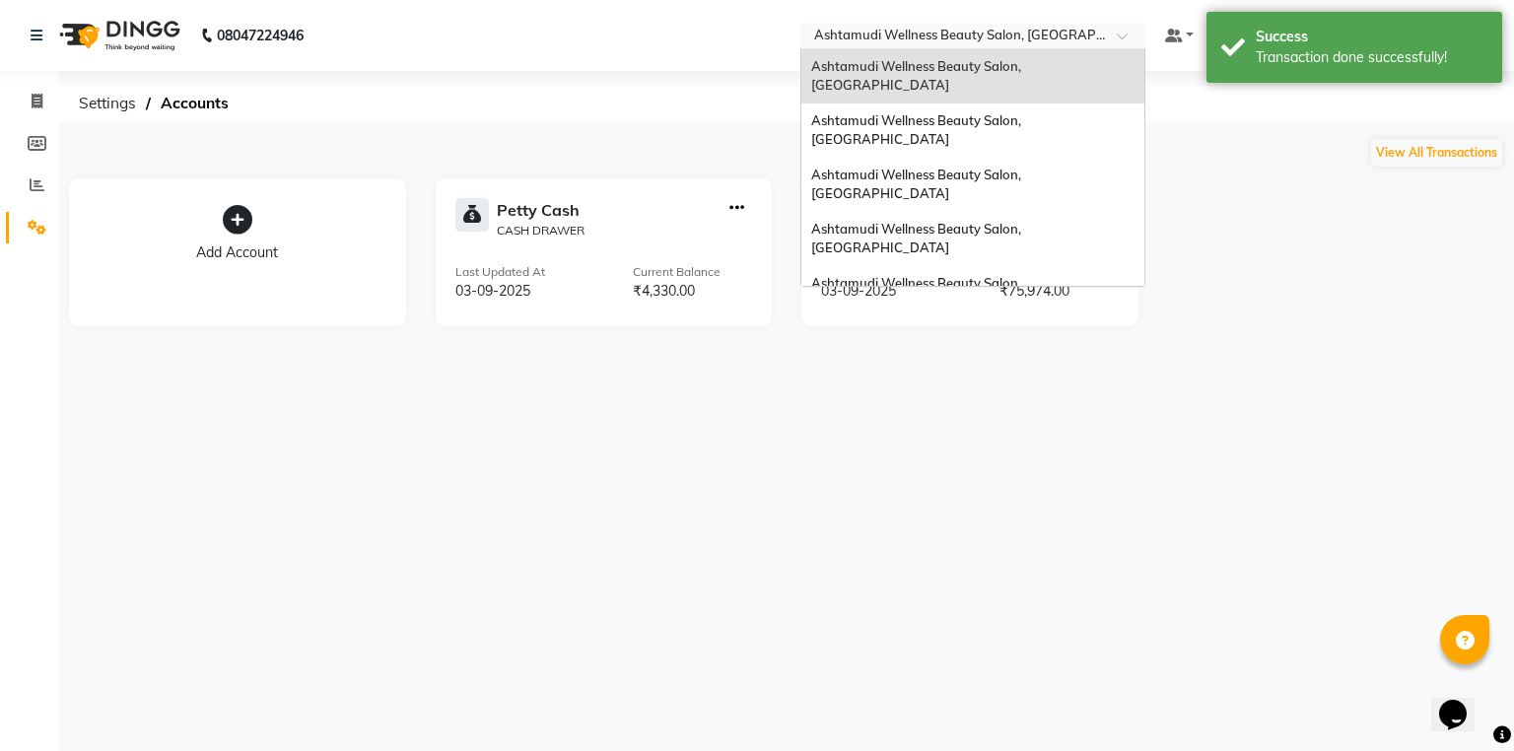
click at [1089, 24] on div "Select Location × Ashtamudi Wellness Beauty Salon, Kowdiar" at bounding box center [973, 36] width 345 height 27
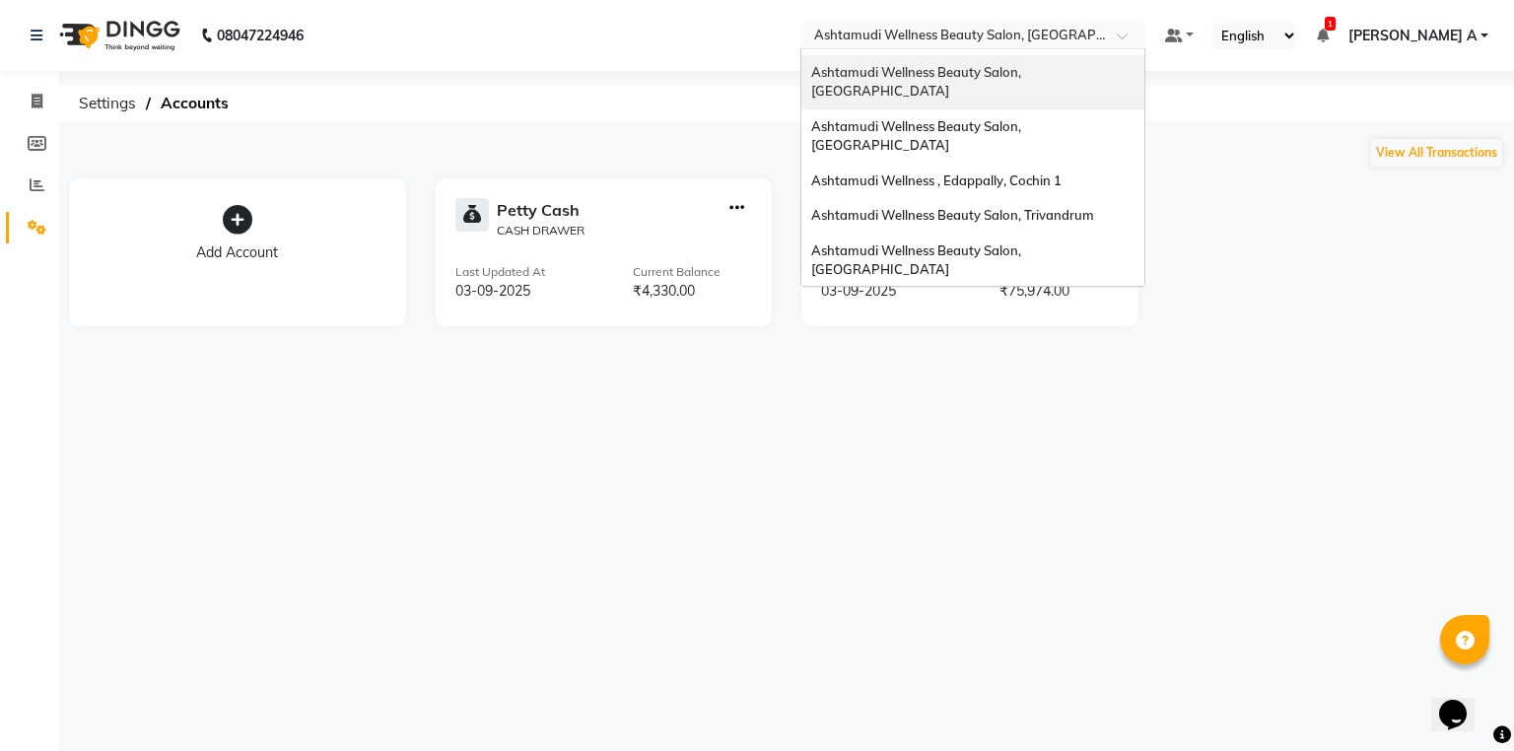
scroll to position [158, 0]
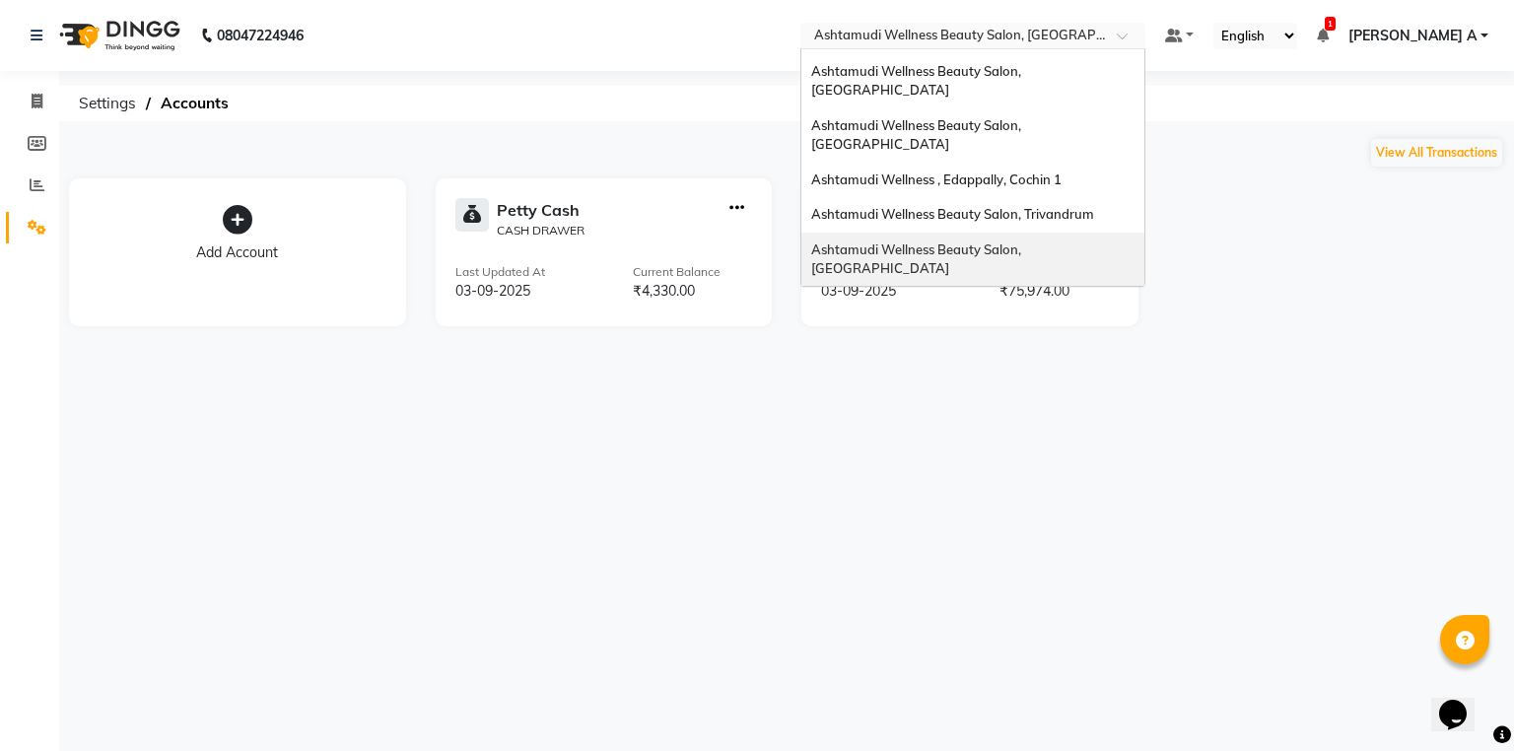
click at [1024, 242] on span "Ashtamudi Wellness Beauty Salon, Thiruvalla" at bounding box center [917, 259] width 213 height 35
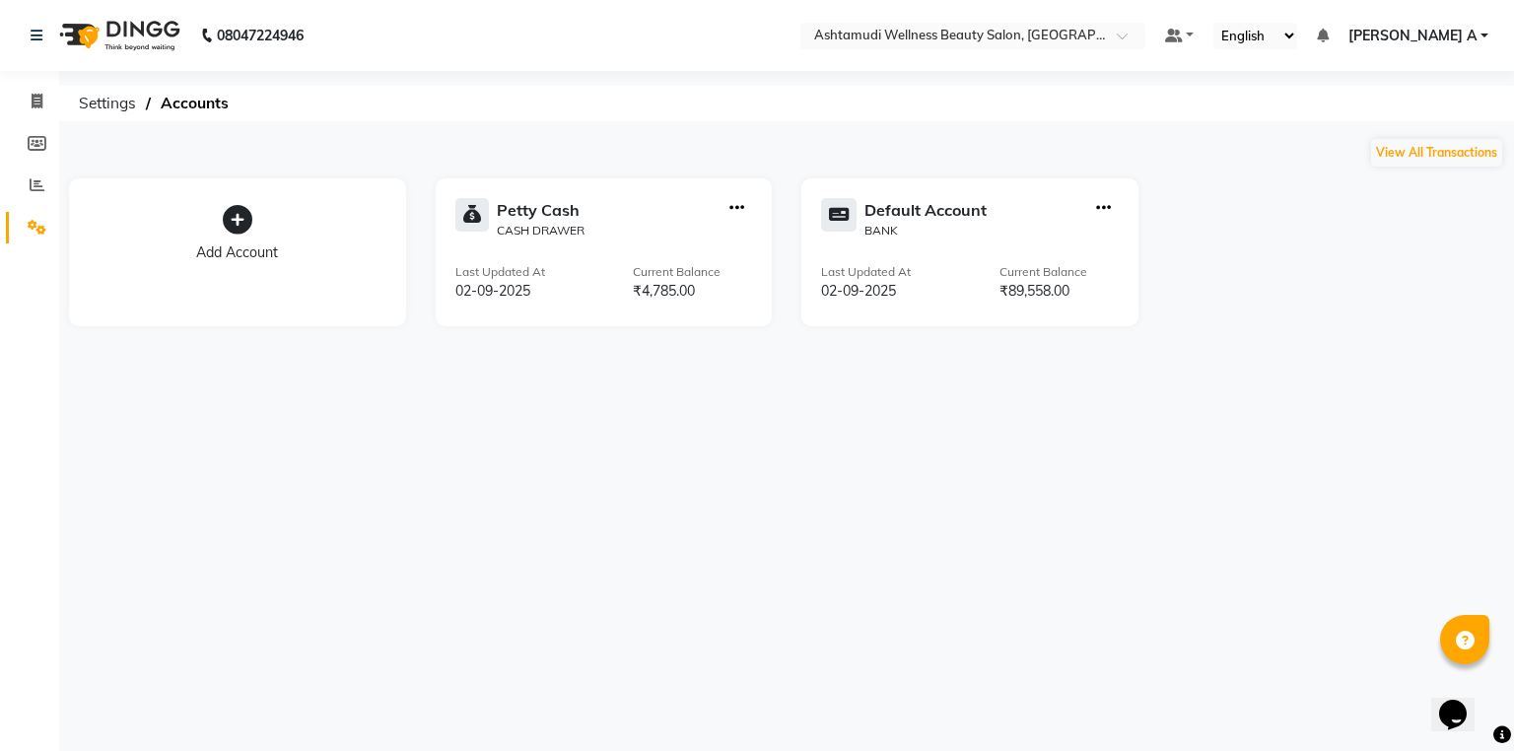
click at [725, 213] on div at bounding box center [737, 218] width 31 height 41
click at [738, 209] on icon "button" at bounding box center [737, 208] width 15 height 1
click at [753, 142] on div "Create Transfer" at bounding box center [738, 142] width 105 height 21
select select "internal transfer"
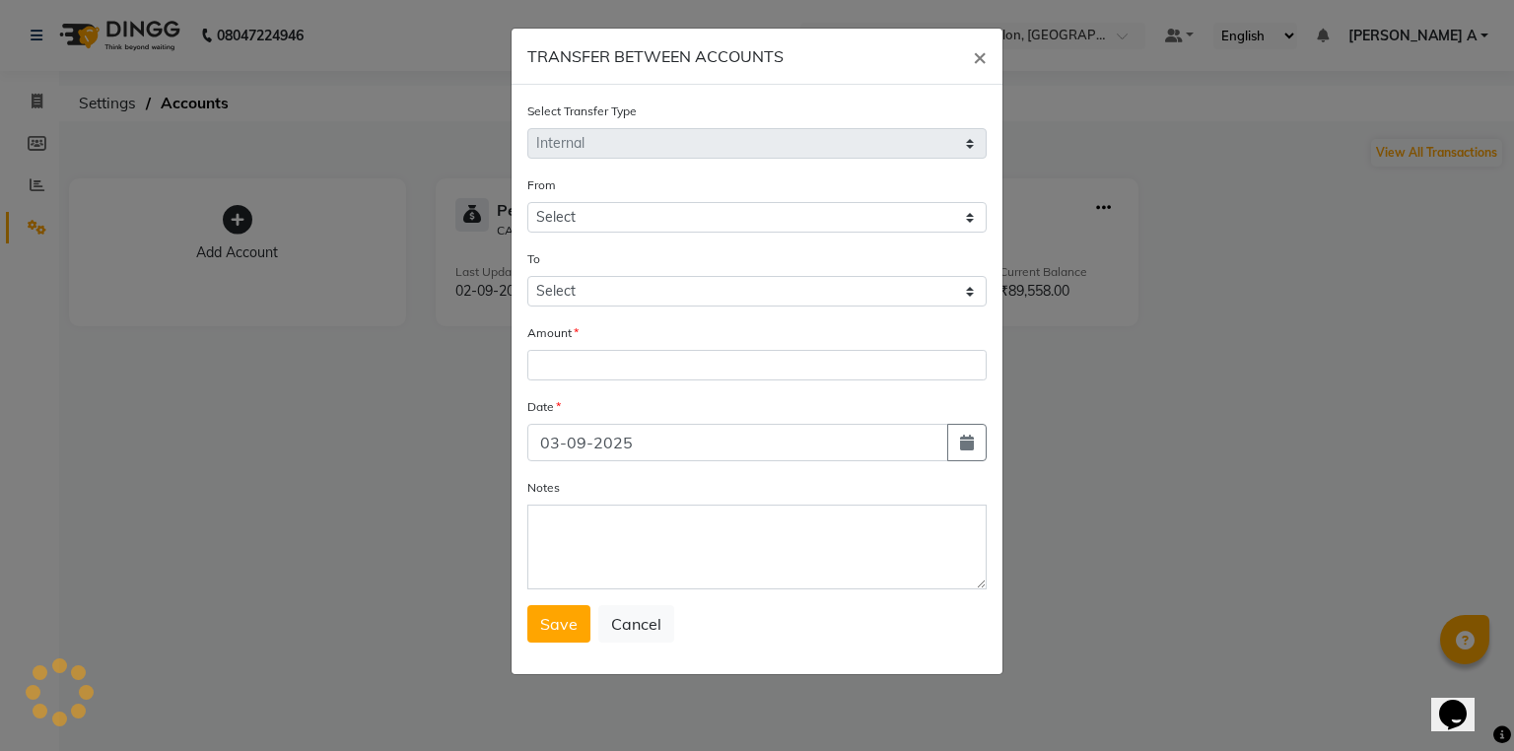
select select "3465"
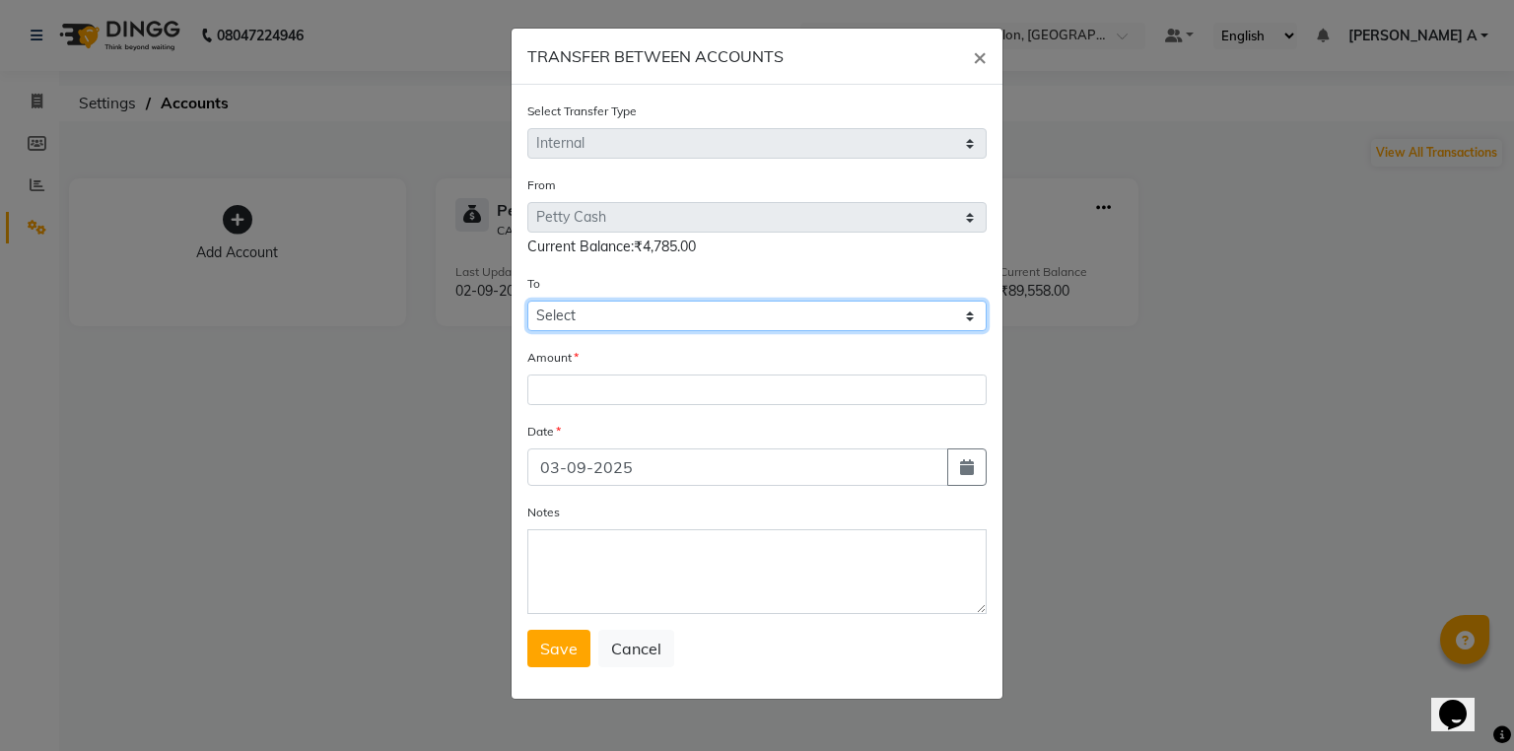
click at [639, 307] on select "Select [PERSON_NAME] Cash Default Account" at bounding box center [756, 316] width 459 height 31
select select "3466"
click at [527, 304] on select "Select [PERSON_NAME] Cash Default Account" at bounding box center [756, 316] width 459 height 31
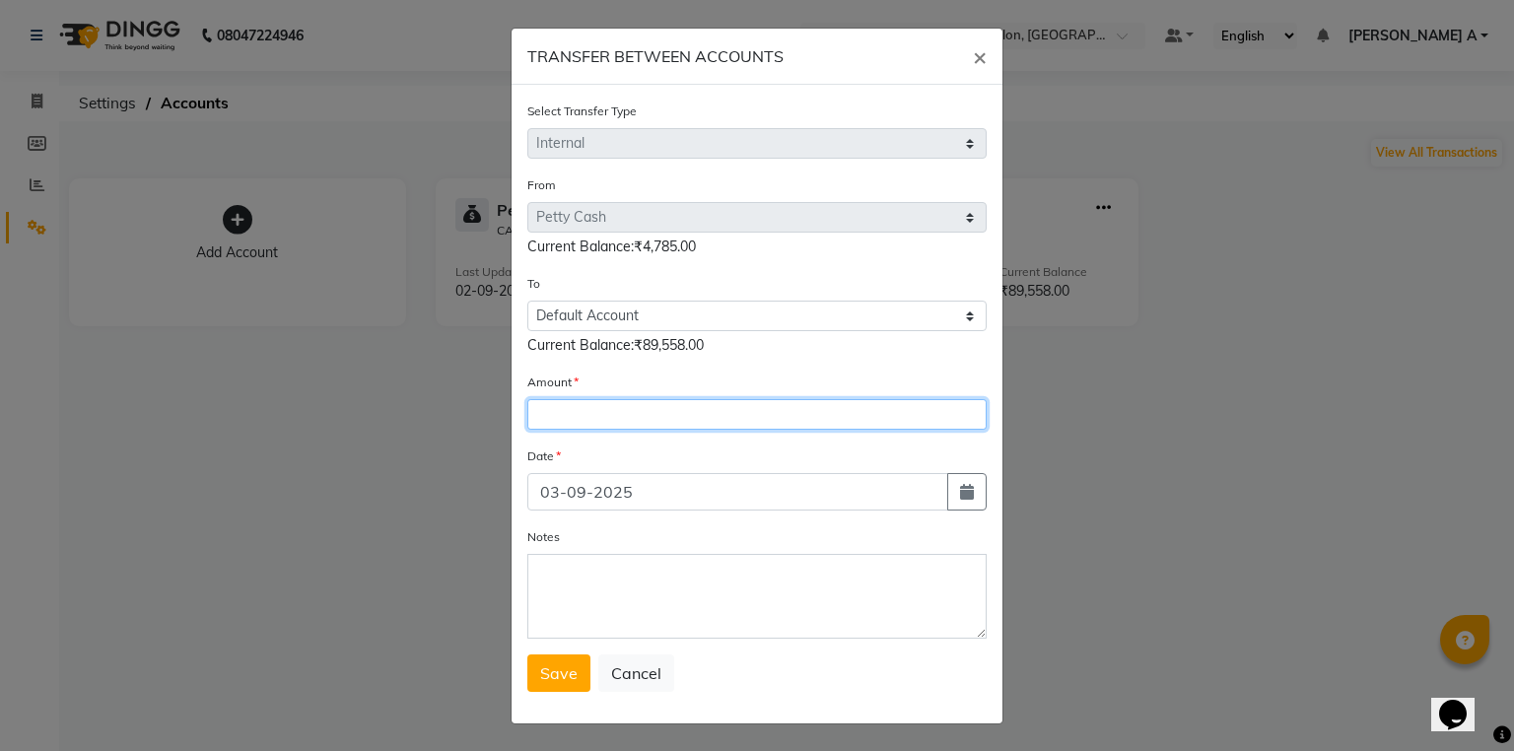
click at [607, 406] on input "number" at bounding box center [756, 414] width 459 height 31
type input "1775"
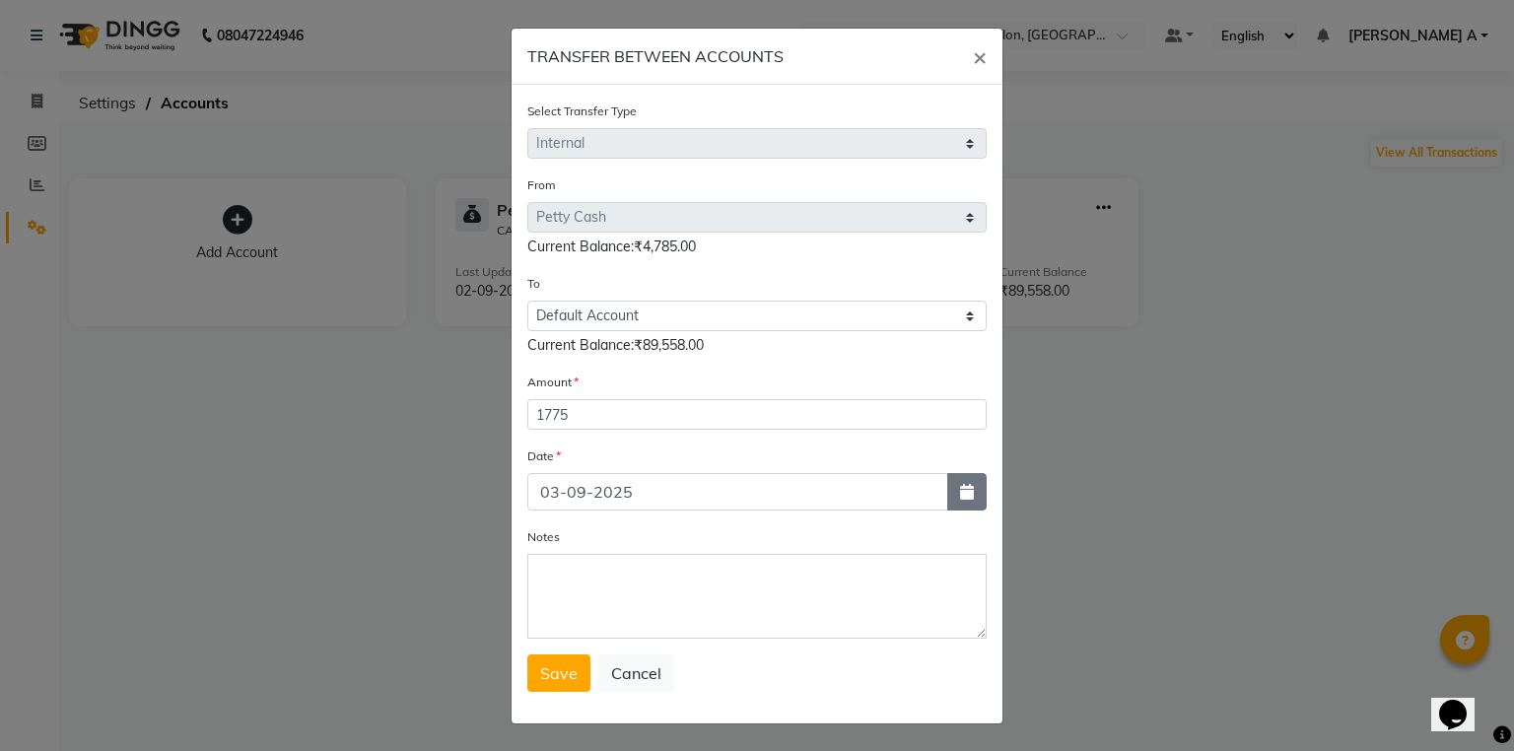
click at [954, 486] on button "button" at bounding box center [966, 491] width 39 height 37
select select "9"
select select "2025"
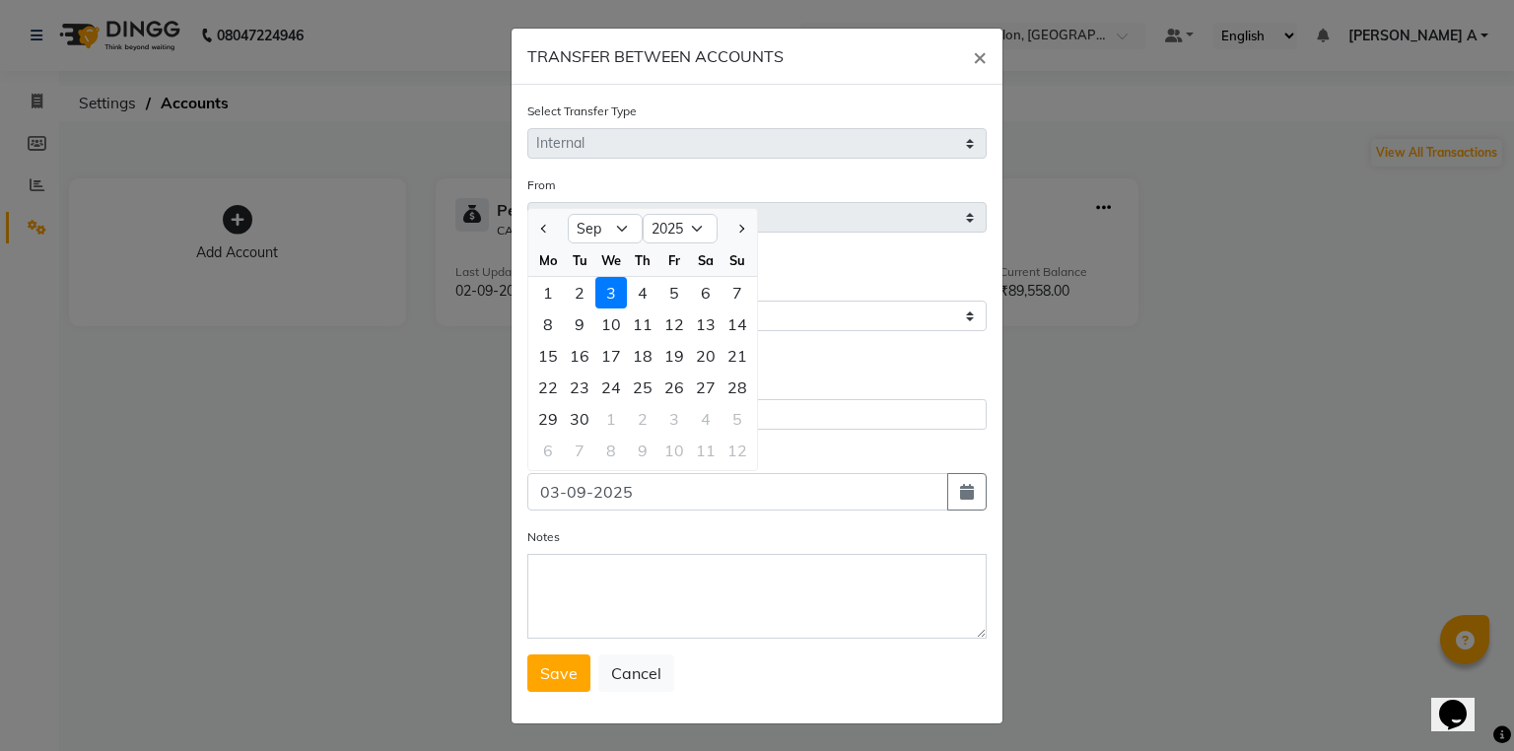
click at [585, 291] on div "2" at bounding box center [580, 293] width 32 height 32
type input "02-09-2025"
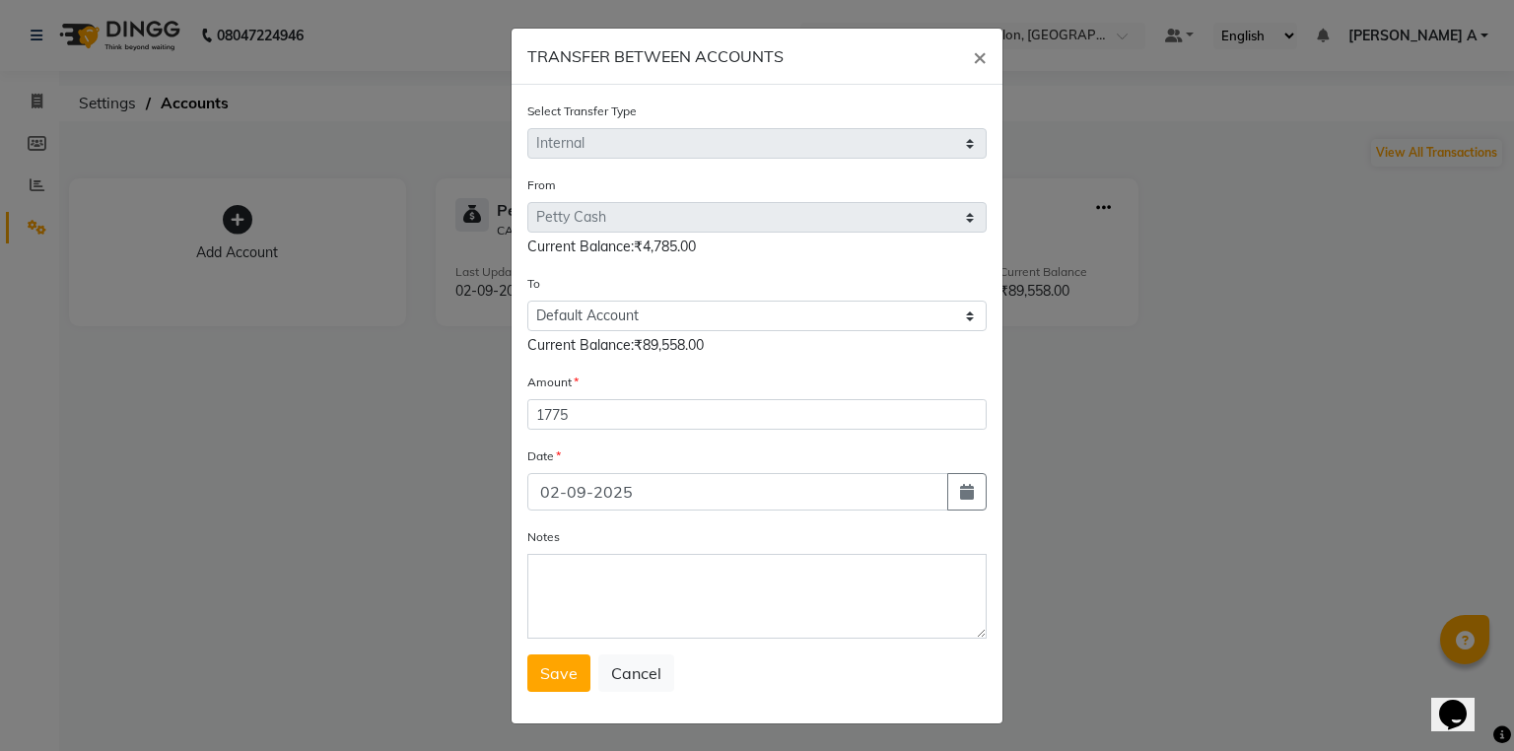
click at [577, 296] on div "To Select Petty Cash Default Account Current Balance:₹89,558.00" at bounding box center [756, 314] width 459 height 83
click at [581, 613] on textarea "Notes" at bounding box center [756, 596] width 459 height 85
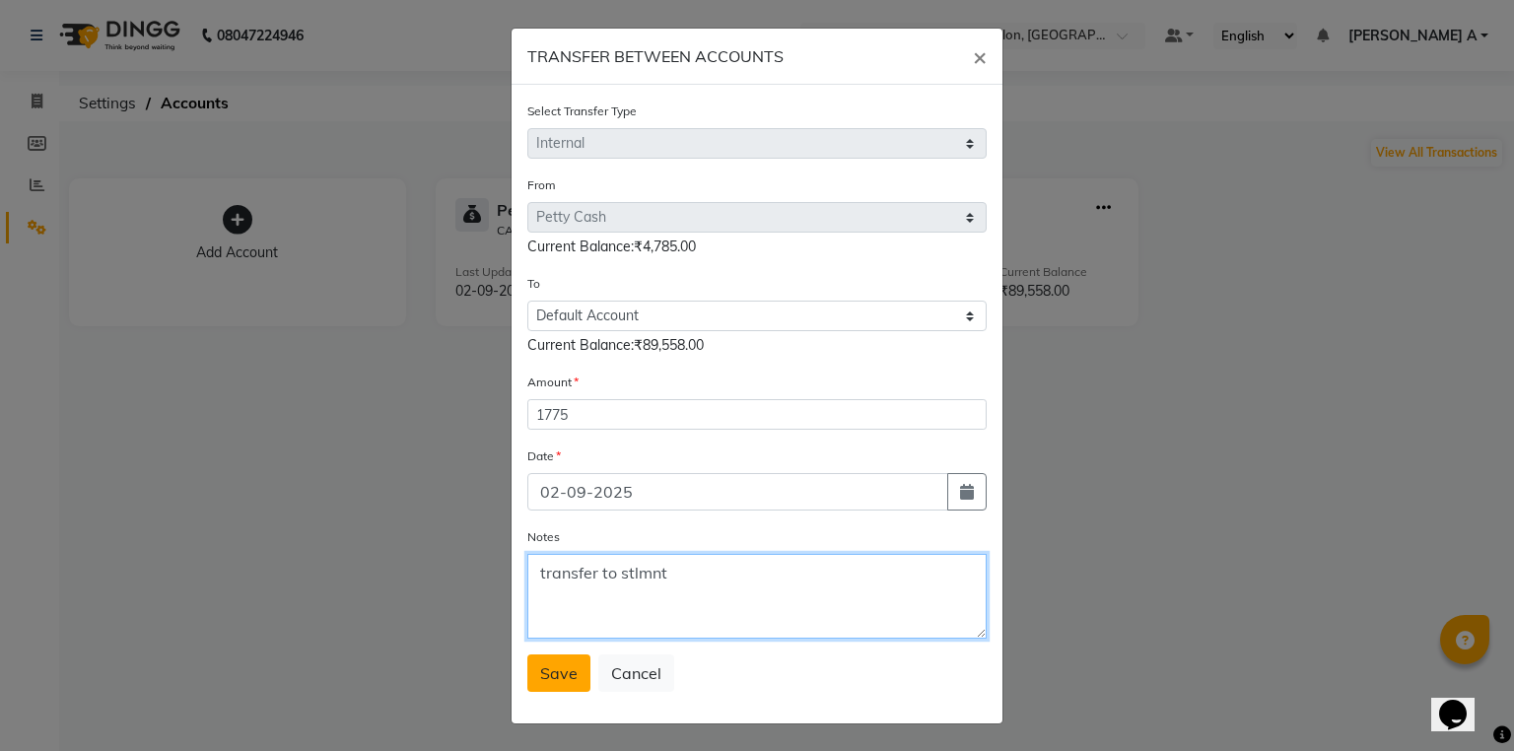
type textarea "transfer to stlmnt"
click at [556, 692] on button "Save" at bounding box center [558, 673] width 63 height 37
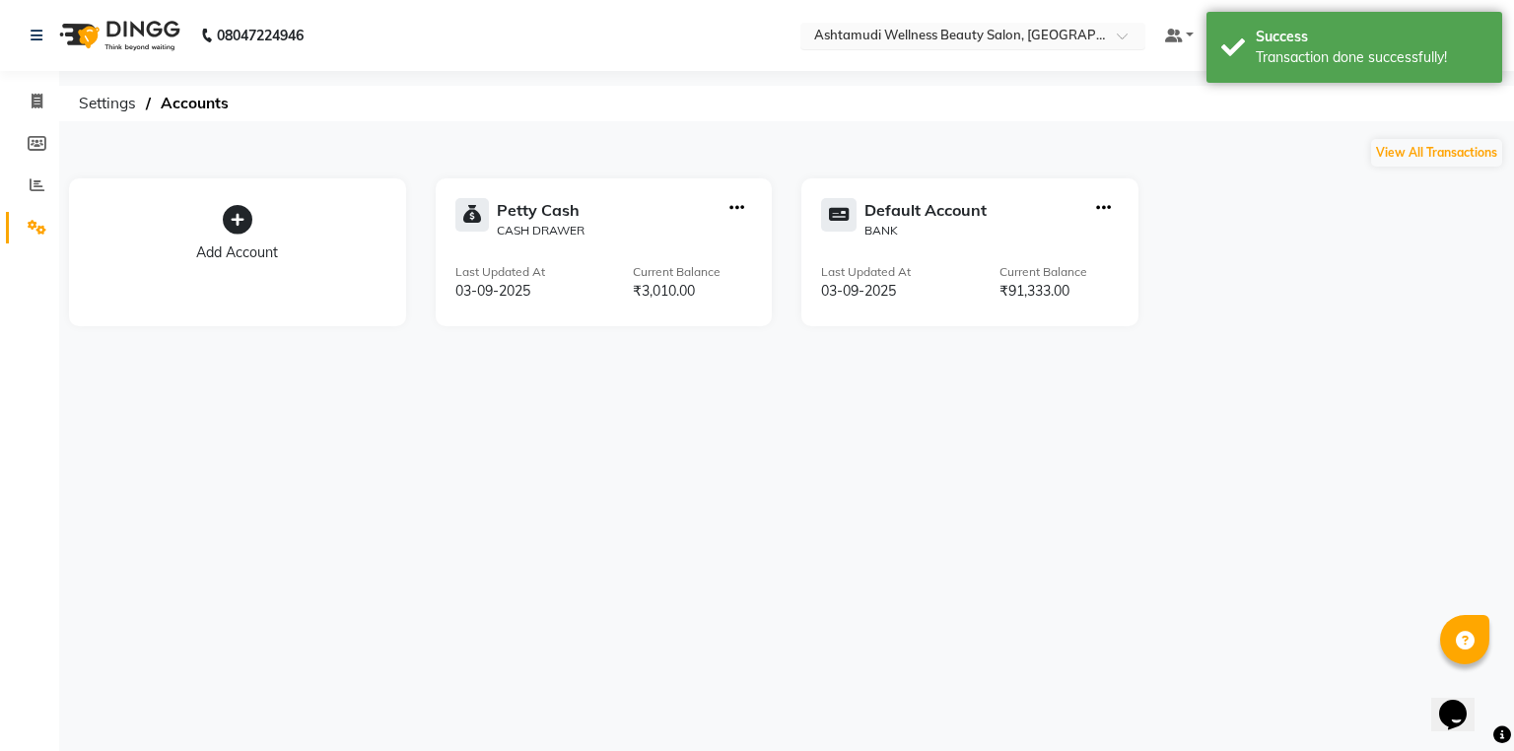
click at [1052, 34] on div "Select Location × Ashtamudi Wellness Beauty Salon, Thiruvalla" at bounding box center [957, 36] width 307 height 20
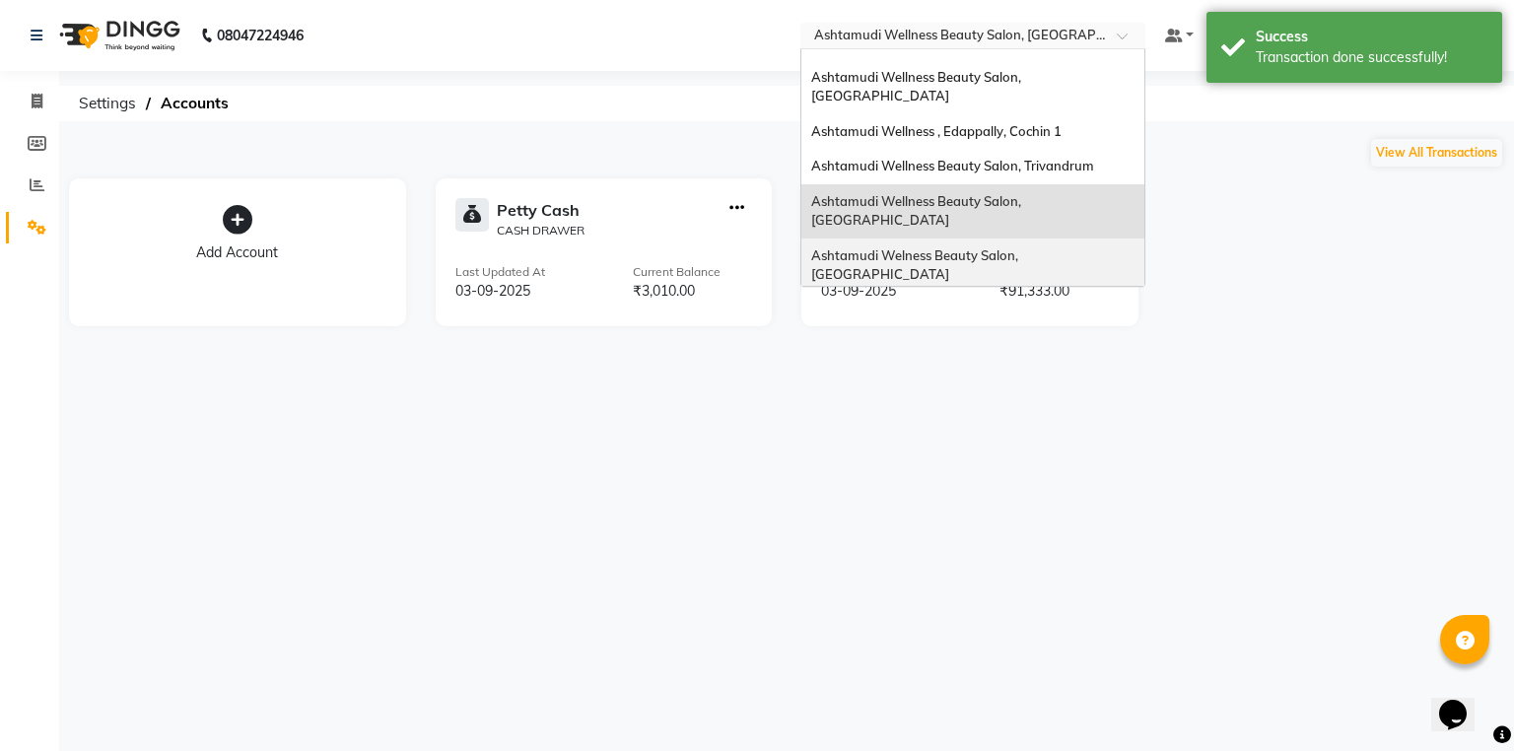
scroll to position [166, 0]
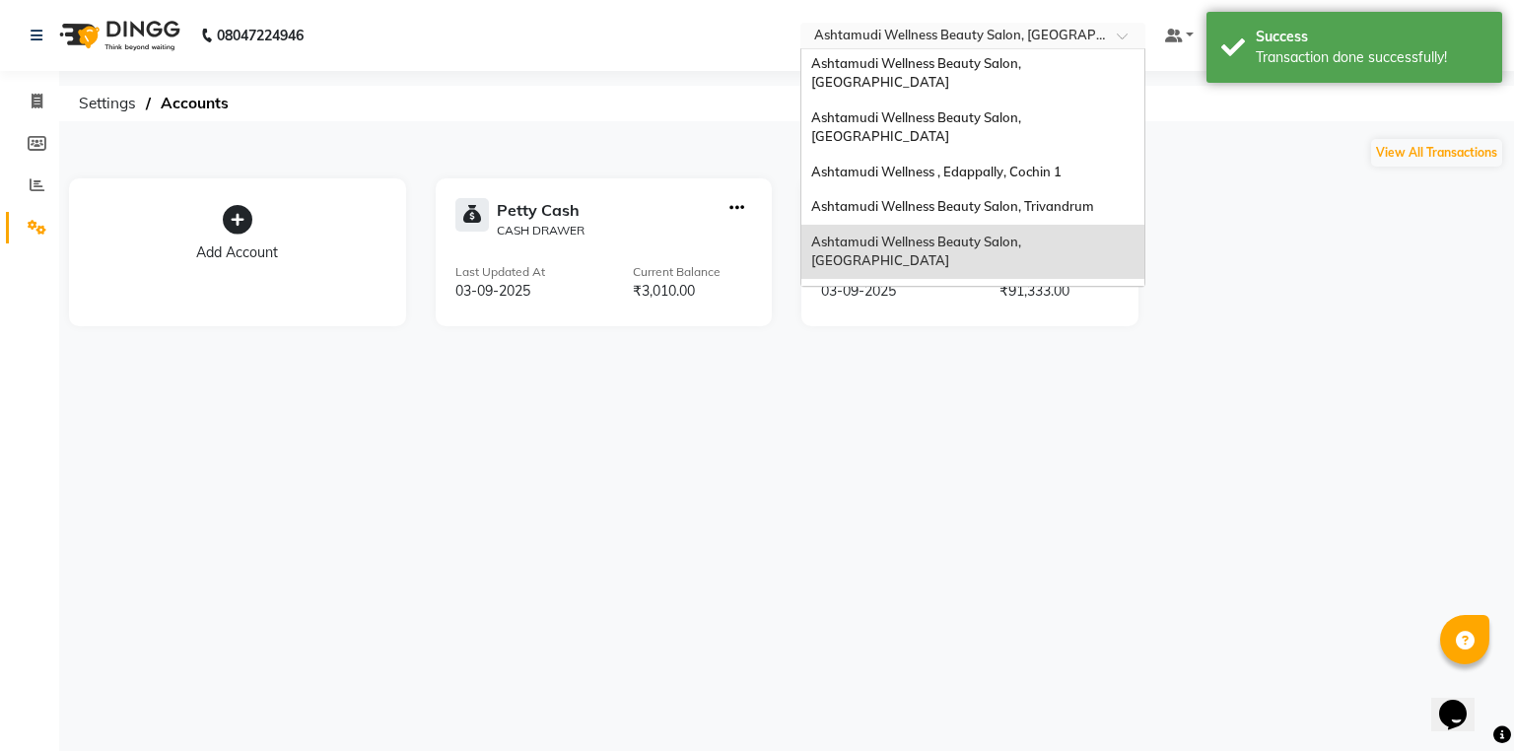
click at [1127, 189] on div "Ashtamudi Wellness Beauty Salon, Trivandrum" at bounding box center [973, 206] width 343 height 35
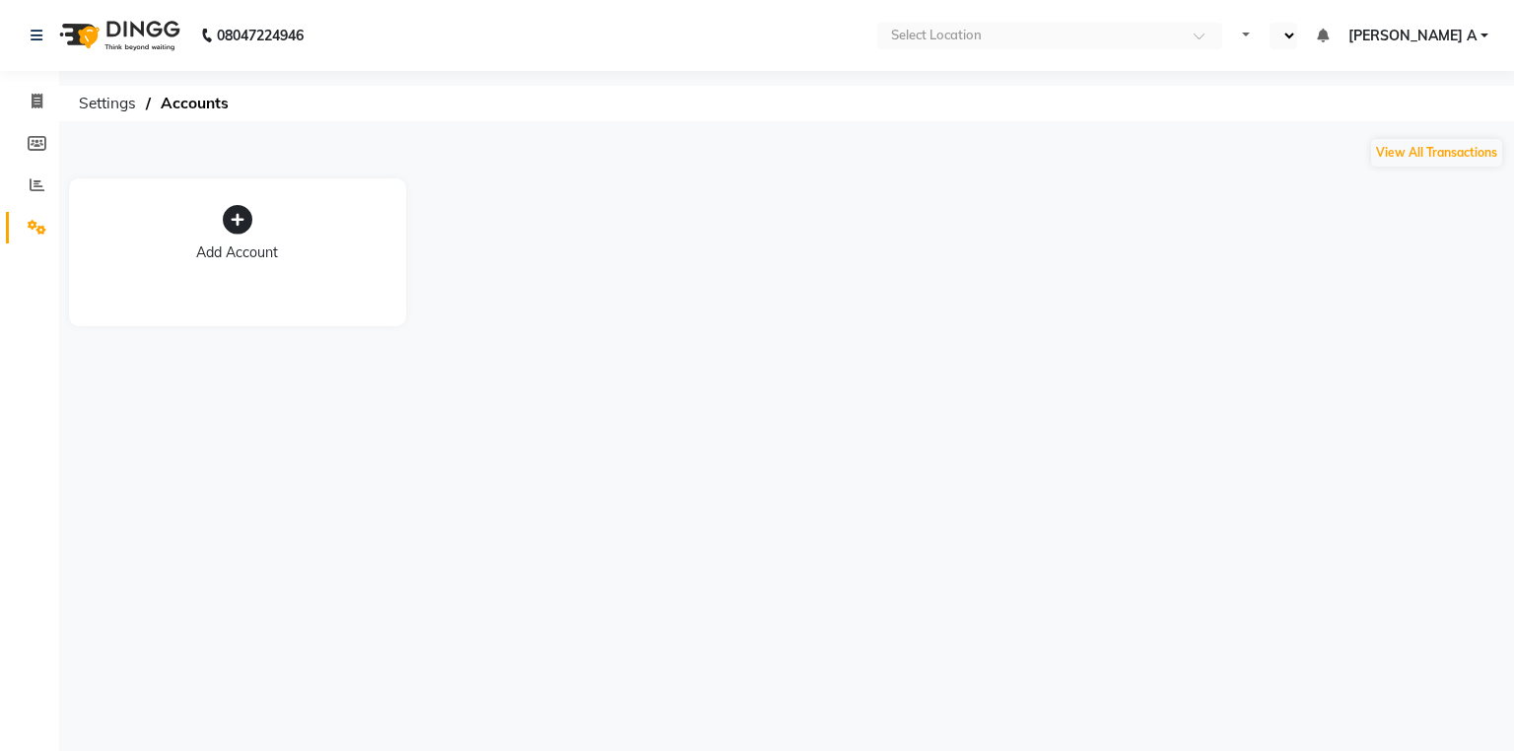
select select "en"
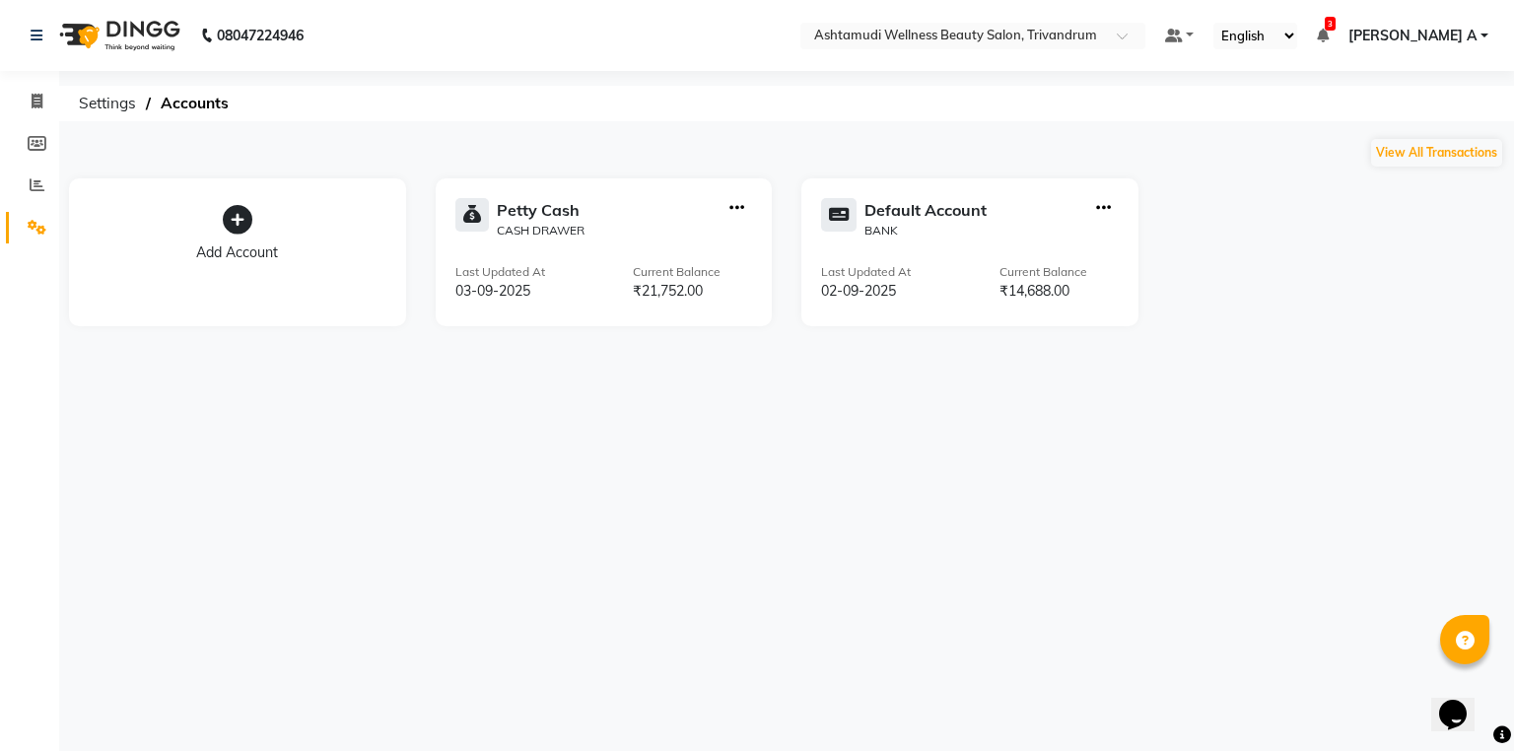
click at [740, 209] on icon "button" at bounding box center [737, 208] width 15 height 1
click at [751, 135] on div "Create Transfer" at bounding box center [738, 142] width 105 height 21
select select "internal transfer"
select select "3467"
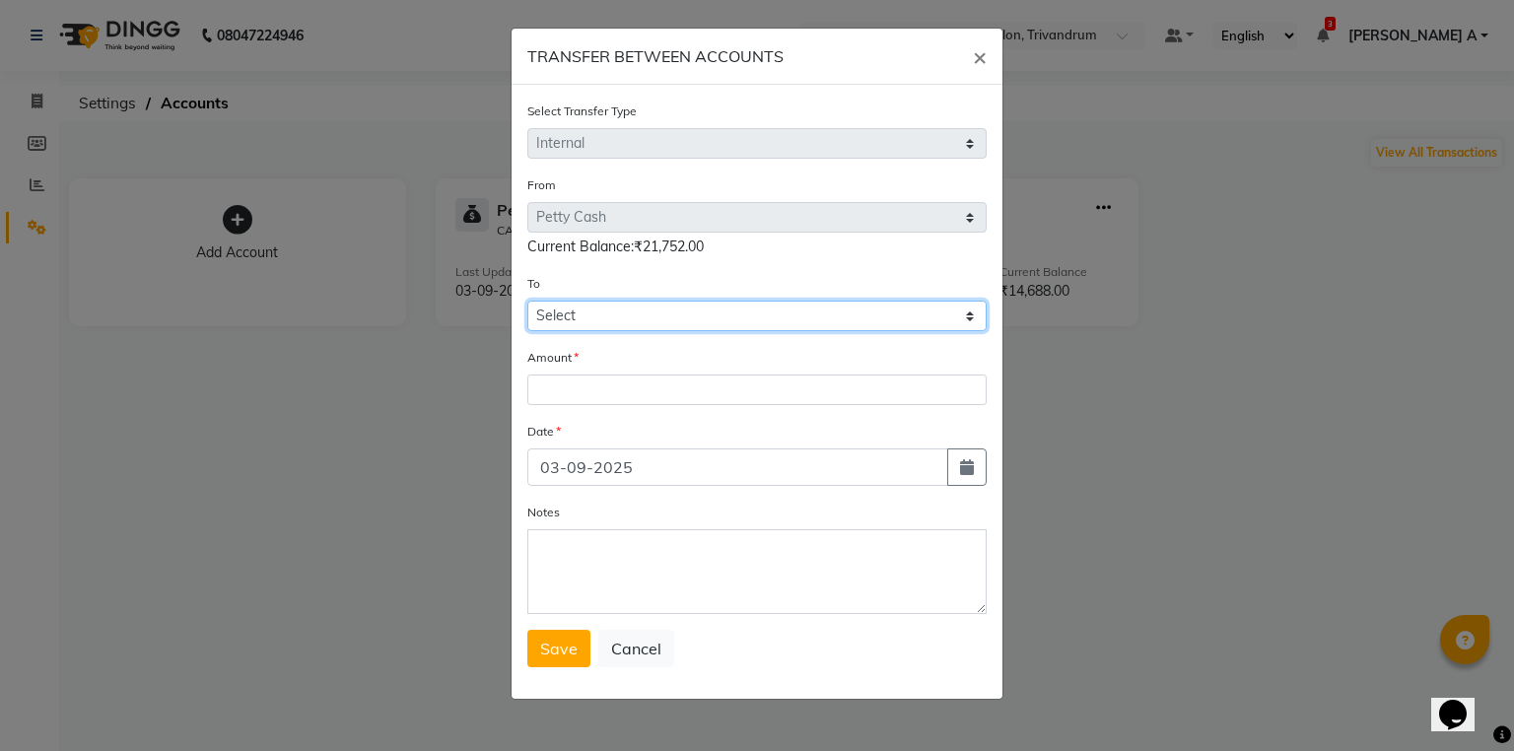
drag, startPoint x: 619, startPoint y: 312, endPoint x: 609, endPoint y: 331, distance: 22.0
click at [609, 331] on select "Select [PERSON_NAME] Cash Default Account" at bounding box center [756, 316] width 459 height 31
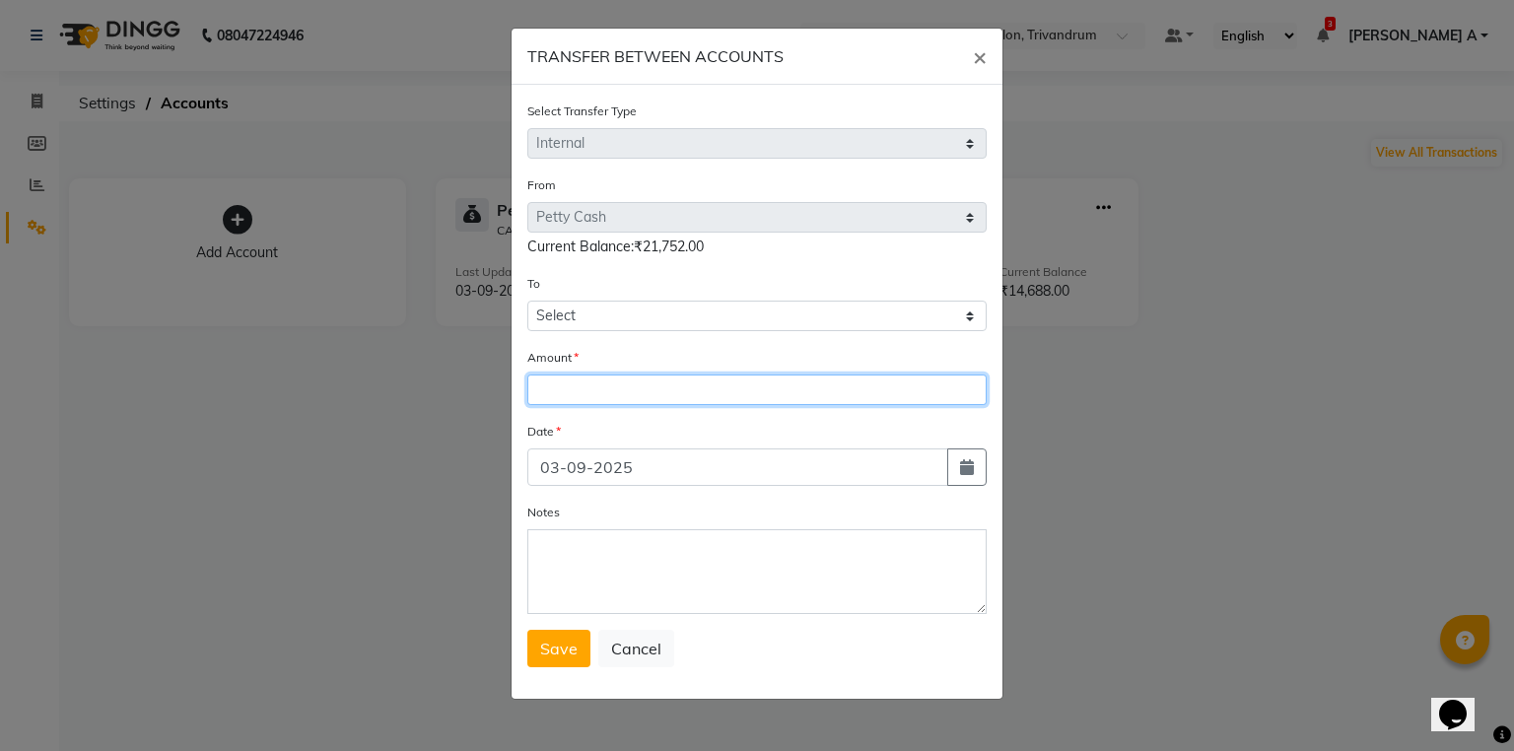
click at [570, 405] on input "number" at bounding box center [756, 390] width 459 height 31
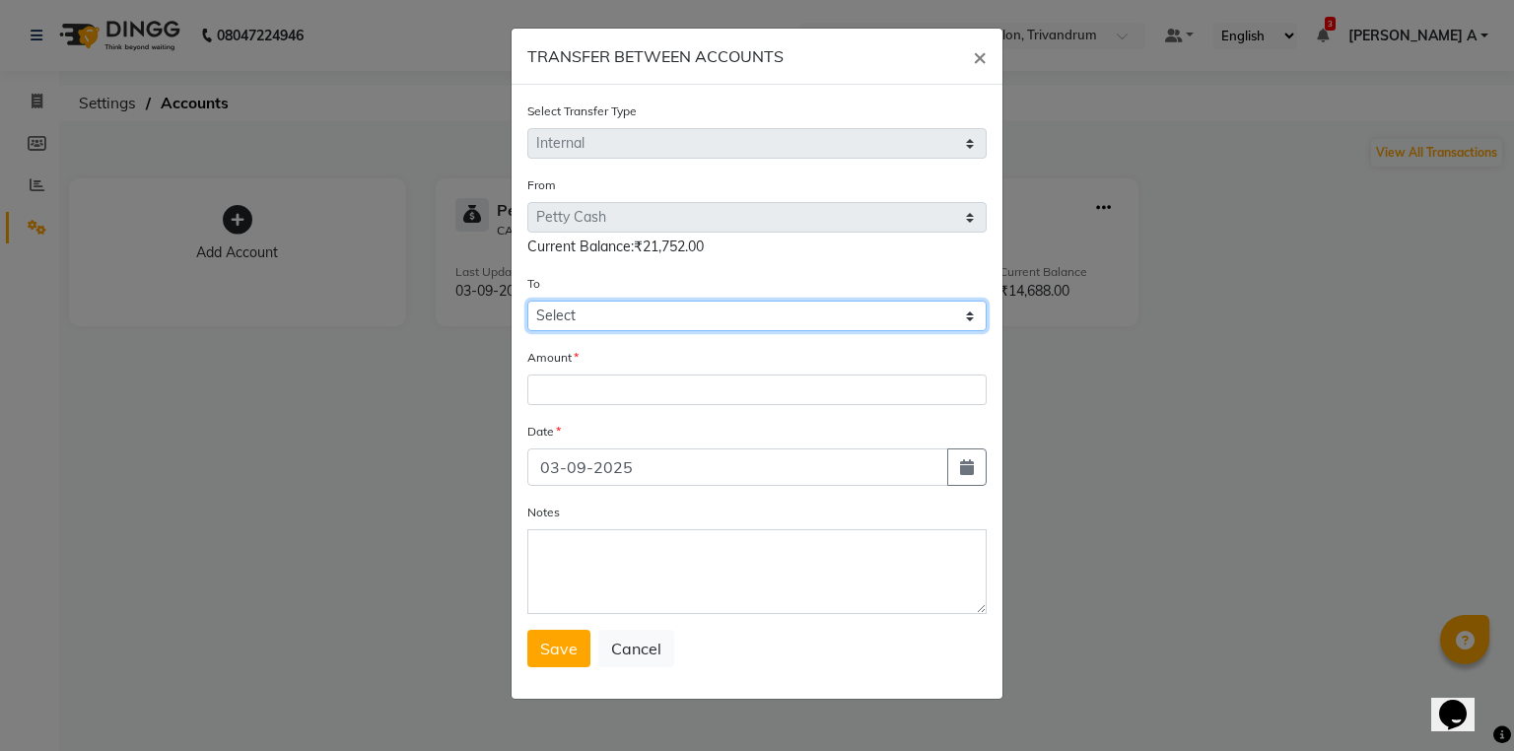
drag, startPoint x: 601, startPoint y: 315, endPoint x: 599, endPoint y: 328, distance: 13.0
click at [599, 328] on select "Select [PERSON_NAME] Cash Default Account" at bounding box center [756, 316] width 459 height 31
select select "3468"
click at [527, 304] on select "Select [PERSON_NAME] Cash Default Account" at bounding box center [756, 316] width 459 height 31
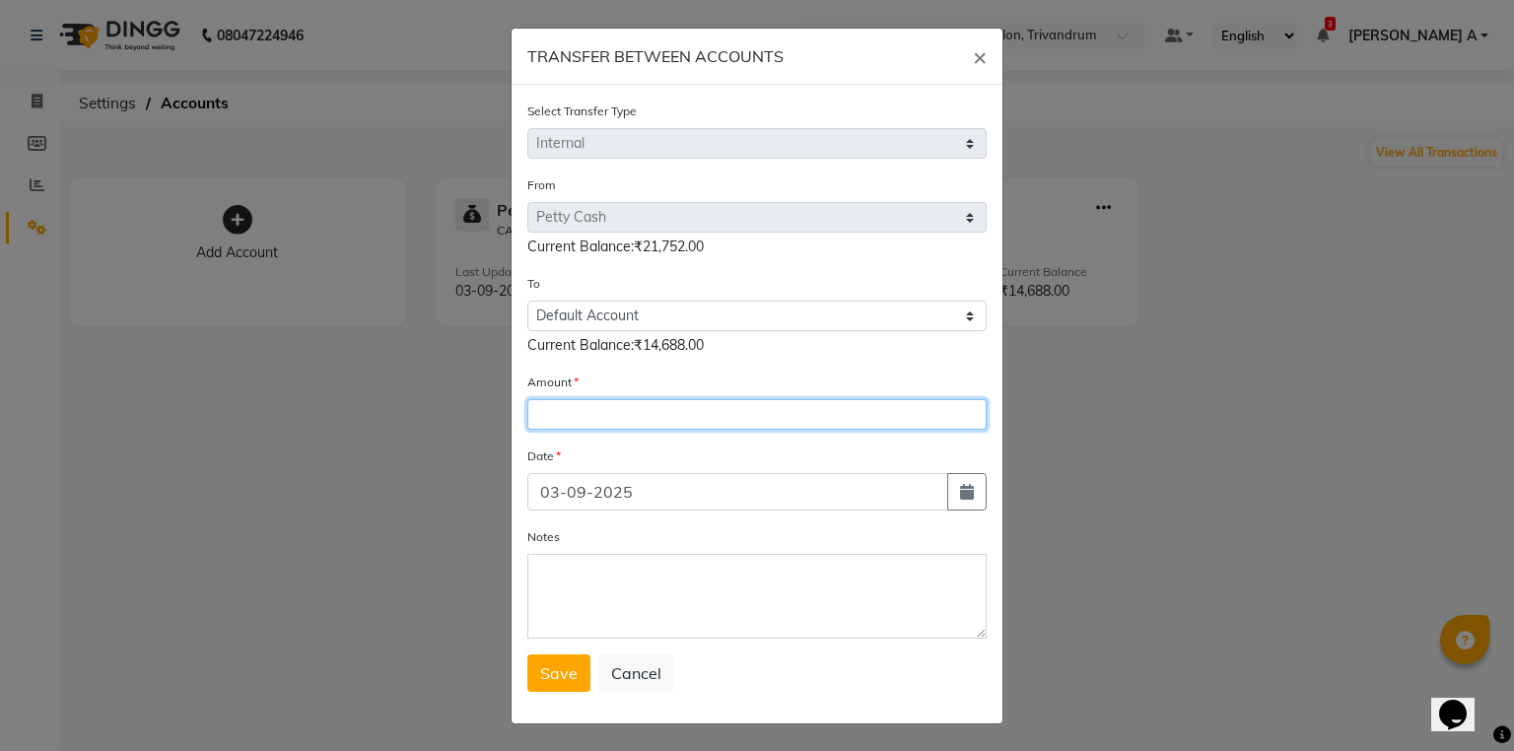
click at [581, 411] on input "number" at bounding box center [756, 414] width 459 height 31
type input "15902"
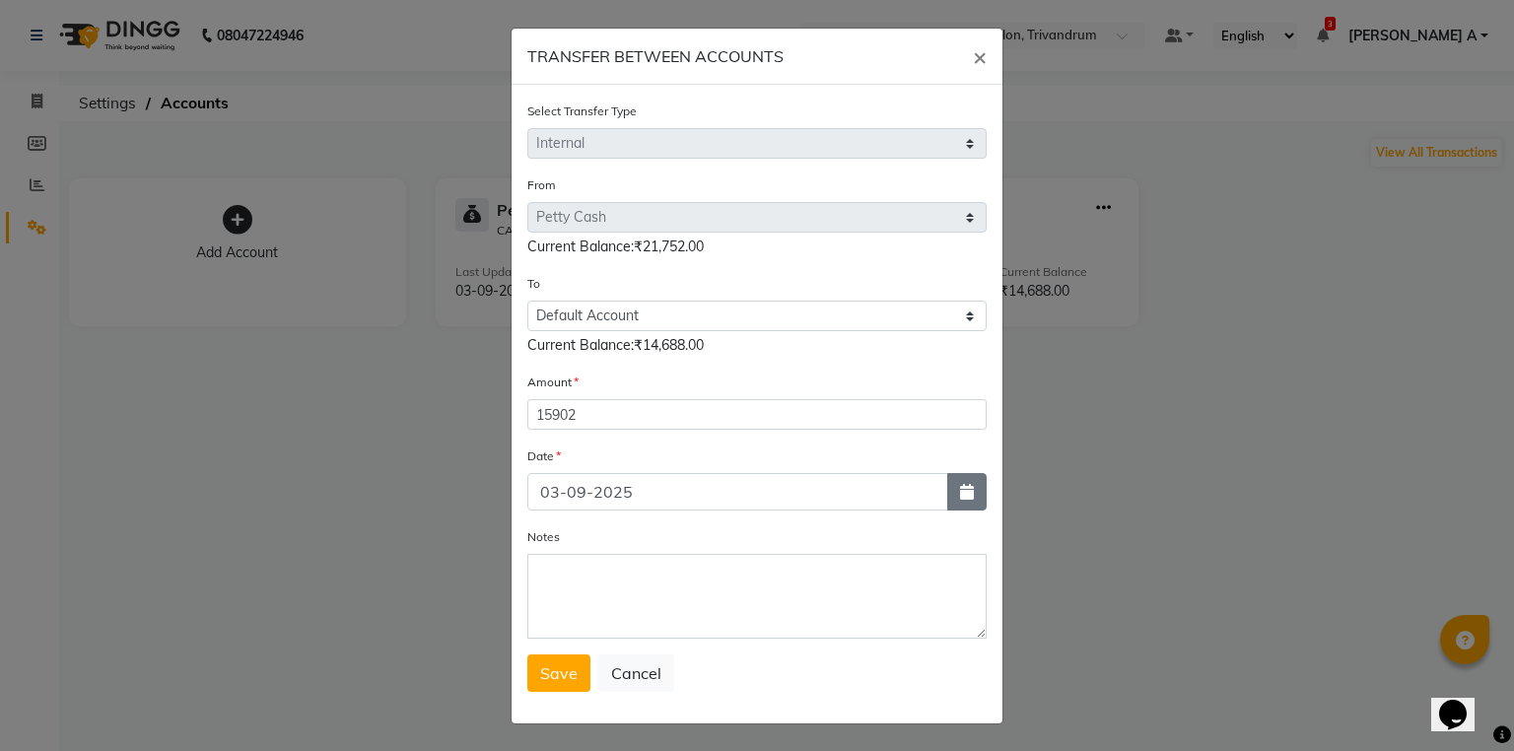
click at [963, 509] on button "button" at bounding box center [966, 491] width 39 height 37
select select "9"
select select "2025"
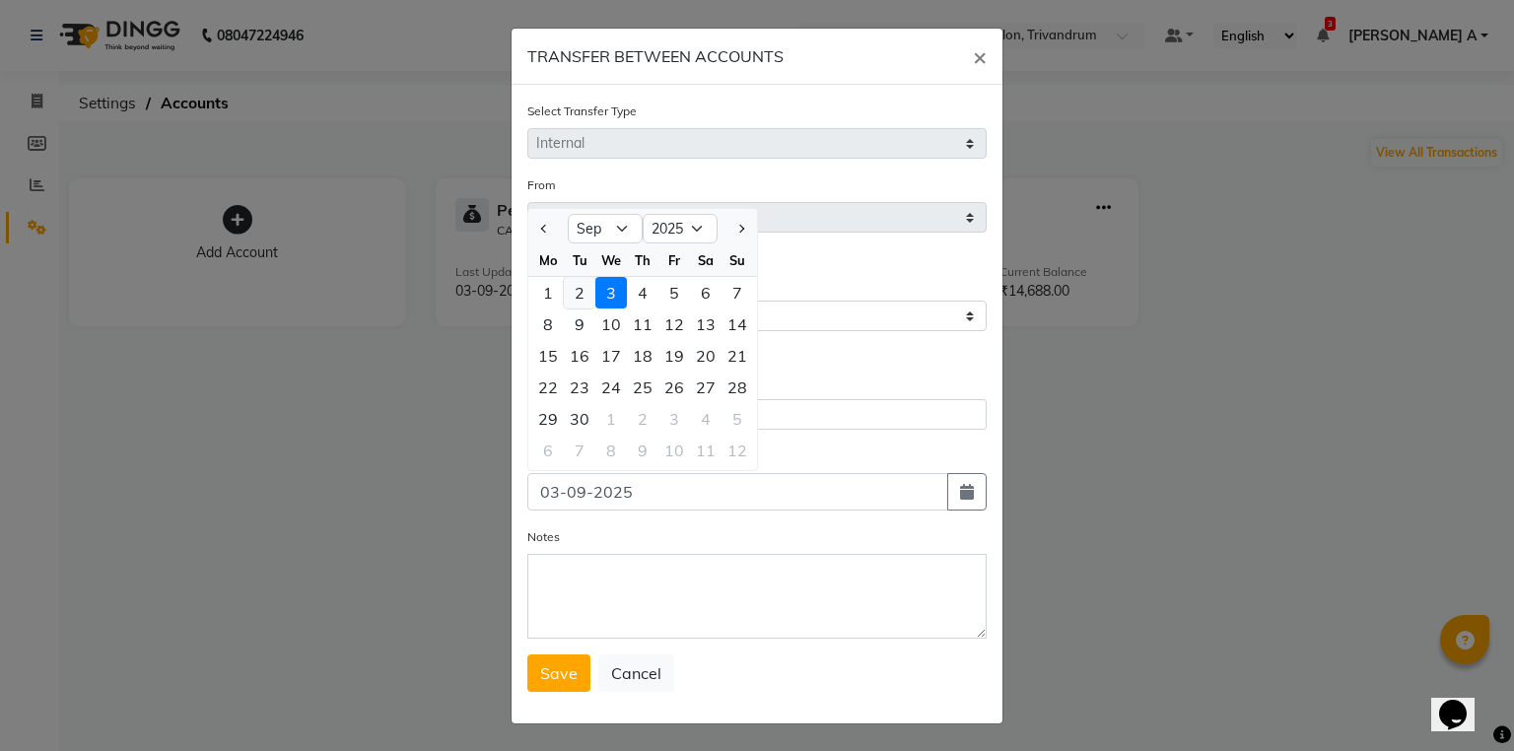
click at [572, 303] on div "2" at bounding box center [580, 293] width 32 height 32
type input "02-09-2025"
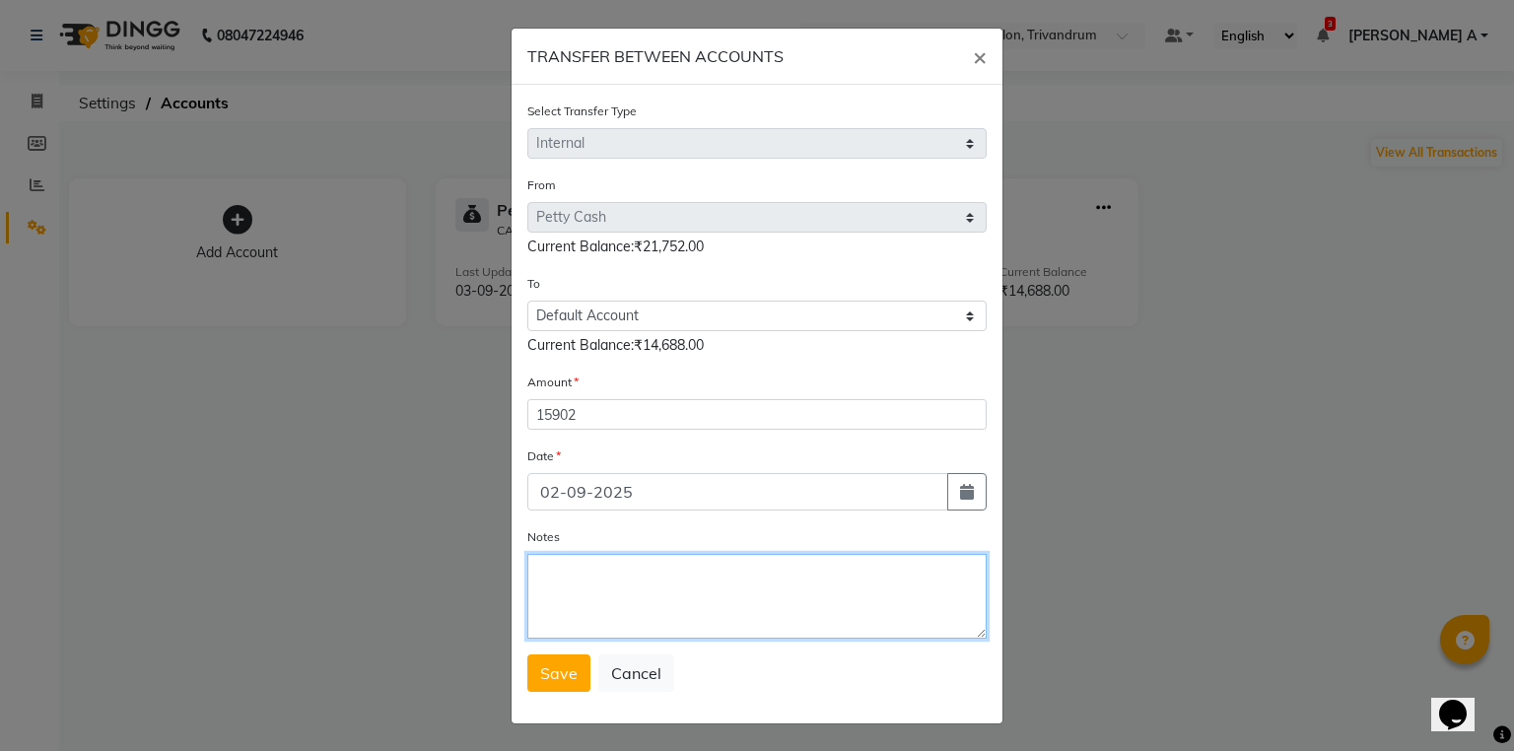
click at [668, 639] on textarea "Notes" at bounding box center [756, 596] width 459 height 85
type textarea "transfer to stlmnt"
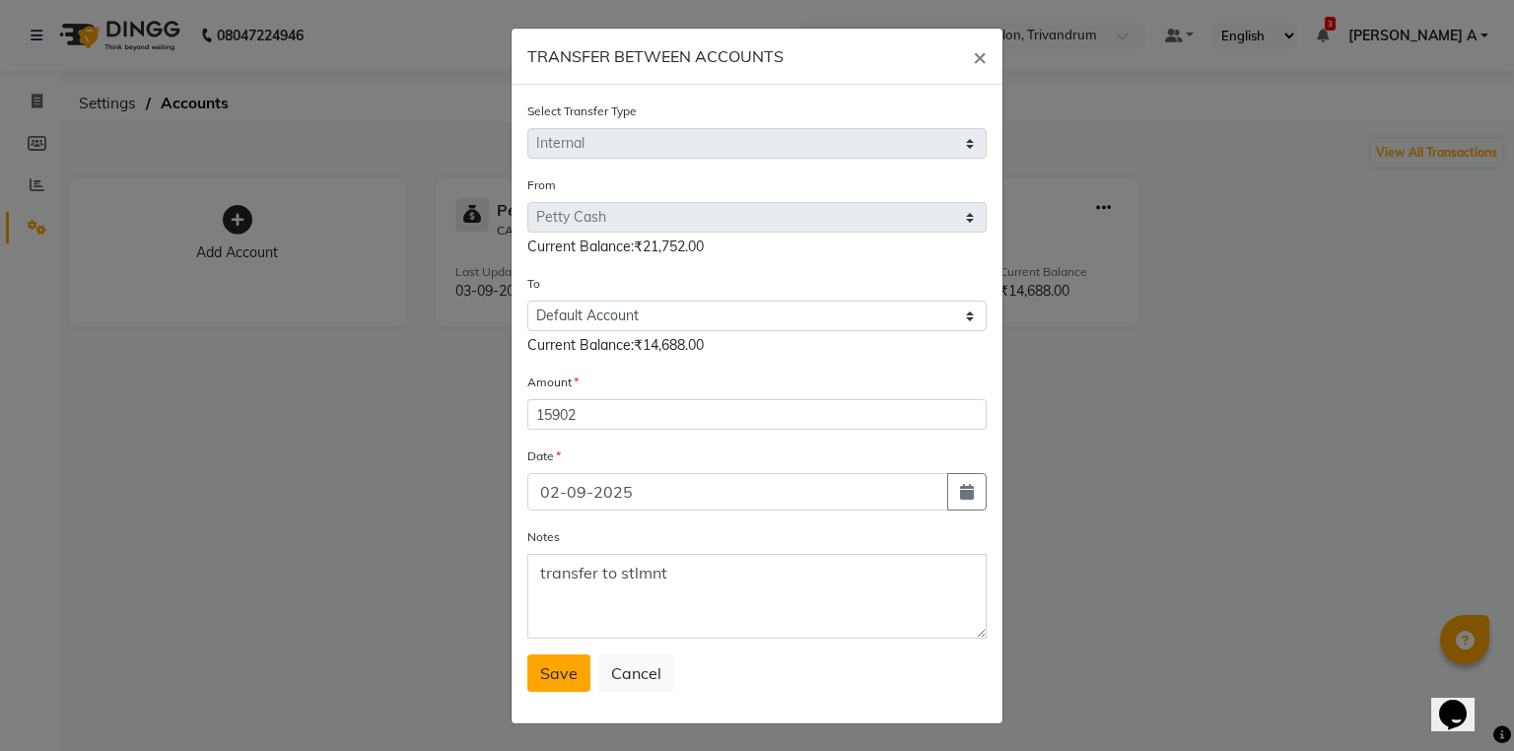
click at [563, 679] on span "Save" at bounding box center [558, 674] width 37 height 20
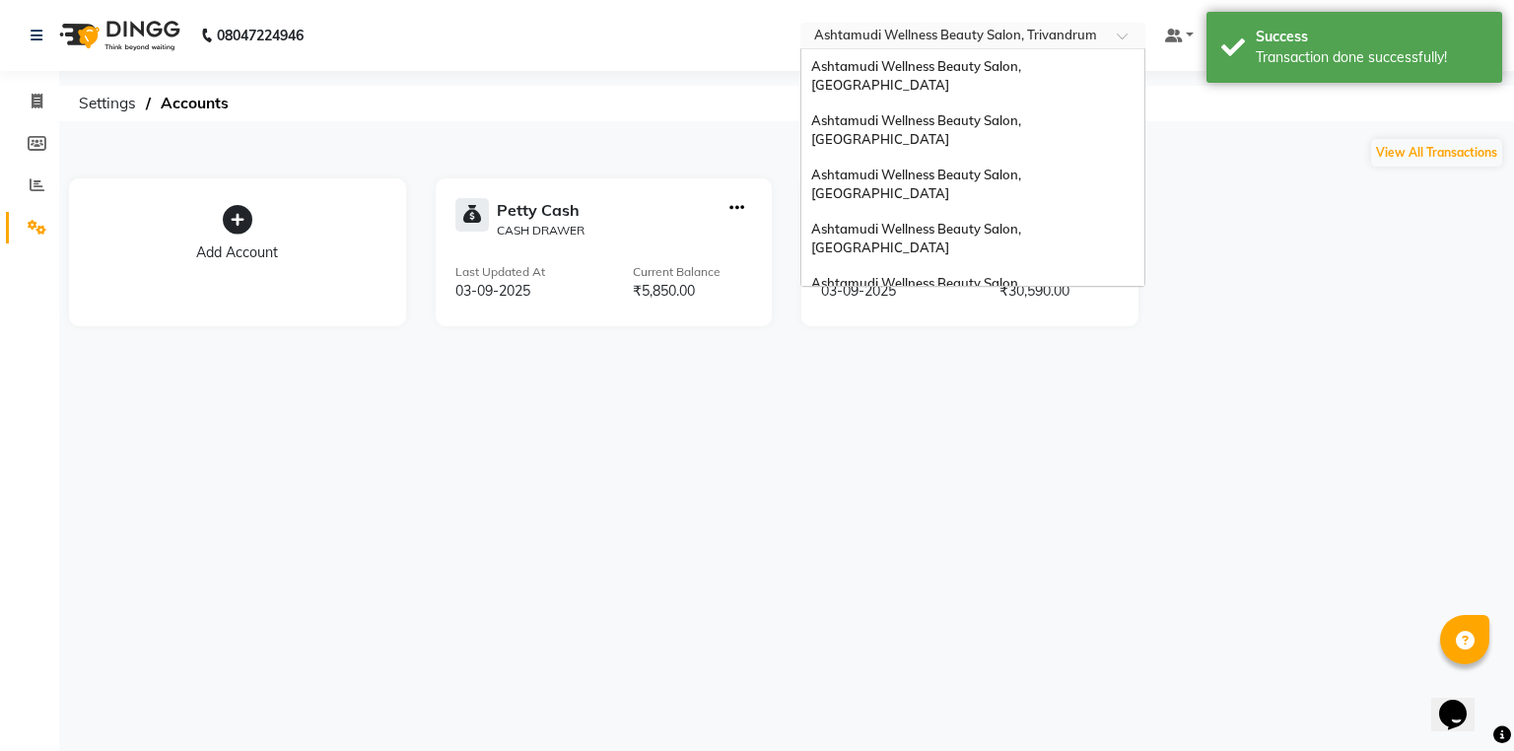
click at [1087, 36] on input "text" at bounding box center [953, 38] width 286 height 20
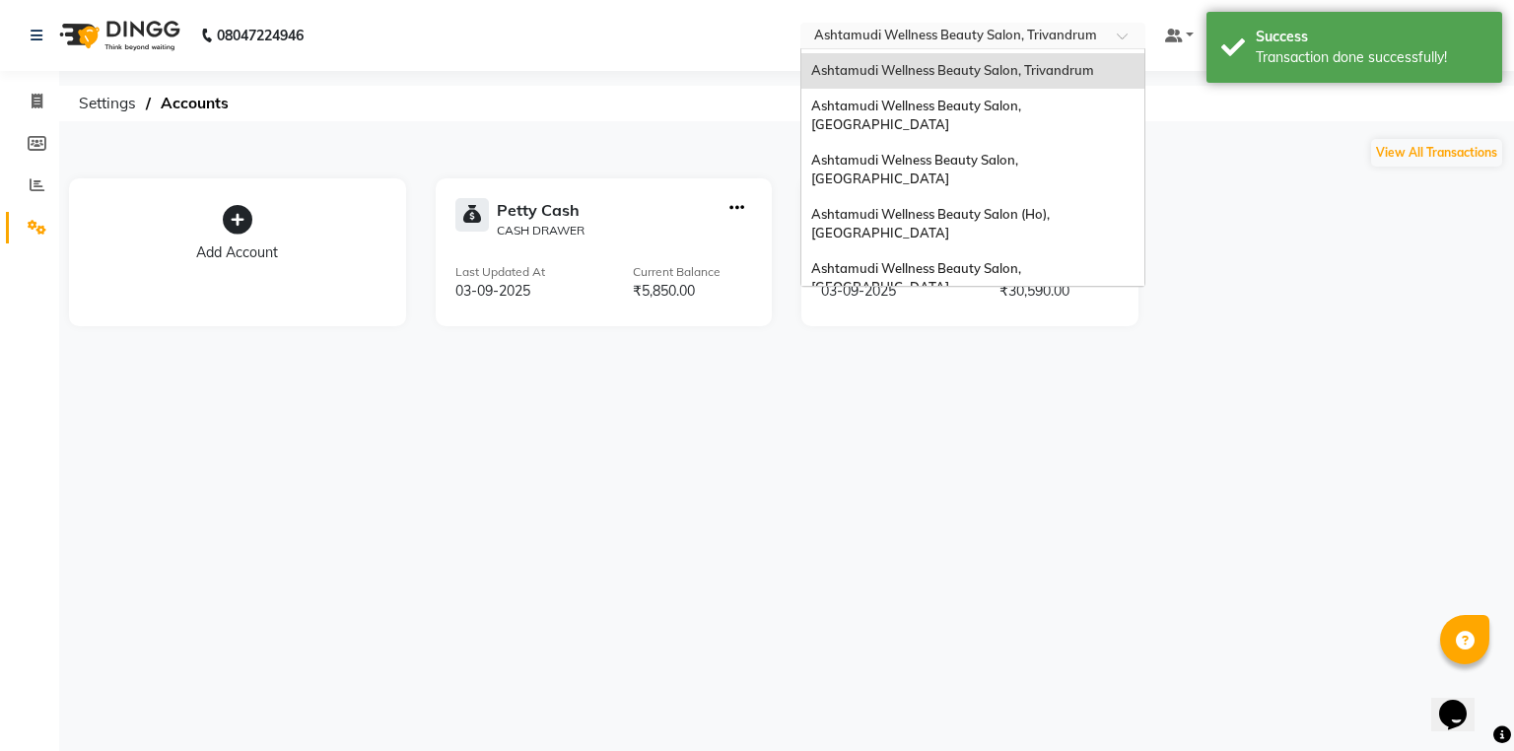
scroll to position [308, 0]
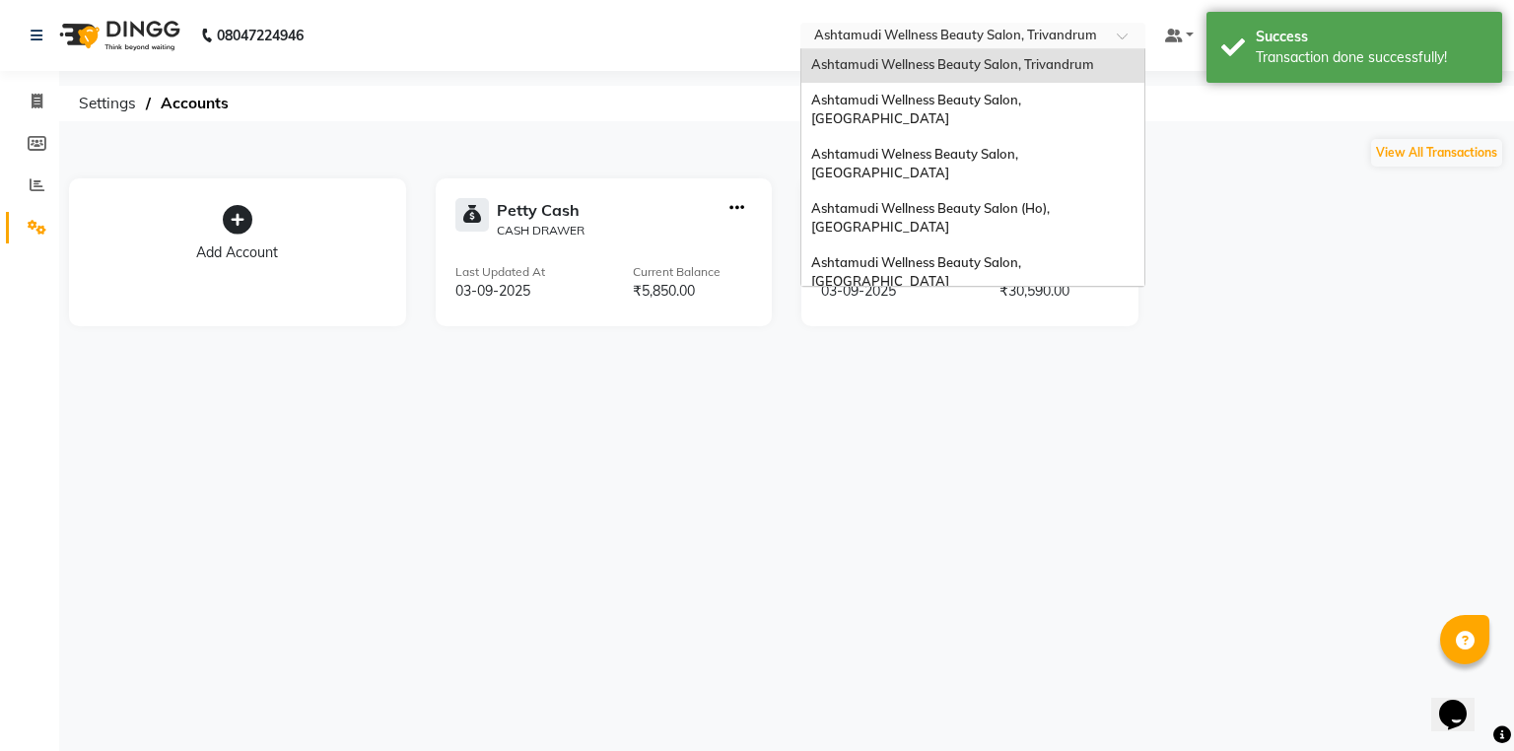
click at [1055, 443] on div "Ashtamudi Unisex Salon, Dreams Mall, Dreams Mall Kottiyam" at bounding box center [973, 470] width 343 height 54
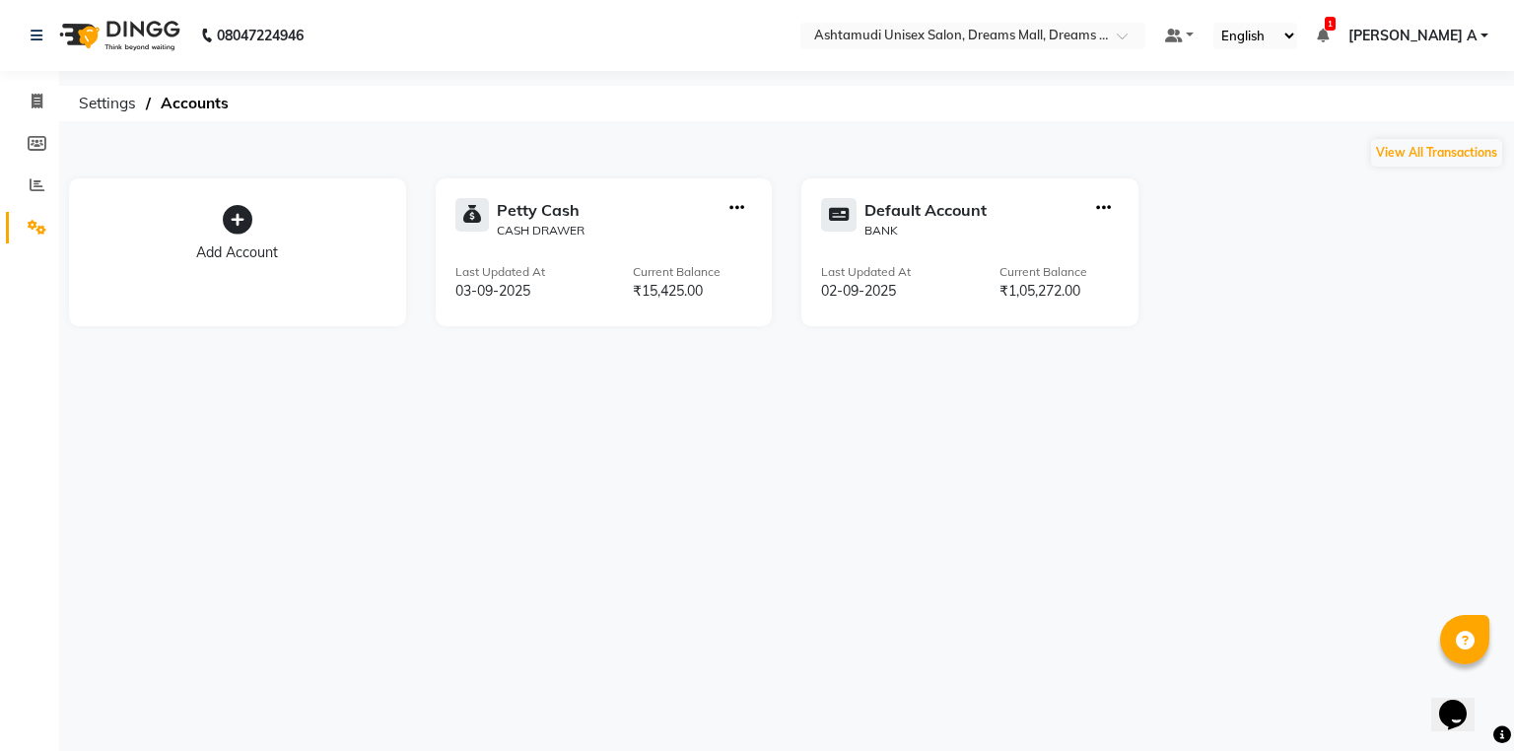
click at [741, 208] on div at bounding box center [737, 218] width 31 height 41
click at [739, 209] on icon "button" at bounding box center [737, 208] width 15 height 1
click at [732, 147] on div "Create Transfer" at bounding box center [738, 142] width 105 height 21
select select "internal transfer"
select select "6354"
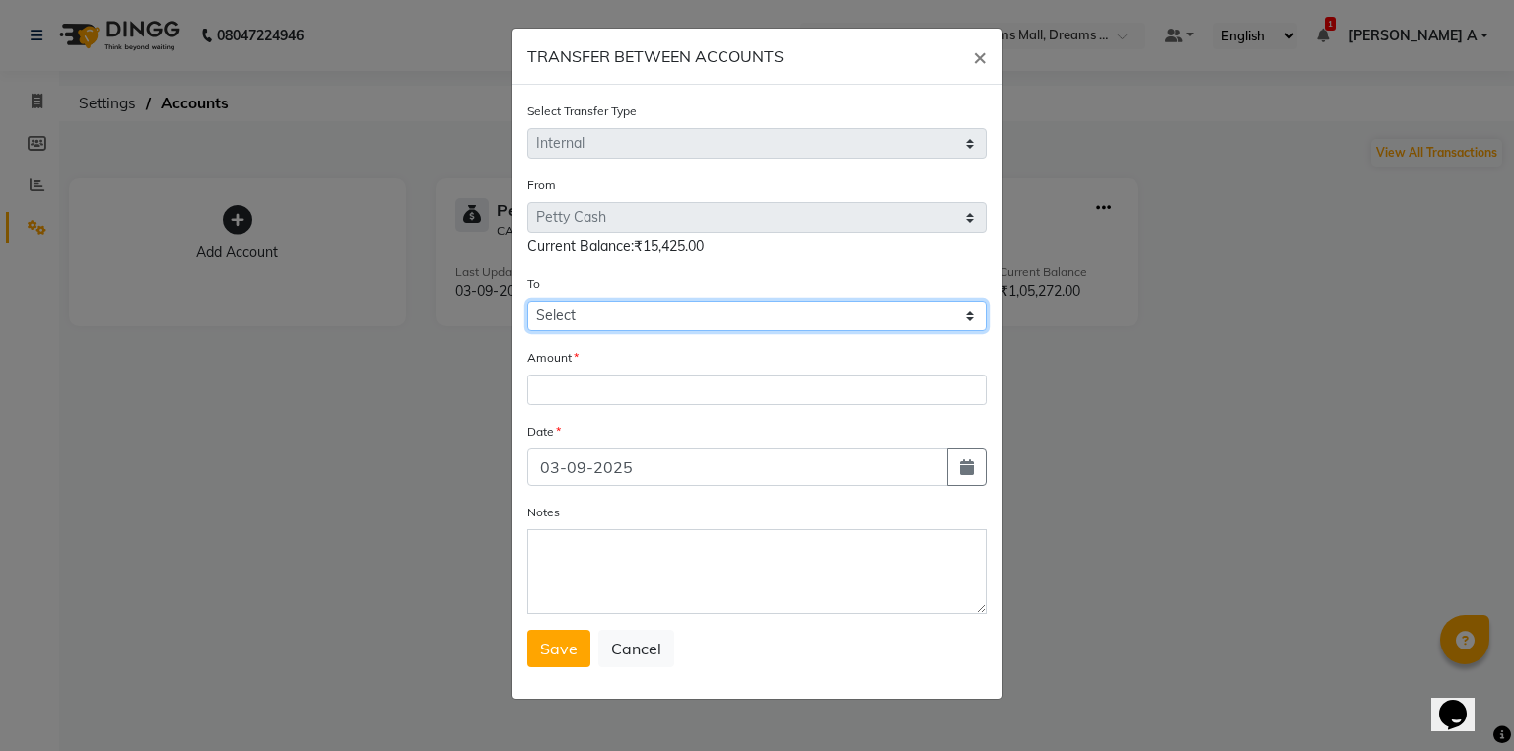
click at [629, 323] on select "Select [PERSON_NAME] Cash Default Account" at bounding box center [756, 316] width 459 height 31
select select "6355"
click at [527, 304] on select "Select [PERSON_NAME] Cash Default Account" at bounding box center [756, 316] width 459 height 31
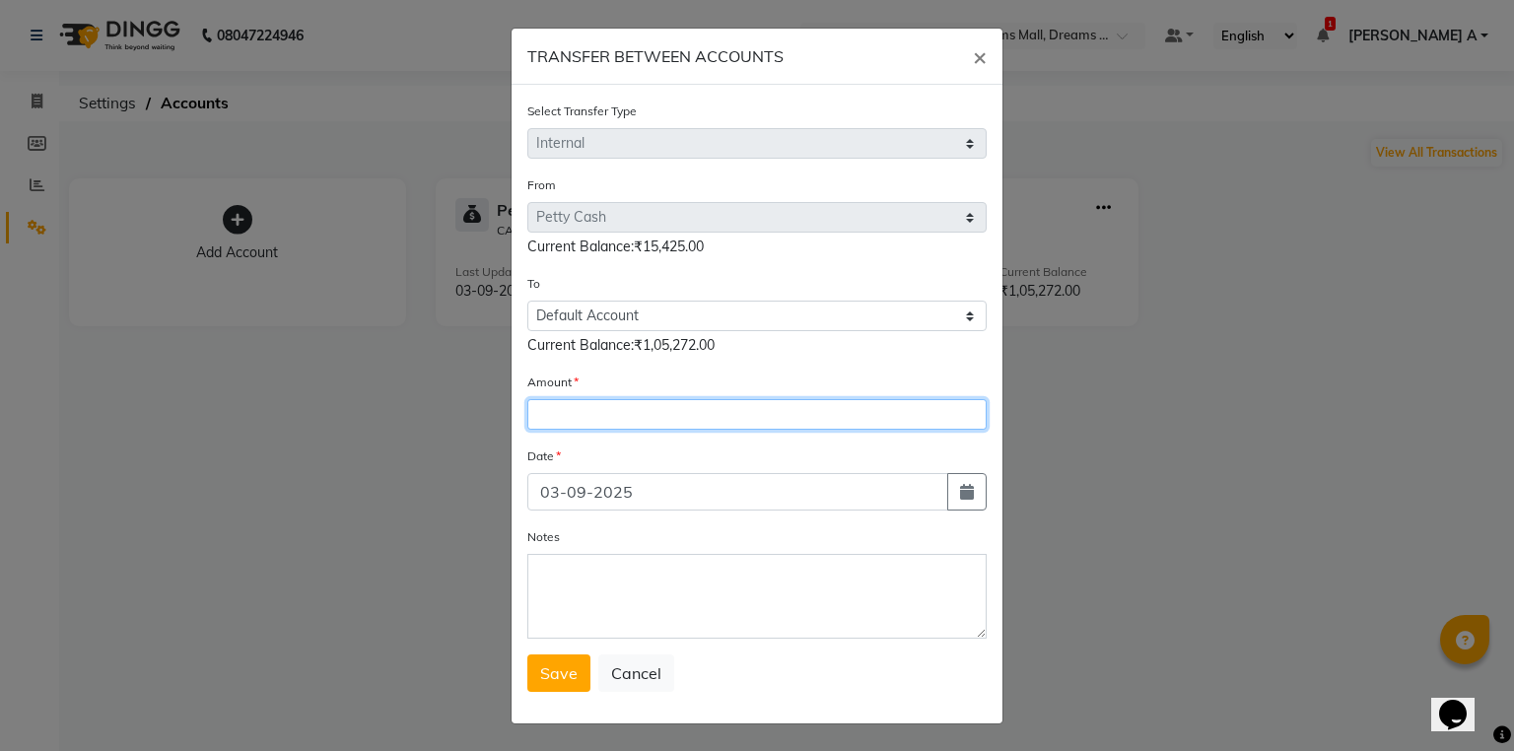
click at [616, 414] on input "number" at bounding box center [756, 414] width 459 height 31
type input "8575"
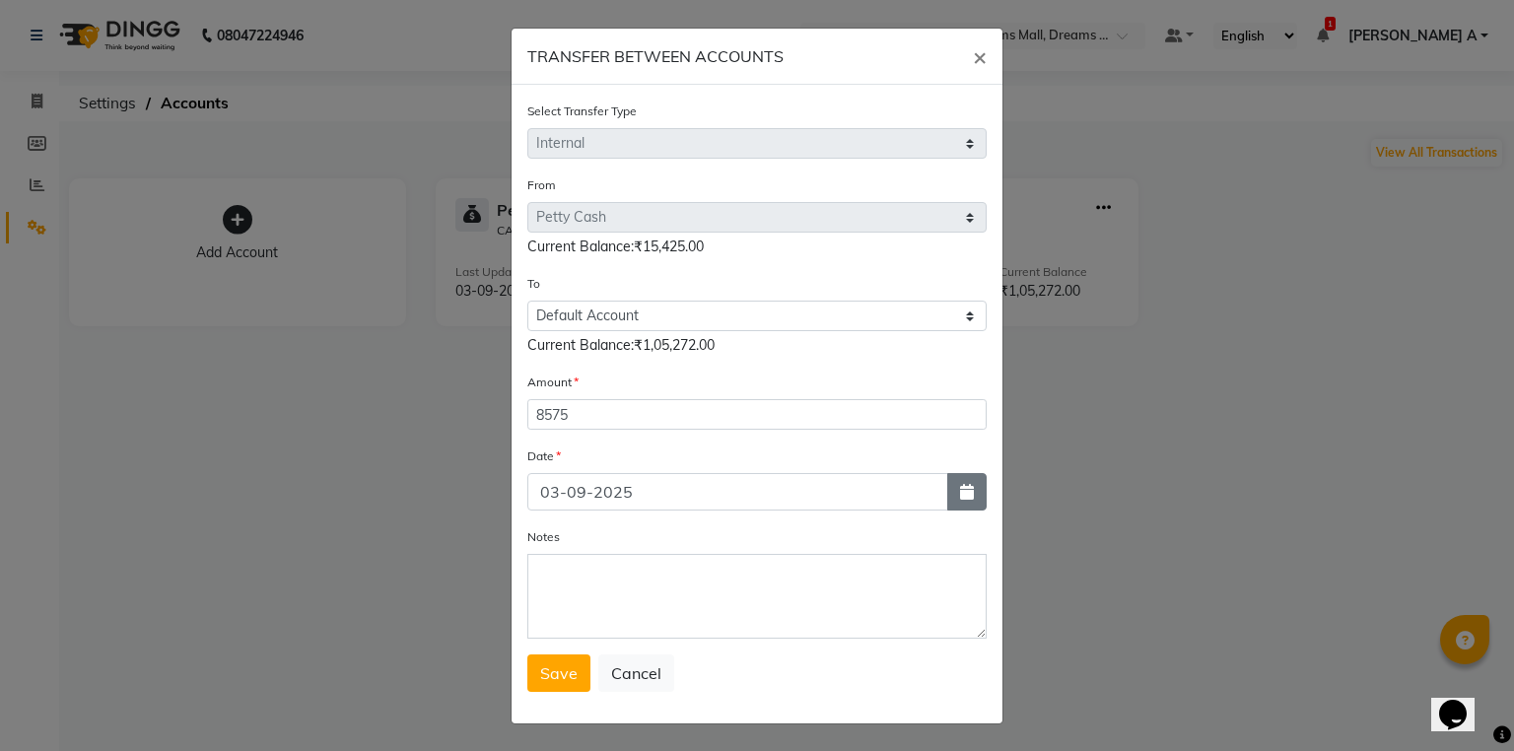
click at [965, 500] on icon "button" at bounding box center [967, 492] width 14 height 16
select select "9"
select select "2025"
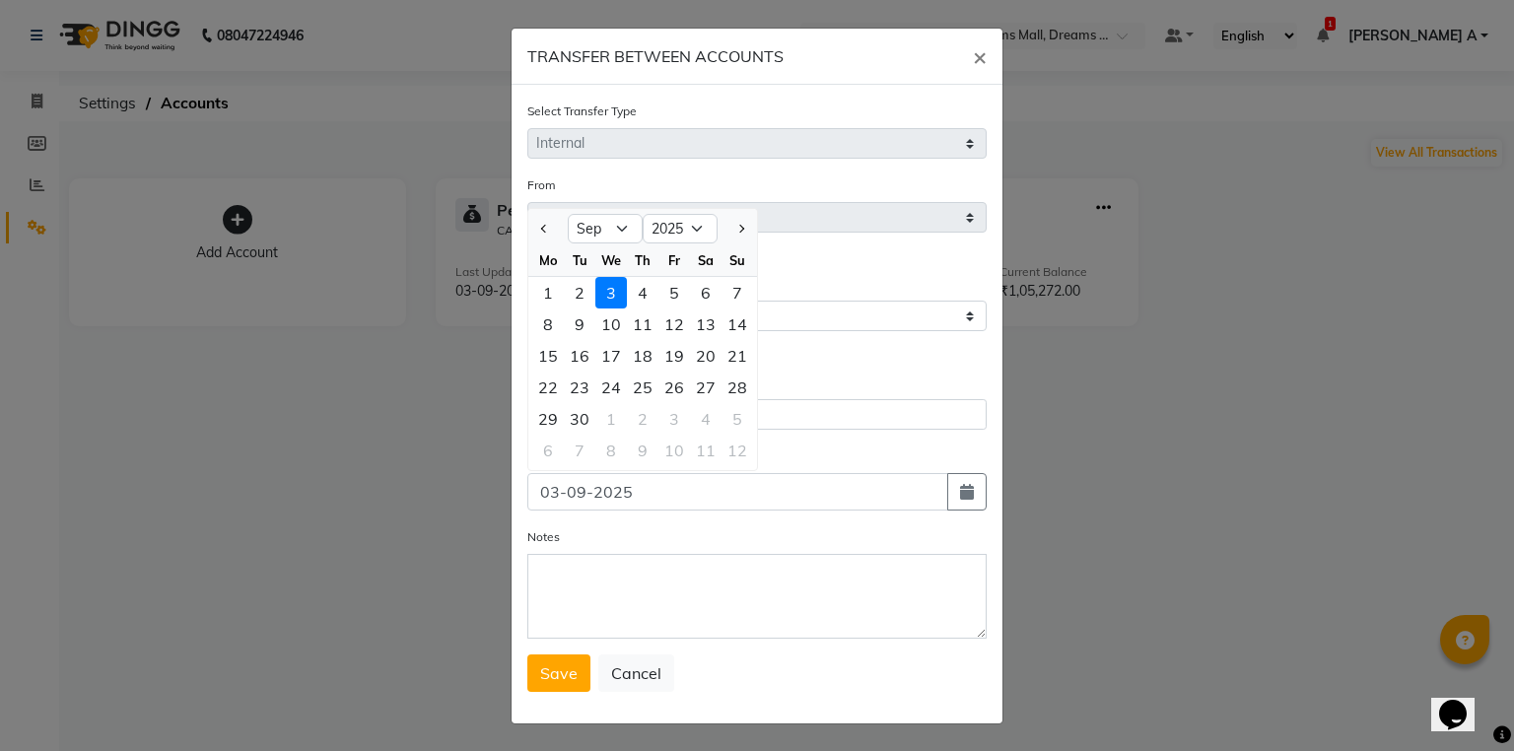
drag, startPoint x: 568, startPoint y: 298, endPoint x: 581, endPoint y: 325, distance: 30.4
click at [568, 299] on div "2" at bounding box center [580, 293] width 32 height 32
type input "02-09-2025"
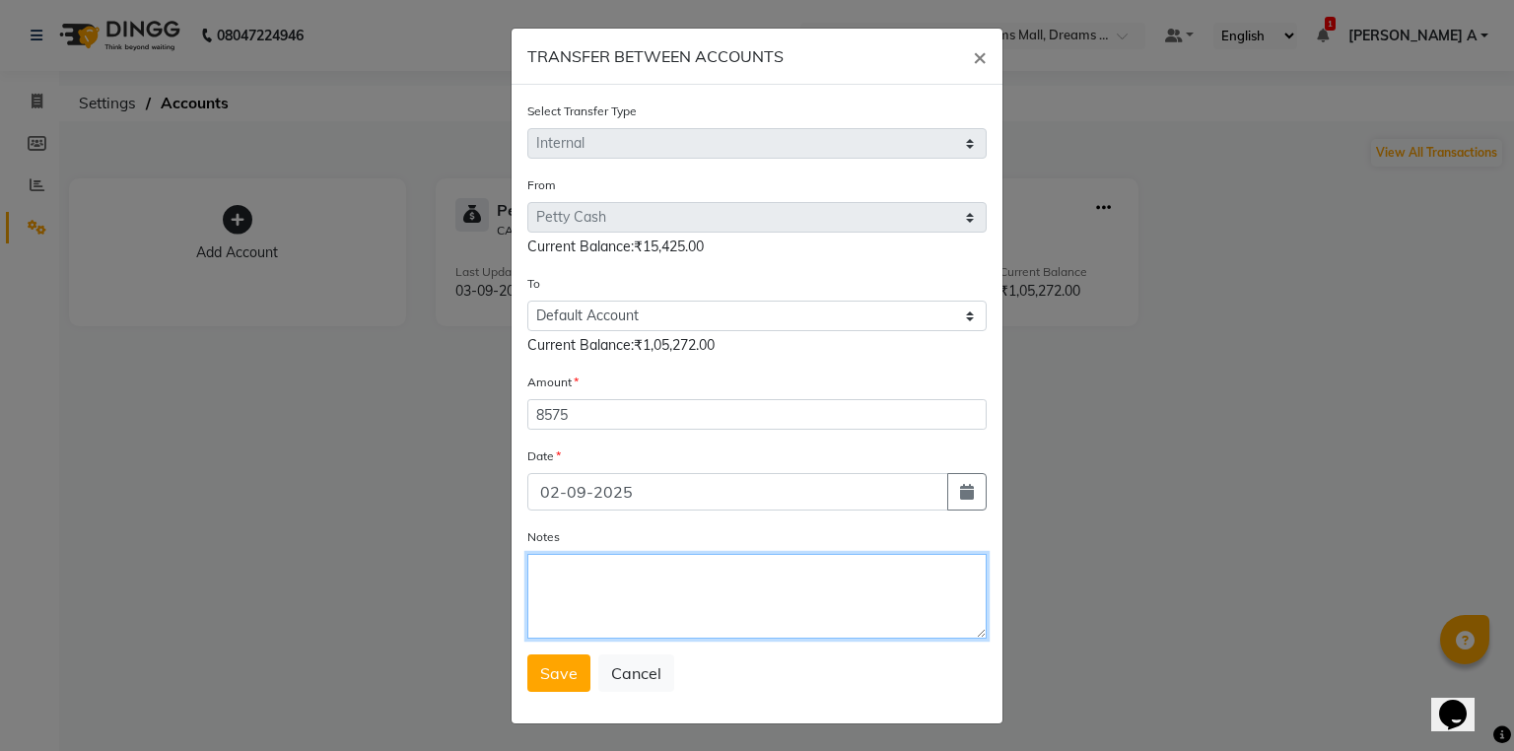
click at [616, 571] on textarea "Notes" at bounding box center [756, 596] width 459 height 85
type textarea "transfer to stlmnt"
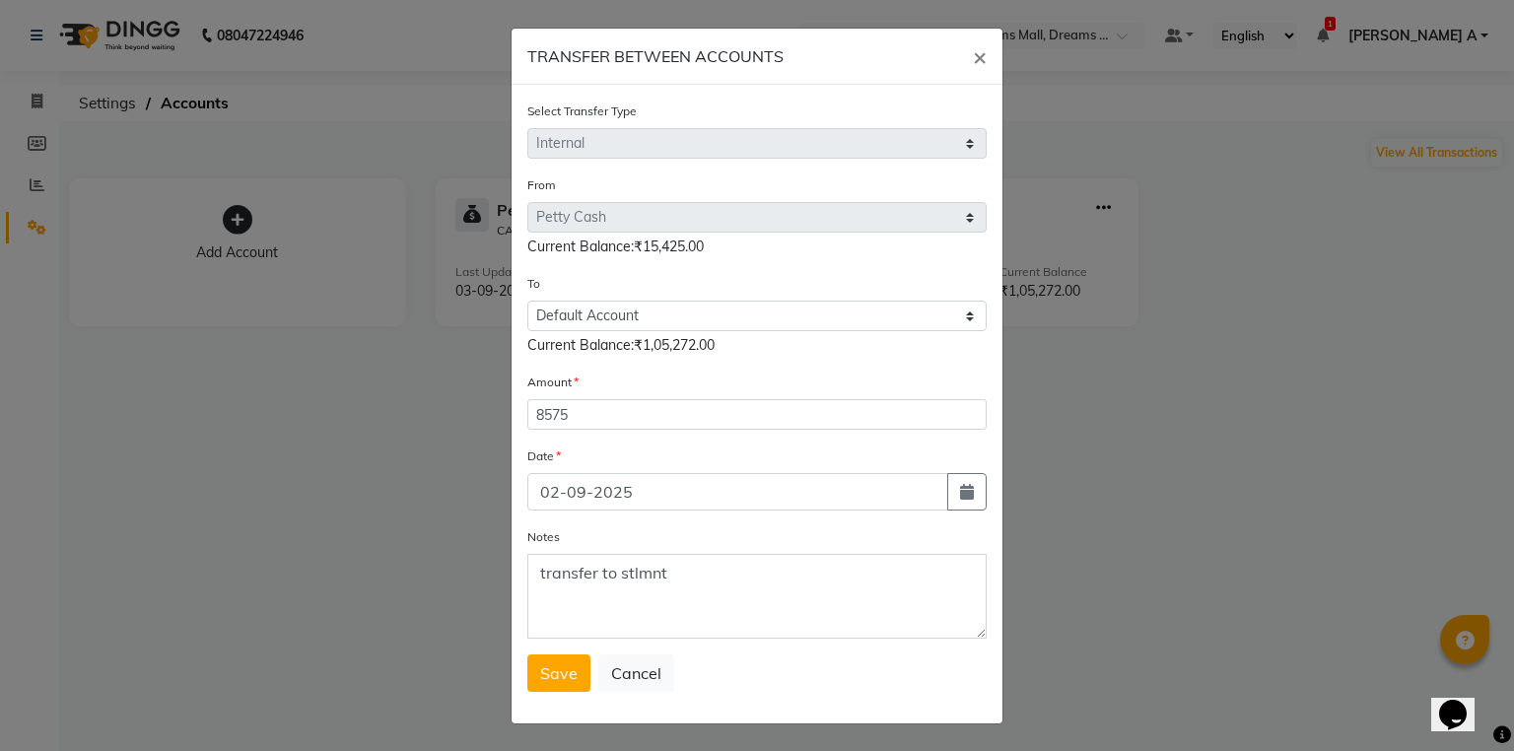
click at [564, 670] on span "Save" at bounding box center [558, 674] width 37 height 20
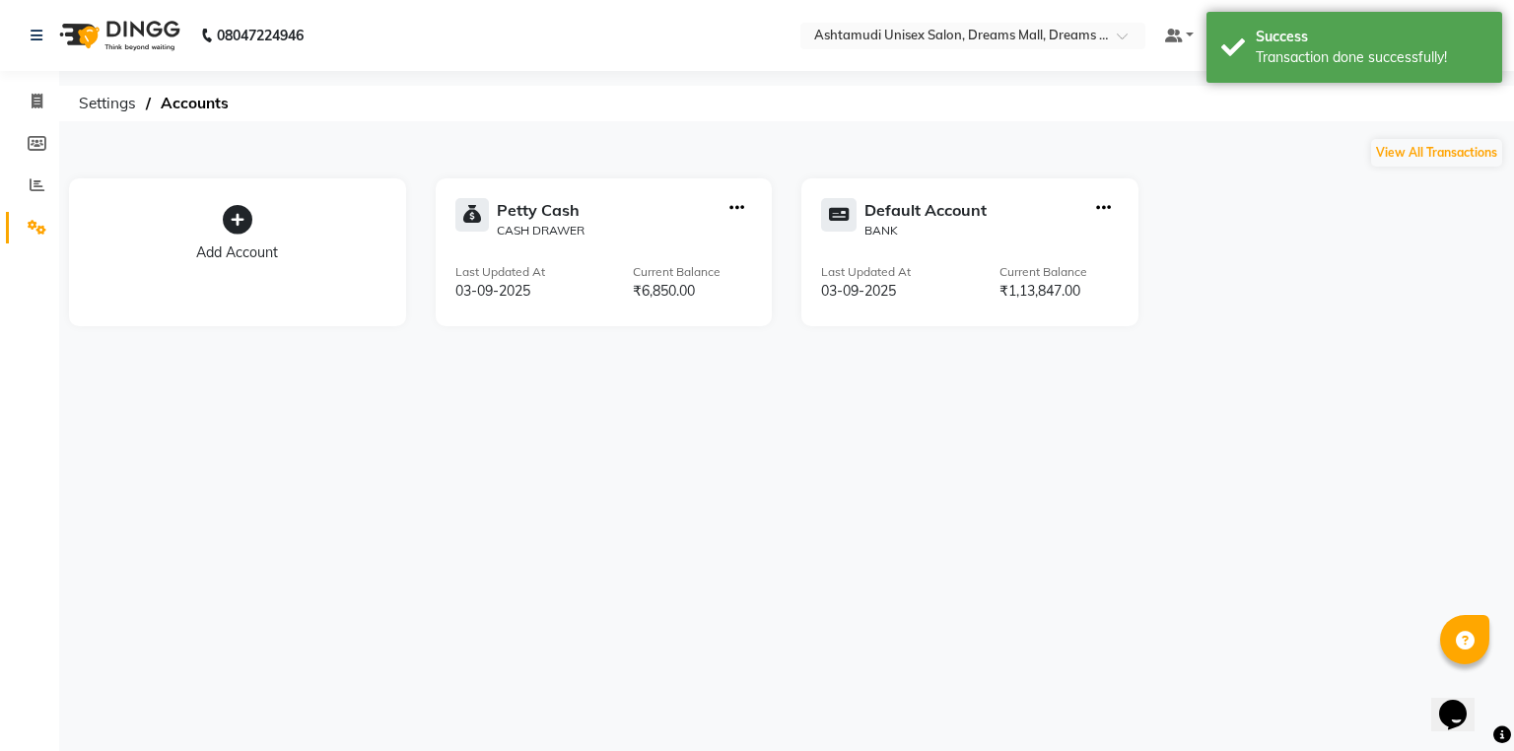
click at [1111, 210] on div at bounding box center [1103, 218] width 31 height 41
click at [1103, 195] on div "Default Account BANK Last Updated At [DATE] Current Balance ₹1,13,847.00" at bounding box center [970, 252] width 337 height 148
click at [1101, 208] on icon "button" at bounding box center [1103, 208] width 15 height 1
click at [1102, 119] on div "Add Transaction" at bounding box center [1104, 117] width 105 height 21
select select "direct"
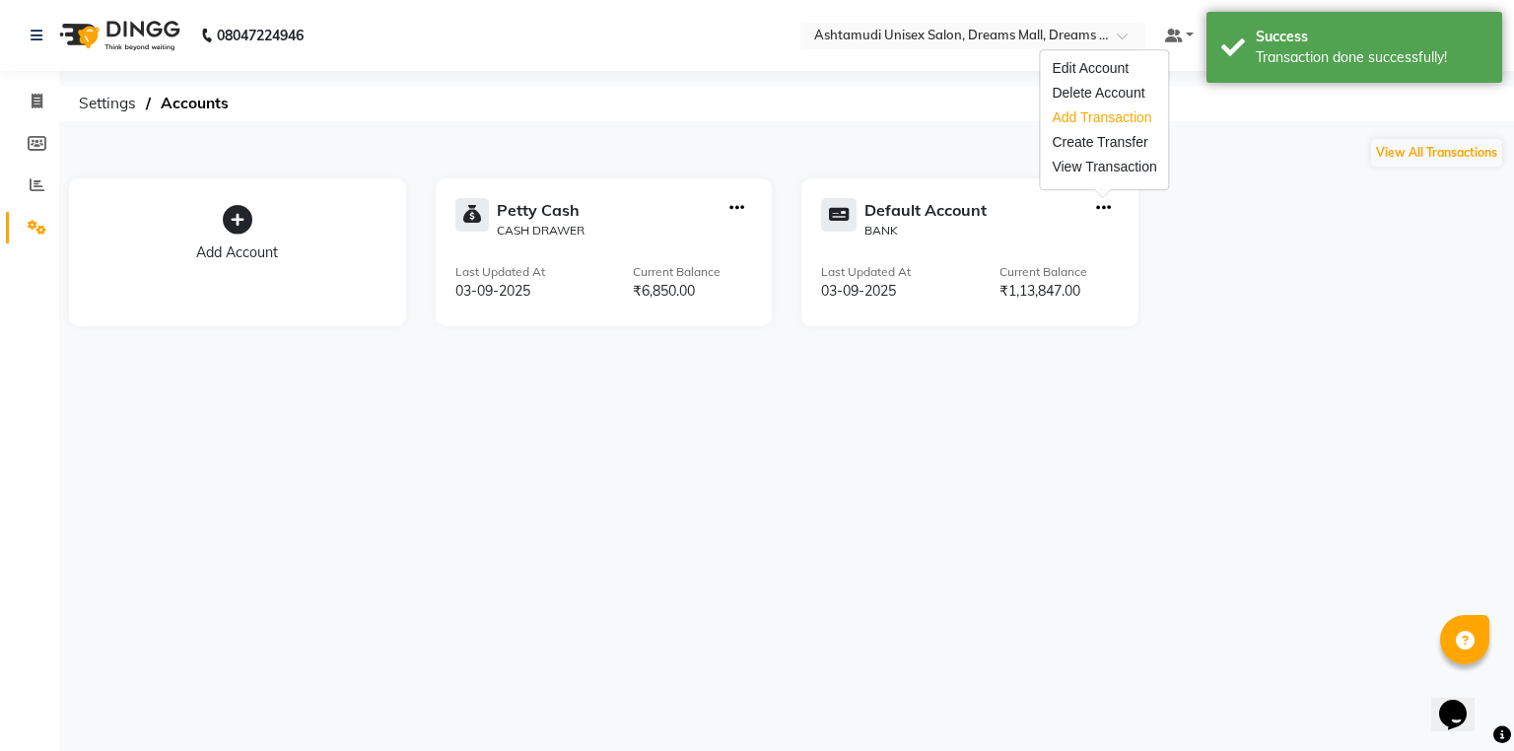
select select "6355"
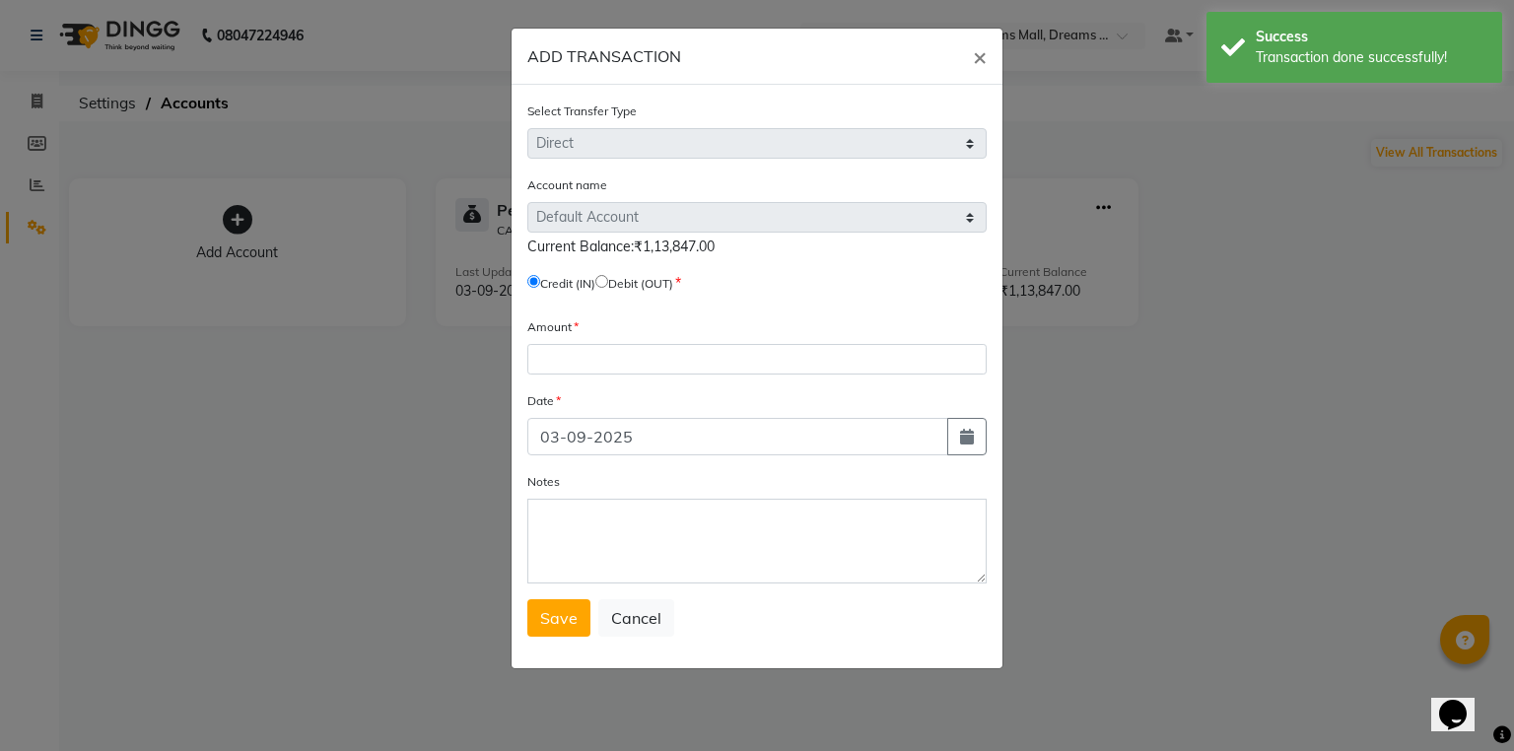
click at [610, 291] on span "Debit (OUT)" at bounding box center [634, 283] width 78 height 18
click at [617, 275] on div "Credit (IN) Debit (OUT)" at bounding box center [756, 287] width 459 height 28
drag, startPoint x: 611, startPoint y: 280, endPoint x: 617, endPoint y: 363, distance: 83.0
click at [608, 284] on input "radio" at bounding box center [601, 281] width 13 height 13
radio input "true"
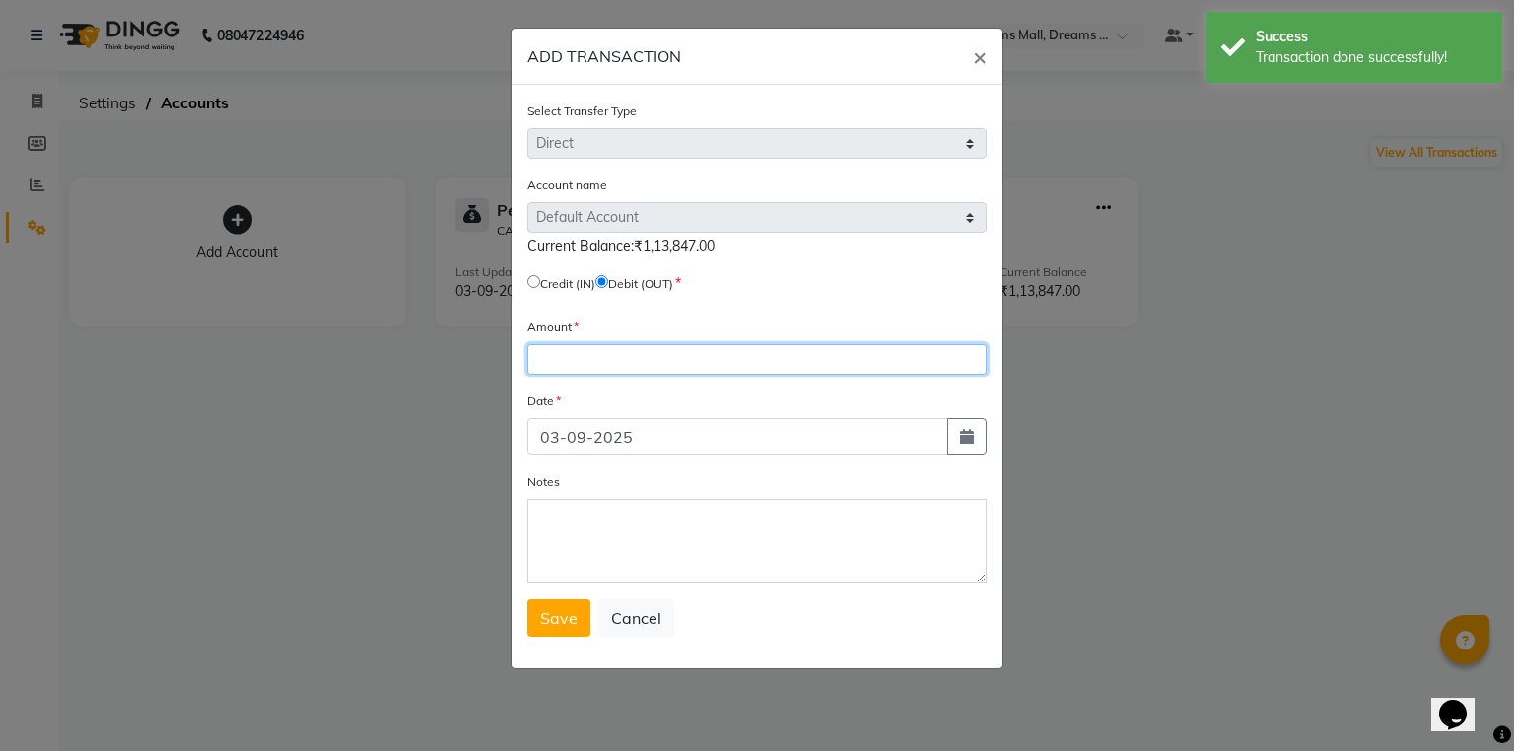
click at [615, 367] on input "number" at bounding box center [756, 359] width 459 height 31
type input "19456"
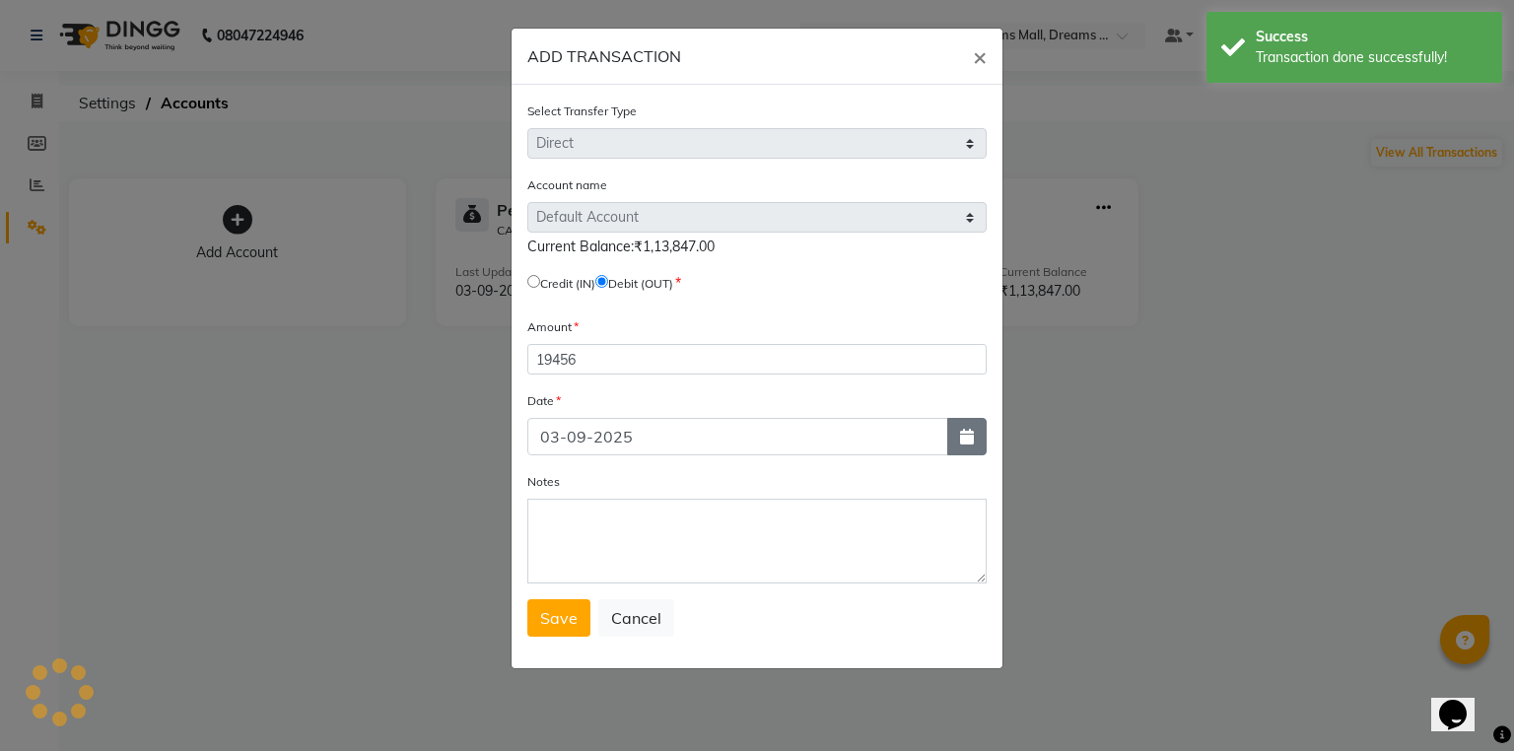
click at [958, 445] on button "button" at bounding box center [966, 436] width 39 height 37
select select "9"
select select "2025"
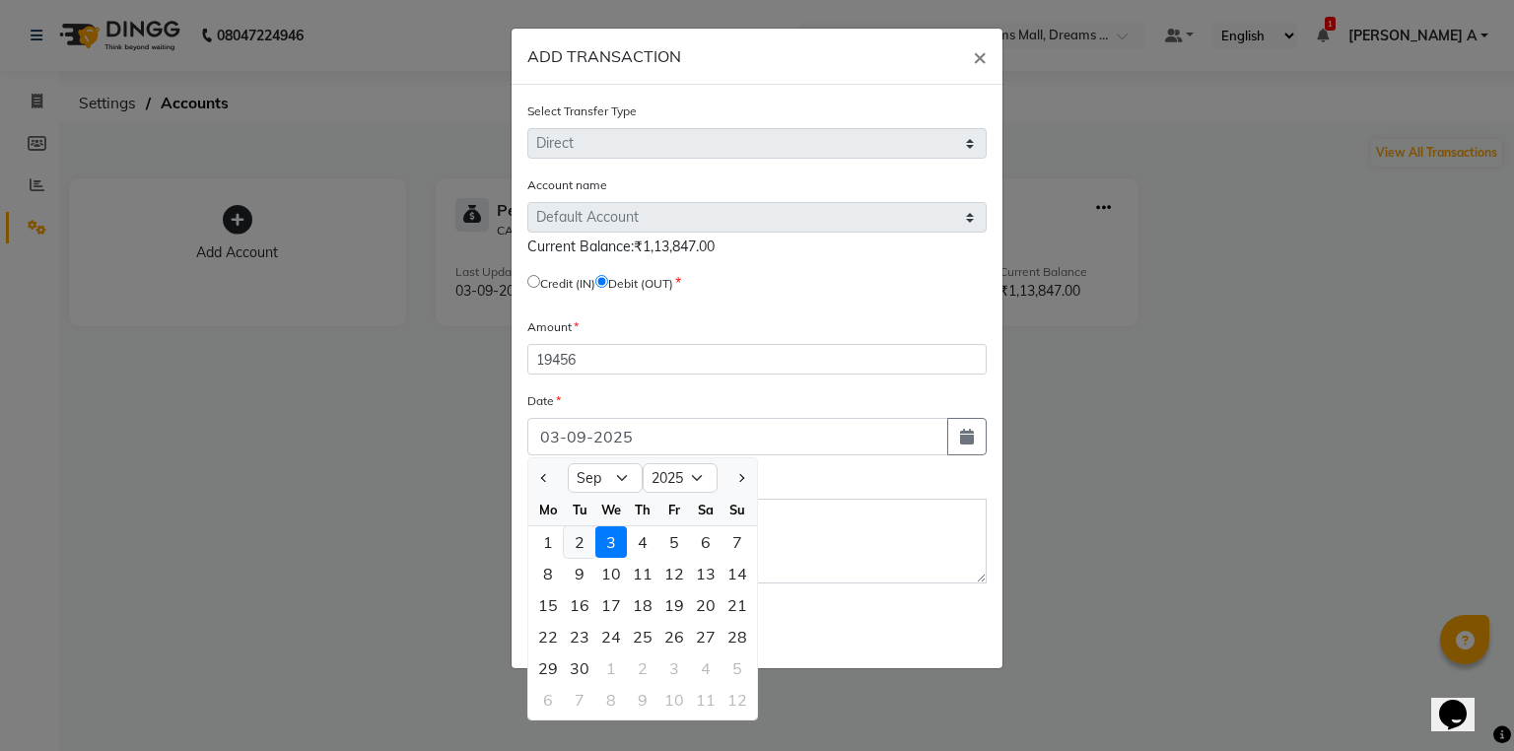
click at [585, 549] on div "2" at bounding box center [580, 542] width 32 height 32
type input "02-09-2025"
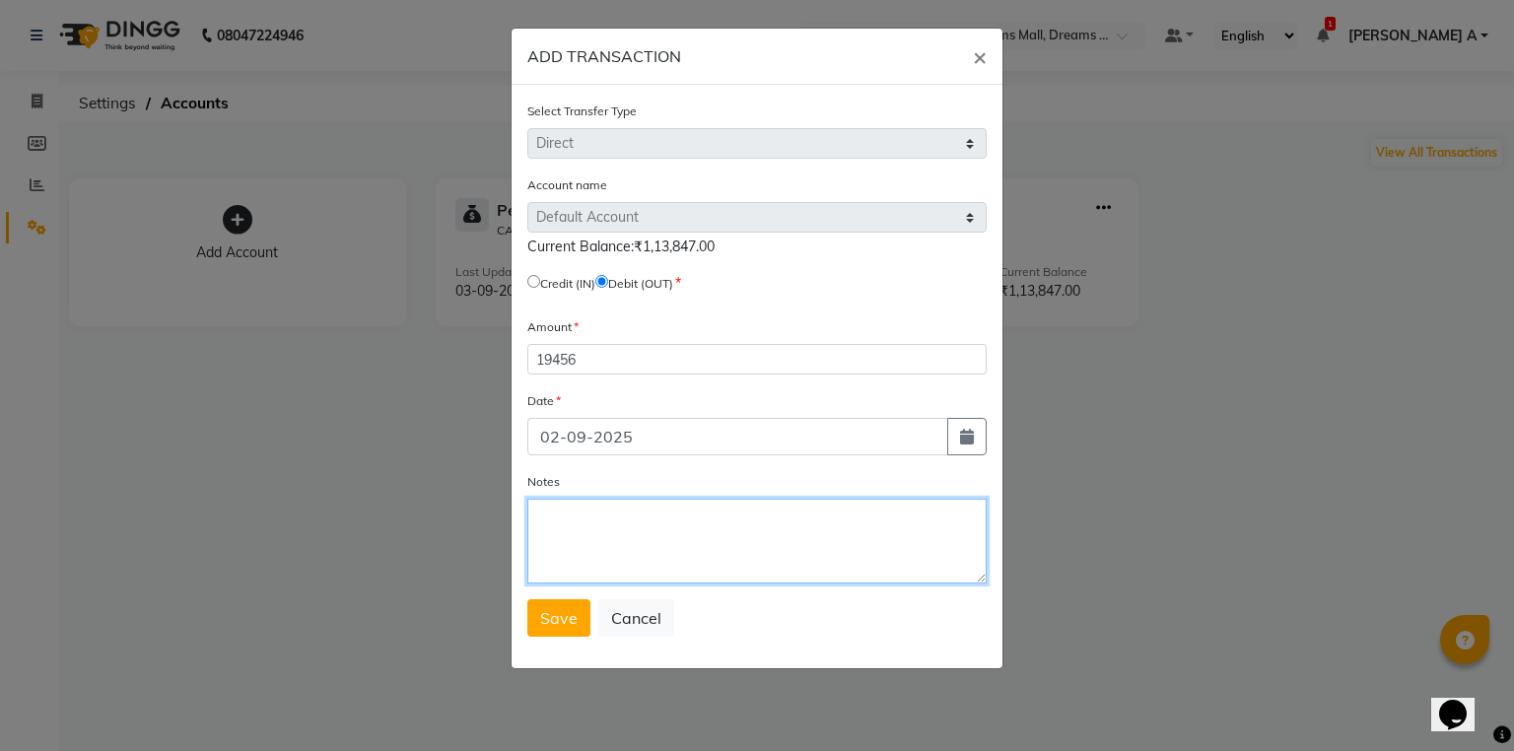
click at [670, 524] on textarea "Notes" at bounding box center [756, 541] width 459 height 85
type textarea "stld to HO"
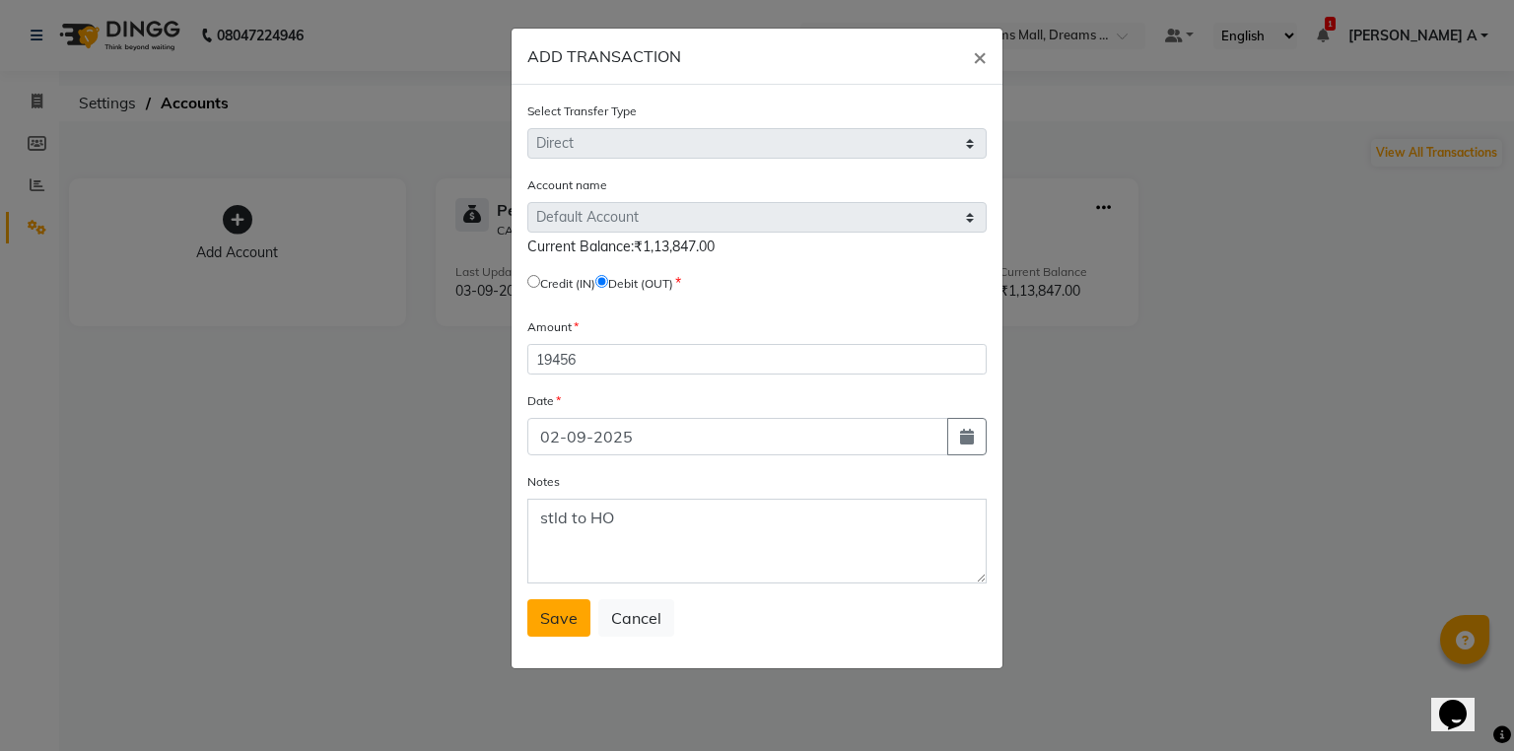
click at [560, 623] on span "Save" at bounding box center [558, 618] width 37 height 20
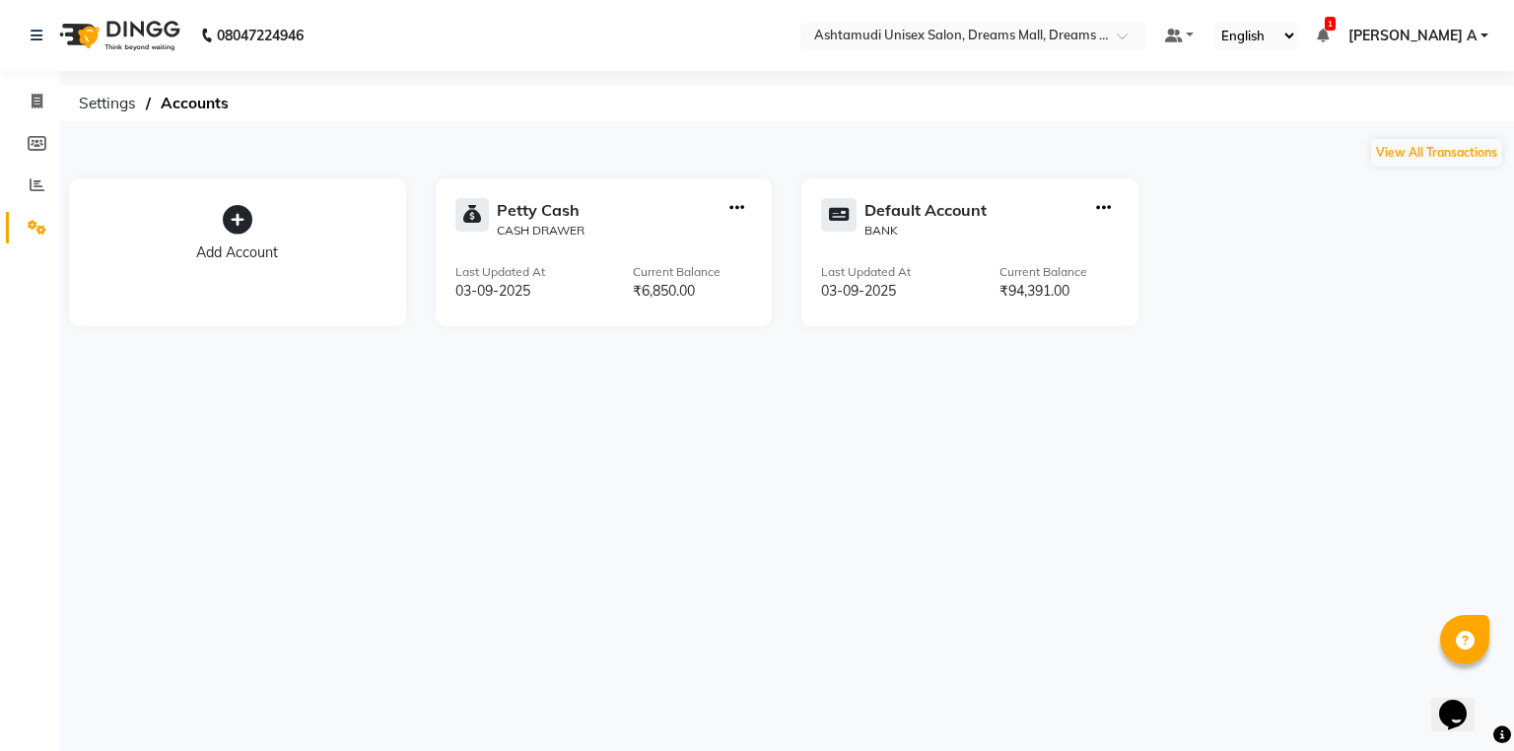
click at [1099, 192] on div "Default Account BANK Last Updated At [DATE] Current Balance ₹94,391.00" at bounding box center [970, 252] width 337 height 148
click at [1099, 196] on div "Default Account BANK Last Updated At [DATE] Current Balance ₹94,391.00" at bounding box center [970, 252] width 337 height 148
click at [1101, 208] on icon "button" at bounding box center [1103, 208] width 15 height 1
click at [1115, 113] on div "Add Transaction" at bounding box center [1104, 117] width 105 height 21
select select "direct"
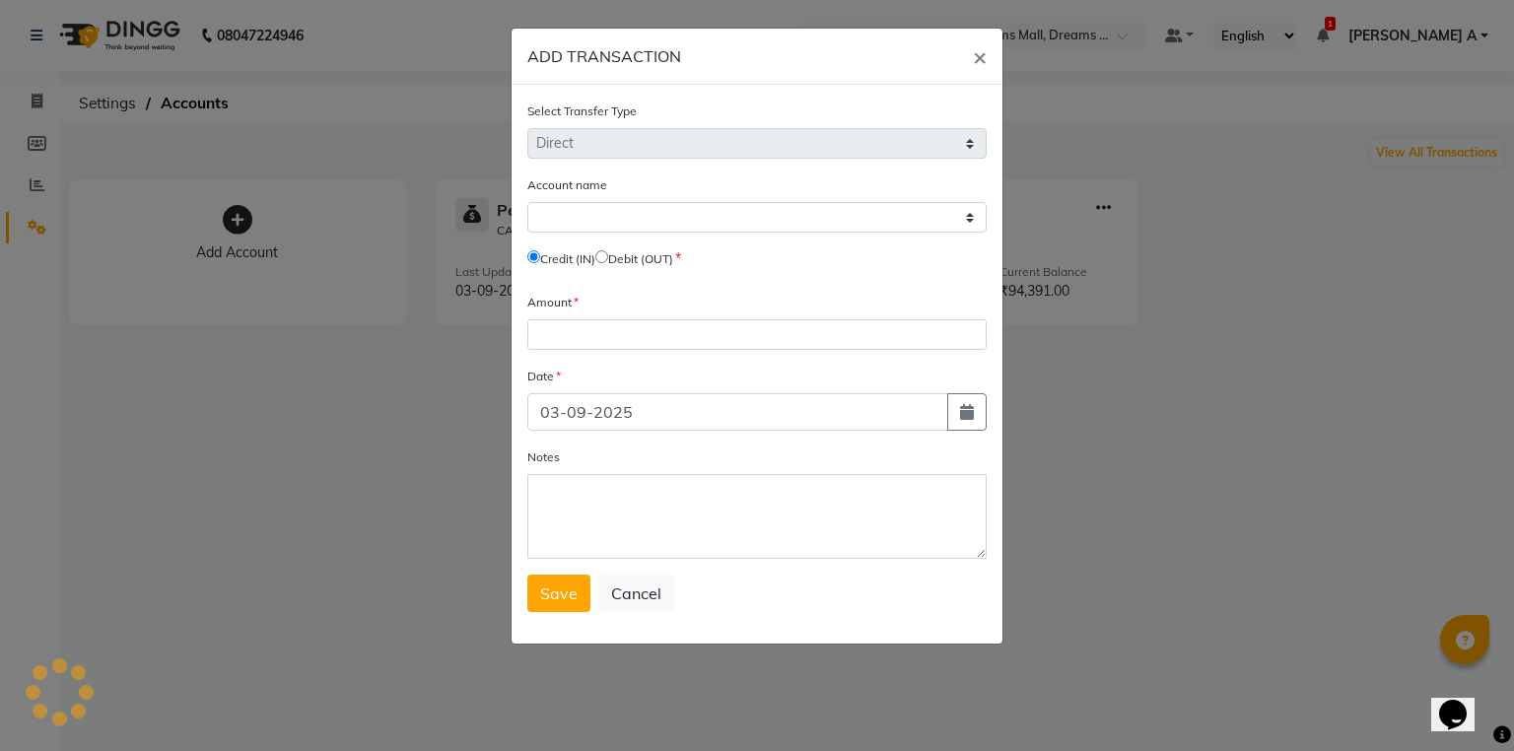
select select "6355"
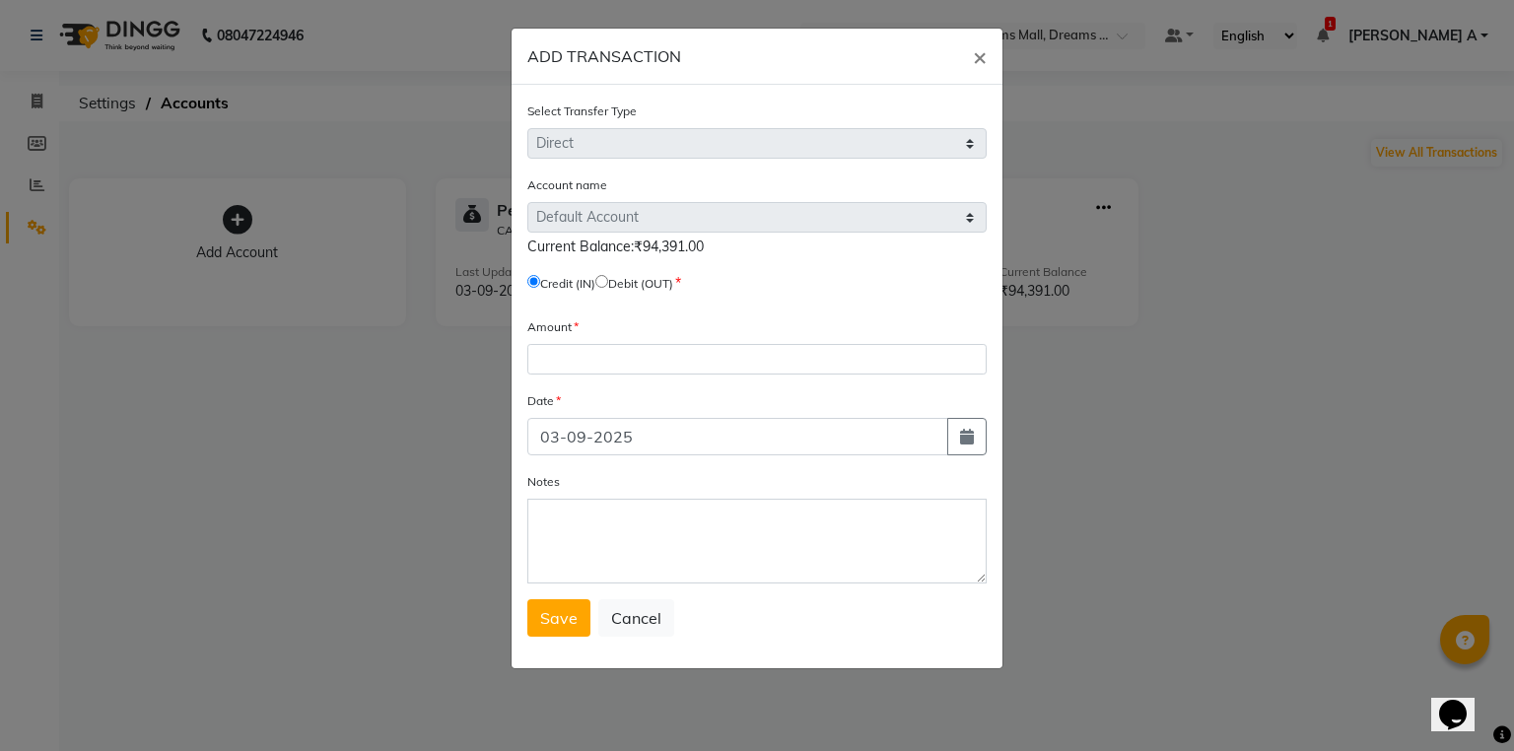
click at [608, 287] on input "radio" at bounding box center [601, 281] width 13 height 13
radio input "true"
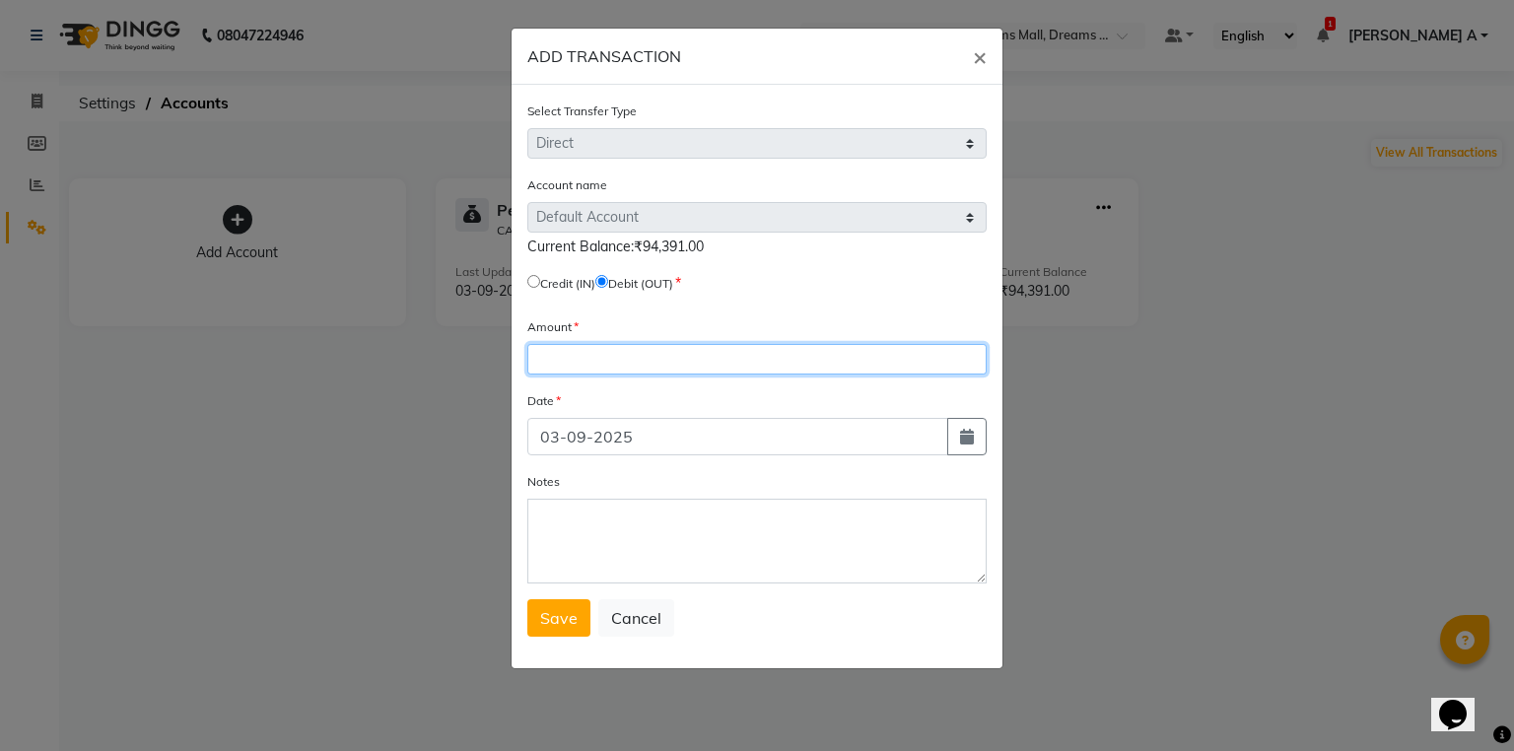
click at [602, 367] on input "number" at bounding box center [756, 359] width 459 height 31
type input "85816"
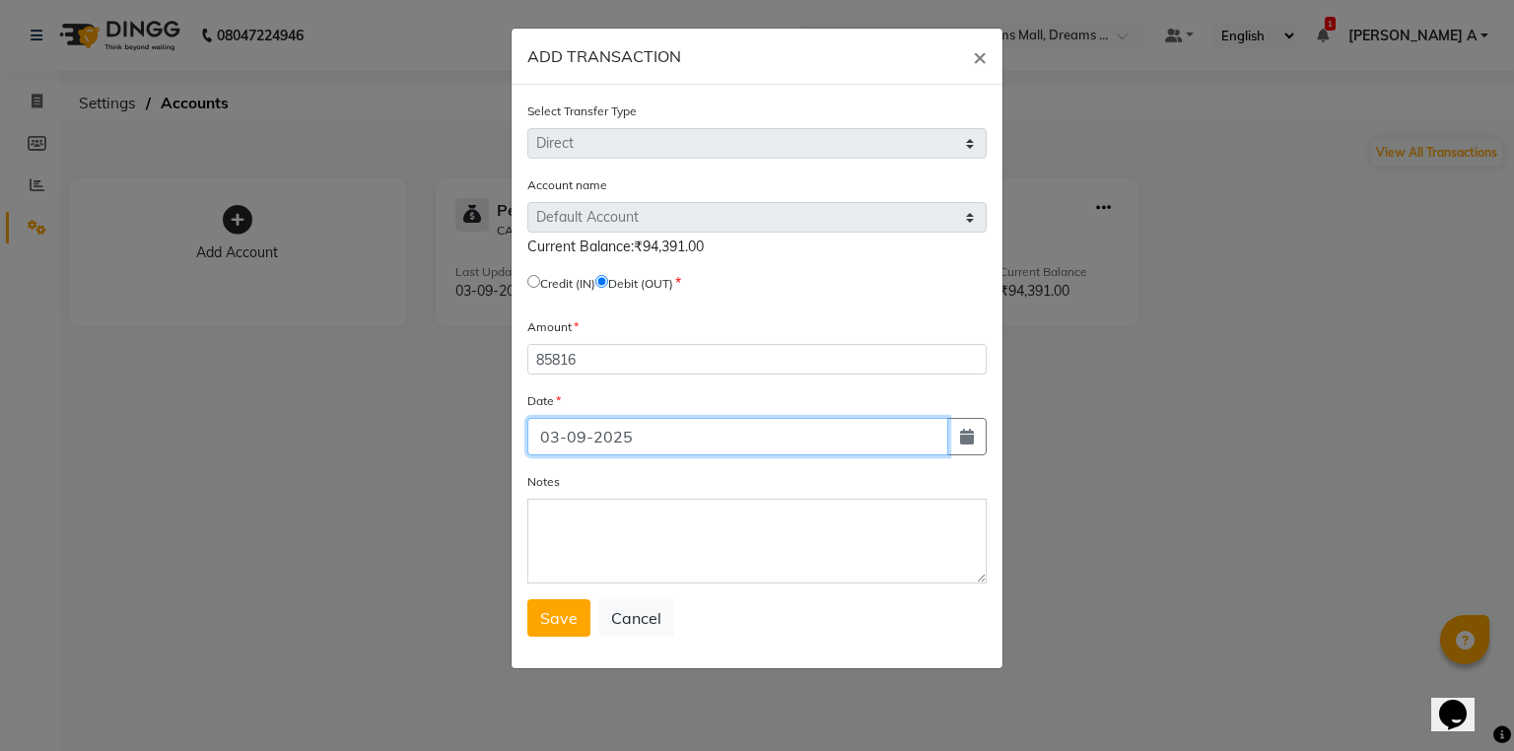
click at [938, 437] on input "03-09-2025" at bounding box center [737, 436] width 421 height 37
click at [989, 461] on div "Select Transfer Type Select Direct Internal Account name Select Default Account…" at bounding box center [757, 377] width 491 height 584
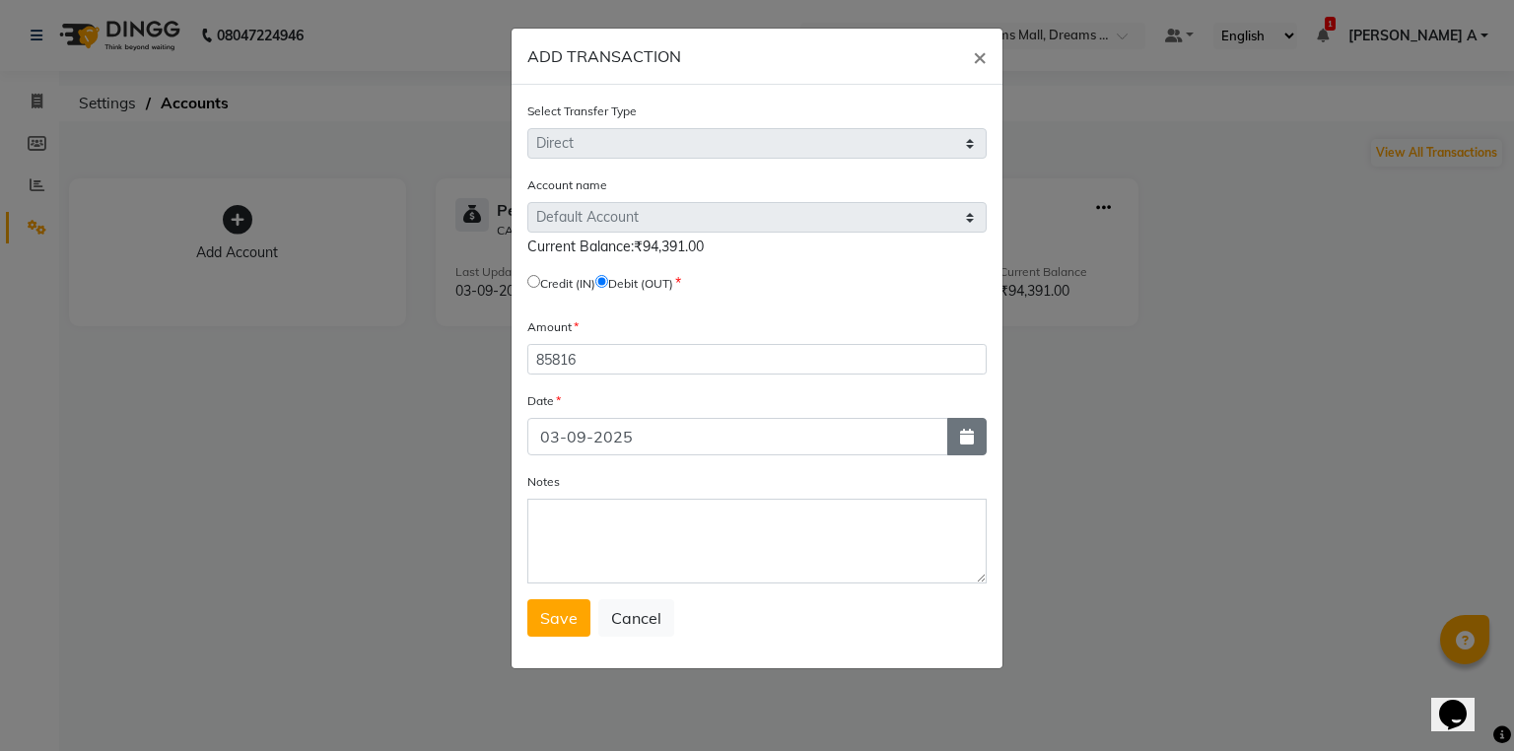
click at [982, 451] on button "button" at bounding box center [966, 436] width 39 height 37
select select "9"
select select "2025"
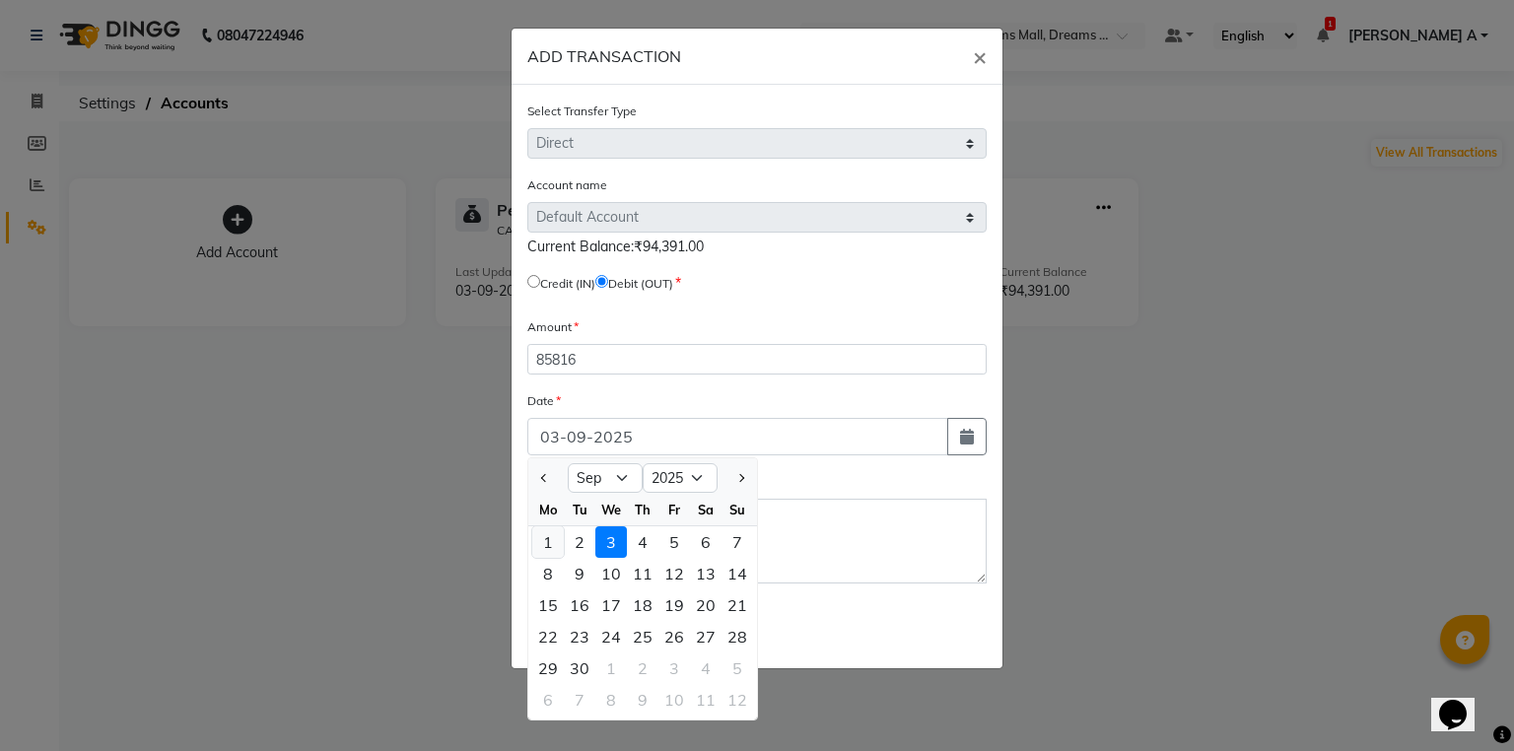
click at [549, 556] on div "1" at bounding box center [548, 542] width 32 height 32
type input "01-09-2025"
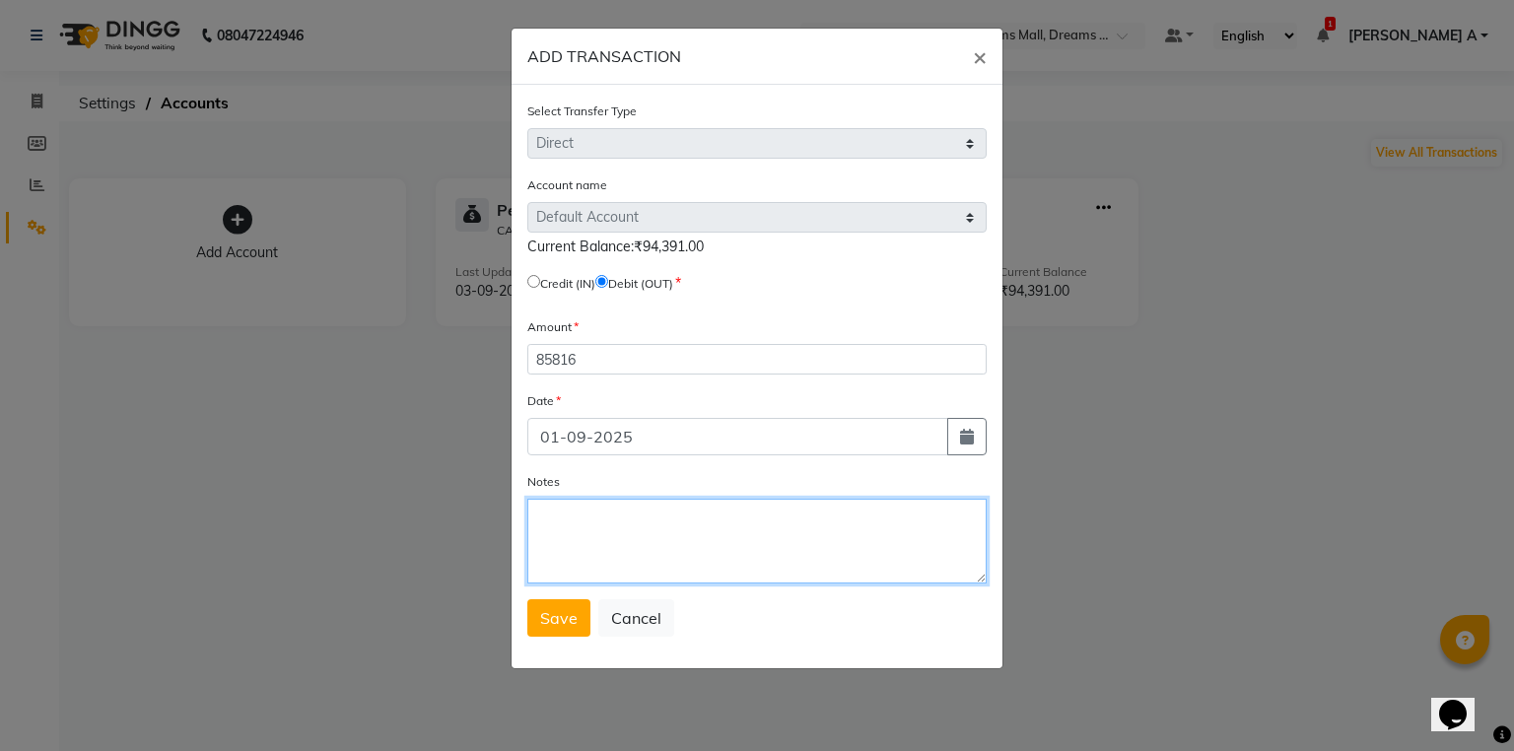
click at [620, 528] on textarea "Notes" at bounding box center [756, 541] width 459 height 85
type textarea "t"
type textarea "stld to HO"
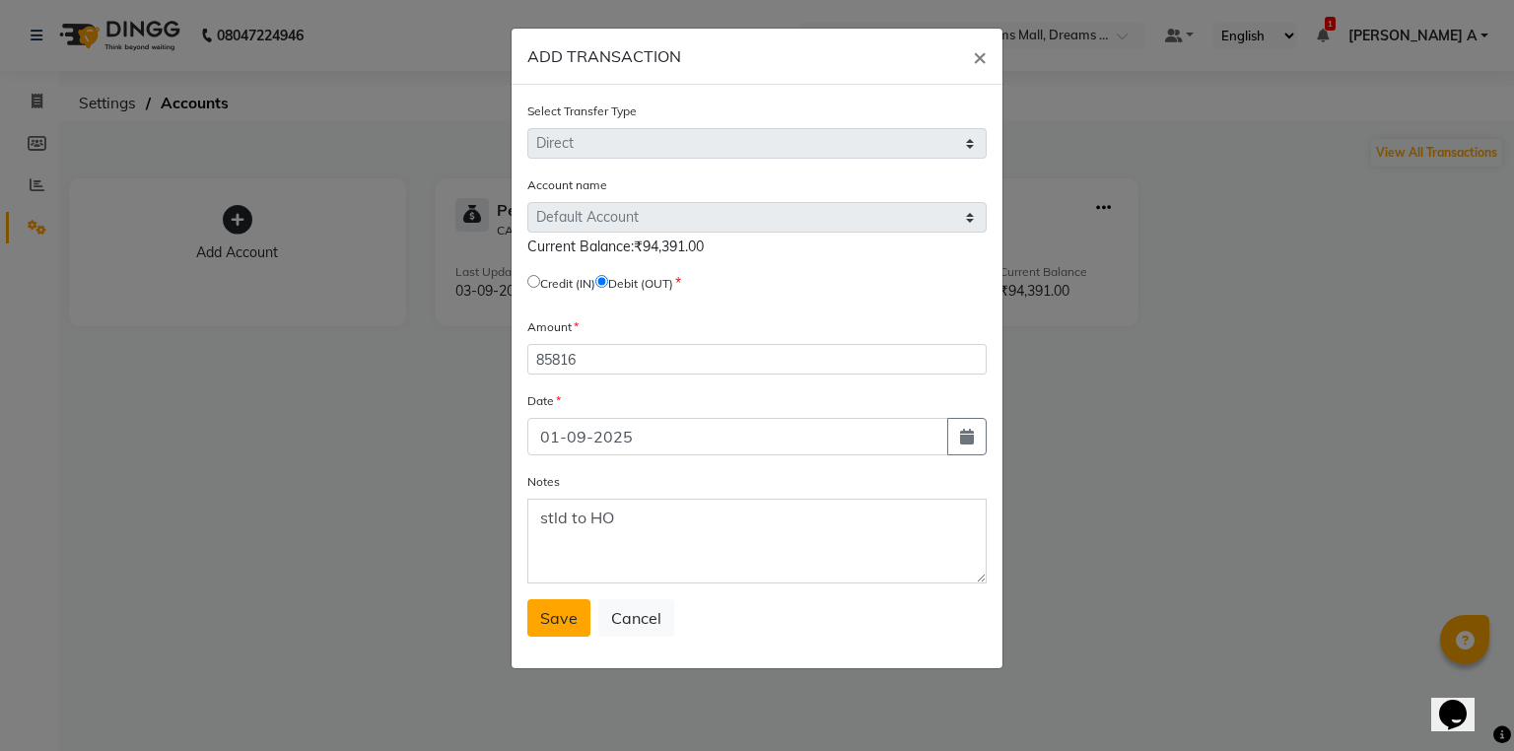
click at [564, 624] on span "Save" at bounding box center [558, 618] width 37 height 20
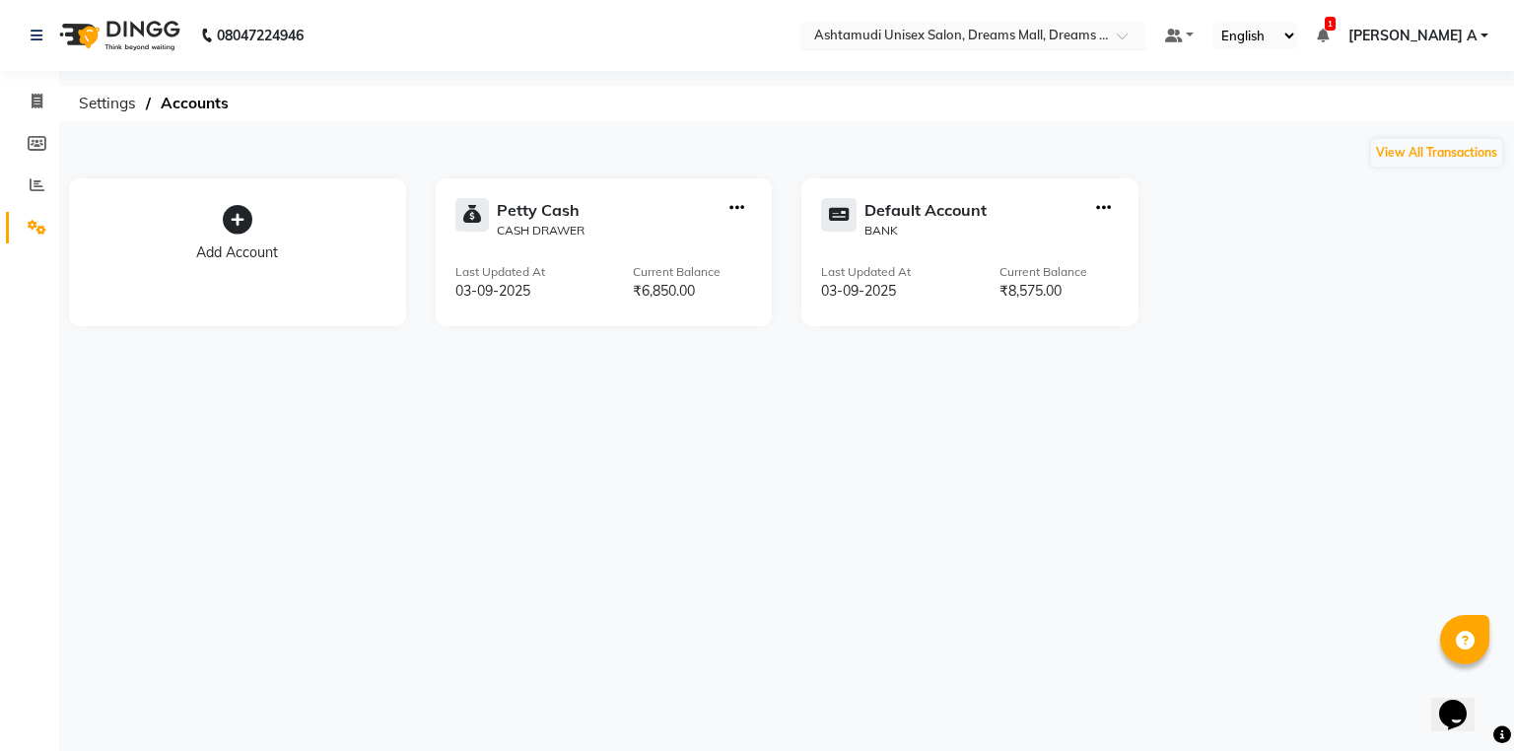
click at [1096, 32] on input "text" at bounding box center [953, 38] width 286 height 20
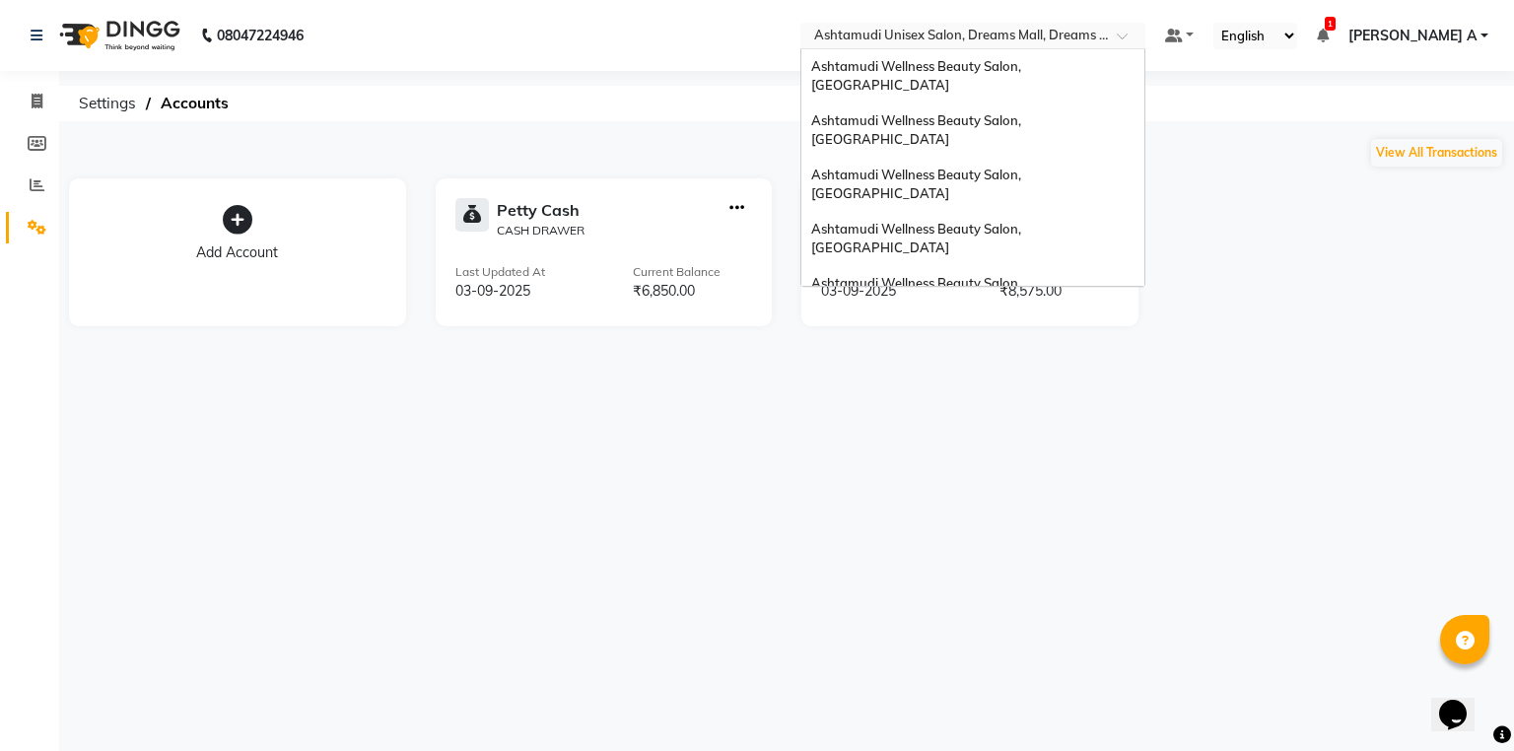
scroll to position [308, 0]
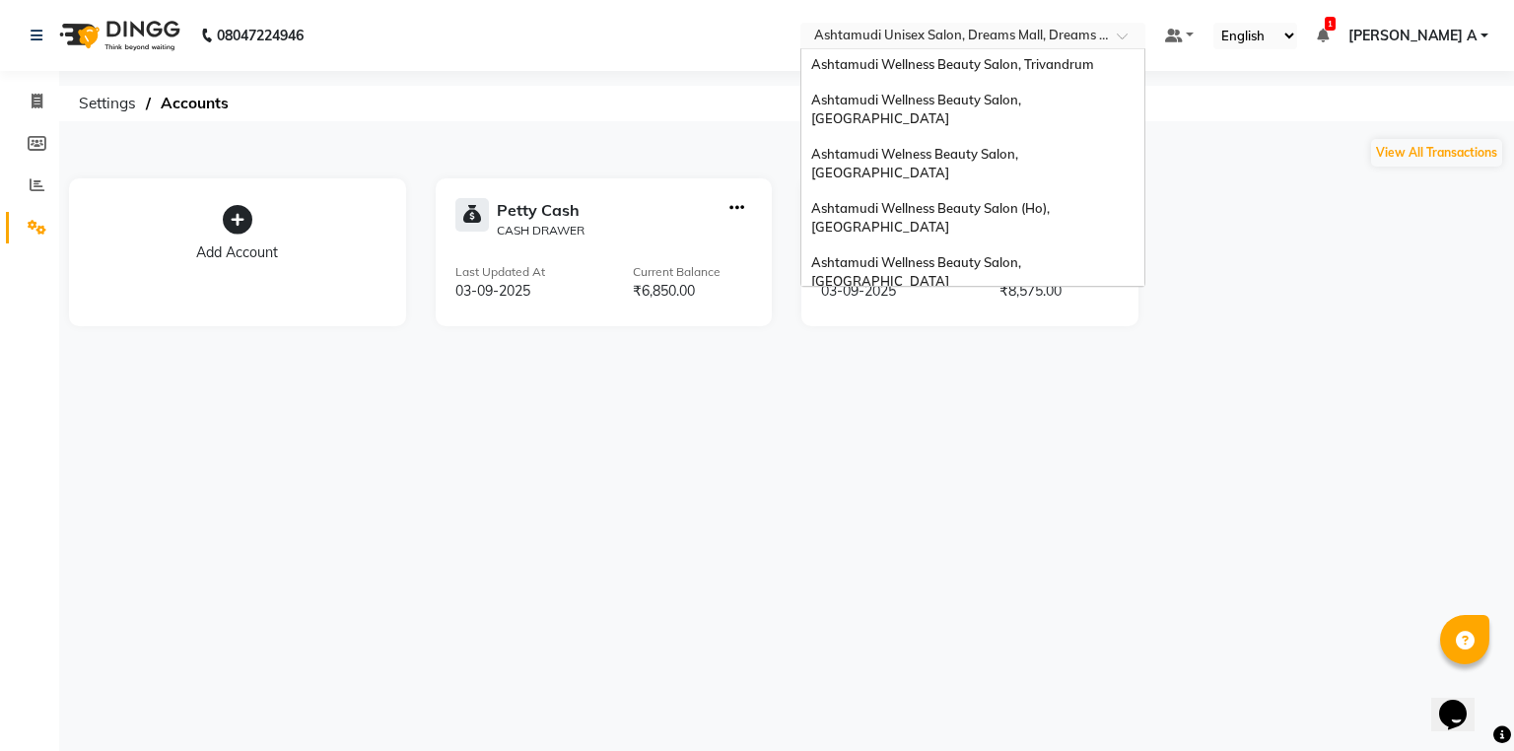
click at [1106, 388] on div "Ashtamudi Wellness Beauty Salon, [GEOGRAPHIC_DATA]" at bounding box center [973, 415] width 343 height 54
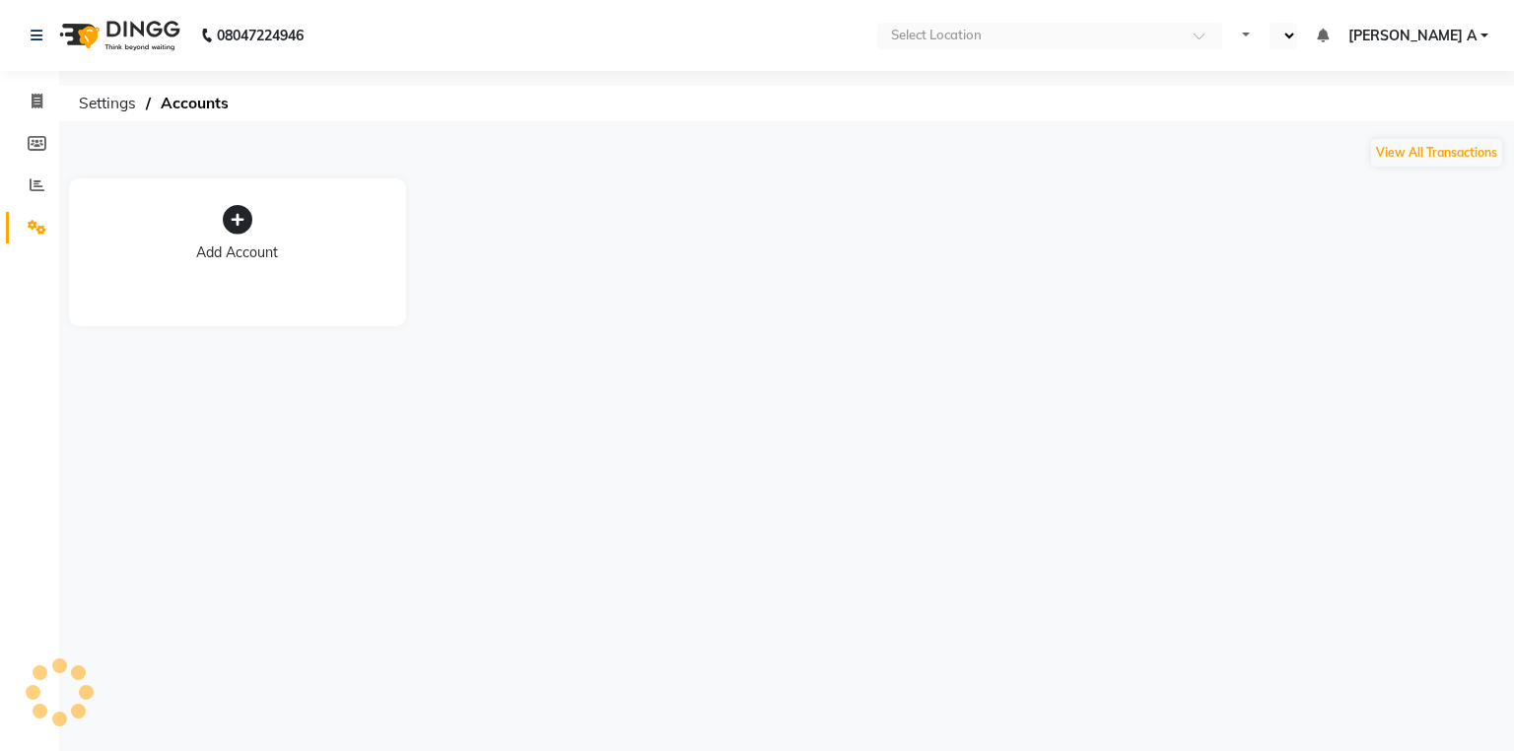
select select "en"
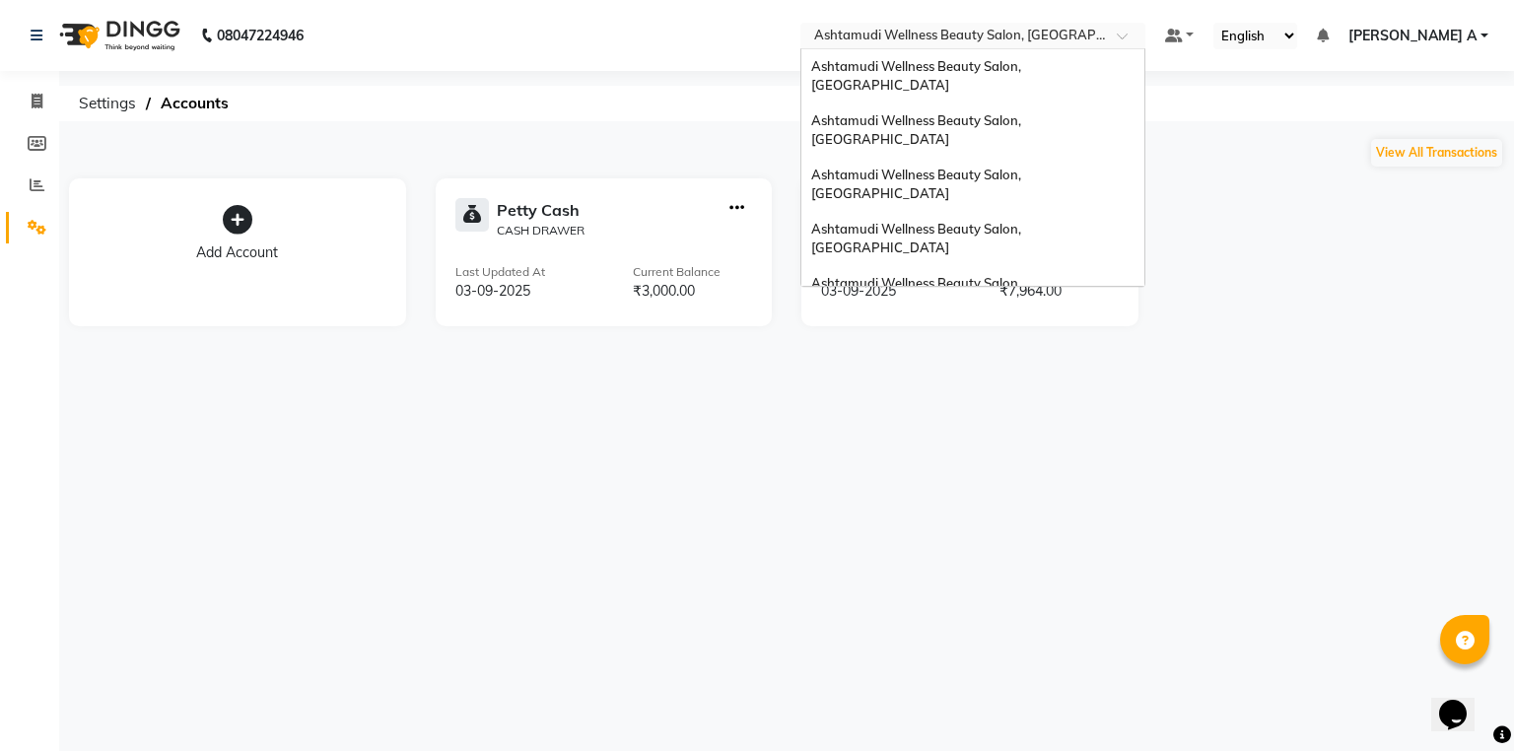
click at [1033, 47] on ng-select "Select Location × Ashtamudi Wellness Beauty Salon, Alappuzha Ashtamudi Wellness…" at bounding box center [973, 36] width 345 height 27
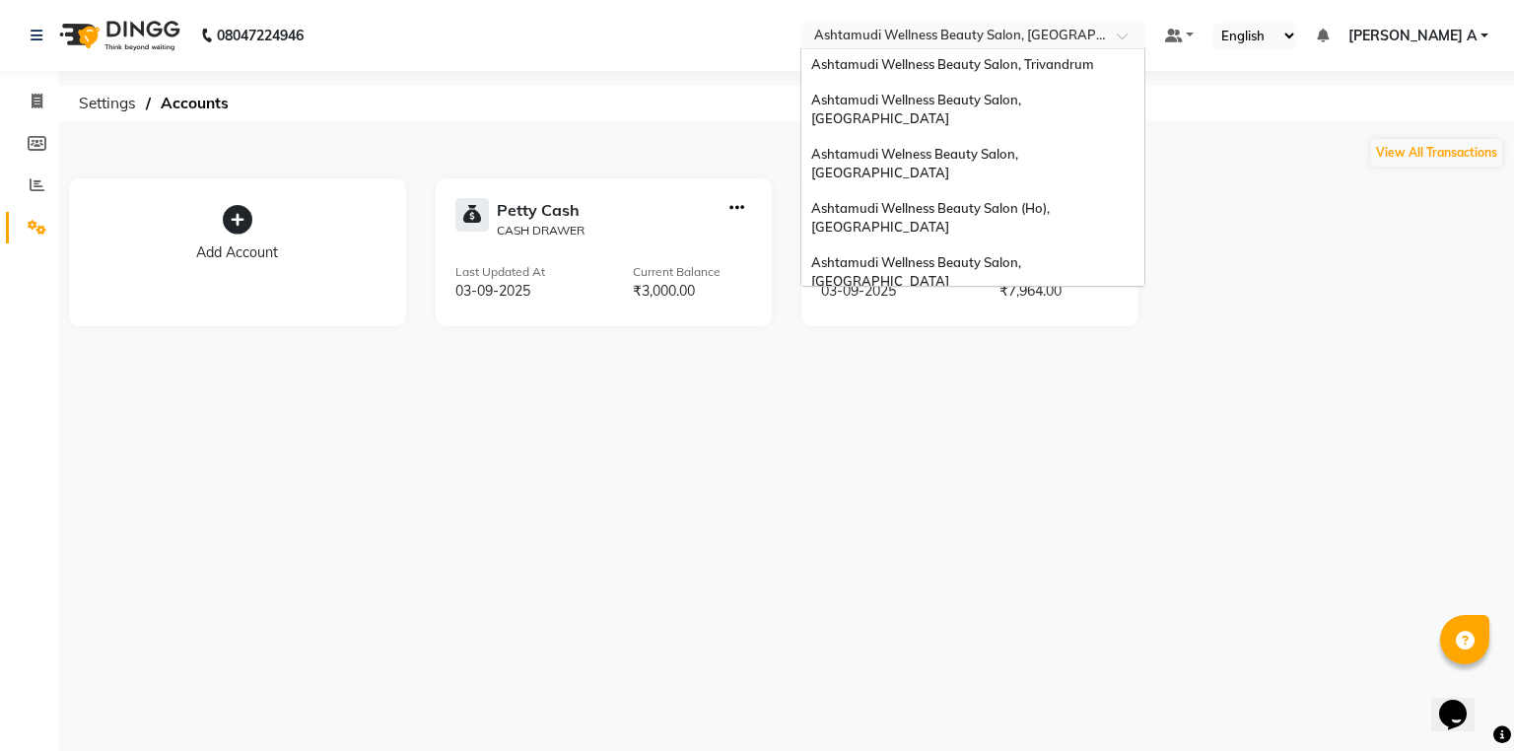
click at [1082, 354] on div "Ashtamudi Beauty Lounge, [GEOGRAPHIC_DATA]" at bounding box center [973, 371] width 343 height 35
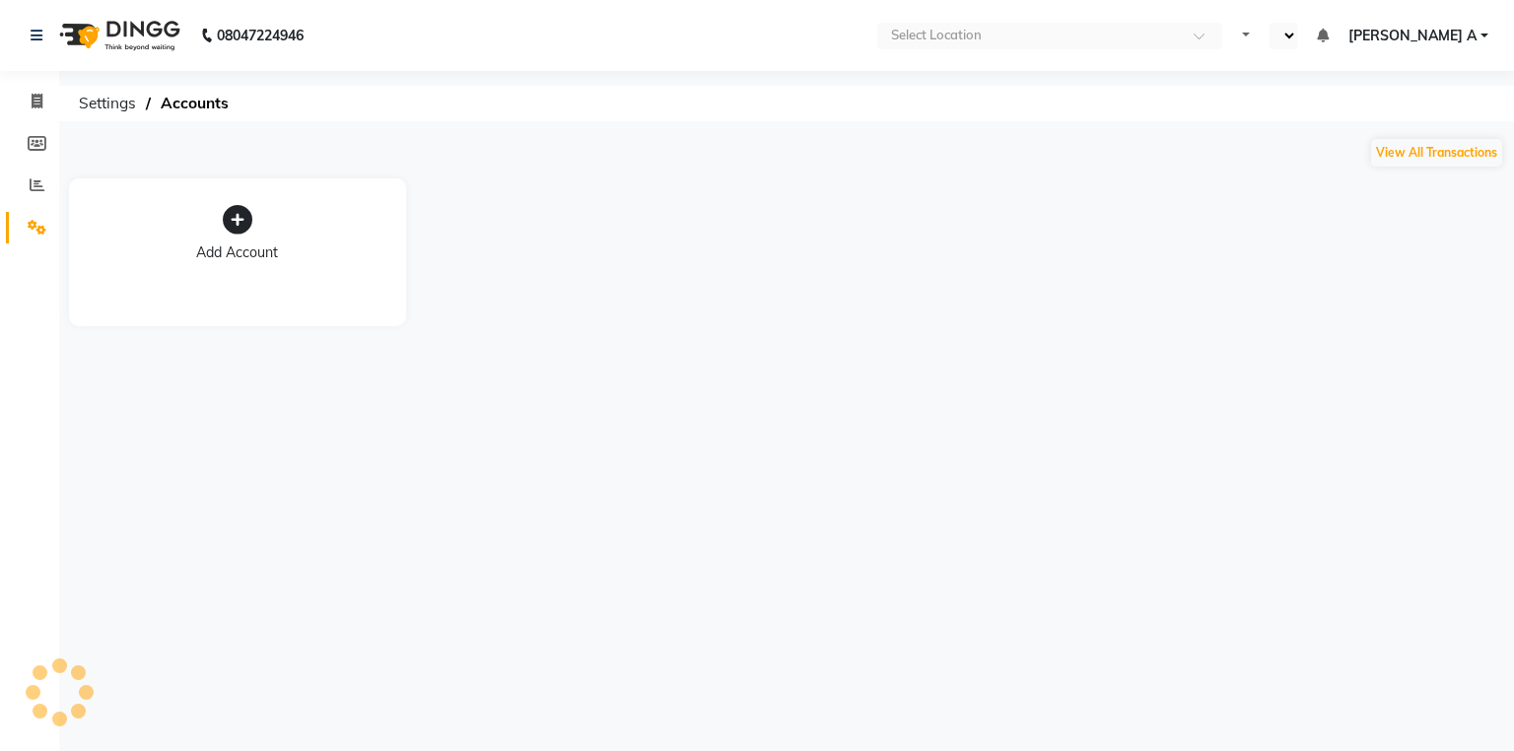
select select "en"
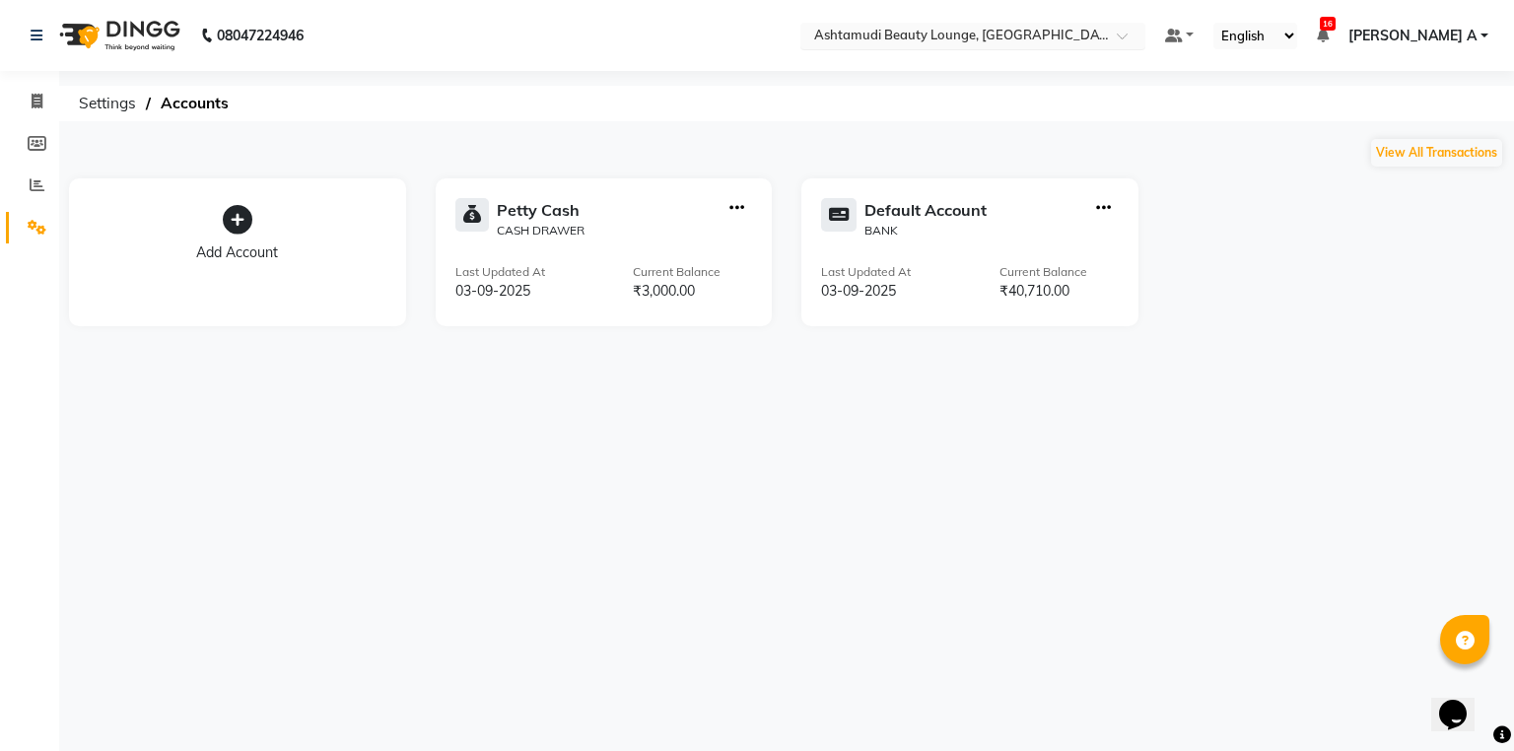
click at [1001, 26] on div "× Ashtamudi Beauty Lounge, Attingal" at bounding box center [962, 36] width 297 height 20
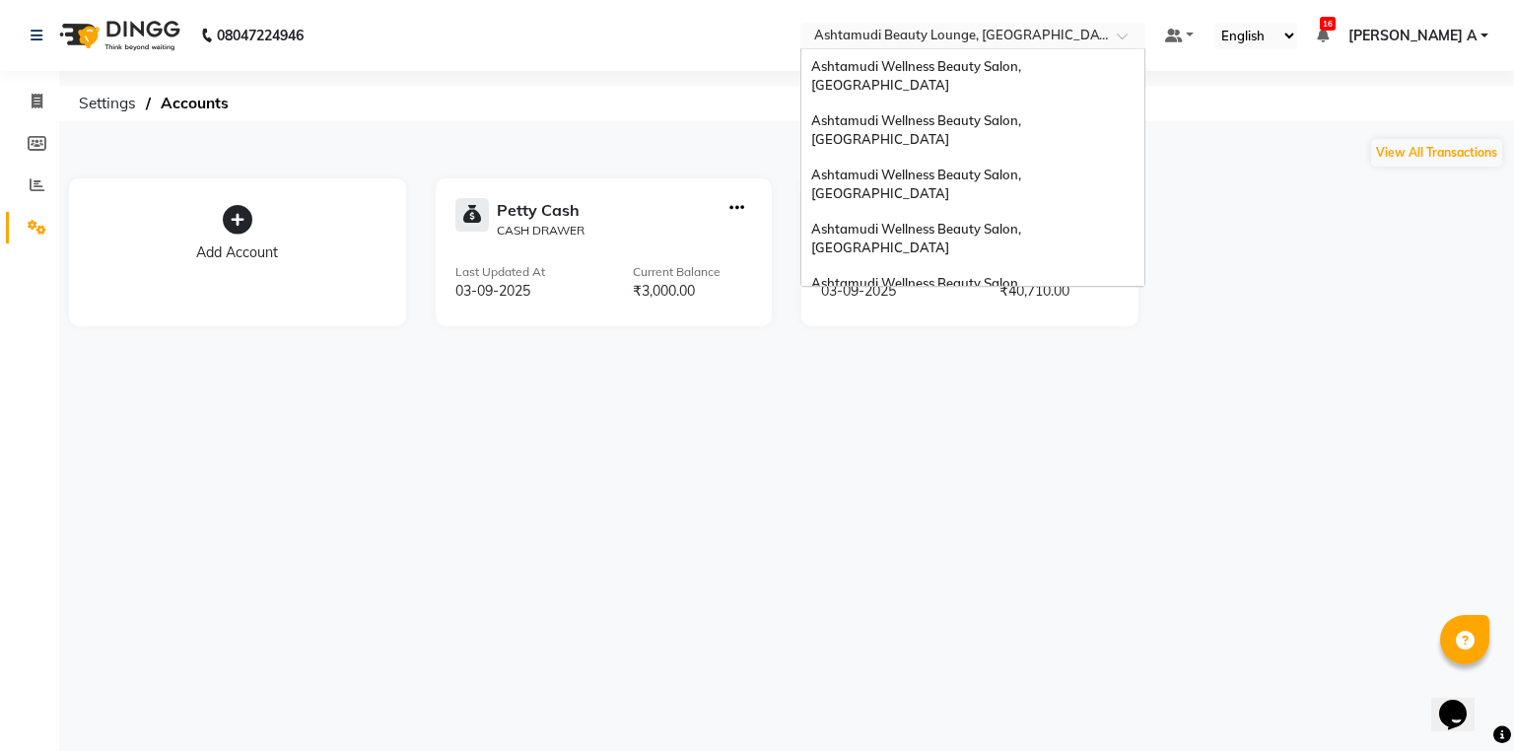
scroll to position [308, 0]
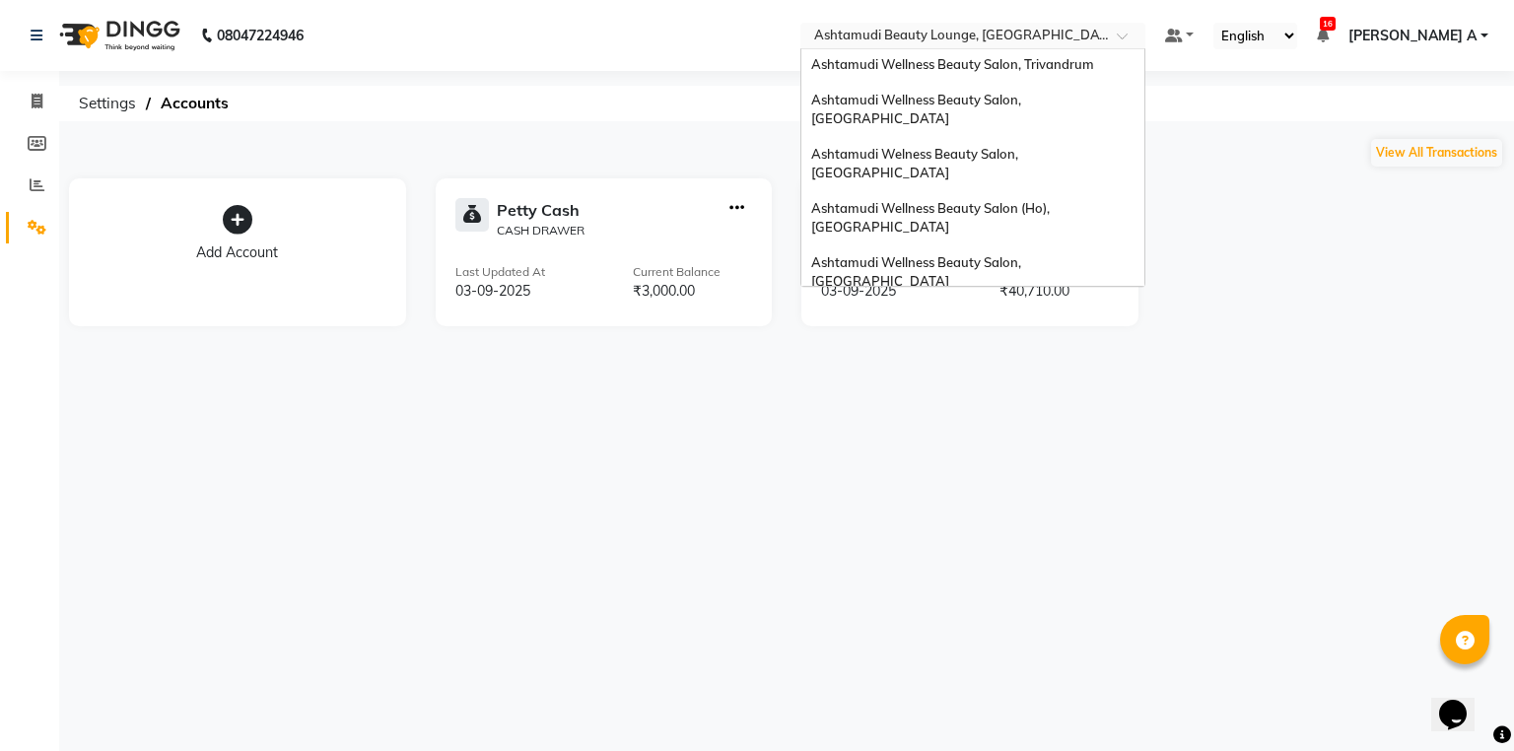
click at [1024, 309] on span "Ashtamudi Wellness Beauty Salon, [GEOGRAPHIC_DATA]" at bounding box center [917, 326] width 213 height 35
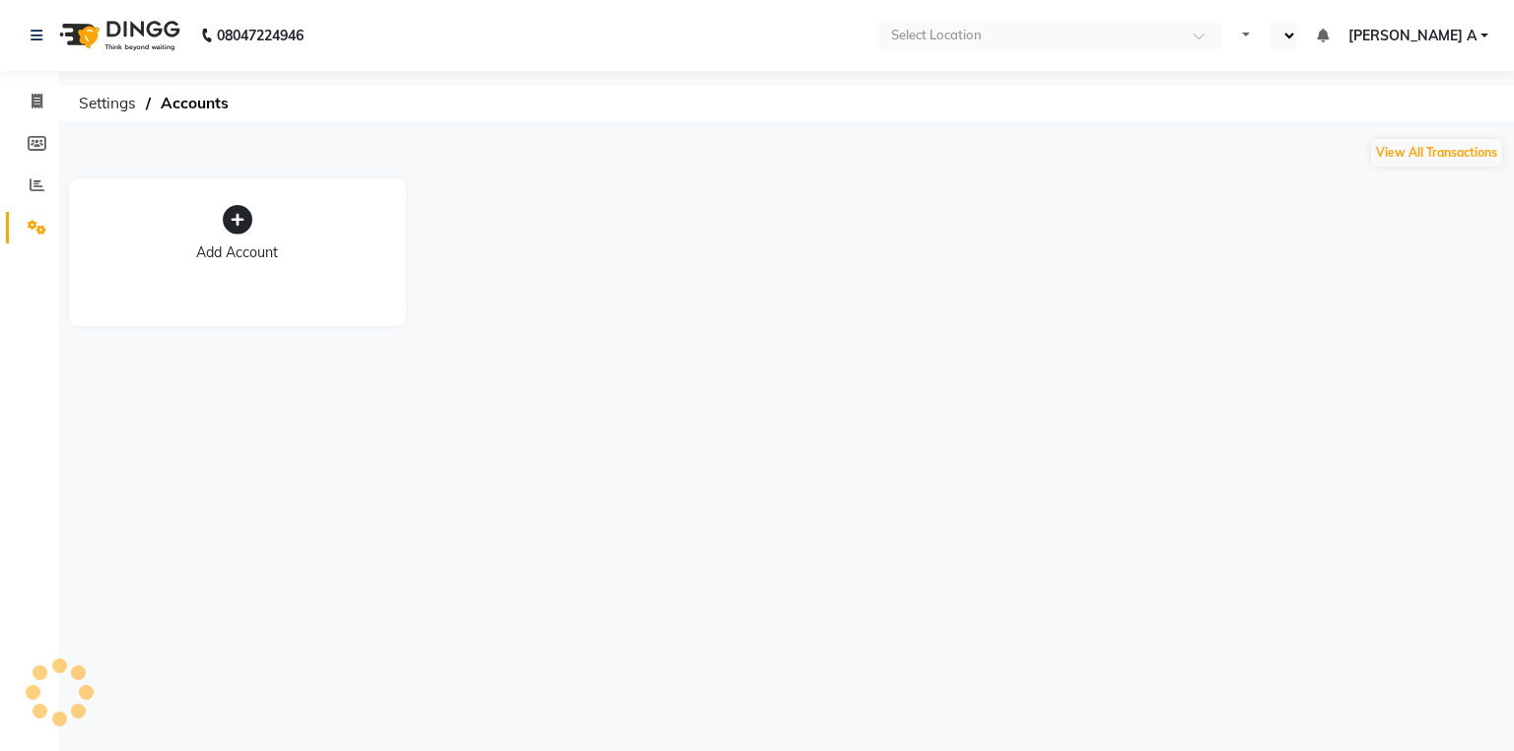
select select "en"
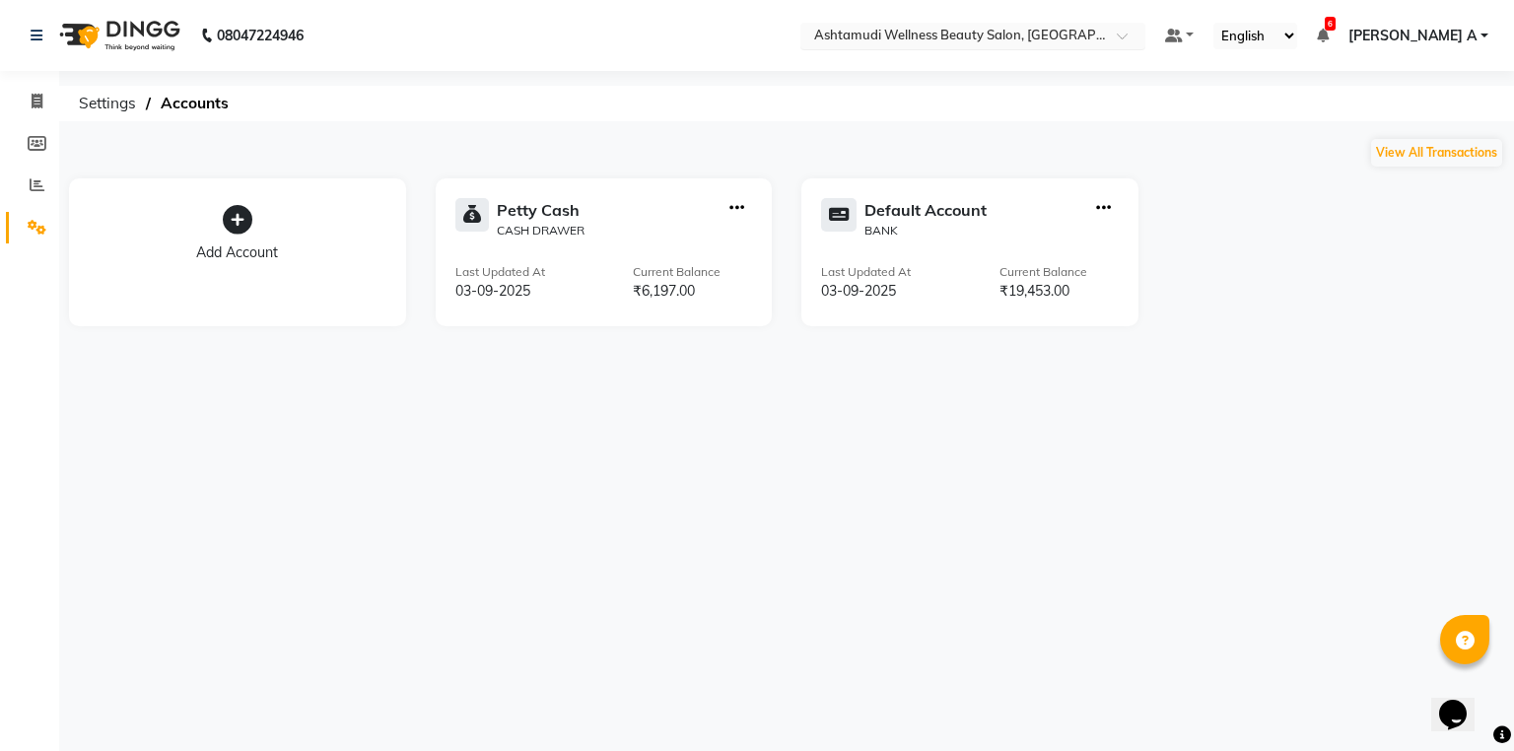
click at [1096, 29] on input "text" at bounding box center [953, 38] width 286 height 20
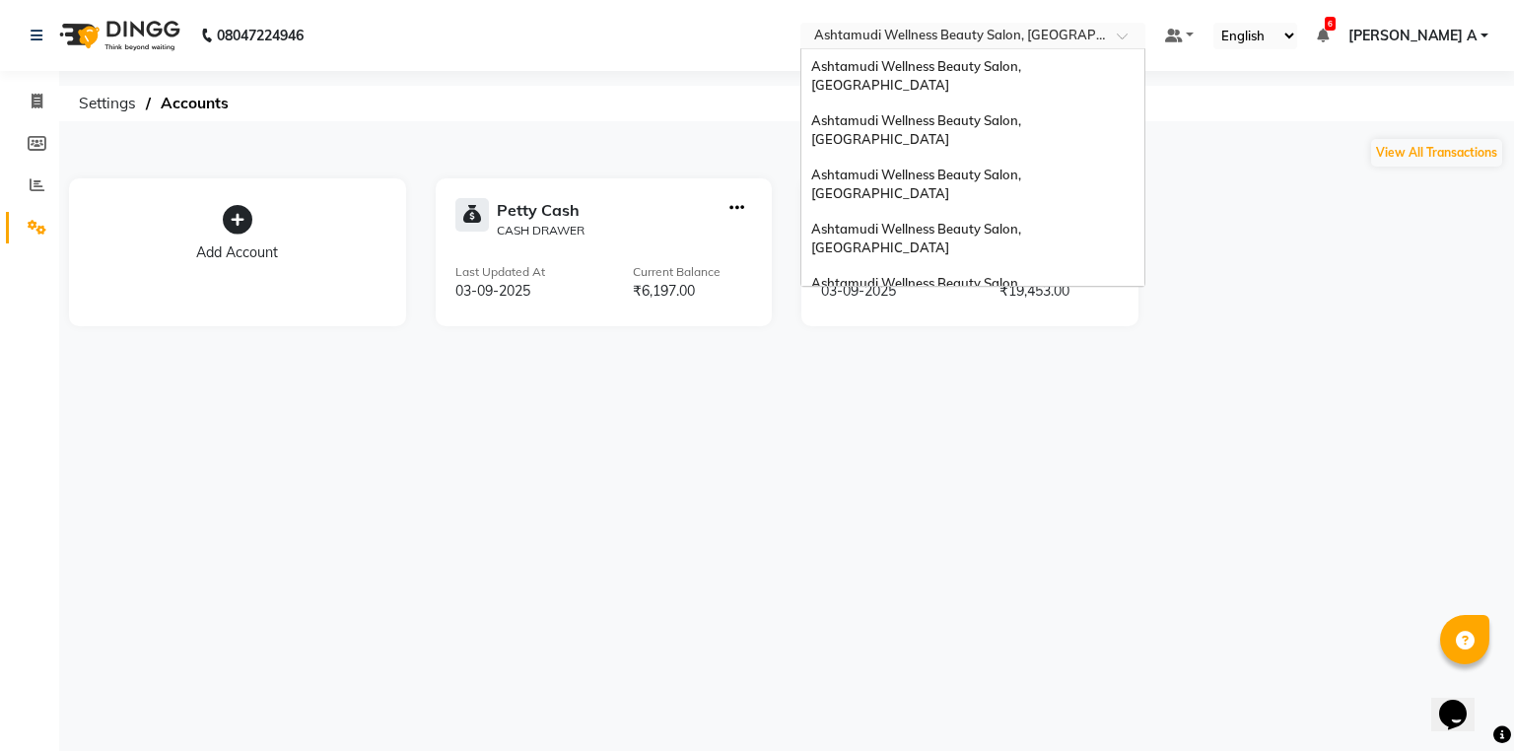
scroll to position [308, 0]
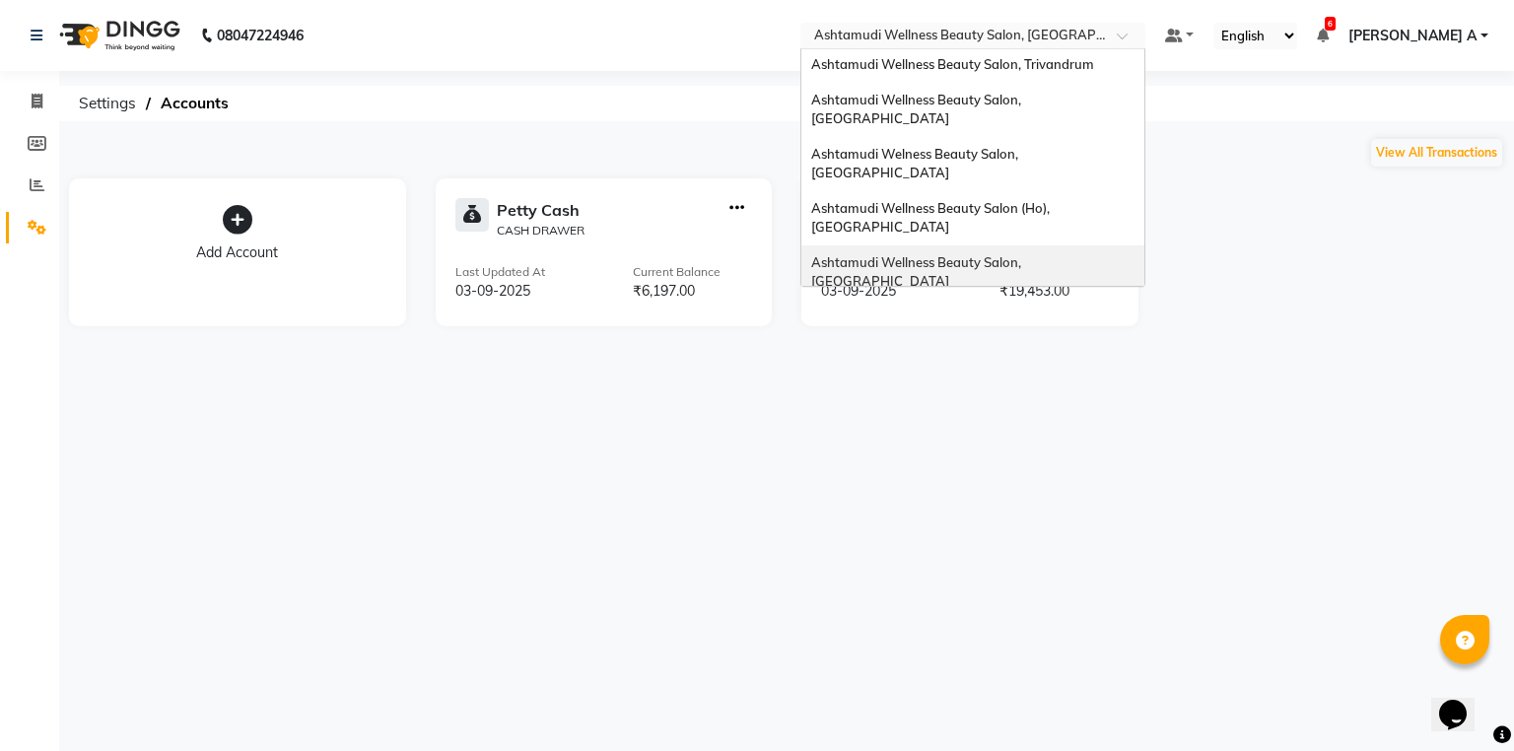
click at [1145, 245] on div "Ashtamudi Wellness Beauty Salon, [GEOGRAPHIC_DATA]" at bounding box center [973, 272] width 343 height 54
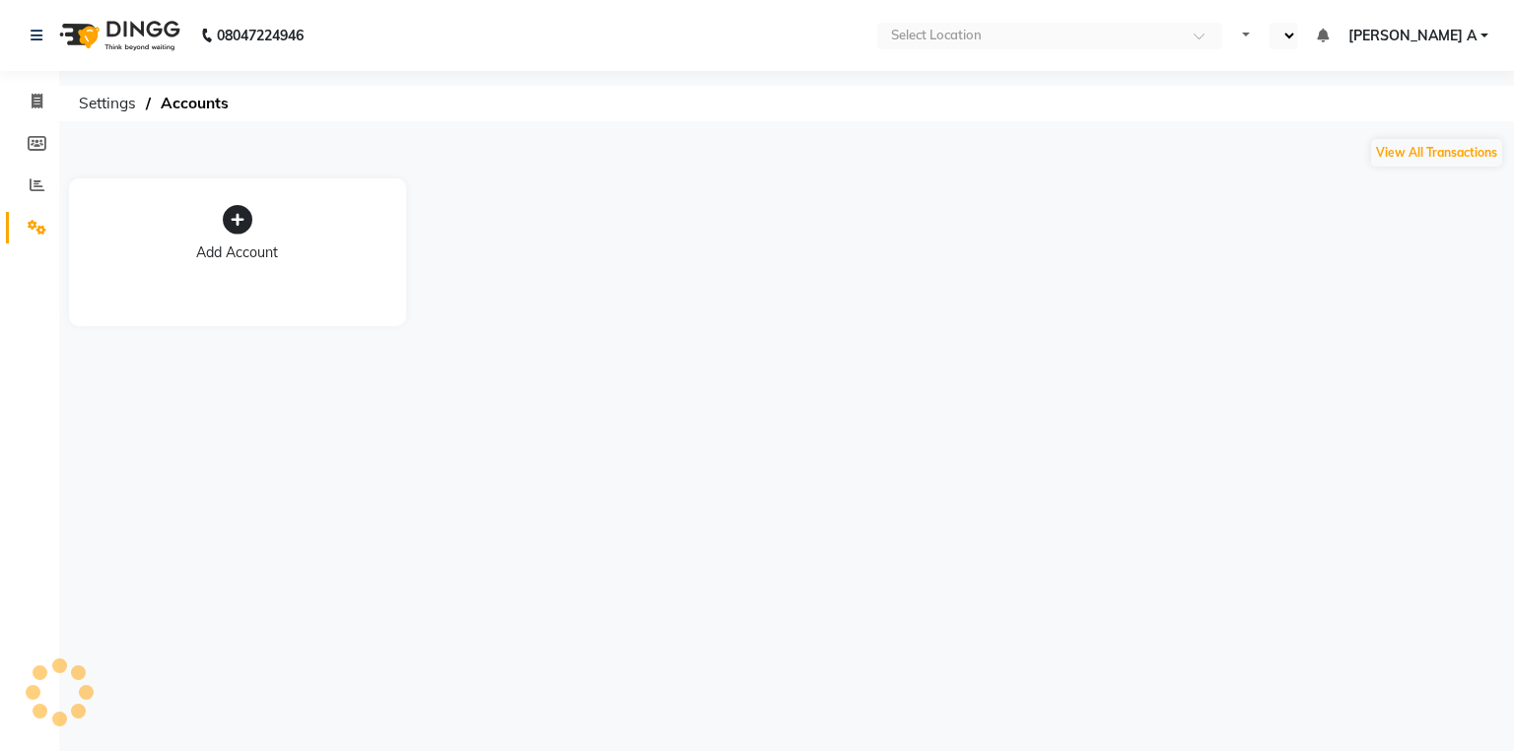
select select "en"
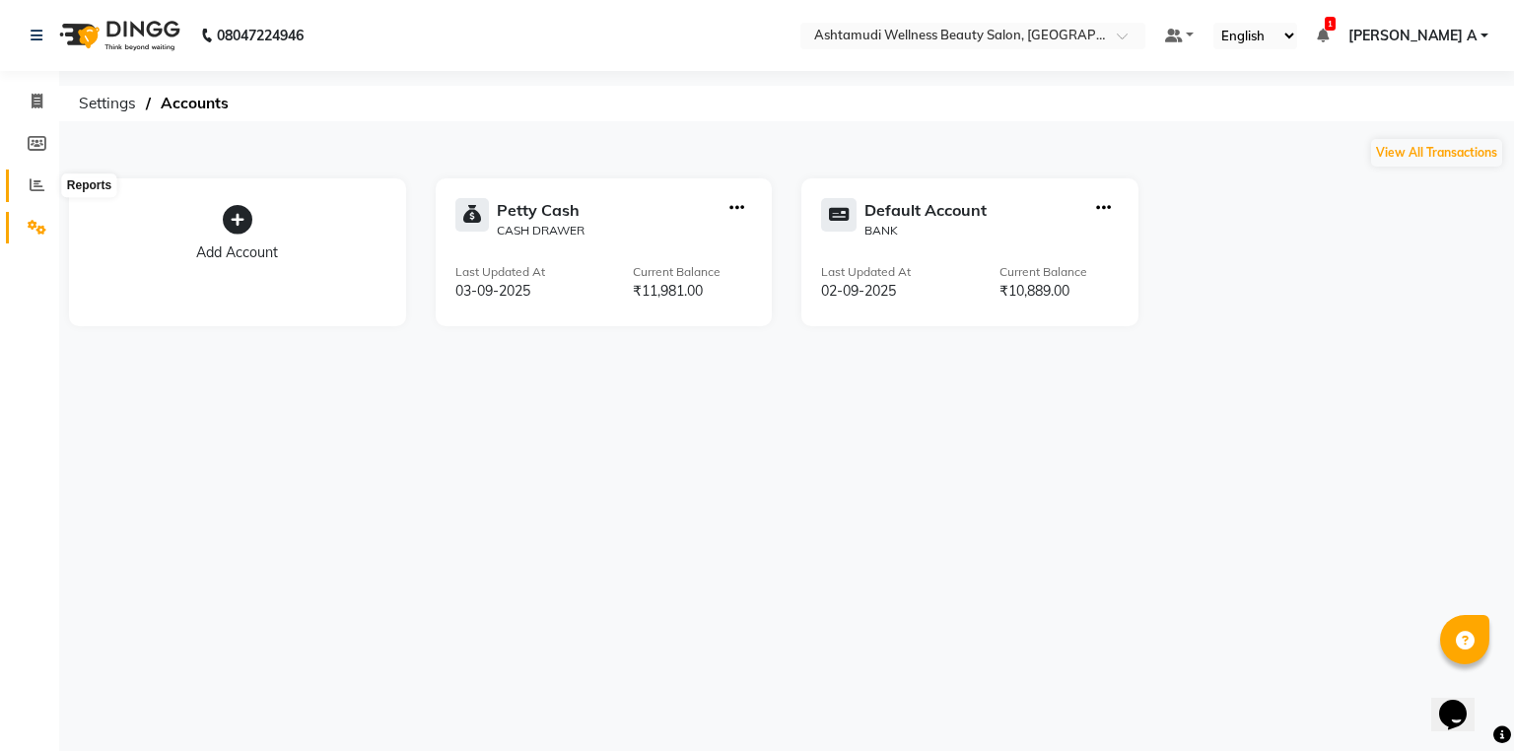
click at [33, 190] on icon at bounding box center [37, 184] width 15 height 15
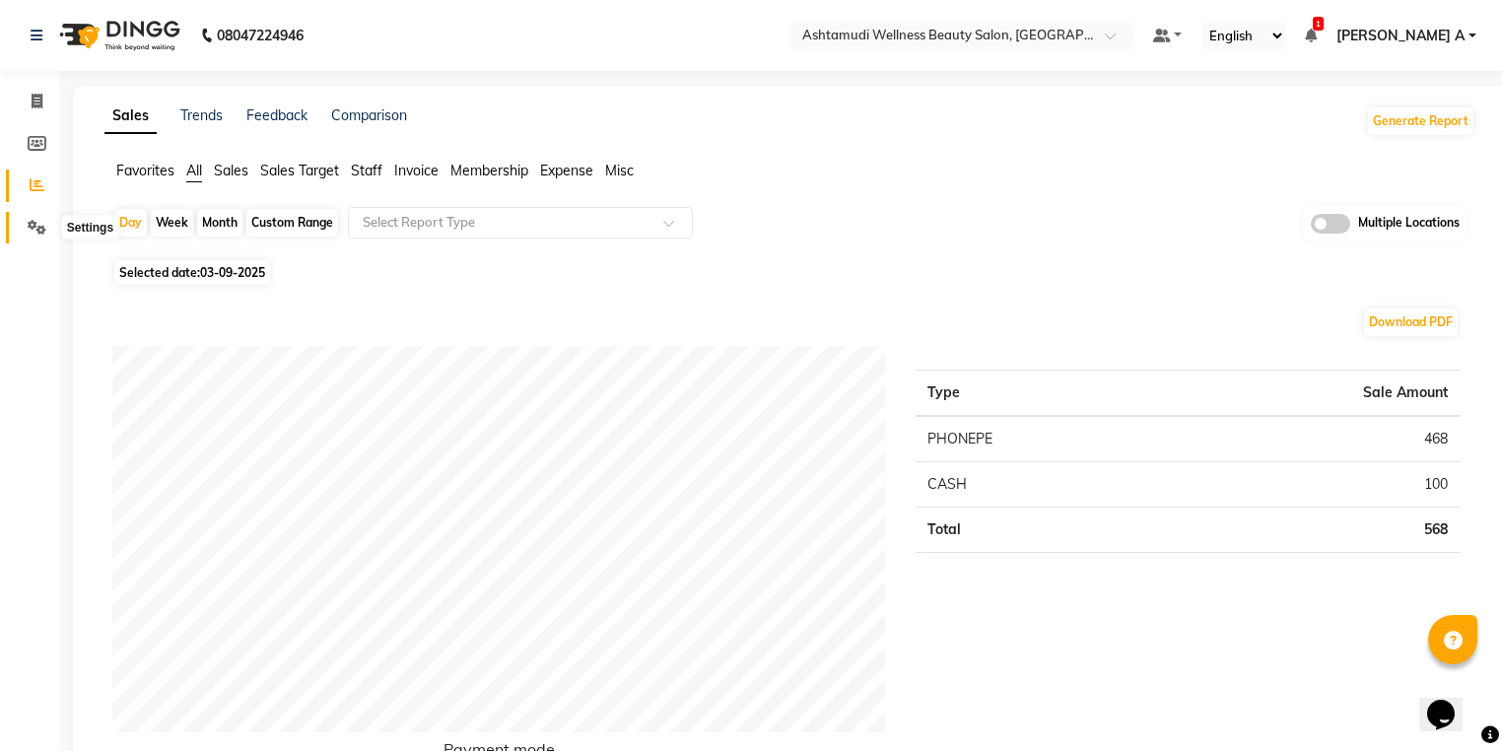
click at [36, 225] on icon at bounding box center [37, 227] width 19 height 15
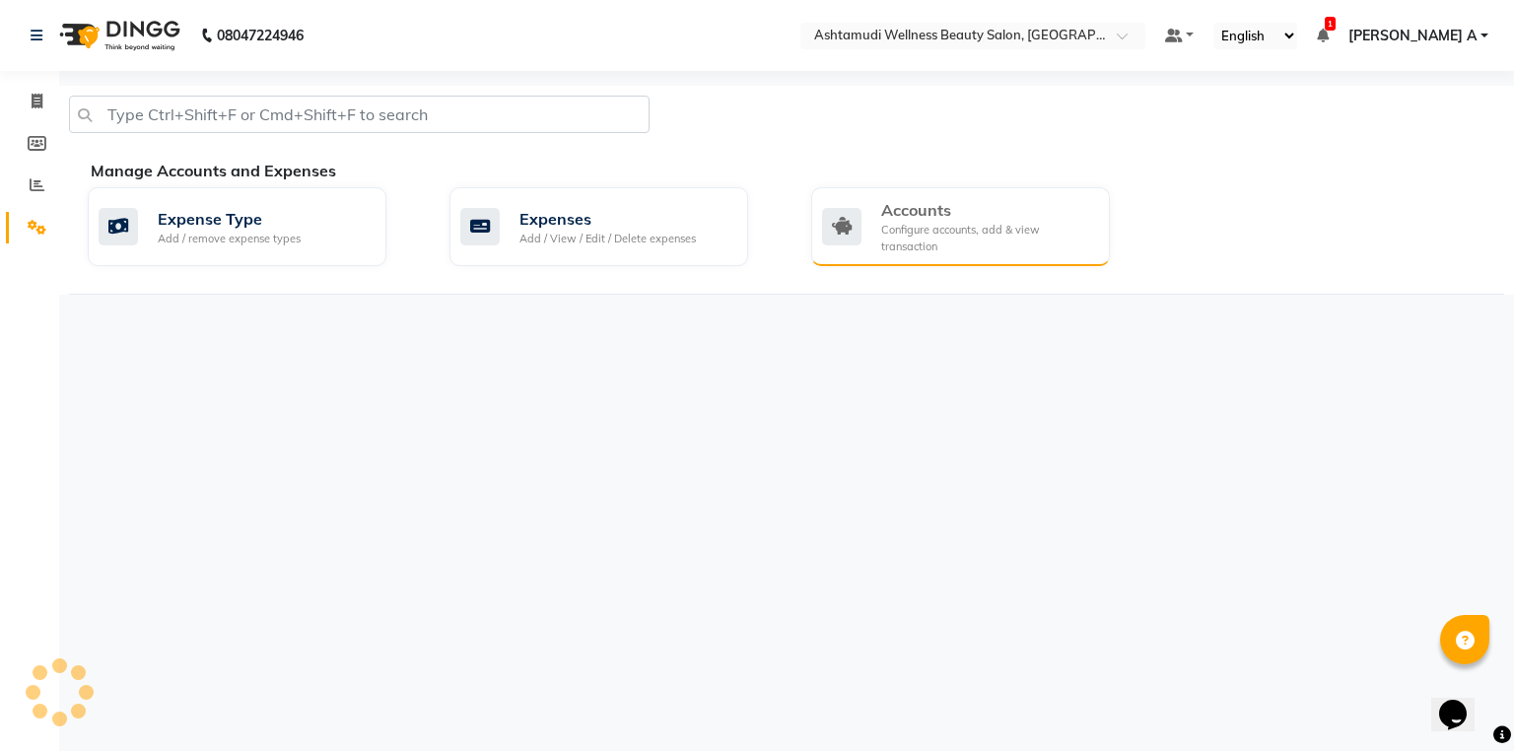
click at [1038, 228] on div "Configure accounts, add & view transaction" at bounding box center [987, 238] width 213 height 33
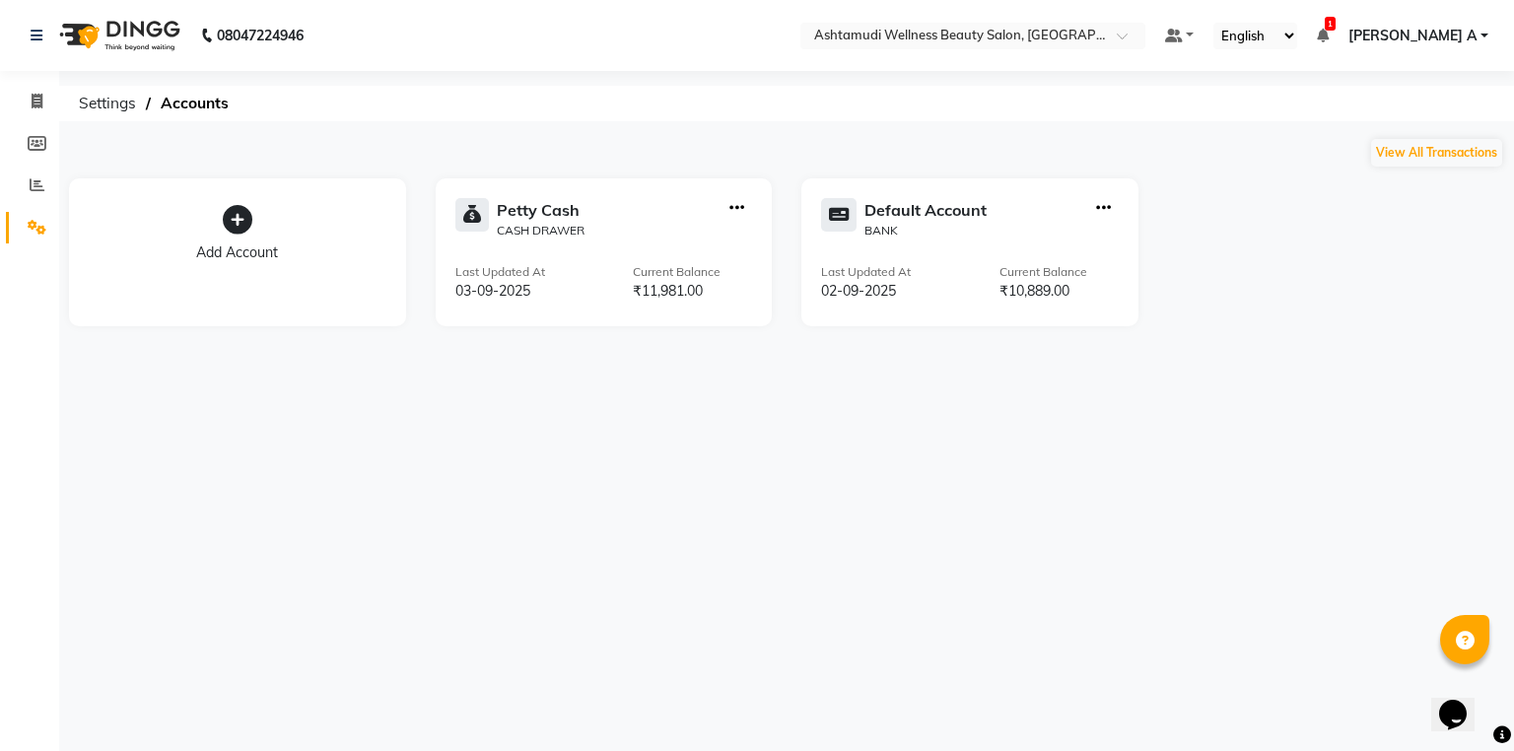
click at [734, 209] on icon "button" at bounding box center [737, 208] width 15 height 1
click at [747, 134] on div "Create Transfer" at bounding box center [738, 142] width 105 height 21
select select "internal transfer"
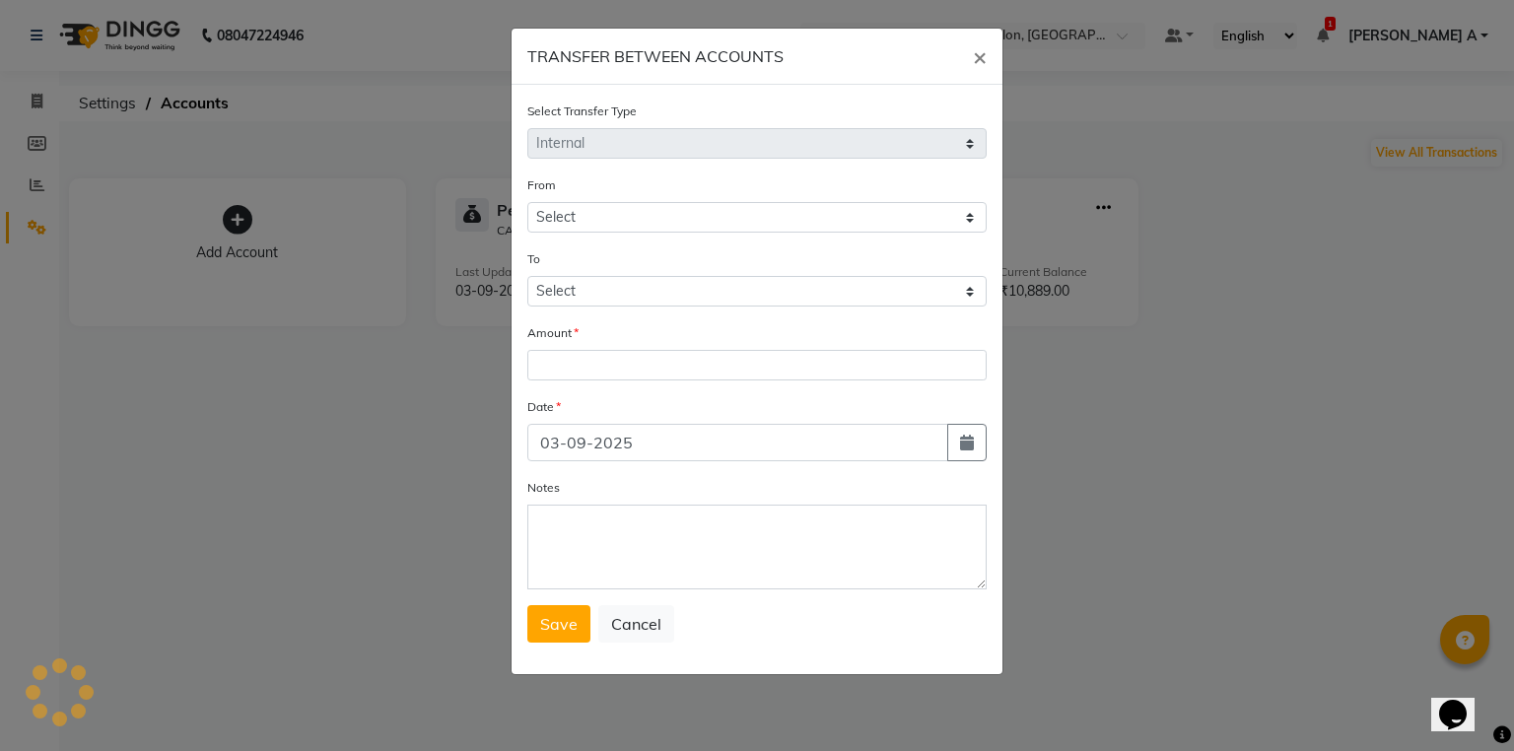
select select "3463"
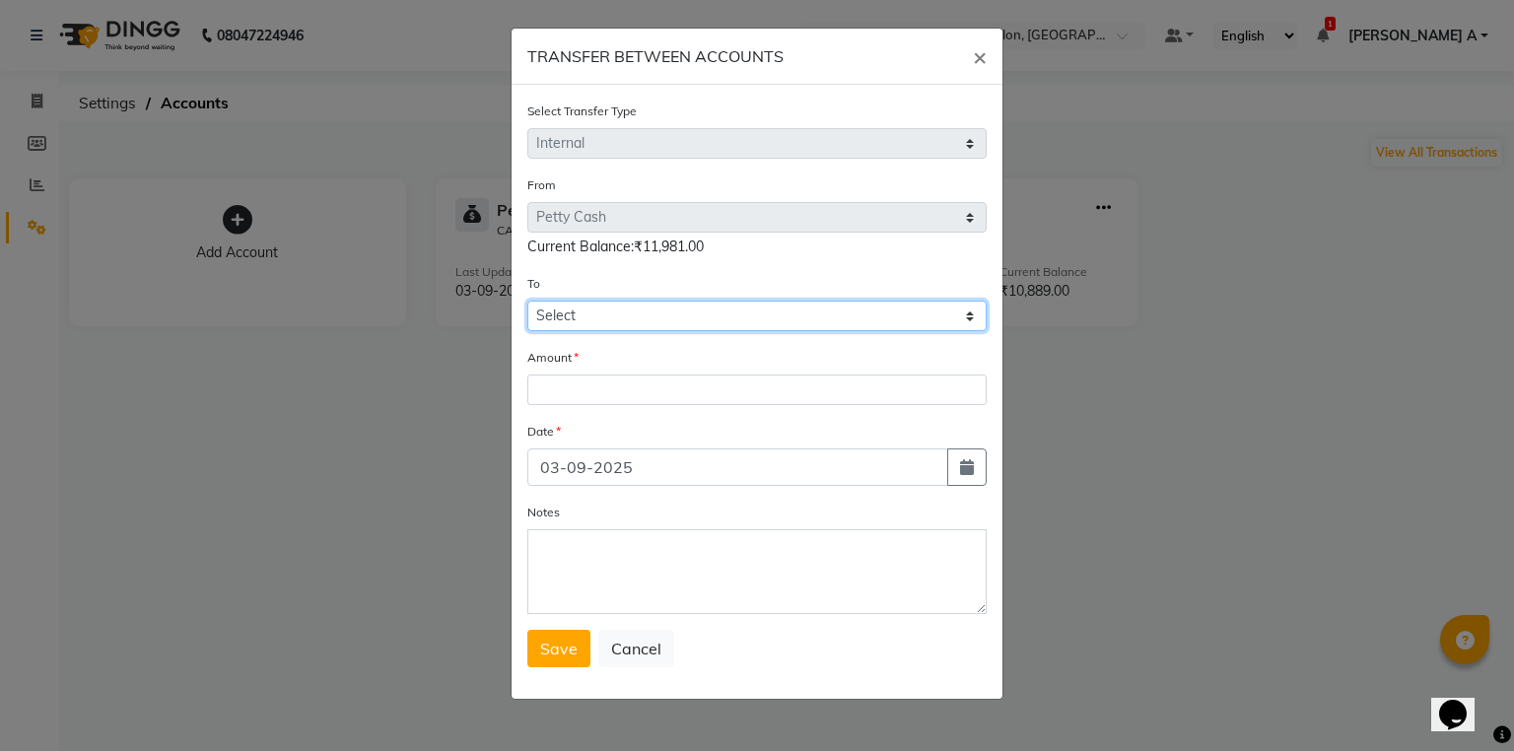
click at [650, 320] on select "Select Petty Cash Default Account" at bounding box center [756, 316] width 459 height 31
select select "3464"
click at [527, 304] on select "Select Petty Cash Default Account" at bounding box center [756, 316] width 459 height 31
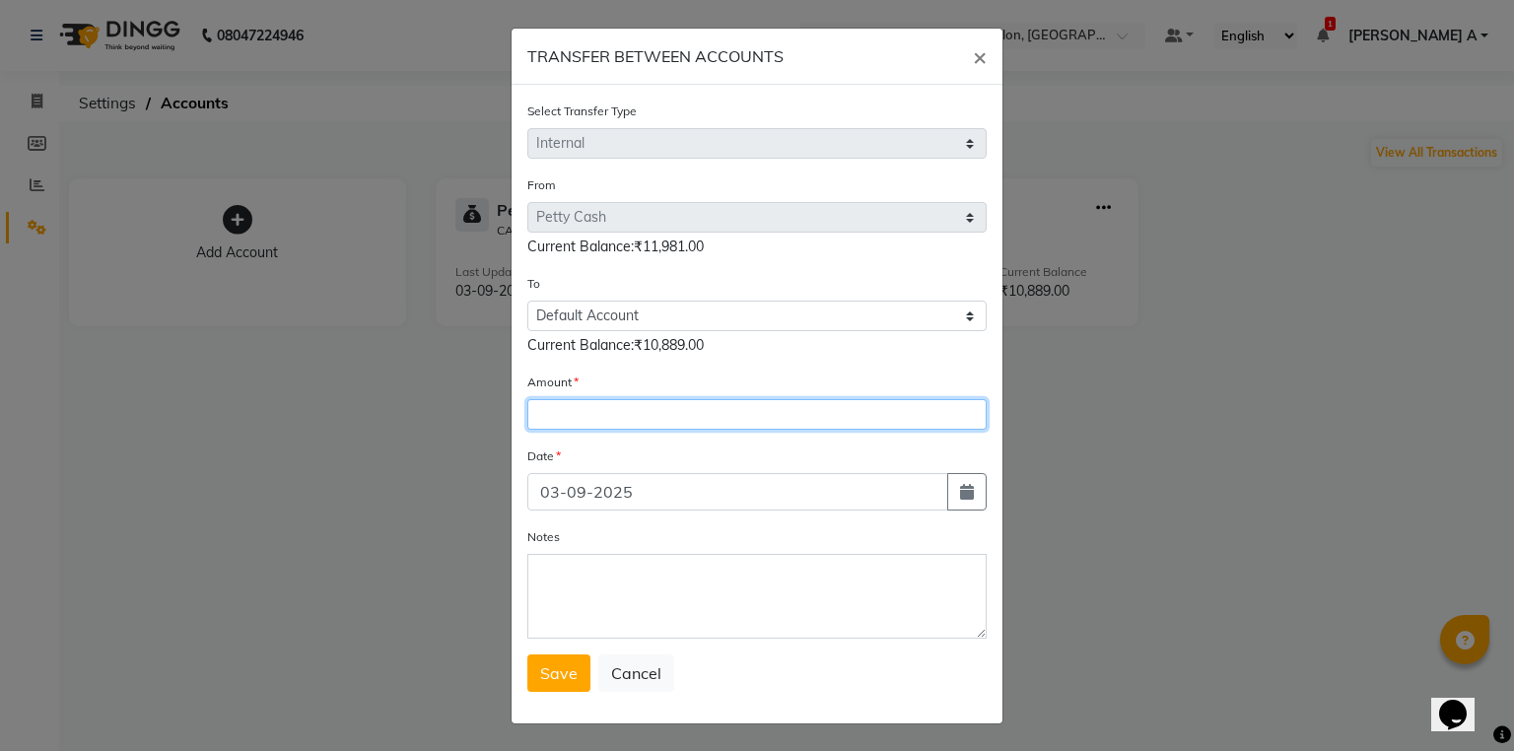
click at [631, 406] on input "number" at bounding box center [756, 414] width 459 height 31
type input "8881"
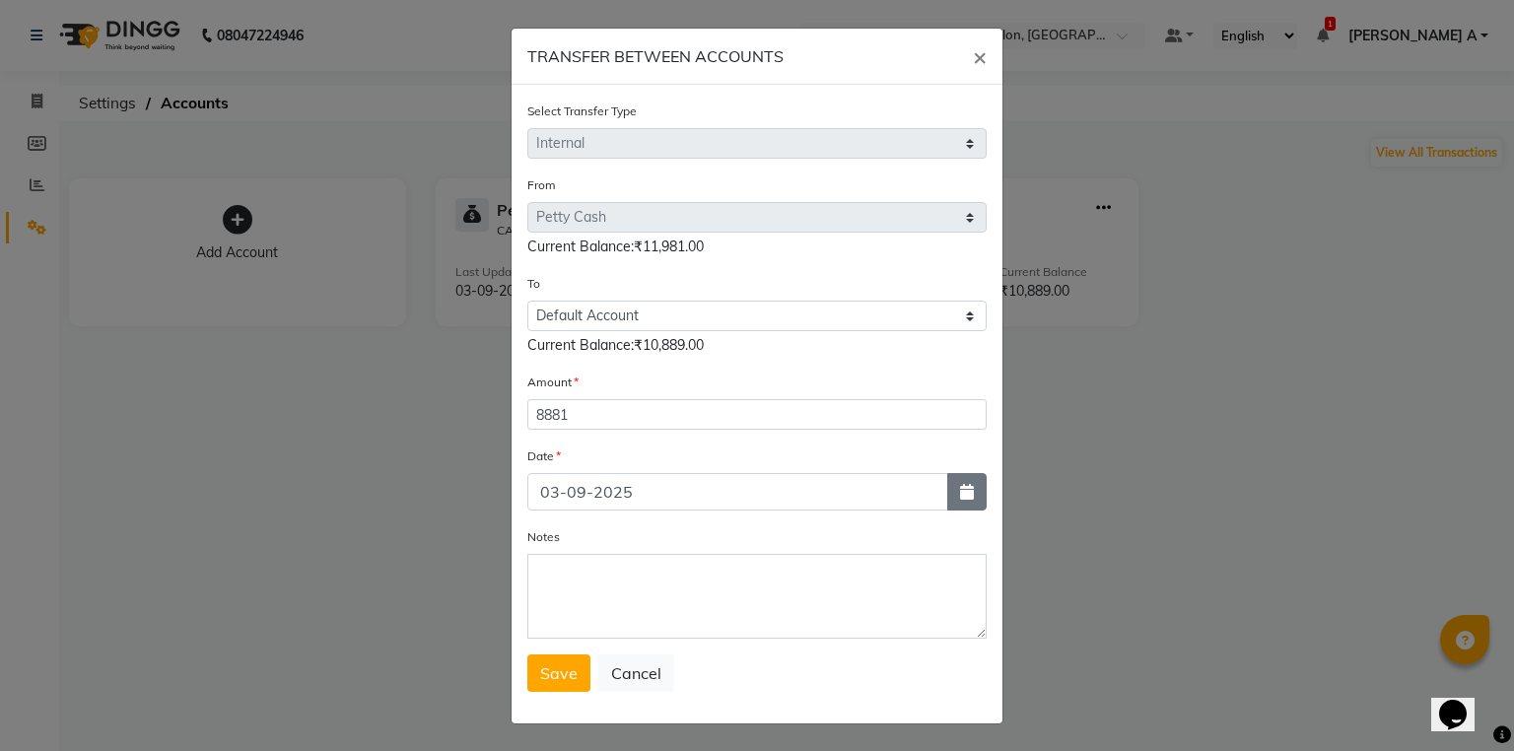
click at [963, 505] on button "button" at bounding box center [966, 491] width 39 height 37
select select "9"
select select "2025"
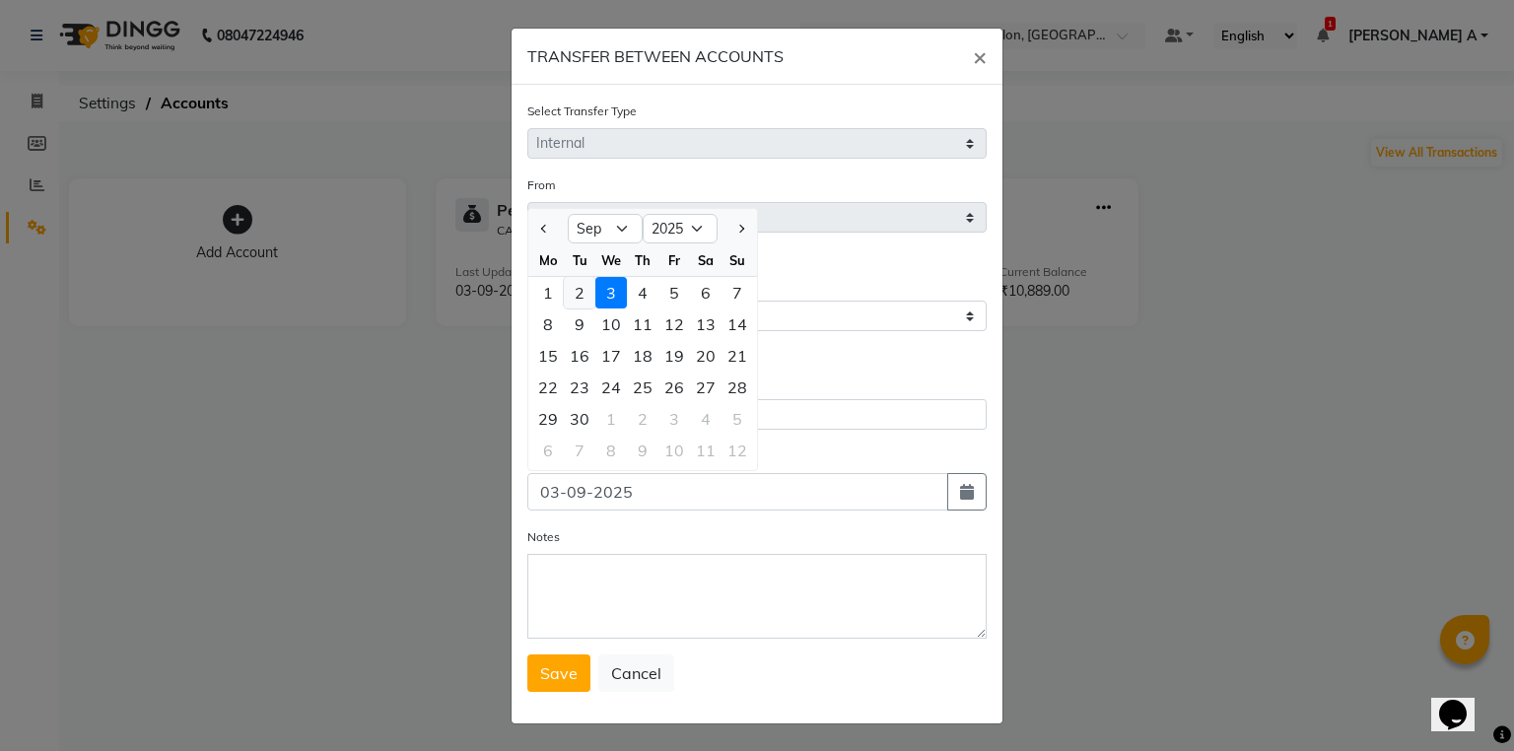
click at [579, 293] on div "2" at bounding box center [580, 293] width 32 height 32
type input "02-09-2025"
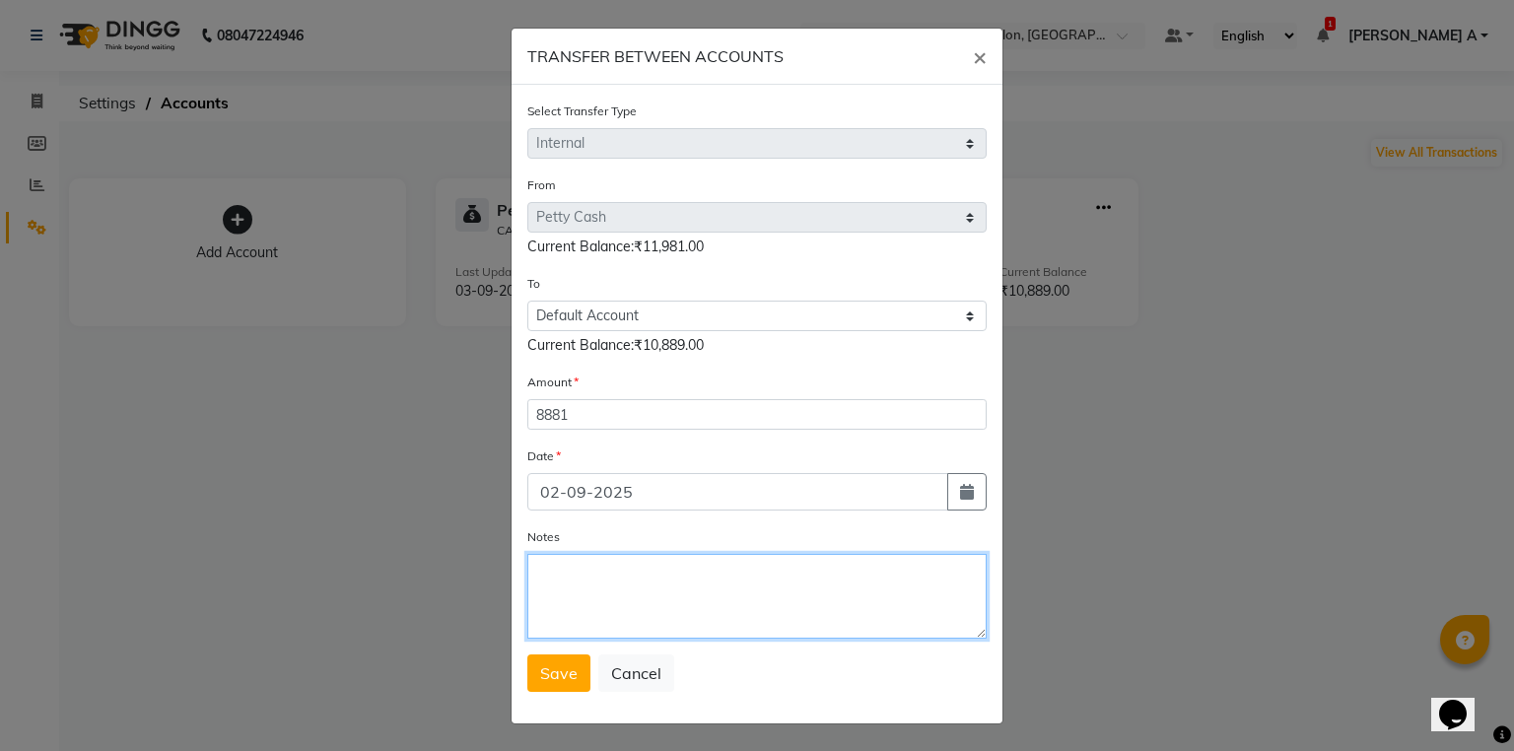
click at [636, 621] on textarea "Notes" at bounding box center [756, 596] width 459 height 85
type textarea "transfer to stlmnt"
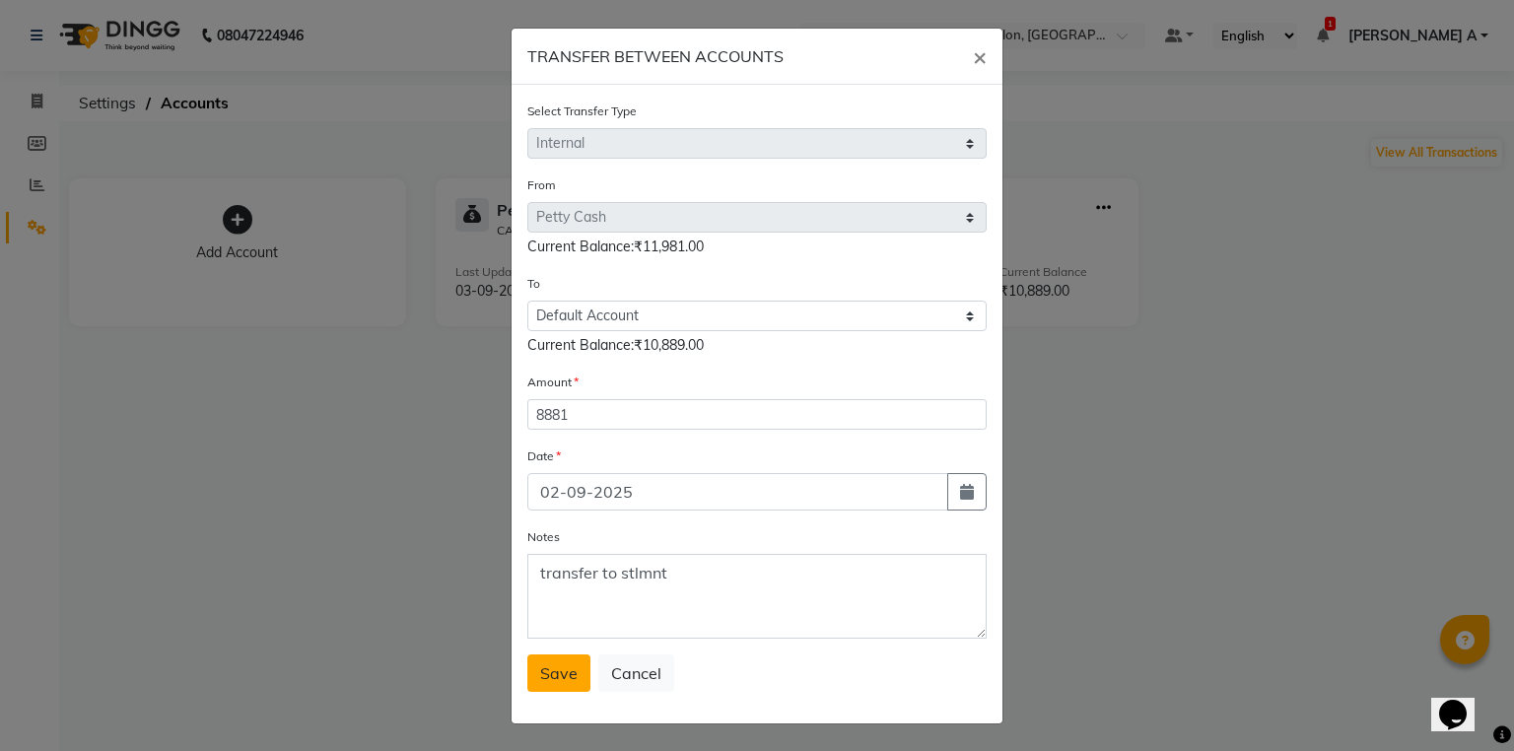
click at [560, 674] on span "Save" at bounding box center [558, 674] width 37 height 20
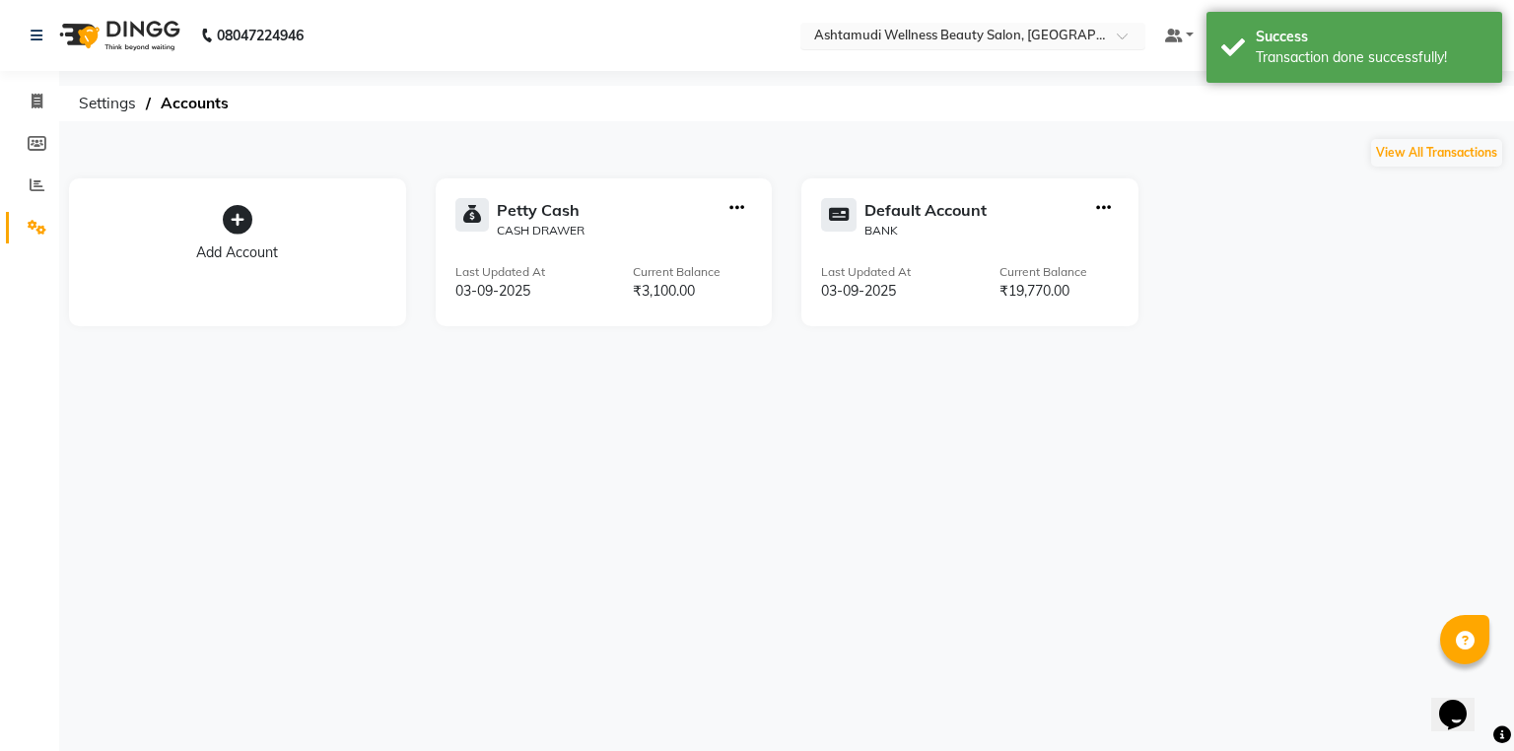
click at [1035, 28] on input "text" at bounding box center [953, 38] width 286 height 20
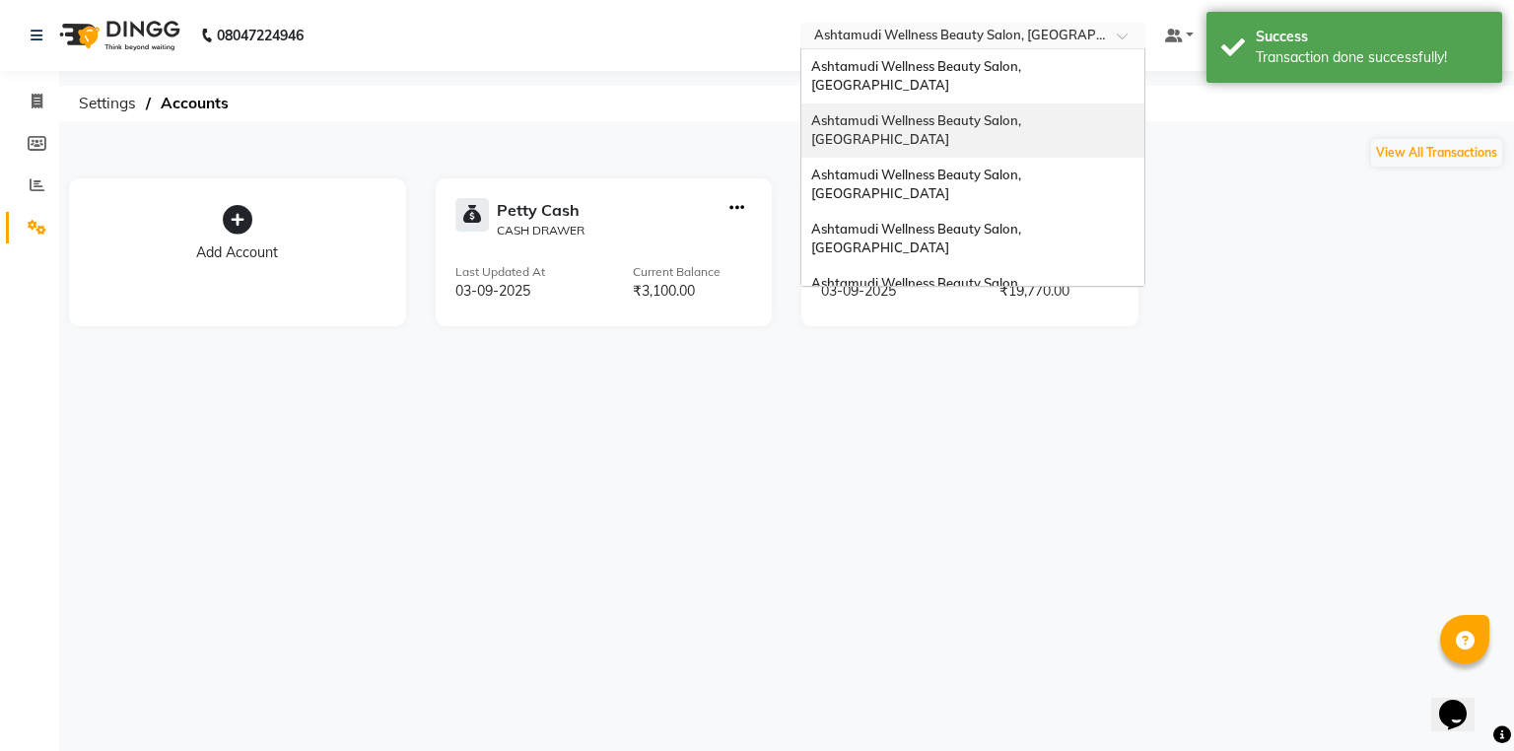
click at [1024, 112] on span "Ashtamudi Wellness Beauty Salon, Guruvayur" at bounding box center [917, 129] width 213 height 35
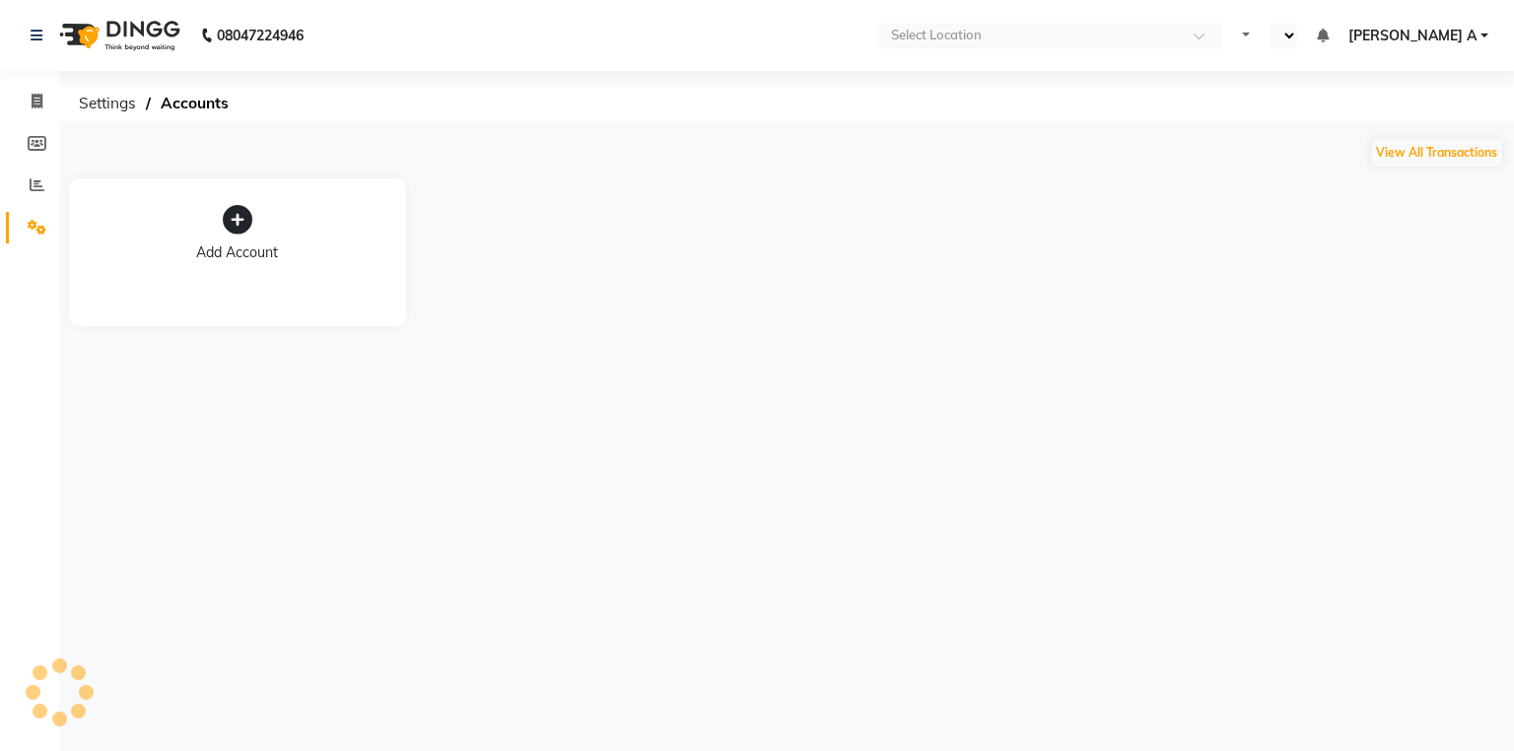
select select "en"
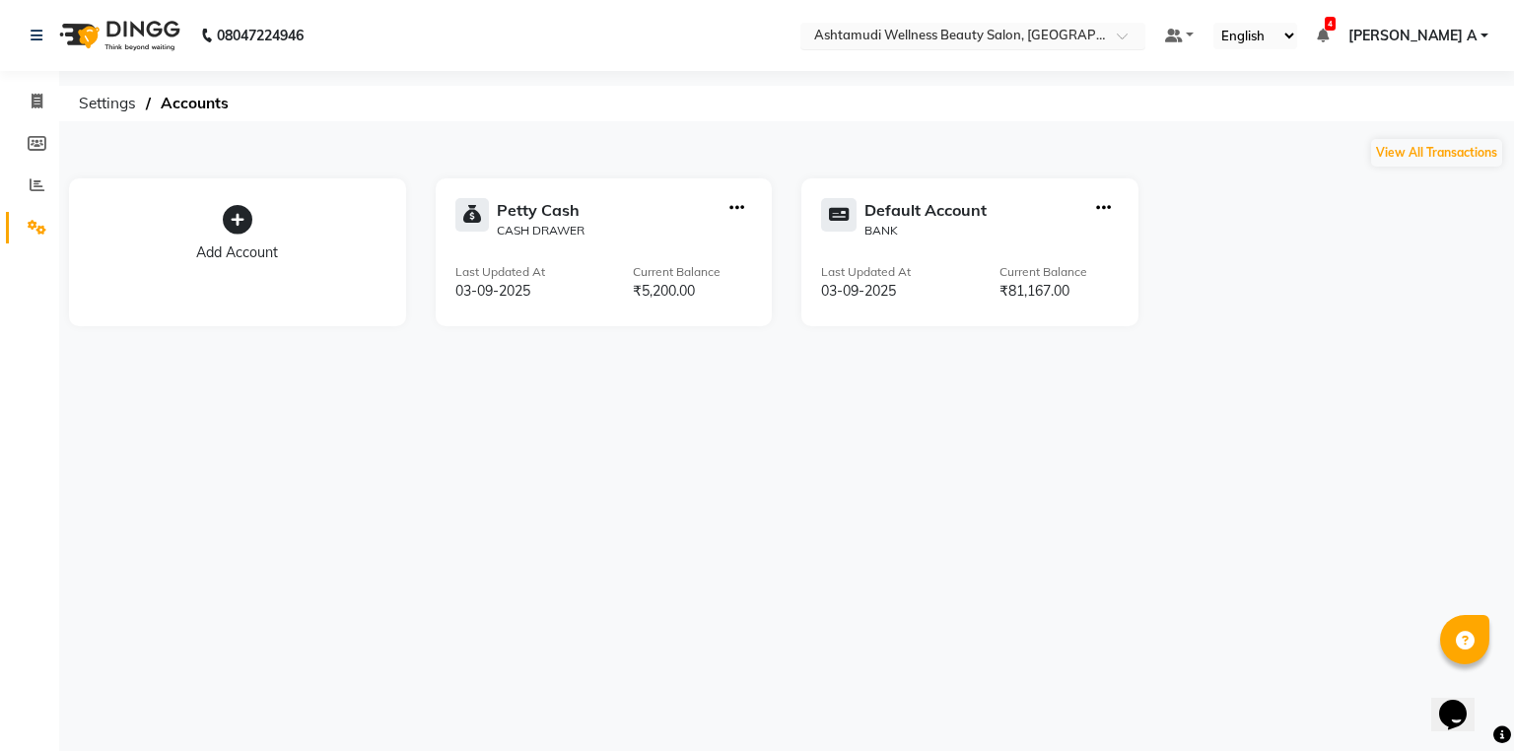
click at [1097, 47] on ng-select "Select Location × Ashtamudi Wellness Beauty Salon, [GEOGRAPHIC_DATA]" at bounding box center [973, 36] width 345 height 27
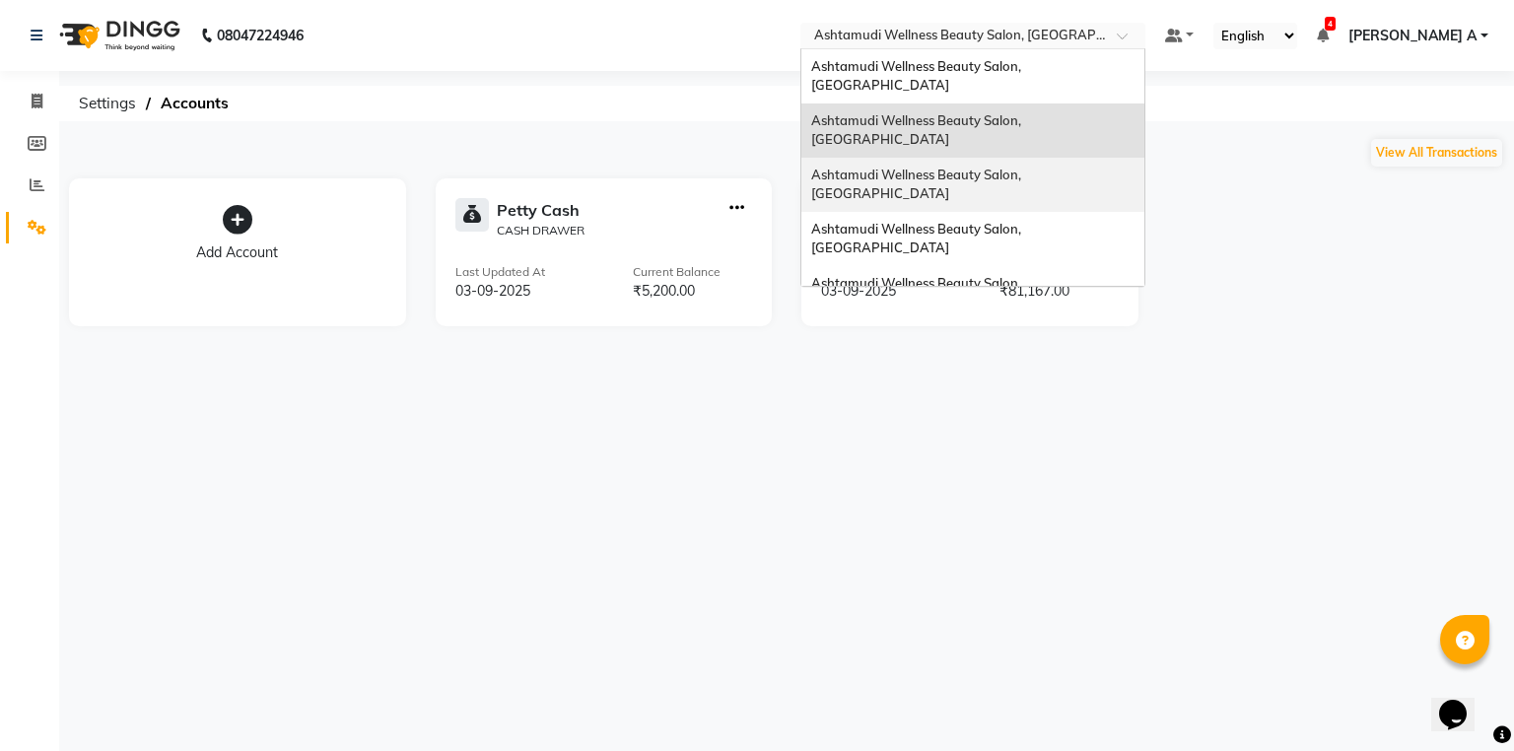
click at [1024, 167] on span "Ashtamudi Wellness Beauty Salon, [GEOGRAPHIC_DATA]" at bounding box center [917, 184] width 213 height 35
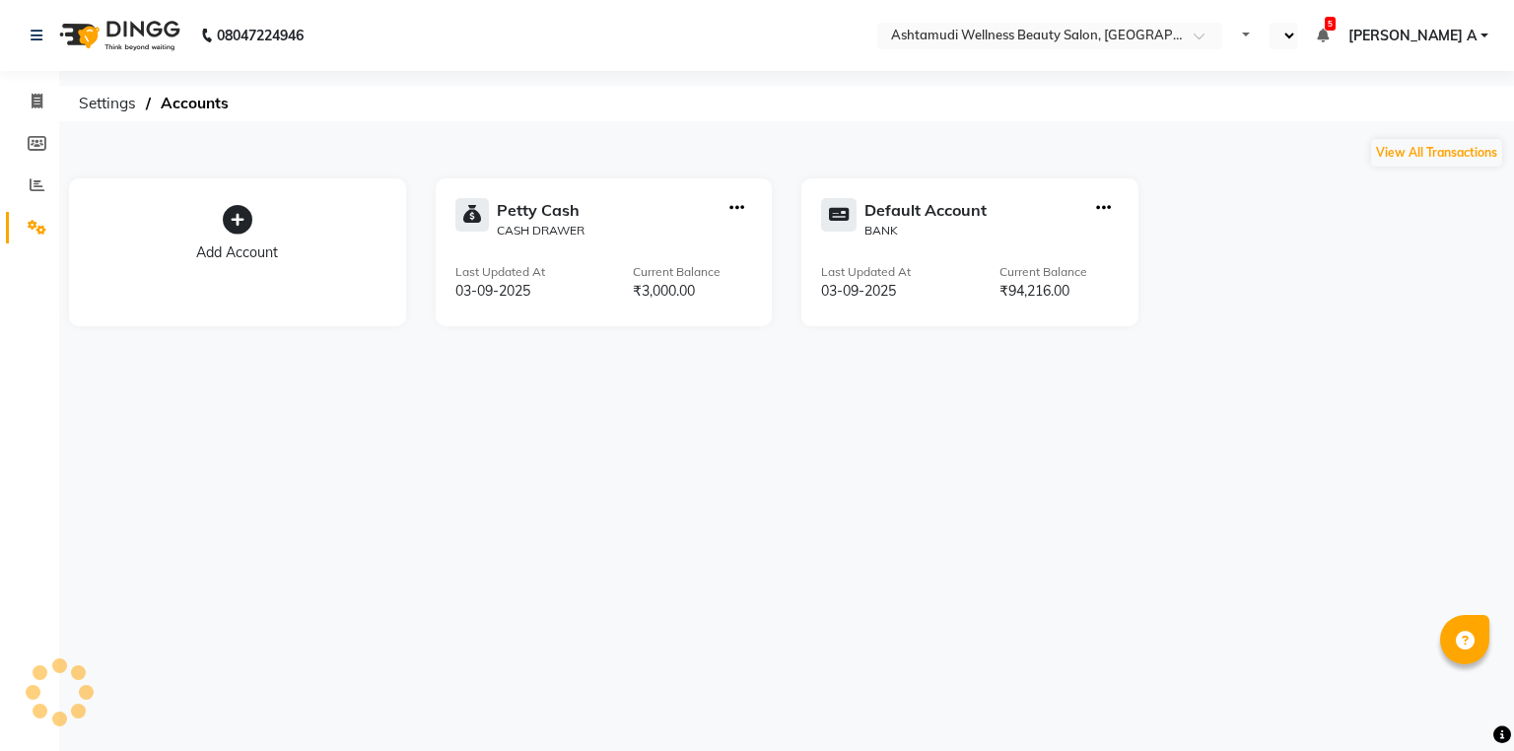
select select "en"
click at [1146, 31] on div at bounding box center [973, 38] width 345 height 20
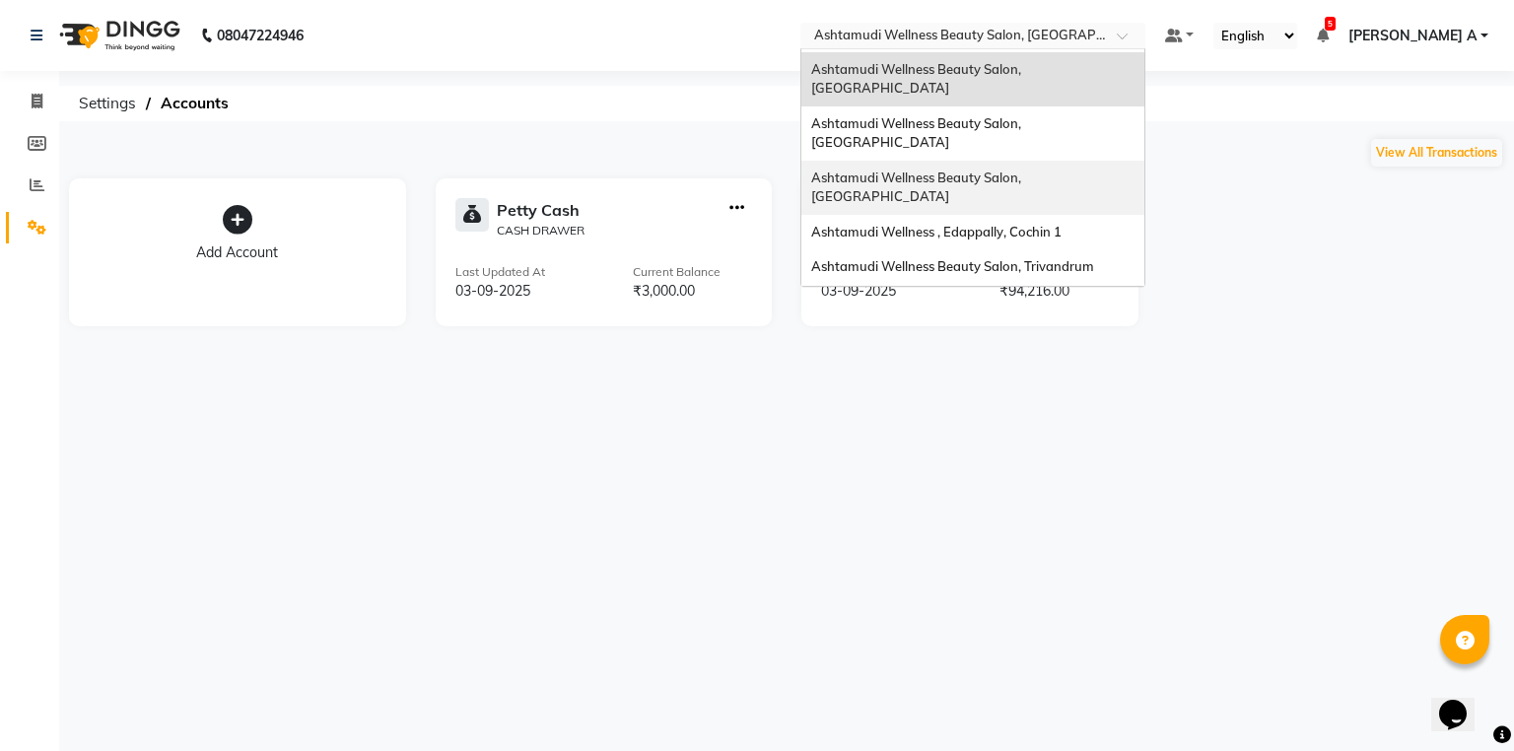
scroll to position [237, 0]
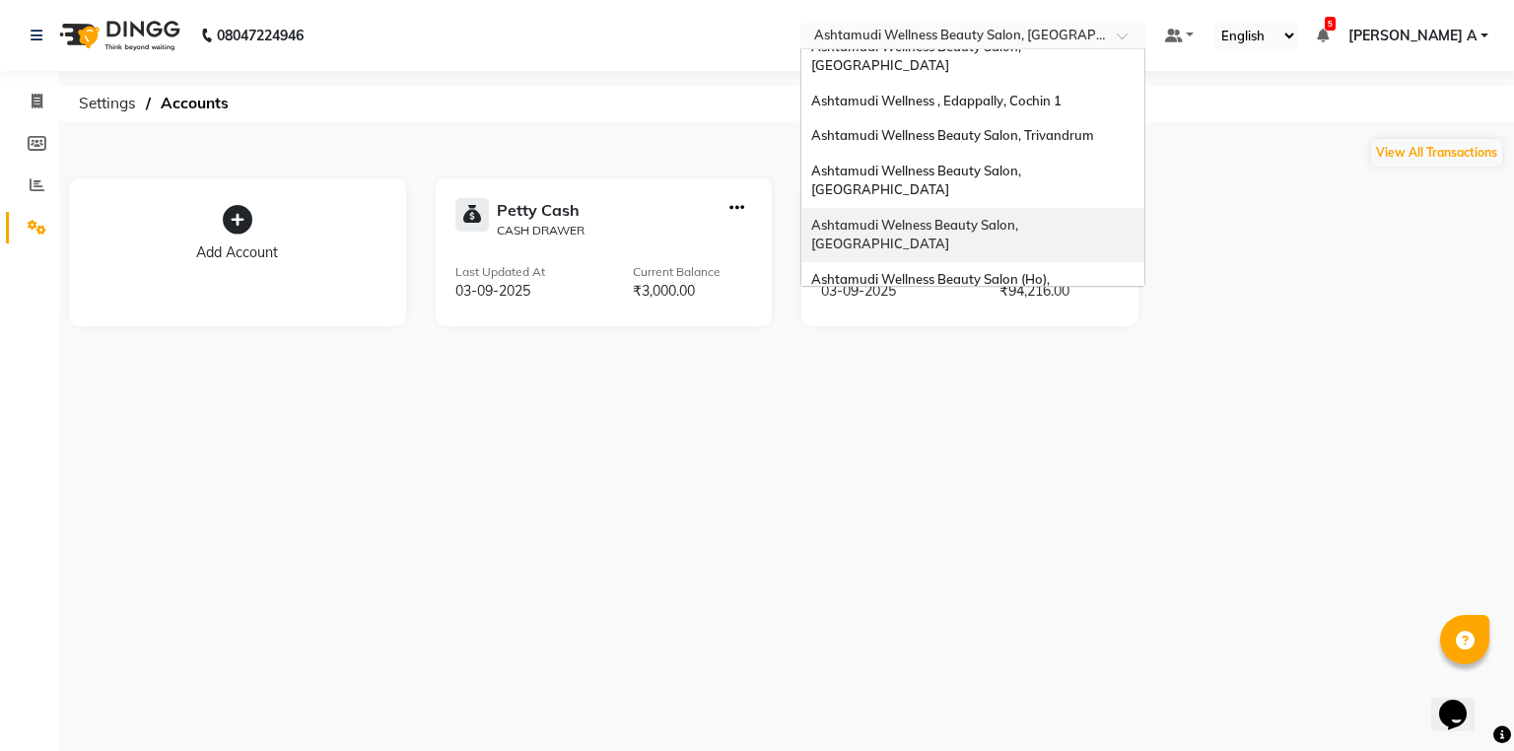
click at [1145, 208] on div "Ashtamudi Welness Beauty Salon, [GEOGRAPHIC_DATA]" at bounding box center [973, 235] width 343 height 54
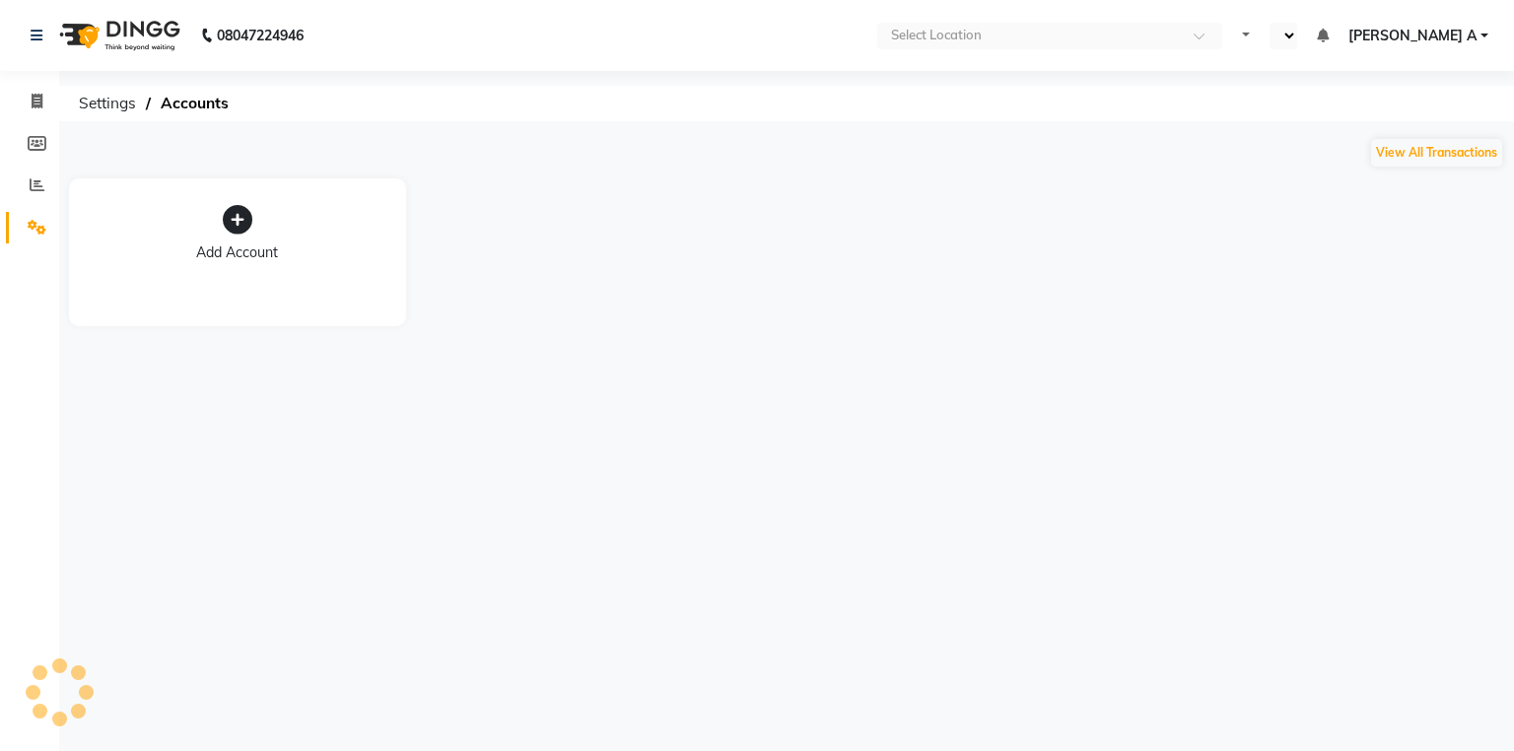
select select "en"
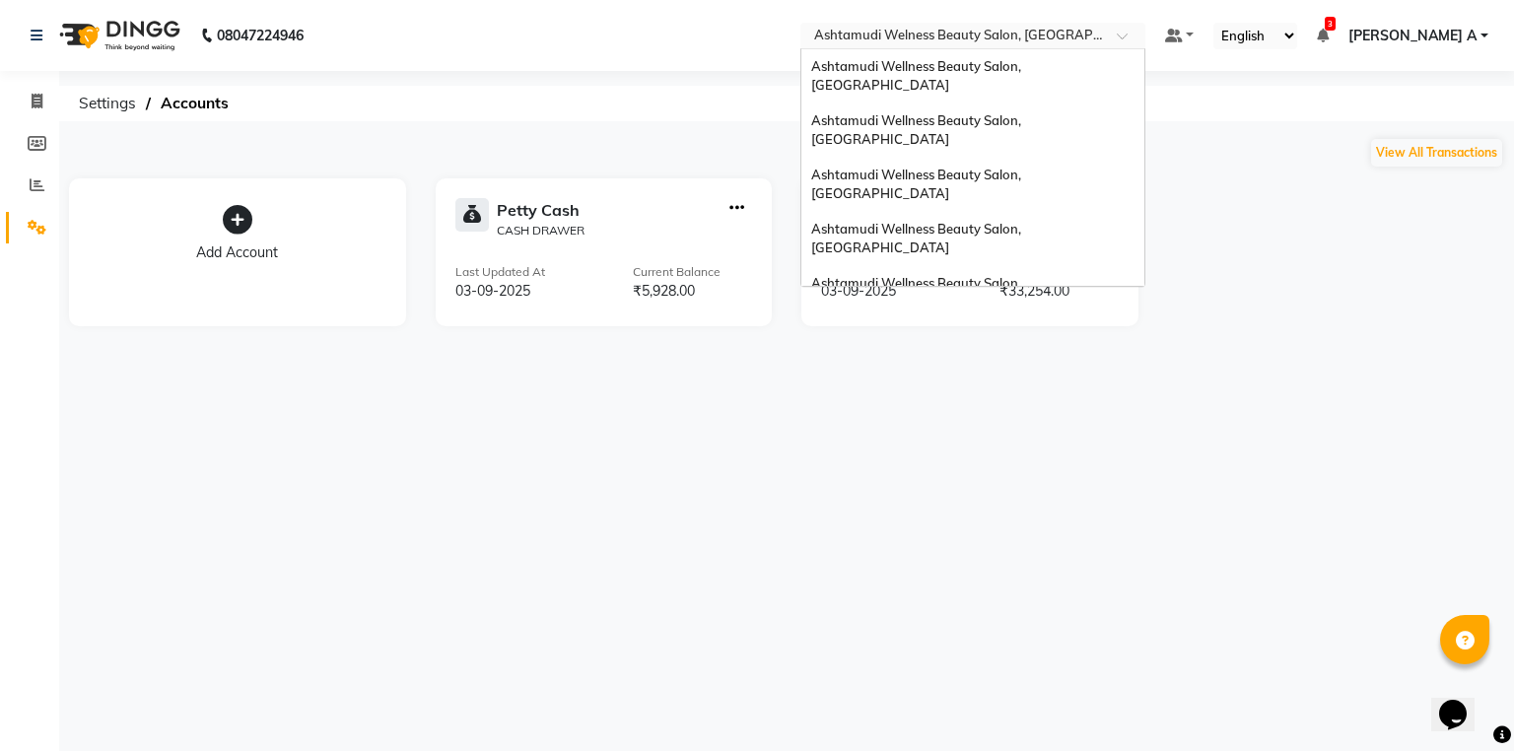
click at [1096, 39] on input "text" at bounding box center [953, 38] width 286 height 20
click at [1024, 275] on span "Ashtamudi Wellness Beauty Salon, [GEOGRAPHIC_DATA]" at bounding box center [917, 292] width 213 height 35
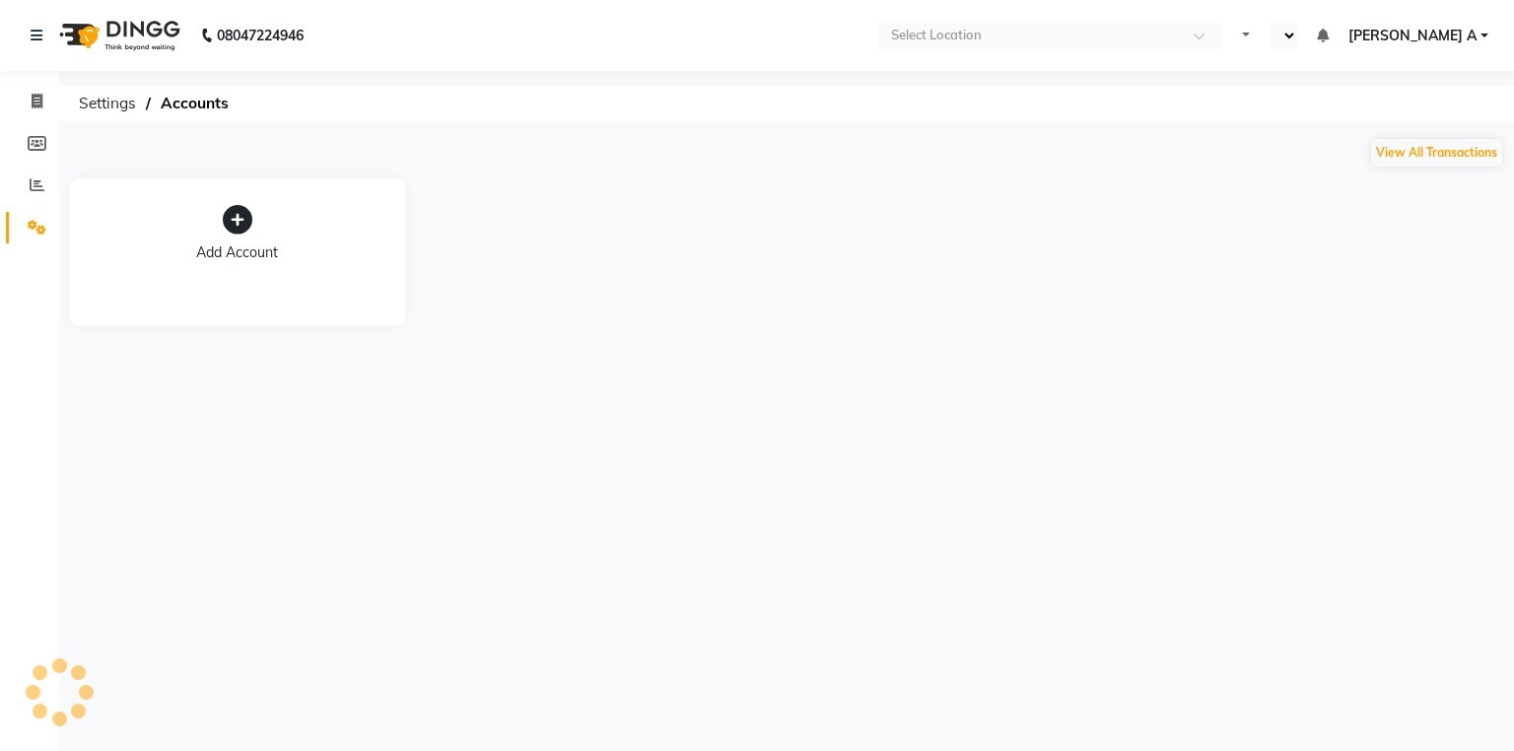
select select "en"
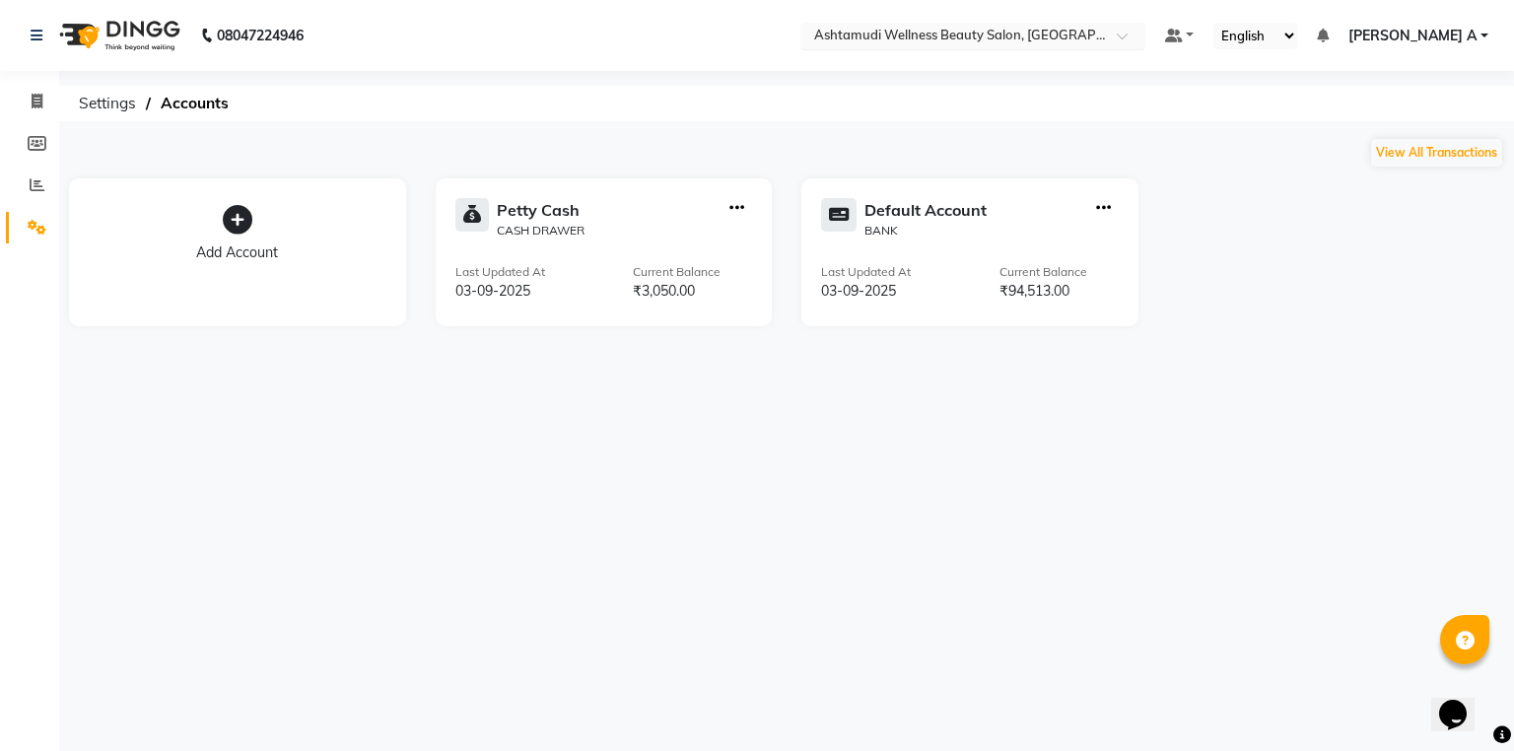
click at [1146, 26] on div "Select Location × Ashtamudi Wellness Beauty Salon, [GEOGRAPHIC_DATA]" at bounding box center [973, 36] width 345 height 27
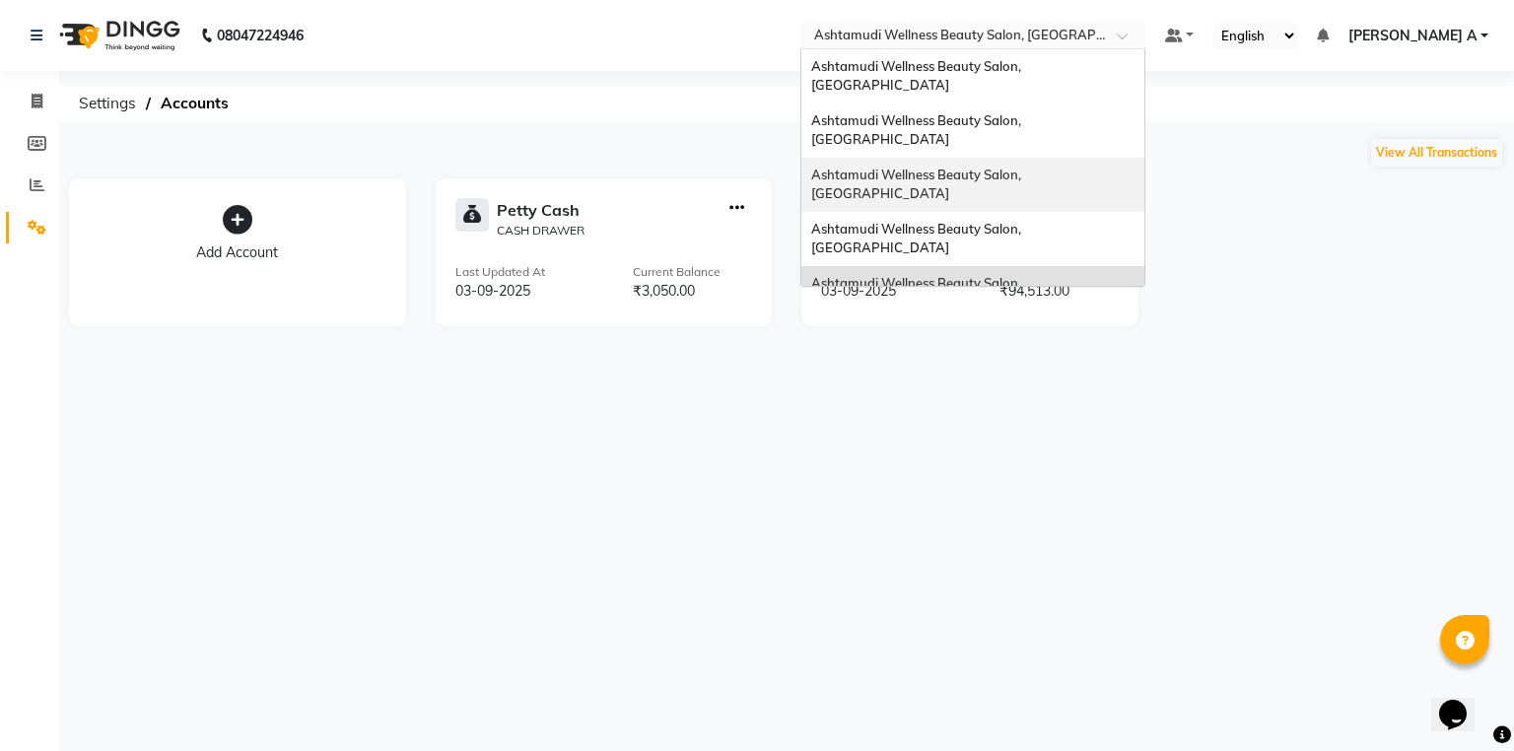
click at [1128, 212] on div "Ashtamudi Wellness Beauty Salon, [GEOGRAPHIC_DATA]" at bounding box center [973, 239] width 343 height 54
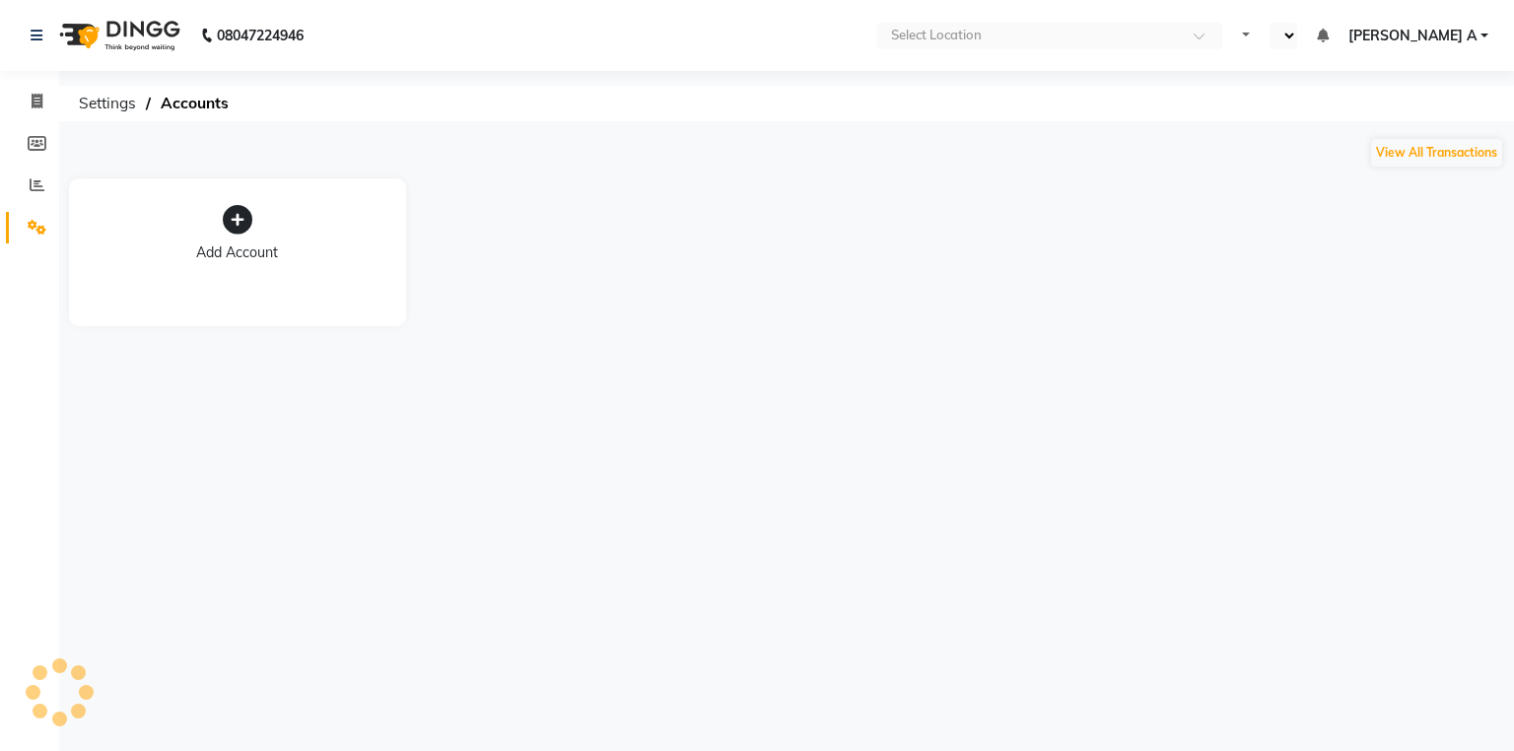
select select "en"
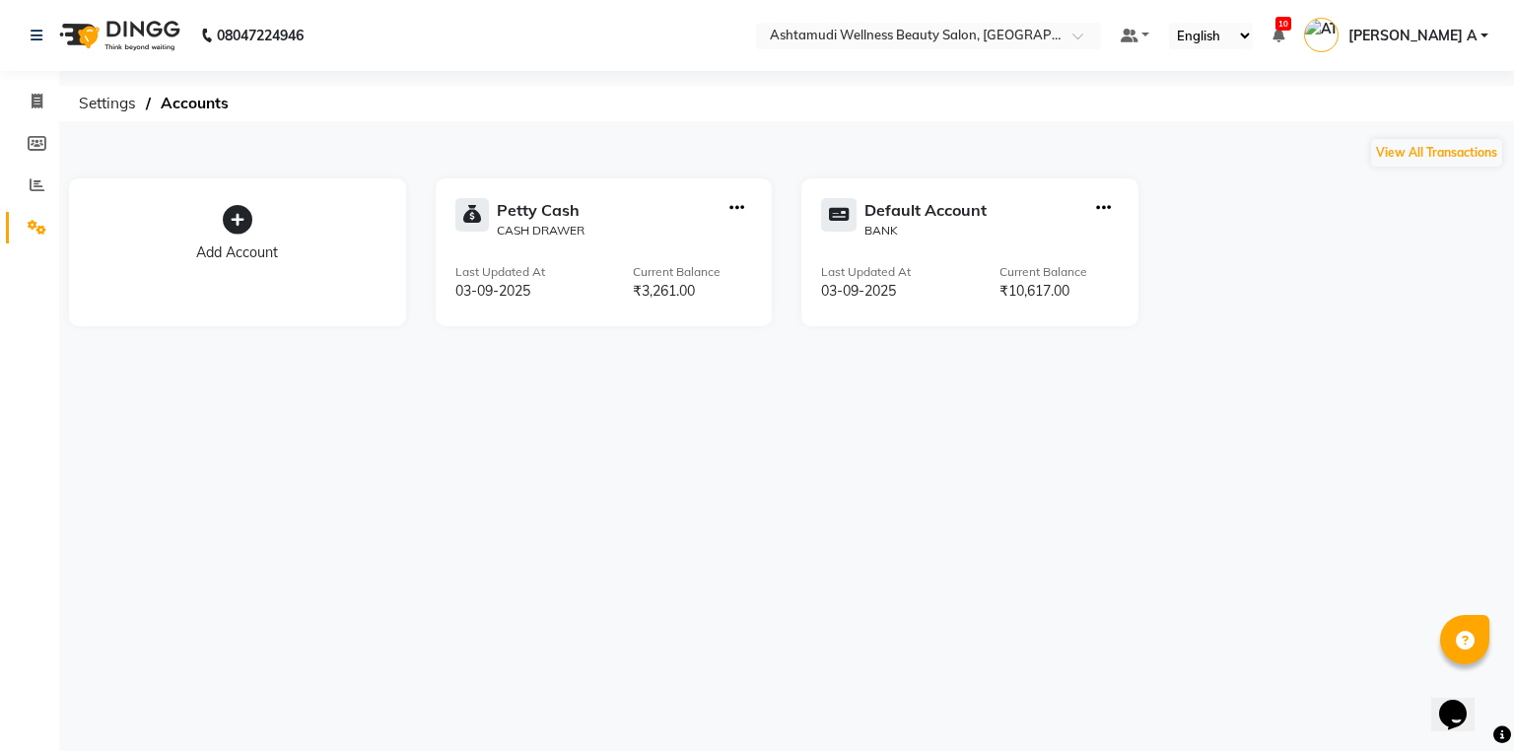
click at [1095, 20] on nav "08047224946 Select Location × Ashtamudi Wellness Beauty Salon, Kottiyam Default…" at bounding box center [757, 35] width 1514 height 71
click at [1091, 46] on nav "08047224946 Select Location × Ashtamudi Wellness Beauty Salon, Kottiyam Default…" at bounding box center [757, 35] width 1514 height 71
click at [1052, 37] on input "text" at bounding box center [909, 38] width 286 height 20
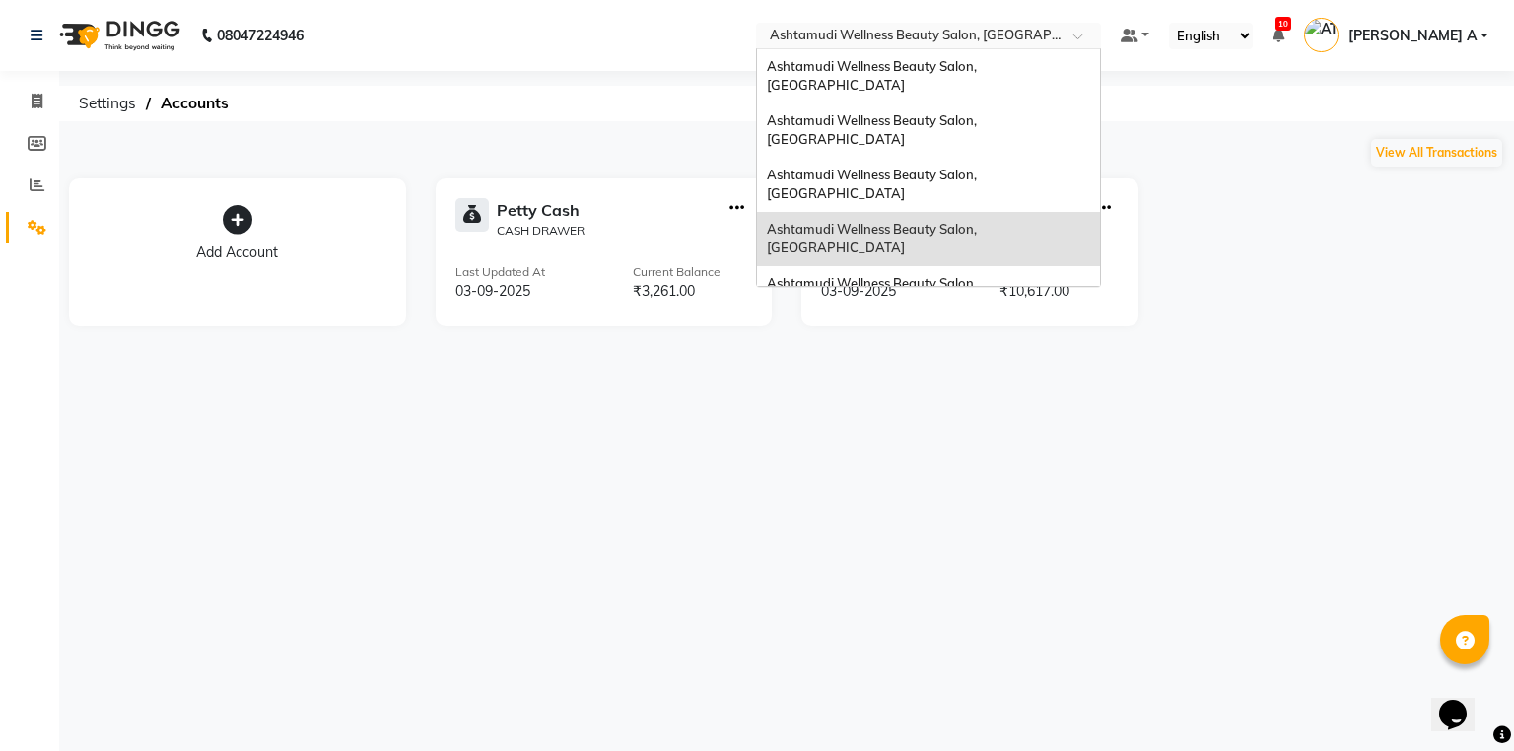
click at [1088, 53] on div "Ashtamudi Wellness Beauty Salon, [GEOGRAPHIC_DATA]" at bounding box center [928, 76] width 343 height 54
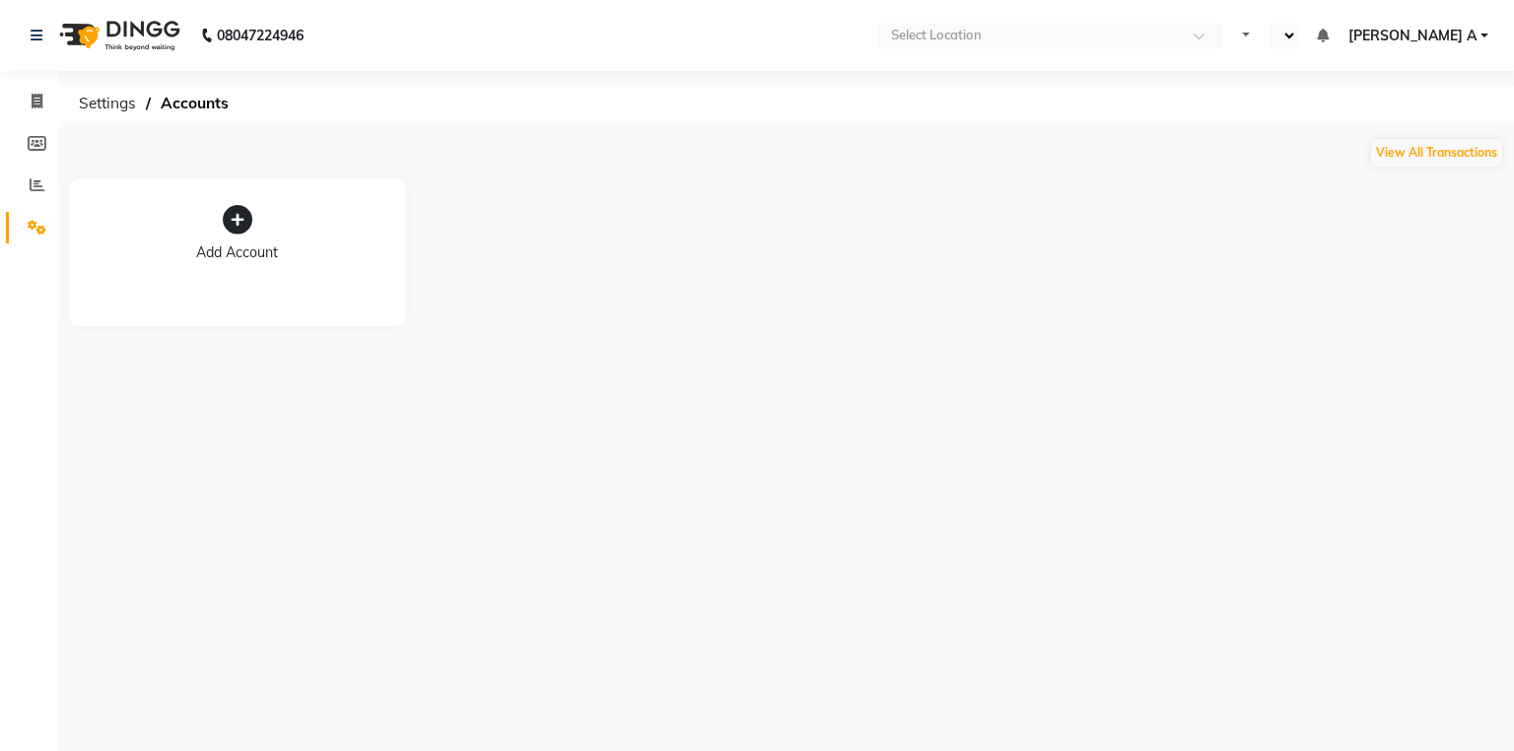
select select "en"
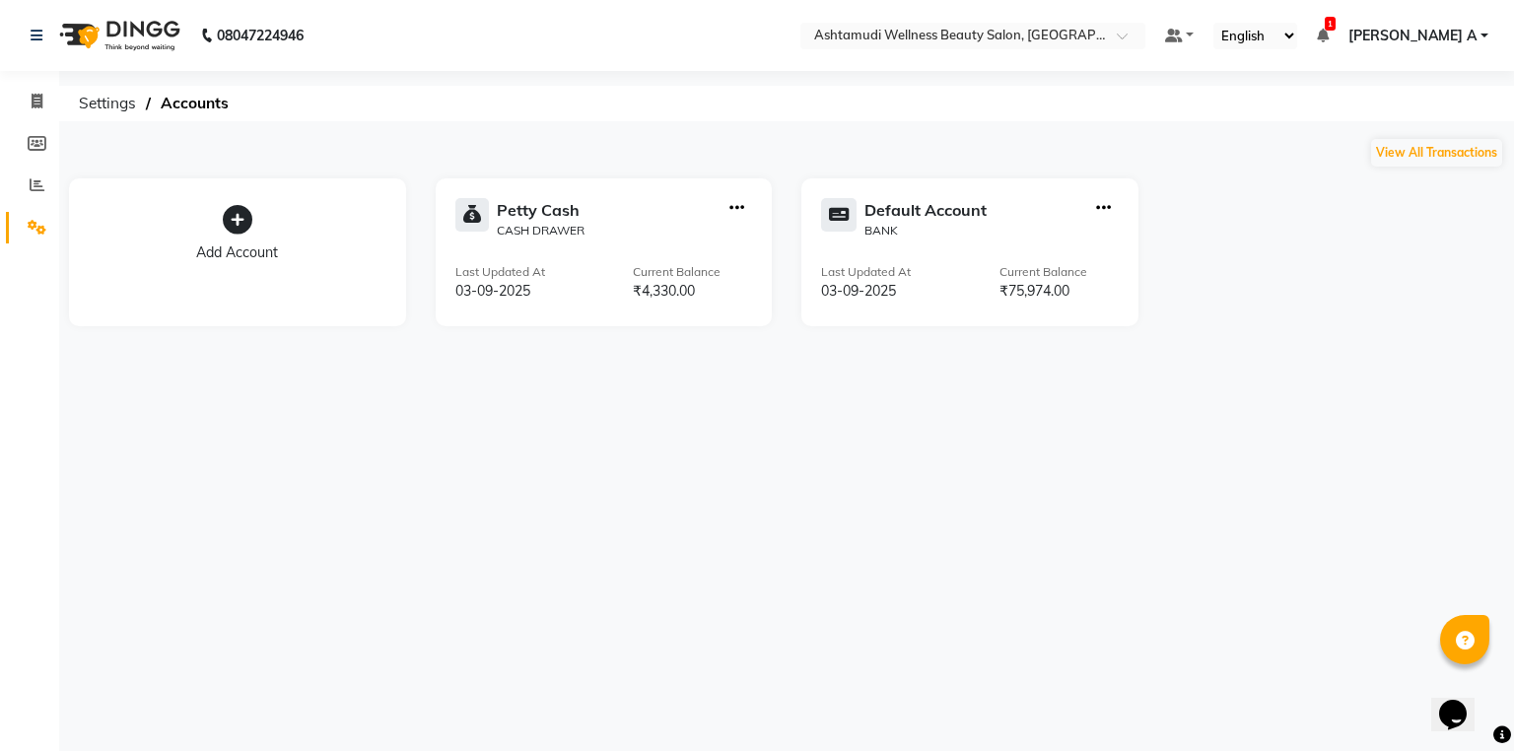
drag, startPoint x: 1132, startPoint y: 51, endPoint x: 1134, endPoint y: 28, distance: 23.7
click at [1132, 50] on nav "08047224946 Select Location × Ashtamudi Wellness Beauty Salon, Kowdiar Default …" at bounding box center [757, 35] width 1514 height 71
click at [1096, 28] on input "text" at bounding box center [953, 38] width 286 height 20
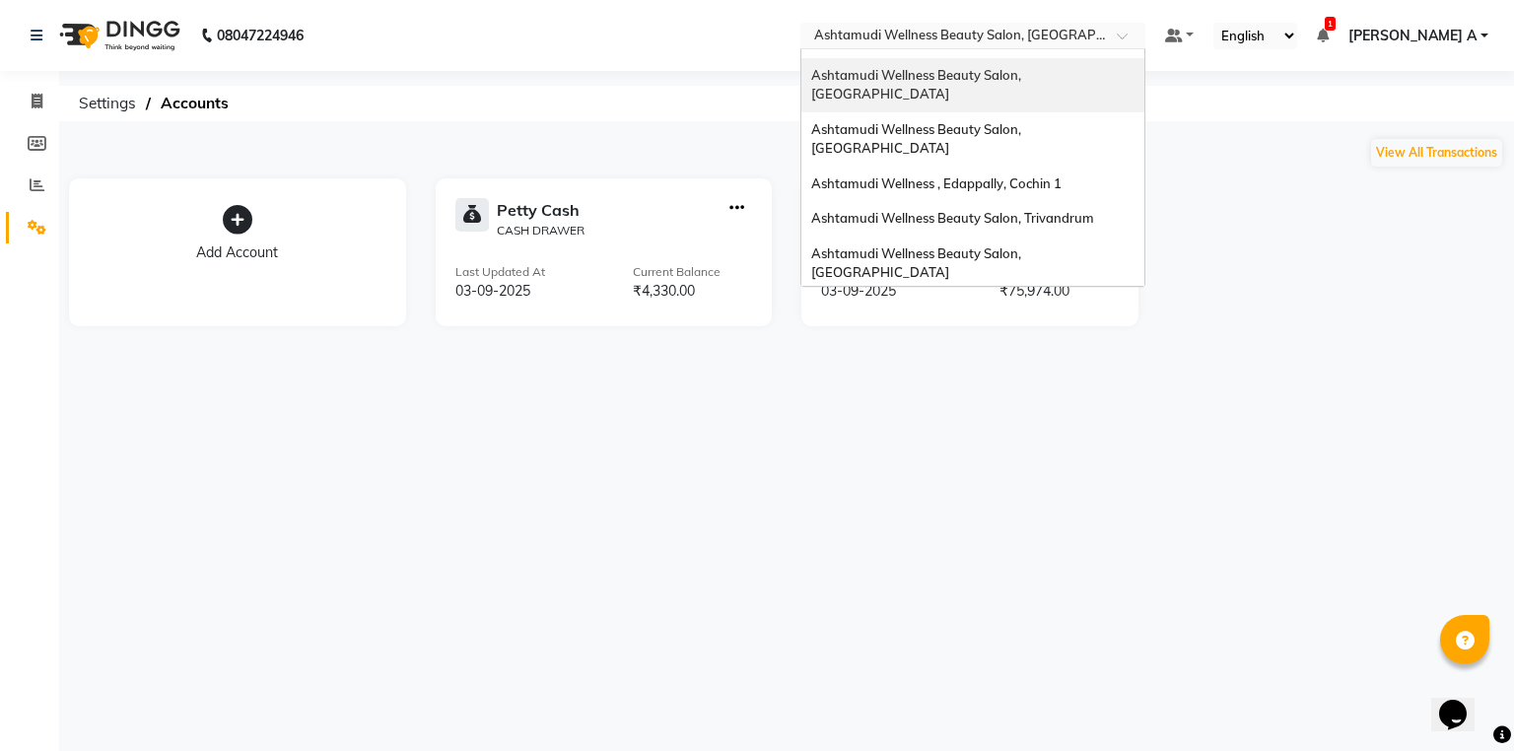
scroll to position [158, 0]
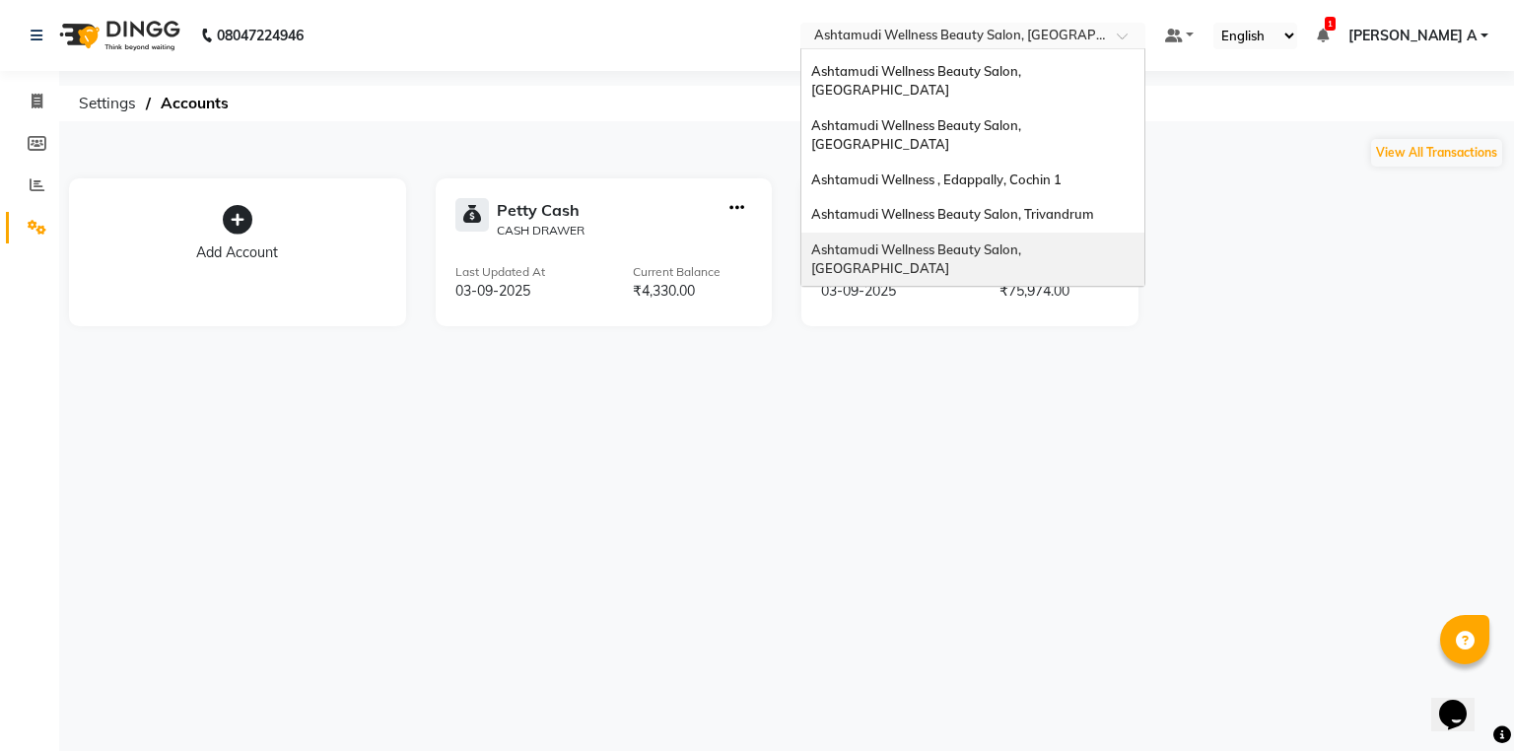
click at [1136, 233] on div "Ashtamudi Wellness Beauty Salon, [GEOGRAPHIC_DATA]" at bounding box center [973, 260] width 343 height 54
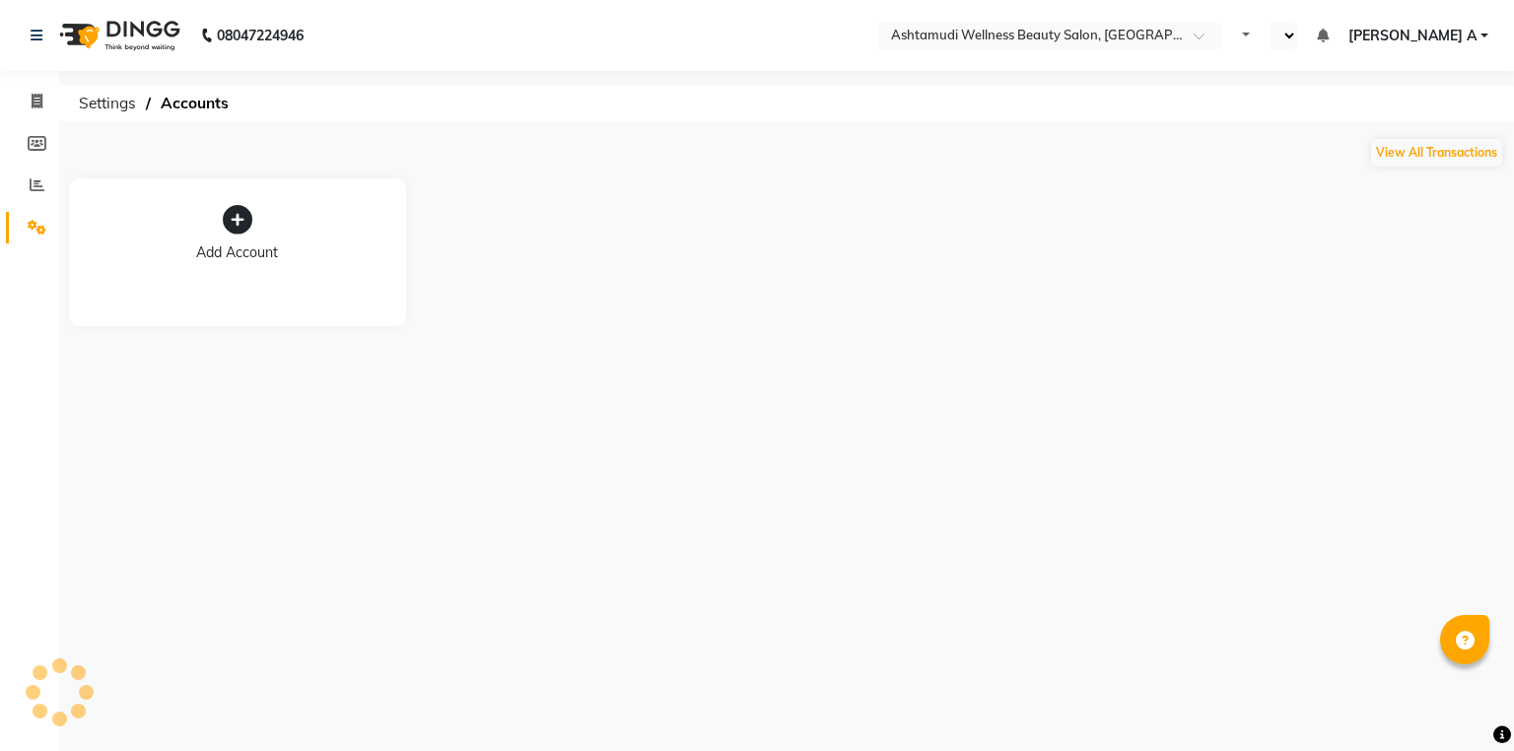
select select "en"
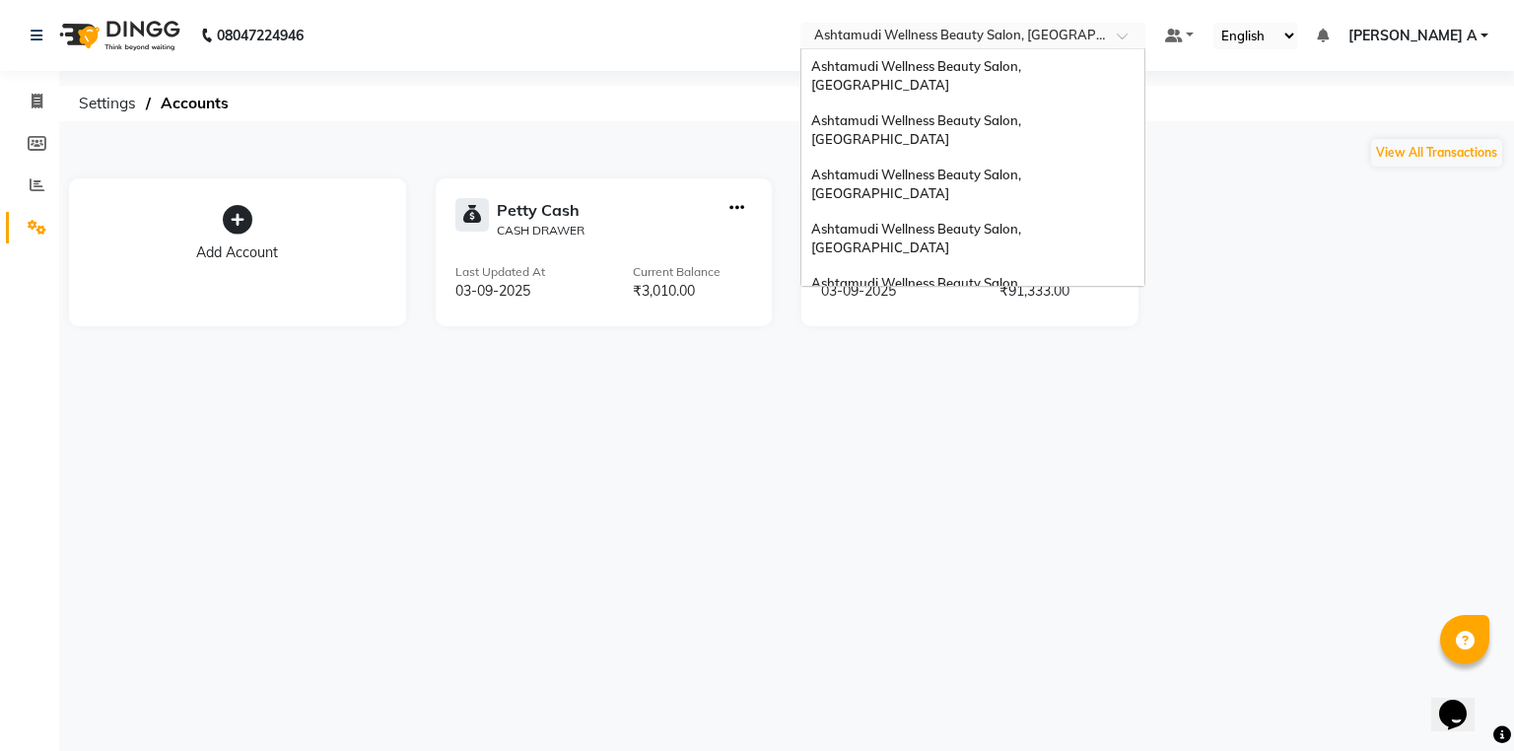
click at [1146, 30] on div at bounding box center [973, 38] width 345 height 20
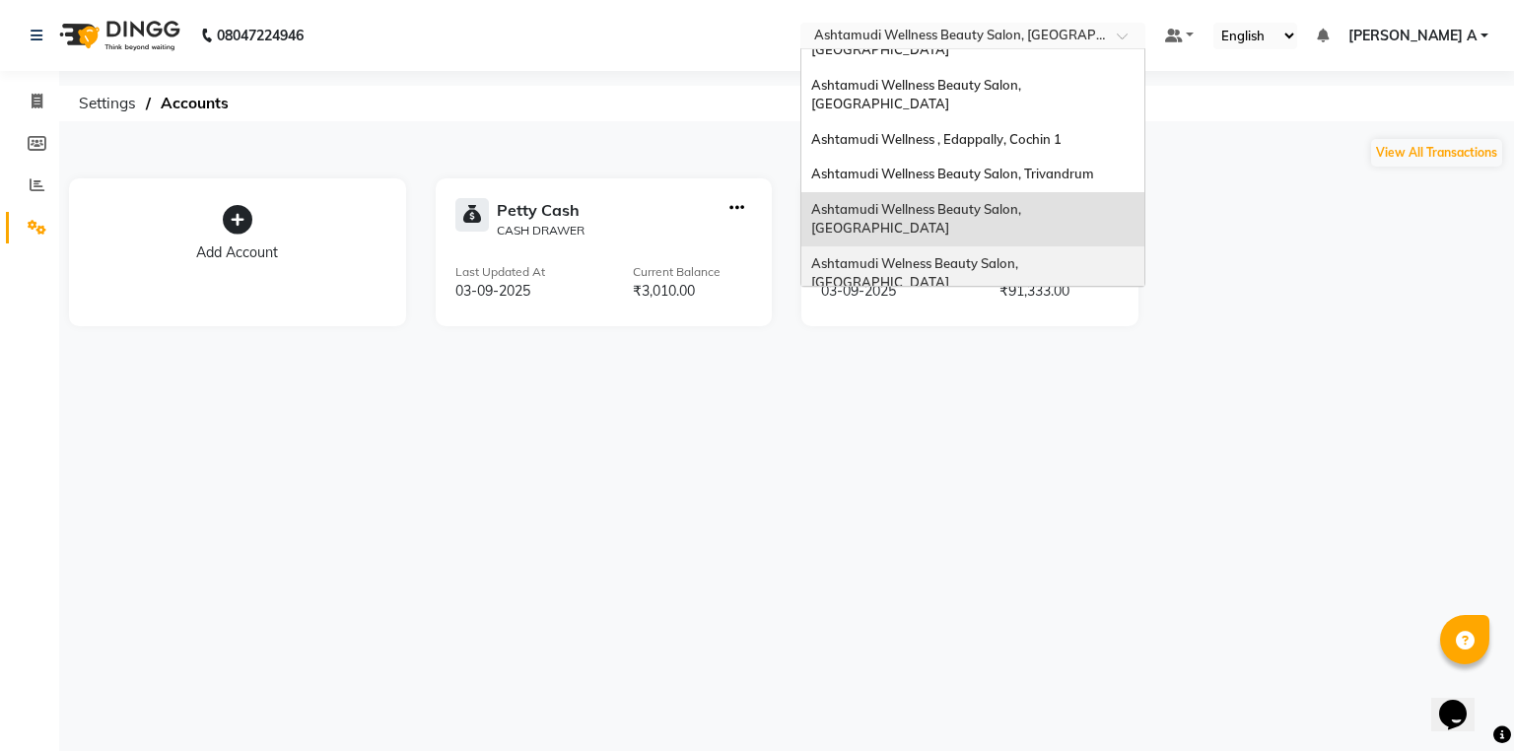
scroll to position [166, 0]
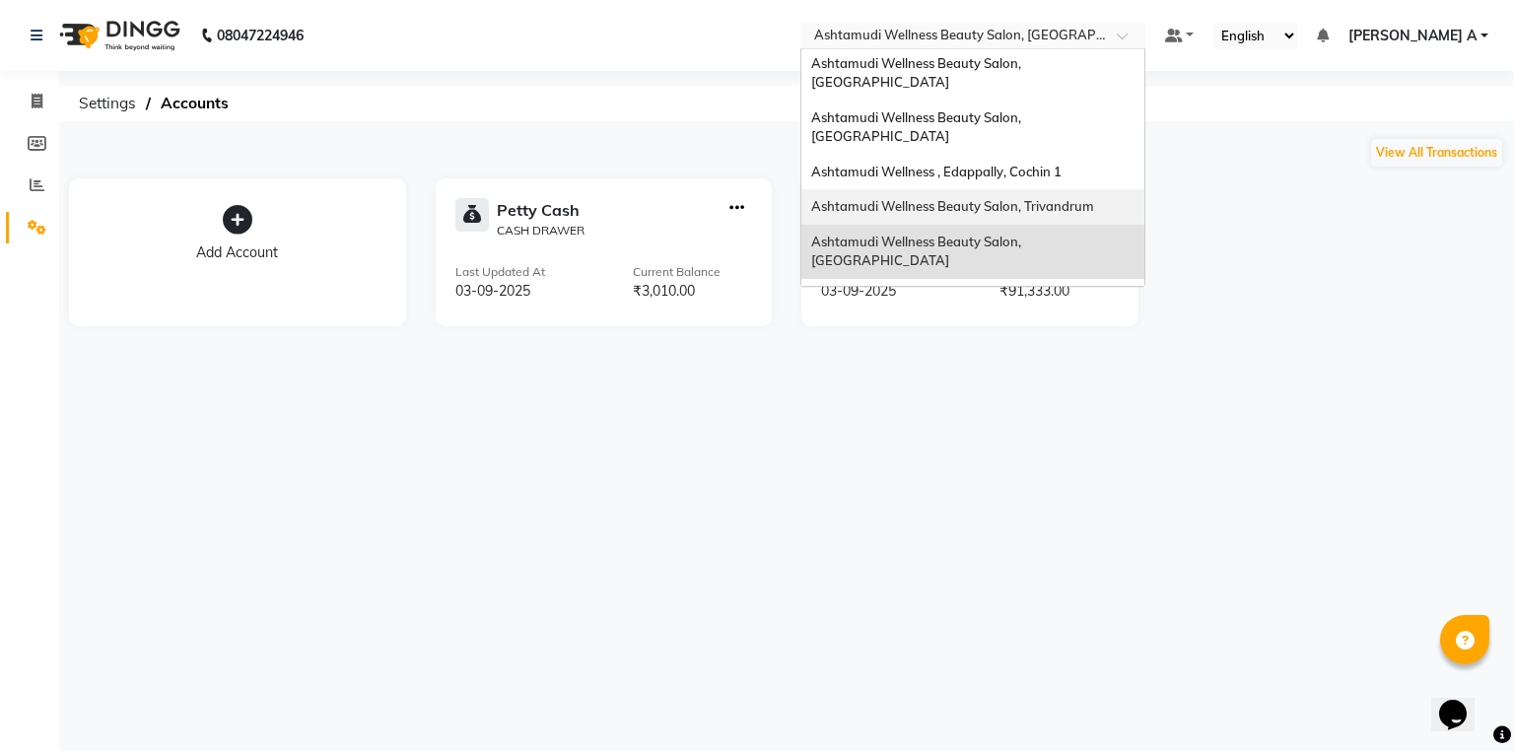
click at [1094, 198] on span "Ashtamudi Wellness Beauty Salon, Trivandrum" at bounding box center [952, 206] width 283 height 16
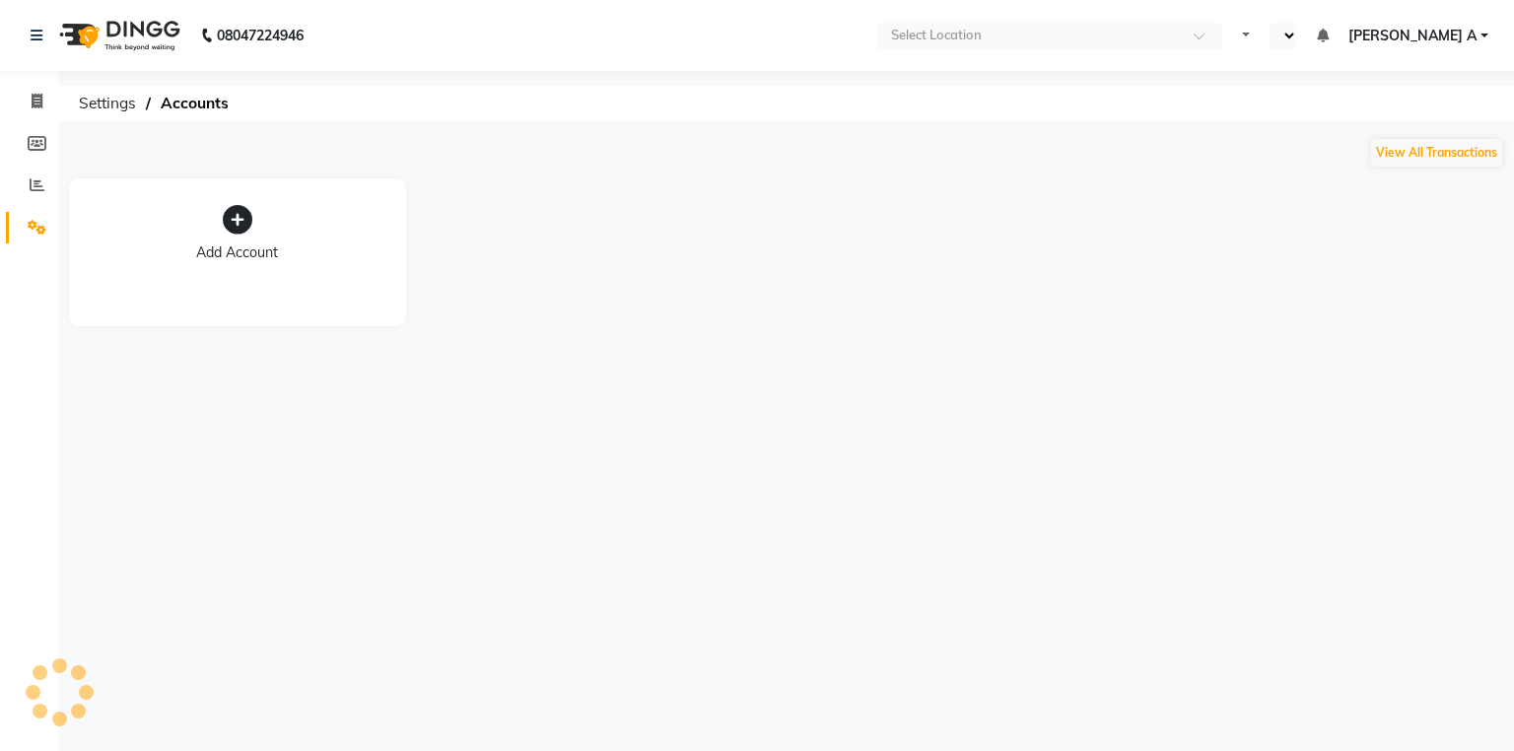
select select "en"
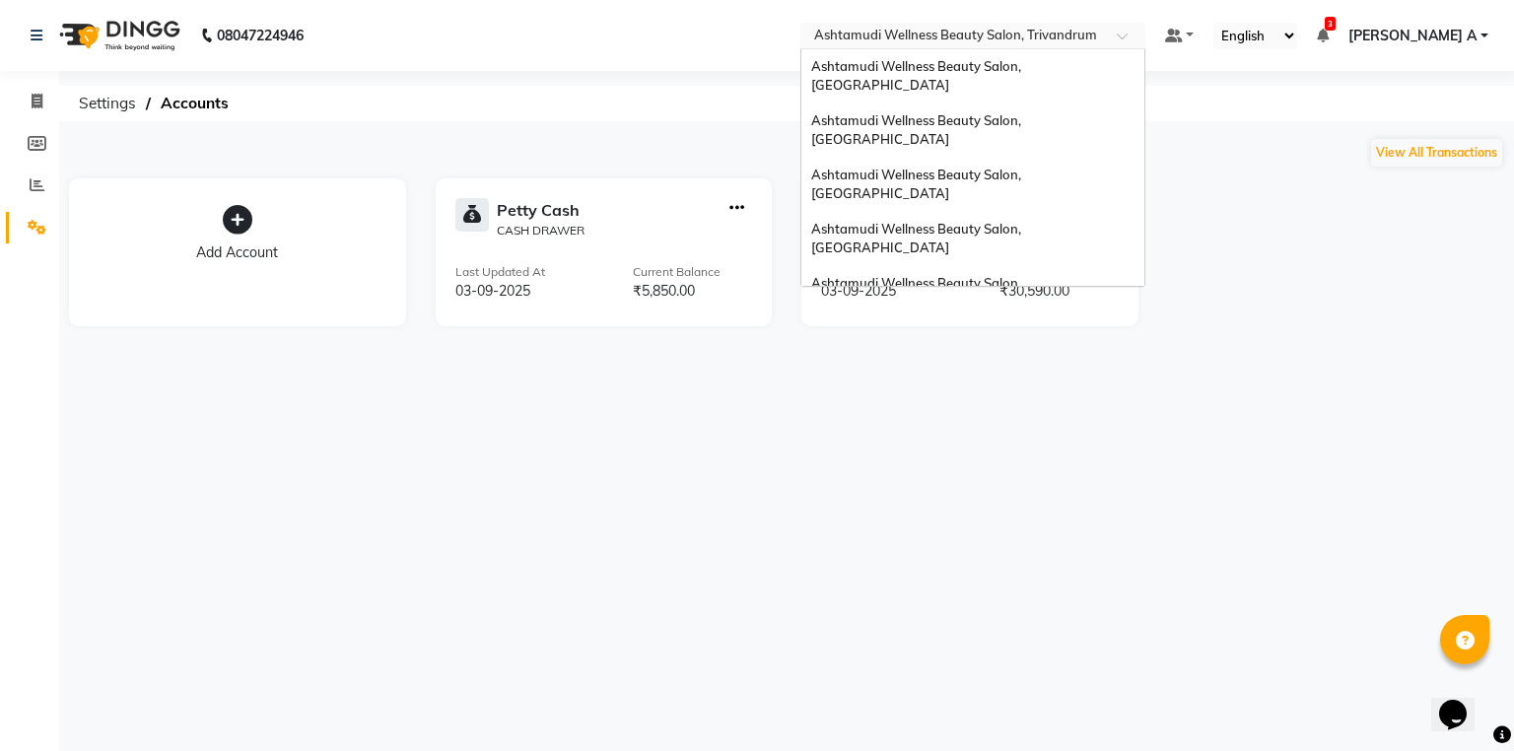
click at [1096, 31] on input "text" at bounding box center [953, 38] width 286 height 20
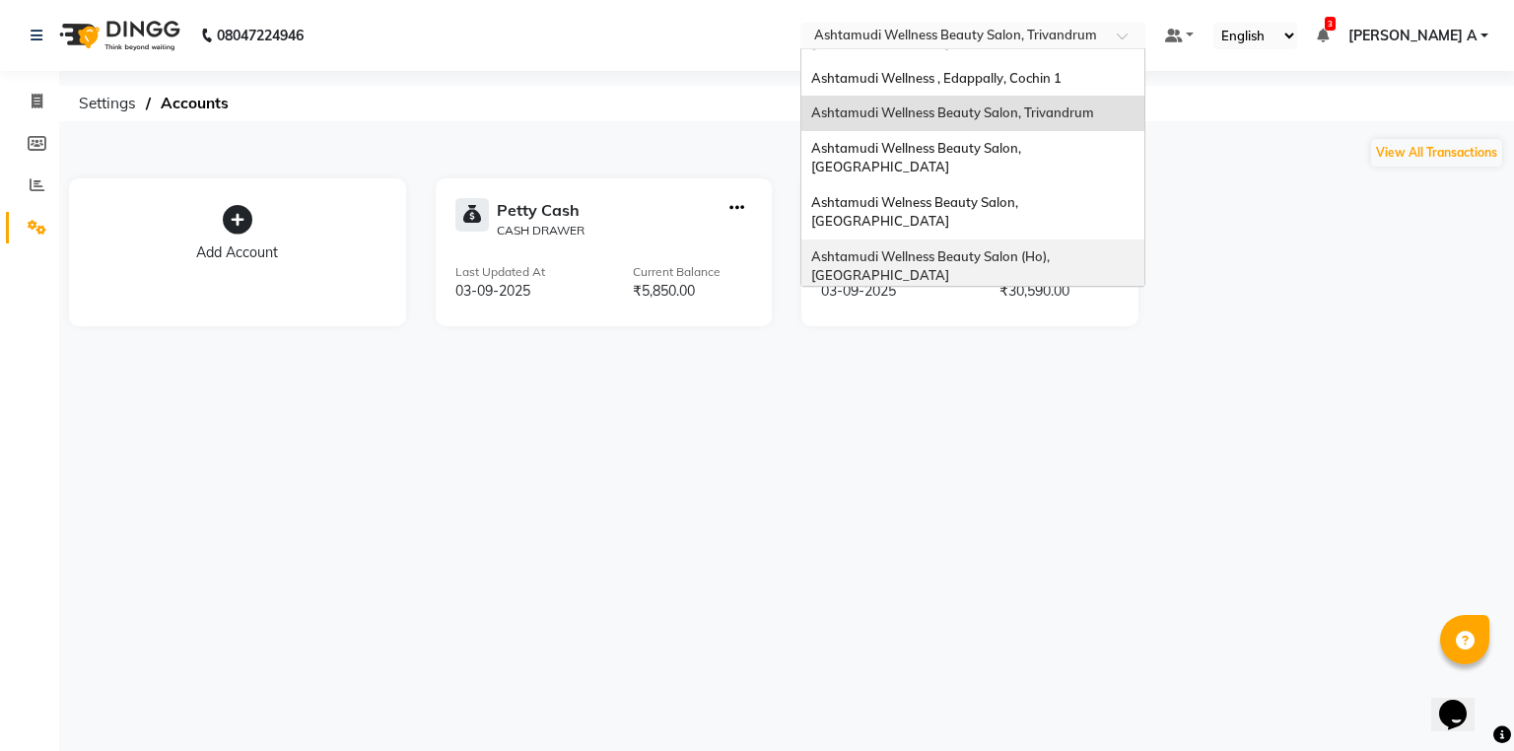
scroll to position [308, 0]
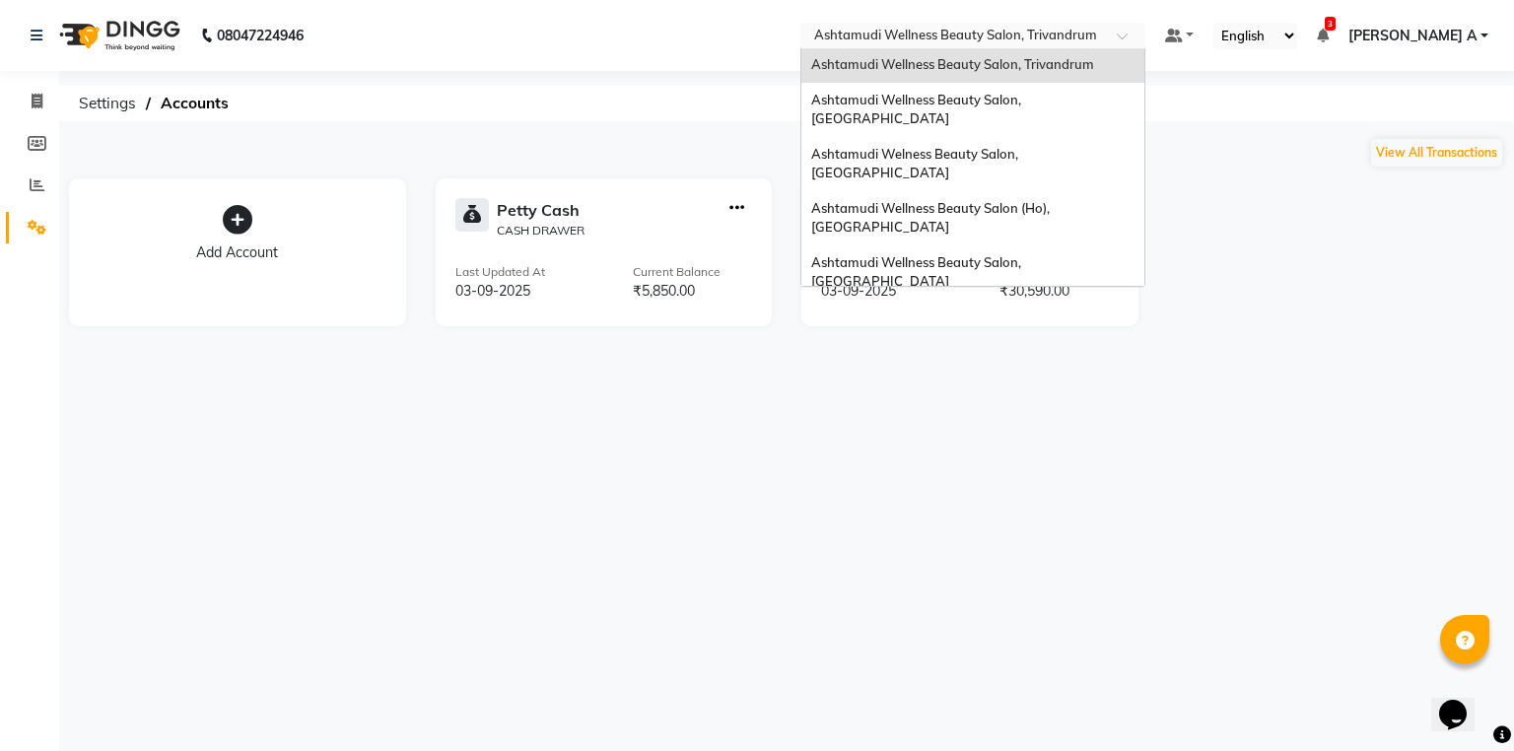
click at [1127, 443] on div "Ashtamudi Unisex Salon, Dreams Mall, Dreams Mall Kottiyam" at bounding box center [973, 470] width 343 height 54
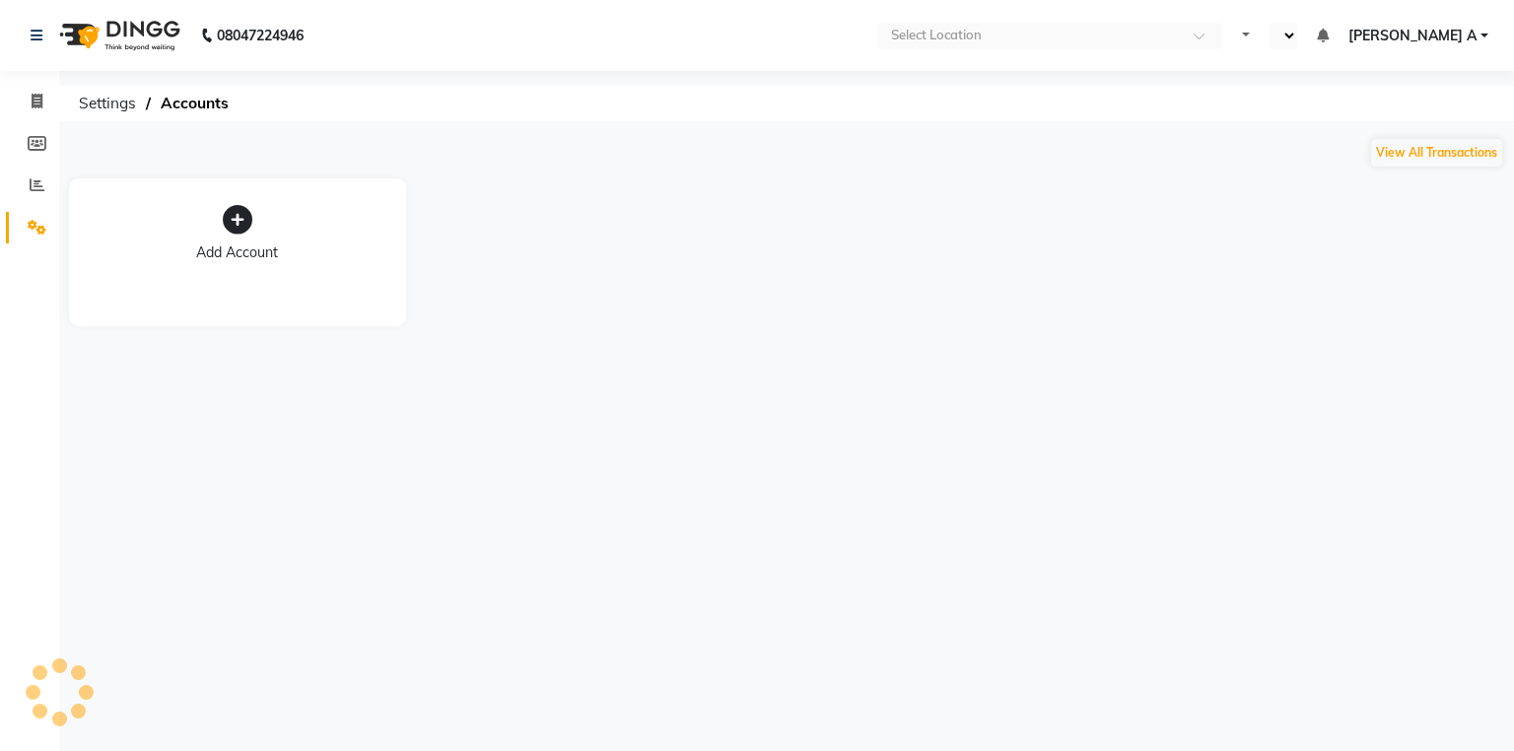
select select "en"
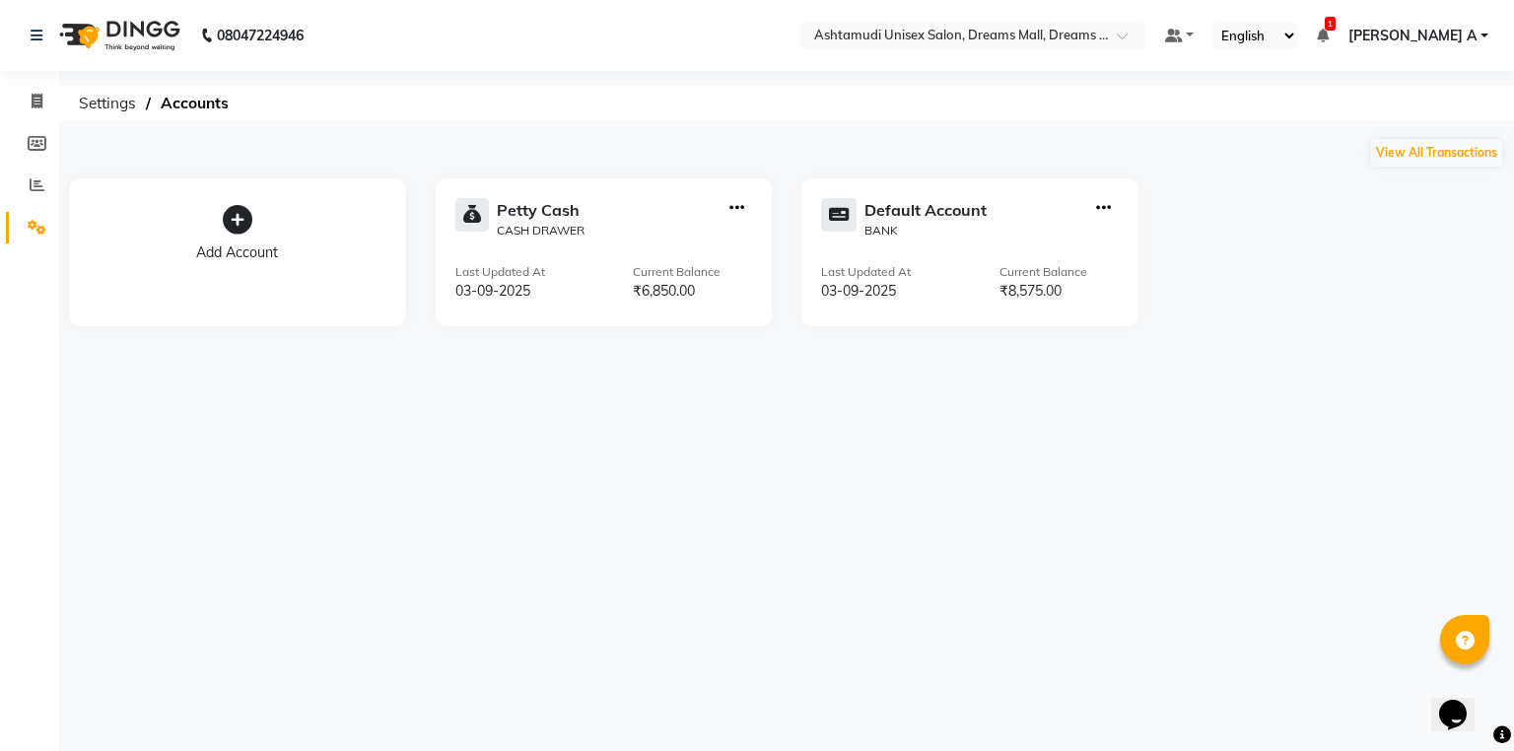
click at [1474, 27] on span "[PERSON_NAME] A" at bounding box center [1413, 36] width 128 height 21
click at [1411, 142] on link "Sign out" at bounding box center [1387, 135] width 180 height 31
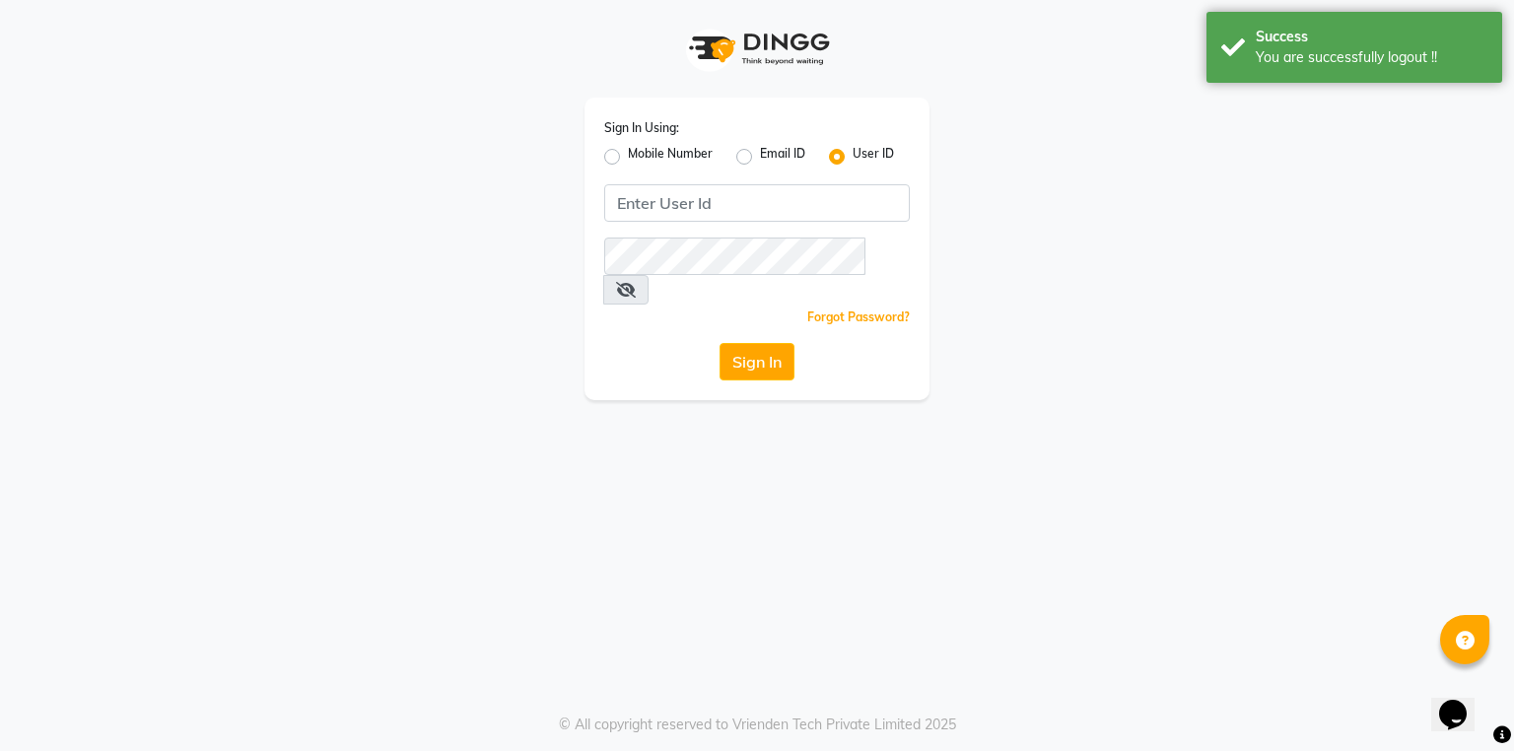
click at [628, 153] on label "Mobile Number" at bounding box center [670, 157] width 85 height 24
click at [628, 153] on input "Mobile Number" at bounding box center [634, 151] width 13 height 13
radio input "true"
radio input "false"
click at [741, 217] on input "Username" at bounding box center [790, 202] width 240 height 37
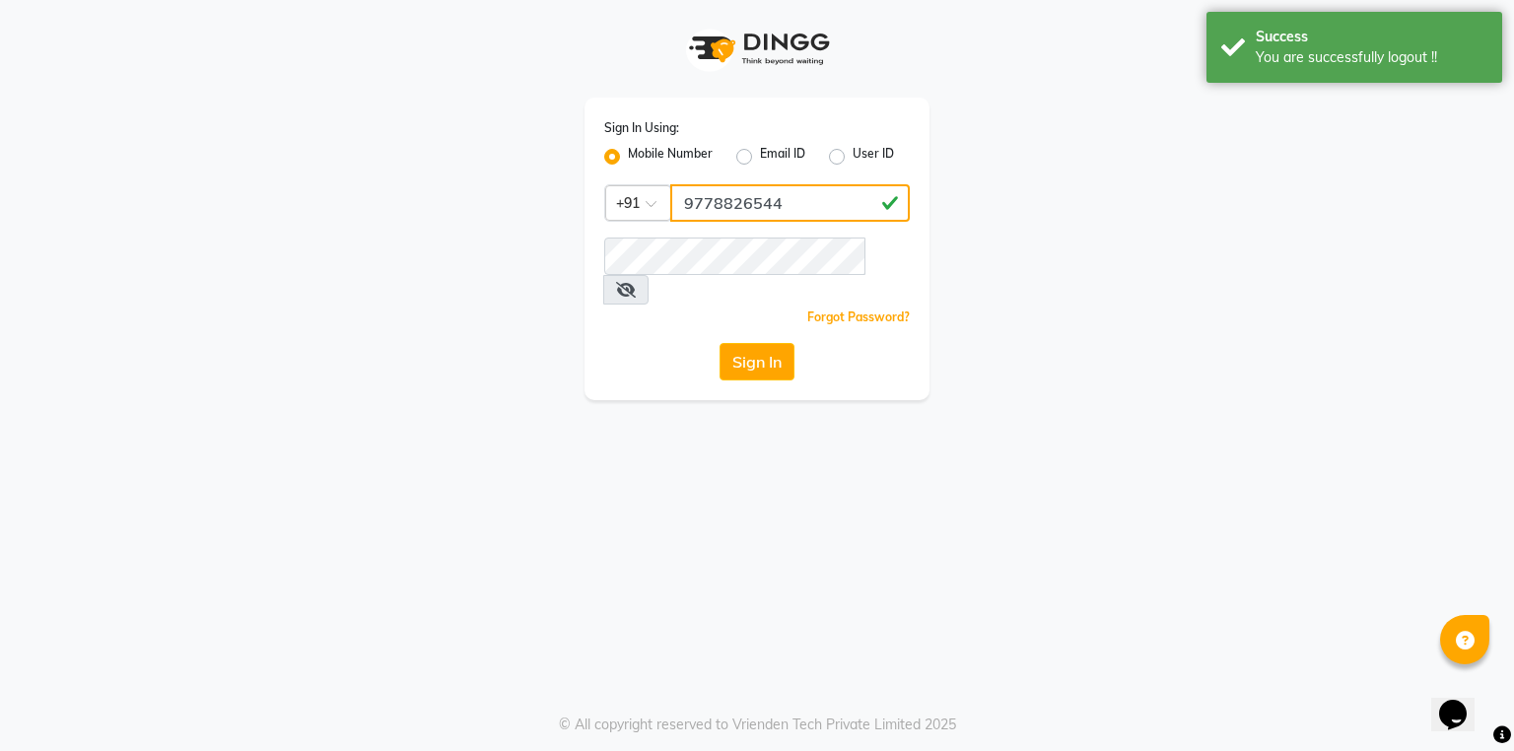
type input "9778826544"
click at [734, 343] on button "Sign In" at bounding box center [757, 361] width 75 height 37
